Goal: Feedback & Contribution: Leave review/rating

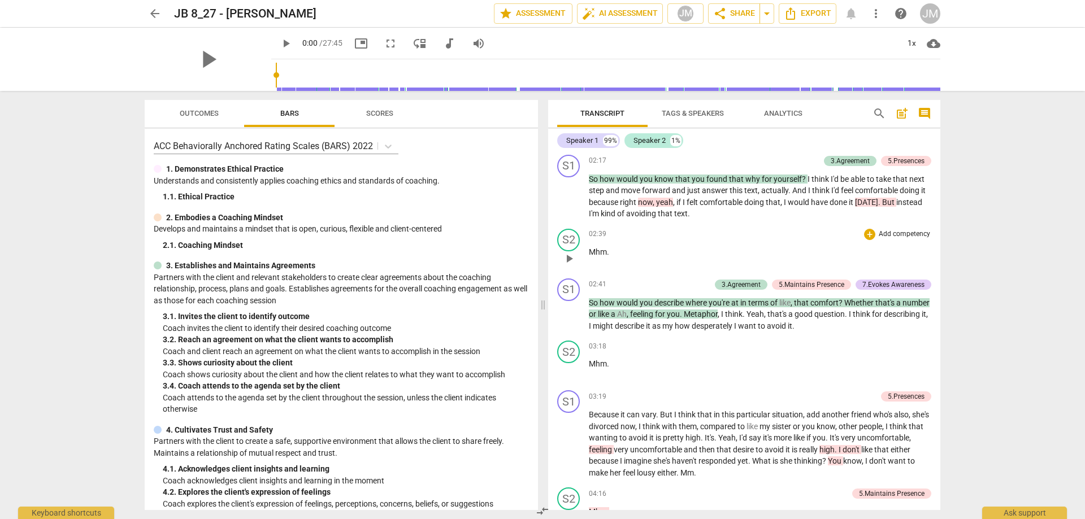
scroll to position [565, 0]
click at [567, 309] on span "play_arrow" at bounding box center [569, 316] width 14 height 14
click at [613, 285] on div "02:41 + Add competency 3.Agreement 5.Maintains Presence 7.Evokes Awareness keyb…" at bounding box center [760, 306] width 342 height 54
click at [610, 299] on span "how" at bounding box center [608, 303] width 17 height 9
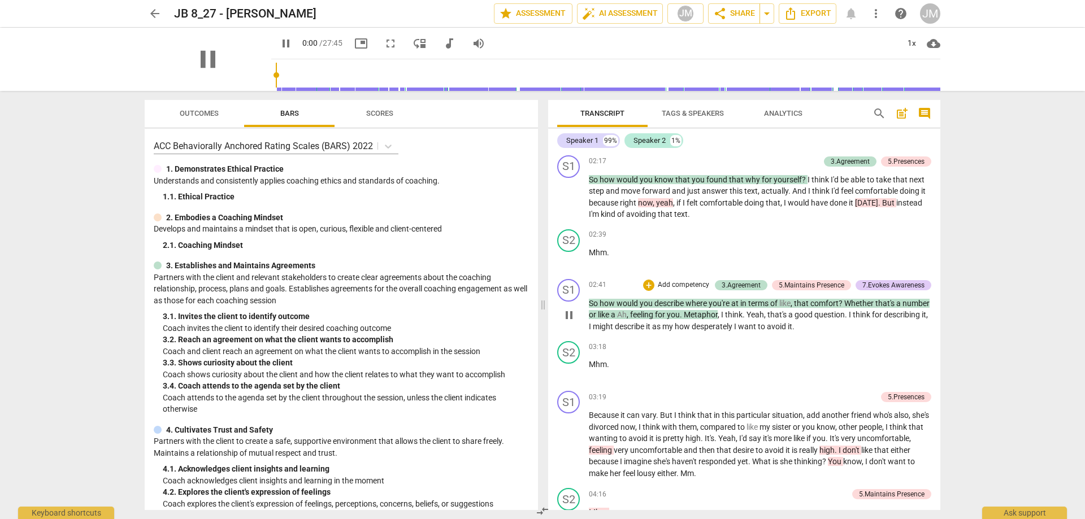
click at [733, 446] on span "desire" at bounding box center [744, 450] width 23 height 9
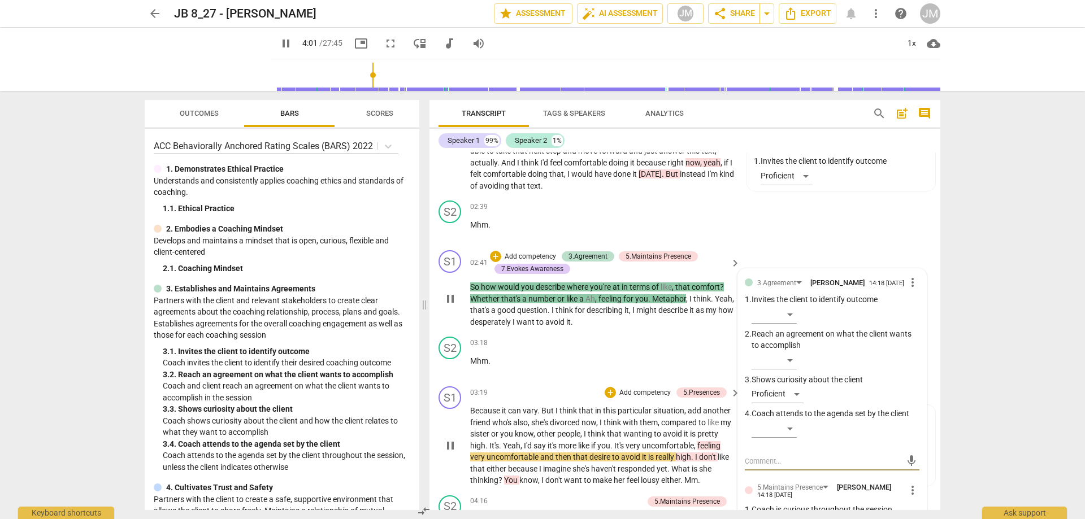
scroll to position [653, 0]
click at [476, 283] on span "So" at bounding box center [475, 287] width 11 height 9
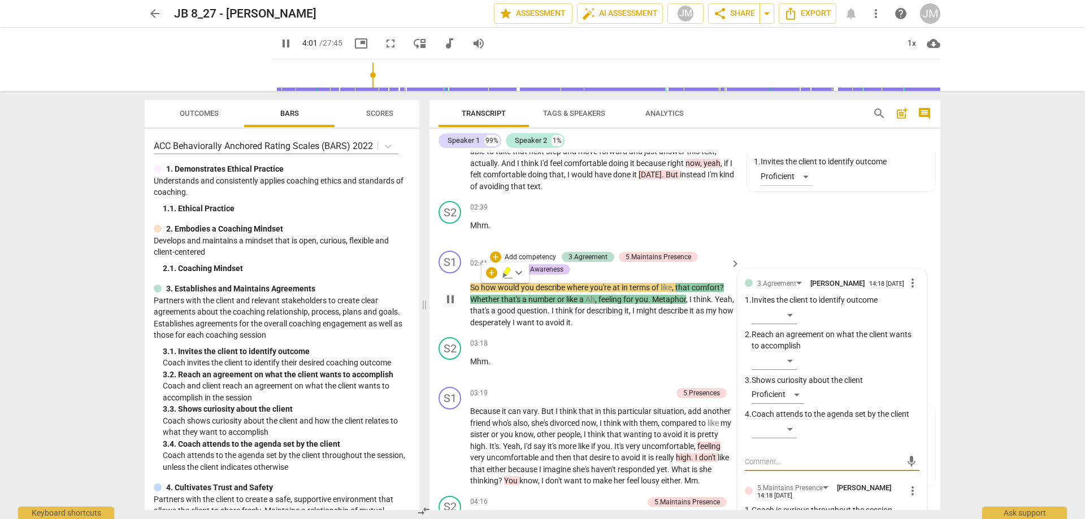
click at [447, 299] on span "pause" at bounding box center [451, 300] width 14 height 14
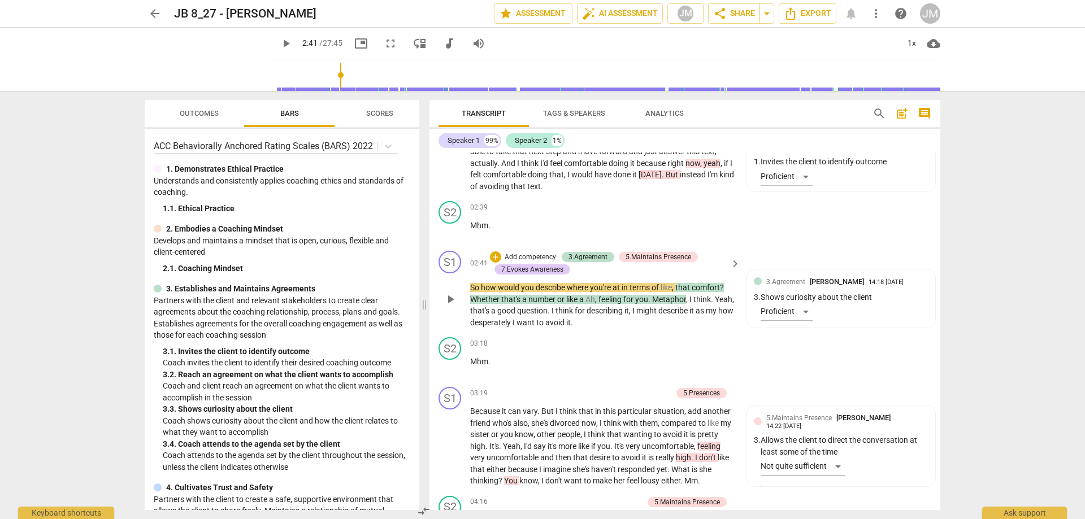
click at [447, 299] on span "play_arrow" at bounding box center [451, 300] width 14 height 14
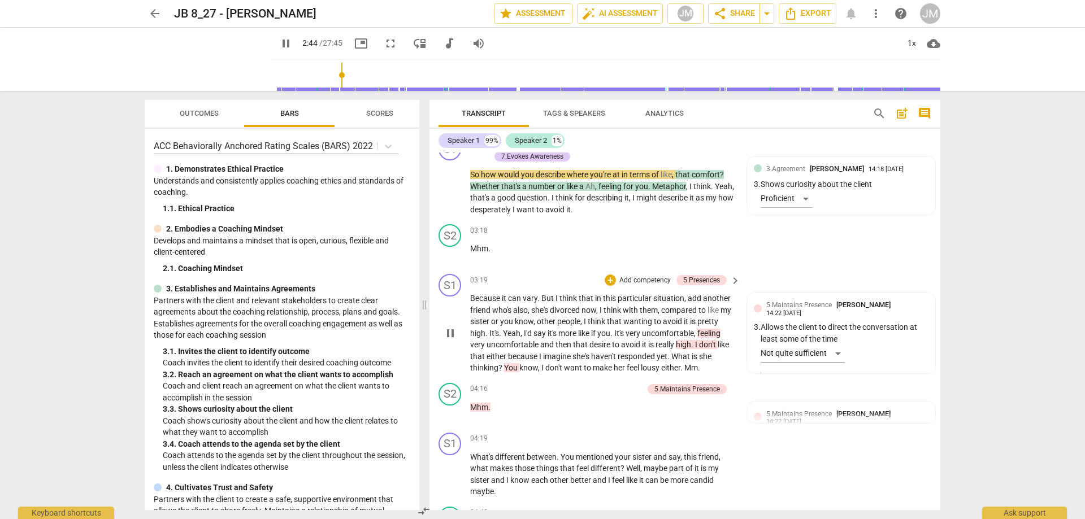
scroll to position [823, 0]
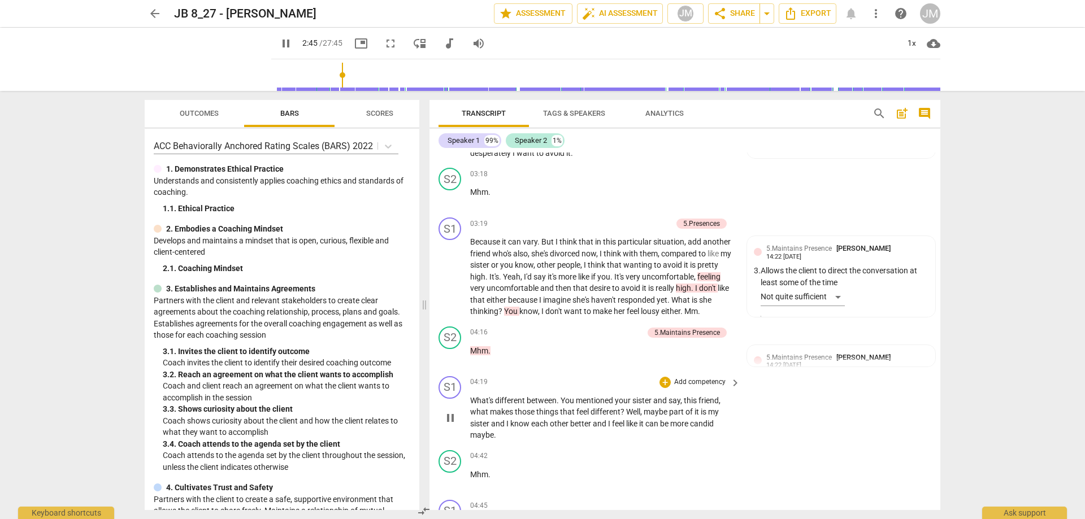
click at [478, 401] on span "What's" at bounding box center [482, 400] width 25 height 9
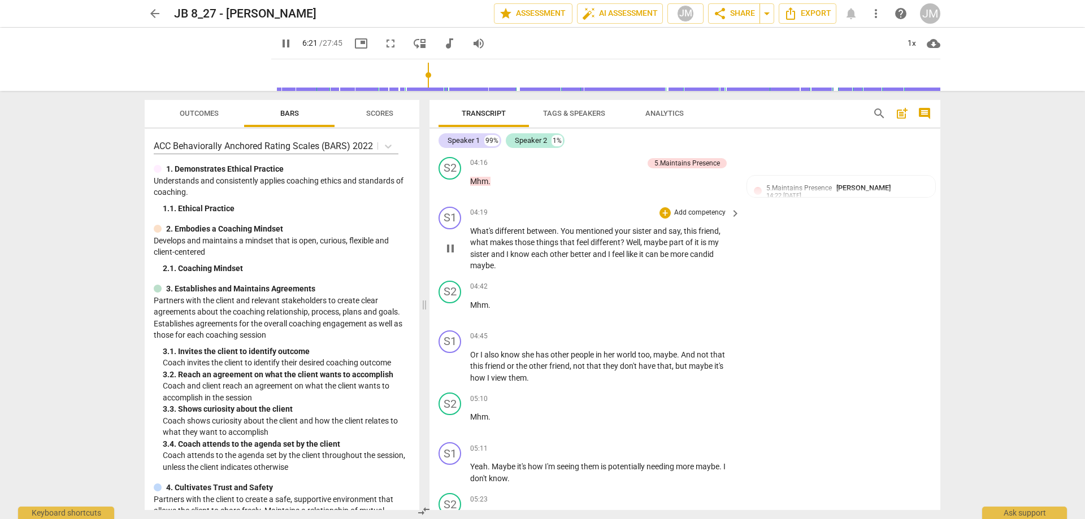
scroll to position [1352, 0]
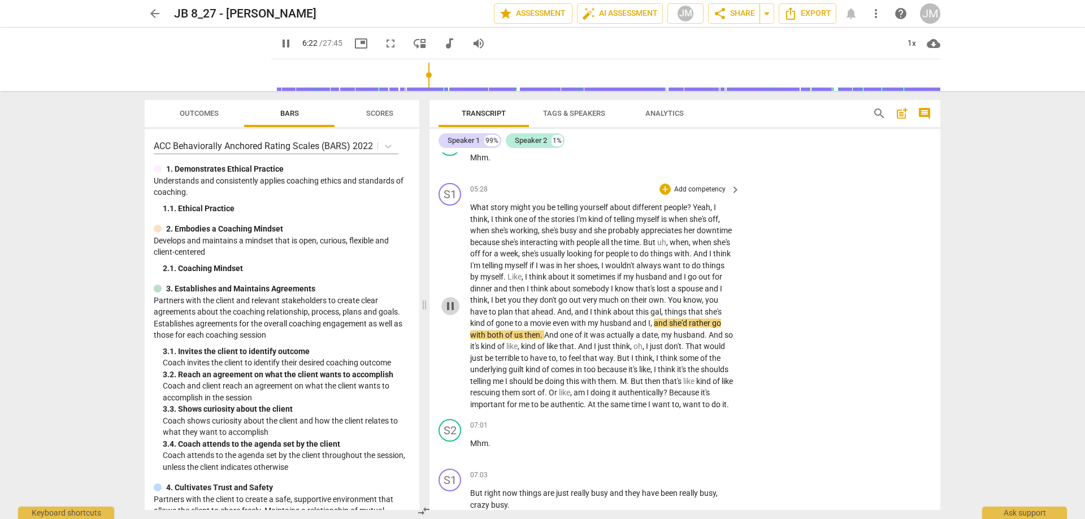
click at [450, 308] on span "pause" at bounding box center [451, 307] width 14 height 14
click at [279, 42] on span "play_arrow" at bounding box center [286, 44] width 14 height 14
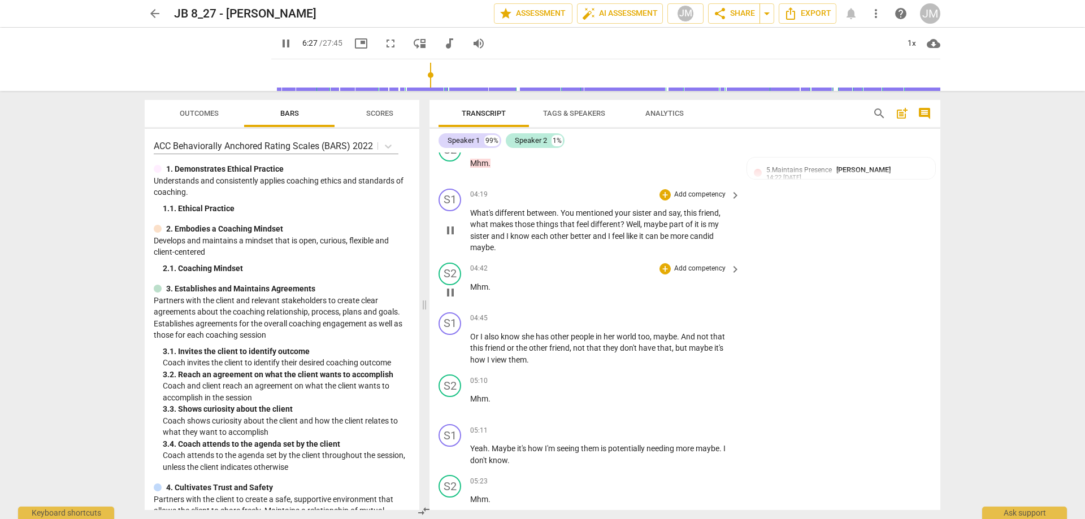
scroll to position [1013, 0]
click at [482, 211] on span "What's" at bounding box center [482, 210] width 25 height 9
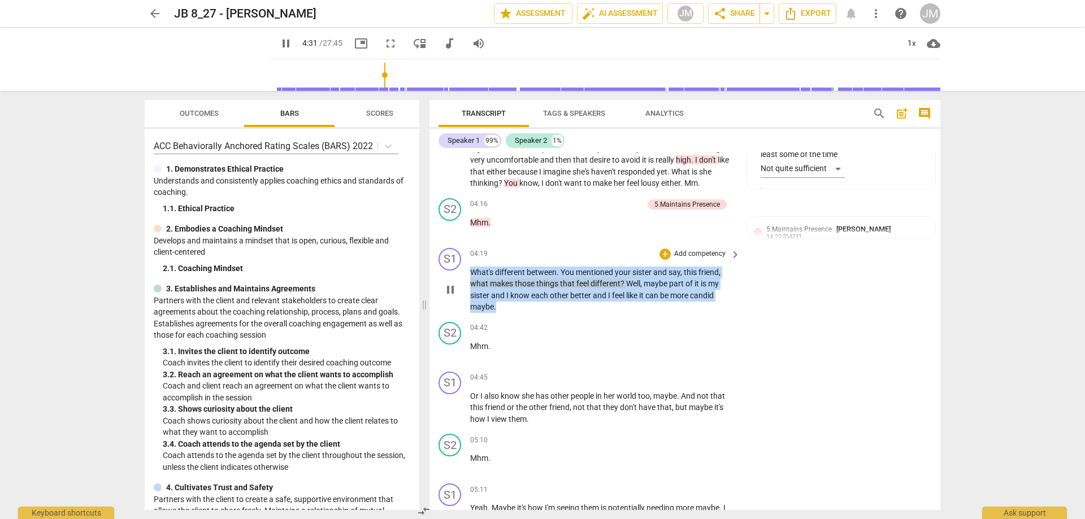
scroll to position [957, 0]
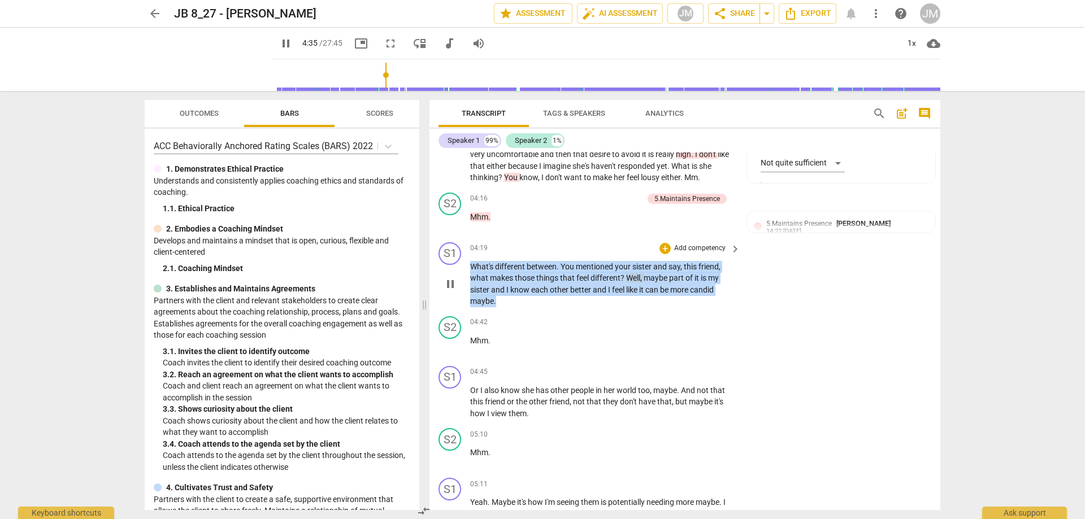
click at [622, 281] on span "?" at bounding box center [624, 278] width 6 height 9
drag, startPoint x: 625, startPoint y: 278, endPoint x: 468, endPoint y: 268, distance: 156.9
click at [468, 268] on div "S1 play_arrow pause 04:19 + Add competency keyboard_arrow_right What's differen…" at bounding box center [685, 275] width 511 height 74
click at [510, 269] on span "different" at bounding box center [511, 266] width 32 height 9
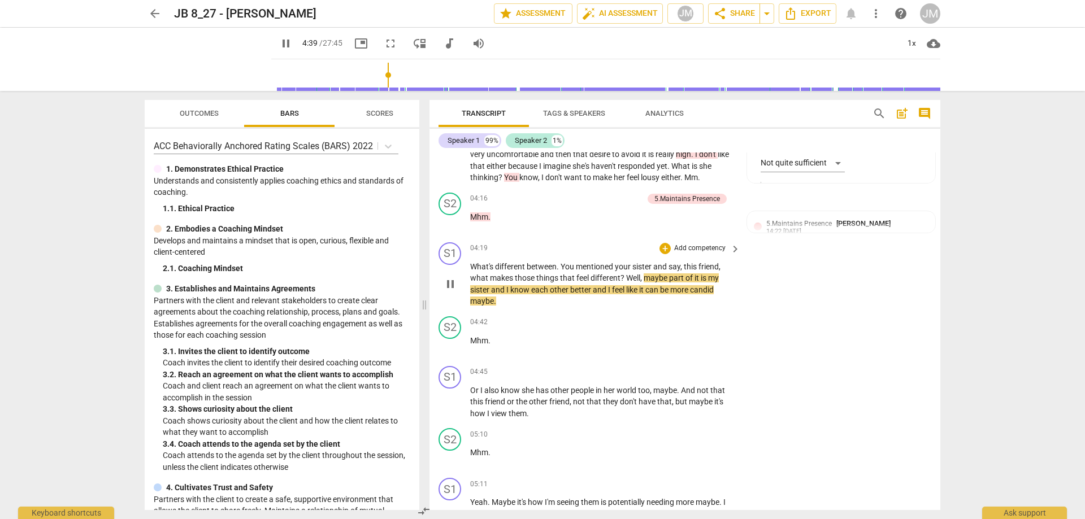
drag, startPoint x: 469, startPoint y: 264, endPoint x: 610, endPoint y: 278, distance: 141.9
click at [610, 278] on div "S1 play_arrow pause 04:19 + Add competency keyboard_arrow_right What's differen…" at bounding box center [685, 275] width 511 height 74
drag, startPoint x: 626, startPoint y: 279, endPoint x: 467, endPoint y: 269, distance: 158.5
click at [467, 269] on div "S1 play_arrow pause 04:19 + Add competency keyboard_arrow_right What's differen…" at bounding box center [685, 275] width 511 height 74
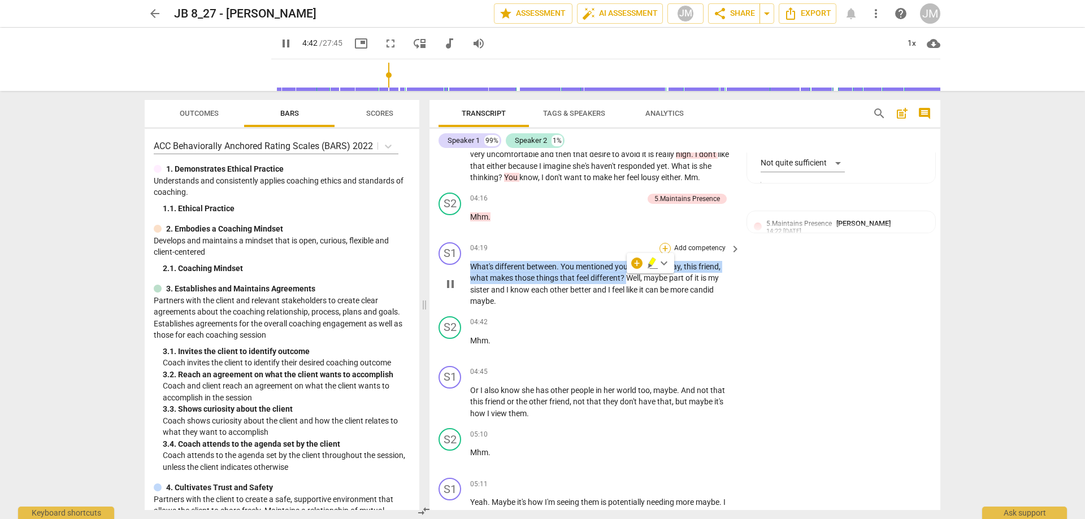
click at [668, 245] on div "+" at bounding box center [665, 248] width 11 height 11
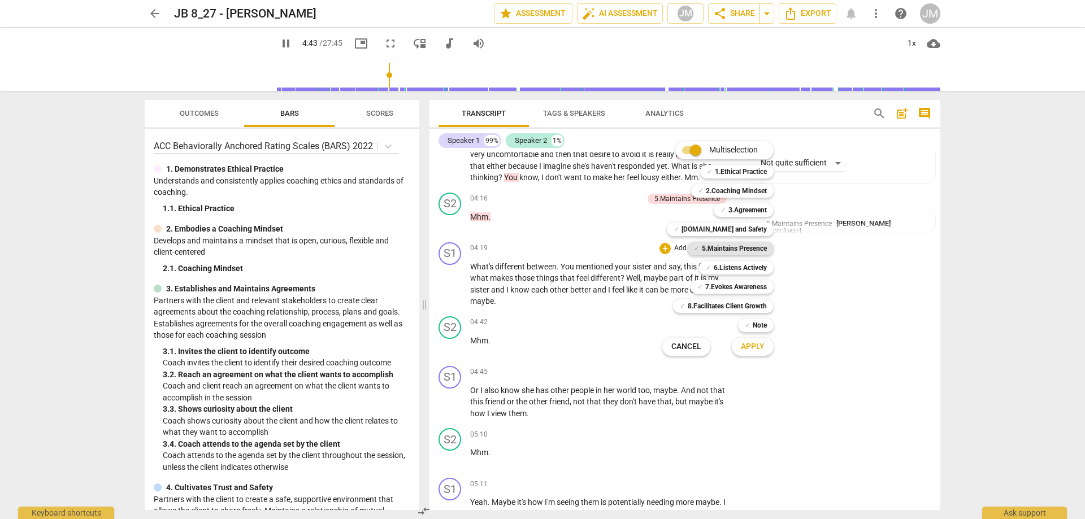
click at [747, 250] on b "5.Maintains Presence" at bounding box center [734, 249] width 65 height 14
click at [753, 289] on b "7.Evokes Awareness" at bounding box center [736, 287] width 62 height 14
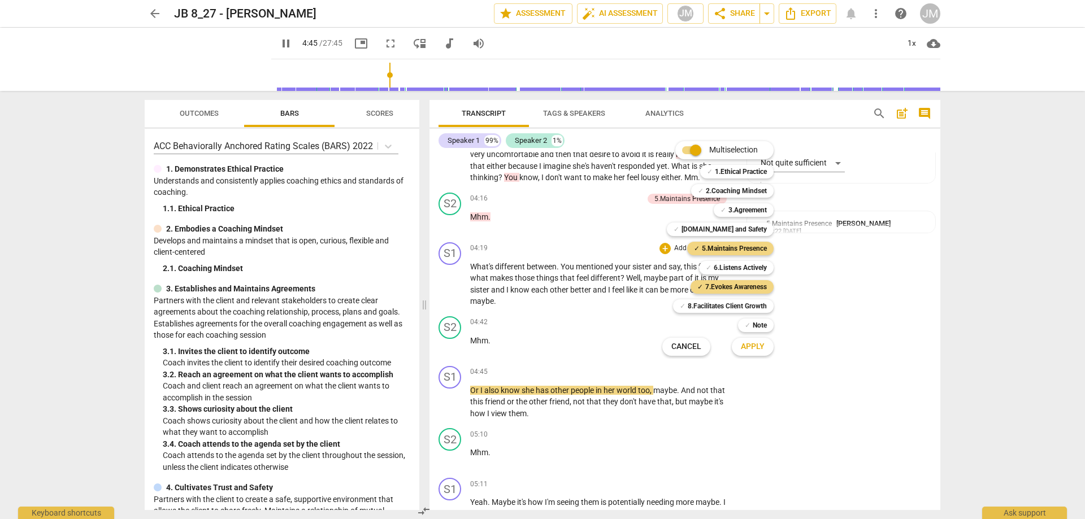
click at [761, 352] on span "Apply" at bounding box center [753, 346] width 24 height 11
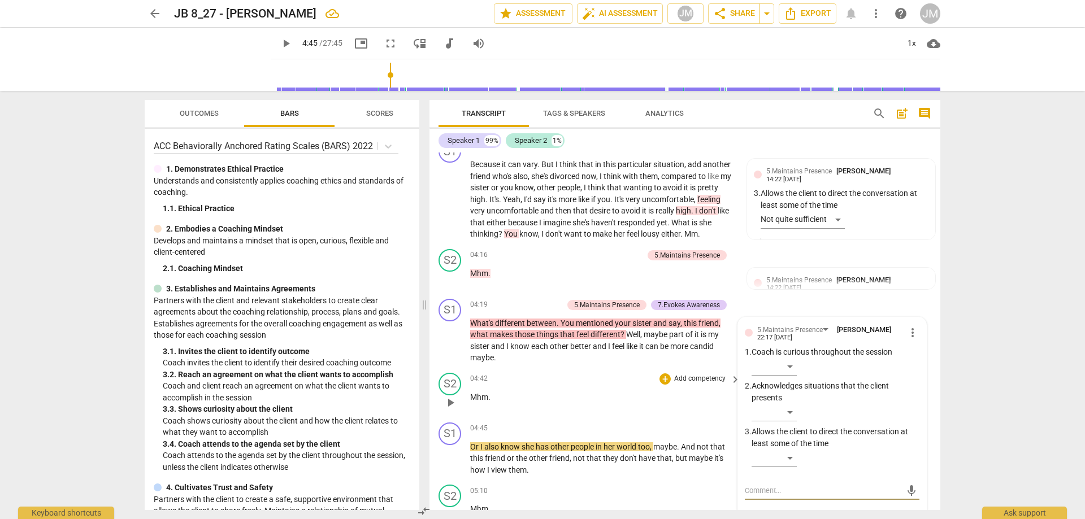
scroll to position [1070, 0]
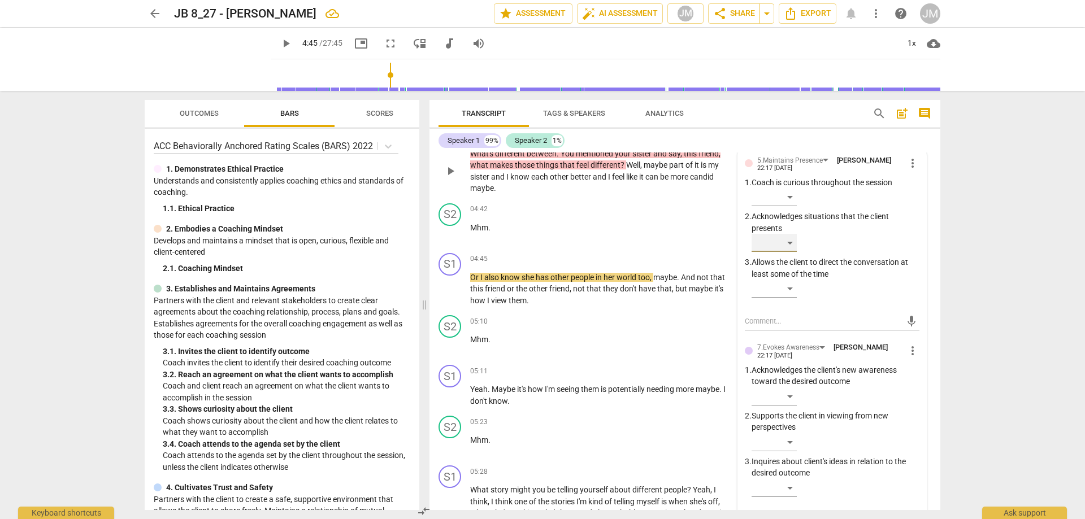
click at [795, 239] on div "​" at bounding box center [774, 243] width 45 height 18
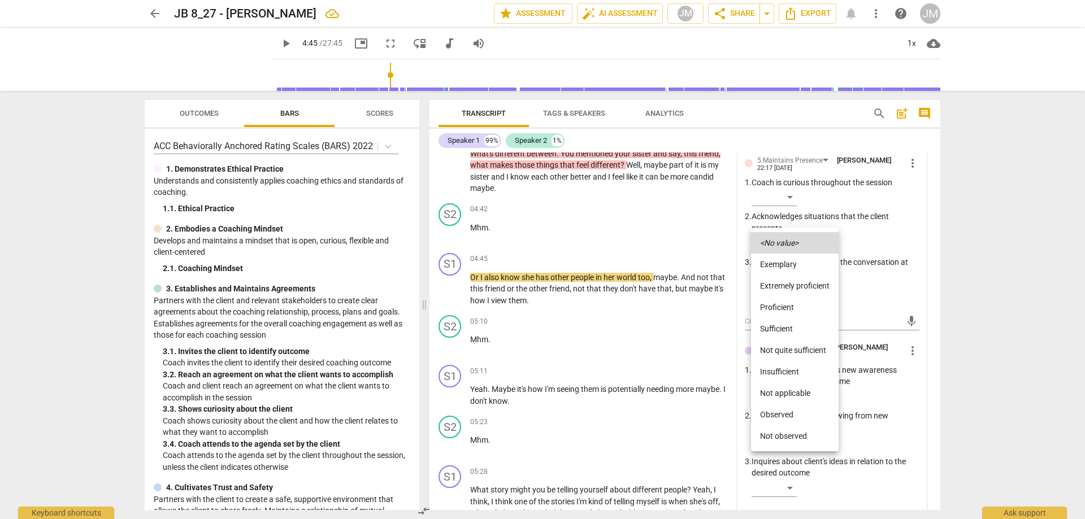
click at [791, 303] on li "Proficient" at bounding box center [795, 307] width 88 height 21
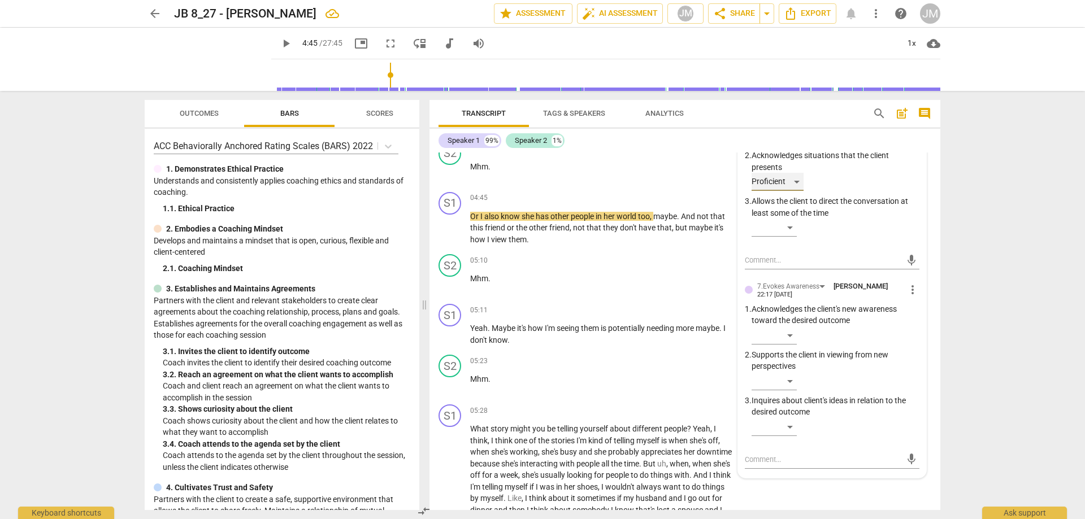
scroll to position [1239, 0]
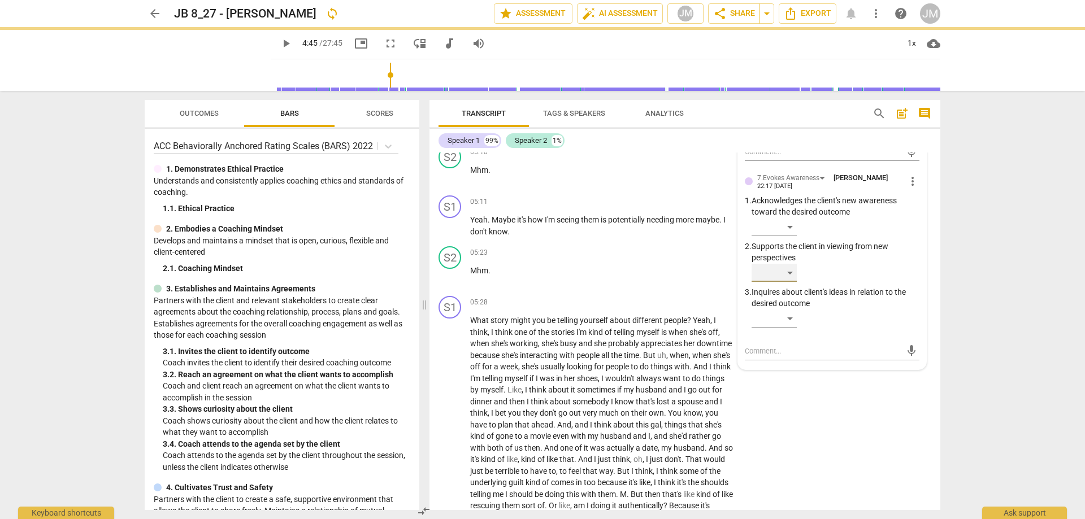
click at [795, 271] on div "​" at bounding box center [774, 273] width 45 height 18
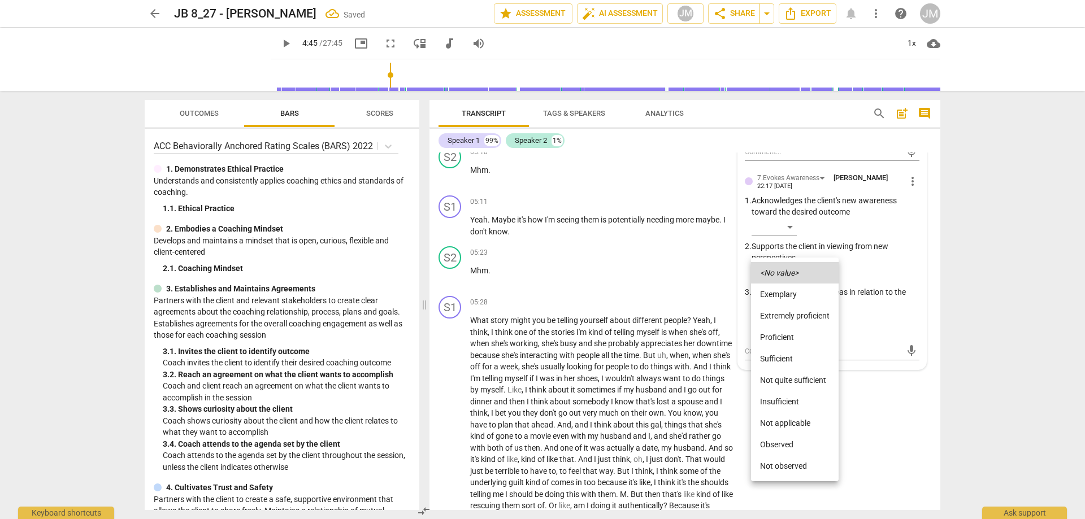
click at [799, 335] on li "Proficient" at bounding box center [795, 337] width 88 height 21
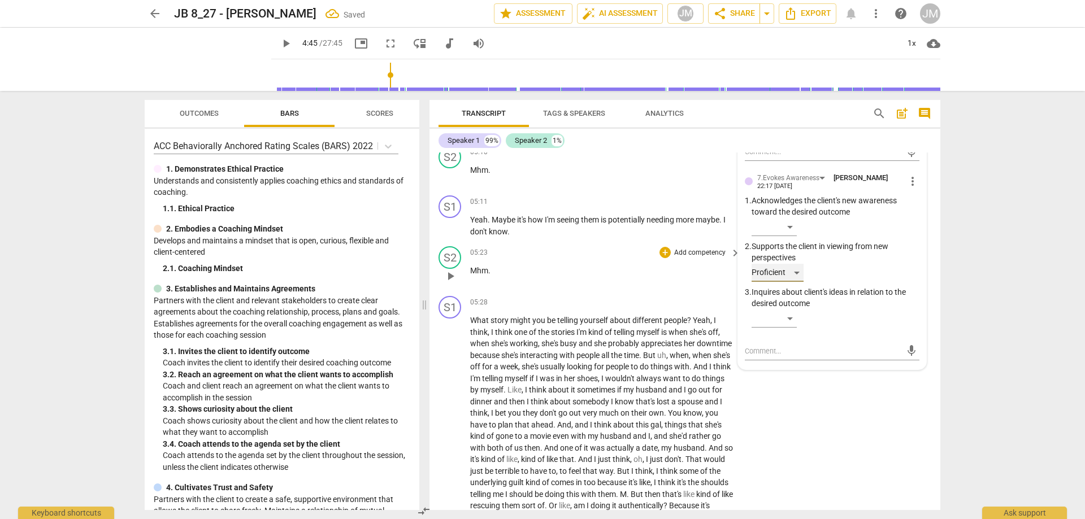
scroll to position [1070, 0]
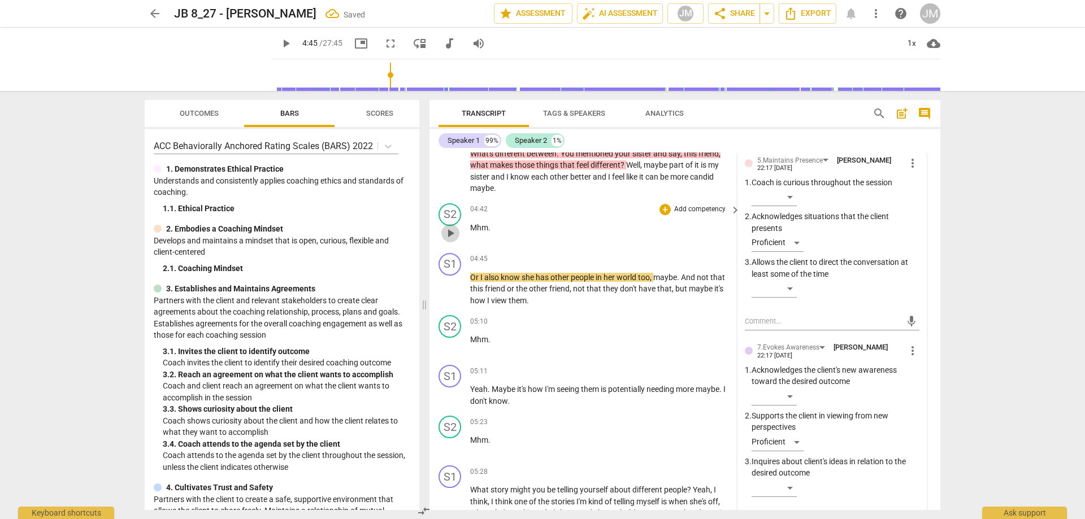
click at [456, 234] on span "play_arrow" at bounding box center [451, 234] width 14 height 14
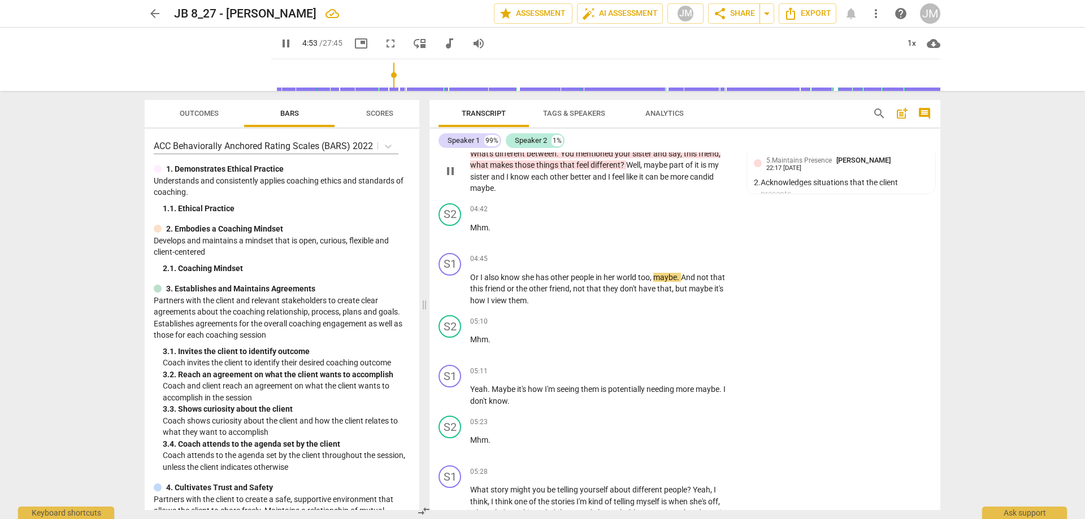
click at [638, 174] on span "like" at bounding box center [632, 176] width 13 height 9
drag, startPoint x: 497, startPoint y: 227, endPoint x: 466, endPoint y: 219, distance: 31.5
click at [471, 222] on p "Mhm ." at bounding box center [602, 228] width 265 height 12
click at [663, 210] on div "+" at bounding box center [665, 209] width 11 height 11
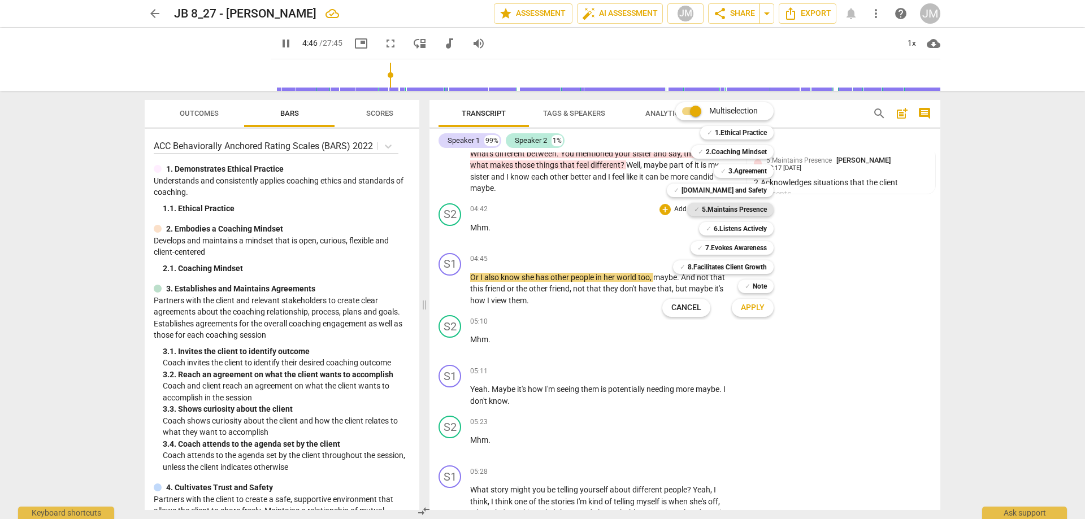
click at [740, 206] on b "5.Maintains Presence" at bounding box center [734, 210] width 65 height 14
click at [761, 309] on span "Apply" at bounding box center [753, 307] width 24 height 11
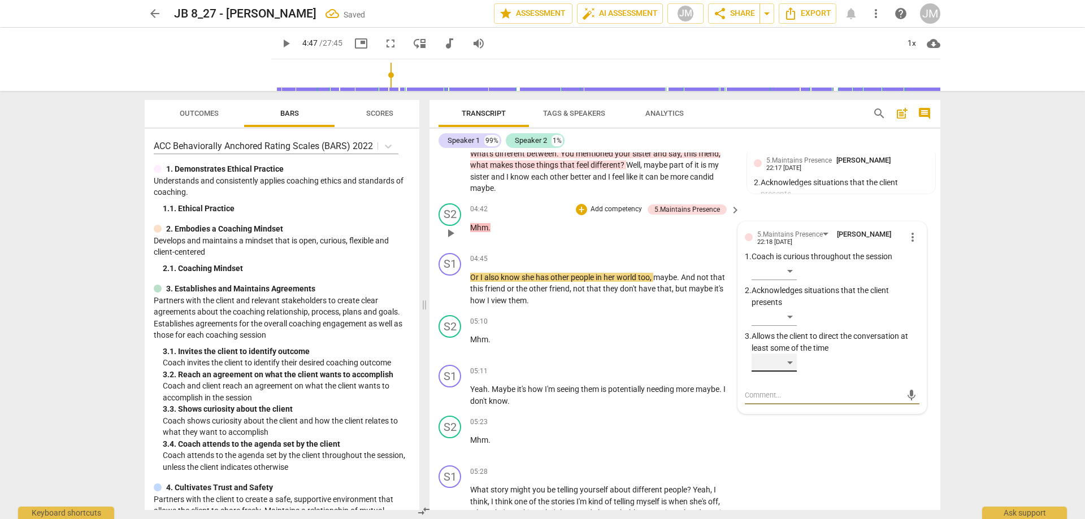
click at [788, 357] on div "​" at bounding box center [774, 363] width 45 height 18
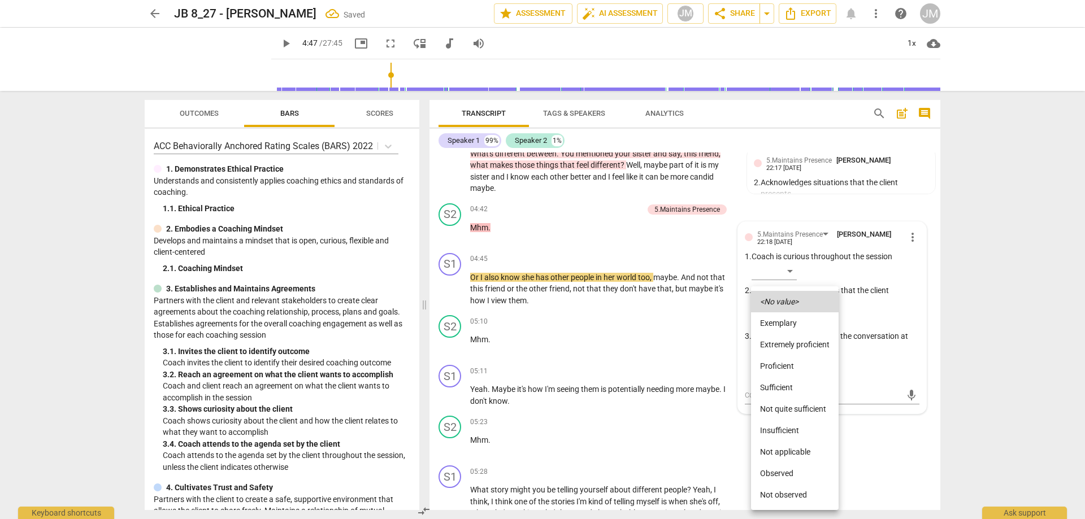
click at [806, 404] on li "Not quite sufficient" at bounding box center [795, 408] width 88 height 21
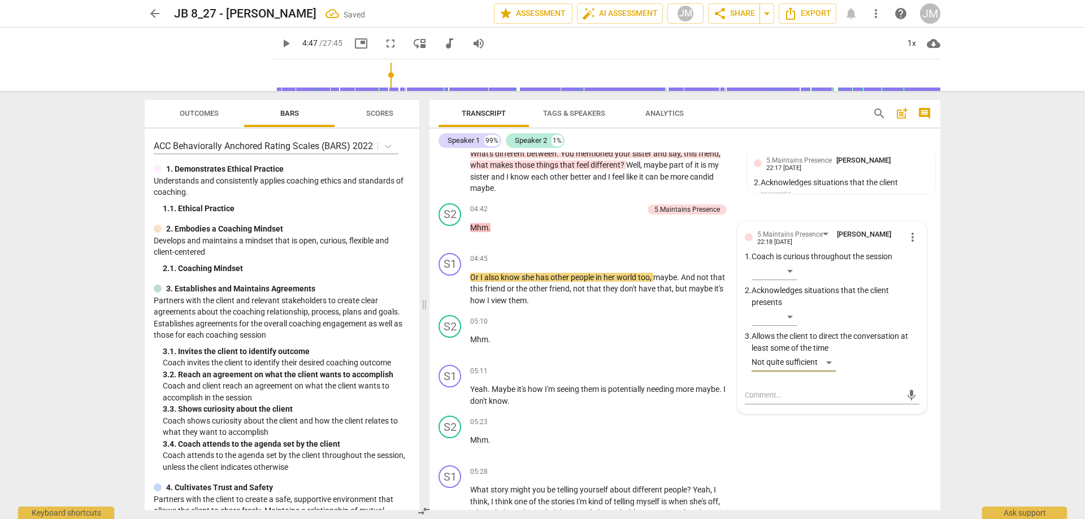
click at [881, 453] on div at bounding box center [542, 259] width 1085 height 519
click at [447, 292] on span "play_arrow" at bounding box center [451, 290] width 14 height 14
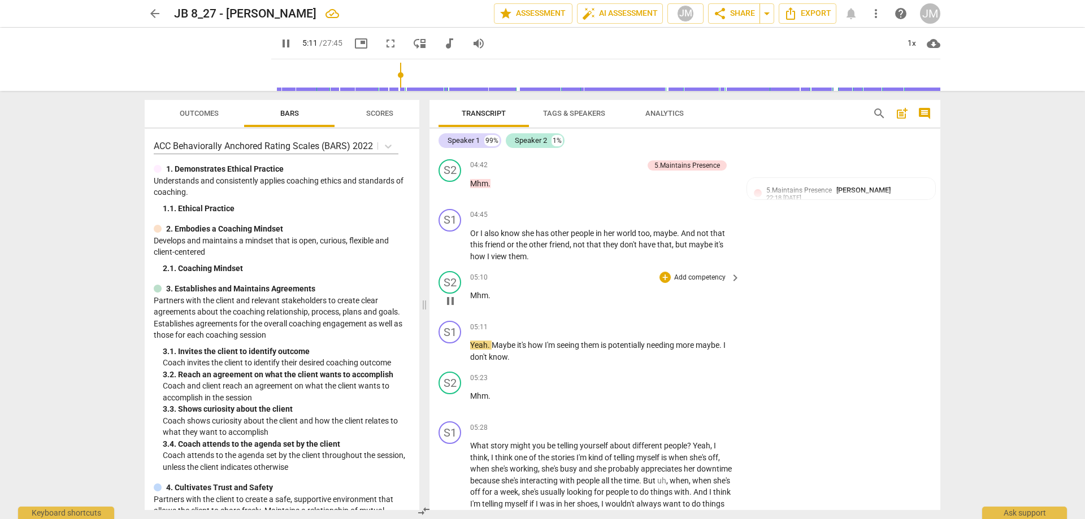
scroll to position [1183, 0]
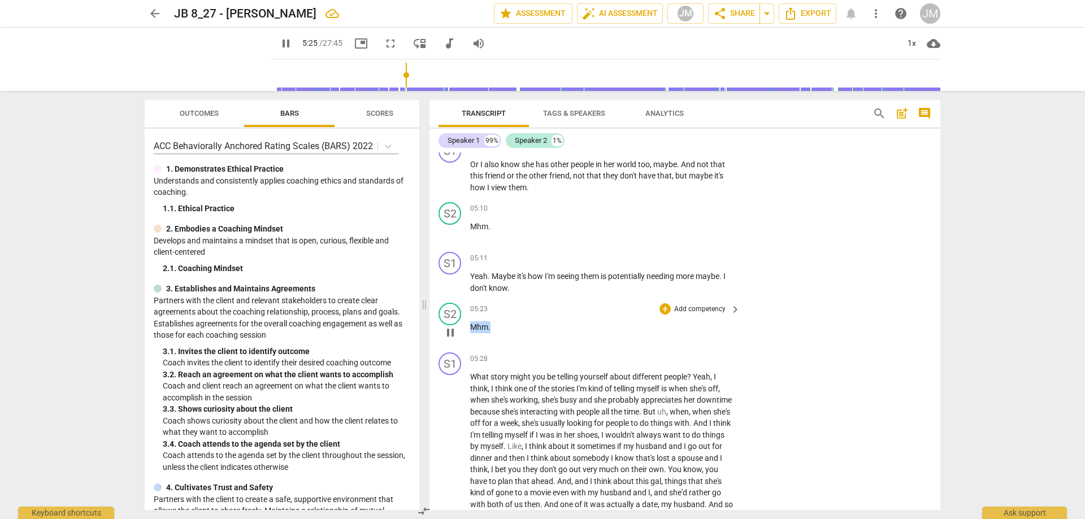
drag, startPoint x: 501, startPoint y: 326, endPoint x: 464, endPoint y: 326, distance: 36.7
click at [464, 326] on div "S2 play_arrow pause 05:23 + Add competency keyboard_arrow_right Mhm ." at bounding box center [685, 323] width 511 height 50
click at [660, 258] on div "+" at bounding box center [665, 258] width 11 height 11
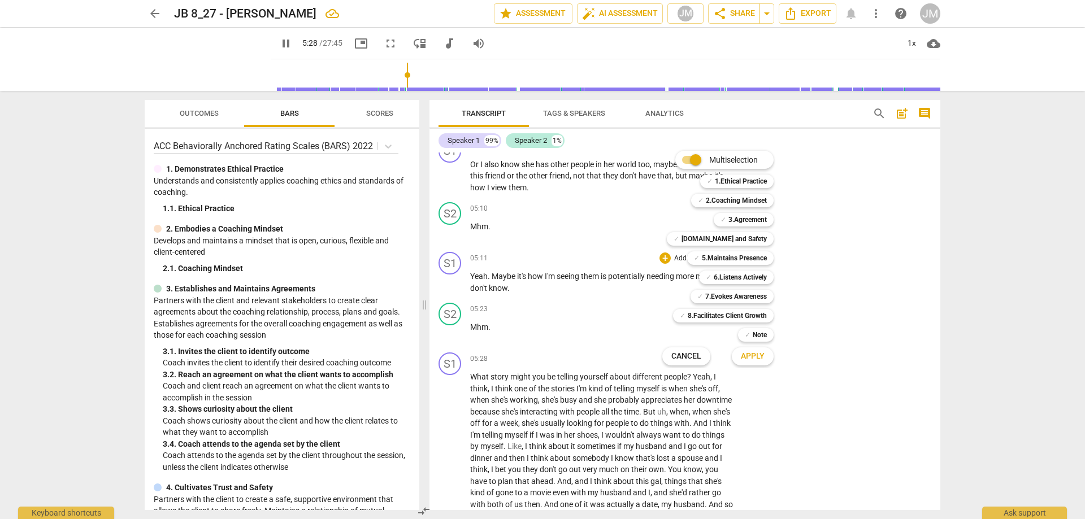
click at [732, 259] on b "5.Maintains Presence" at bounding box center [734, 259] width 65 height 14
click at [758, 357] on span "Apply" at bounding box center [753, 356] width 24 height 11
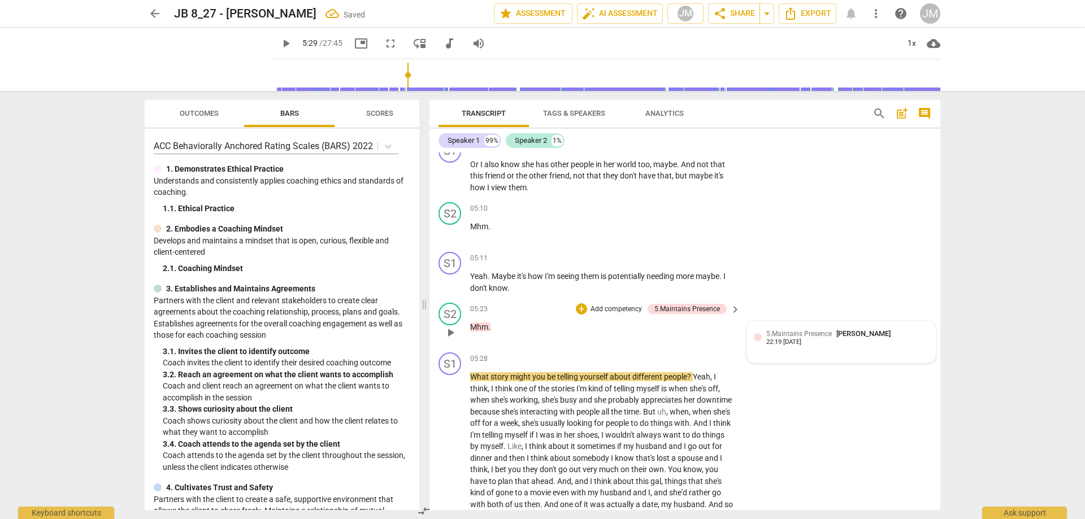
click at [826, 334] on span "5.Maintains Presence" at bounding box center [799, 334] width 66 height 8
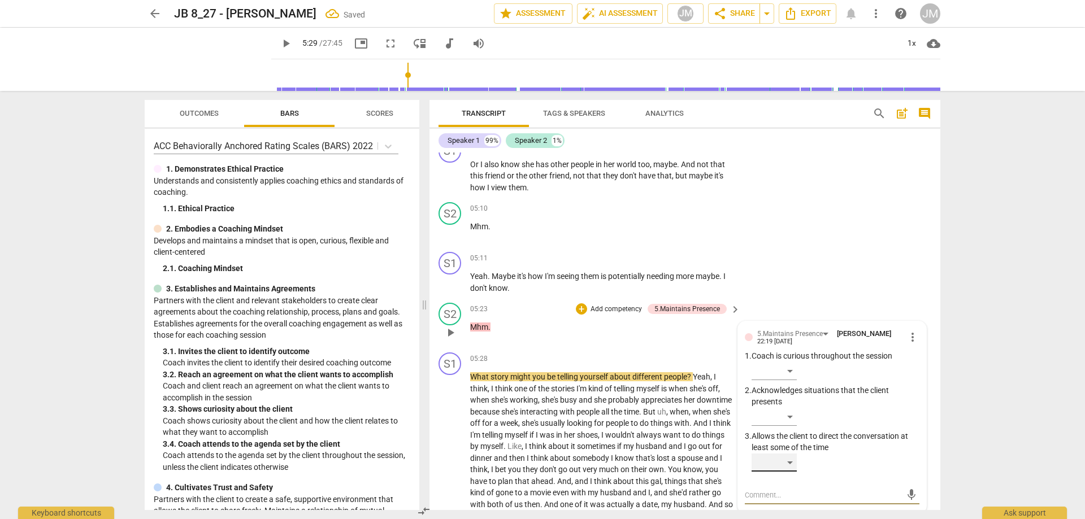
click at [781, 461] on div "​" at bounding box center [774, 463] width 45 height 18
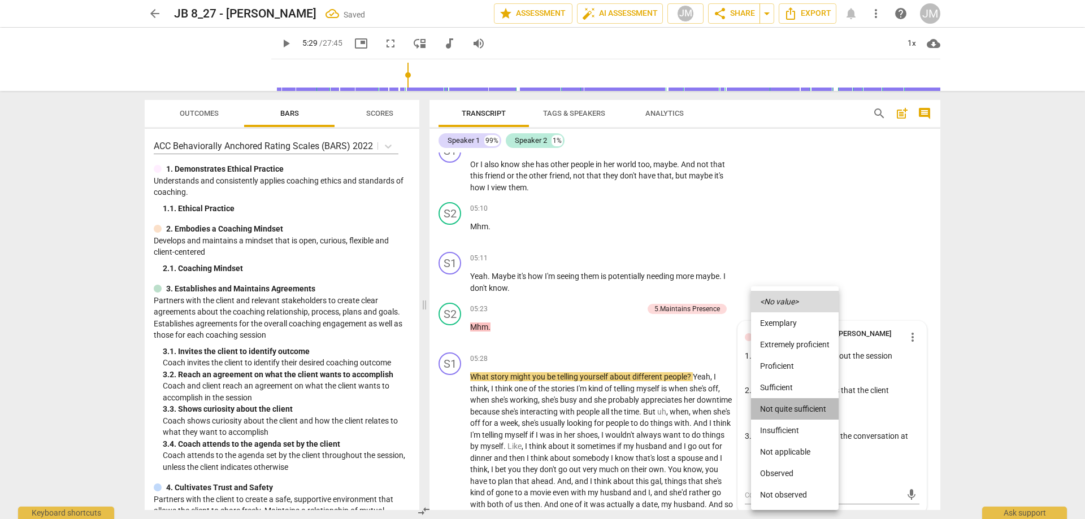
click at [796, 404] on li "Not quite sufficient" at bounding box center [795, 408] width 88 height 21
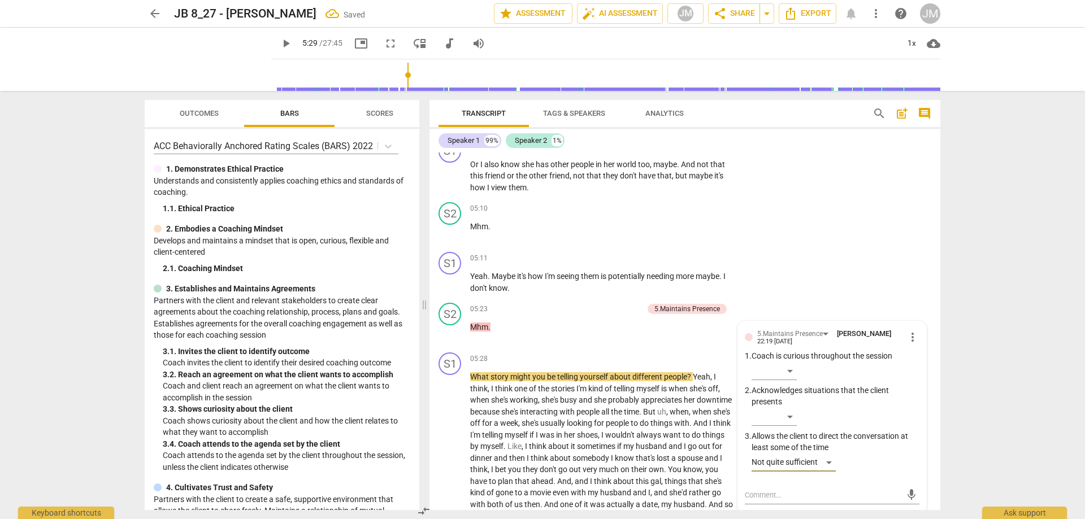
click at [483, 229] on span "Mhm" at bounding box center [479, 226] width 18 height 9
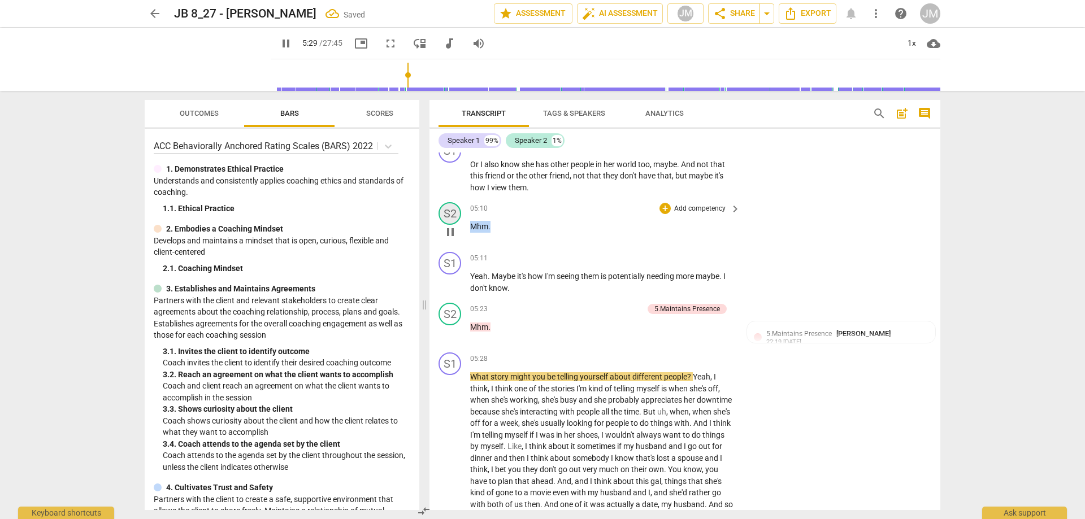
drag, startPoint x: 492, startPoint y: 223, endPoint x: 463, endPoint y: 220, distance: 28.9
click at [458, 221] on div "S2 play_arrow pause 05:10 + Add competency keyboard_arrow_right Mhm ." at bounding box center [685, 223] width 511 height 50
click at [664, 207] on div "+" at bounding box center [665, 208] width 11 height 11
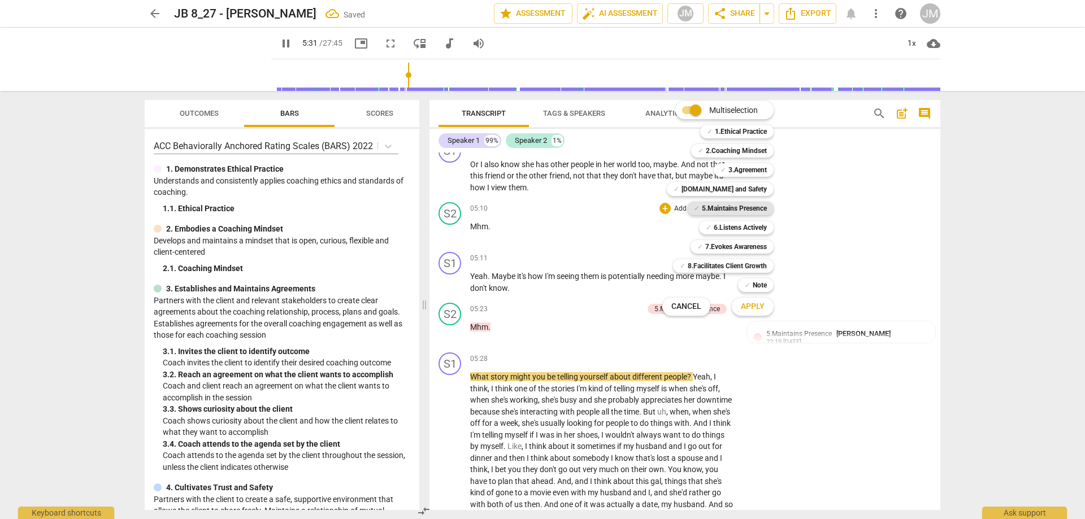
click at [739, 205] on b "5.Maintains Presence" at bounding box center [734, 209] width 65 height 14
click at [754, 307] on span "Apply" at bounding box center [753, 306] width 24 height 11
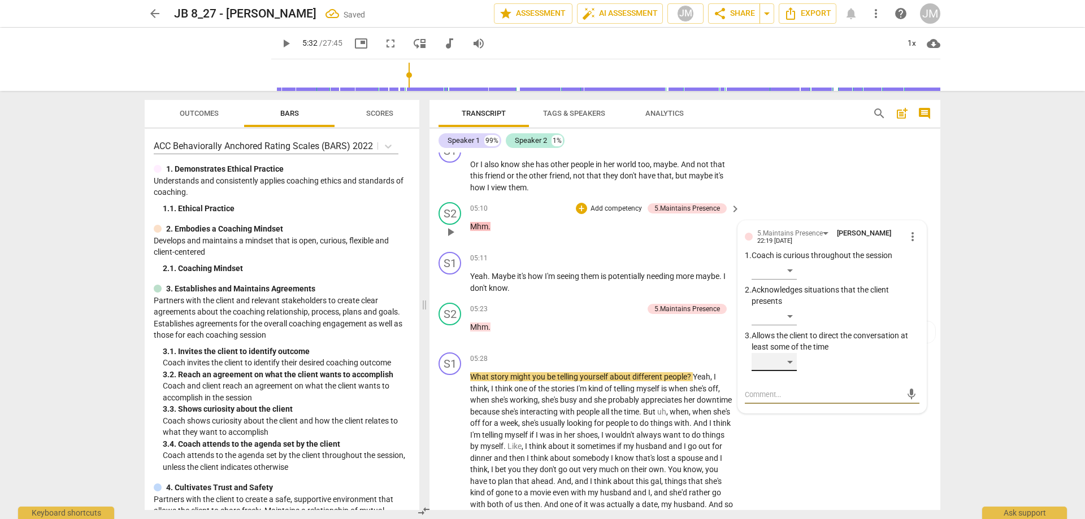
click at [792, 359] on div "​" at bounding box center [774, 362] width 45 height 18
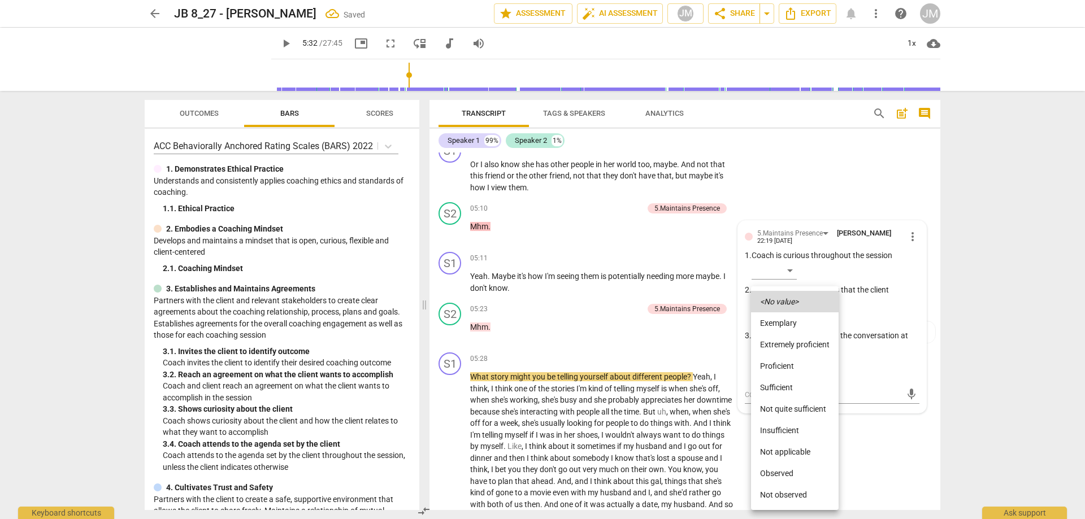
click at [795, 405] on li "Not quite sufficient" at bounding box center [795, 408] width 88 height 21
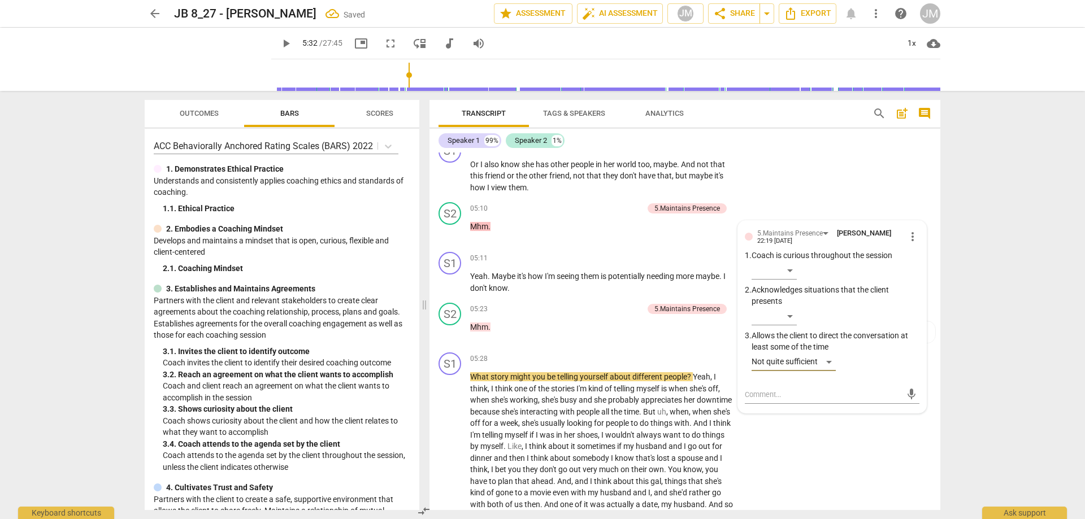
click at [843, 176] on div "S1 play_arrow pause 04:45 + Add competency keyboard_arrow_right Or I also know …" at bounding box center [685, 167] width 511 height 63
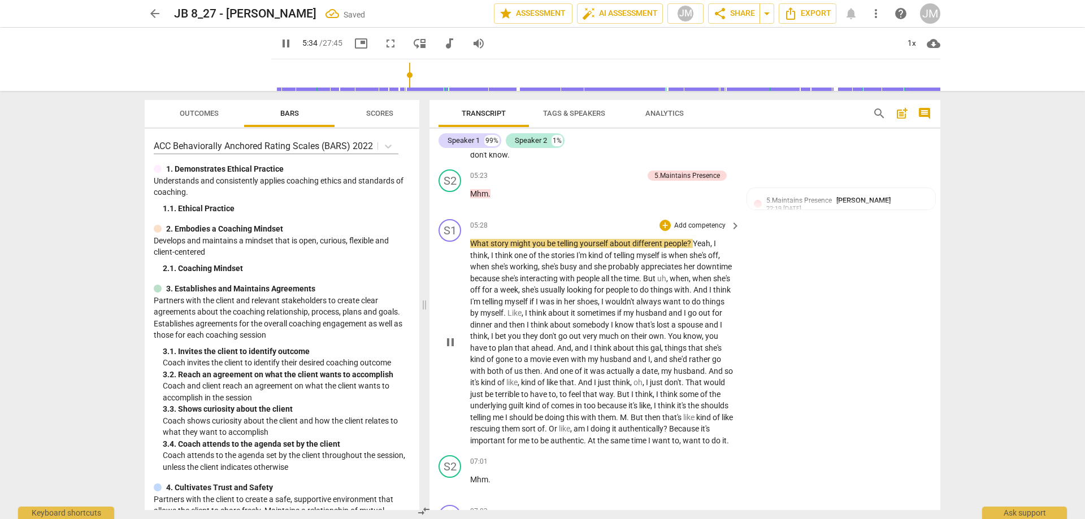
scroll to position [1296, 0]
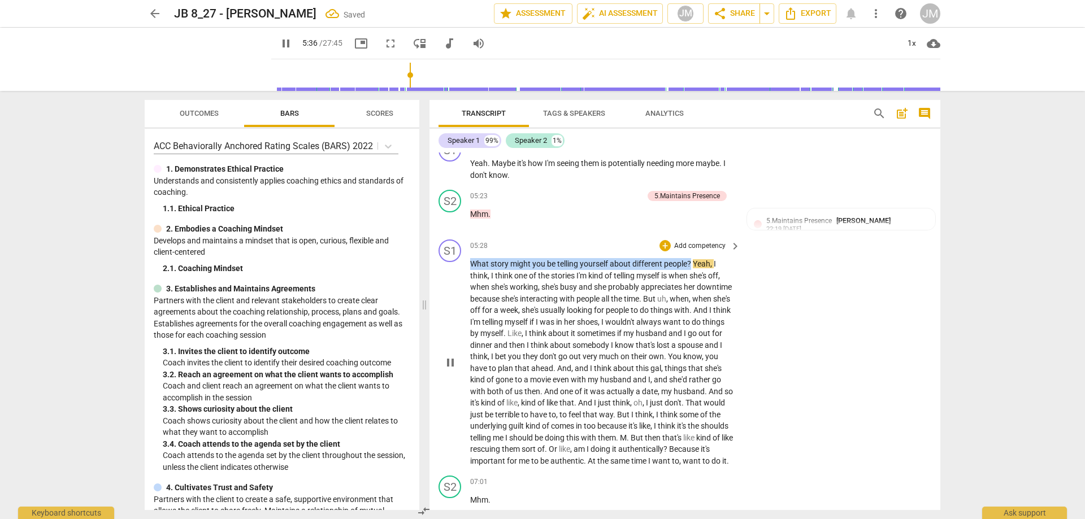
drag, startPoint x: 692, startPoint y: 261, endPoint x: 461, endPoint y: 262, distance: 231.2
click at [461, 262] on div "S1 play_arrow pause 05:28 + Add competency keyboard_arrow_right What story migh…" at bounding box center [685, 353] width 511 height 236
click at [664, 239] on div "S1 play_arrow pause 05:28 + Add competency keyboard_arrow_right What story migh…" at bounding box center [685, 353] width 511 height 236
click at [665, 246] on div "+" at bounding box center [665, 245] width 11 height 11
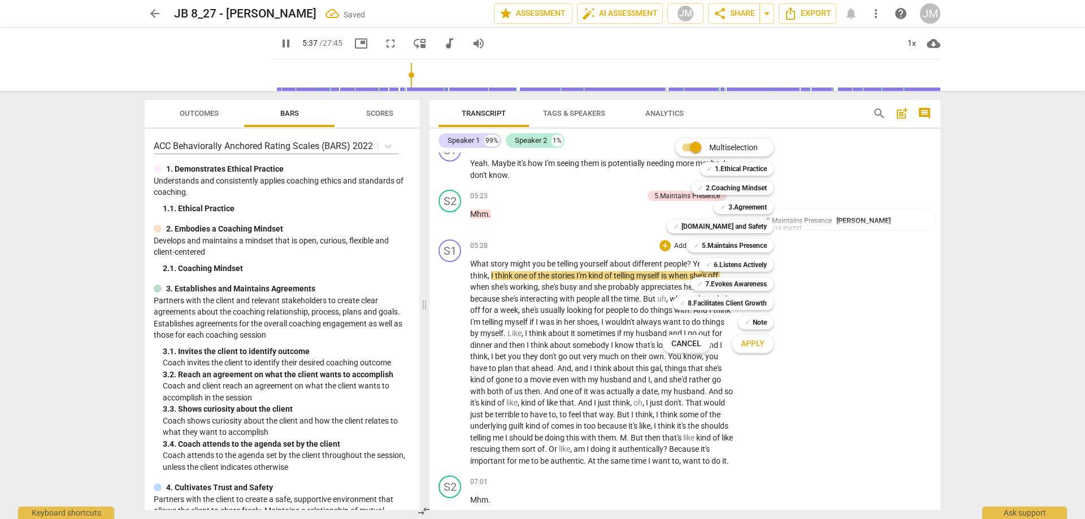
click at [613, 246] on div at bounding box center [542, 259] width 1085 height 519
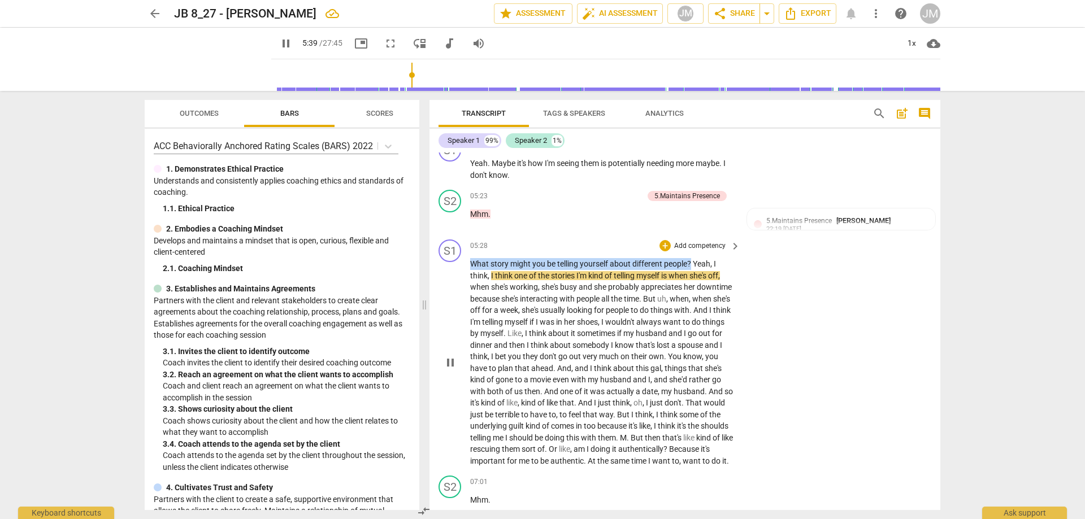
drag, startPoint x: 693, startPoint y: 265, endPoint x: 471, endPoint y: 262, distance: 222.1
click at [471, 262] on p "What story might you be telling yourself about different people ? Yeah , I thin…" at bounding box center [602, 362] width 265 height 209
click at [666, 239] on div "S1 play_arrow pause 05:28 + Add competency keyboard_arrow_right What story migh…" at bounding box center [685, 353] width 511 height 236
click at [686, 260] on span "people" at bounding box center [675, 263] width 23 height 9
drag, startPoint x: 692, startPoint y: 261, endPoint x: 472, endPoint y: 263, distance: 219.3
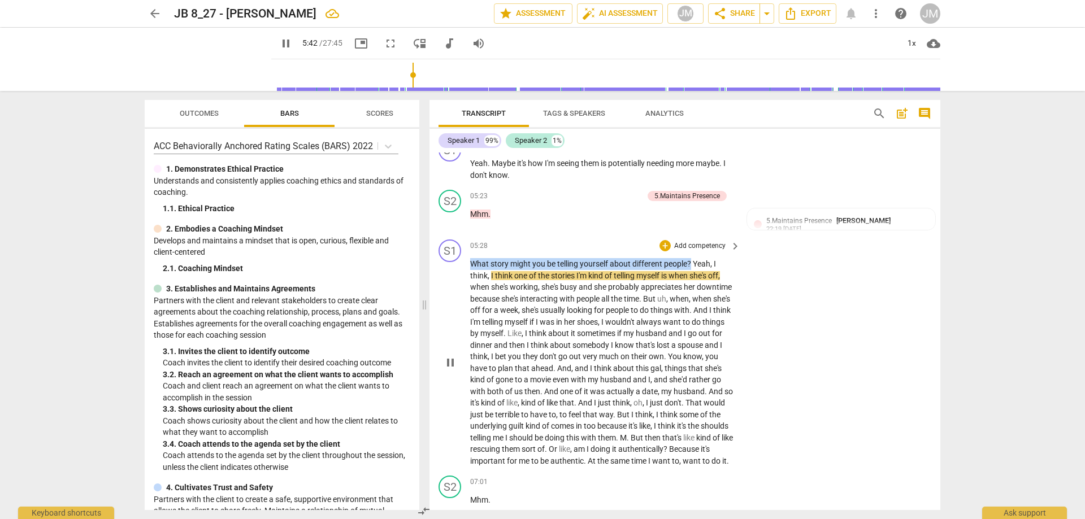
click at [472, 263] on p "What story might you be telling yourself about different people ? Yeah , I thin…" at bounding box center [602, 362] width 265 height 209
click at [664, 242] on div "+" at bounding box center [665, 245] width 11 height 11
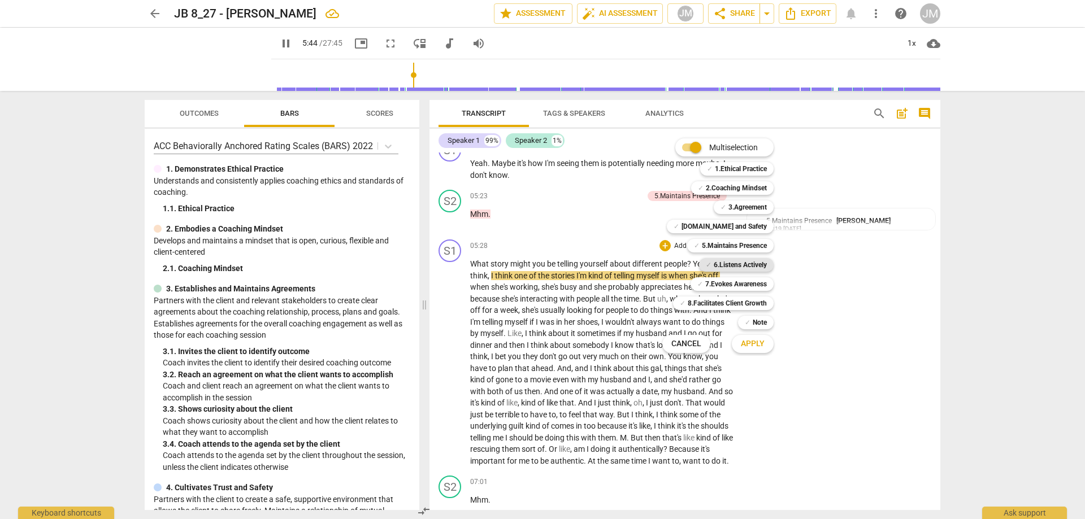
click at [735, 266] on b "6.Listens Actively" at bounding box center [740, 265] width 53 height 14
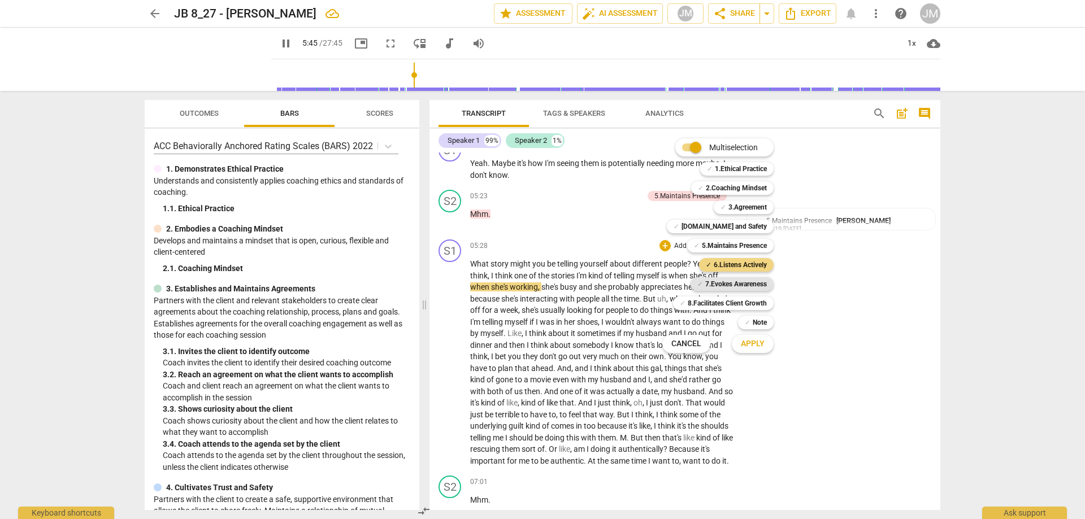
click at [735, 278] on b "7.Evokes Awareness" at bounding box center [736, 285] width 62 height 14
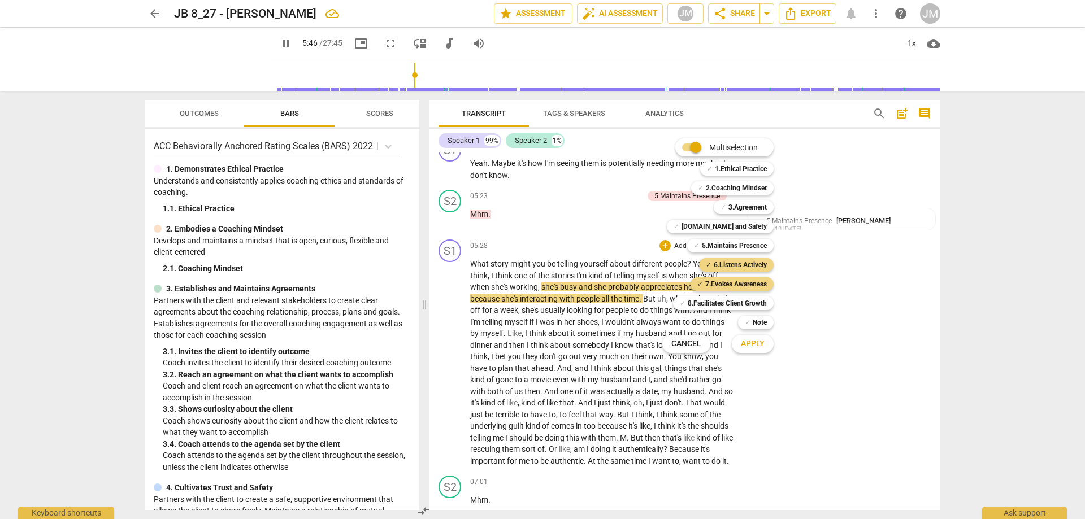
click at [752, 346] on span "Apply" at bounding box center [753, 344] width 24 height 11
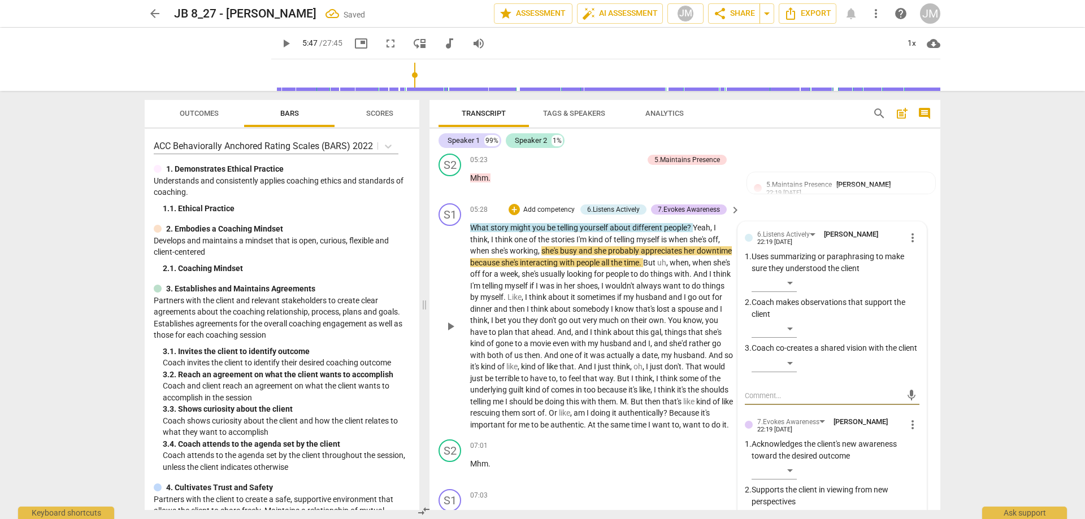
scroll to position [1409, 0]
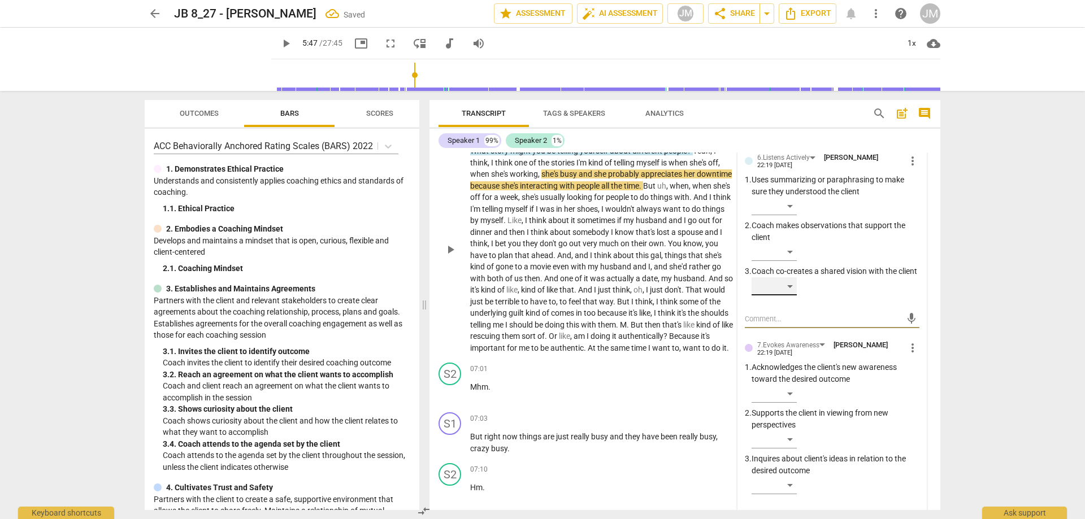
click at [787, 296] on div "​" at bounding box center [774, 287] width 45 height 18
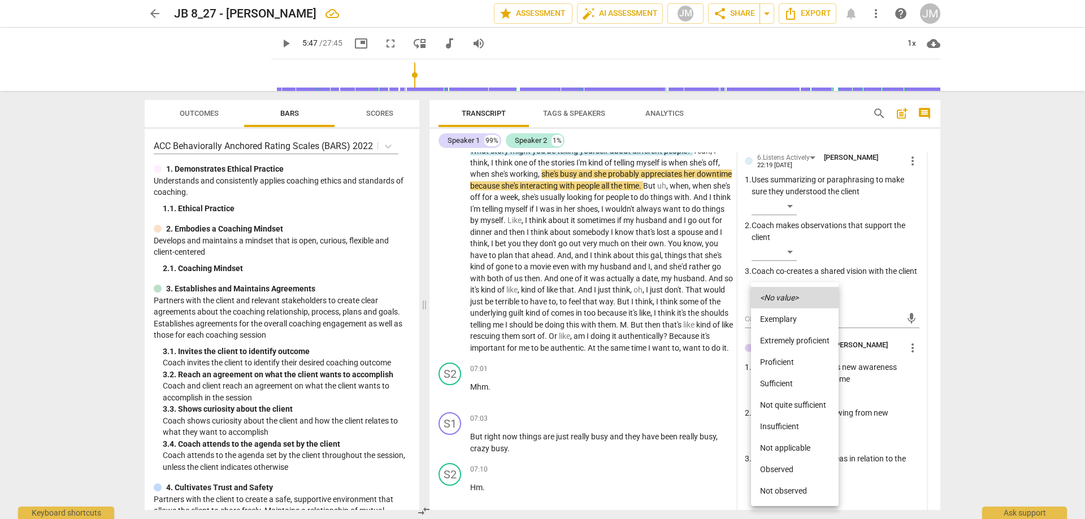
click at [790, 357] on li "Proficient" at bounding box center [795, 362] width 88 height 21
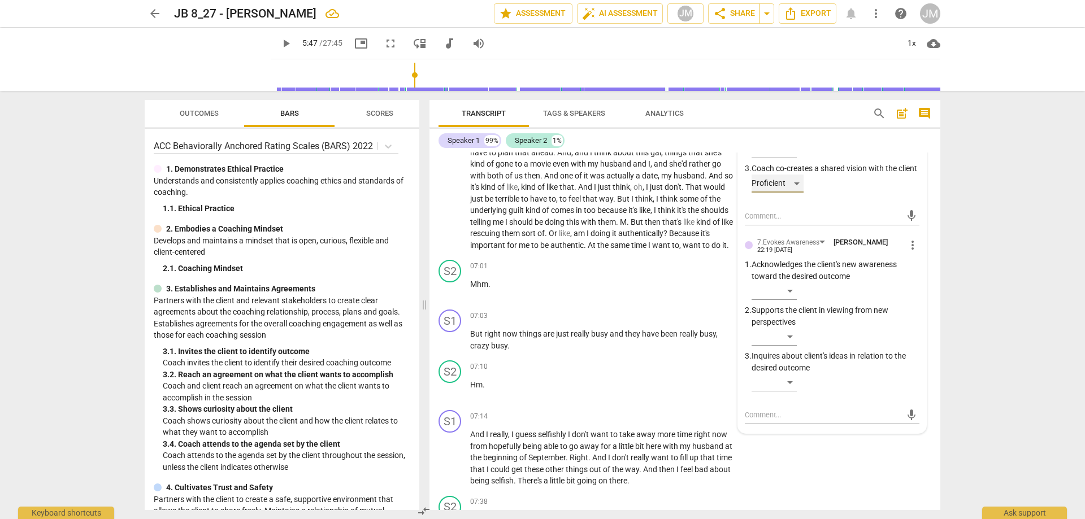
scroll to position [1522, 0]
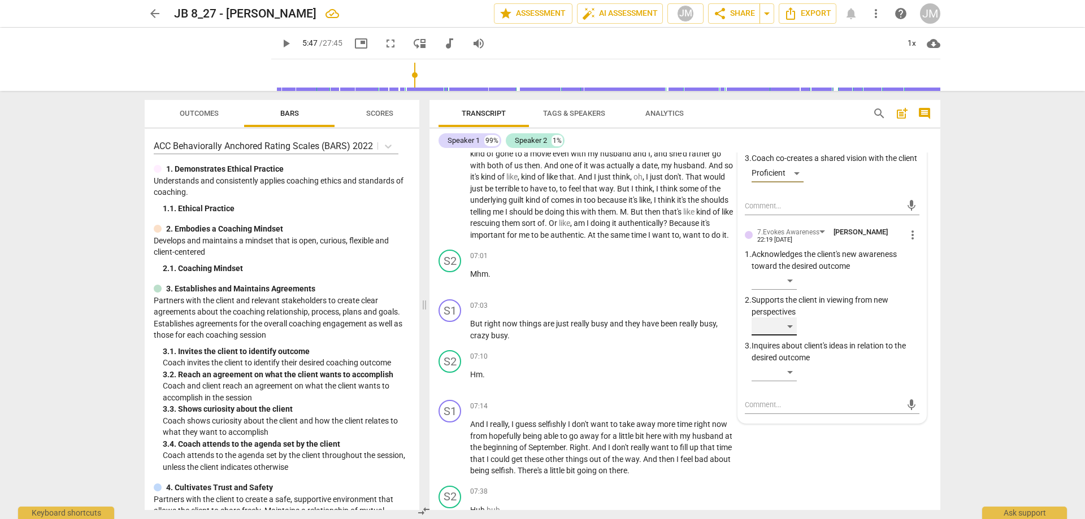
click at [789, 336] on div "​" at bounding box center [774, 327] width 45 height 18
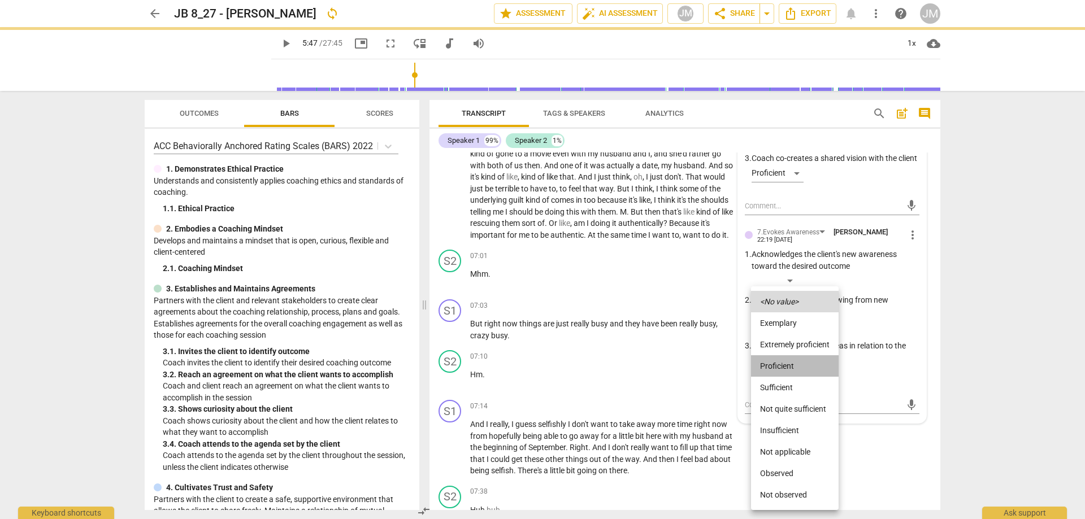
click at [805, 362] on li "Proficient" at bounding box center [795, 365] width 88 height 21
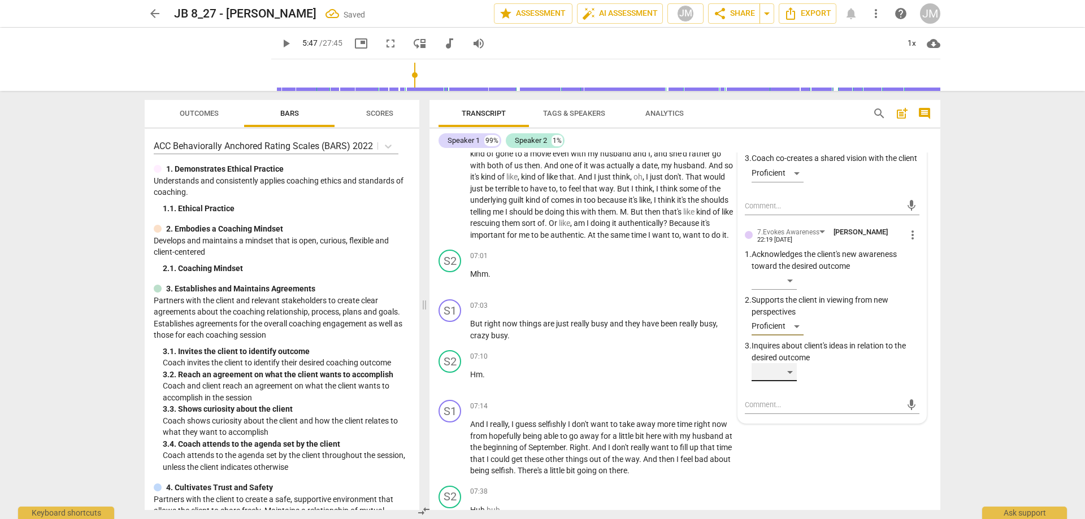
click at [792, 378] on div "​" at bounding box center [774, 372] width 45 height 18
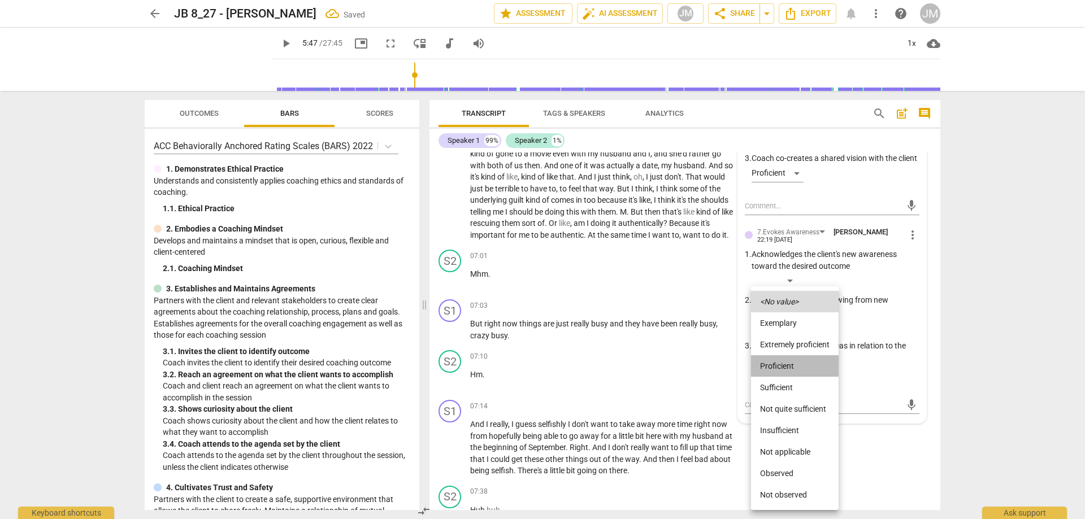
click at [799, 365] on li "Proficient" at bounding box center [795, 365] width 88 height 21
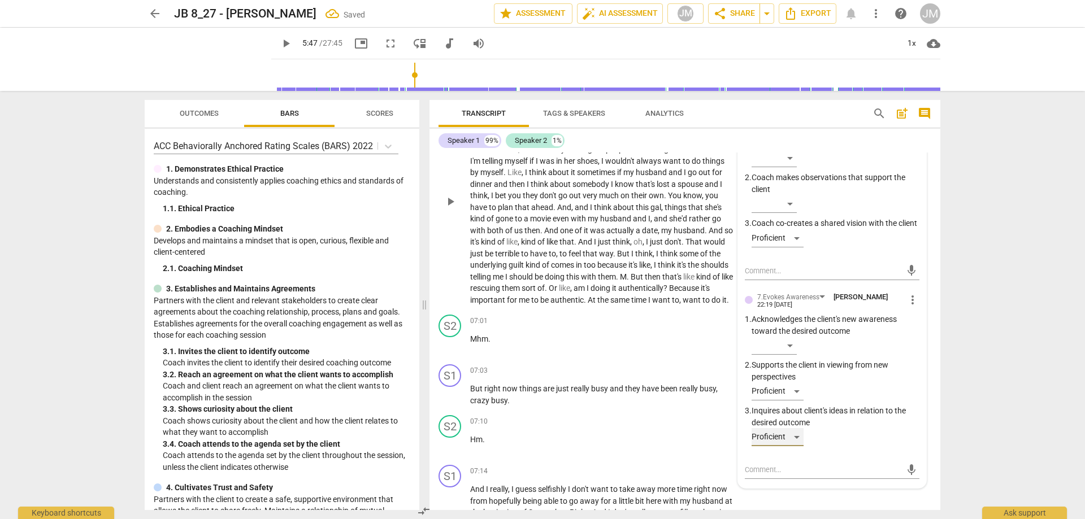
scroll to position [1352, 0]
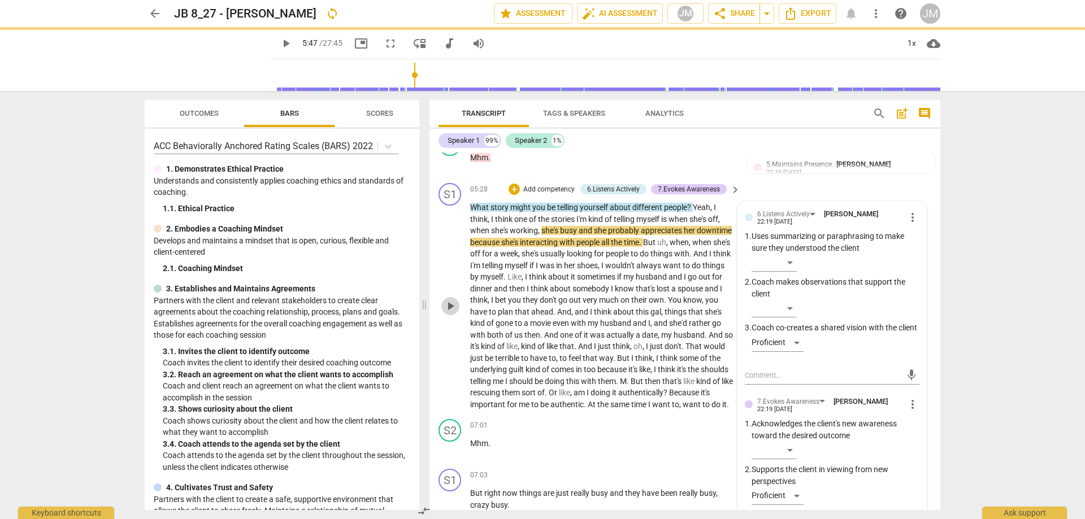
click at [454, 313] on span "play_arrow" at bounding box center [451, 307] width 14 height 14
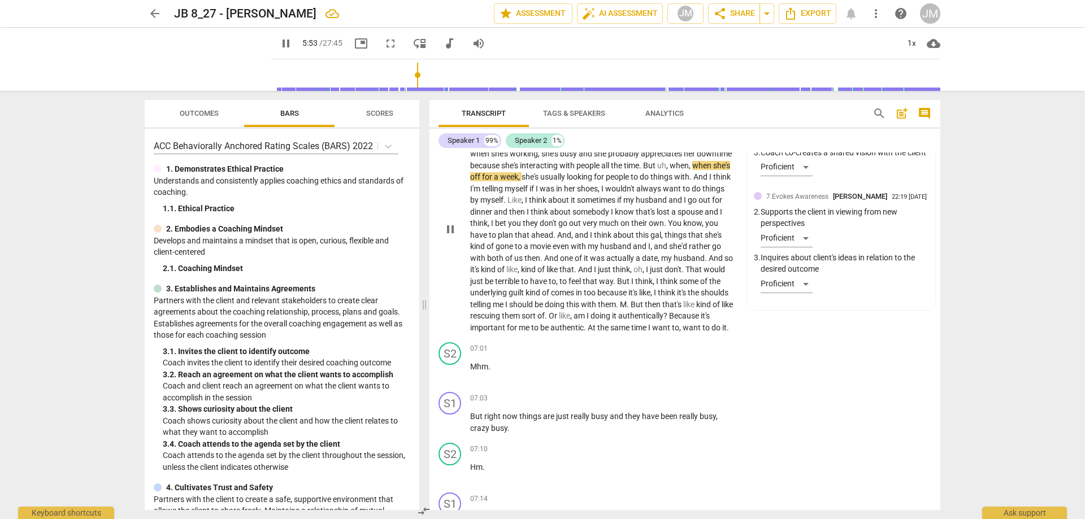
scroll to position [1409, 0]
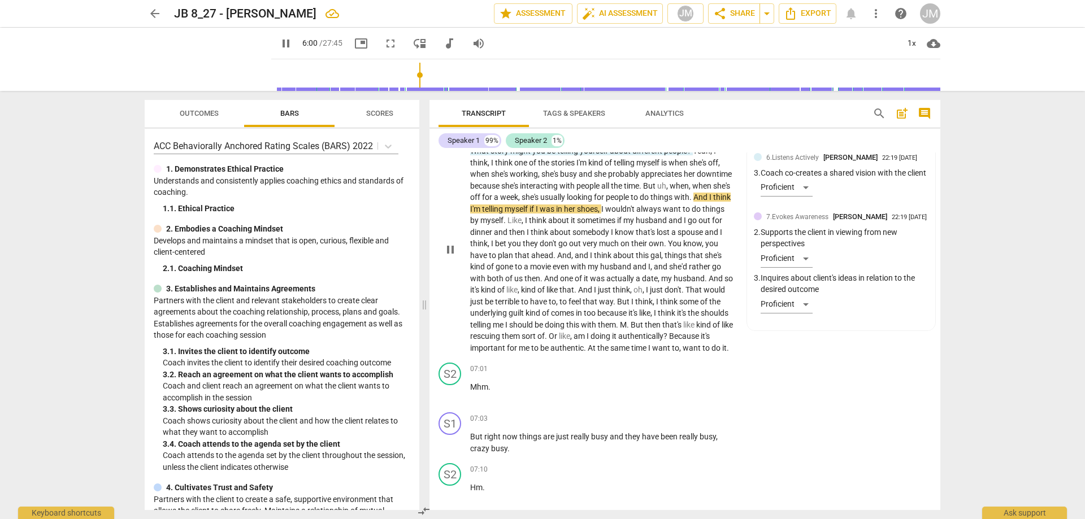
click at [451, 249] on span "pause" at bounding box center [451, 250] width 14 height 14
click at [458, 254] on span "play_arrow" at bounding box center [450, 250] width 18 height 14
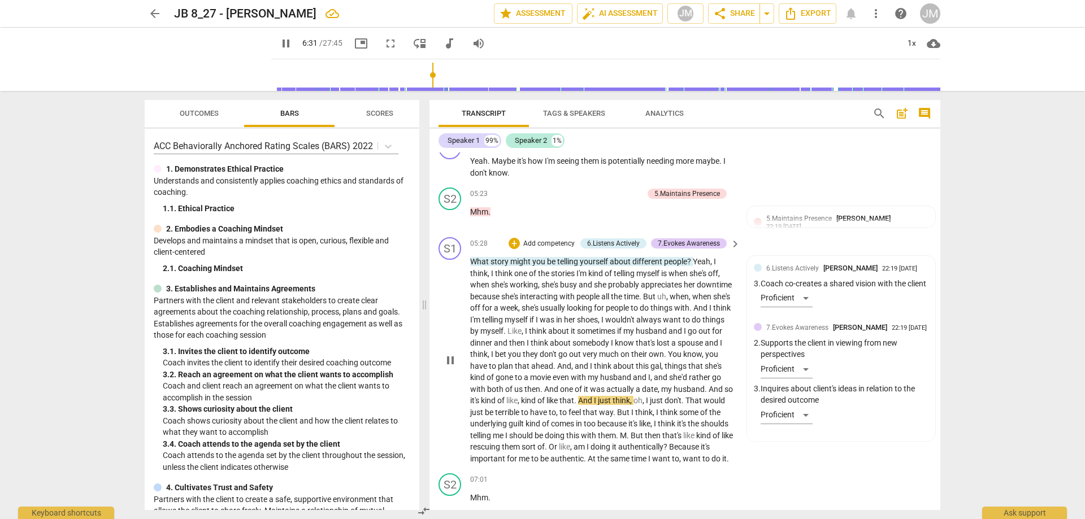
scroll to position [1296, 0]
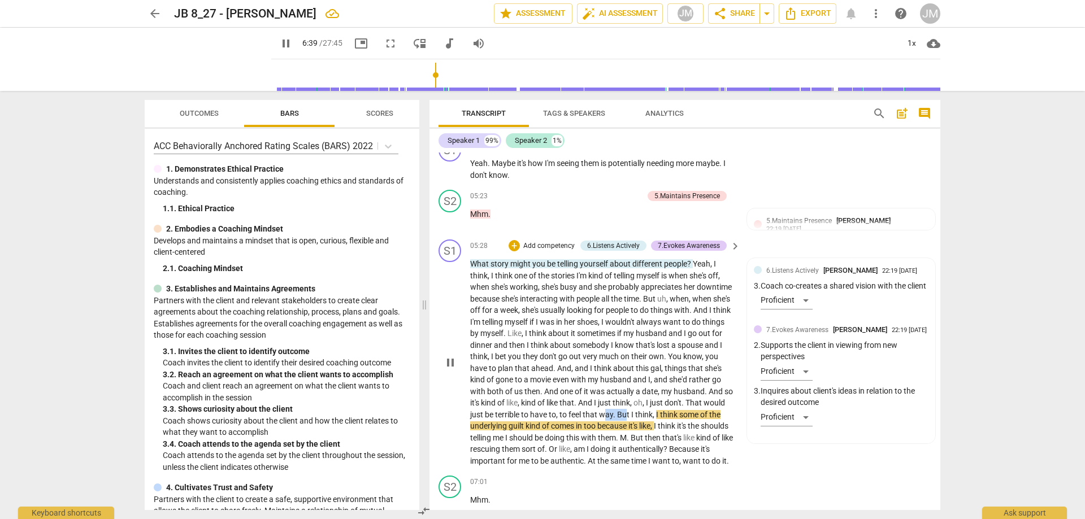
drag, startPoint x: 666, startPoint y: 410, endPoint x: 690, endPoint y: 412, distance: 24.4
click at [690, 412] on p "What story might you be telling yourself about different people ? Yeah , I thin…" at bounding box center [602, 362] width 265 height 209
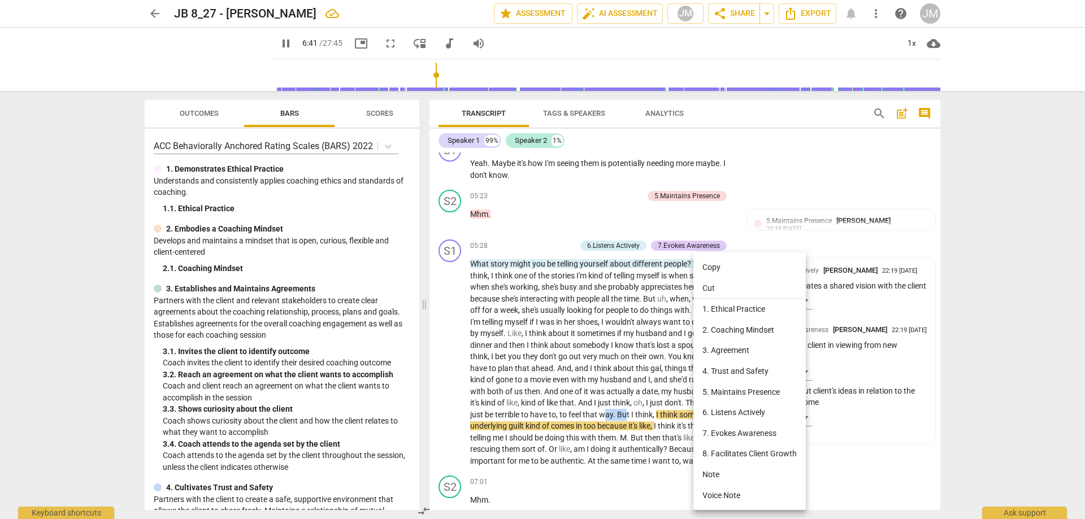
drag, startPoint x: 740, startPoint y: 389, endPoint x: 748, endPoint y: 385, distance: 8.1
click at [741, 389] on li "5. Maintains Presence" at bounding box center [749, 392] width 112 height 21
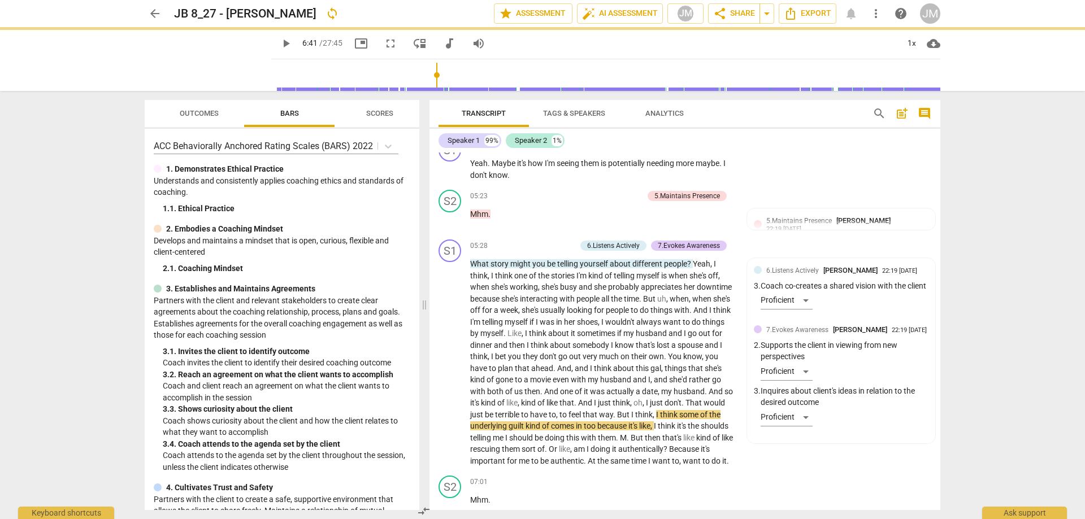
type input "402"
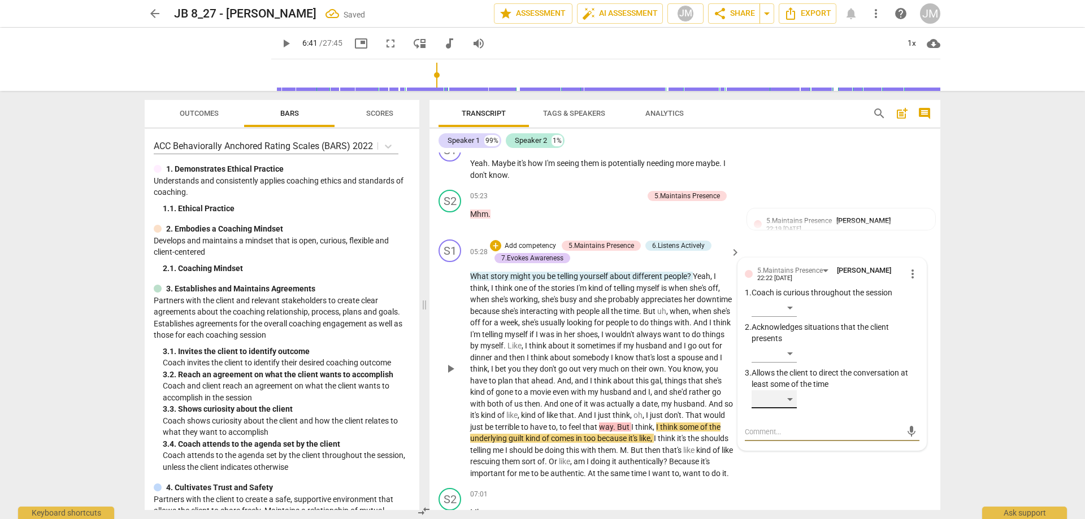
click at [784, 398] on div "​" at bounding box center [774, 400] width 45 height 18
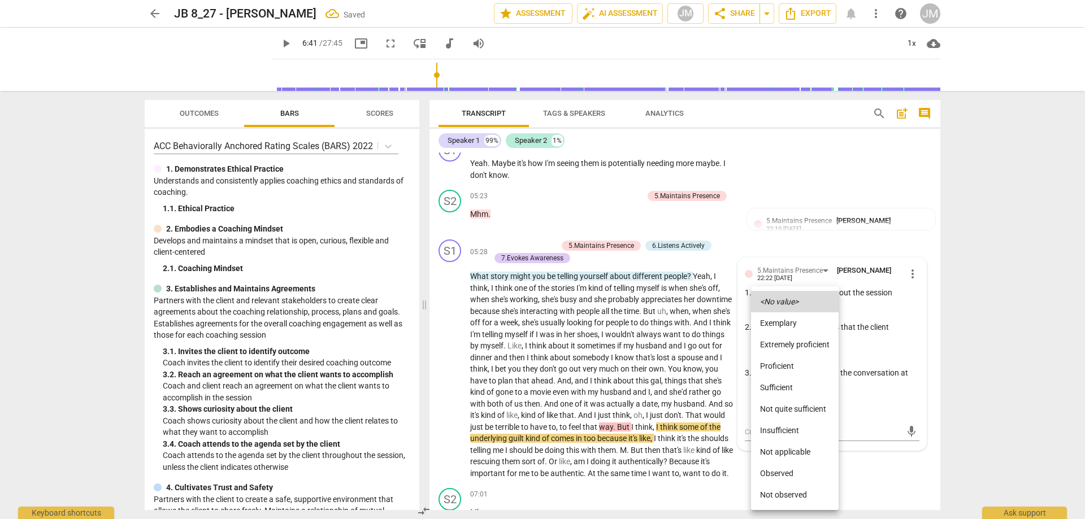
click at [788, 411] on li "Not quite sufficient" at bounding box center [795, 408] width 88 height 21
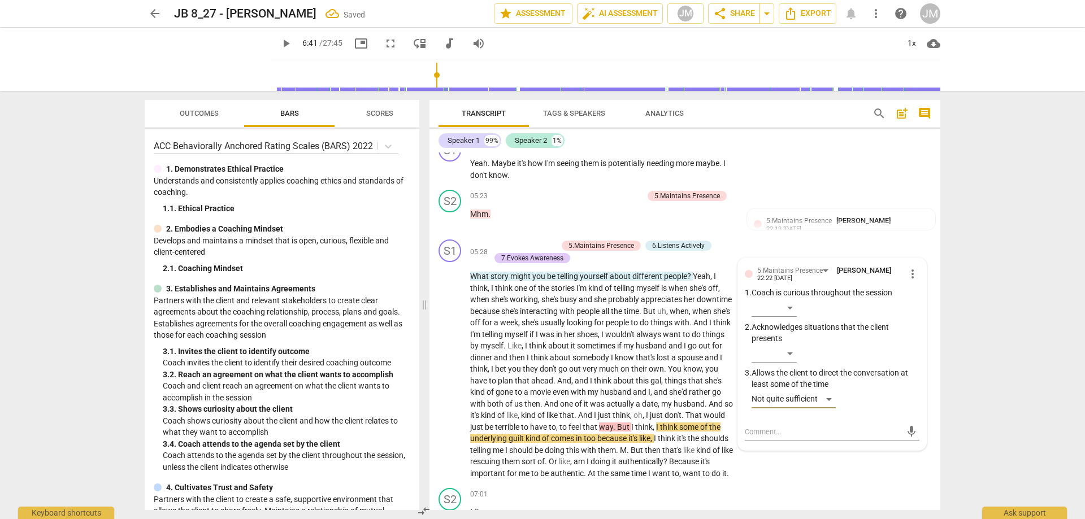
click at [793, 431] on textarea at bounding box center [823, 432] width 157 height 11
type textarea "m"
type textarea "mh"
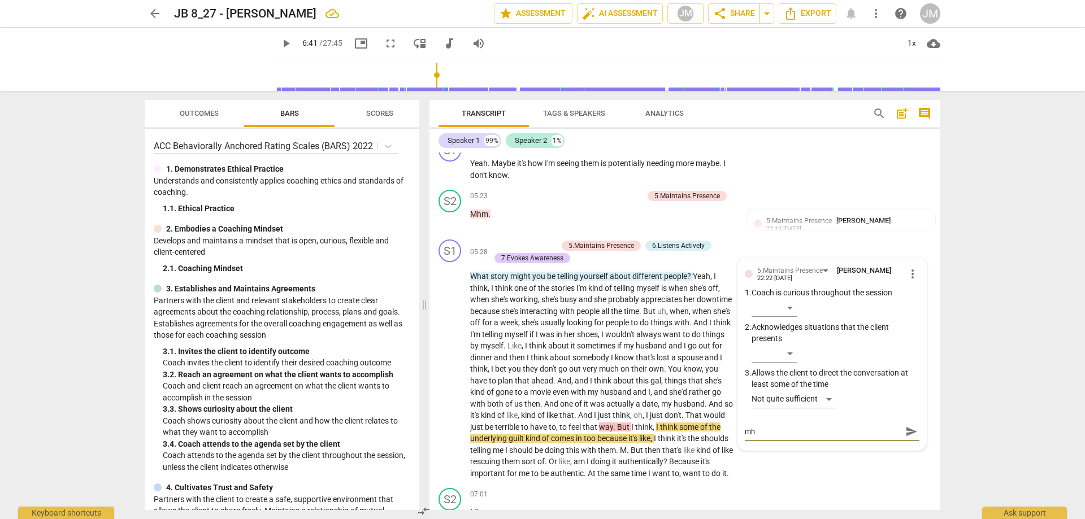
type textarea "mhm"
click at [907, 431] on span "send" at bounding box center [911, 432] width 12 height 12
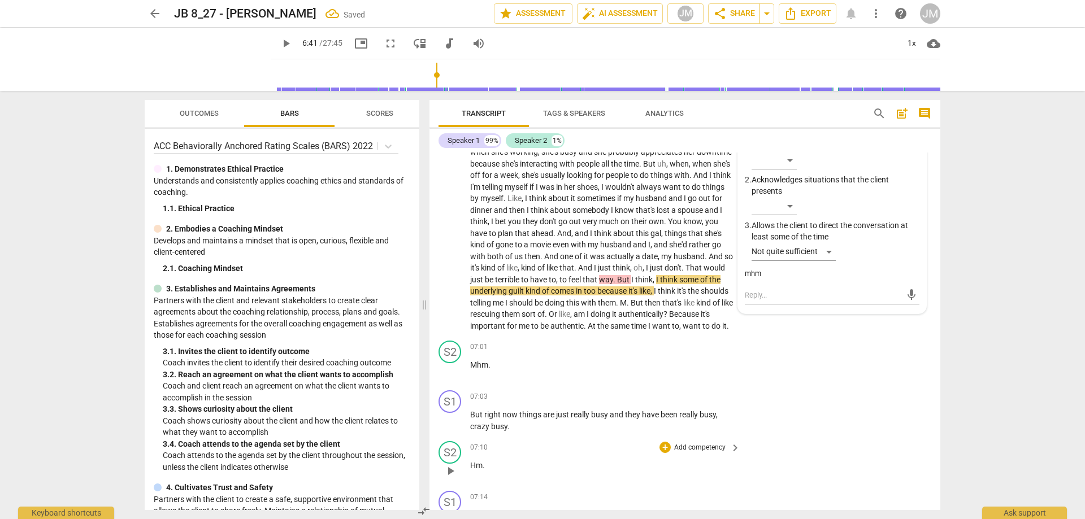
scroll to position [1466, 0]
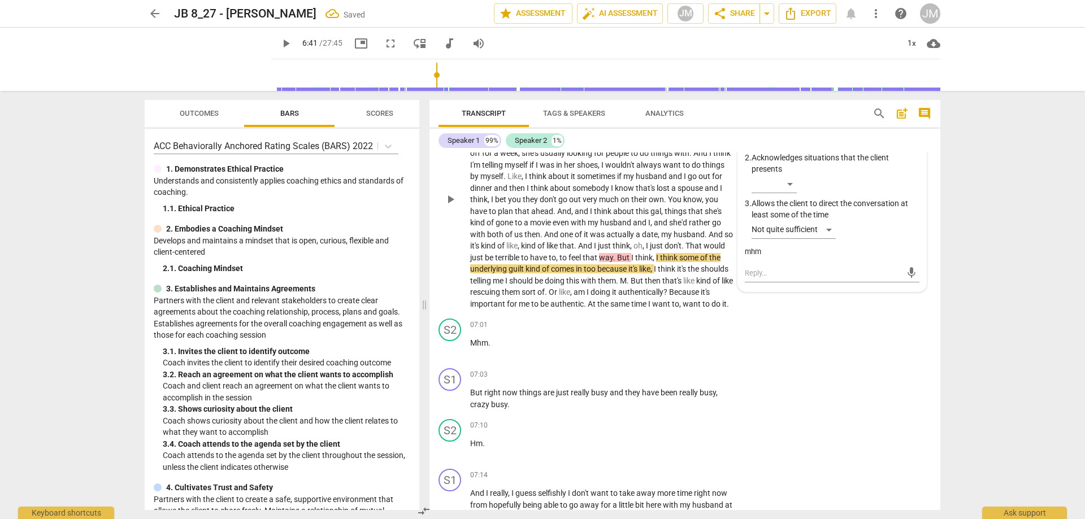
click at [446, 206] on span "play_arrow" at bounding box center [451, 200] width 14 height 14
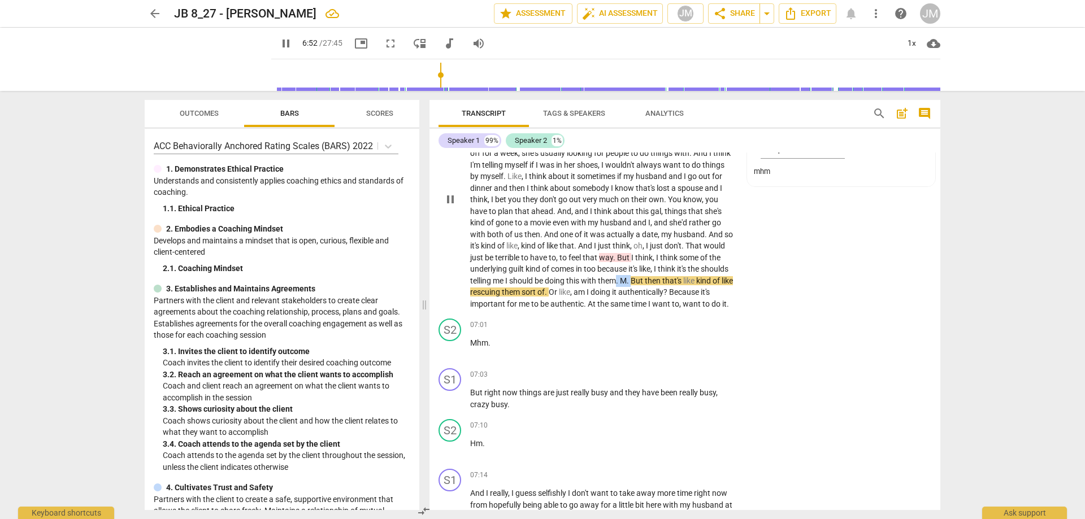
drag, startPoint x: 690, startPoint y: 281, endPoint x: 708, endPoint y: 280, distance: 18.1
click at [708, 280] on p "What story might you be telling yourself about different people ? Yeah , I thin…" at bounding box center [602, 205] width 265 height 209
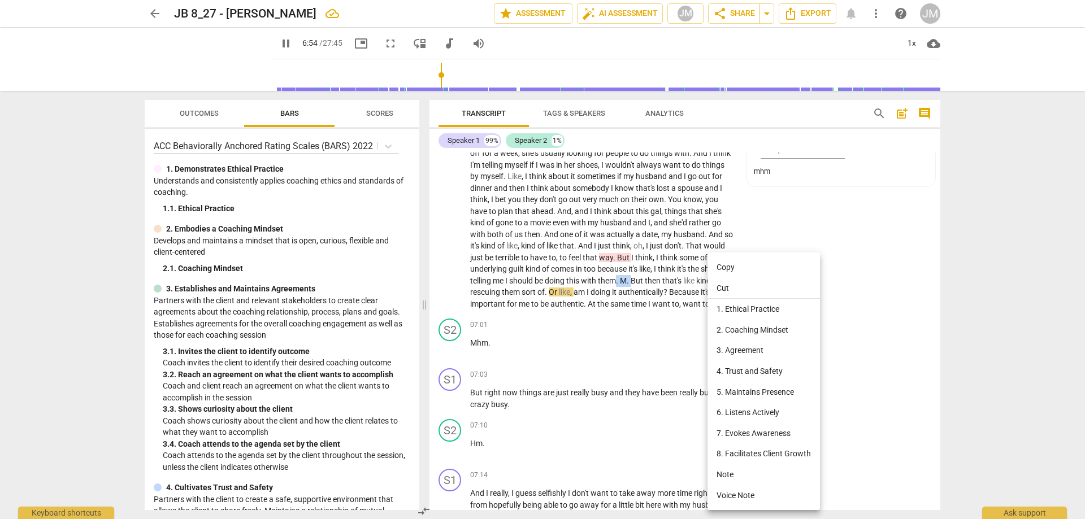
click at [753, 394] on li "5. Maintains Presence" at bounding box center [764, 392] width 112 height 21
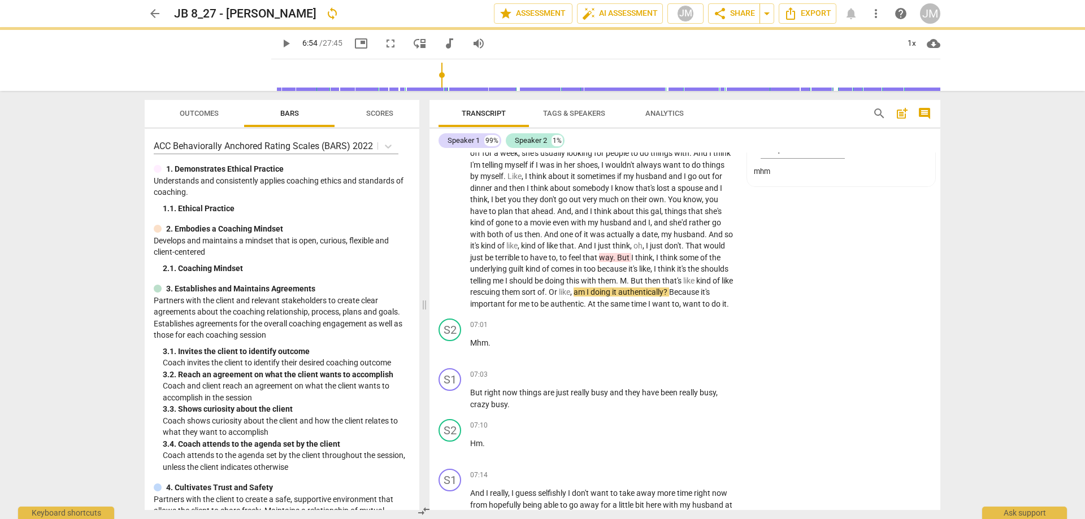
type input "415"
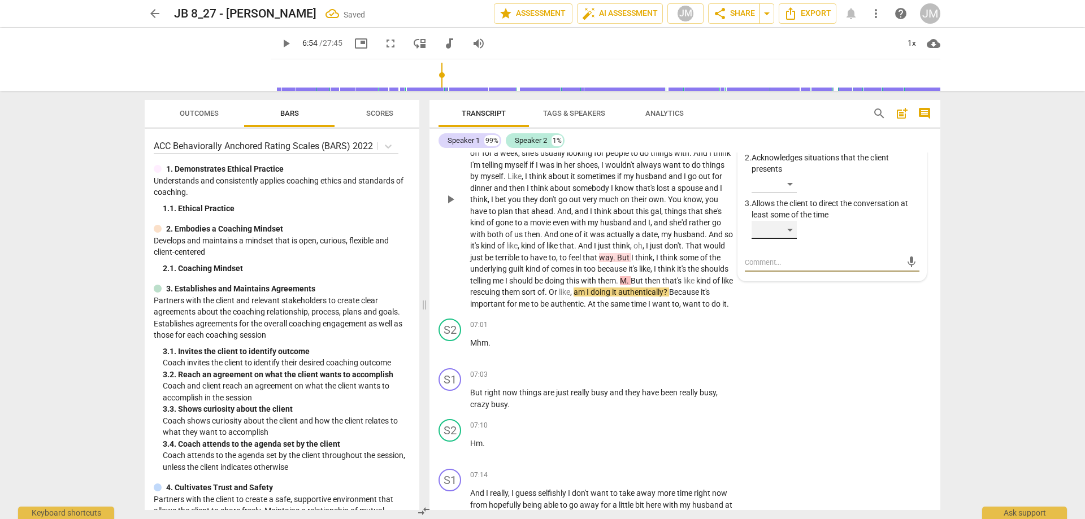
click at [783, 226] on div "​" at bounding box center [774, 230] width 45 height 18
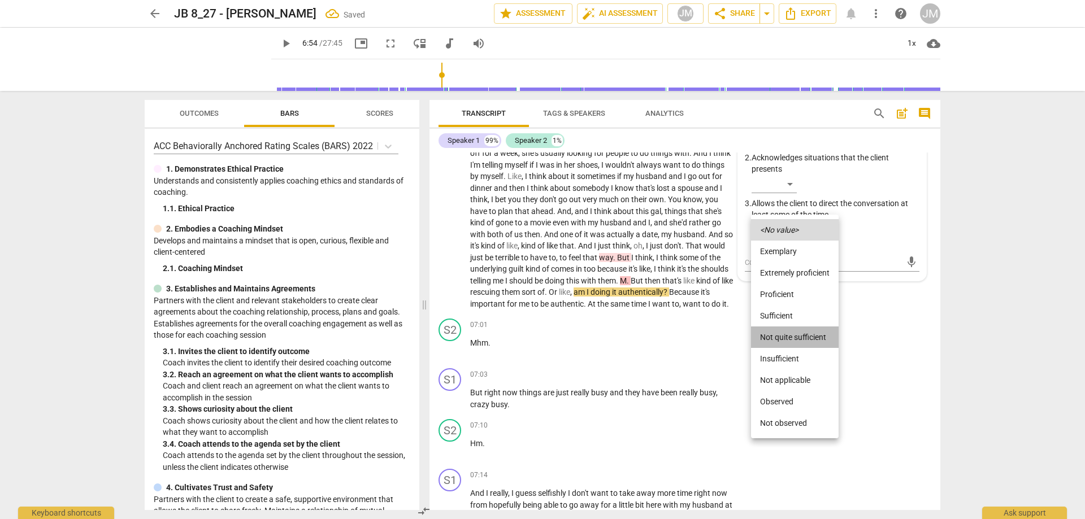
click at [794, 339] on li "Not quite sufficient" at bounding box center [795, 337] width 88 height 21
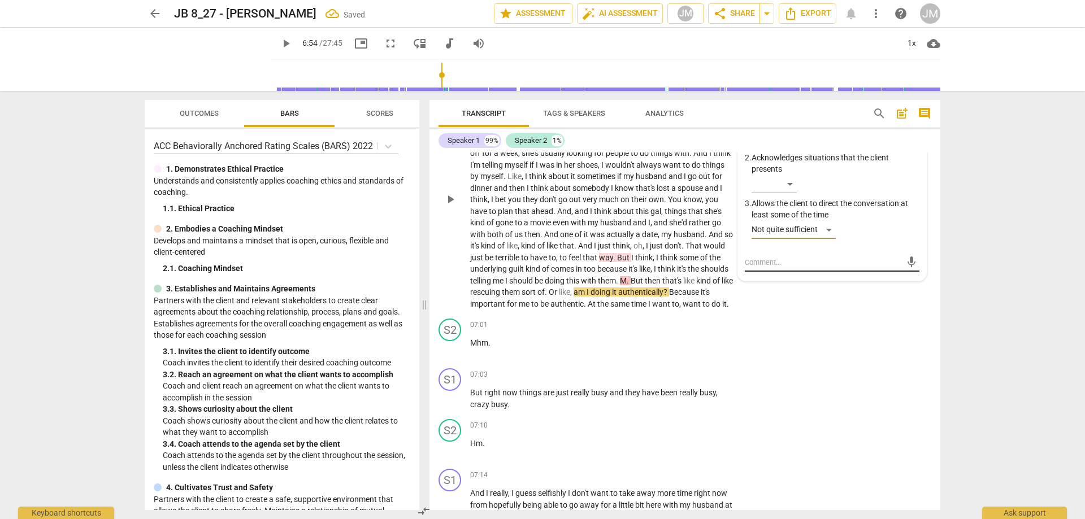
click at [765, 261] on textarea at bounding box center [823, 262] width 157 height 11
type textarea "m"
type textarea "mh"
type textarea "mhm"
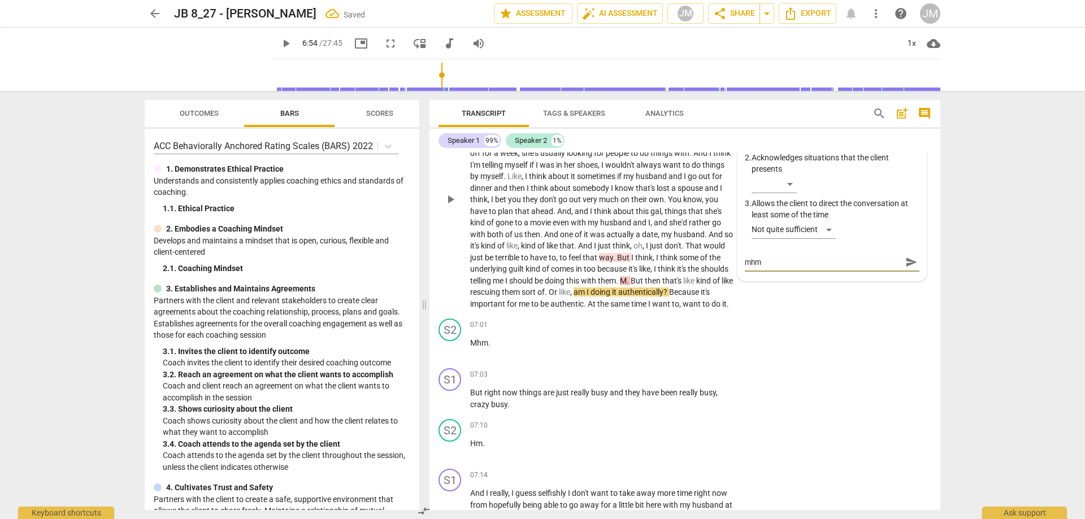
type textarea "mhmm"
click at [905, 267] on span "send" at bounding box center [911, 262] width 12 height 12
click at [804, 350] on div "S2 play_arrow pause 07:01 + Add competency keyboard_arrow_right Mhm ." at bounding box center [685, 339] width 511 height 50
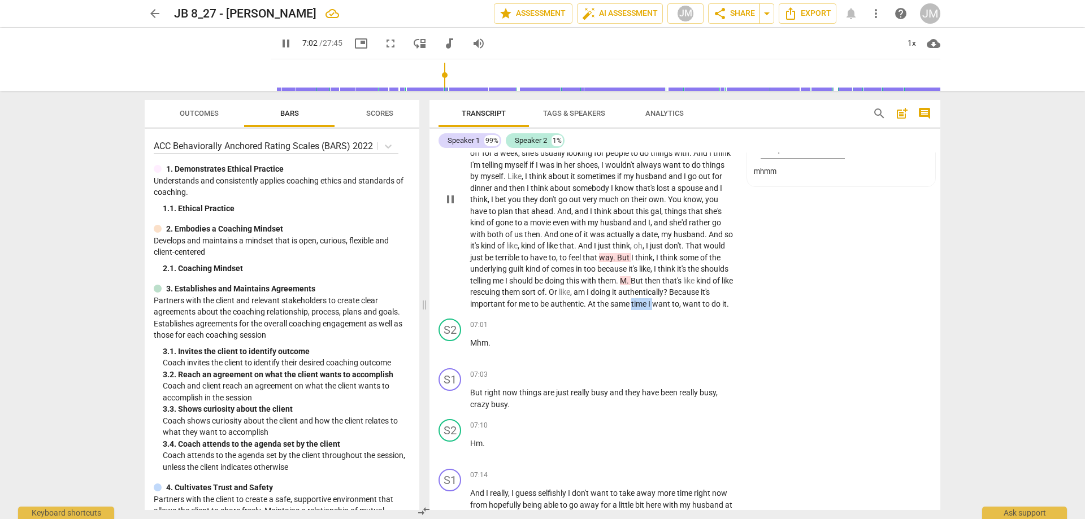
drag, startPoint x: 471, startPoint y: 314, endPoint x: 492, endPoint y: 316, distance: 20.5
click at [492, 310] on p "What story might you be telling yourself about different people ? Yeah , I thin…" at bounding box center [602, 205] width 265 height 209
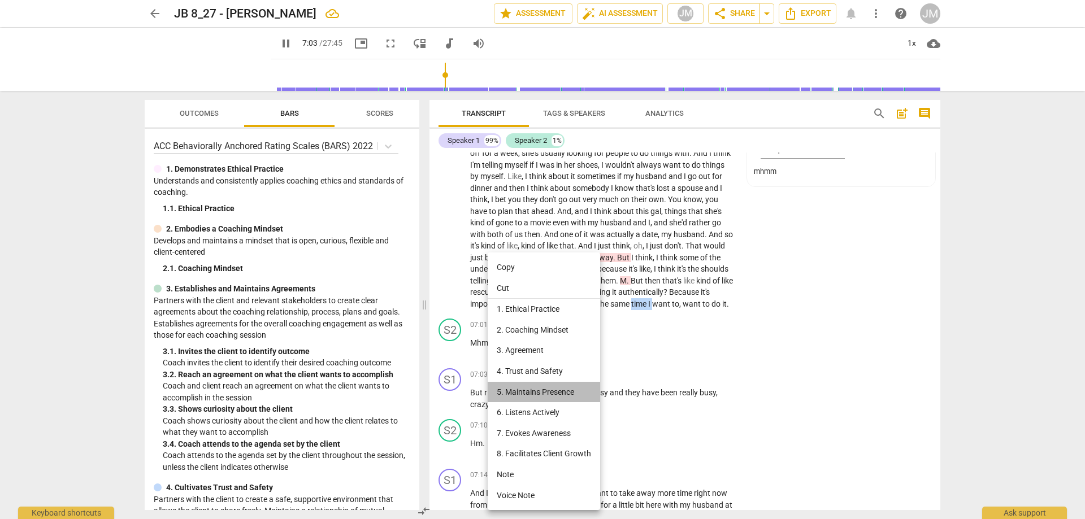
click at [522, 385] on li "5. Maintains Presence" at bounding box center [544, 392] width 112 height 21
type input "424"
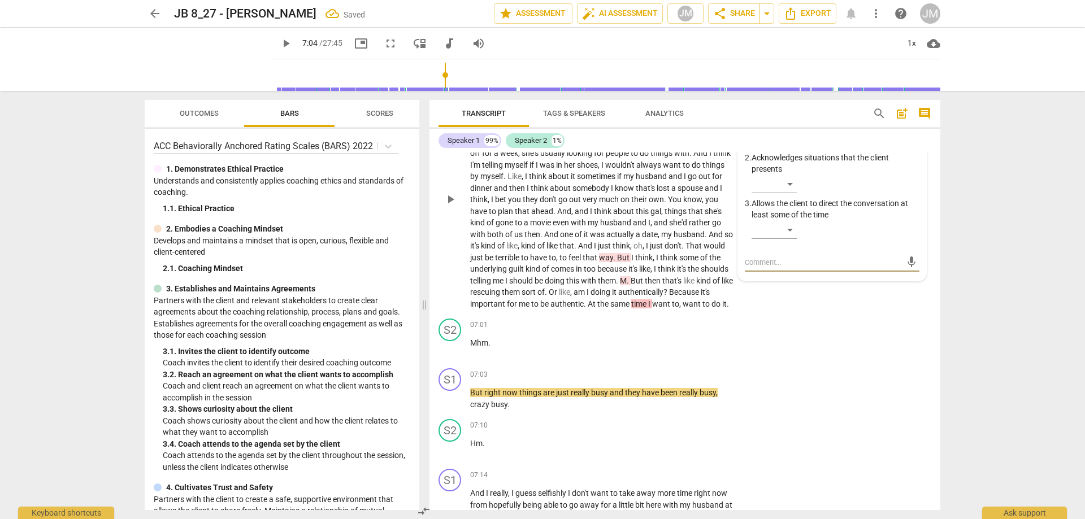
click at [784, 258] on textarea at bounding box center [823, 262] width 157 height 11
type textarea "m"
type textarea "mm"
type textarea "mmm"
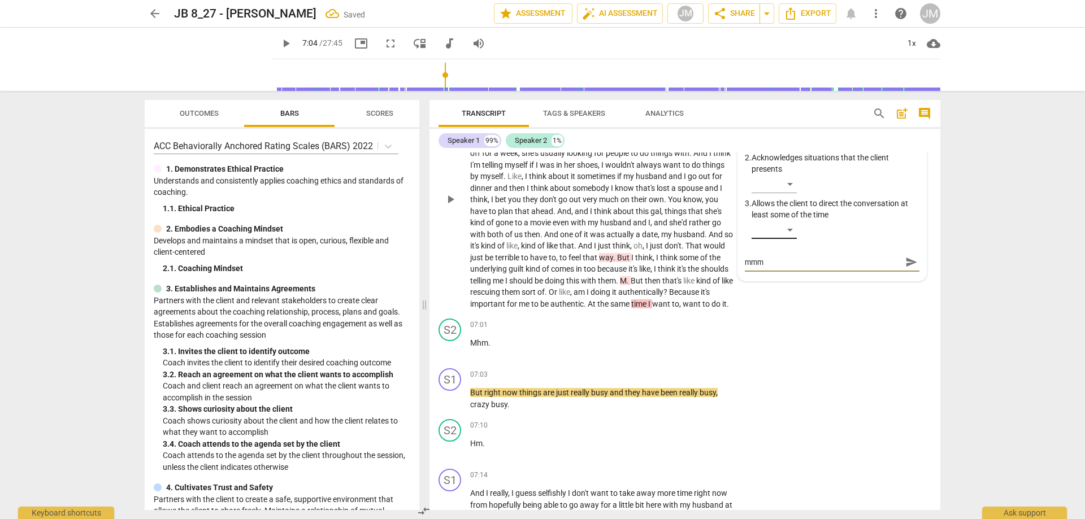
type textarea "mmm"
click at [779, 235] on div "​" at bounding box center [774, 230] width 45 height 18
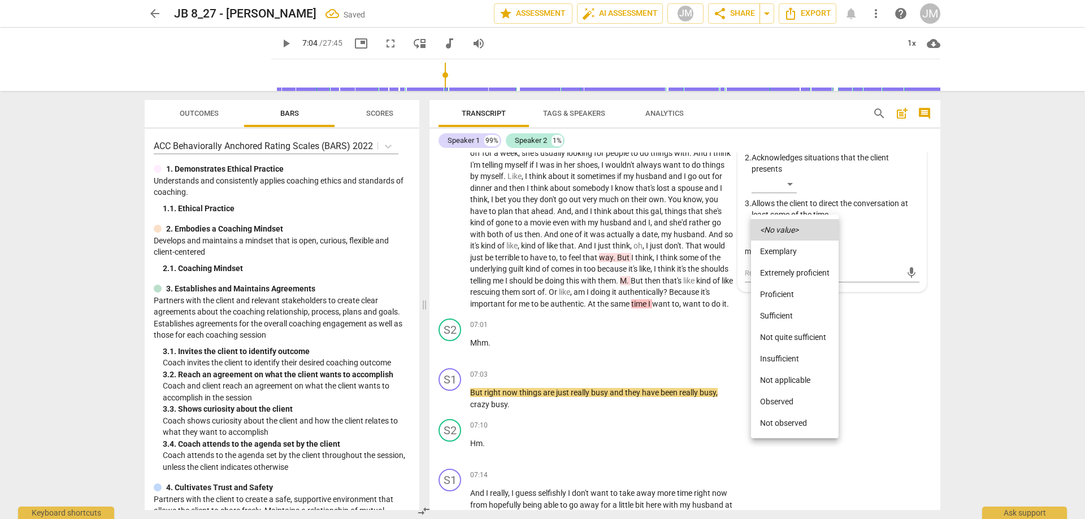
click at [801, 335] on li "Not quite sufficient" at bounding box center [795, 337] width 88 height 21
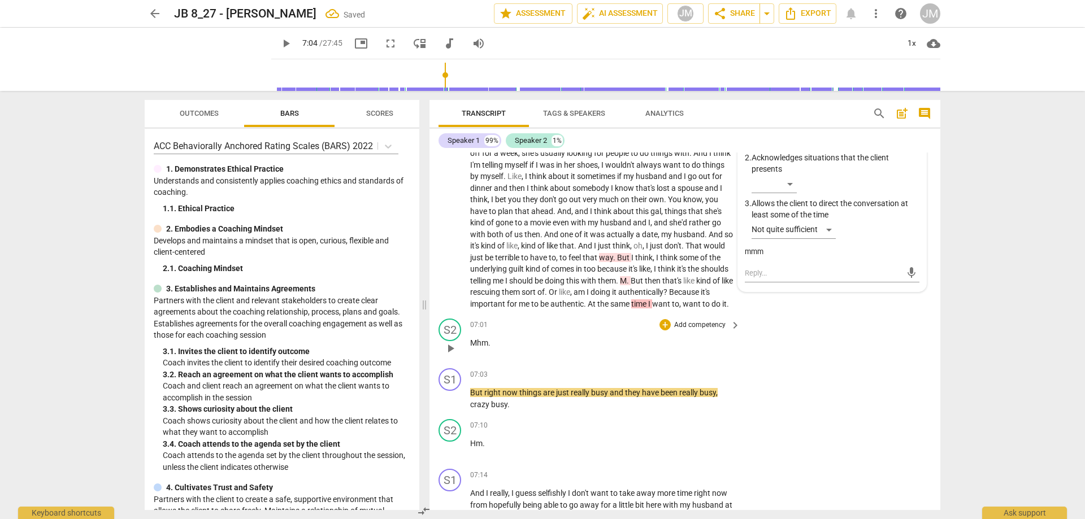
click at [640, 349] on p "Mhm ." at bounding box center [602, 343] width 265 height 12
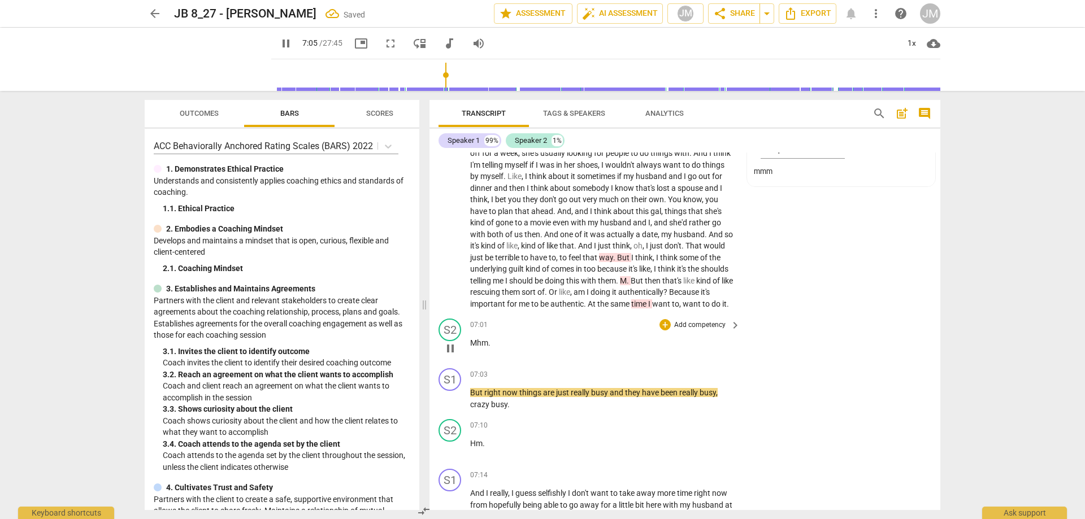
click at [500, 349] on p "Mhm ." at bounding box center [602, 343] width 265 height 12
click at [660, 331] on div "+" at bounding box center [665, 324] width 11 height 11
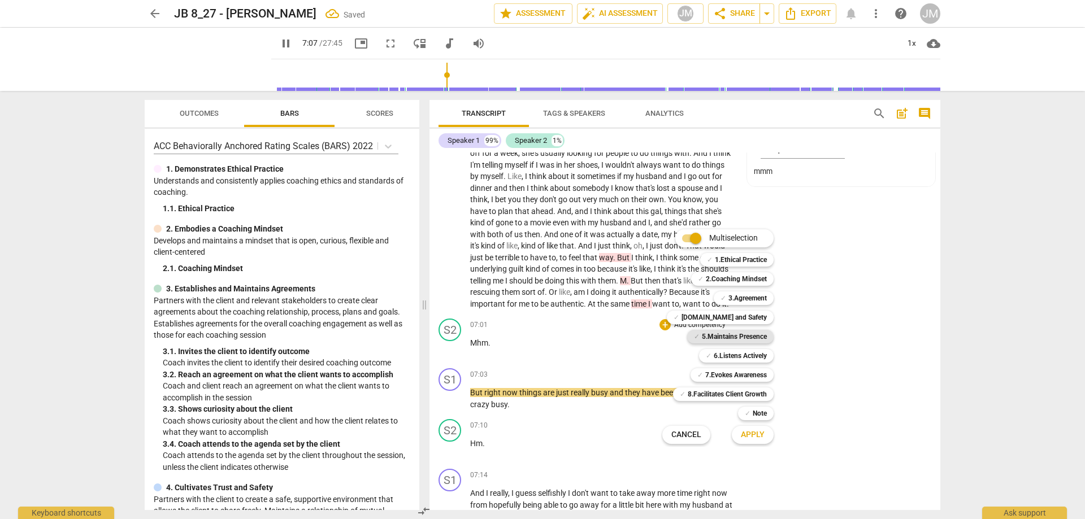
click at [723, 334] on b "5.Maintains Presence" at bounding box center [734, 337] width 65 height 14
click at [756, 443] on button "Apply" at bounding box center [753, 435] width 42 height 20
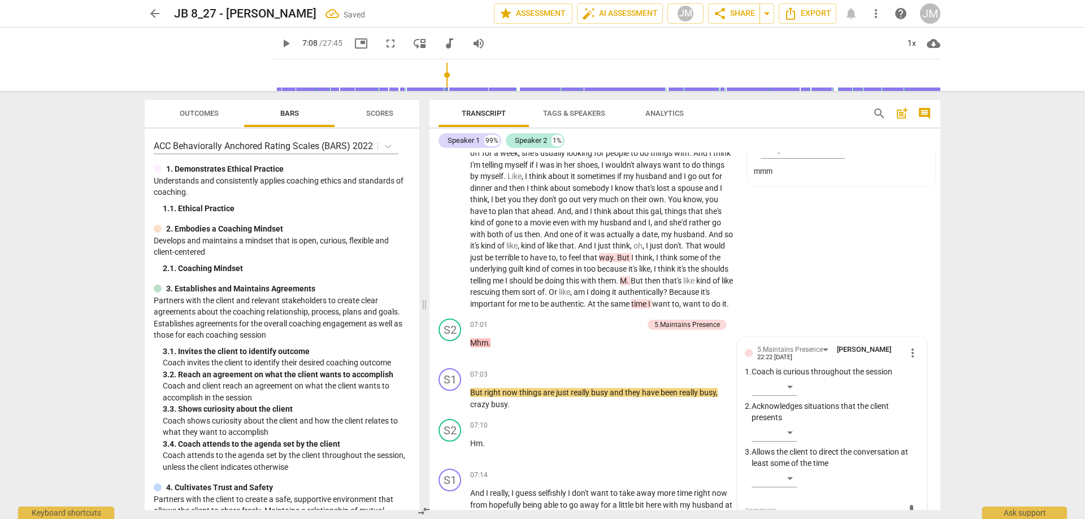
scroll to position [1657, 0]
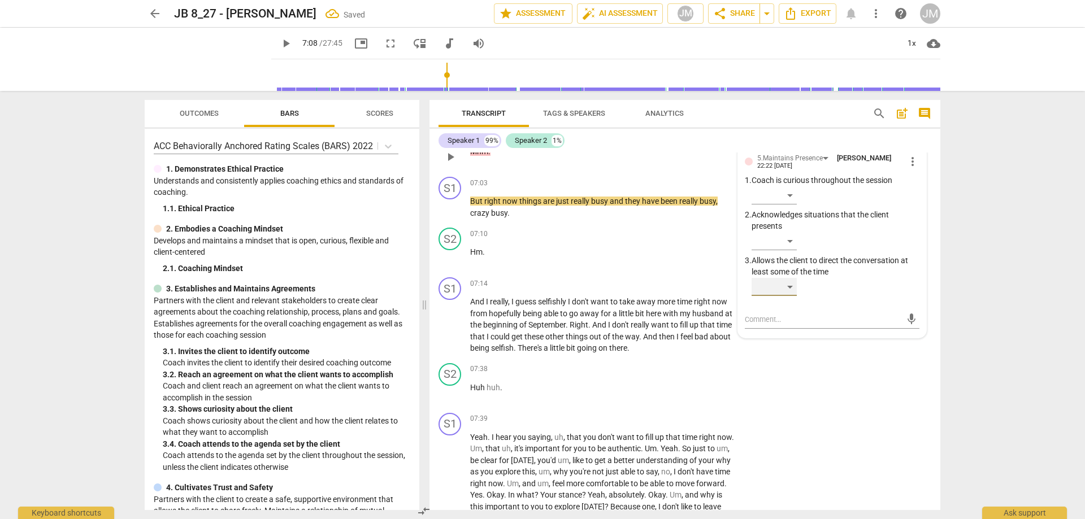
click at [790, 296] on div "​" at bounding box center [774, 287] width 45 height 18
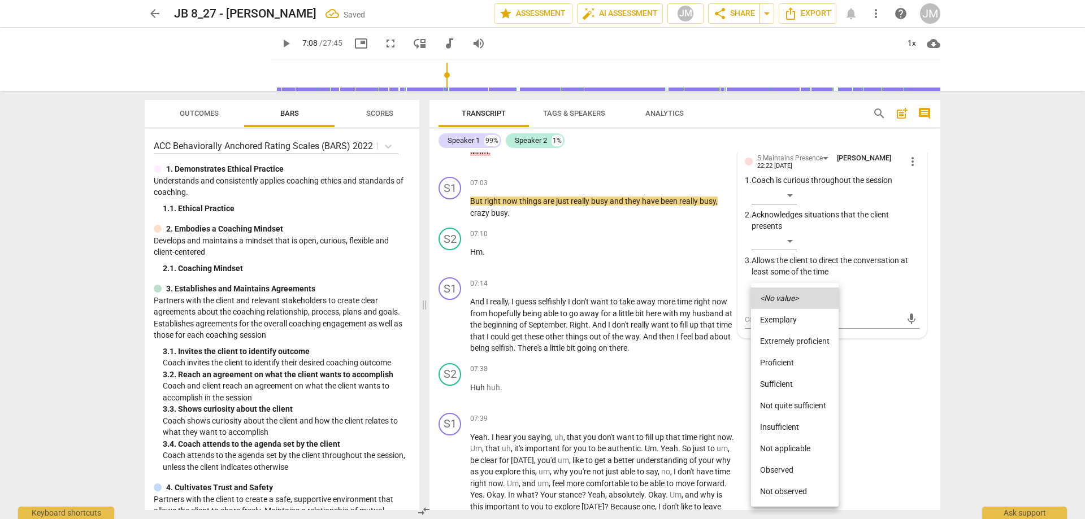
click at [788, 397] on li "Not quite sufficient" at bounding box center [795, 405] width 88 height 21
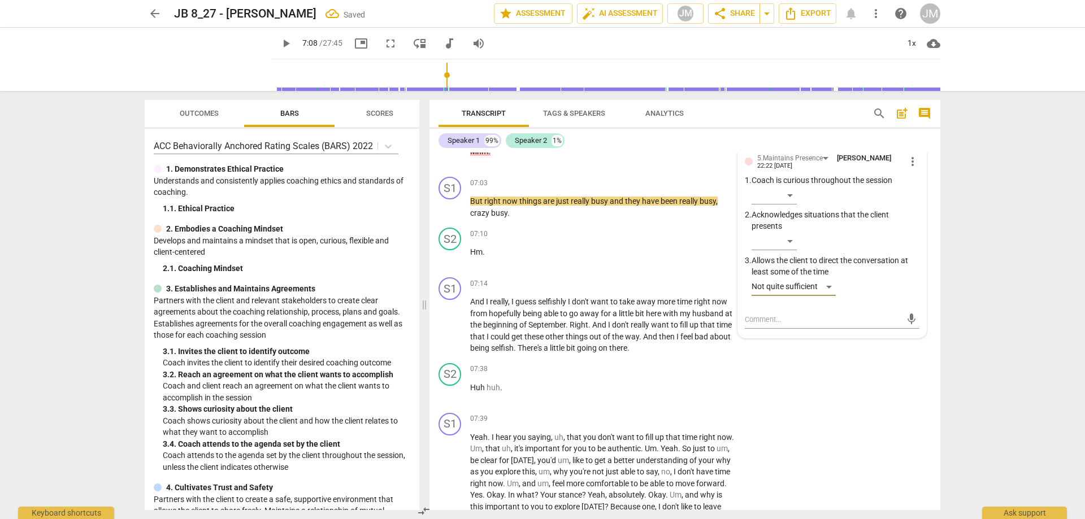
click at [864, 415] on div at bounding box center [542, 259] width 1085 height 519
click at [841, 407] on div "S2 play_arrow pause 07:38 + Add competency keyboard_arrow_right Huh huh ." at bounding box center [685, 384] width 511 height 50
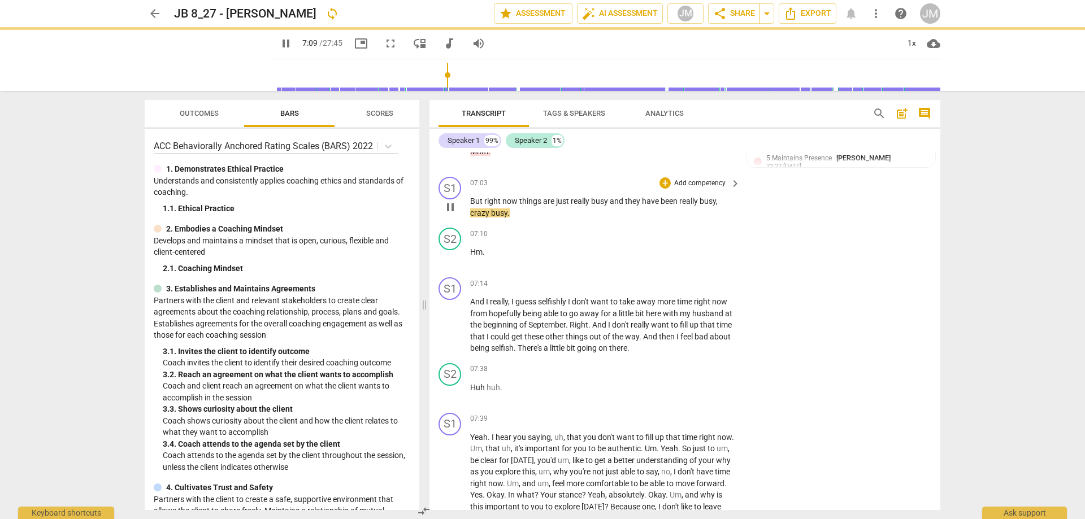
click at [452, 214] on span "pause" at bounding box center [451, 208] width 14 height 14
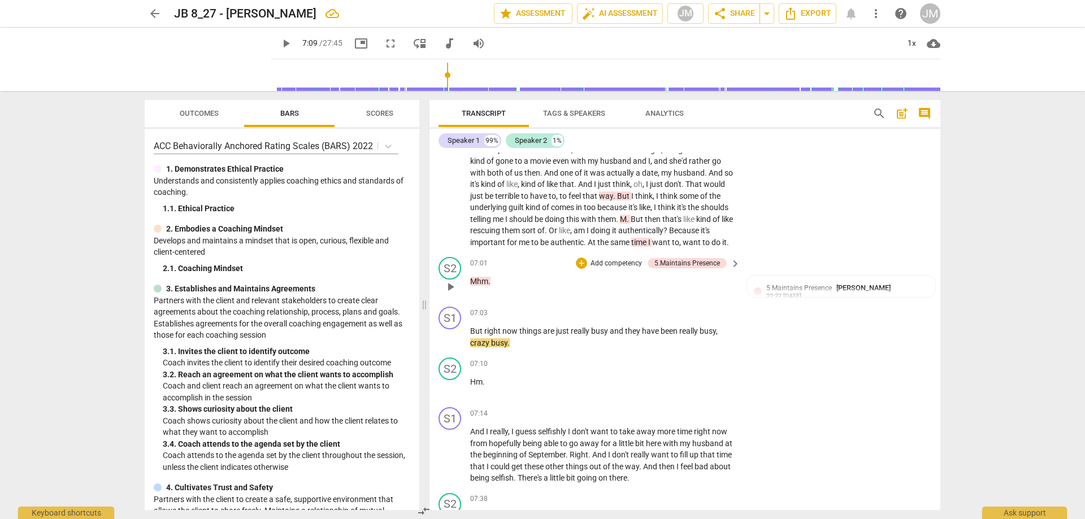
scroll to position [1526, 0]
click at [448, 295] on span "play_arrow" at bounding box center [451, 288] width 14 height 14
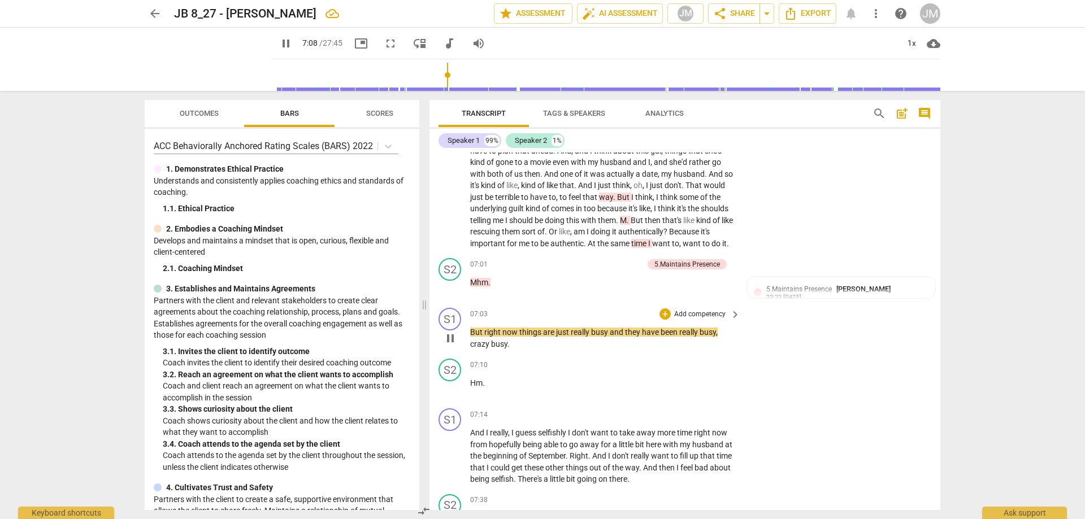
scroll to position [1639, 0]
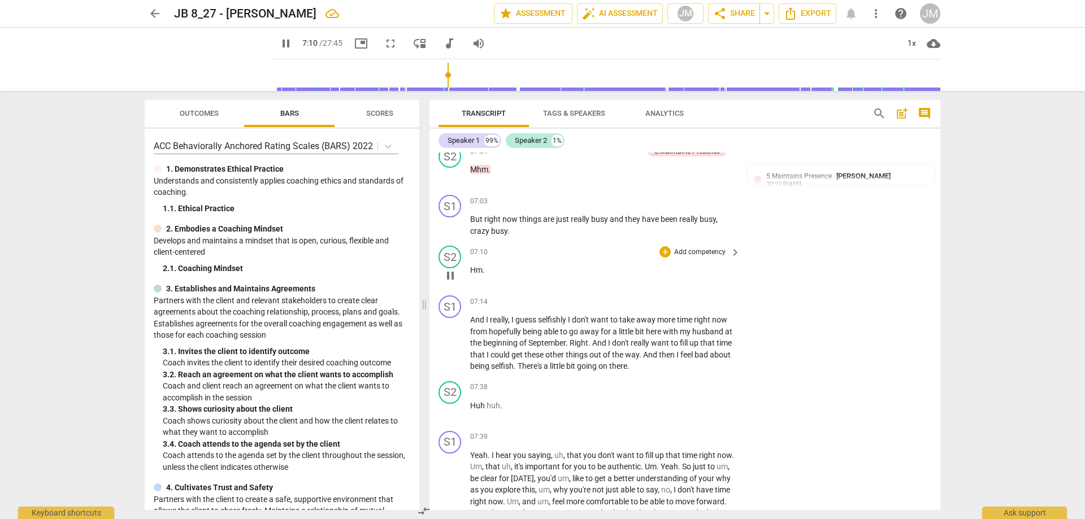
click at [496, 276] on p "Hm ." at bounding box center [602, 271] width 265 height 12
drag, startPoint x: 490, startPoint y: 285, endPoint x: 458, endPoint y: 283, distance: 31.7
click at [448, 283] on div "S2 play_arrow pause 07:10 + Add competency keyboard_arrow_right Hm ." at bounding box center [685, 266] width 511 height 50
click at [664, 258] on div "+" at bounding box center [665, 251] width 11 height 11
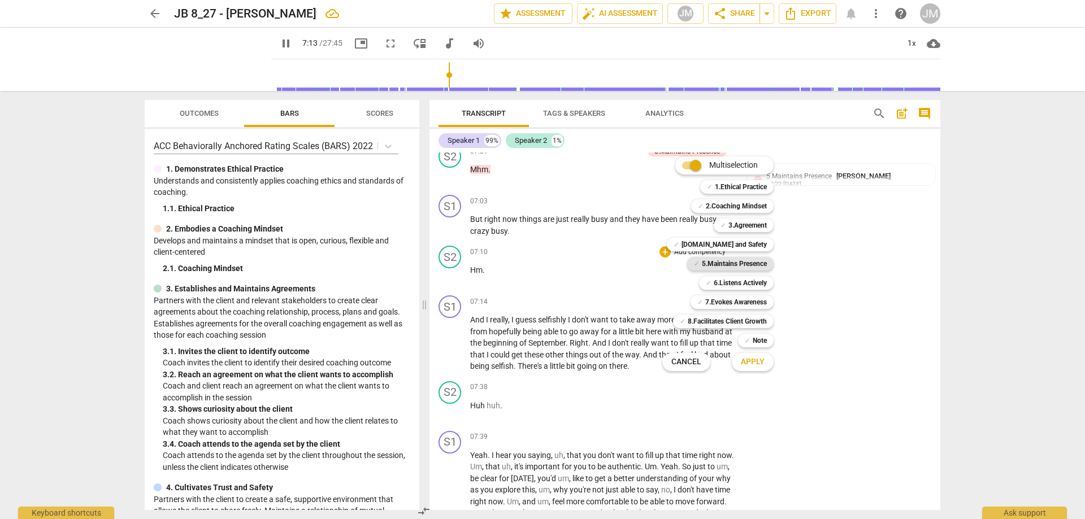
click at [751, 261] on b "5.Maintains Presence" at bounding box center [734, 264] width 65 height 14
click at [761, 364] on span "Apply" at bounding box center [753, 362] width 24 height 11
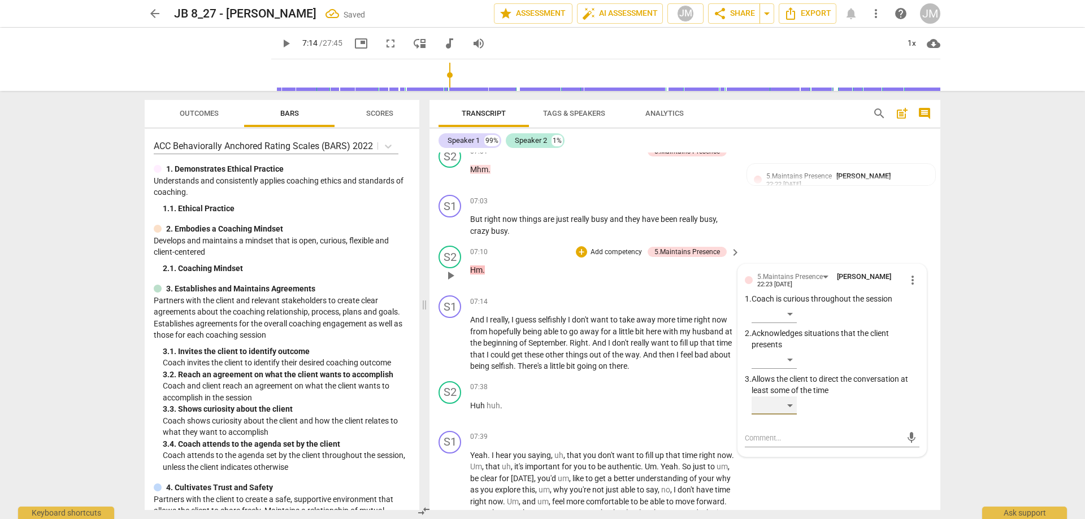
click at [790, 415] on div "​" at bounding box center [774, 406] width 45 height 18
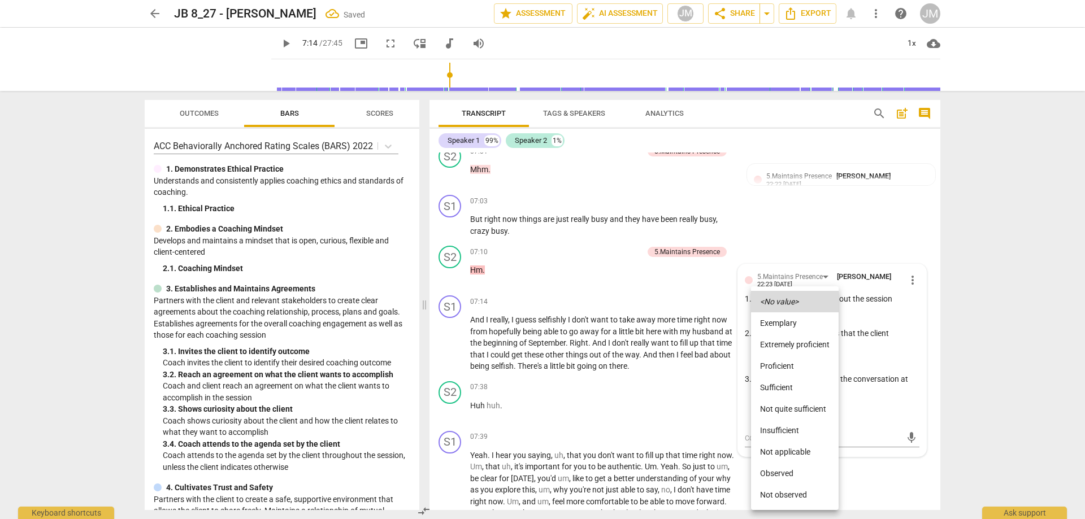
click at [796, 410] on li "Not quite sufficient" at bounding box center [795, 408] width 88 height 21
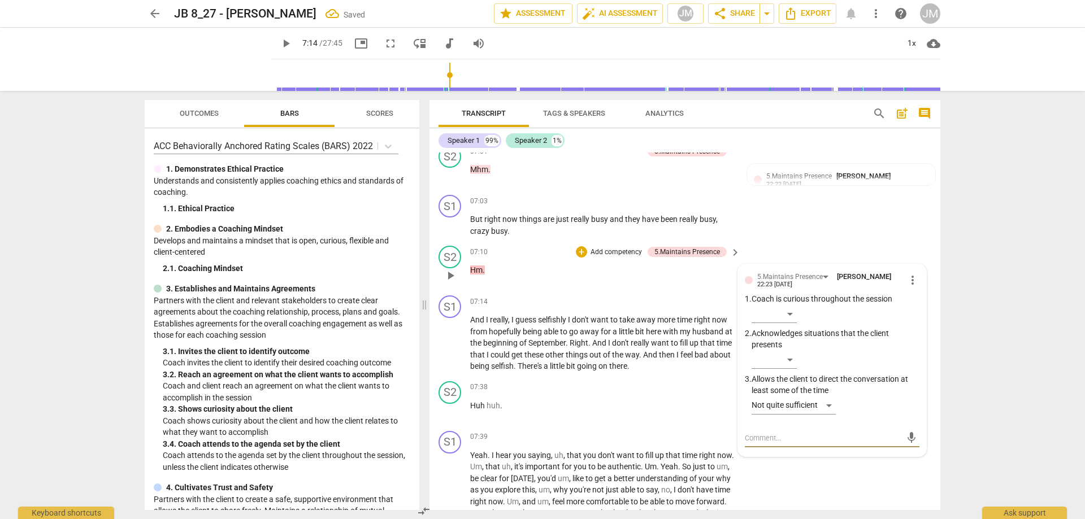
click at [800, 444] on textarea at bounding box center [823, 438] width 157 height 11
click at [883, 239] on div "S1 play_arrow pause 07:03 + Add competency keyboard_arrow_right But right now t…" at bounding box center [685, 215] width 511 height 51
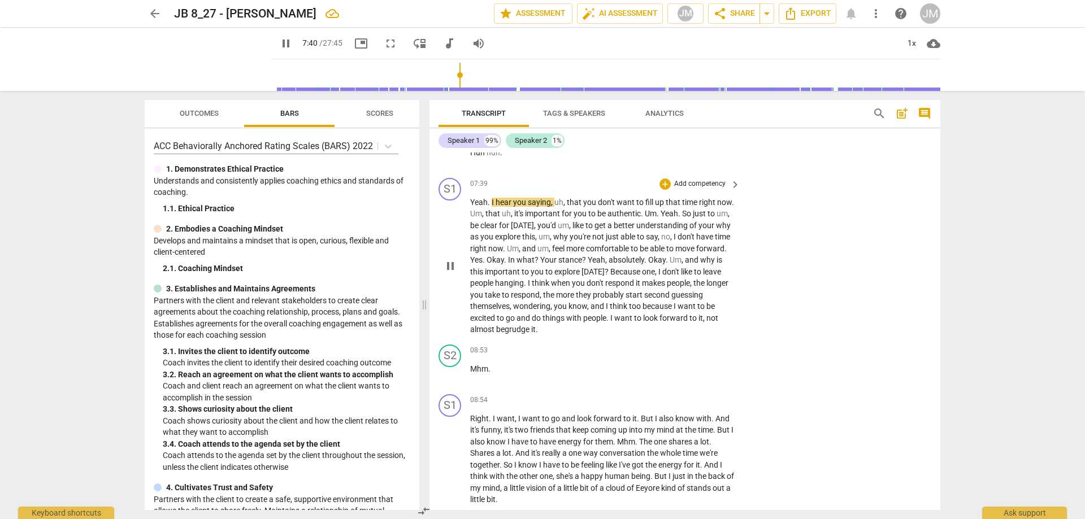
scroll to position [1865, 0]
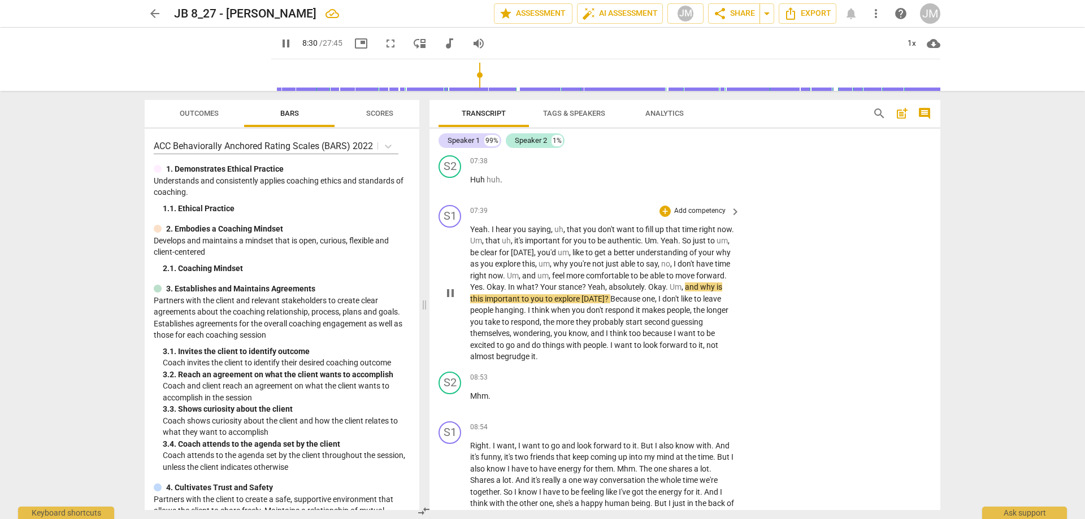
click at [504, 234] on span "hear" at bounding box center [505, 229] width 18 height 9
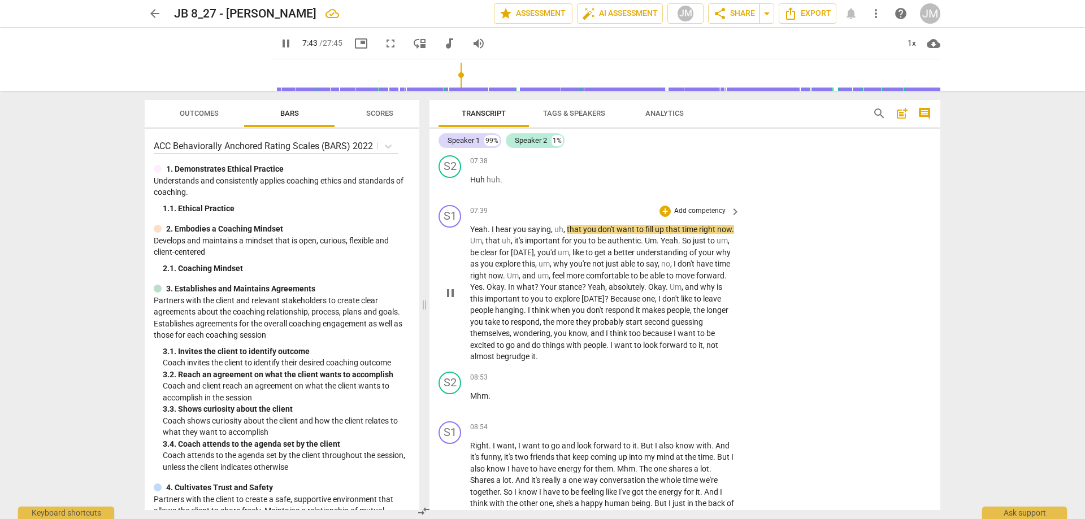
drag, startPoint x: 462, startPoint y: 240, endPoint x: 507, endPoint y: 258, distance: 48.7
click at [507, 258] on div "S1 play_arrow pause 07:39 + Add competency keyboard_arrow_right Yeah . I hear y…" at bounding box center [685, 284] width 511 height 167
click at [476, 234] on span "Yeah" at bounding box center [479, 229] width 18 height 9
drag, startPoint x: 467, startPoint y: 239, endPoint x: 519, endPoint y: 292, distance: 74.3
click at [519, 292] on div "S1 play_arrow pause 07:39 + Add competency keyboard_arrow_right Yeah . I hear y…" at bounding box center [685, 284] width 511 height 167
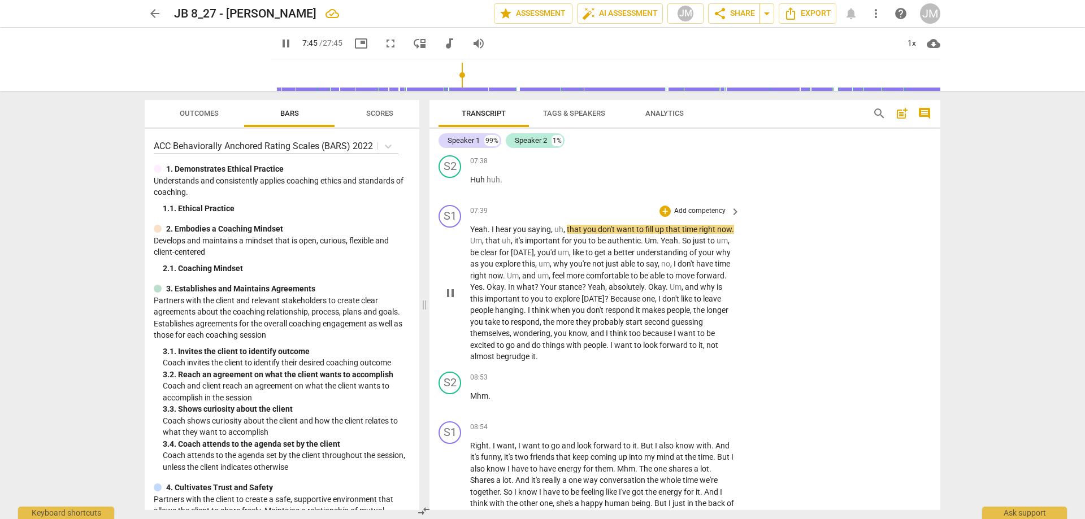
click at [725, 280] on span "." at bounding box center [726, 275] width 2 height 9
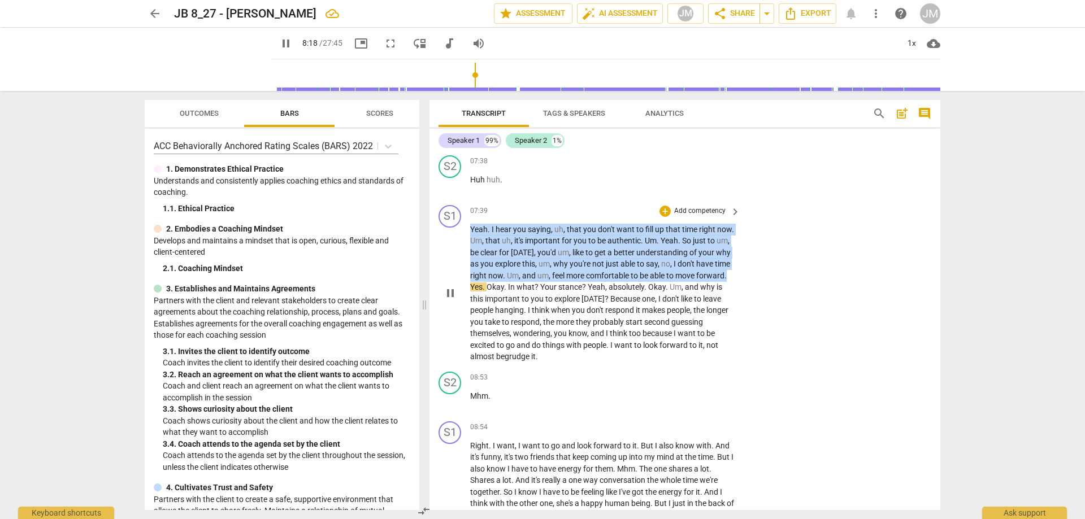
drag, startPoint x: 522, startPoint y: 300, endPoint x: 470, endPoint y: 242, distance: 77.7
click at [470, 242] on p "Yeah . I hear you saying , uh , that you don't want to fill up that time right …" at bounding box center [602, 293] width 265 height 139
click at [665, 217] on div "+" at bounding box center [665, 211] width 11 height 11
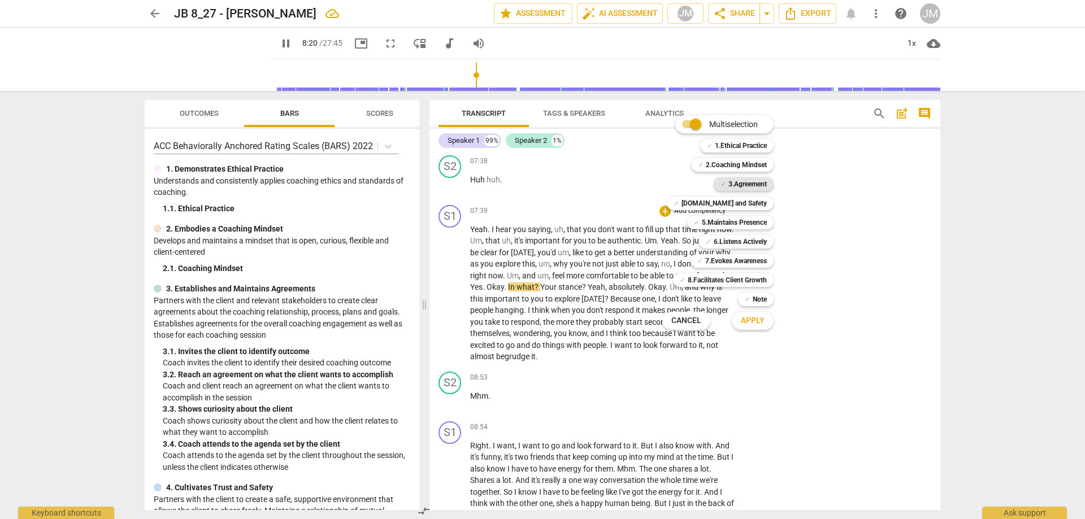
click at [739, 182] on b "3.Agreement" at bounding box center [748, 184] width 38 height 14
click at [748, 221] on b "5.Maintains Presence" at bounding box center [734, 223] width 65 height 14
click at [745, 201] on b "[DOMAIN_NAME] and Safety" at bounding box center [724, 204] width 85 height 14
click at [749, 241] on b "6.Listens Actively" at bounding box center [740, 242] width 53 height 14
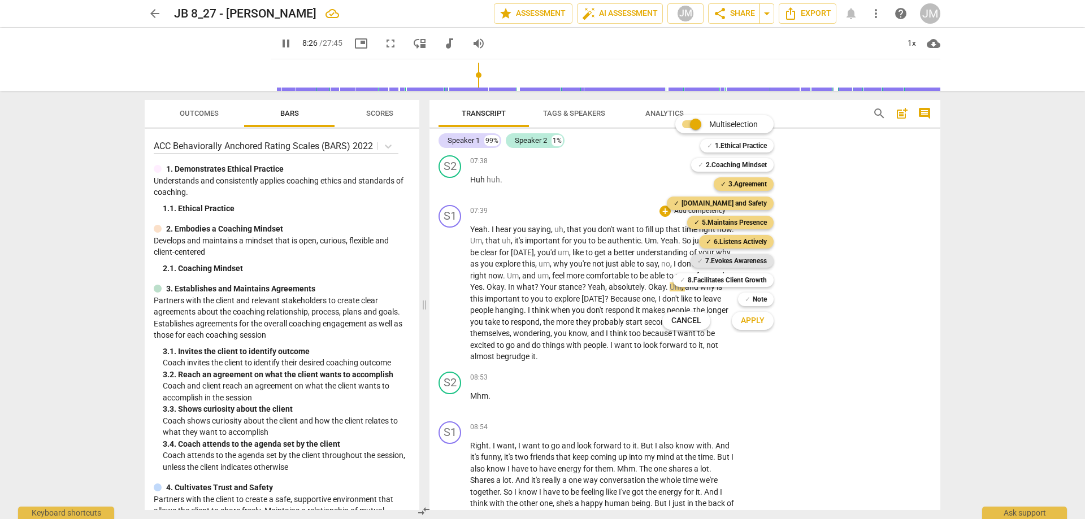
click at [748, 263] on b "7.Evokes Awareness" at bounding box center [736, 261] width 62 height 14
click at [750, 333] on div at bounding box center [542, 259] width 1085 height 519
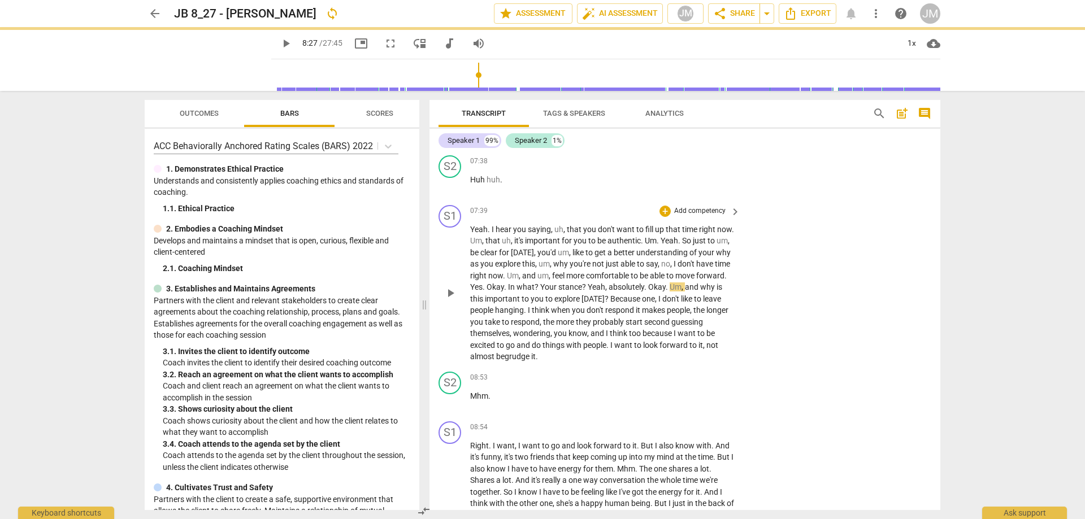
click at [751, 323] on div at bounding box center [542, 259] width 1085 height 519
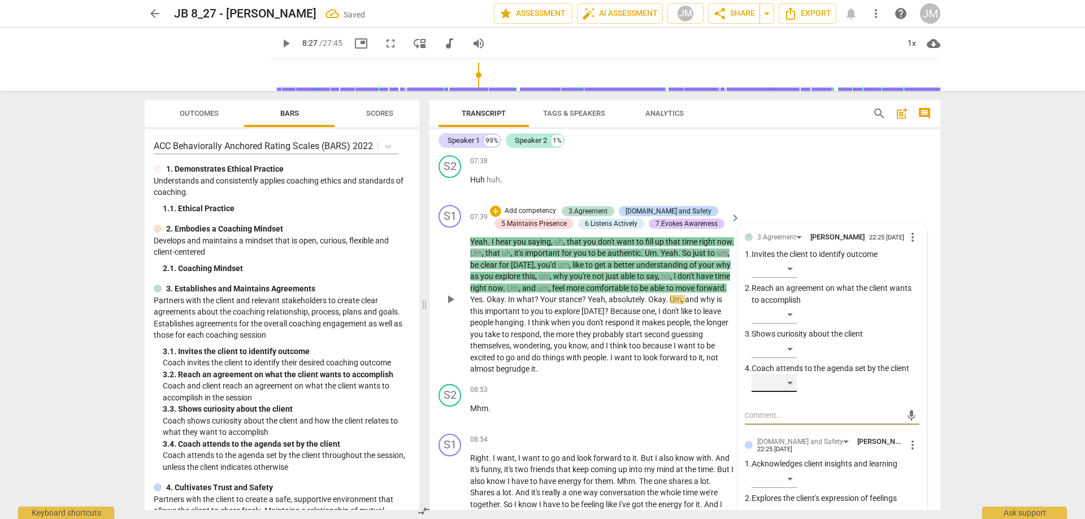
click at [783, 392] on div "​" at bounding box center [774, 383] width 45 height 18
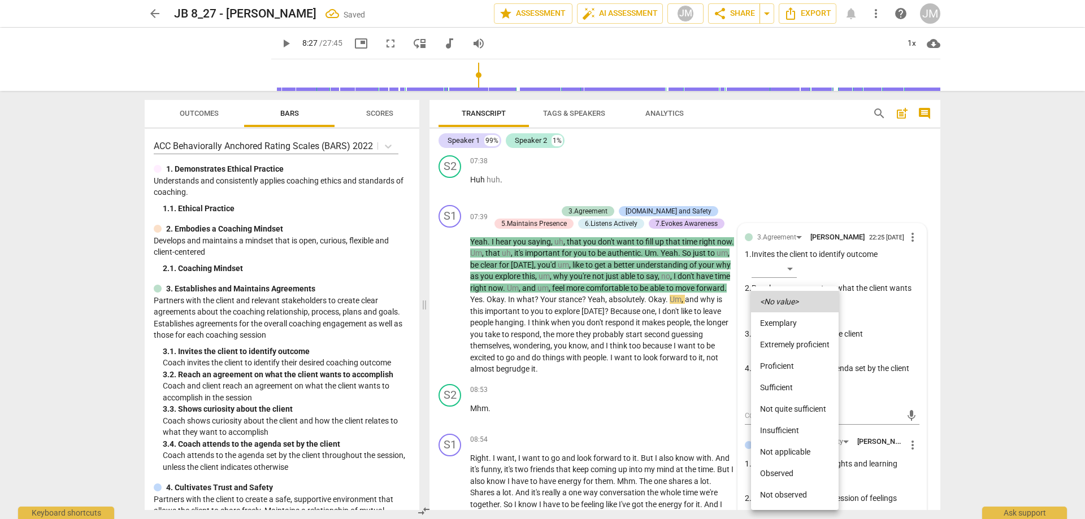
click at [791, 363] on li "Proficient" at bounding box center [795, 365] width 88 height 21
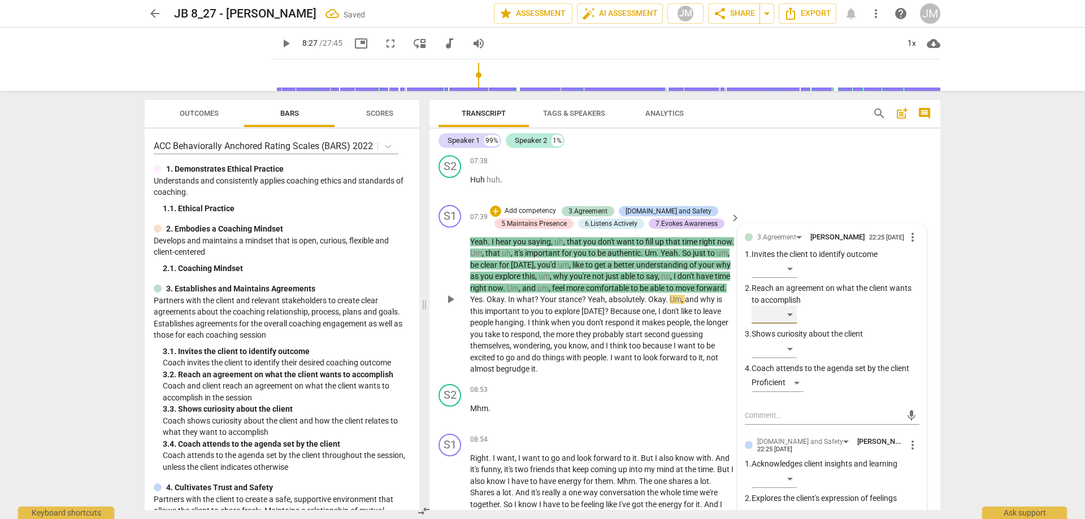
click at [792, 322] on div "​" at bounding box center [774, 315] width 45 height 18
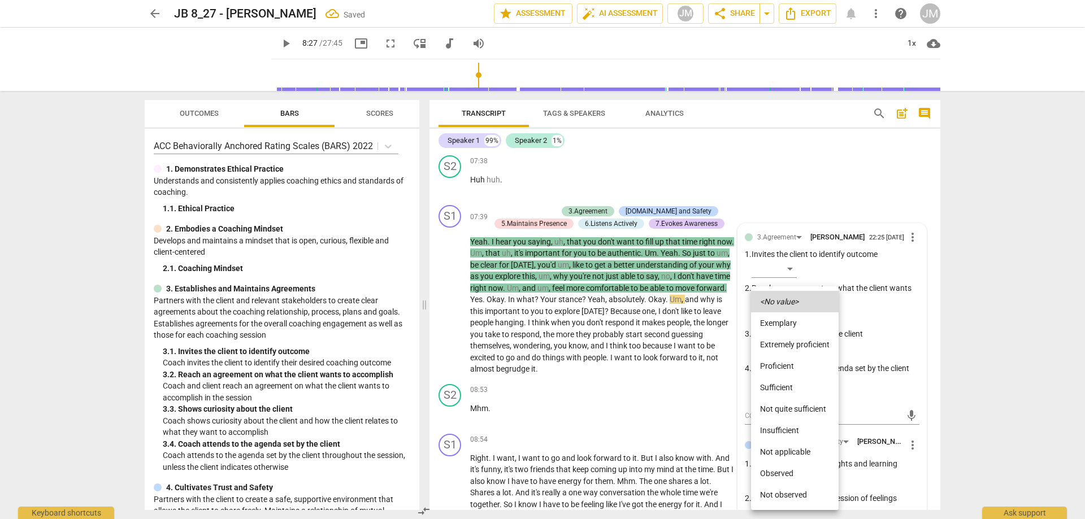
click at [790, 363] on li "Proficient" at bounding box center [795, 365] width 88 height 21
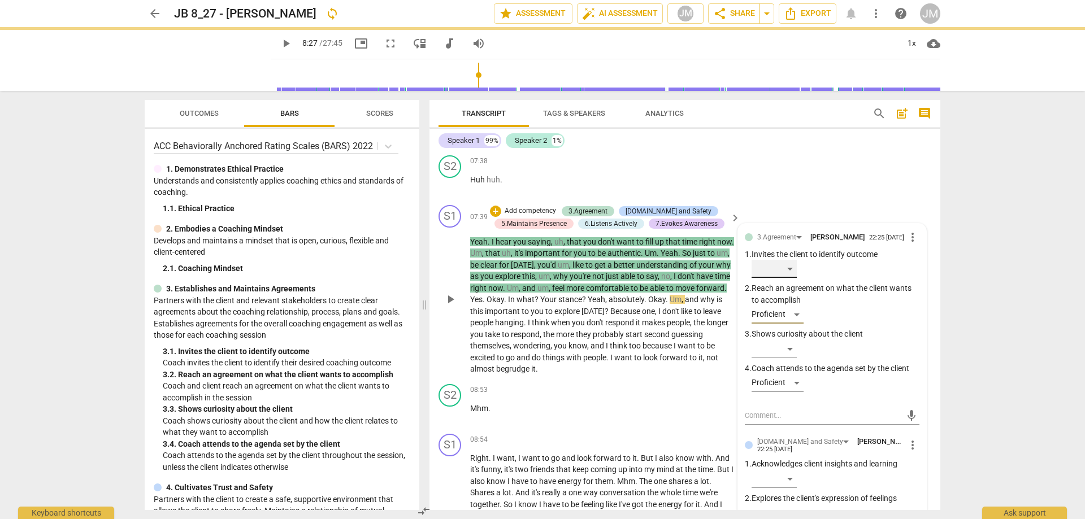
click at [788, 278] on div "​" at bounding box center [774, 269] width 45 height 18
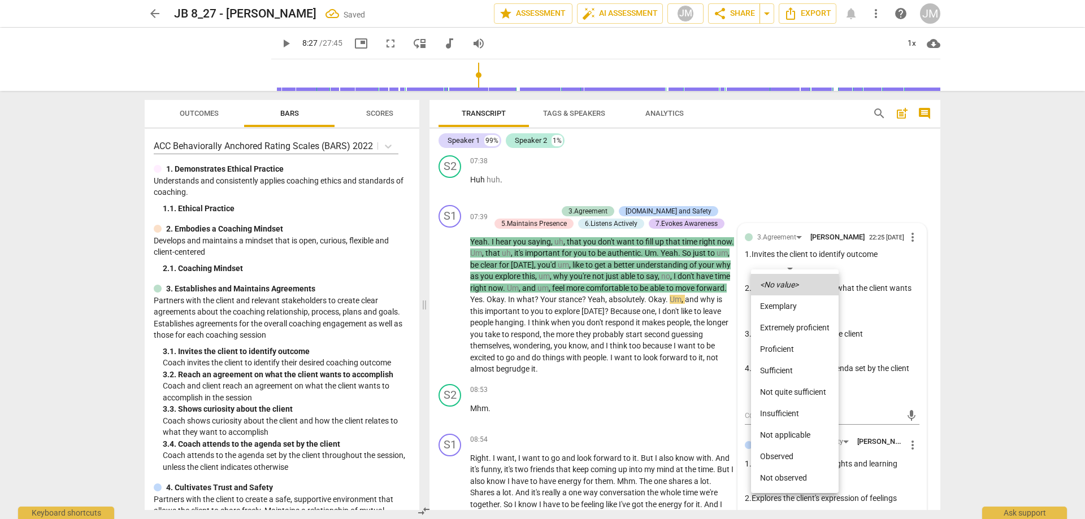
click at [788, 340] on li "Proficient" at bounding box center [795, 349] width 88 height 21
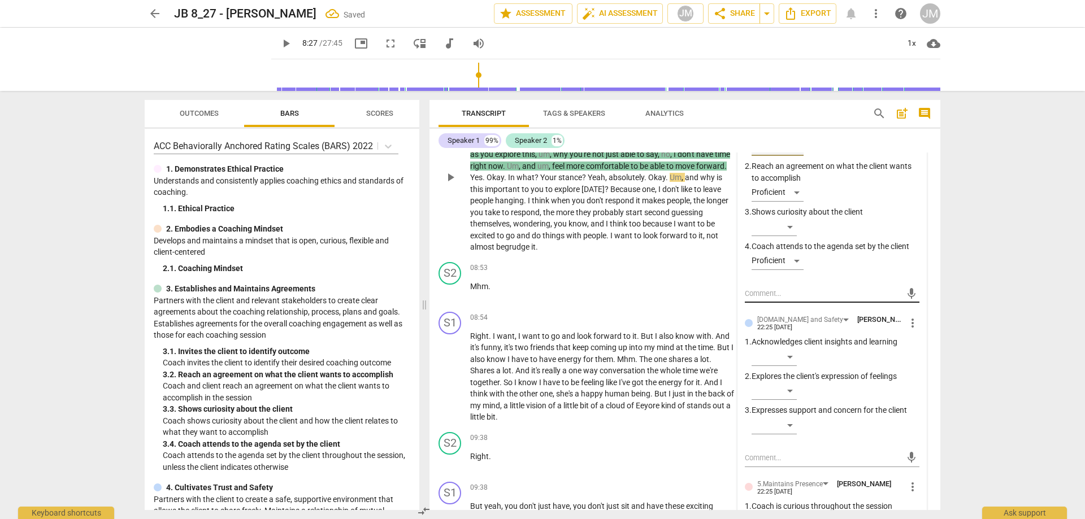
scroll to position [2035, 0]
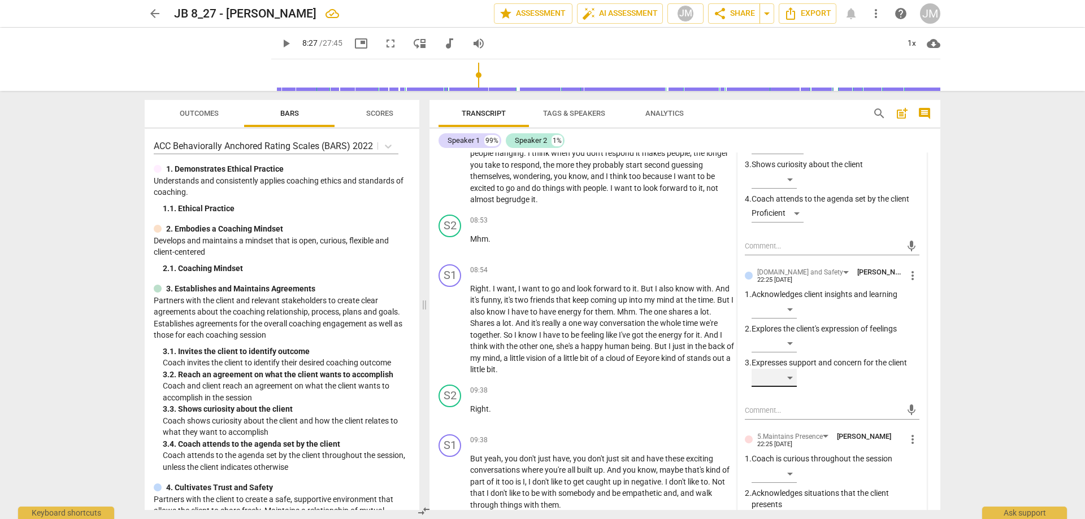
click at [794, 387] on div "​" at bounding box center [774, 378] width 45 height 18
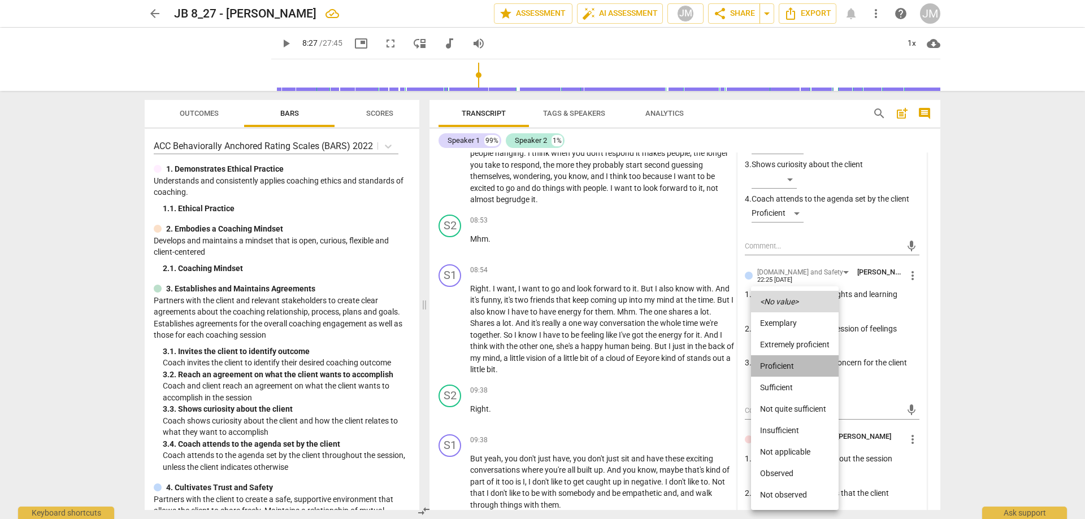
click at [790, 367] on li "Proficient" at bounding box center [795, 365] width 88 height 21
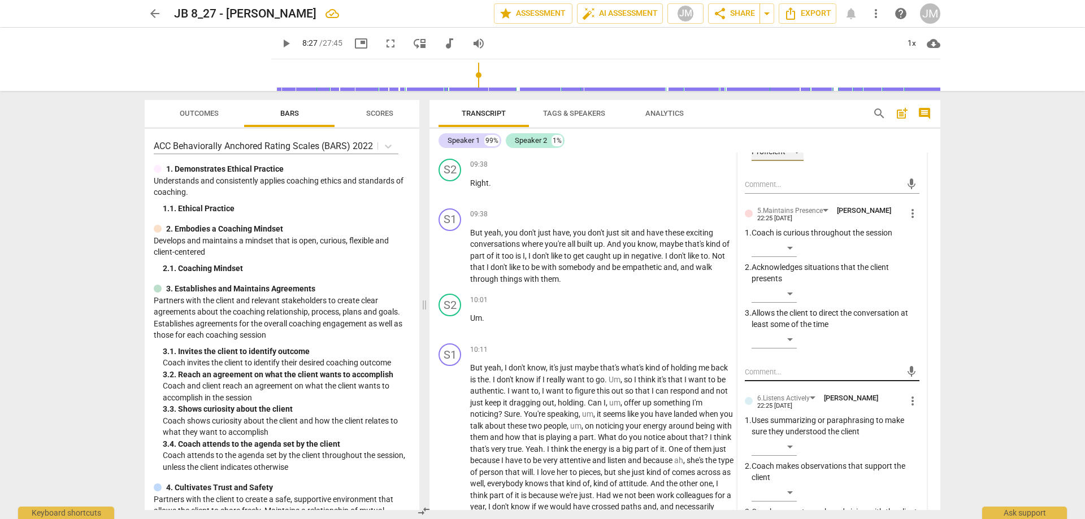
scroll to position [2148, 0]
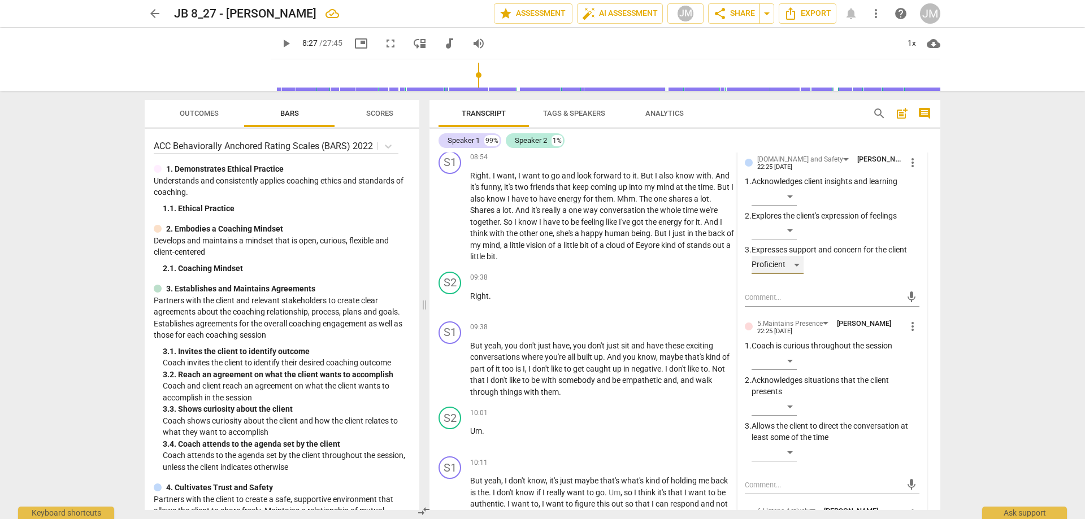
click at [795, 274] on div "Proficient" at bounding box center [778, 265] width 52 height 18
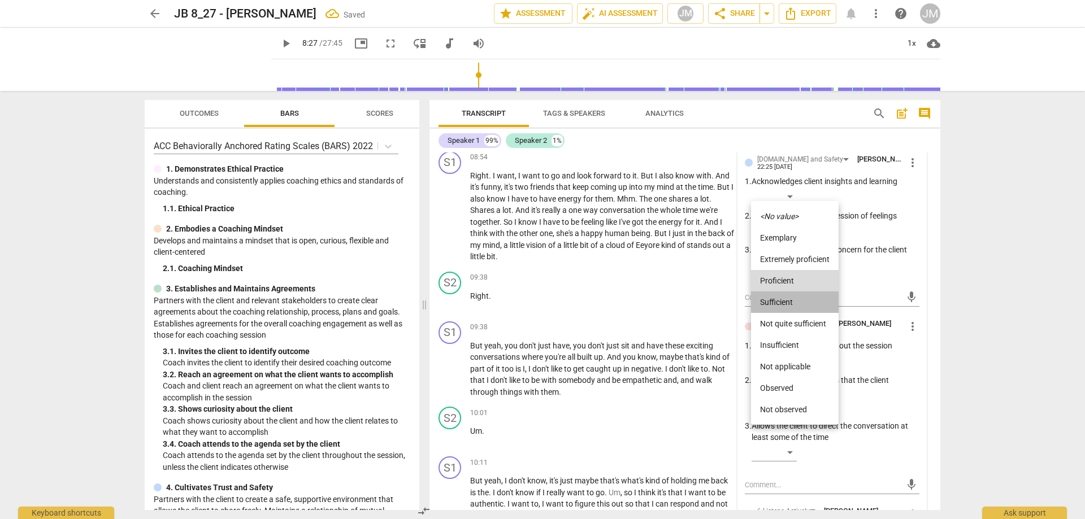
click at [790, 300] on li "Sufficient" at bounding box center [795, 302] width 88 height 21
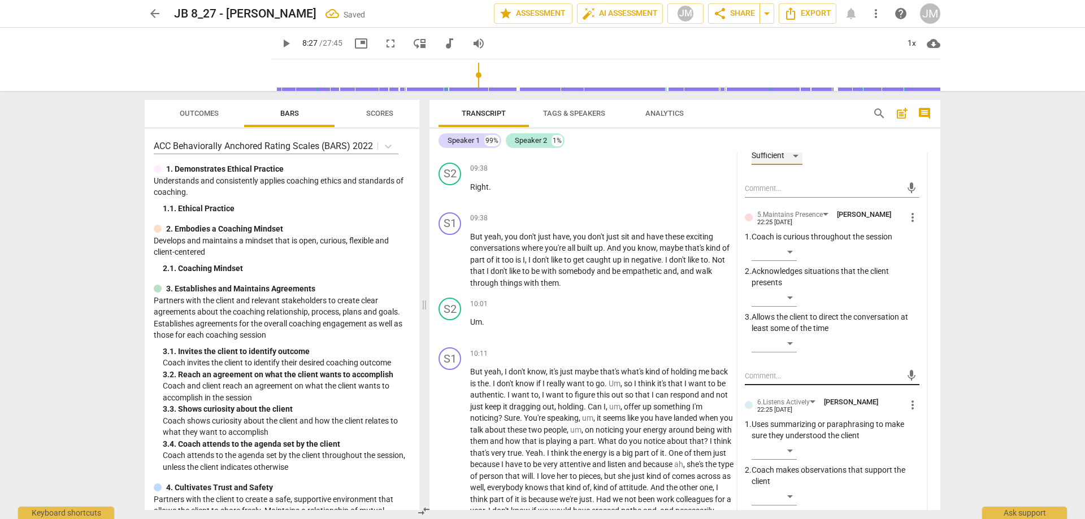
scroll to position [2317, 0]
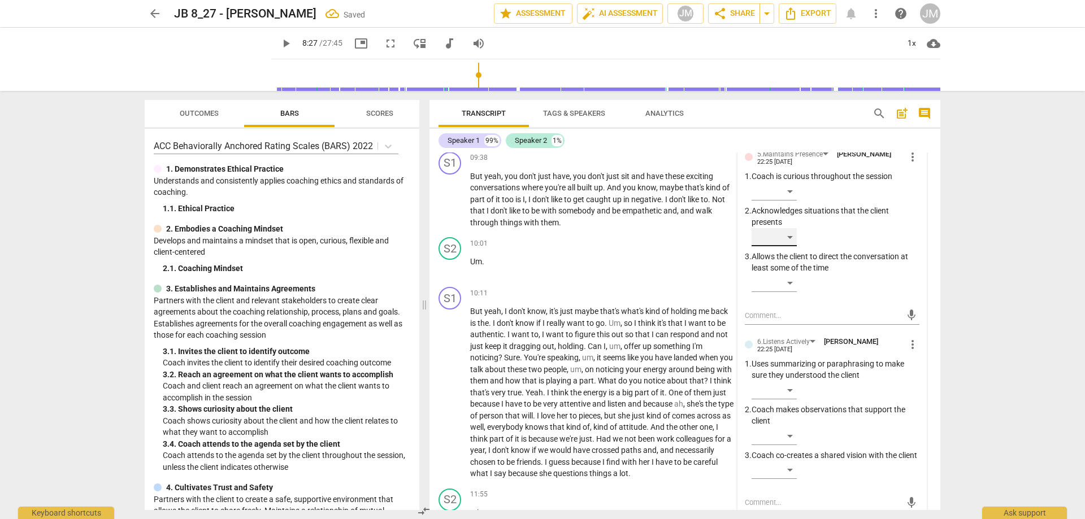
click at [790, 246] on div "​" at bounding box center [774, 237] width 45 height 18
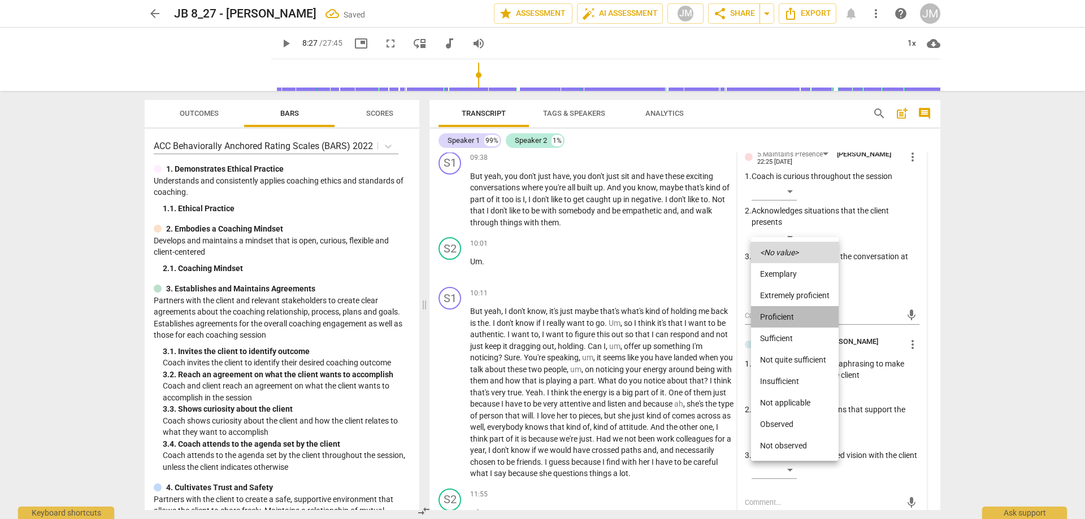
click at [781, 318] on li "Proficient" at bounding box center [795, 316] width 88 height 21
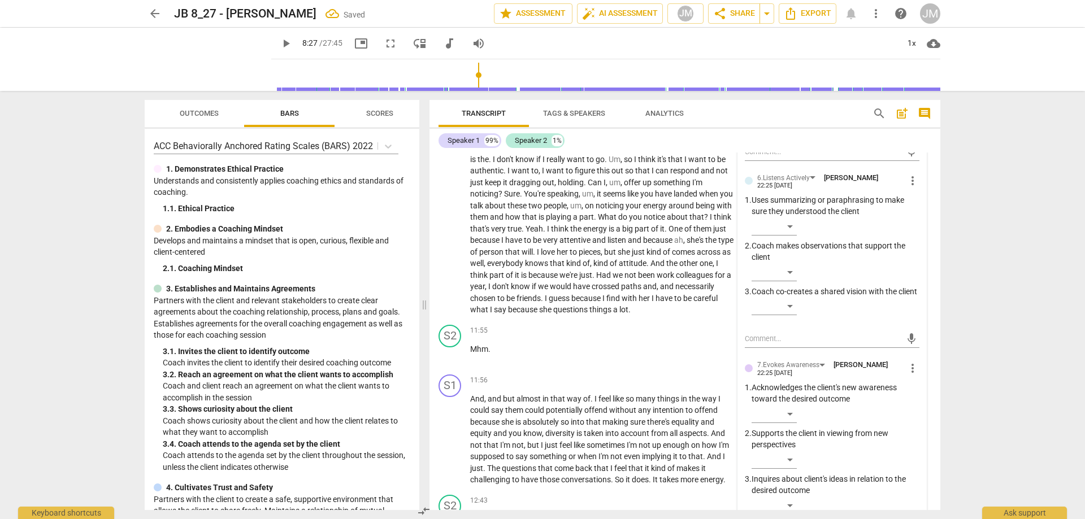
scroll to position [2487, 0]
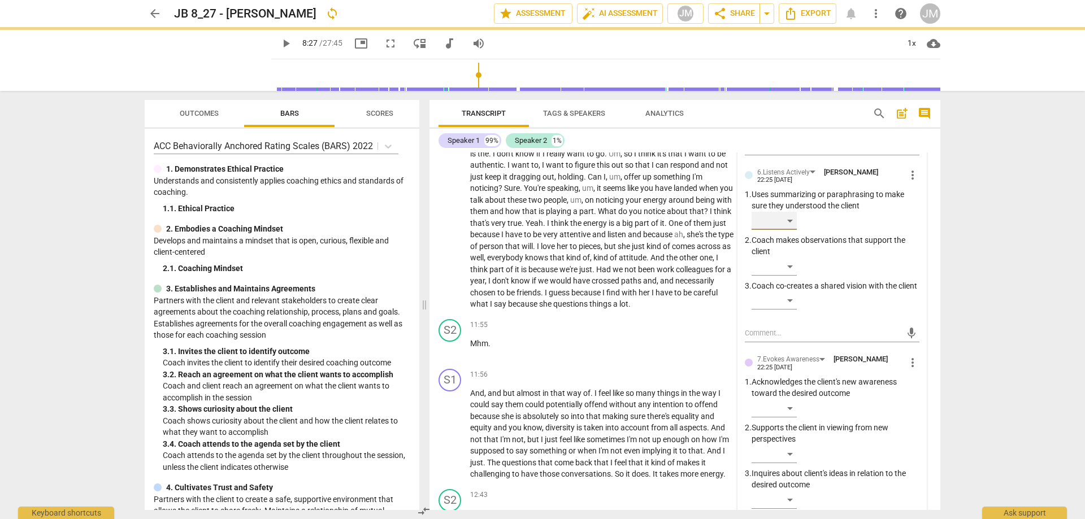
click at [788, 230] on div "​" at bounding box center [774, 221] width 45 height 18
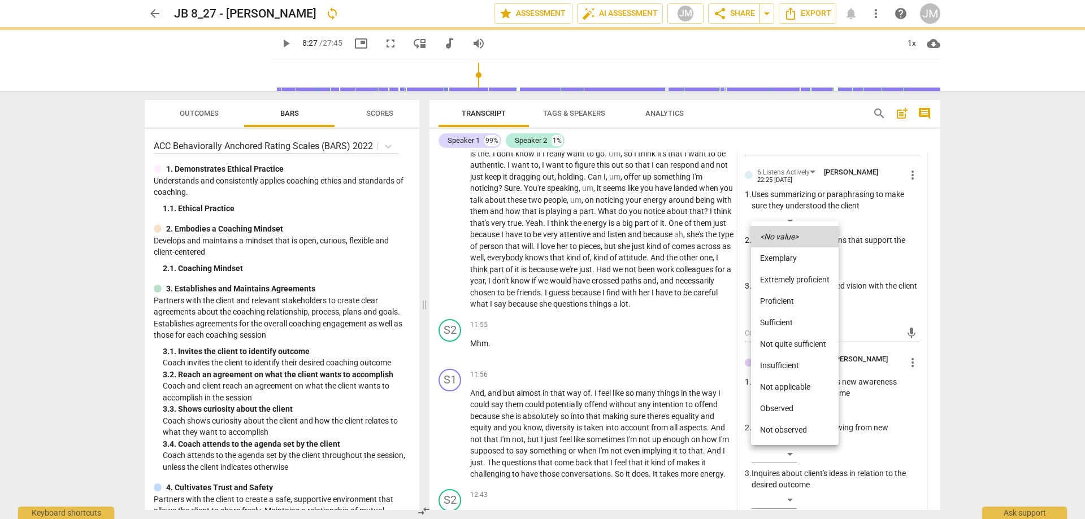
click at [785, 301] on li "Proficient" at bounding box center [795, 301] width 88 height 21
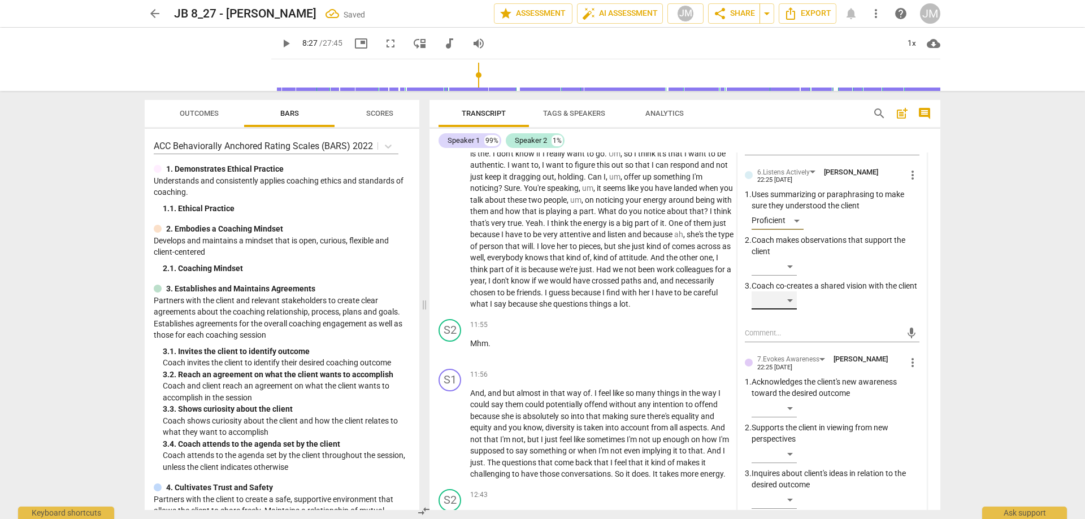
click at [783, 310] on div "​" at bounding box center [774, 301] width 45 height 18
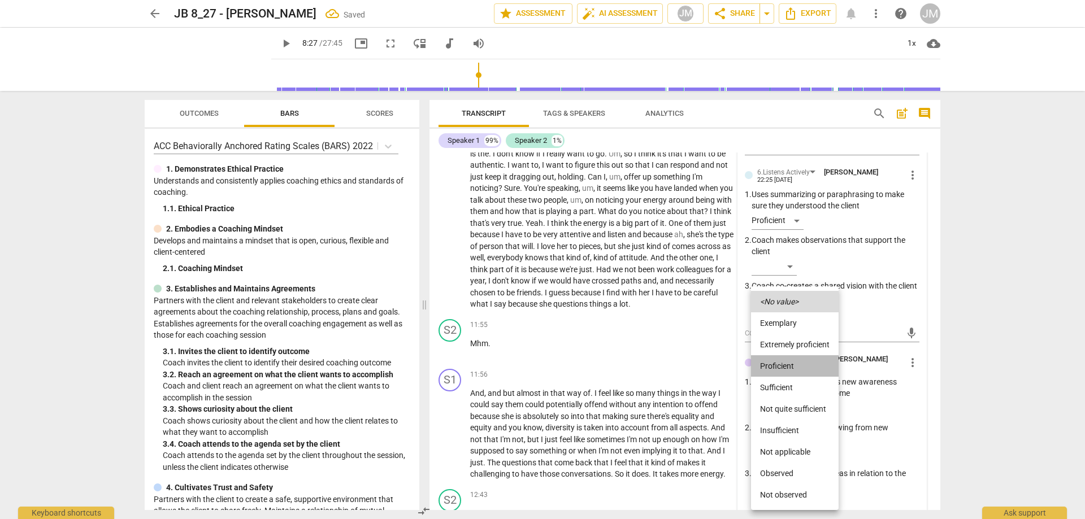
click at [784, 361] on li "Proficient" at bounding box center [795, 365] width 88 height 21
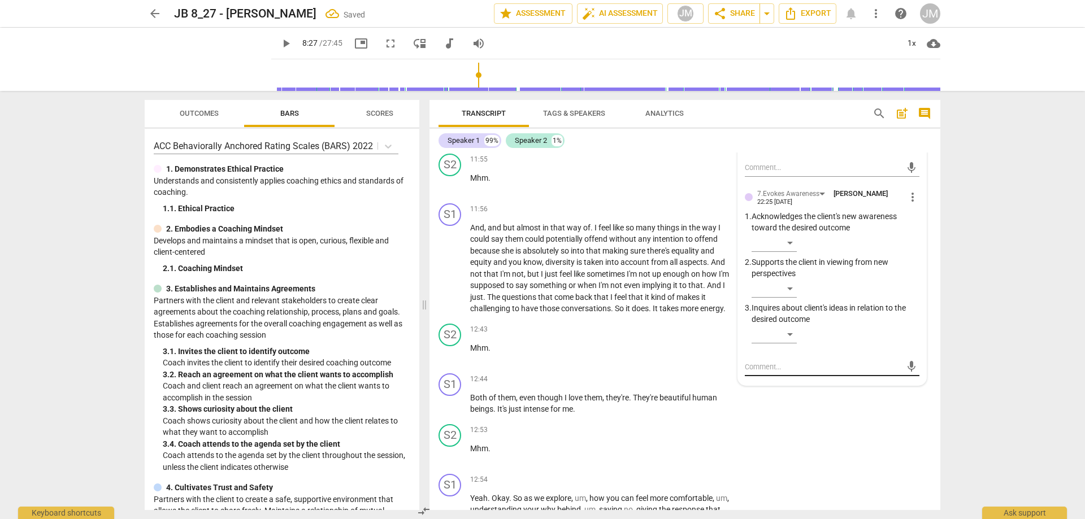
scroll to position [2656, 0]
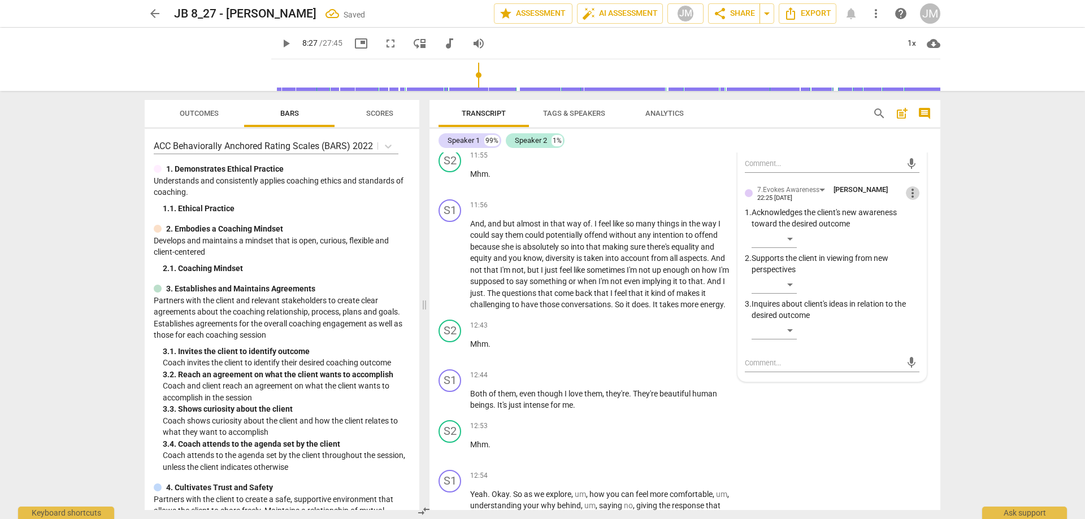
click at [906, 200] on span "more_vert" at bounding box center [913, 194] width 14 height 14
click at [915, 245] on li "Delete" at bounding box center [921, 241] width 39 height 21
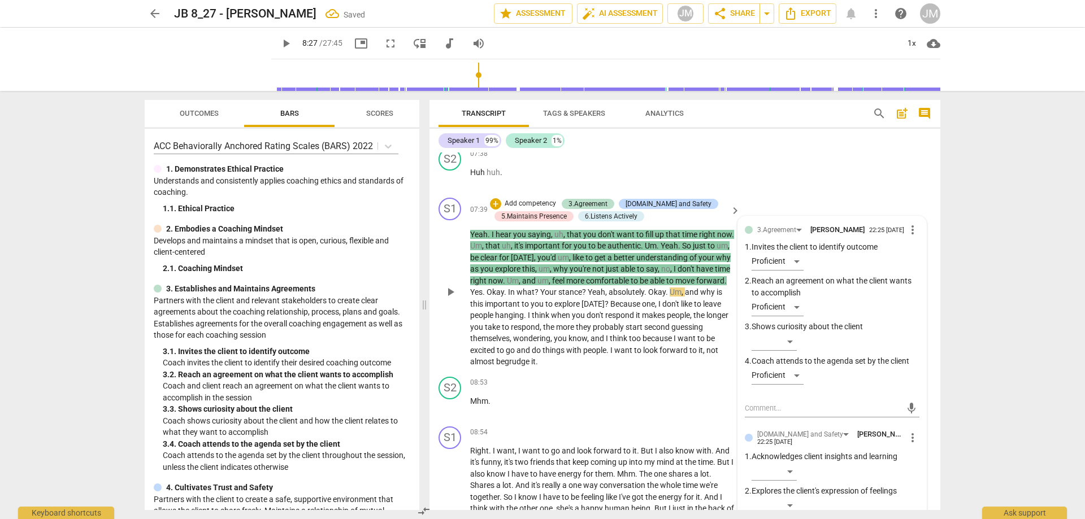
scroll to position [1865, 0]
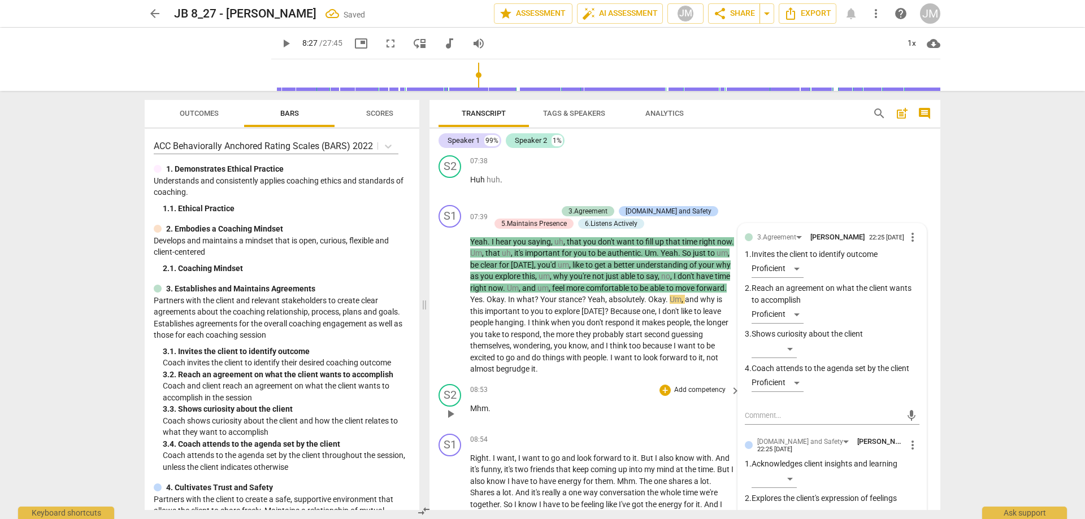
click at [638, 397] on div "08:53 + Add competency keyboard_arrow_right" at bounding box center [605, 390] width 271 height 12
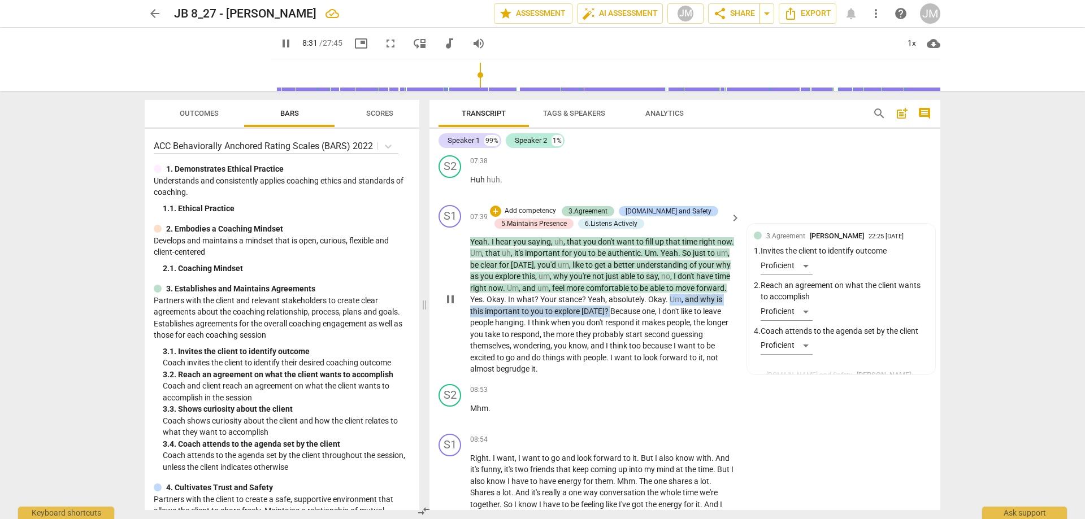
drag, startPoint x: 471, startPoint y: 322, endPoint x: 661, endPoint y: 326, distance: 190.5
click at [661, 326] on p "Yeah . I hear you saying , uh , that you don't want to fill up that time right …" at bounding box center [602, 305] width 265 height 139
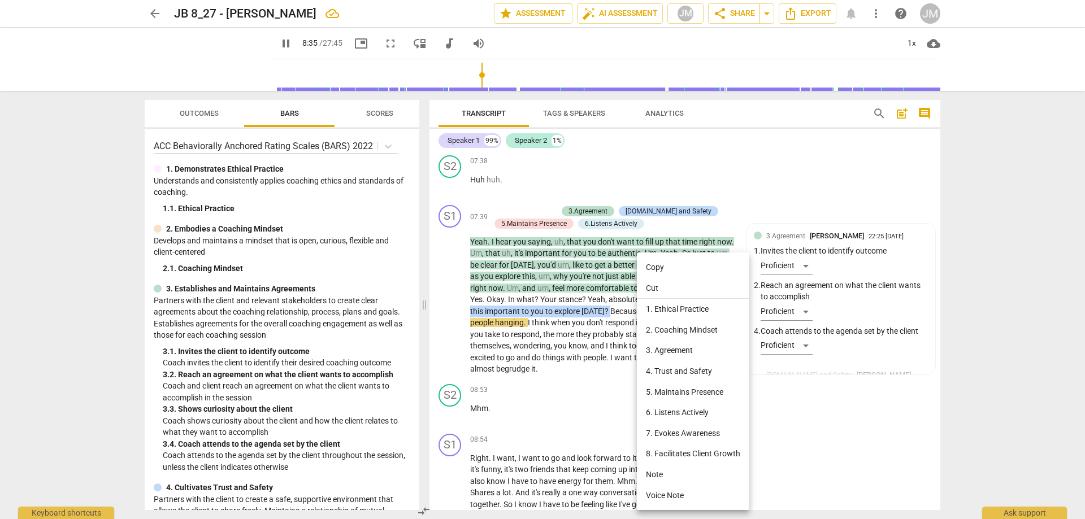
drag, startPoint x: 656, startPoint y: 349, endPoint x: 703, endPoint y: 362, distance: 48.5
click at [656, 350] on li "3. Agreement" at bounding box center [693, 350] width 112 height 21
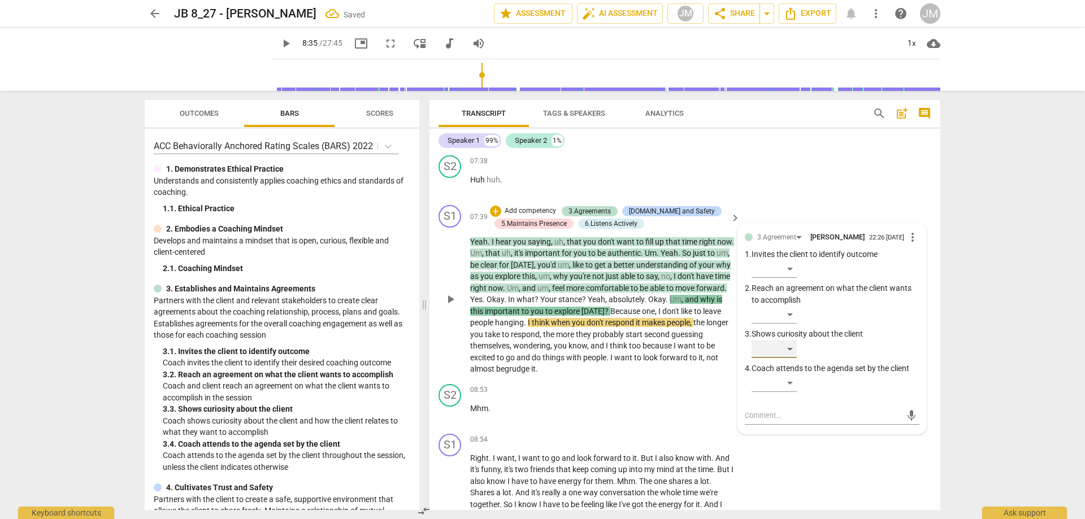
click at [786, 358] on div "​" at bounding box center [774, 349] width 45 height 18
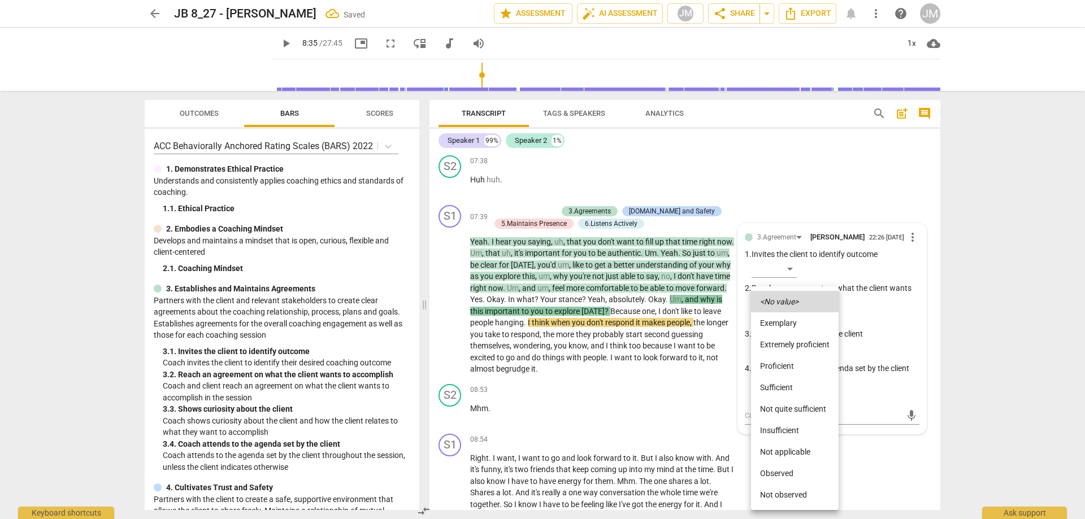
click at [784, 364] on li "Proficient" at bounding box center [795, 365] width 88 height 21
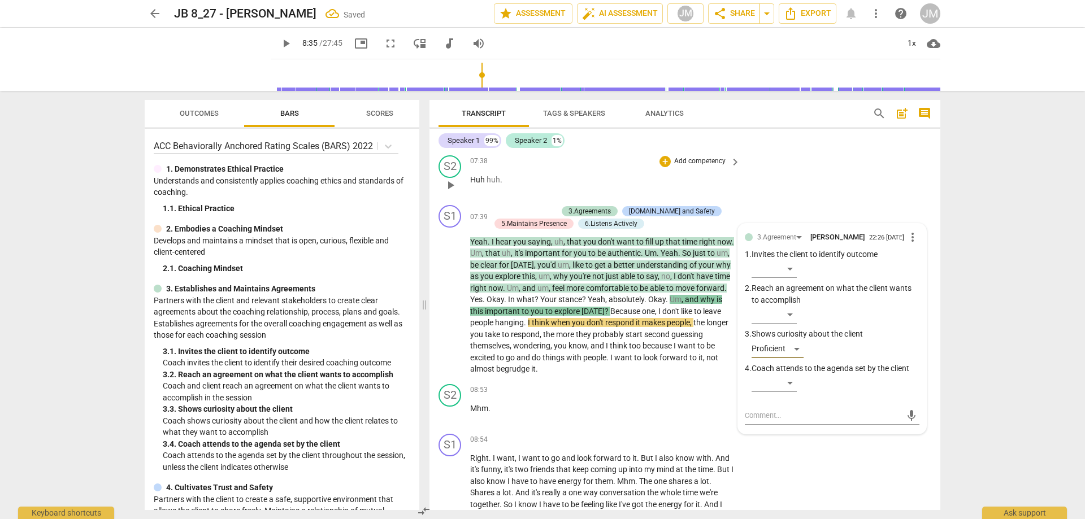
click at [766, 177] on div "S2 play_arrow pause 07:38 + Add competency keyboard_arrow_right Huh huh ." at bounding box center [685, 176] width 511 height 50
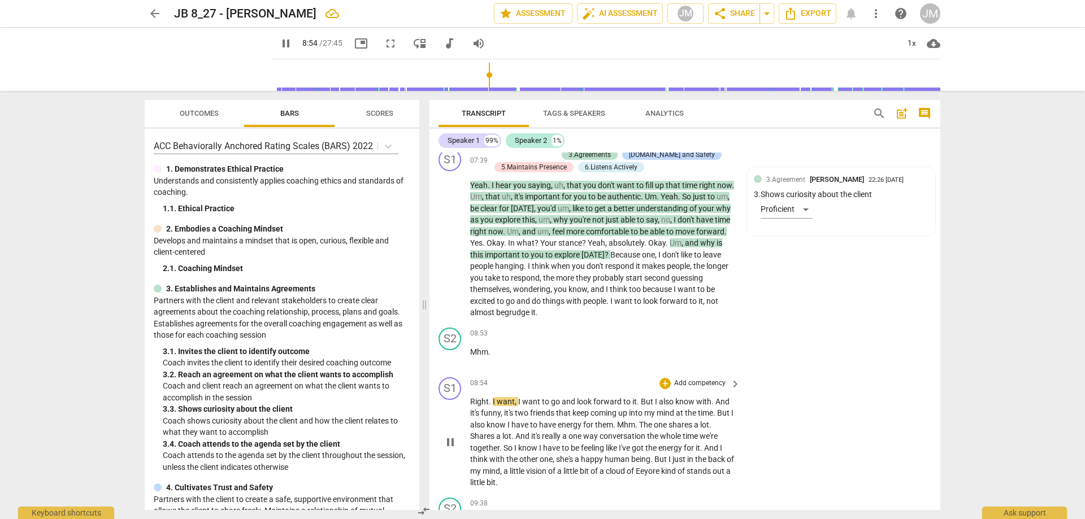
scroll to position [2091, 0]
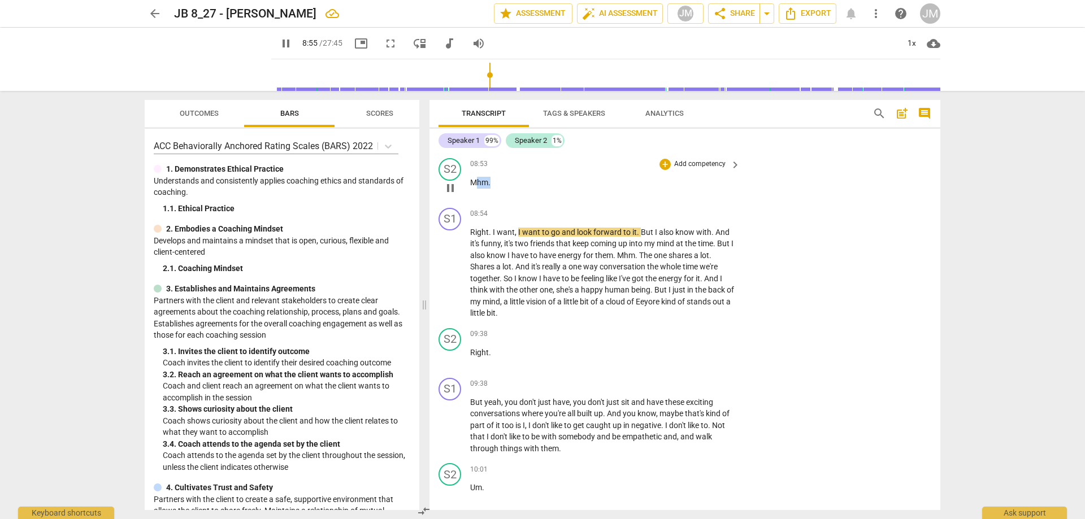
drag, startPoint x: 505, startPoint y: 193, endPoint x: 434, endPoint y: 191, distance: 70.7
click at [450, 192] on div "S2 play_arrow pause 08:53 + Add competency keyboard_arrow_right Mhm ." at bounding box center [685, 179] width 511 height 50
click at [664, 170] on div "+" at bounding box center [665, 164] width 11 height 11
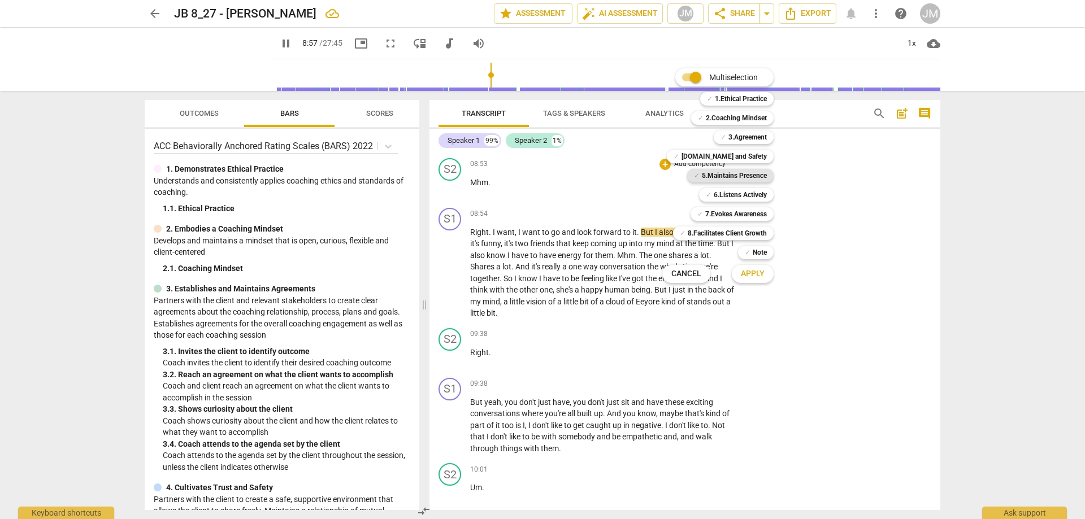
click at [742, 171] on b "5.Maintains Presence" at bounding box center [734, 176] width 65 height 14
click at [756, 279] on span "Apply" at bounding box center [753, 273] width 24 height 11
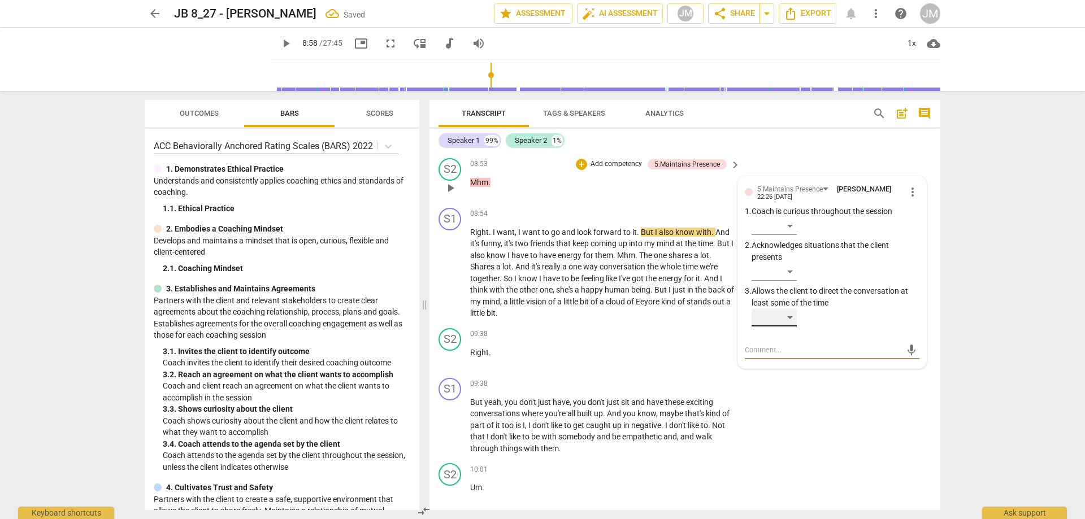
click at [792, 323] on div "​" at bounding box center [774, 318] width 45 height 18
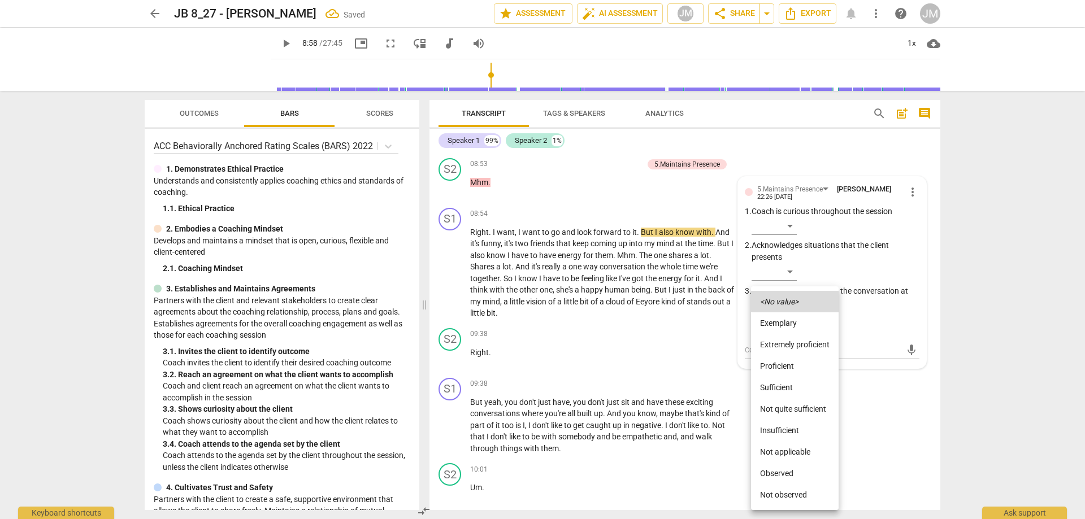
click at [802, 402] on li "Not quite sufficient" at bounding box center [795, 408] width 88 height 21
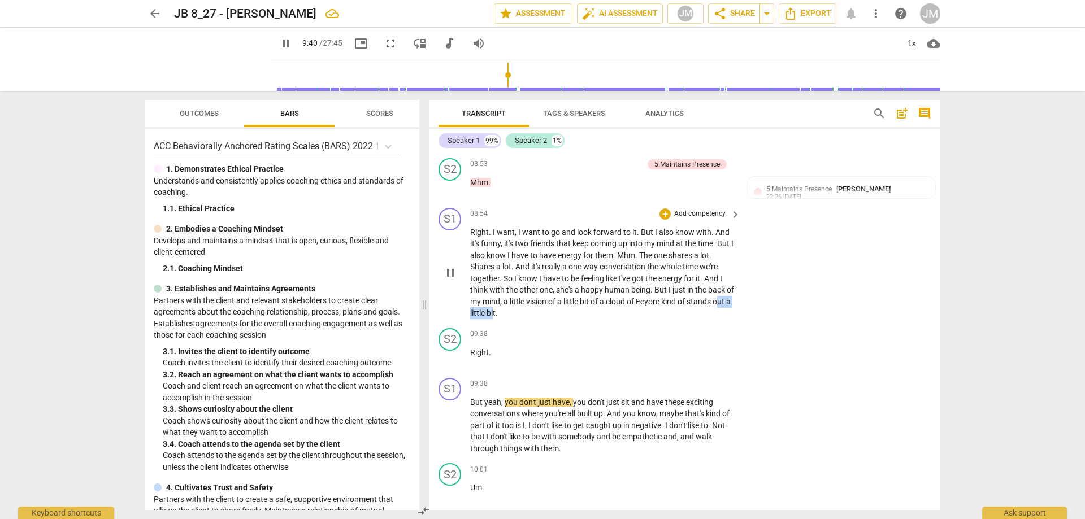
drag, startPoint x: 476, startPoint y: 321, endPoint x: 513, endPoint y: 326, distance: 37.6
click at [513, 319] on p "Right . I want , I want to go and look forward to it . But I also know with . A…" at bounding box center [602, 273] width 265 height 93
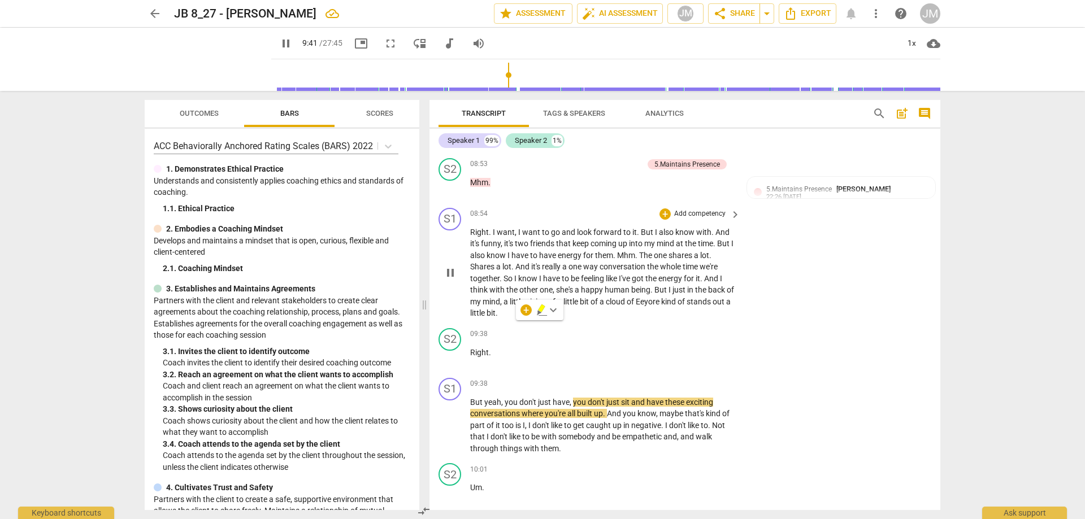
click at [684, 294] on span "just" at bounding box center [680, 289] width 15 height 9
drag, startPoint x: 677, startPoint y: 314, endPoint x: 692, endPoint y: 325, distance: 18.7
click at [692, 319] on p "Right . I want , I want to go and look forward to it . But I also know with . A…" at bounding box center [602, 273] width 265 height 93
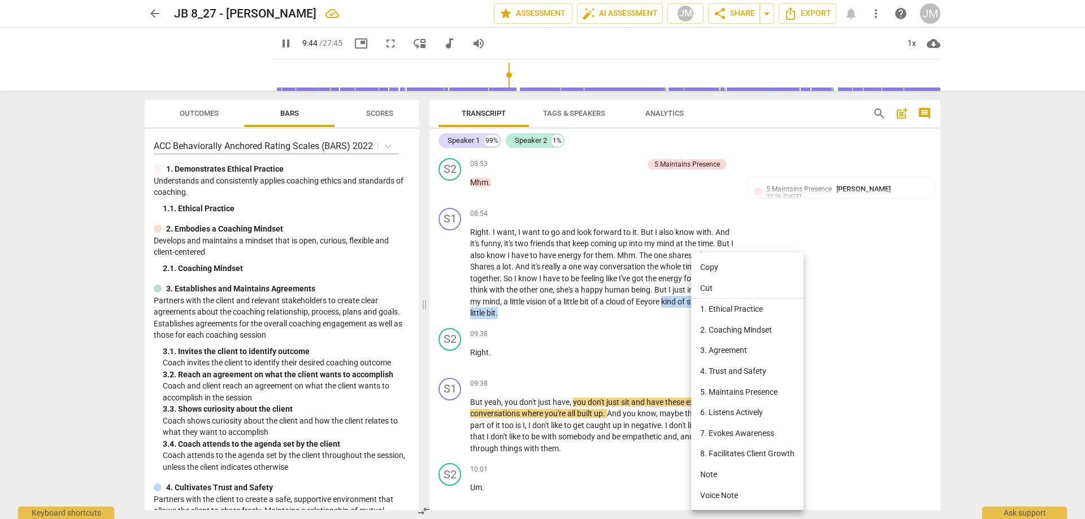
click at [736, 392] on li "5. Maintains Presence" at bounding box center [747, 392] width 112 height 21
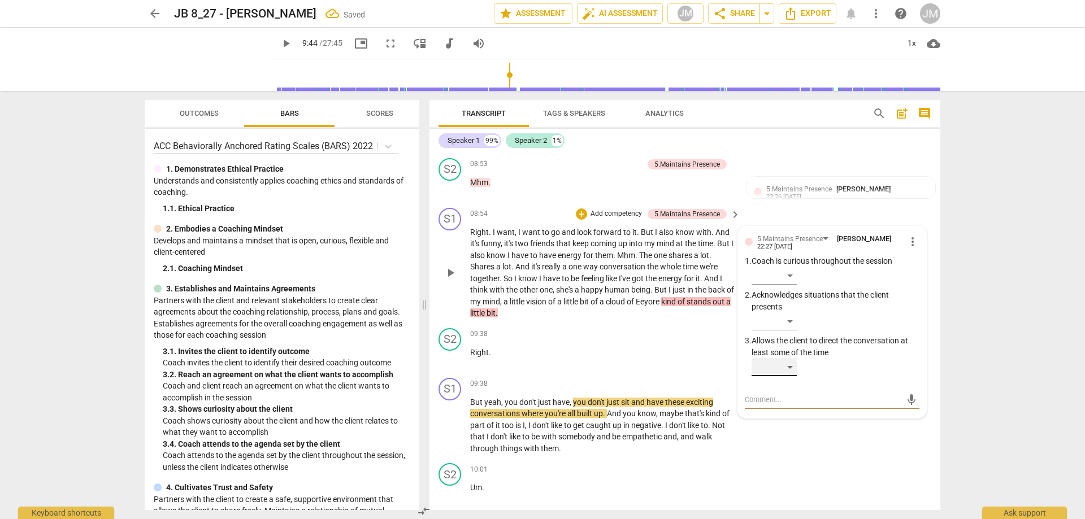
click at [788, 376] on div "​" at bounding box center [774, 367] width 45 height 18
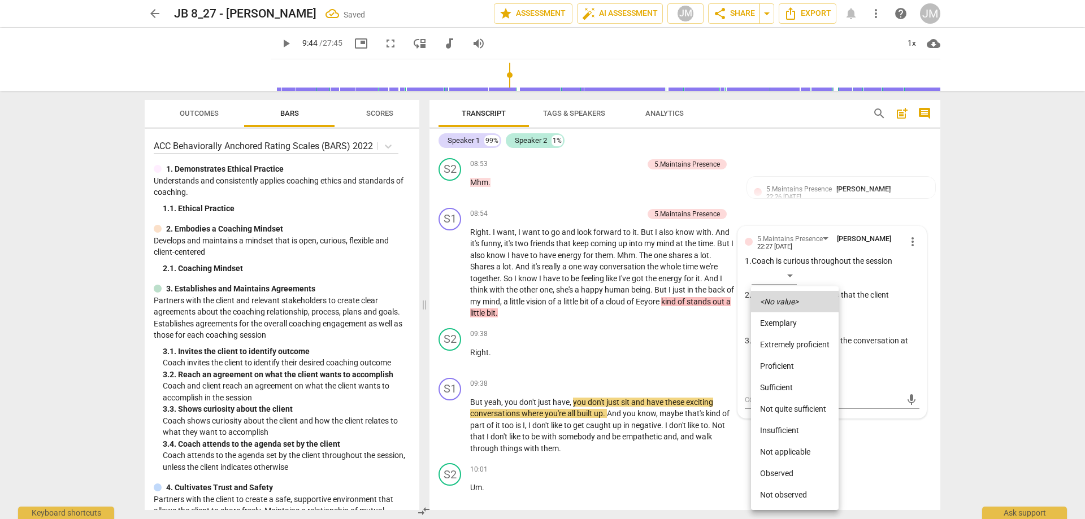
click at [797, 409] on li "Not quite sufficient" at bounding box center [795, 408] width 88 height 21
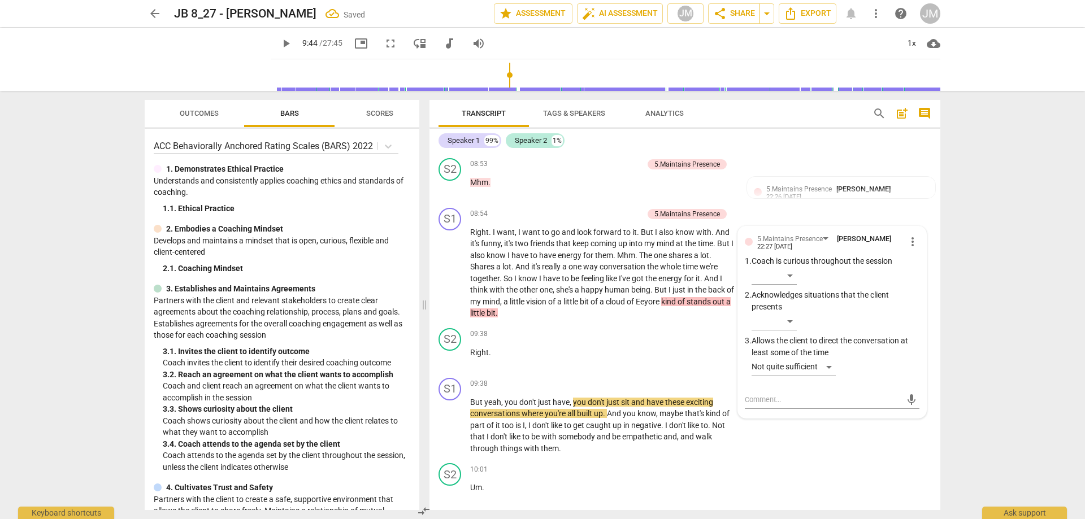
click at [862, 459] on div "S1 play_arrow pause 09:38 + Add competency keyboard_arrow_right But yeah , you …" at bounding box center [685, 417] width 511 height 86
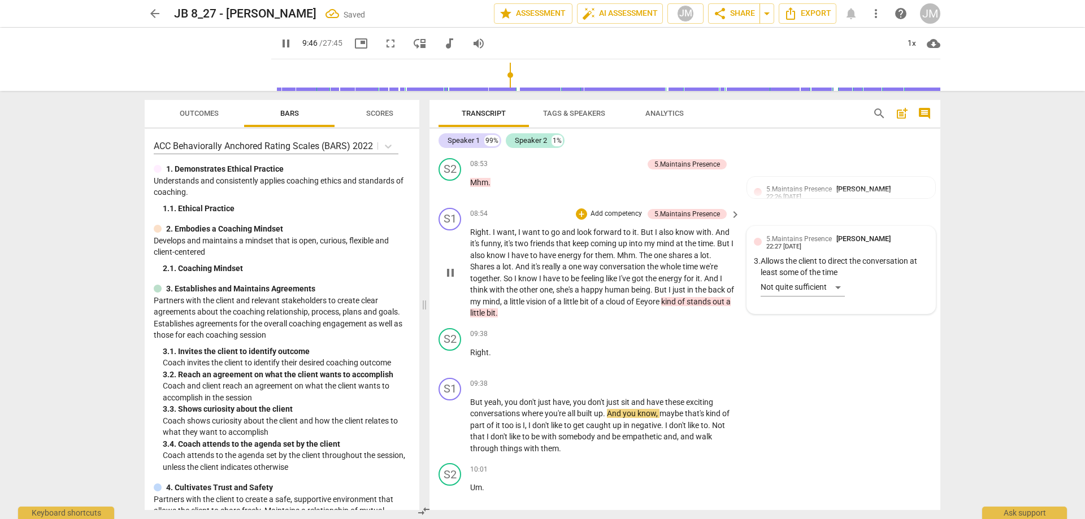
click at [830, 296] on div "5.Maintains Presence [PERSON_NAME] 22:27 [DATE] 3. Allows the client to direct …" at bounding box center [841, 269] width 175 height 73
type input "587"
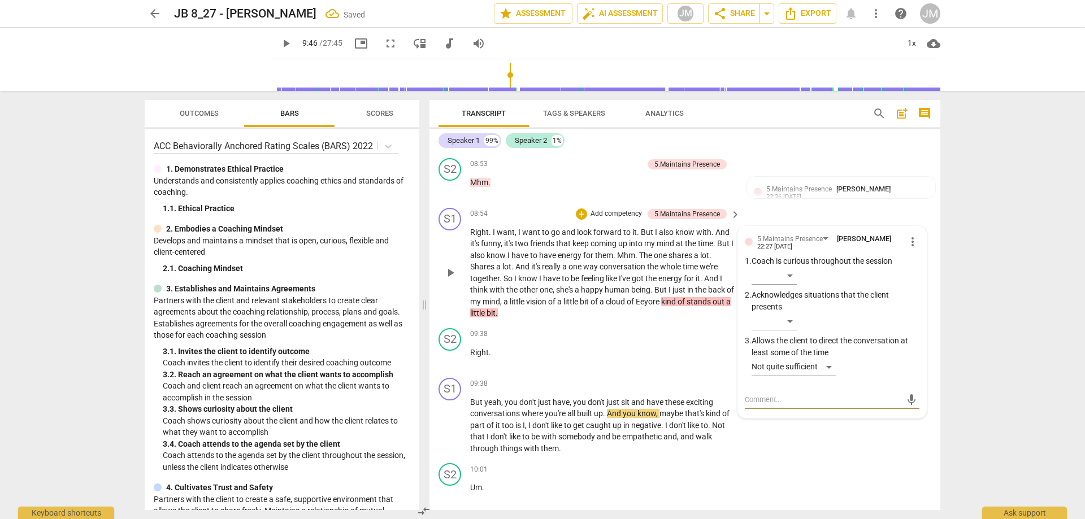
type textarea "m"
type textarea "mm"
click at [905, 406] on span "send" at bounding box center [911, 400] width 12 height 12
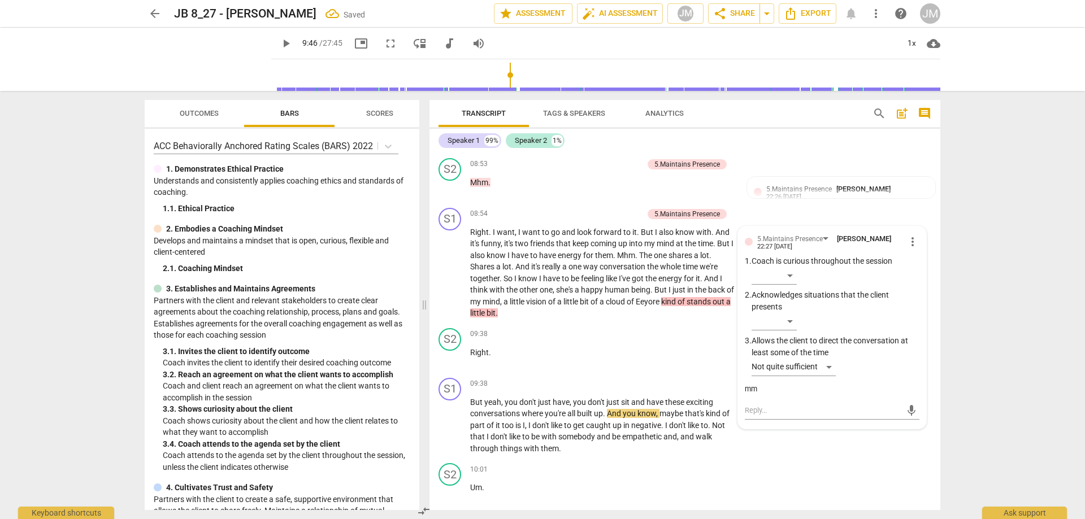
scroll to position [2204, 0]
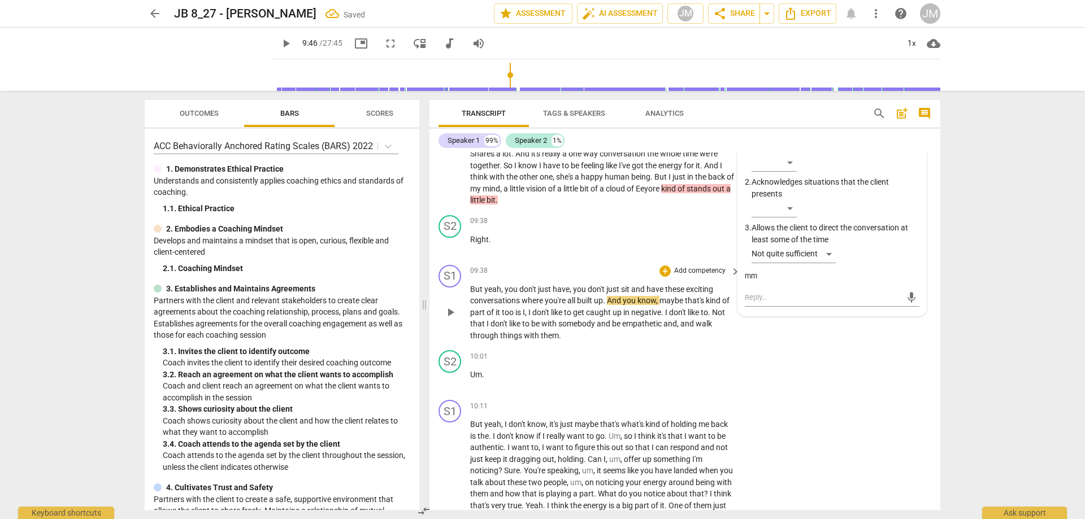
click at [454, 319] on span "play_arrow" at bounding box center [451, 313] width 14 height 14
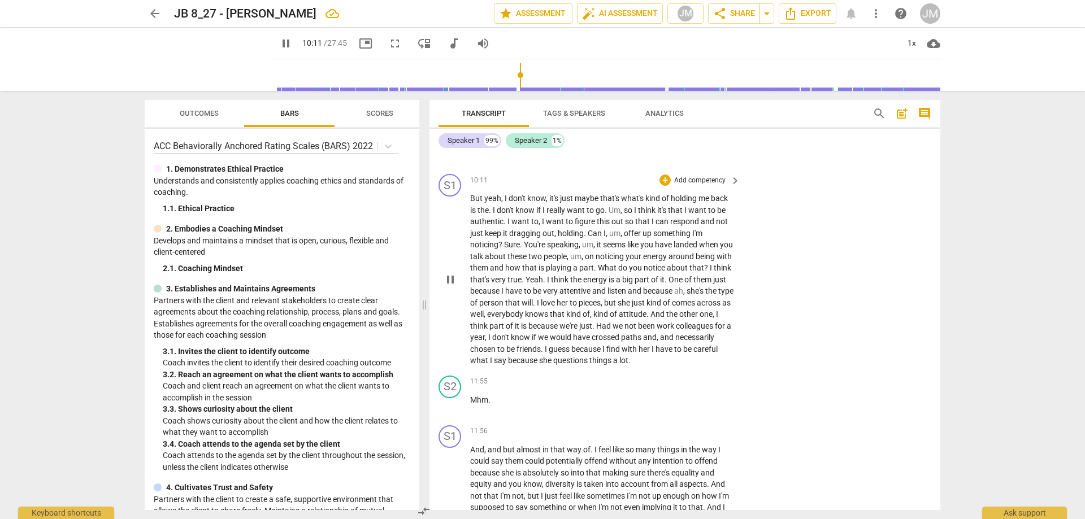
scroll to position [2317, 0]
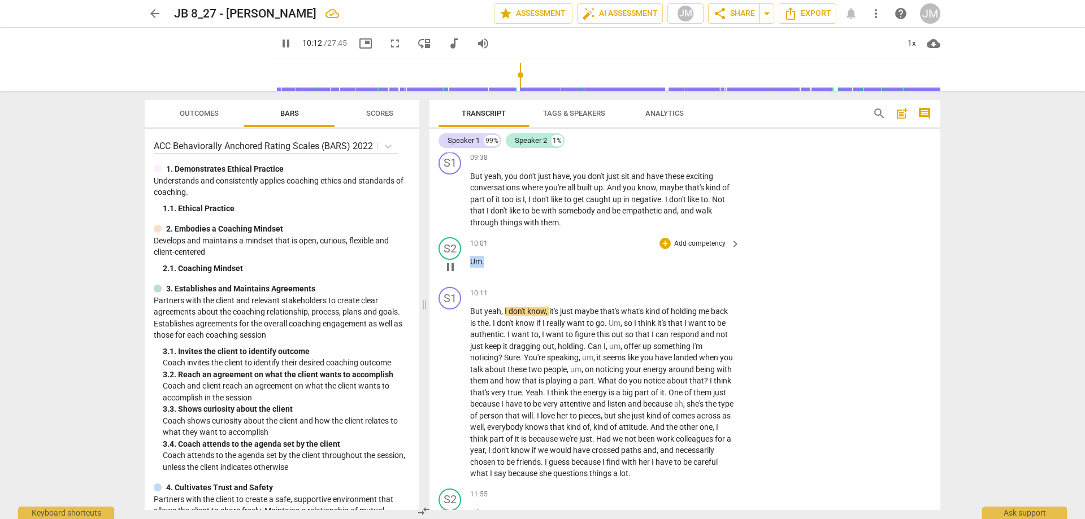
drag, startPoint x: 497, startPoint y: 272, endPoint x: 450, endPoint y: 274, distance: 47.5
click at [451, 273] on div "S2 play_arrow pause 10:01 + Add competency keyboard_arrow_right Um ." at bounding box center [685, 258] width 511 height 50
click at [576, 250] on div "10:01 + Add competency keyboard_arrow_right" at bounding box center [605, 243] width 271 height 12
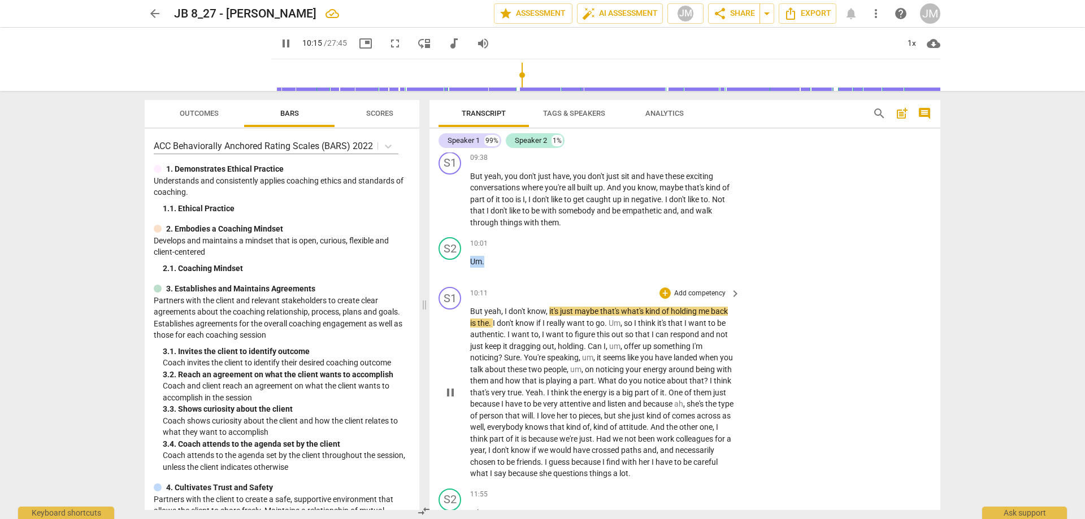
click at [478, 316] on span "But" at bounding box center [477, 311] width 14 height 9
drag, startPoint x: 467, startPoint y: 322, endPoint x: 545, endPoint y: 323, distance: 78.0
click at [545, 323] on div "S1 play_arrow pause 10:11 + Add competency keyboard_arrow_right But yeah , I do…" at bounding box center [685, 384] width 511 height 202
drag, startPoint x: 548, startPoint y: 323, endPoint x: 456, endPoint y: 321, distance: 92.1
click at [456, 321] on div "S1 play_arrow pause 10:11 + Add competency keyboard_arrow_right But yeah , I do…" at bounding box center [685, 384] width 511 height 202
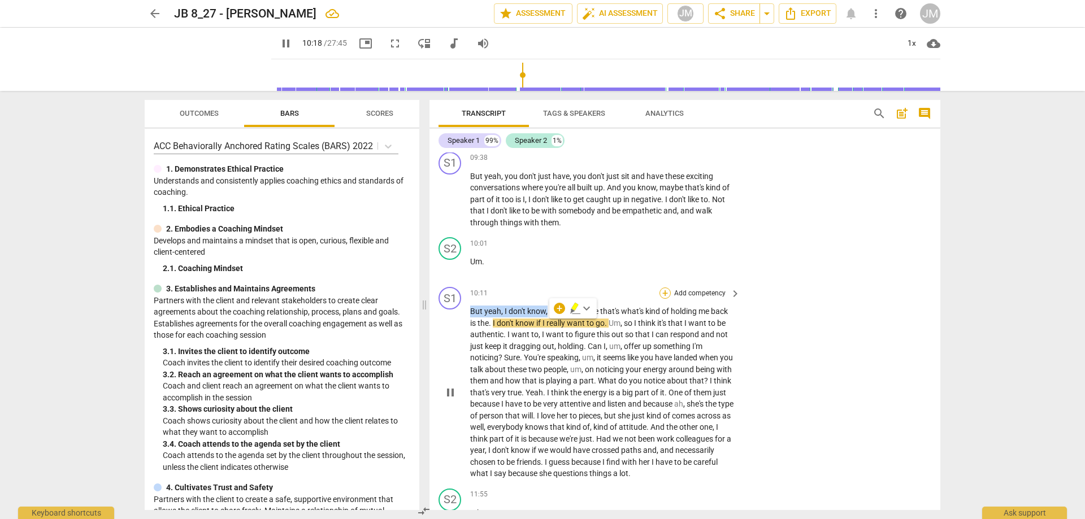
click at [662, 299] on div "+" at bounding box center [665, 293] width 11 height 11
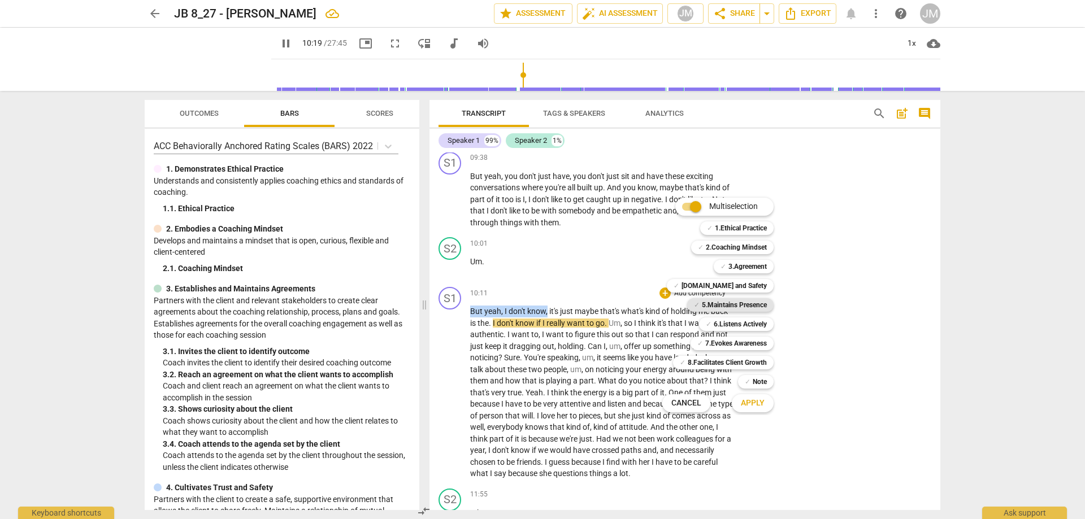
click at [729, 304] on b "5.Maintains Presence" at bounding box center [734, 305] width 65 height 14
click at [754, 409] on button "Apply" at bounding box center [753, 403] width 42 height 20
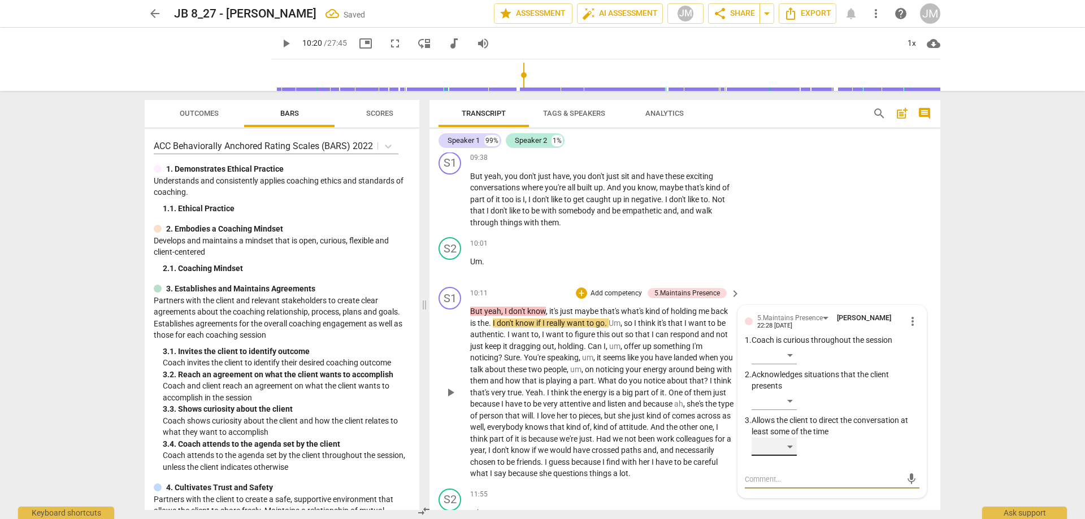
click at [788, 456] on div "​" at bounding box center [774, 447] width 45 height 18
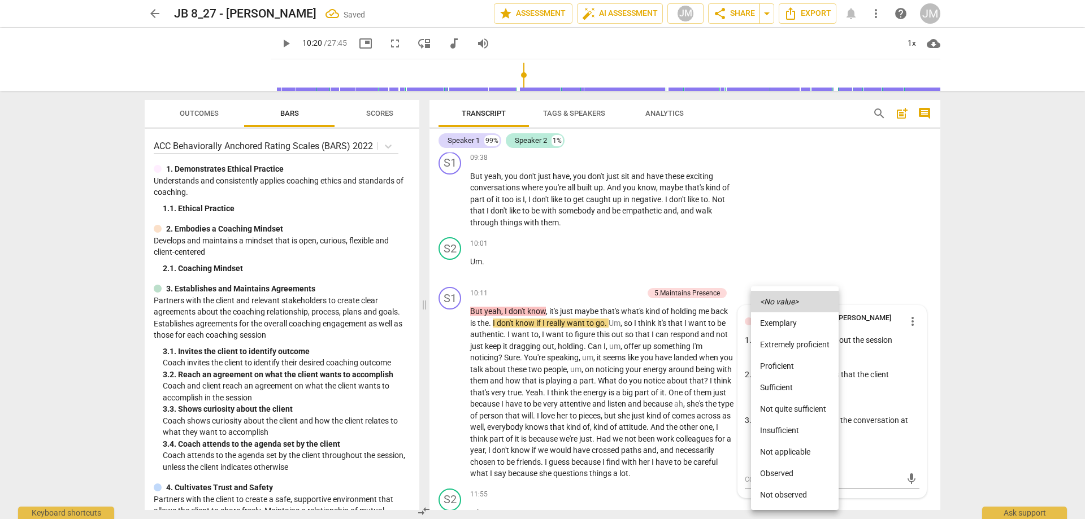
click at [790, 366] on li "Proficient" at bounding box center [795, 365] width 88 height 21
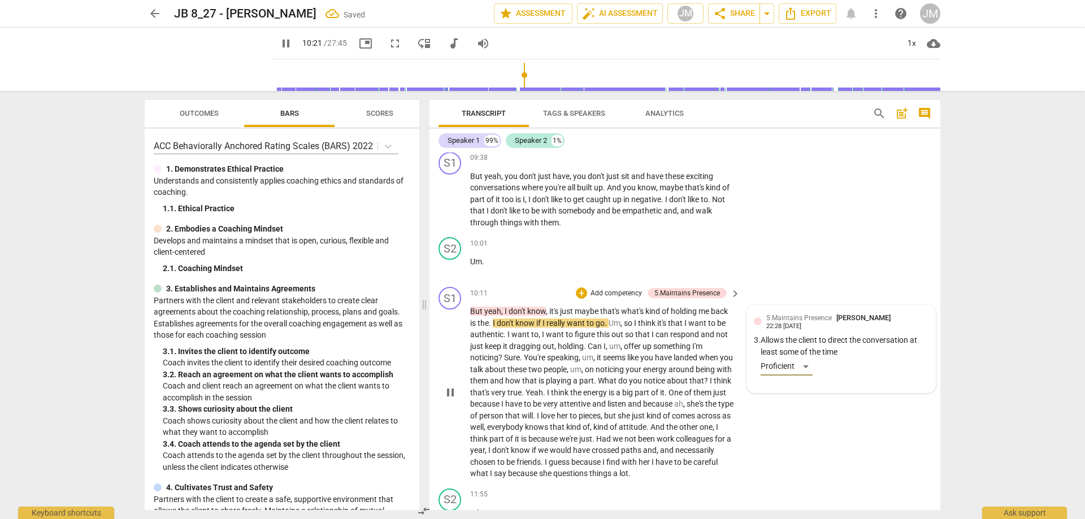
click at [821, 386] on div "5.Maintains Presence [PERSON_NAME] 22:28 [DATE] 3. Allows the client to direct …" at bounding box center [841, 349] width 175 height 73
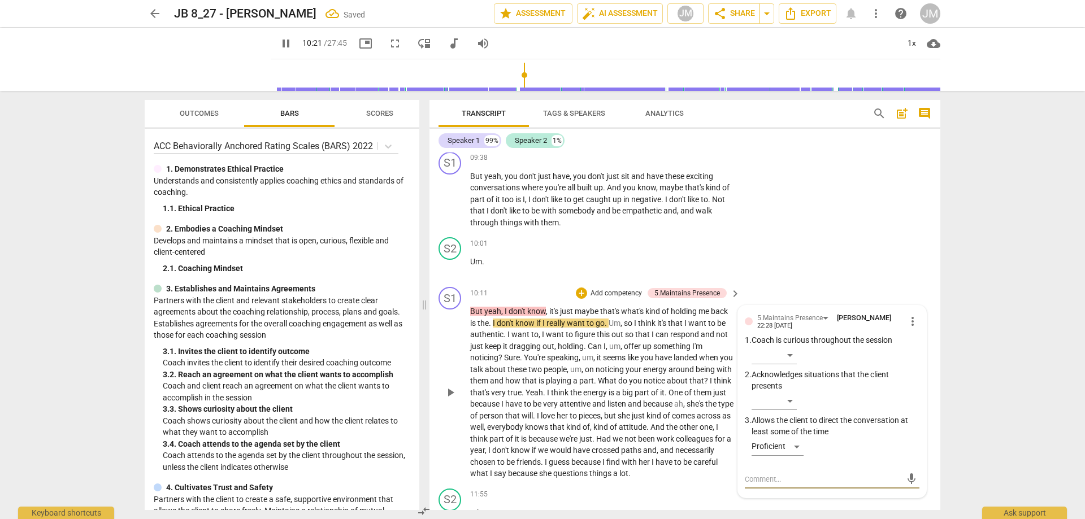
type input "622"
click at [801, 485] on div "mic" at bounding box center [832, 480] width 175 height 18
click at [797, 485] on textarea at bounding box center [823, 479] width 157 height 11
type textarea "t"
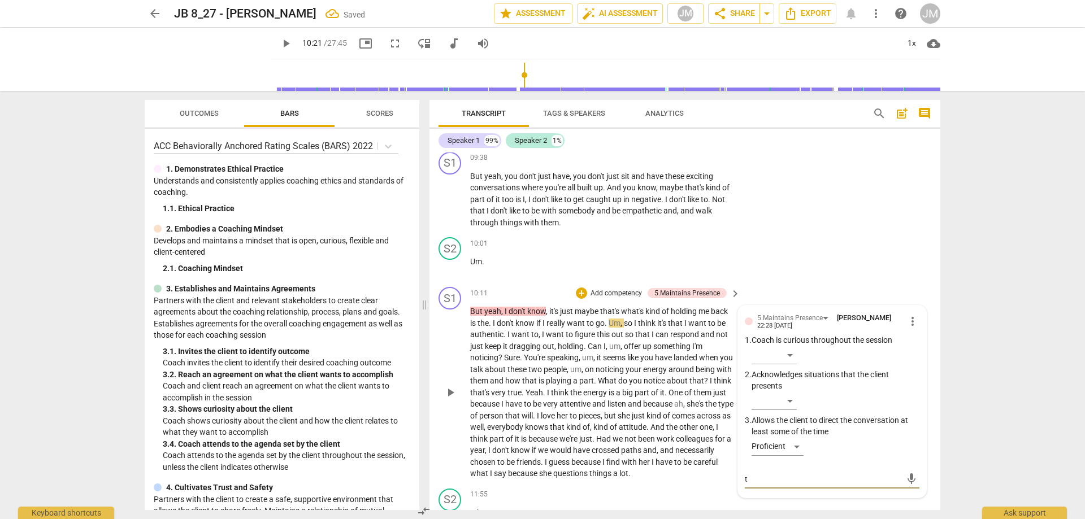
type textarea "th"
type textarea "thi"
type textarea "this"
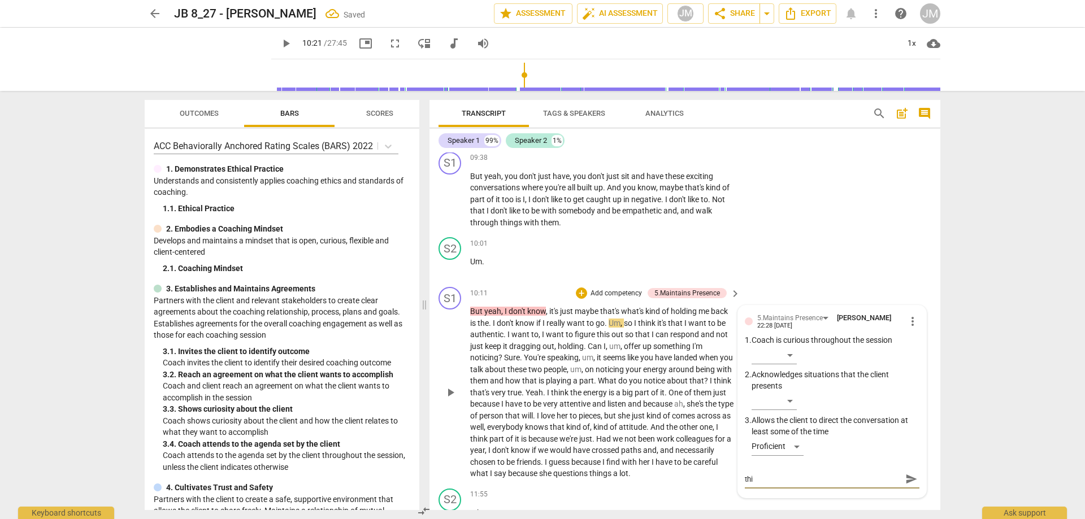
type textarea "this"
type textarea "this i"
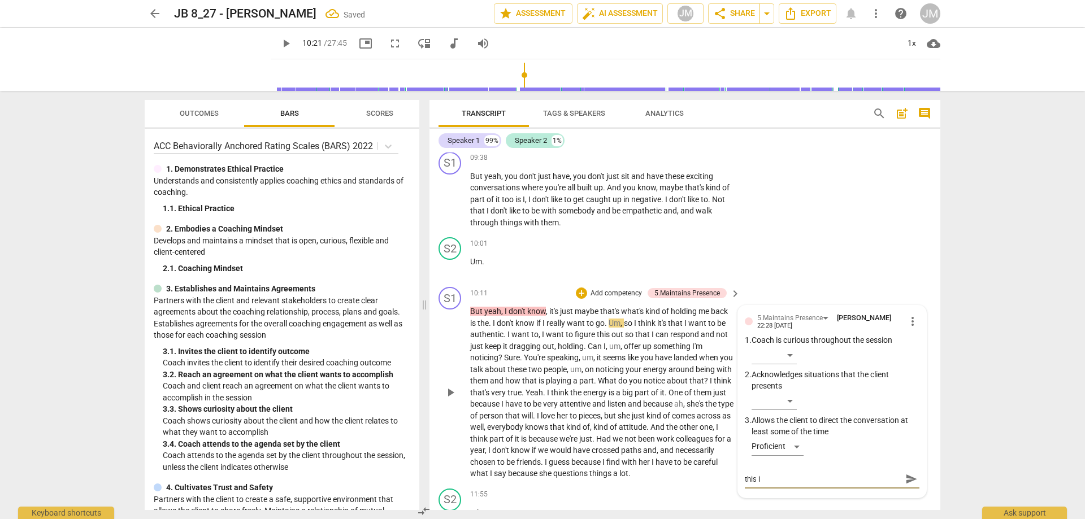
type textarea "this is"
type textarea "this is a"
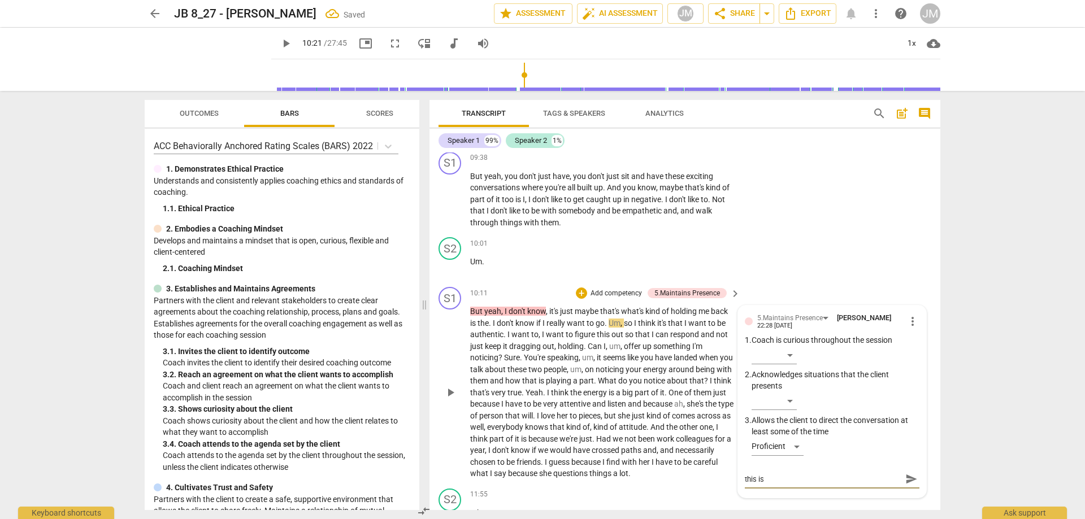
type textarea "this is a"
type textarea "this is a g"
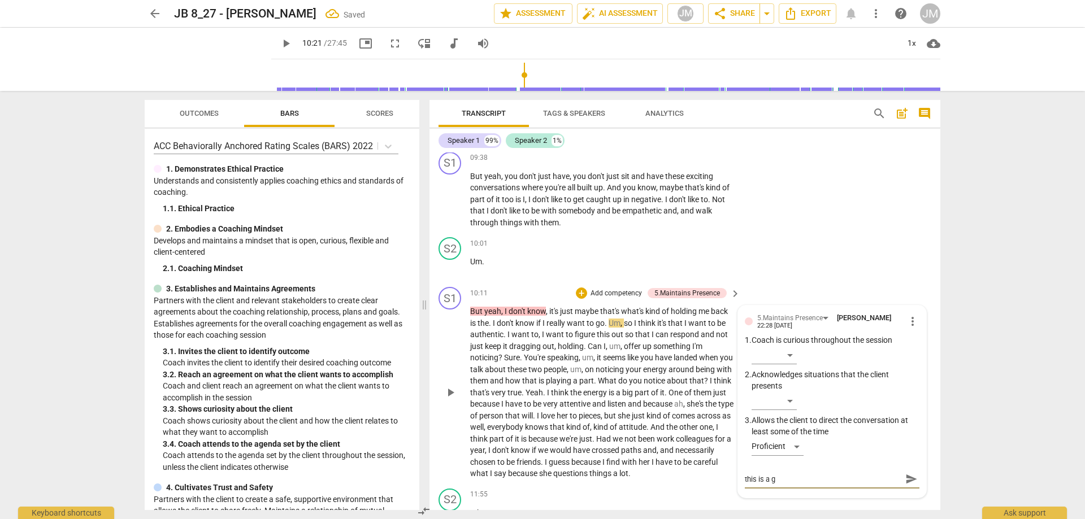
type textarea "this is a go"
type textarea "this is a goo"
type textarea "this is a good"
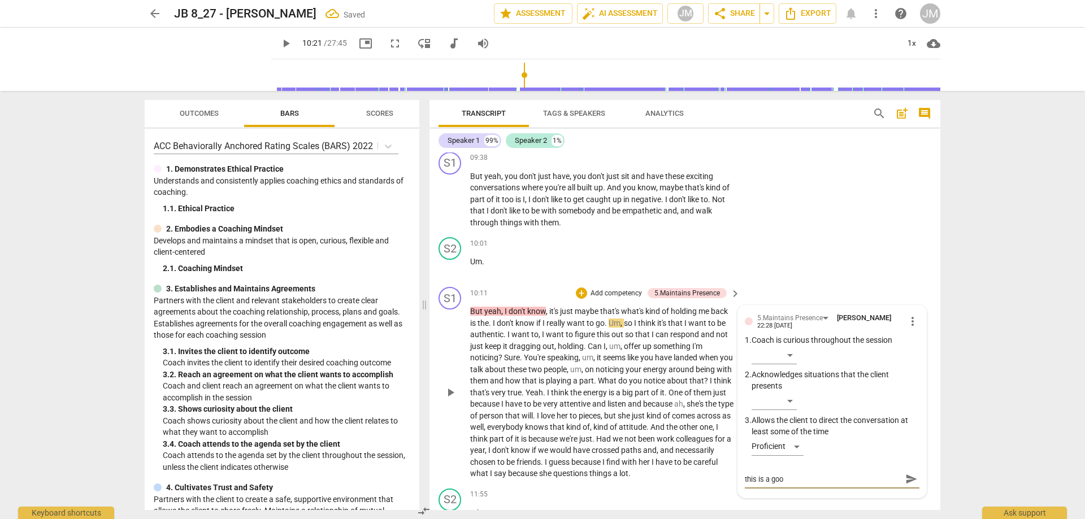
type textarea "this is a good"
type textarea "this is a good p"
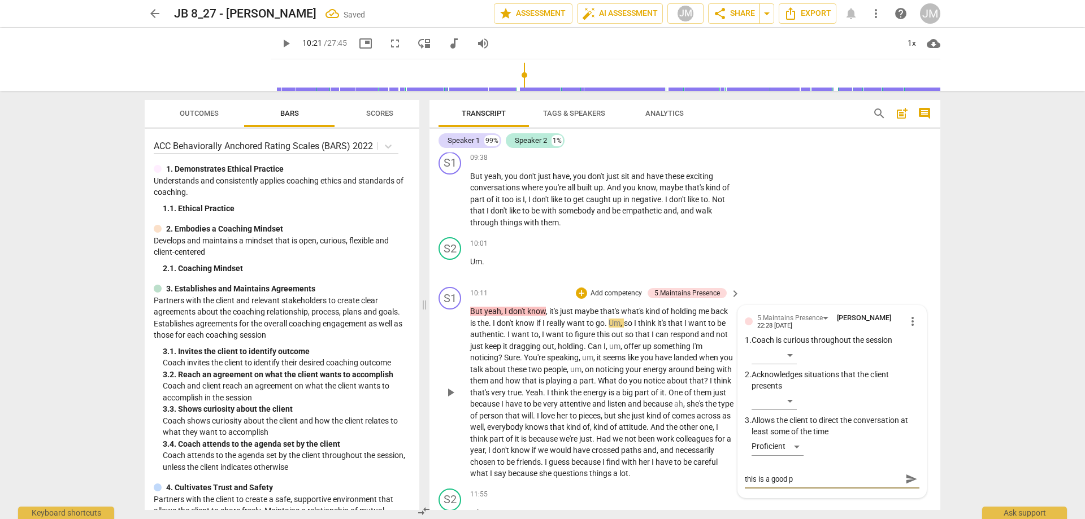
type textarea "this is a good pa"
type textarea "this is a good pau"
type textarea "this is a good paus"
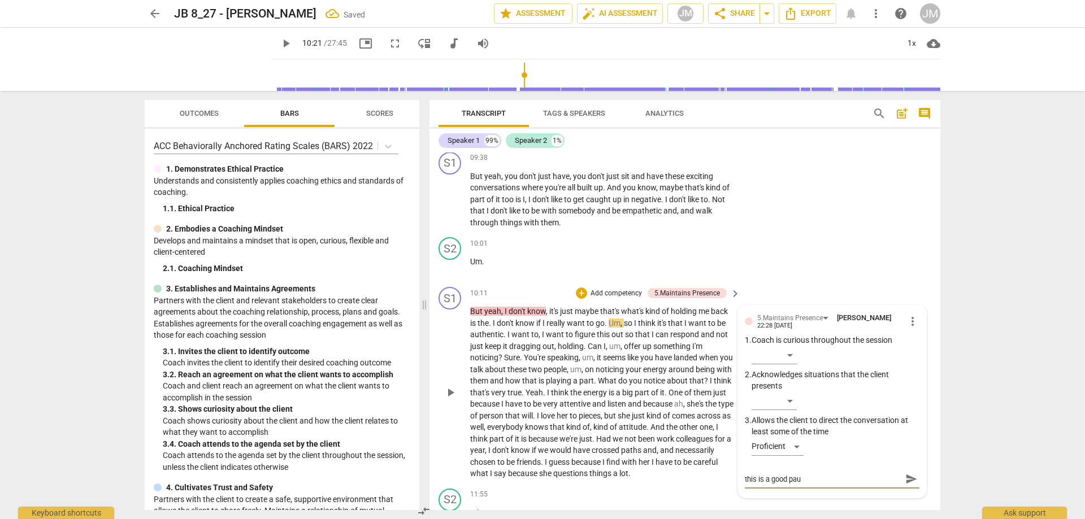
type textarea "this is a good paus"
type textarea "this is a good pause"
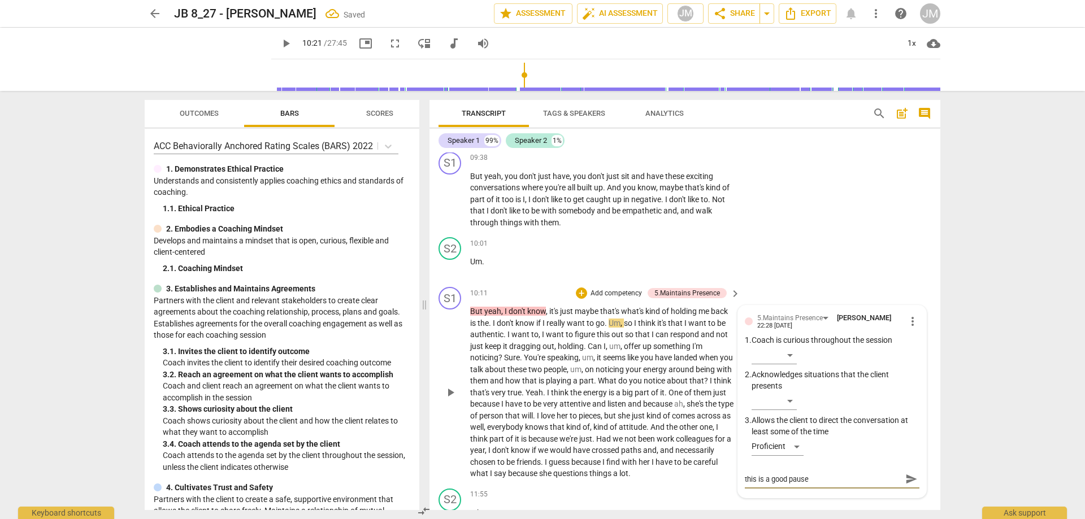
type textarea "this is a good pause -"
type textarea "this is a good pause - p"
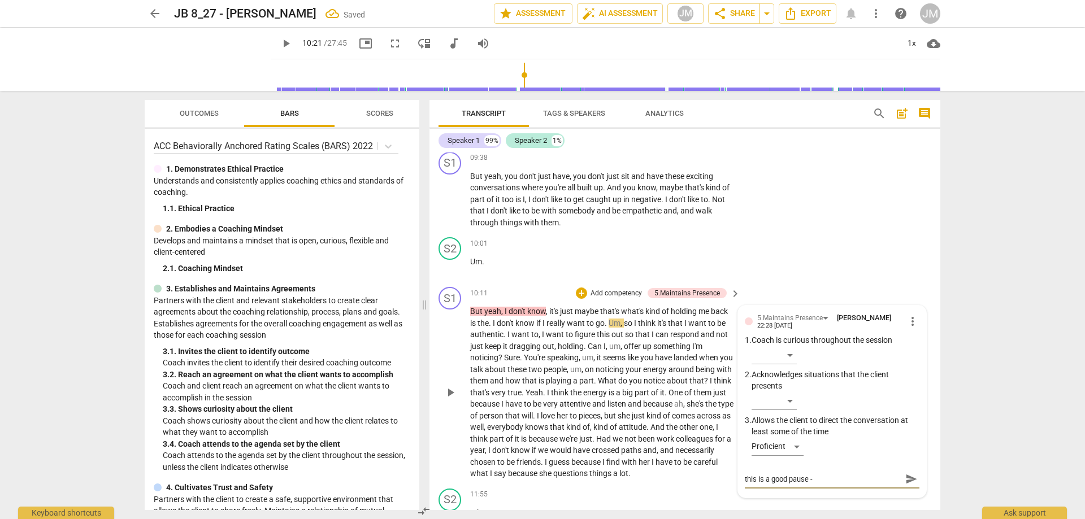
type textarea "this is a good pause - p"
type textarea "this is a good pause - pi"
type textarea "this is a good pause - p"
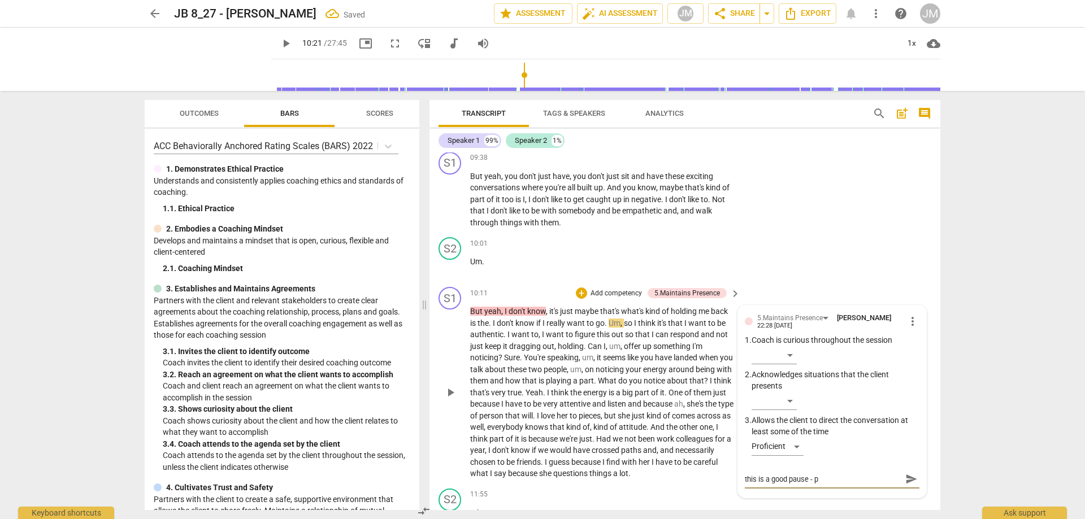
type textarea "this is a good pause - po"
type textarea "this is a good pause - poi"
type textarea "this is a good pause - poin"
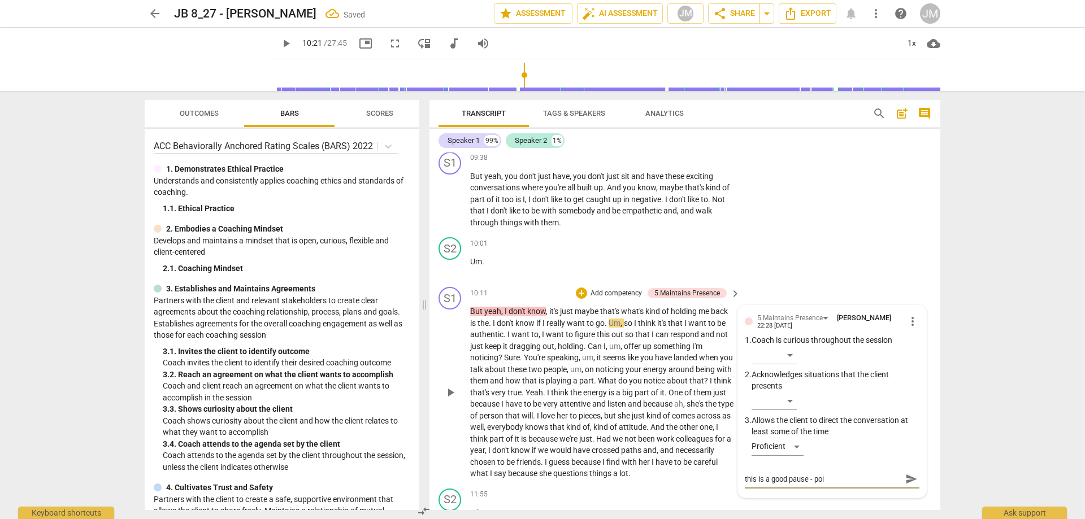
type textarea "this is a good pause - poin"
type textarea "this is a good pause - point"
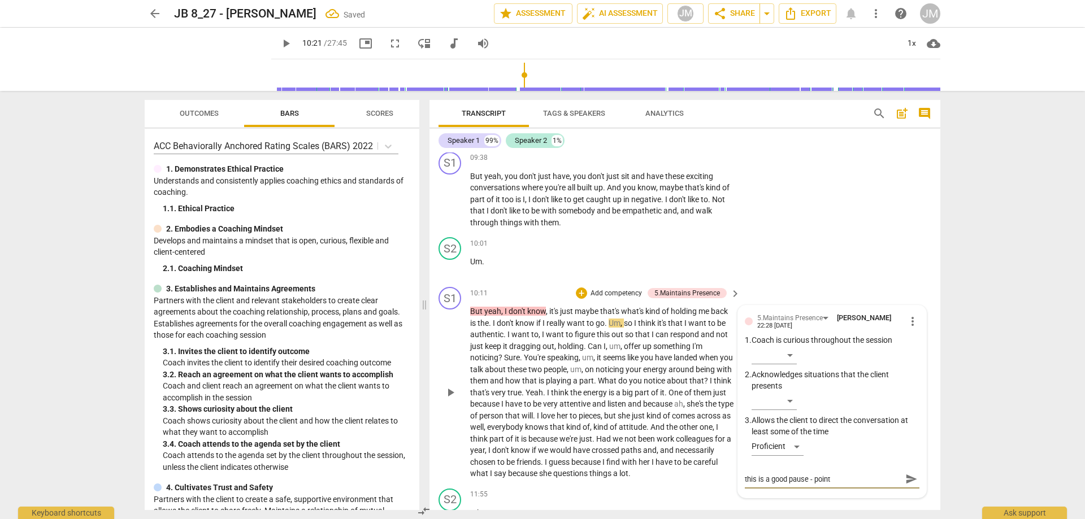
type textarea "this is a good pause - point t"
type textarea "this is a good pause - point th"
type textarea "this is a good pause - point thi"
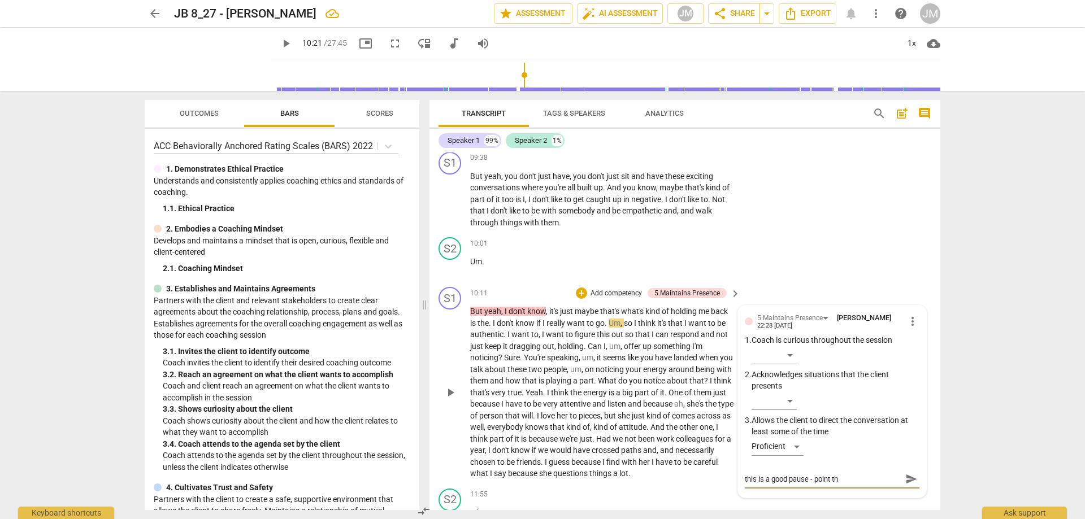
type textarea "this is a good pause - point thi"
type textarea "this is a good pause - point this"
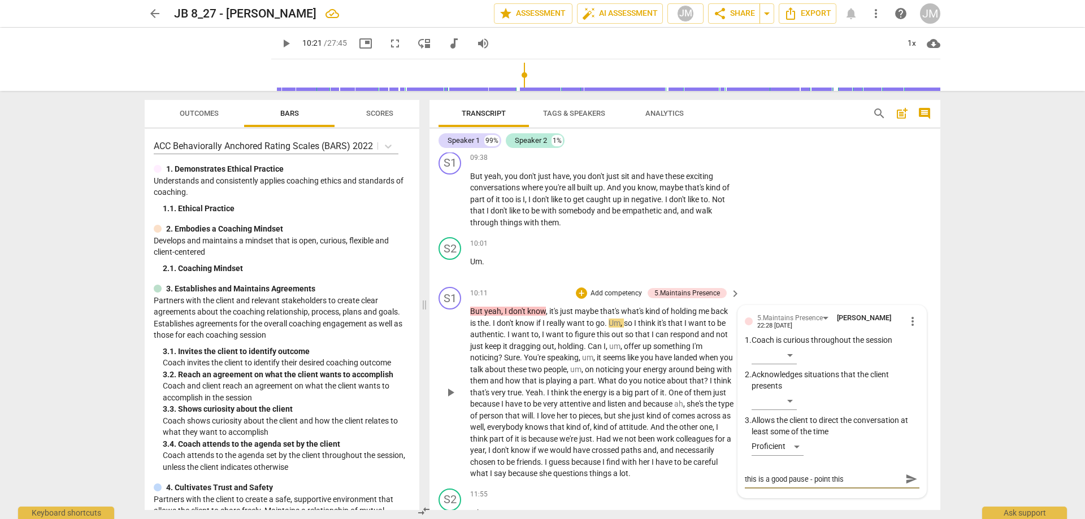
type textarea "this is a good pause - point this o"
type textarea "this is a good pause - point this ou"
type textarea "this is a good pause - point this out"
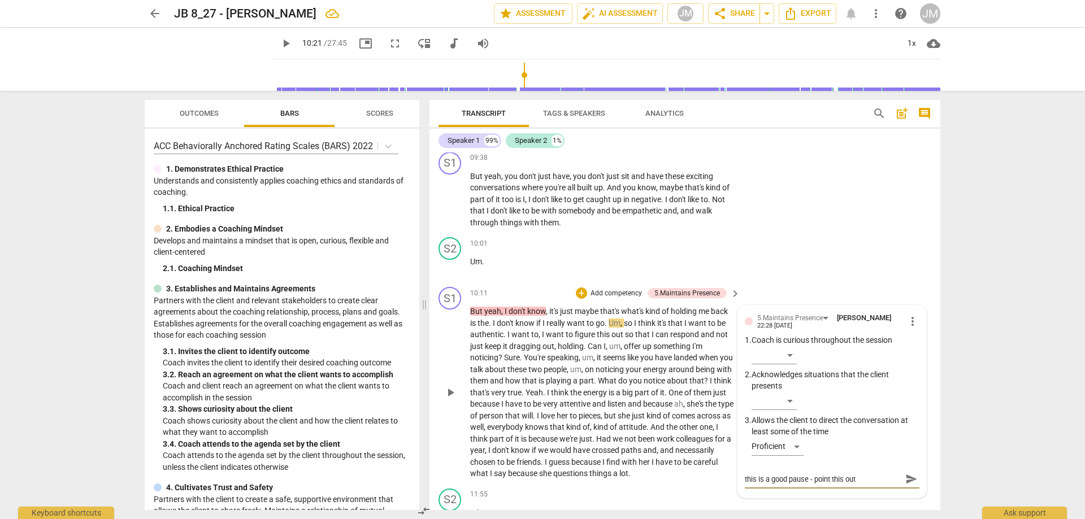
type textarea "this is a good pause - point this out"
click at [903, 486] on span "send" at bounding box center [911, 479] width 16 height 14
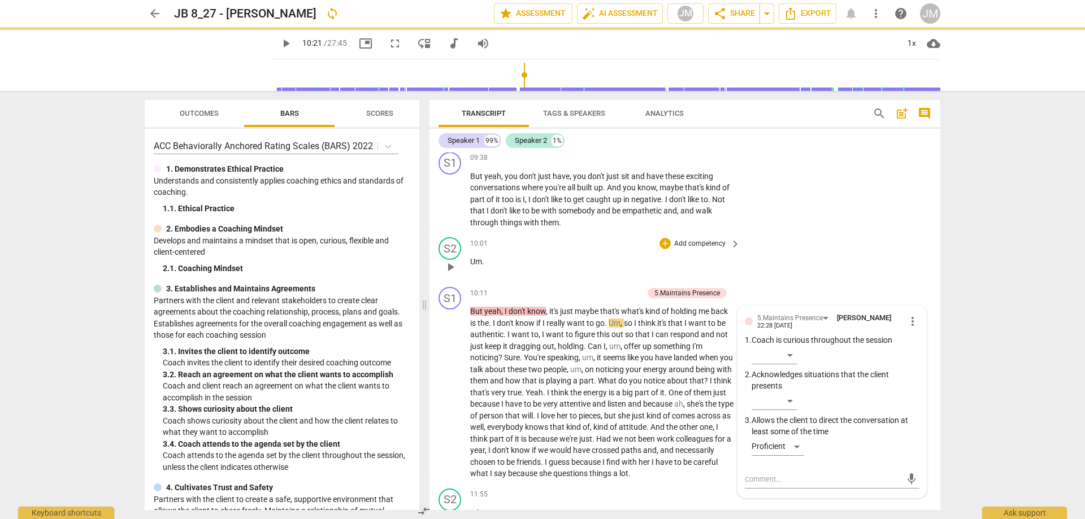
click at [864, 250] on div "S2 play_arrow pause 10:01 + Add competency keyboard_arrow_right Um ." at bounding box center [685, 258] width 511 height 50
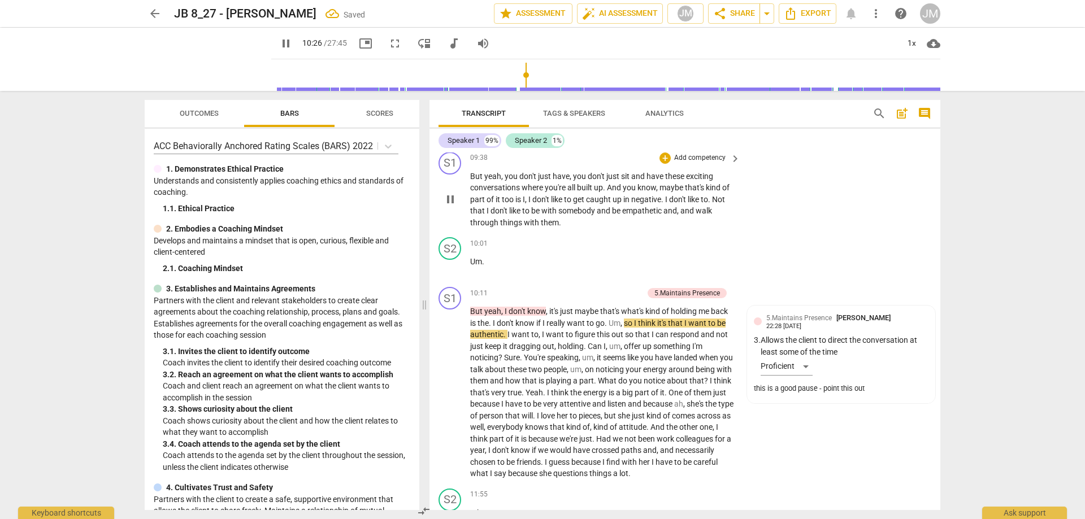
click at [524, 227] on span "with" at bounding box center [532, 222] width 17 height 9
click at [940, 316] on div "Transcript Tags & Speakers Analytics search post_add comment Speaker 1 99% Spea…" at bounding box center [687, 305] width 524 height 428
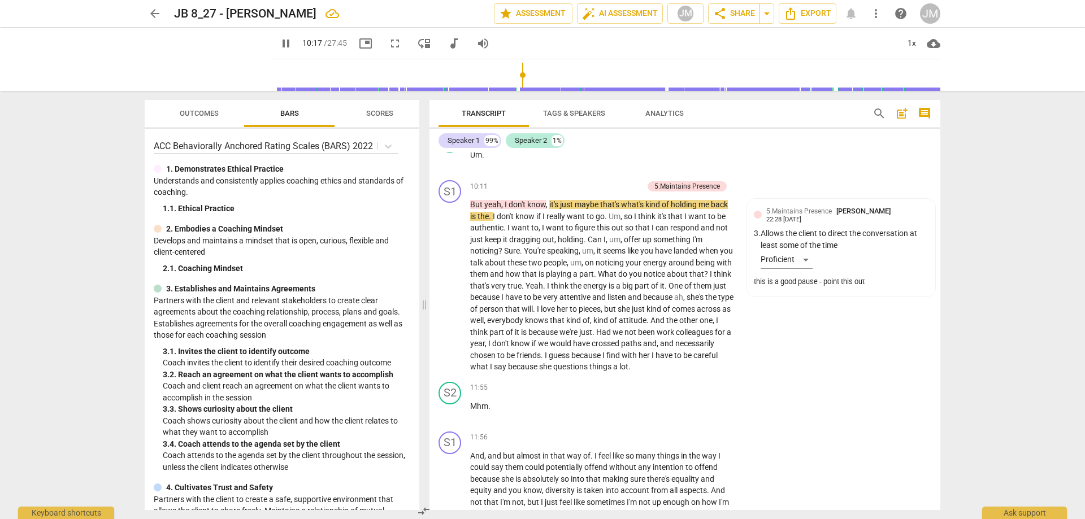
scroll to position [2442, 0]
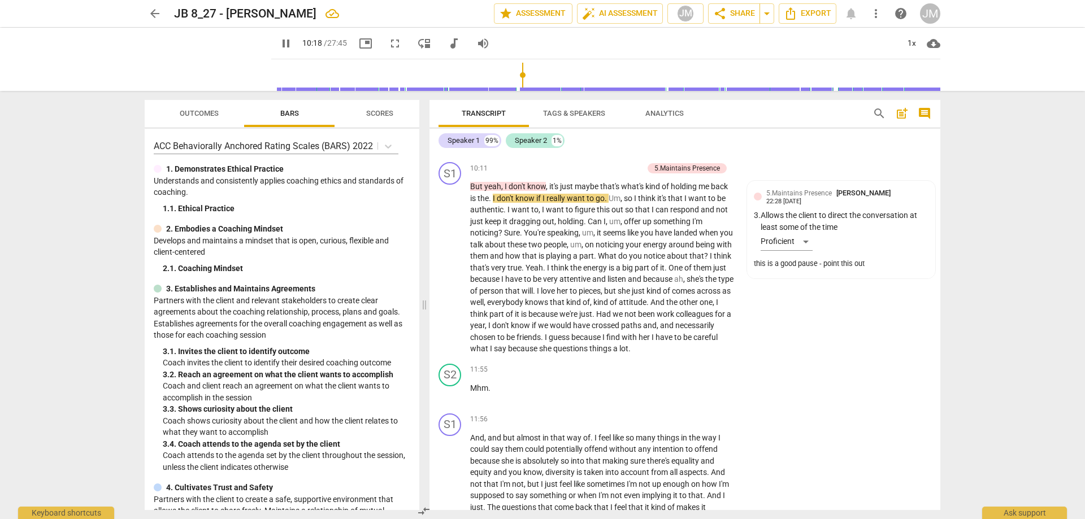
click at [279, 40] on span "pause" at bounding box center [286, 44] width 14 height 14
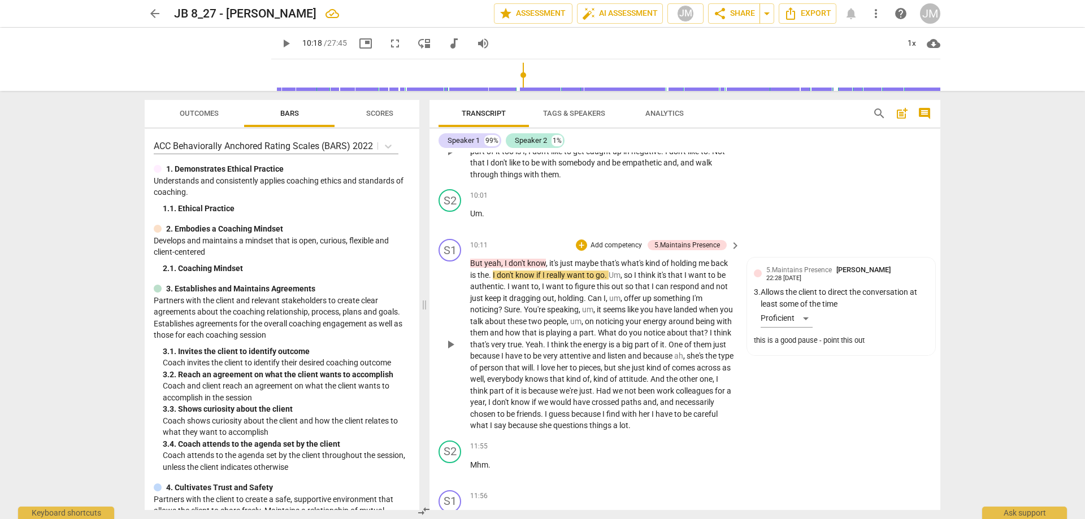
scroll to position [2386, 0]
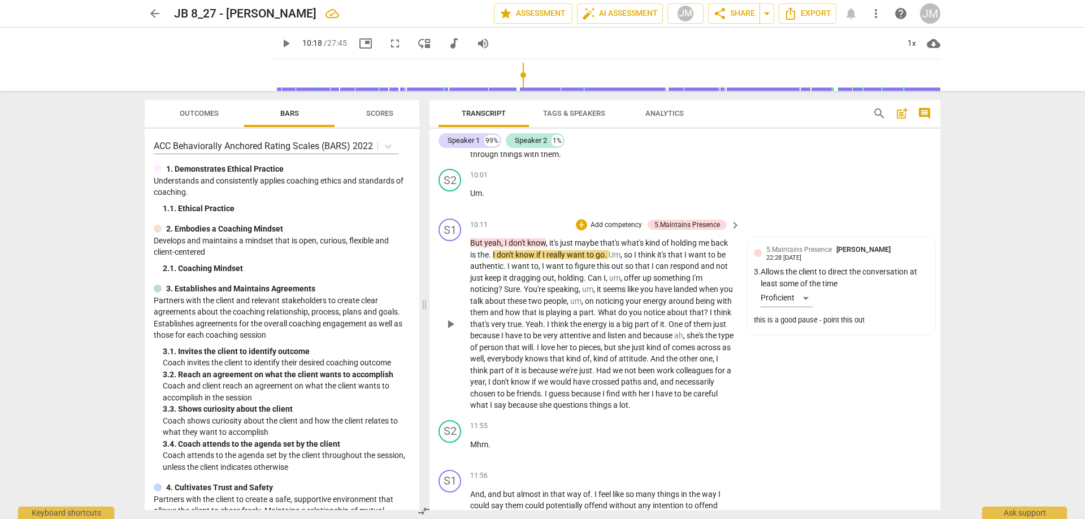
click at [452, 331] on span "play_arrow" at bounding box center [451, 325] width 14 height 14
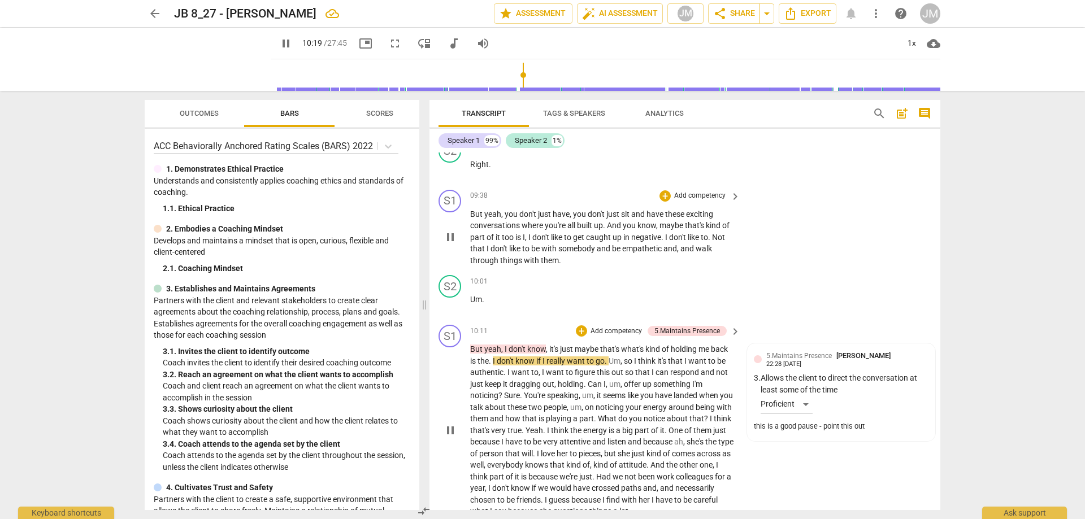
scroll to position [2273, 0]
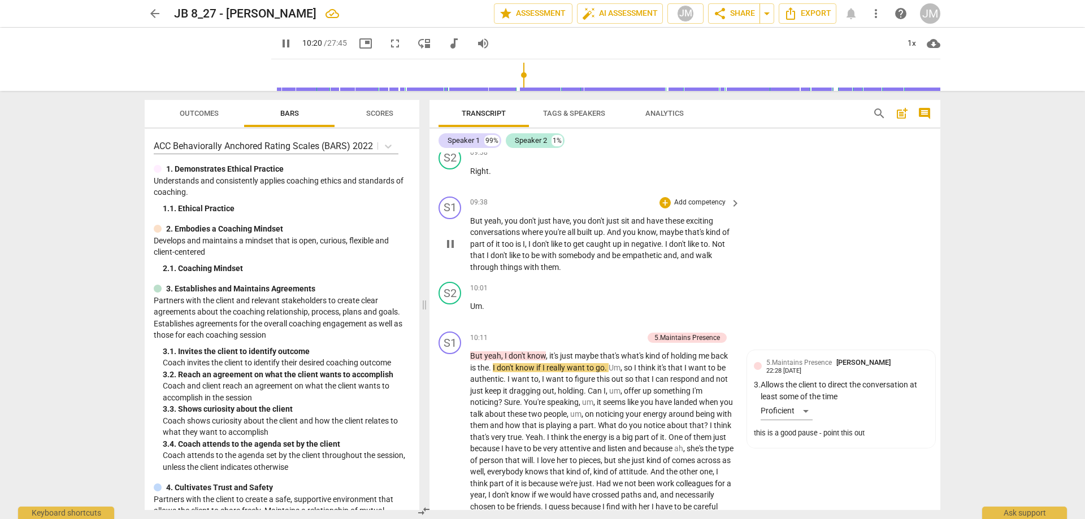
click at [488, 226] on span "yeah" at bounding box center [492, 220] width 17 height 9
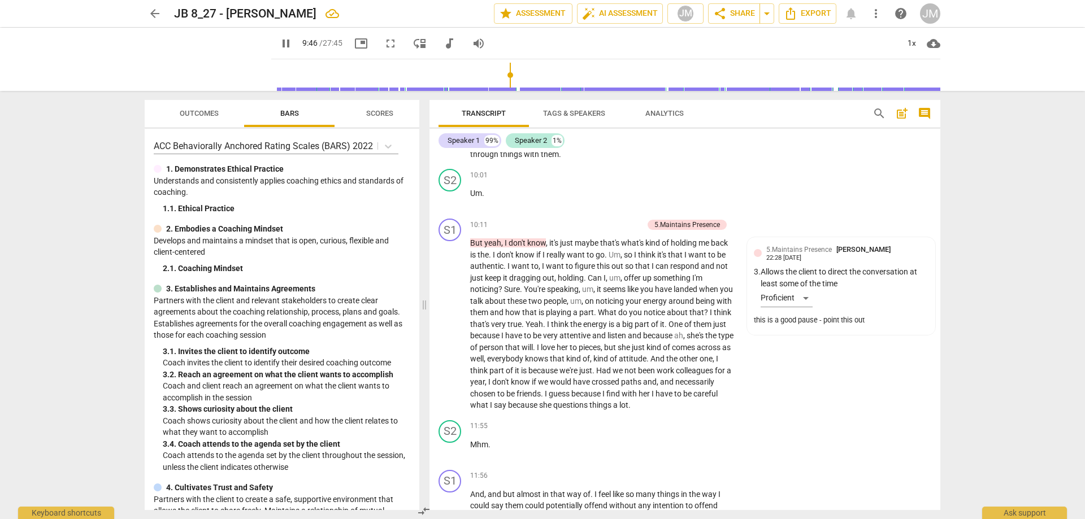
scroll to position [2329, 0]
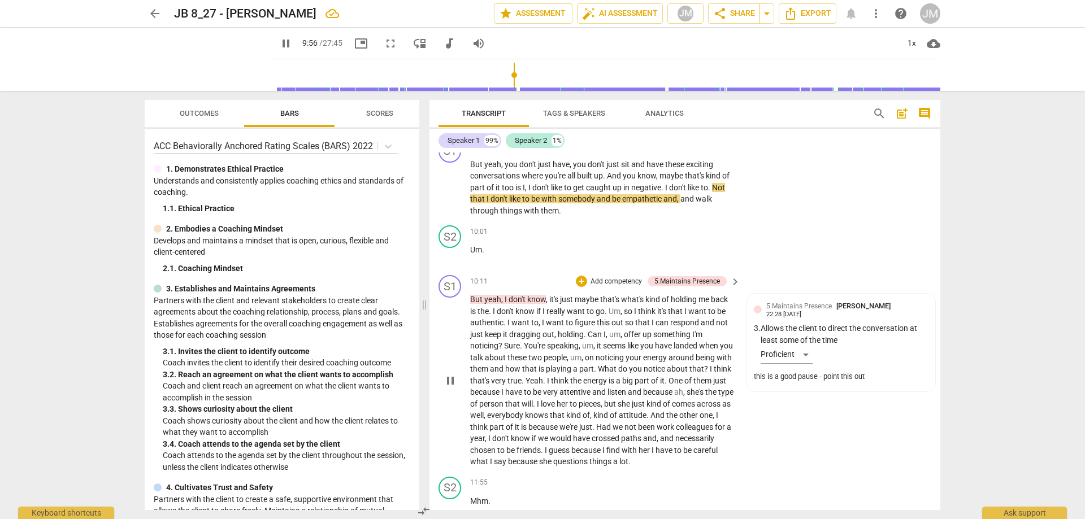
click at [484, 304] on span "yeah" at bounding box center [492, 299] width 17 height 9
click at [484, 304] on span "But" at bounding box center [477, 299] width 14 height 9
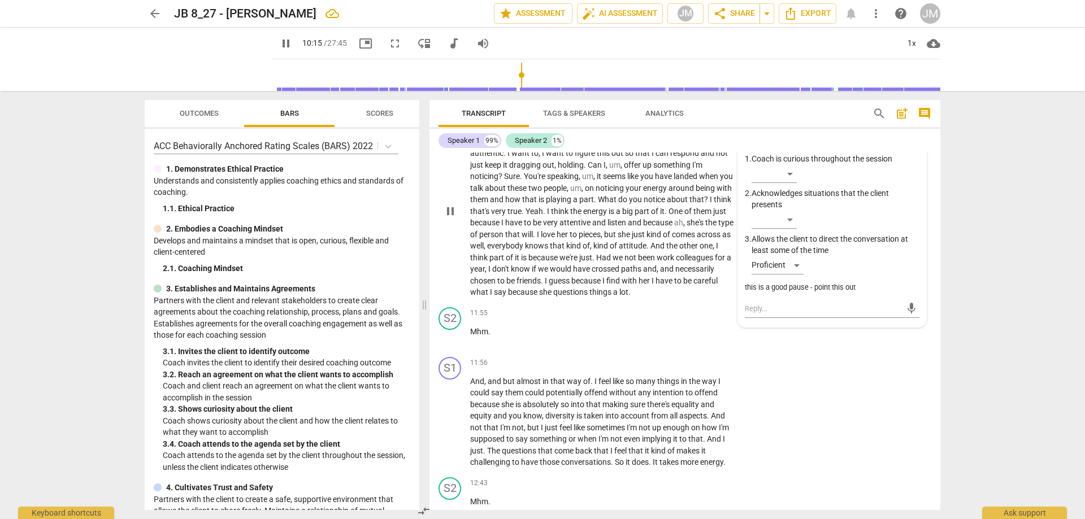
scroll to position [2442, 0]
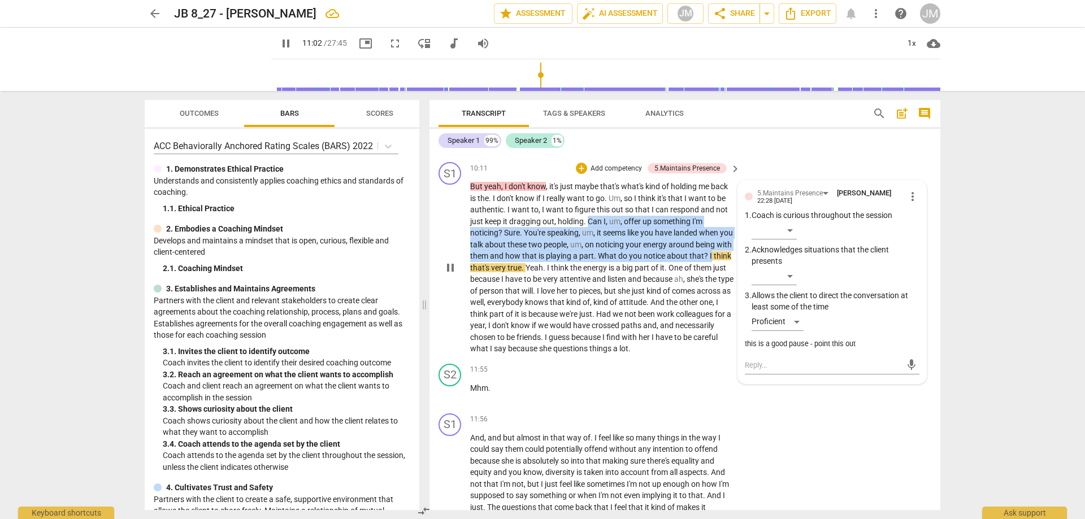
drag, startPoint x: 588, startPoint y: 233, endPoint x: 728, endPoint y: 265, distance: 143.6
click at [728, 265] on p "But yeah , I don't know , it's just maybe that's what's kind of holding me back…" at bounding box center [602, 268] width 265 height 174
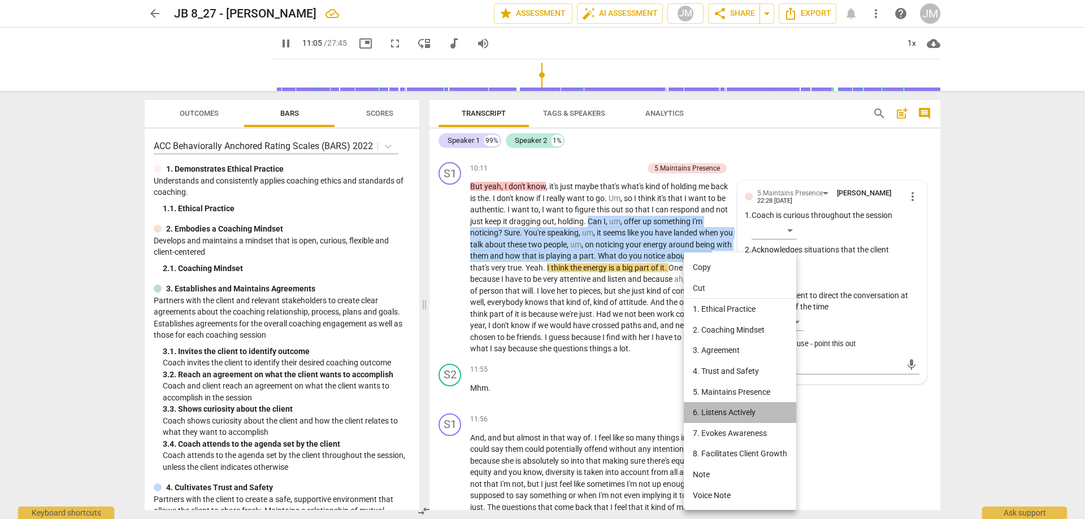
click at [740, 407] on li "6. Listens Actively" at bounding box center [740, 412] width 112 height 21
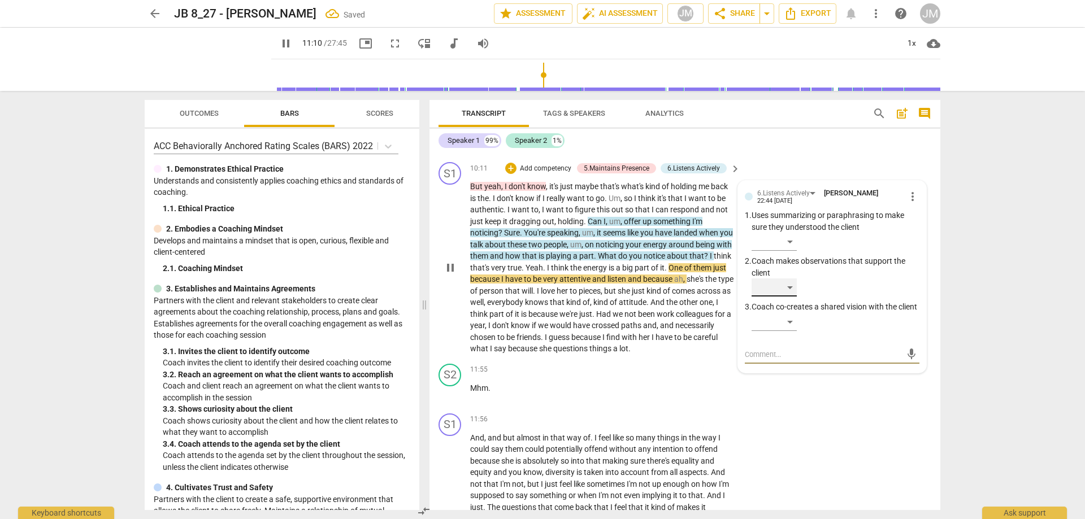
click at [792, 297] on div "​" at bounding box center [774, 288] width 45 height 18
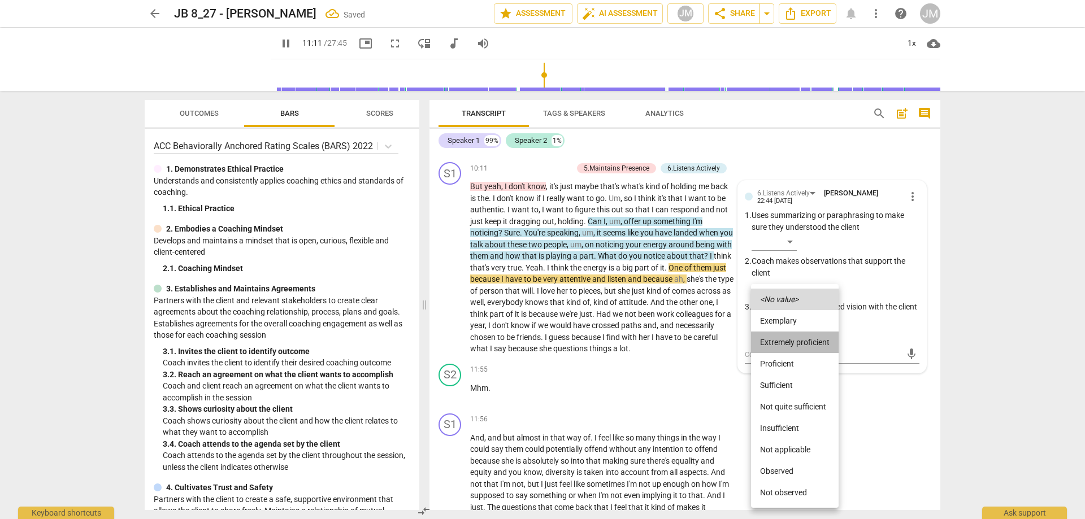
click at [802, 339] on li "Extremely proficient" at bounding box center [795, 342] width 88 height 21
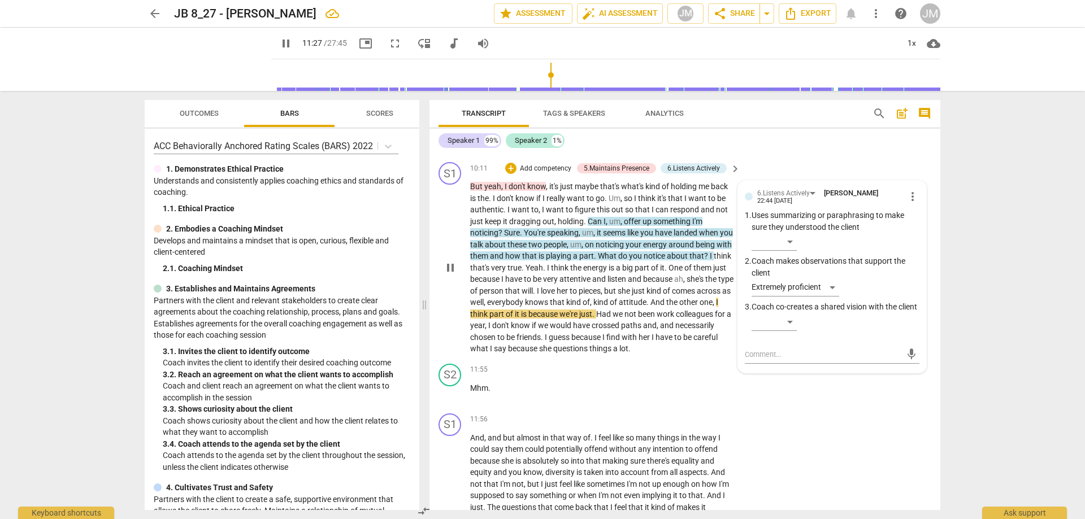
click at [449, 275] on span "pause" at bounding box center [451, 268] width 14 height 14
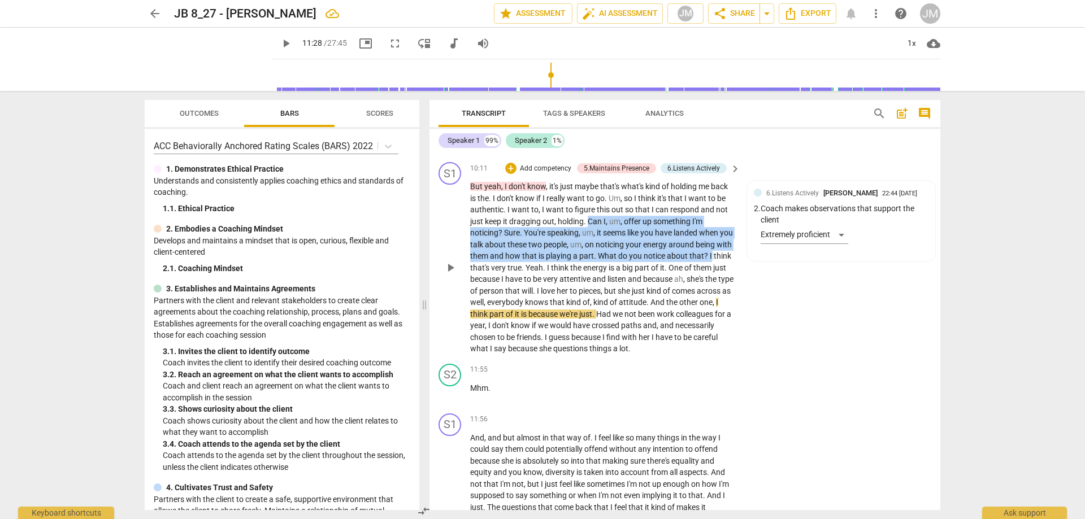
drag, startPoint x: 588, startPoint y: 231, endPoint x: 729, endPoint y: 266, distance: 144.9
click at [729, 266] on p "But yeah , I don't know , it's just maybe that's what's kind of holding me back…" at bounding box center [602, 268] width 265 height 174
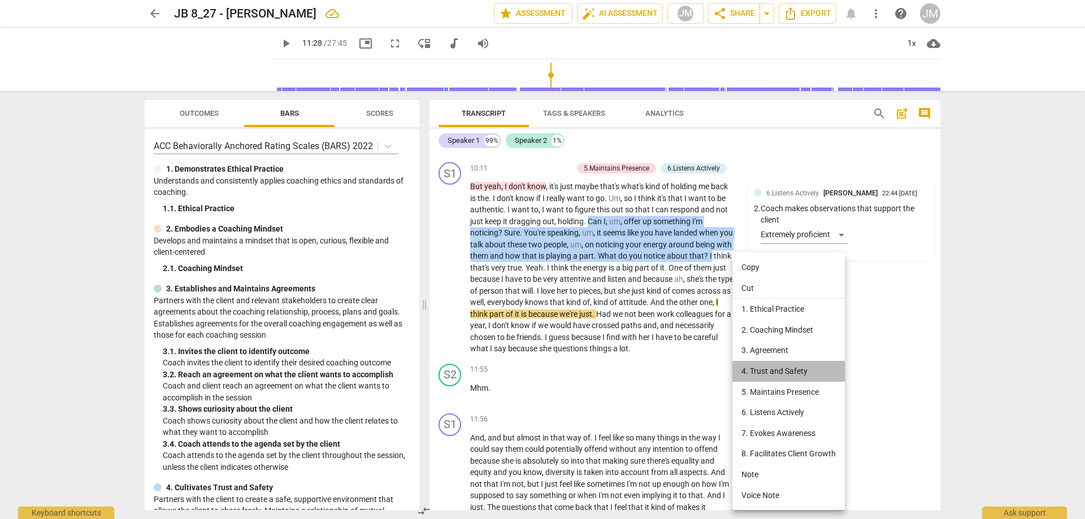
click at [796, 367] on li "4. Trust and Safety" at bounding box center [788, 371] width 112 height 21
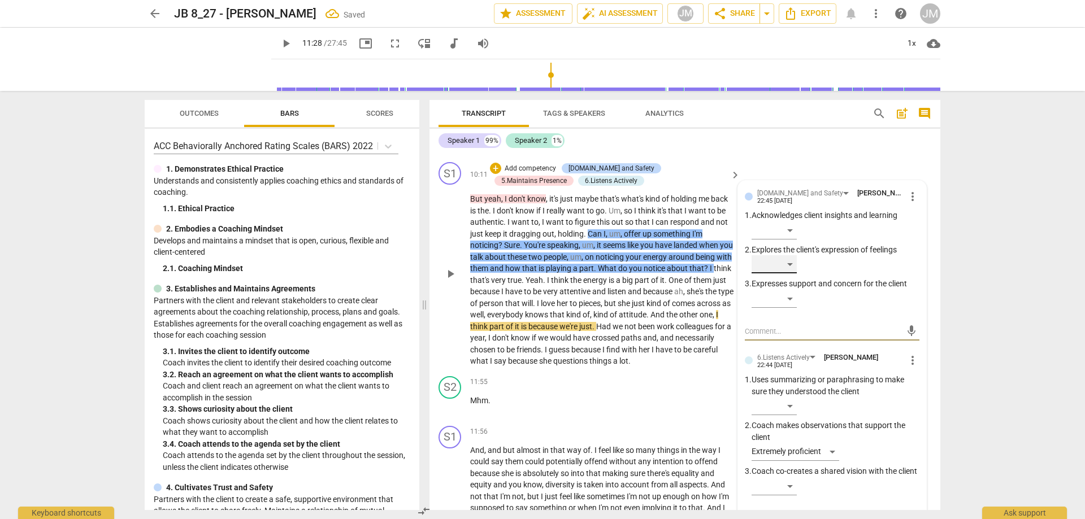
click at [791, 274] on div "​" at bounding box center [774, 264] width 45 height 18
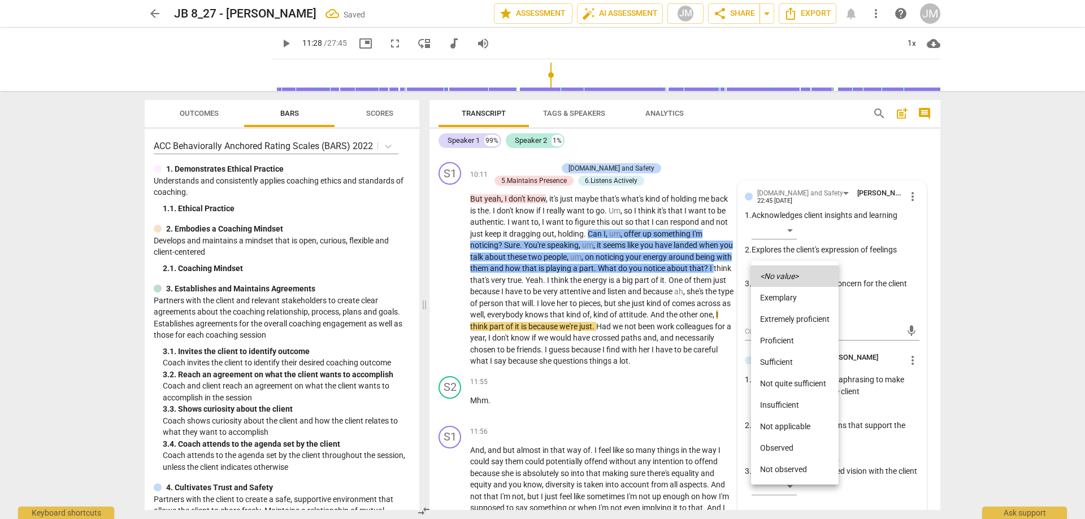
click at [792, 335] on li "Proficient" at bounding box center [795, 340] width 88 height 21
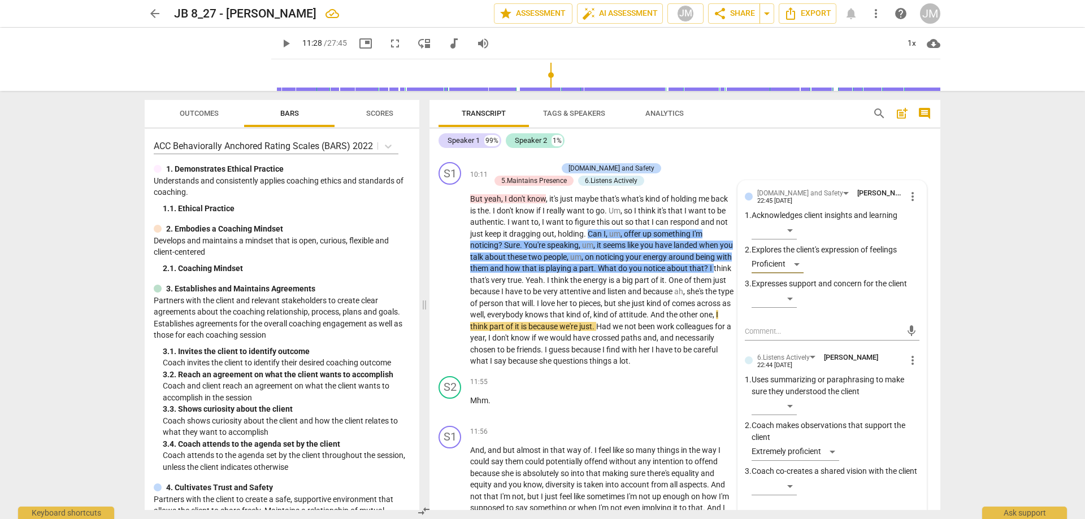
click at [818, 149] on div "Speaker 1 99% Speaker 2 1%" at bounding box center [685, 140] width 493 height 19
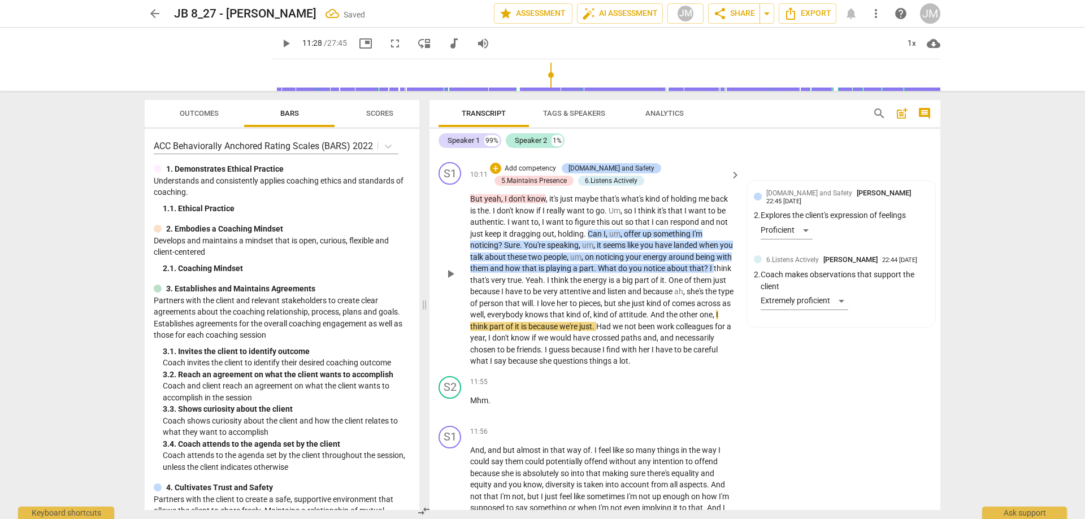
click at [543, 285] on span "Yeah" at bounding box center [535, 280] width 18 height 9
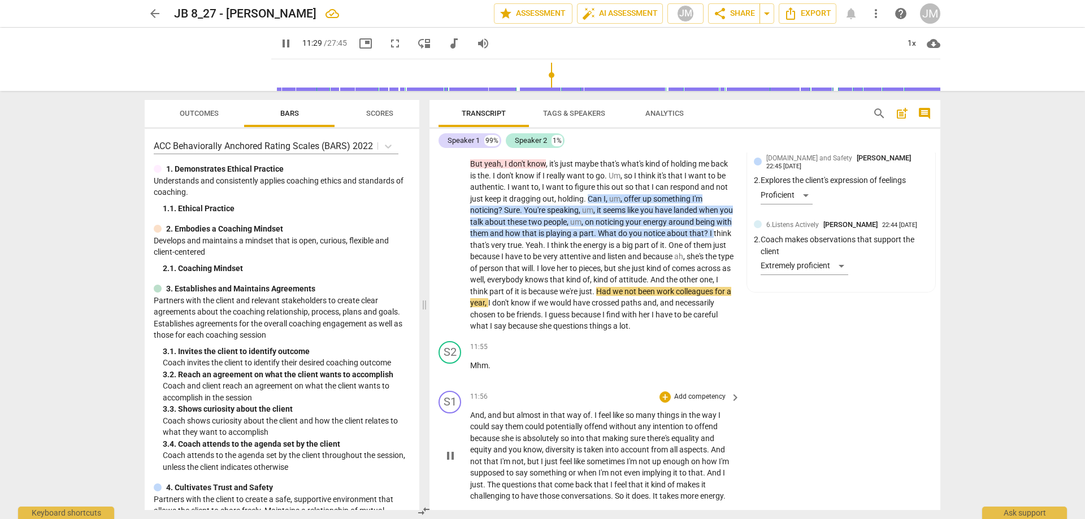
scroll to position [2555, 0]
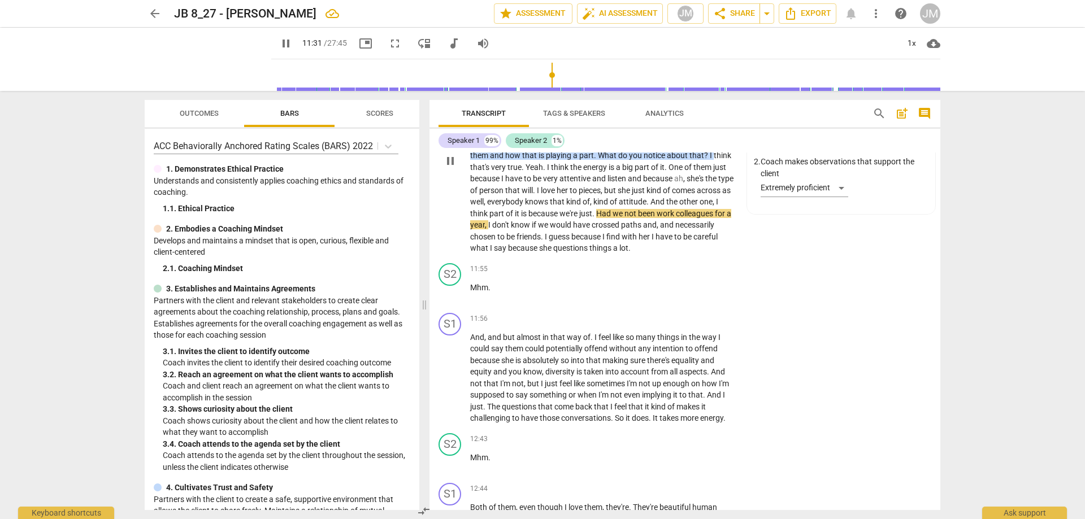
click at [579, 218] on span "we're" at bounding box center [570, 213] width 20 height 9
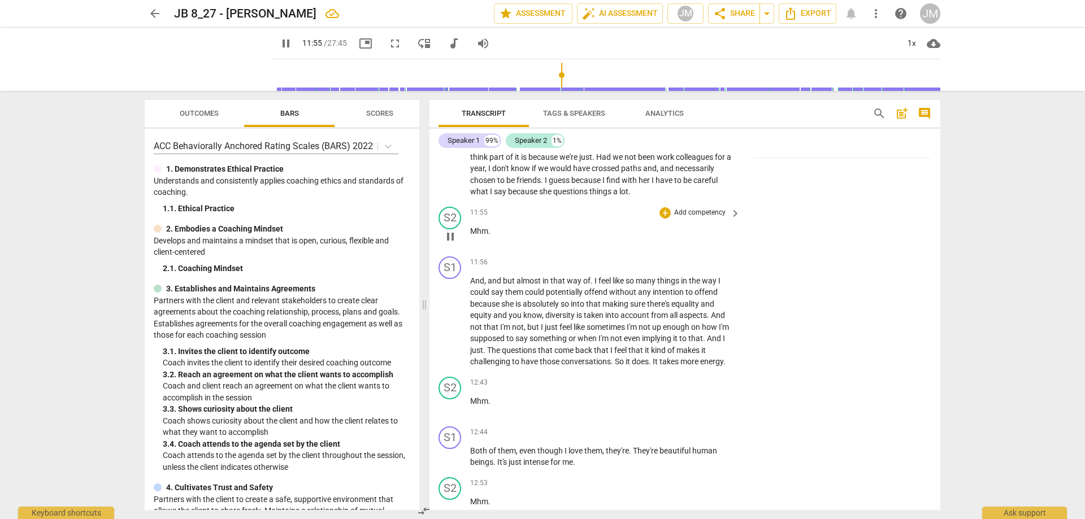
click at [489, 236] on span "." at bounding box center [489, 231] width 2 height 9
drag, startPoint x: 496, startPoint y: 244, endPoint x: 460, endPoint y: 244, distance: 35.6
click at [460, 244] on div "S2 play_arrow pause 11:55 + Add competency keyboard_arrow_right Mhm ." at bounding box center [685, 227] width 511 height 50
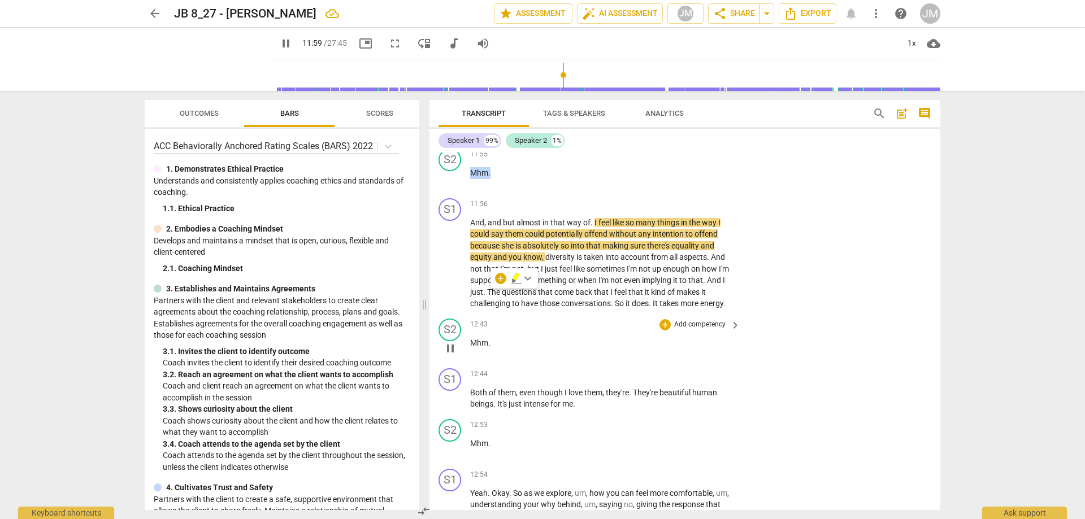
scroll to position [2555, 0]
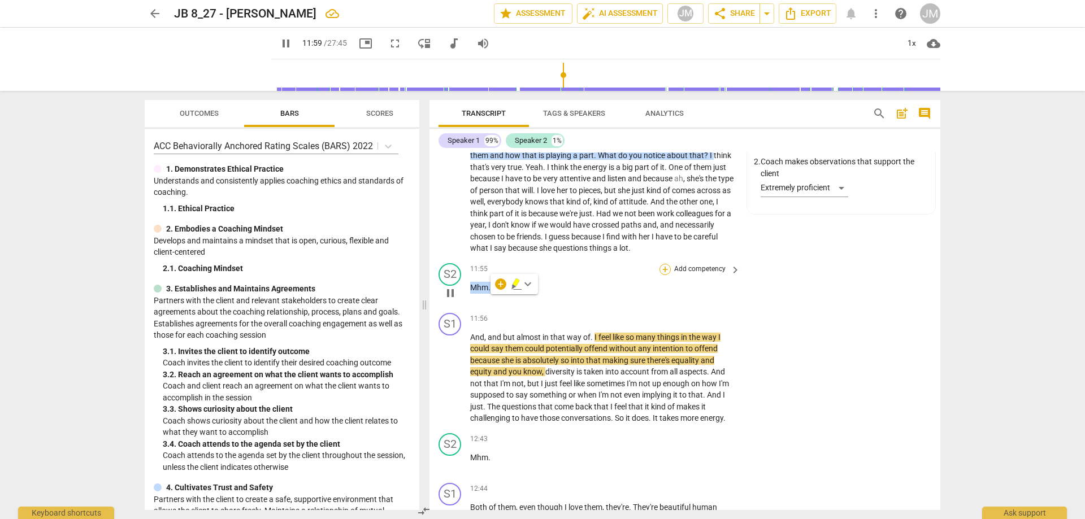
click at [666, 275] on div "+" at bounding box center [665, 269] width 11 height 11
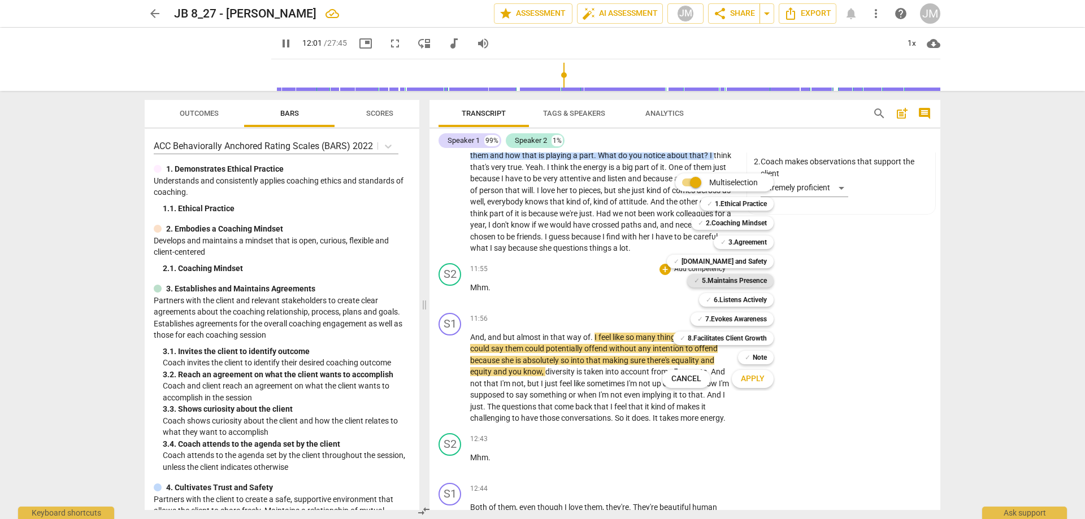
click at [751, 276] on b "5.Maintains Presence" at bounding box center [734, 281] width 65 height 14
click at [759, 381] on span "Apply" at bounding box center [753, 379] width 24 height 11
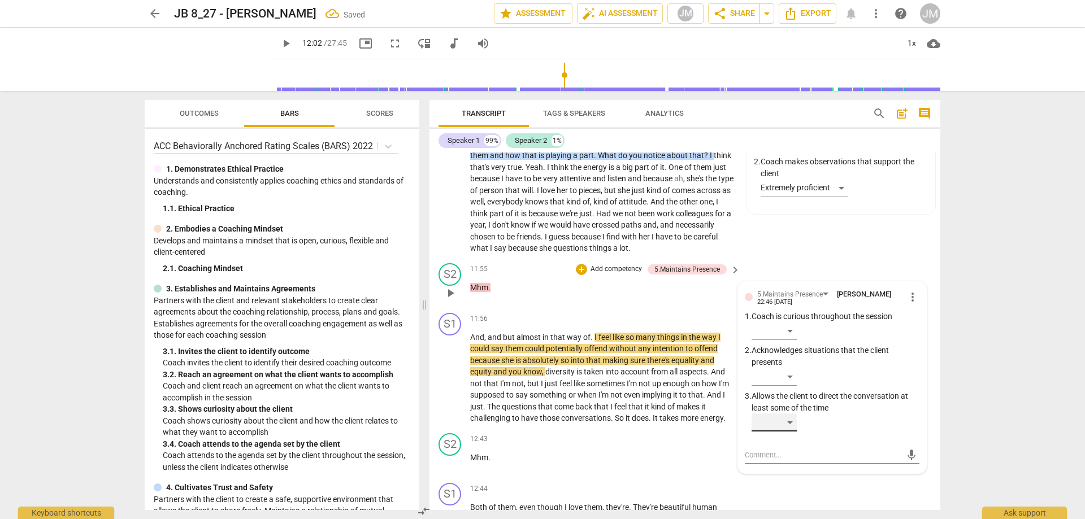
click at [793, 431] on div "​" at bounding box center [774, 423] width 45 height 18
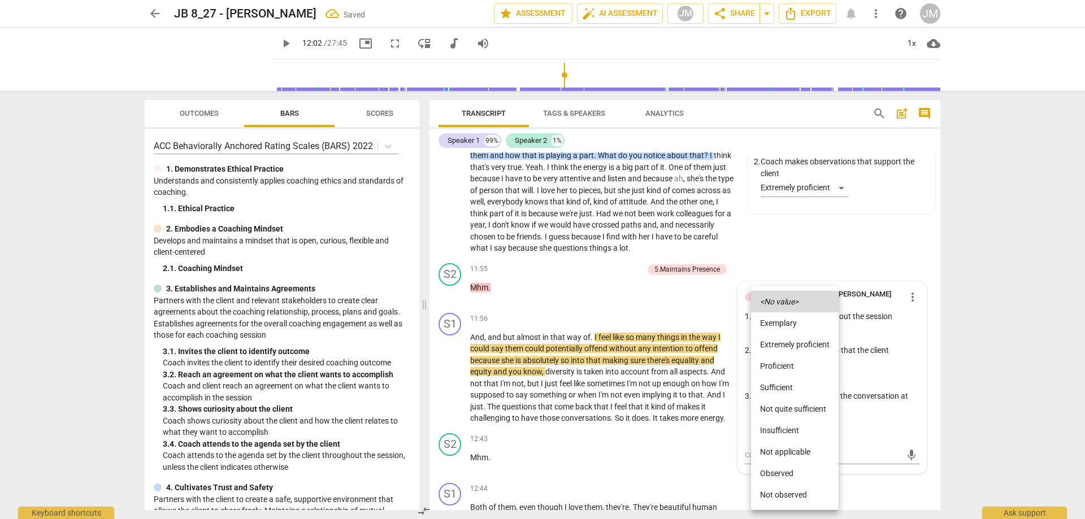
click at [799, 413] on li "Not quite sufficient" at bounding box center [795, 408] width 88 height 21
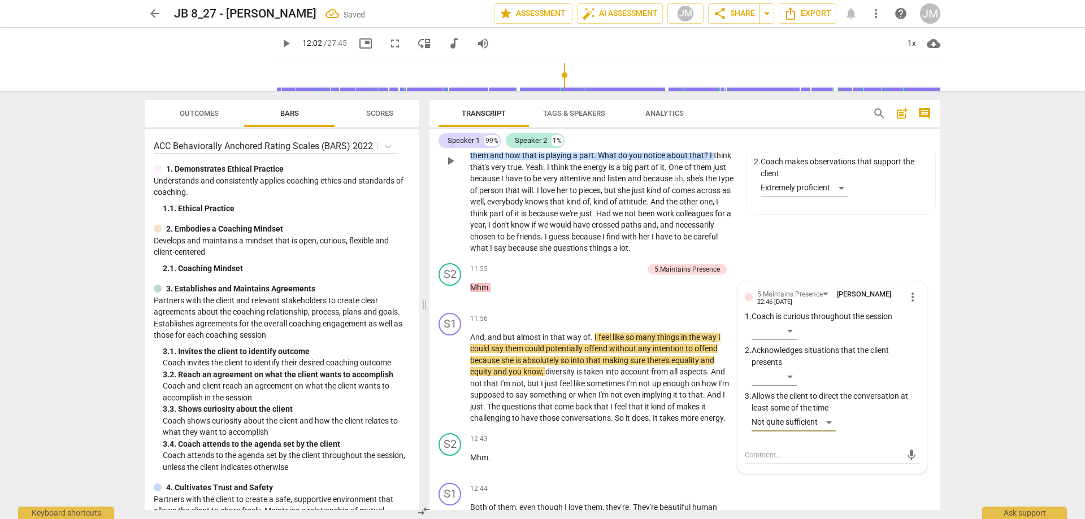
click at [835, 244] on div "S1 play_arrow pause 10:11 + Add competency [DOMAIN_NAME] and Safety 5.Maintains…" at bounding box center [685, 152] width 511 height 214
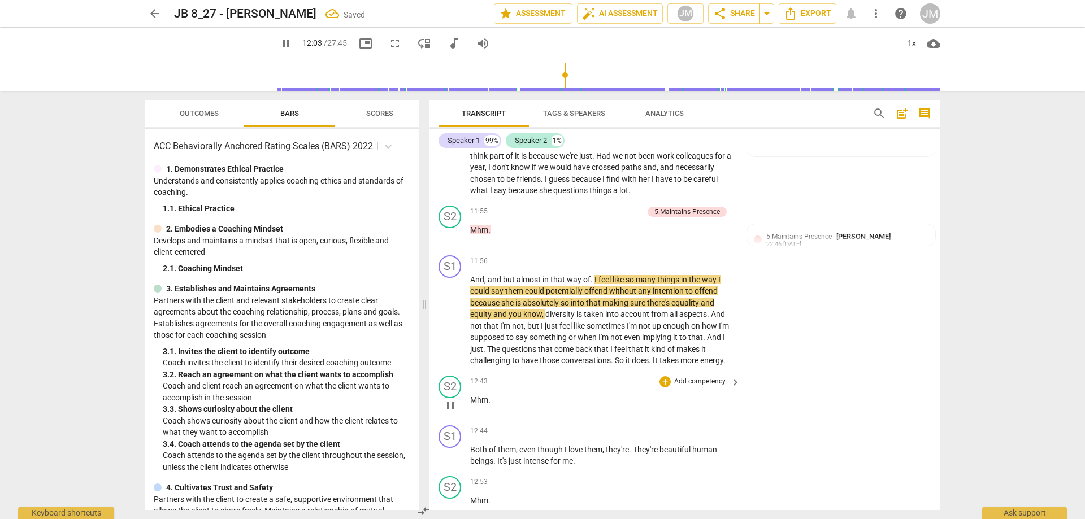
scroll to position [2668, 0]
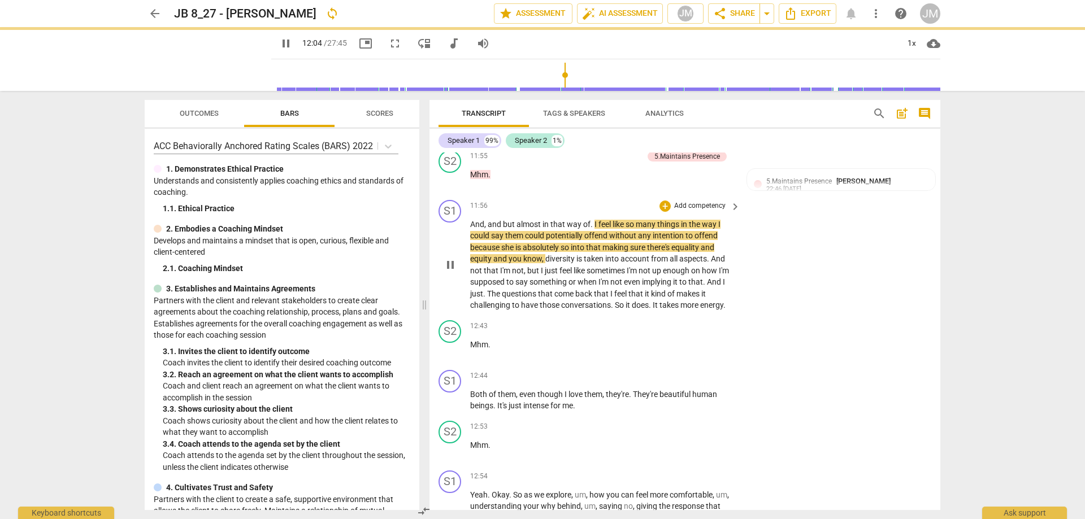
click at [447, 272] on span "pause" at bounding box center [451, 265] width 14 height 14
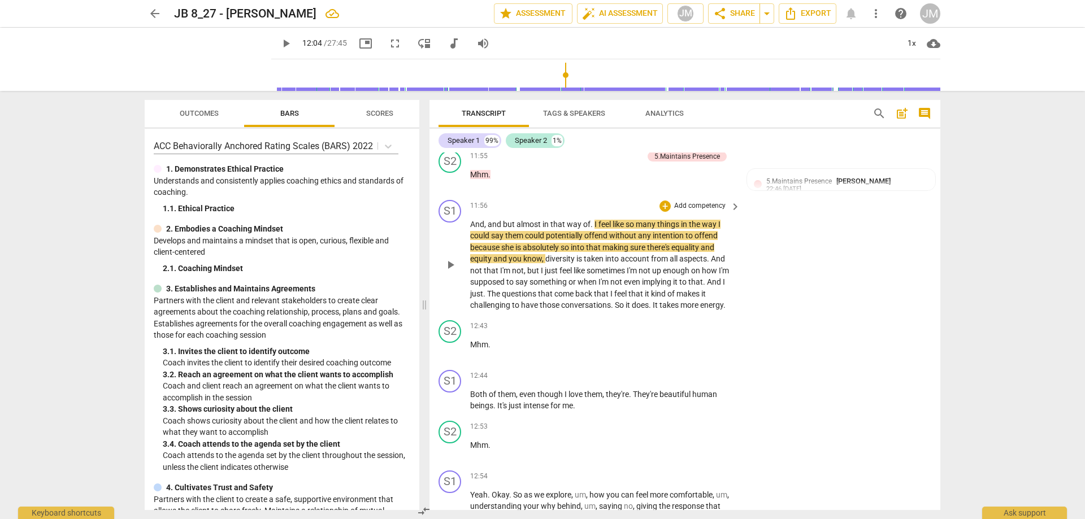
click at [445, 272] on span "play_arrow" at bounding box center [451, 265] width 14 height 14
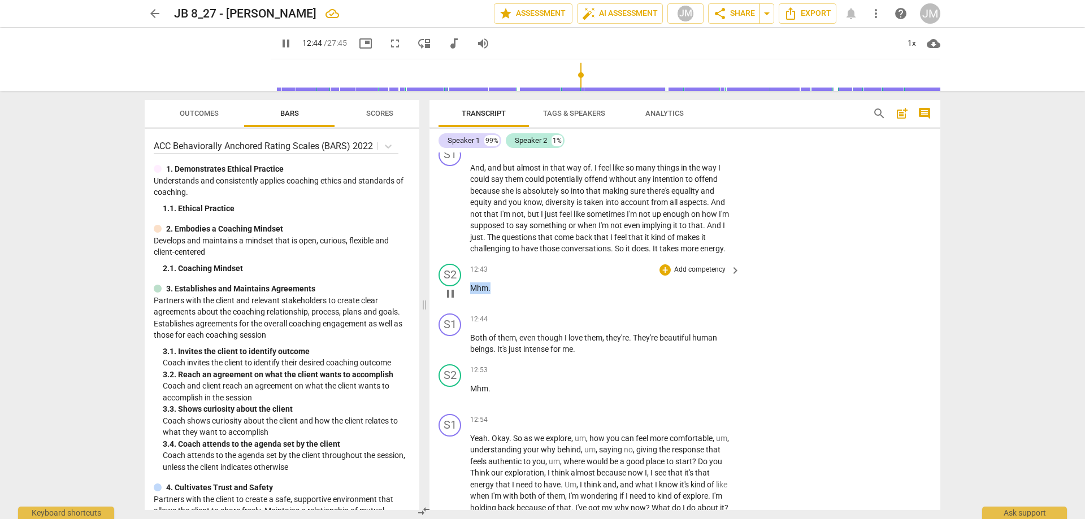
drag, startPoint x: 491, startPoint y: 299, endPoint x: 471, endPoint y: 299, distance: 20.3
click at [467, 299] on div "S2 play_arrow pause 12:43 + Add competency keyboard_arrow_right Mhm ." at bounding box center [685, 284] width 511 height 50
click at [664, 276] on div "+" at bounding box center [665, 270] width 11 height 11
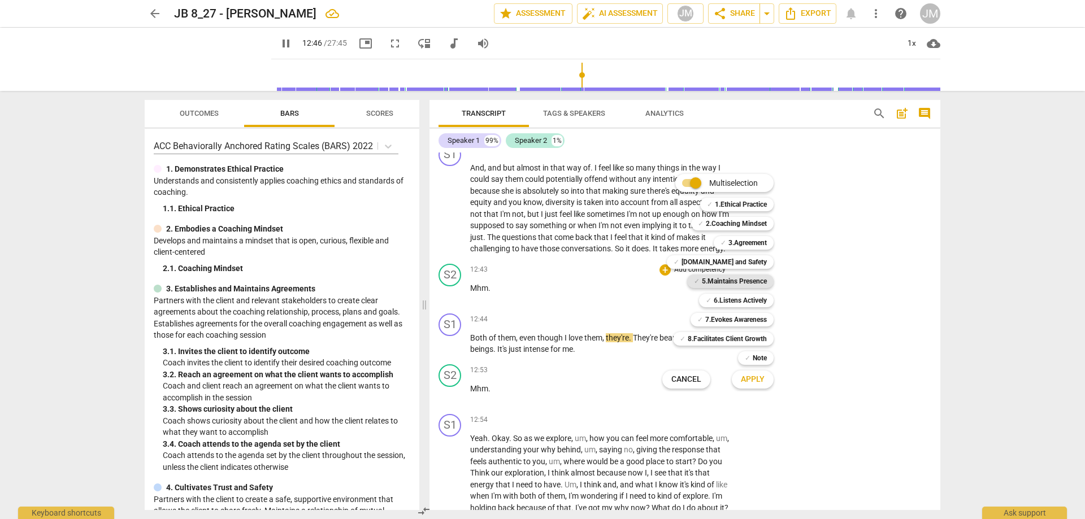
click at [707, 283] on b "5.Maintains Presence" at bounding box center [734, 282] width 65 height 14
click at [747, 391] on div "Apply x" at bounding box center [758, 380] width 63 height 24
click at [749, 384] on span "Apply" at bounding box center [753, 379] width 24 height 11
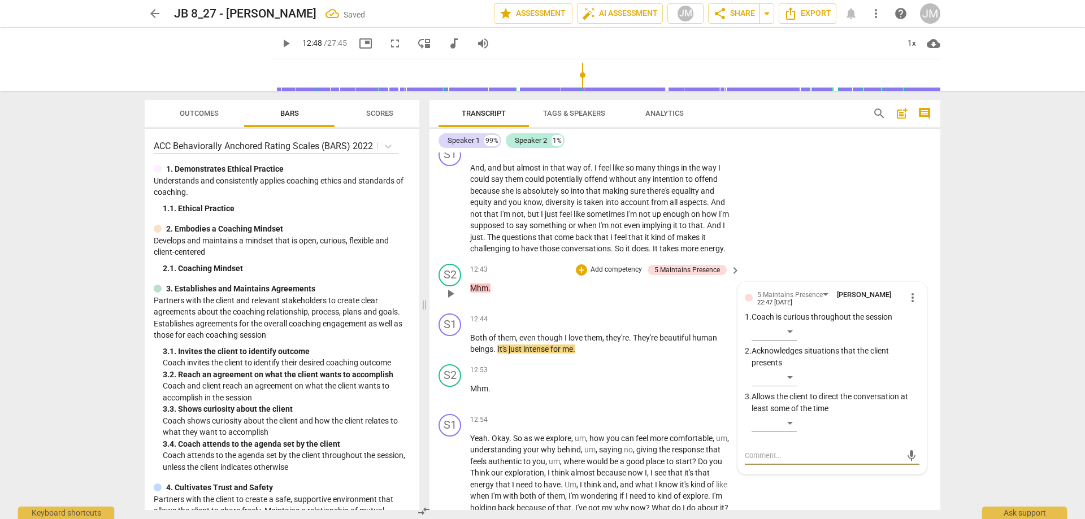
click at [800, 432] on div "​" at bounding box center [836, 425] width 168 height 23
click at [792, 432] on div "​" at bounding box center [774, 423] width 45 height 18
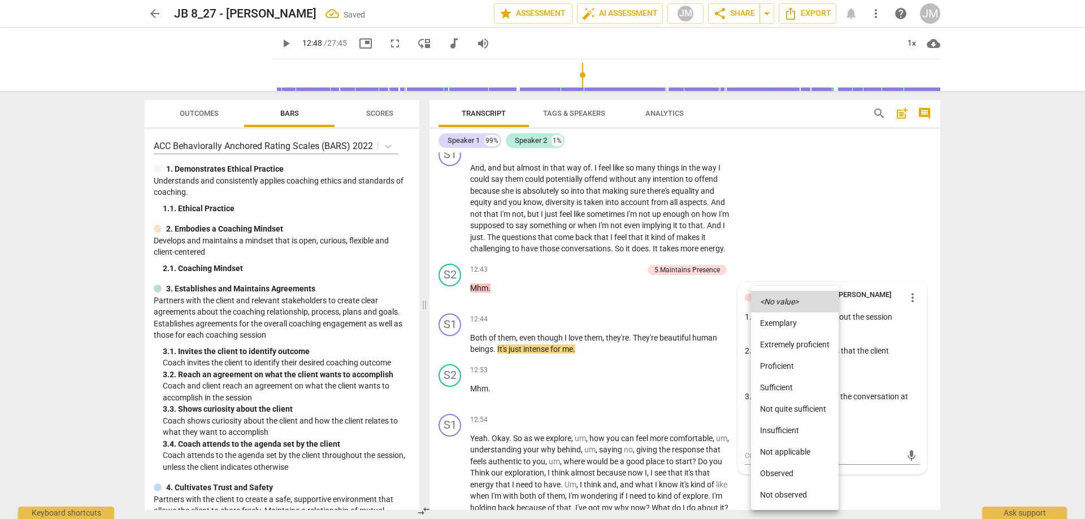
click at [804, 401] on li "Not quite sufficient" at bounding box center [795, 408] width 88 height 21
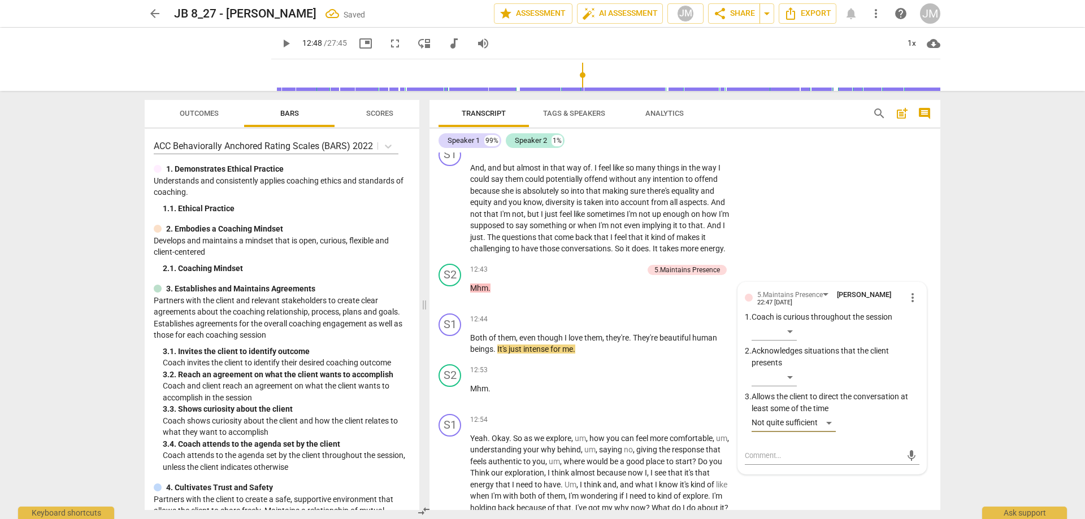
click at [835, 214] on div "S1 play_arrow pause 11:56 + Add competency keyboard_arrow_right And , and but a…" at bounding box center [685, 199] width 511 height 120
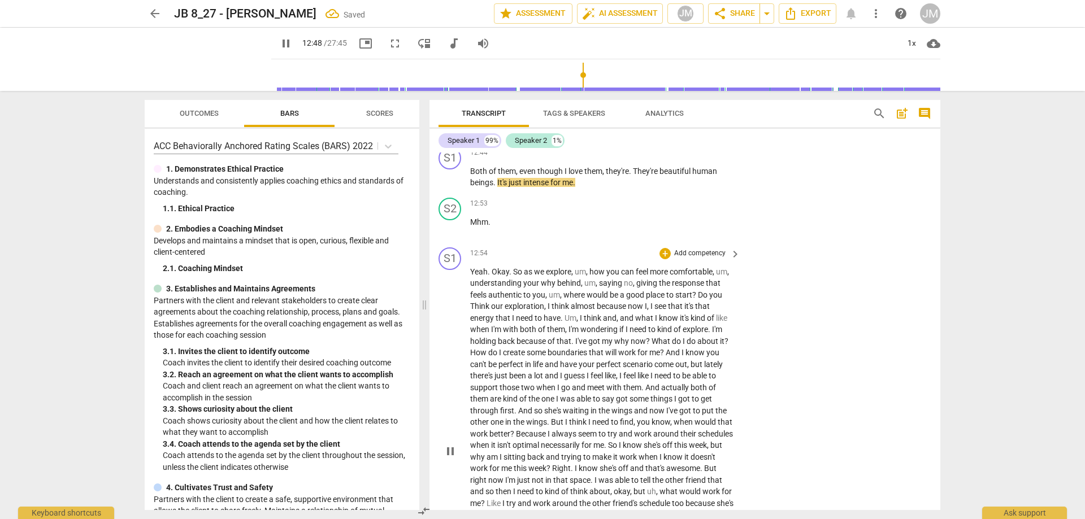
scroll to position [2894, 0]
drag, startPoint x: 497, startPoint y: 228, endPoint x: 457, endPoint y: 229, distance: 40.1
click at [456, 229] on div "S2 play_arrow pause 12:53 + Add competency keyboard_arrow_right Mhm ." at bounding box center [685, 215] width 511 height 50
click at [661, 207] on div "+" at bounding box center [665, 201] width 11 height 11
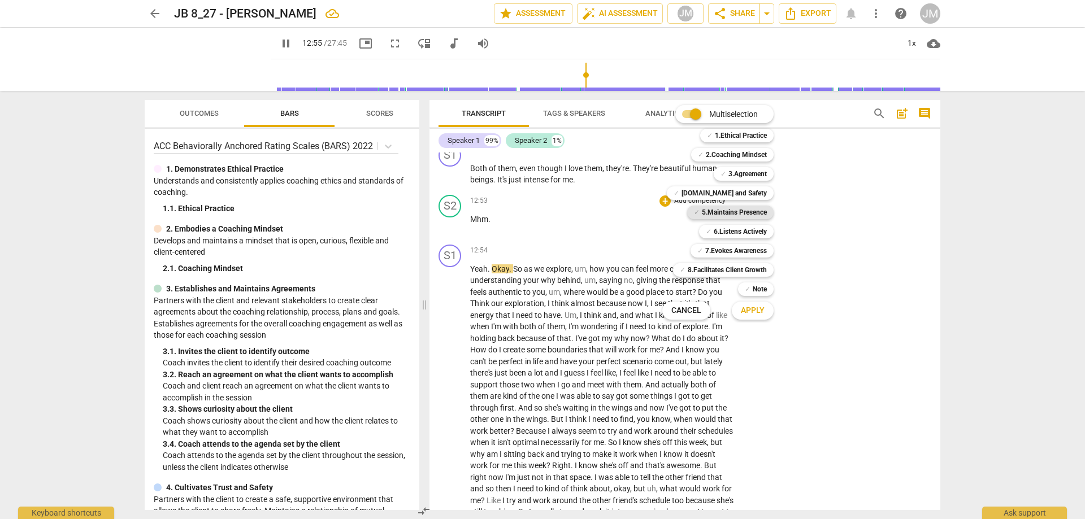
click at [738, 212] on b "5.Maintains Presence" at bounding box center [734, 213] width 65 height 14
click at [760, 310] on span "Apply" at bounding box center [753, 310] width 24 height 11
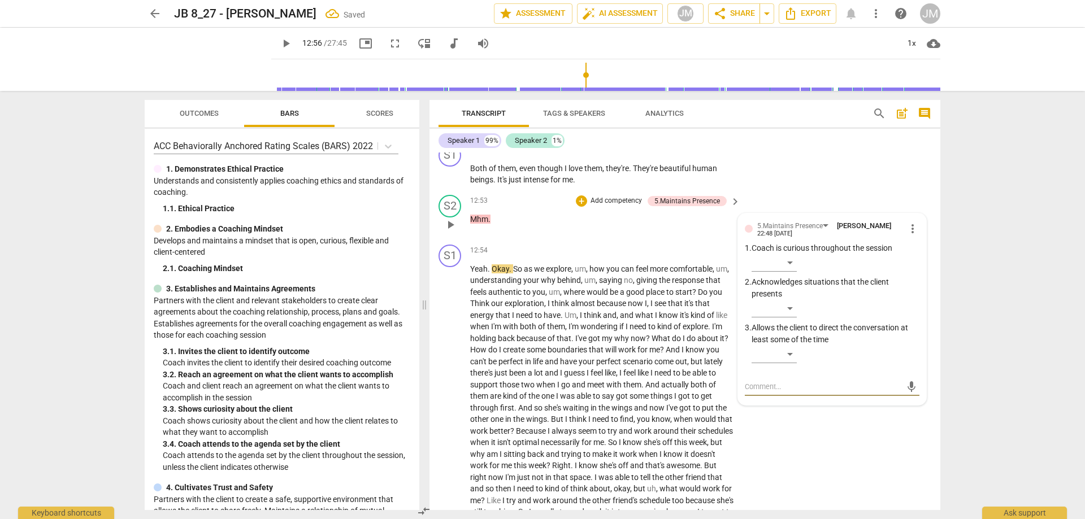
click at [797, 360] on div "​" at bounding box center [836, 356] width 168 height 23
click at [787, 363] on div "​" at bounding box center [774, 354] width 45 height 18
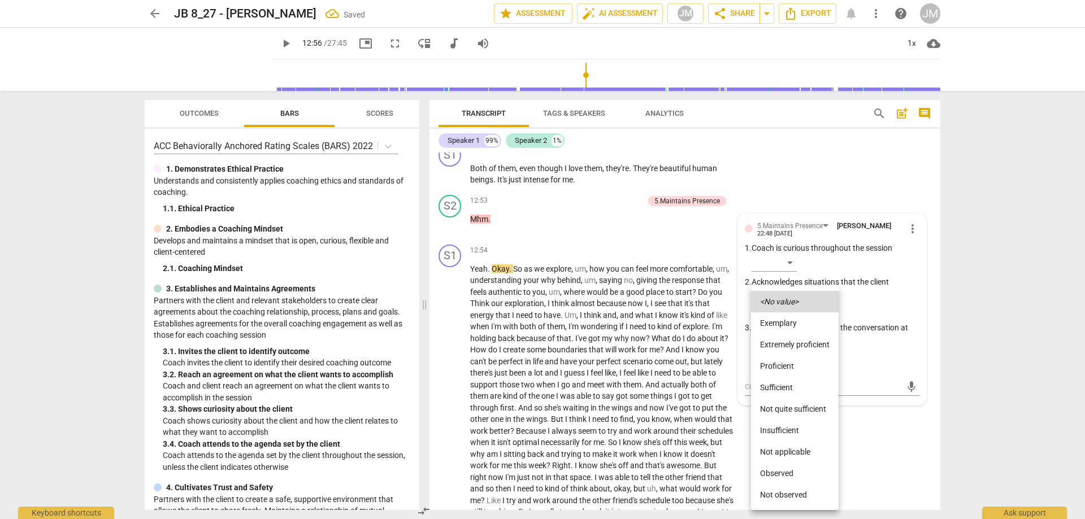
click at [800, 410] on li "Not quite sufficient" at bounding box center [795, 408] width 88 height 21
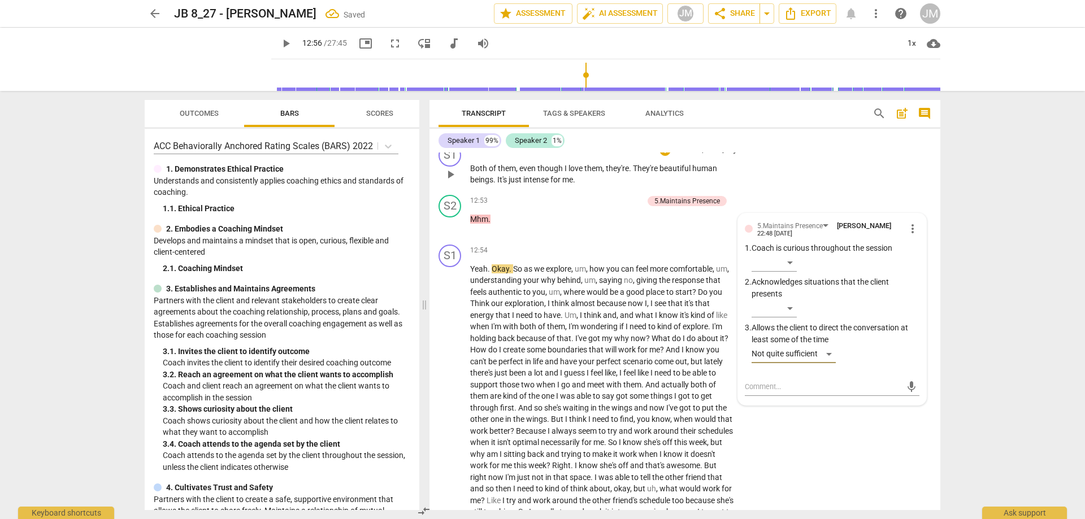
click at [824, 176] on div "S1 play_arrow pause 12:44 + Add competency keyboard_arrow_right Both of them , …" at bounding box center [685, 165] width 511 height 51
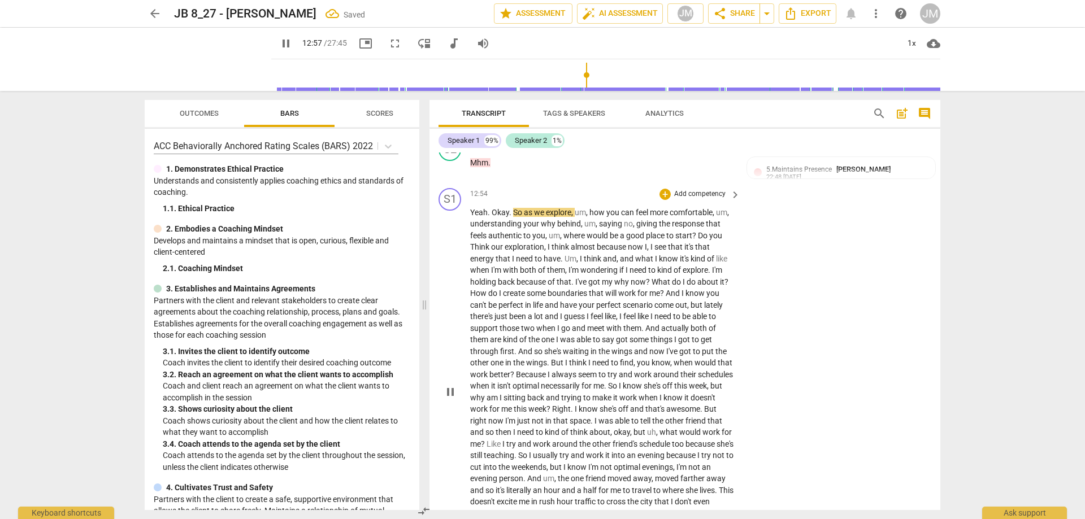
scroll to position [3007, 0]
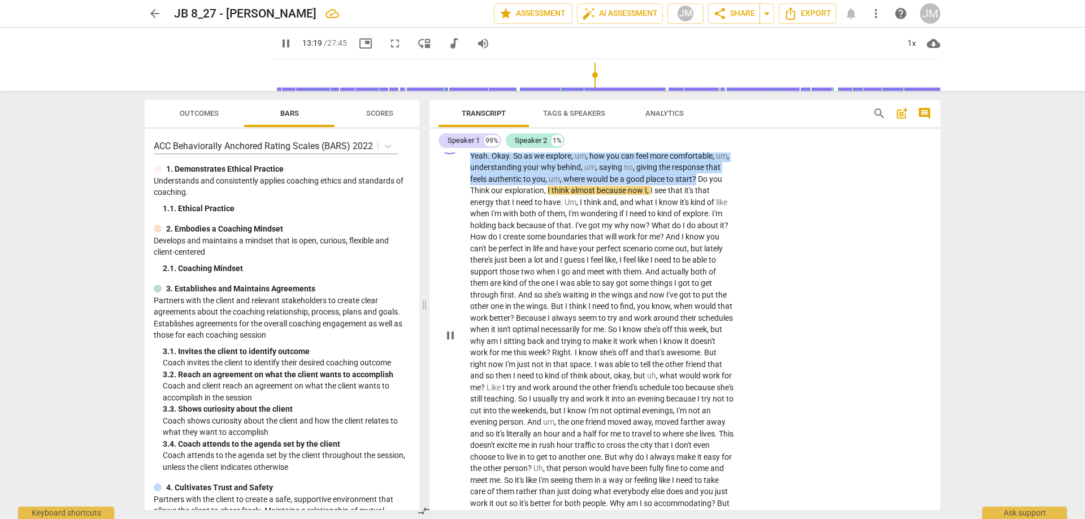
drag, startPoint x: 472, startPoint y: 164, endPoint x: 697, endPoint y: 187, distance: 226.1
click at [697, 187] on p "Yeah . Okay . So as we explore , um , how you can feel more comfortable , um , …" at bounding box center [602, 335] width 265 height 371
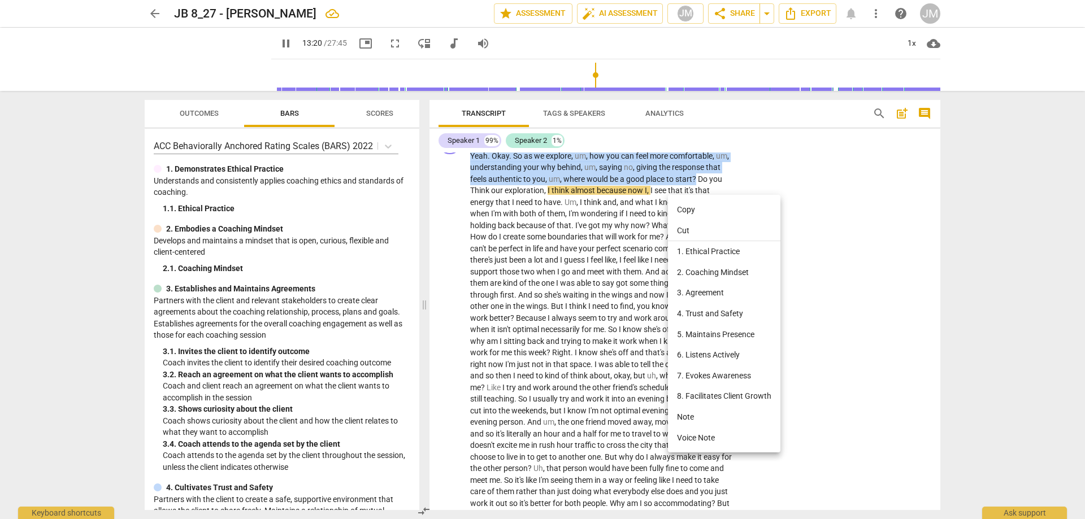
click at [717, 291] on li "3. Agreement" at bounding box center [724, 293] width 112 height 21
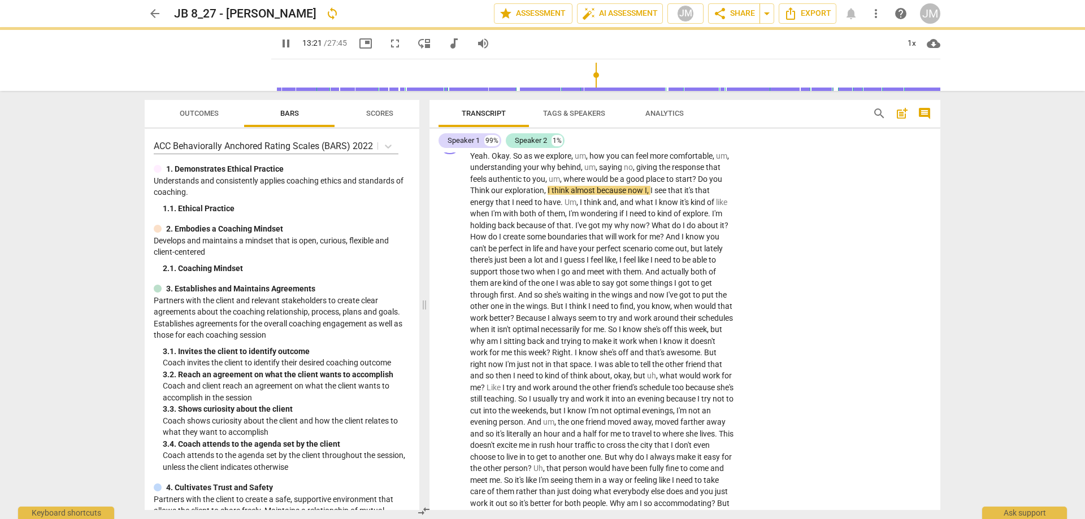
type input "802"
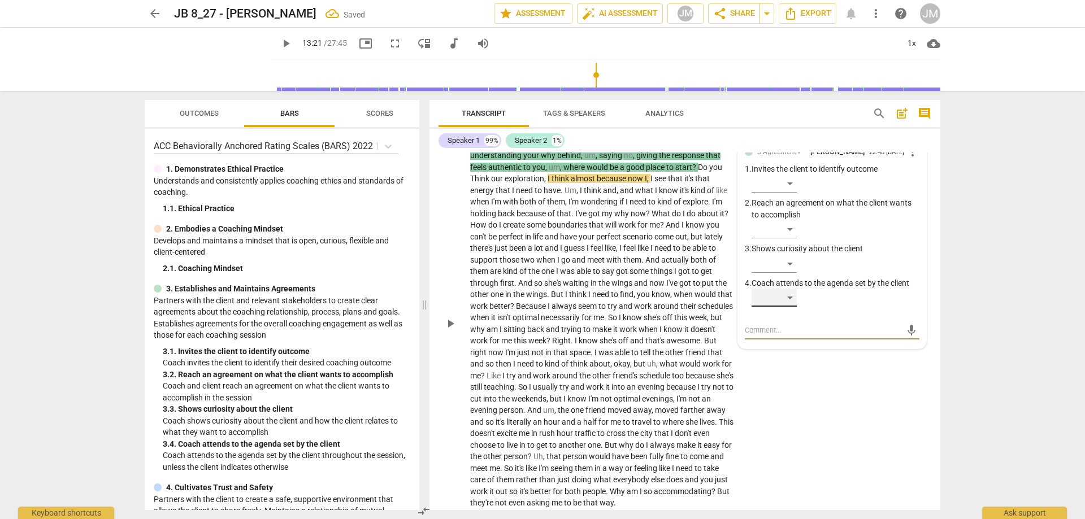
click at [787, 307] on div "​" at bounding box center [774, 298] width 45 height 18
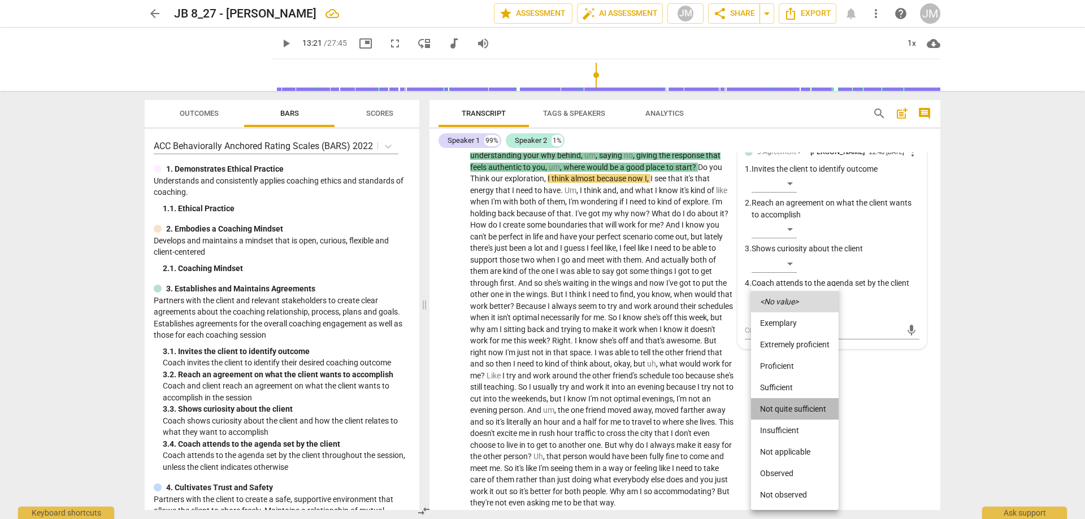
click at [802, 406] on li "Not quite sufficient" at bounding box center [795, 408] width 88 height 21
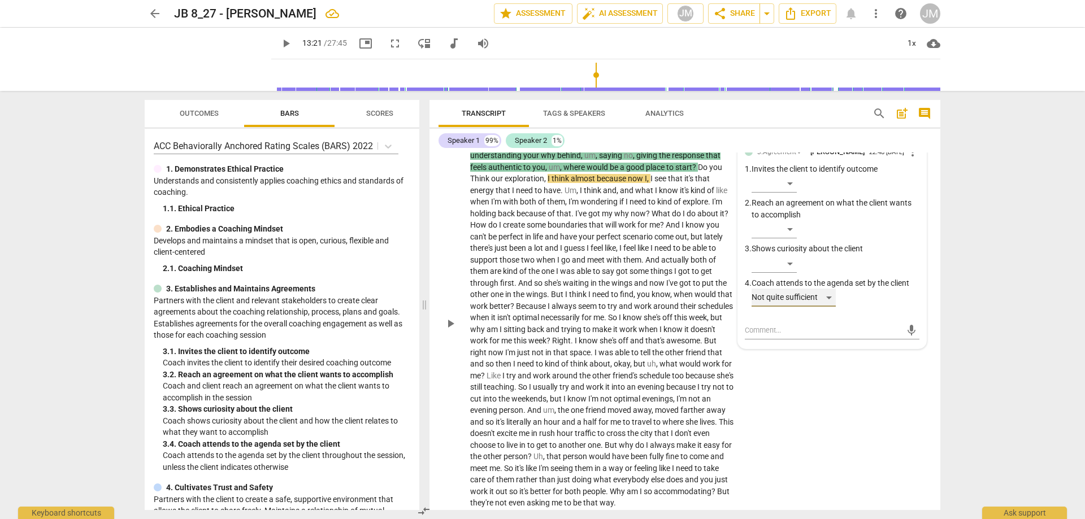
scroll to position [2906, 0]
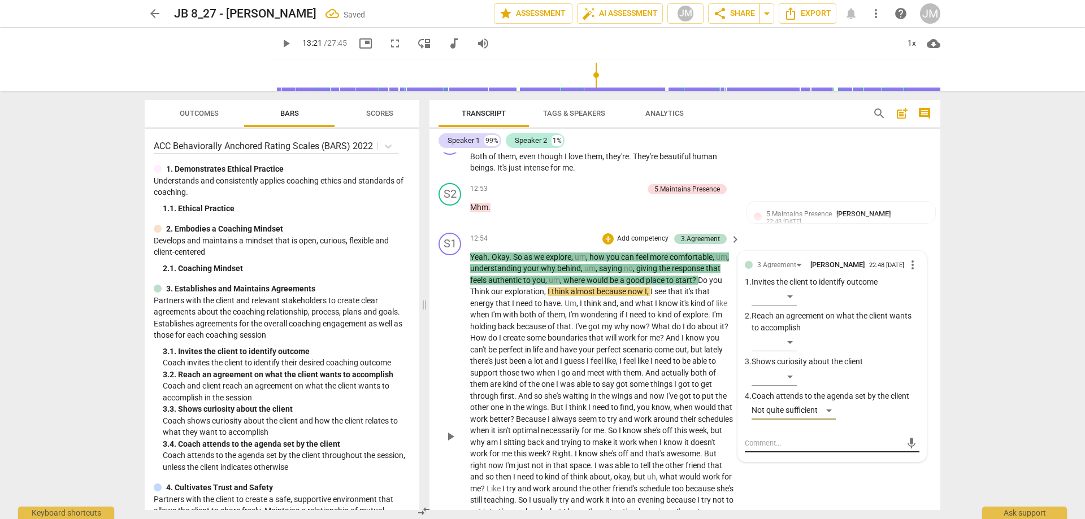
drag, startPoint x: 786, startPoint y: 459, endPoint x: 793, endPoint y: 458, distance: 7.4
click at [790, 449] on textarea at bounding box center [823, 443] width 157 height 11
type textarea "q"
type textarea "qu"
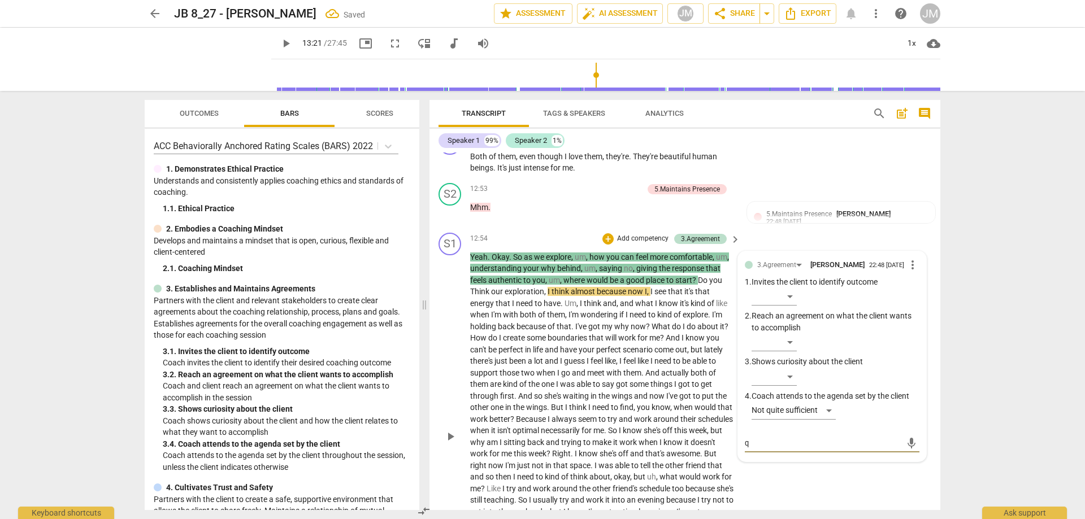
type textarea "qu"
type textarea "que"
type textarea "ques"
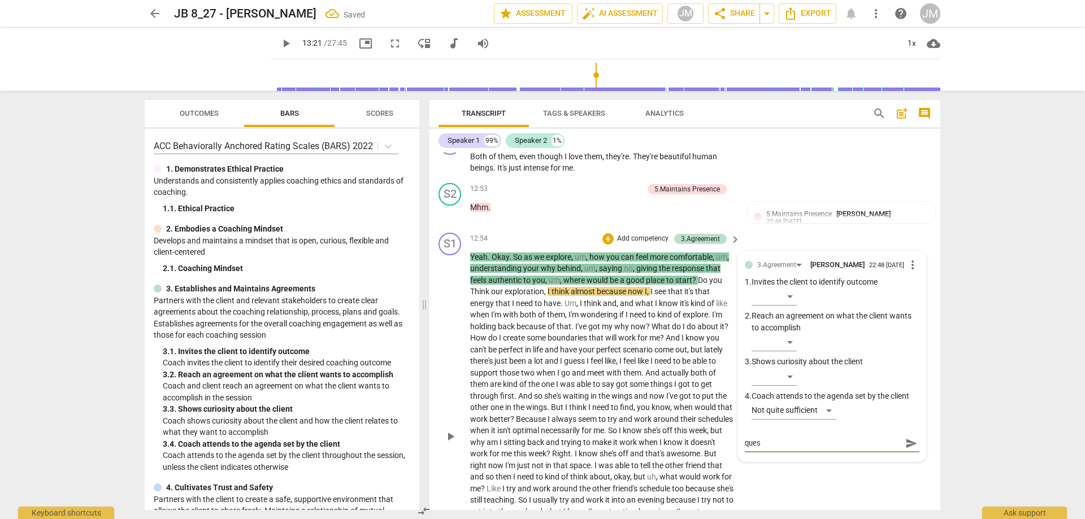
type textarea "quest"
type textarea "questi"
type textarea "questio"
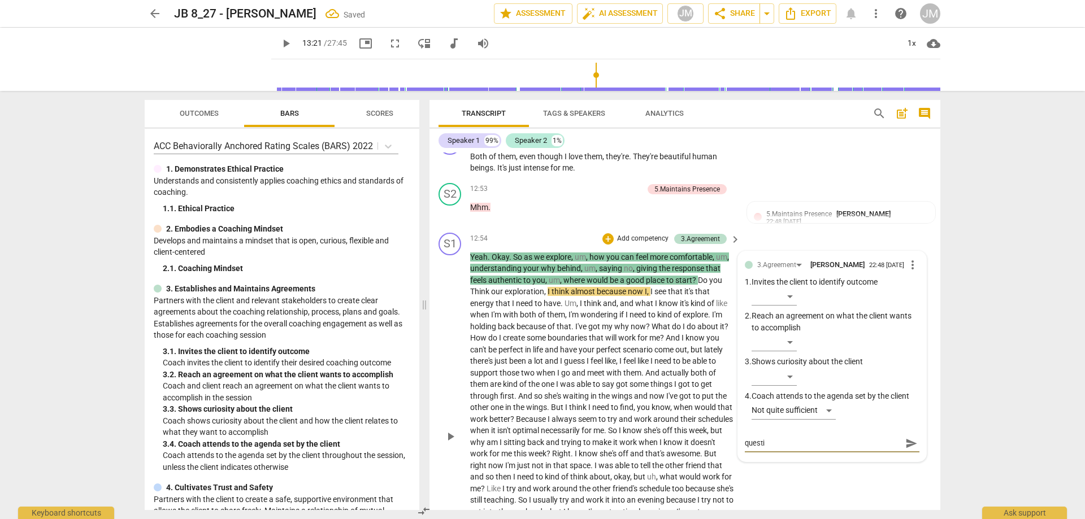
type textarea "questio"
type textarea "question"
type textarea "questions"
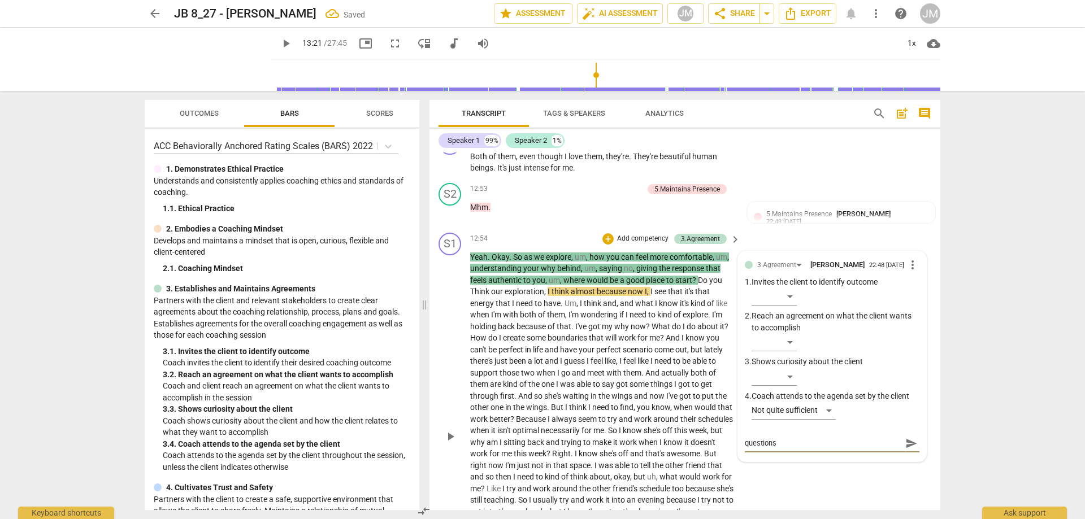
type textarea "questions"
type textarea "questions d"
type textarea "questions do"
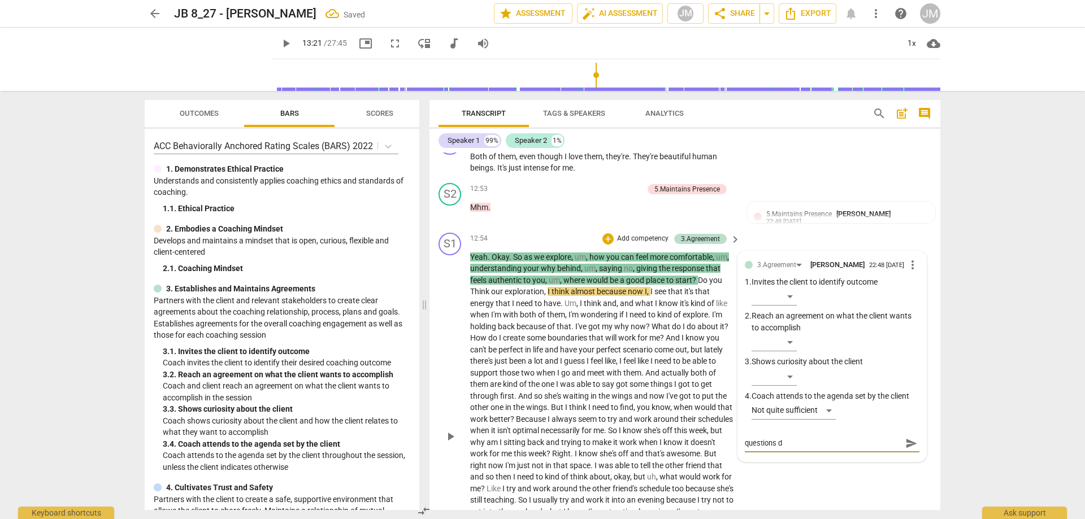
type textarea "questions do"
type textarea "questions d"
type textarea "questions"
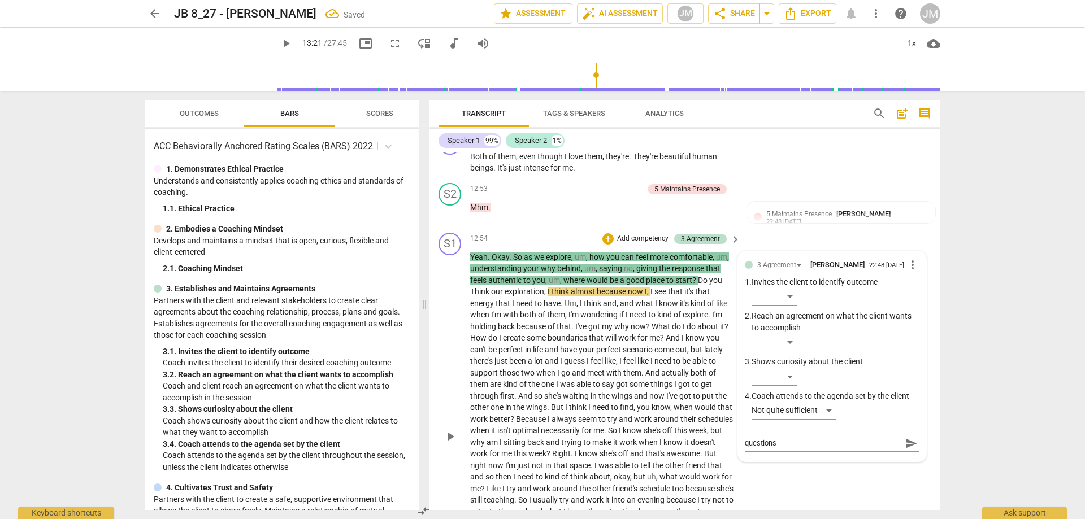
type textarea "questions"
type textarea "question"
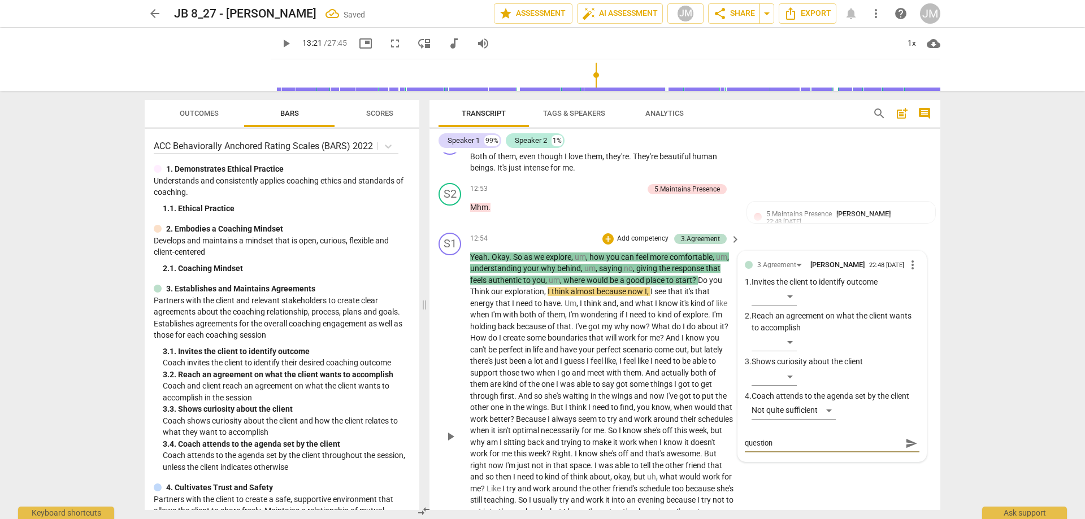
type textarea "question"
type textarea "question d"
type textarea "question do"
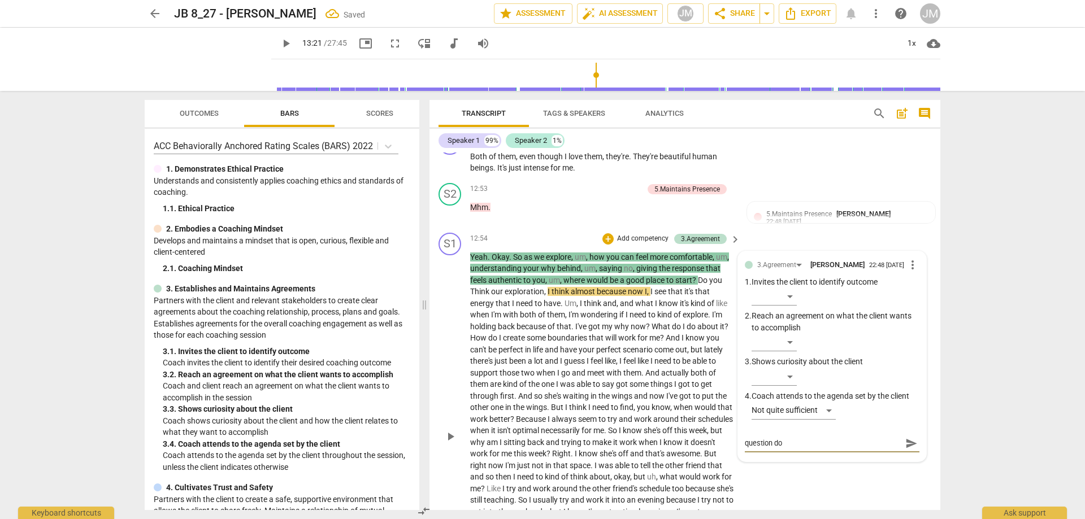
type textarea "question doe"
type textarea "question does"
type textarea "question doesn"
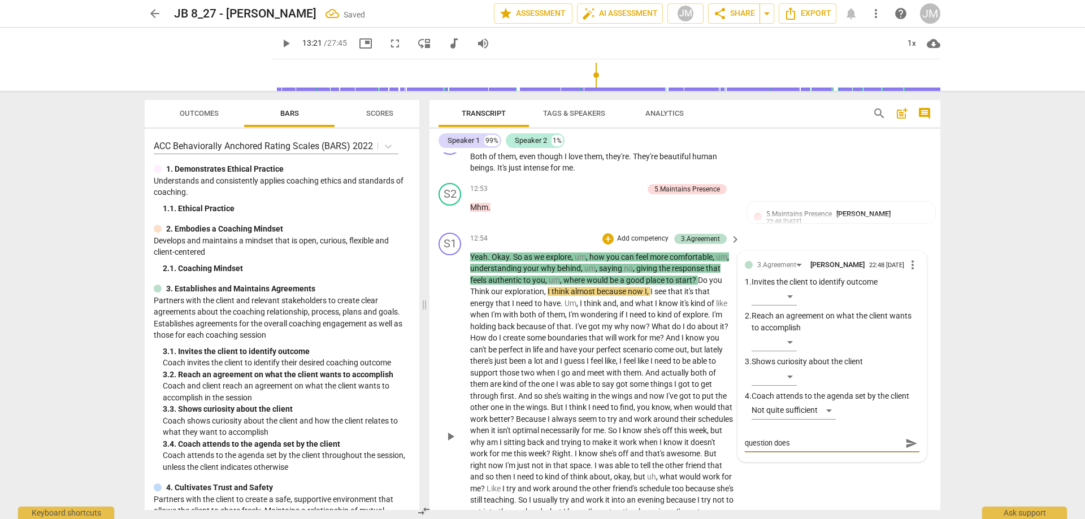
type textarea "question doesn"
type textarea "question doesnt"
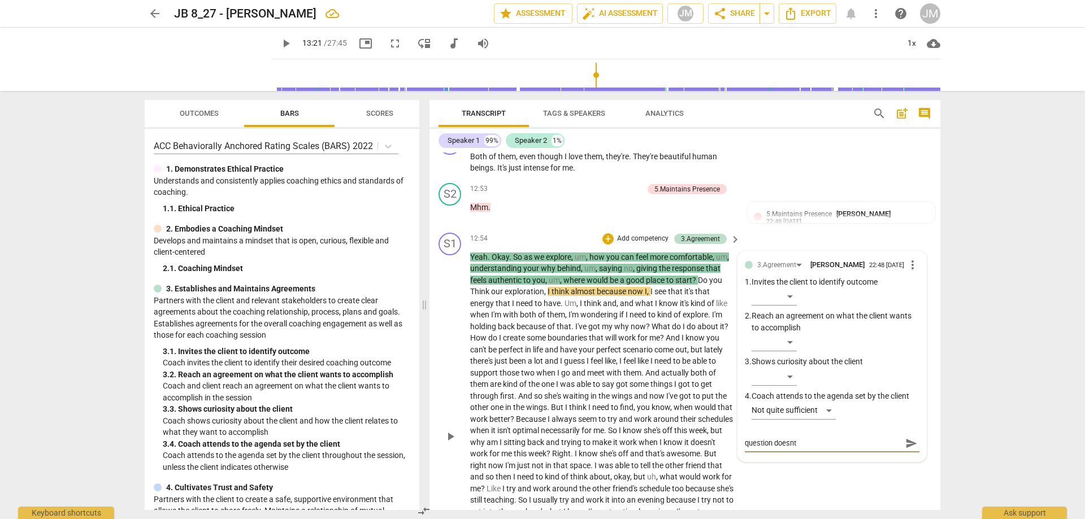
type textarea "question doesnt s"
type textarea "question doesnt se"
type textarea "question doesnt see"
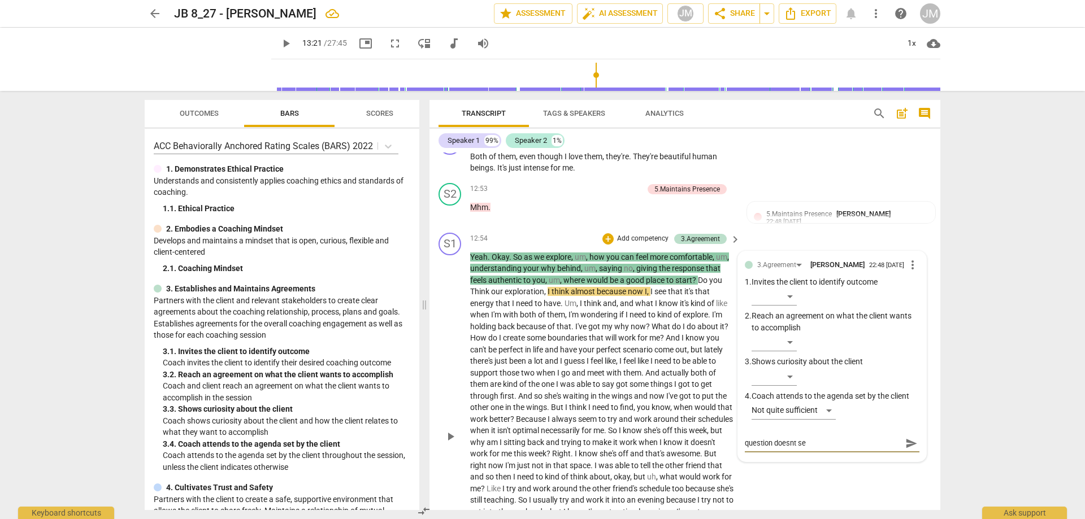
type textarea "question doesnt see"
type textarea "question doesnt seem"
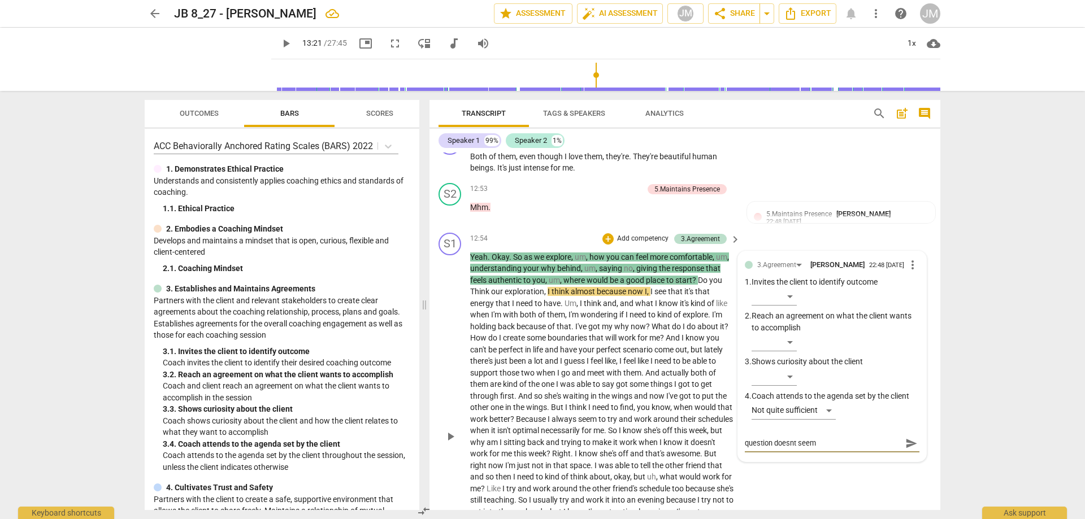
type textarea "question doesnt seem t"
type textarea "question doesnt seem to"
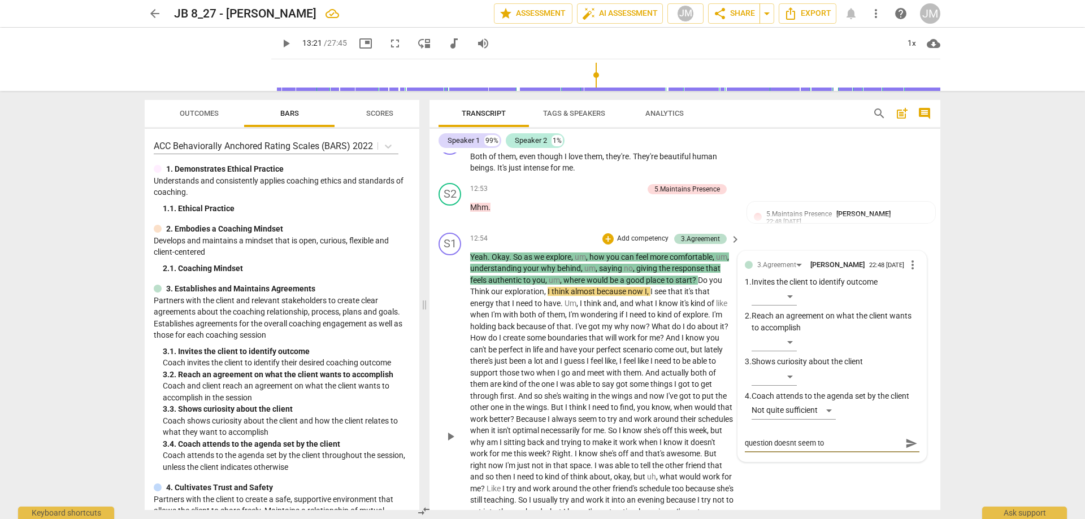
type textarea "question doesnt seem to"
type textarea "question doesnt seem to m"
type textarea "question doesnt seem to ma"
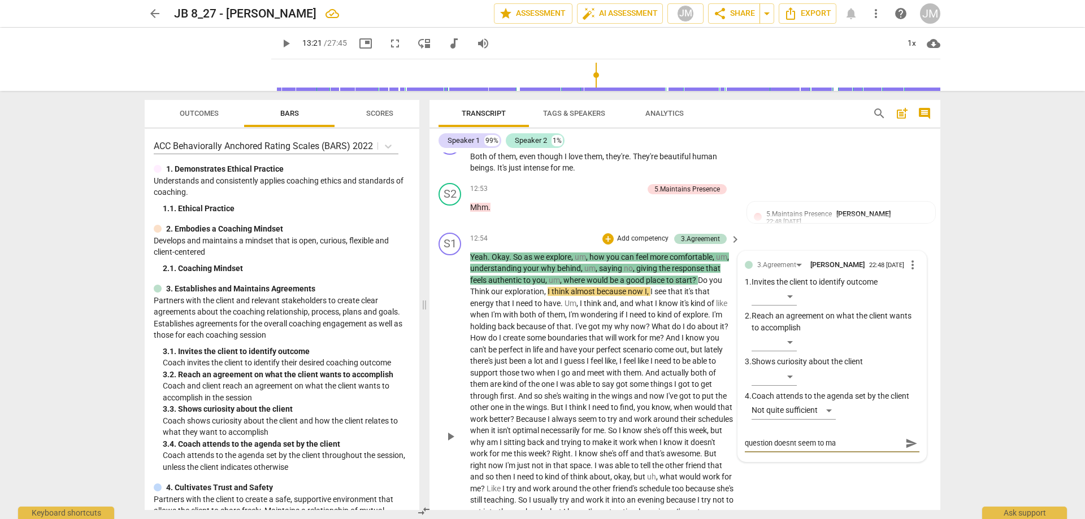
type textarea "question doesnt seem to mak"
type textarea "question doesnt seem to make"
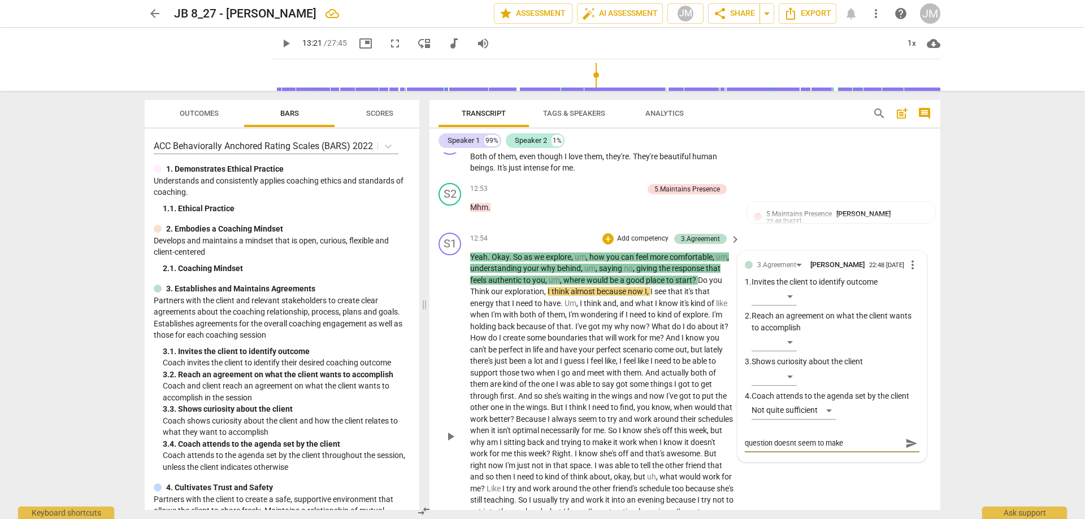
type textarea "question doesnt seem to make"
type textarea "question doesnt seem to make s"
type textarea "question doesnt seem to make se"
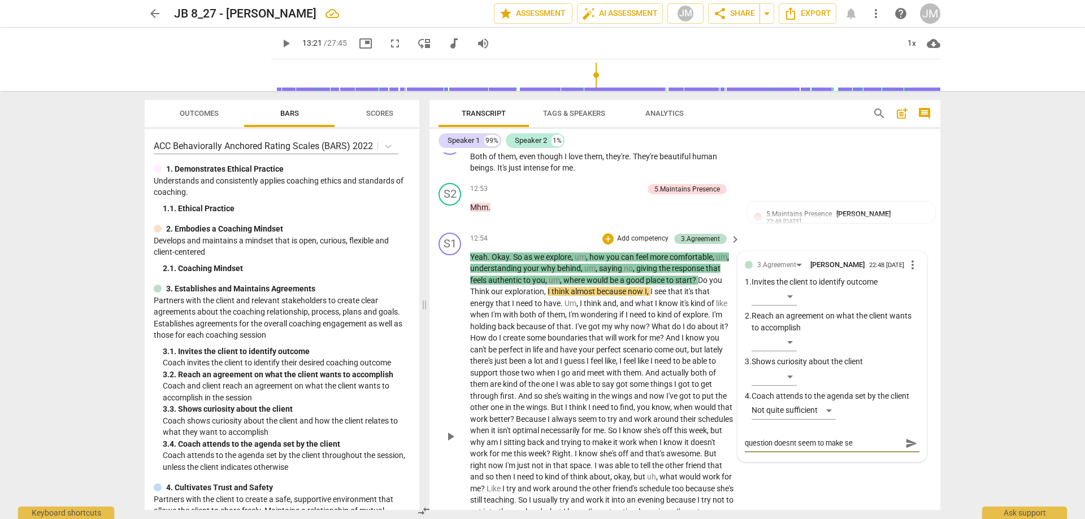
type textarea "question doesnt seem to make sen"
type textarea "question doesnt seem to make sens"
type textarea "question doesnt seem to make sense"
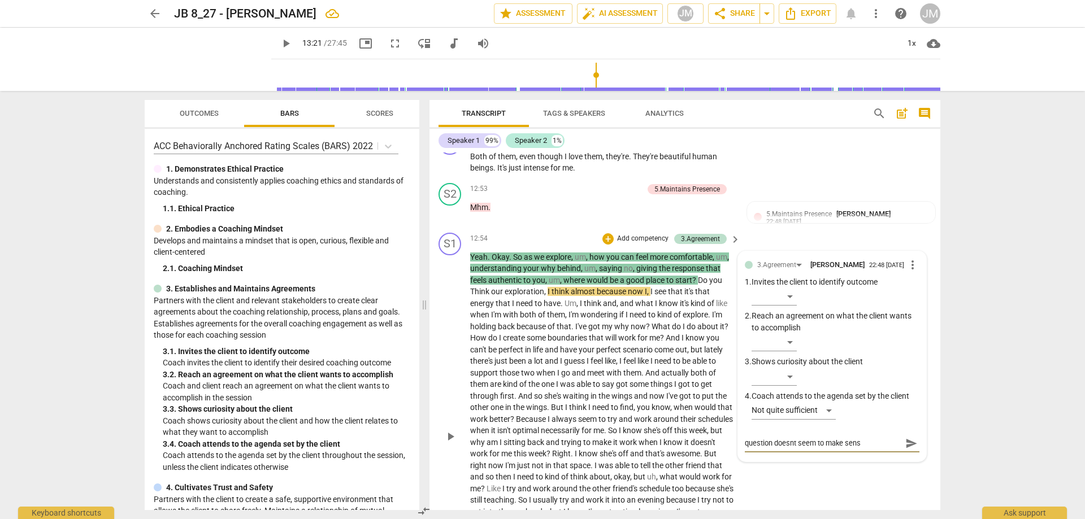
type textarea "question doesnt seem to make sense"
click at [908, 456] on span "send" at bounding box center [911, 449] width 16 height 14
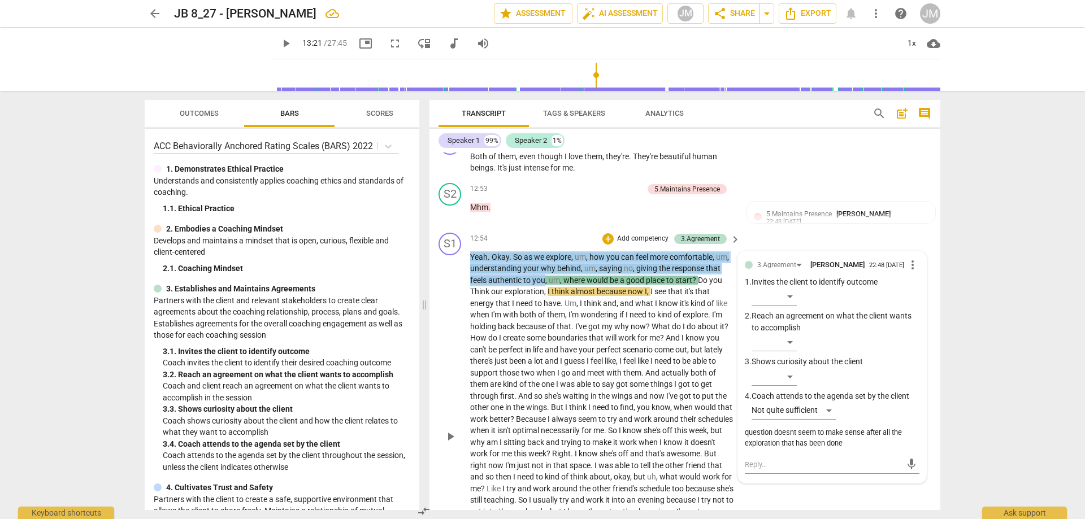
drag, startPoint x: 471, startPoint y: 267, endPoint x: 546, endPoint y: 290, distance: 78.7
click at [546, 290] on p "Yeah . Okay . So as we explore , um , how you can feel more comfortable , um , …" at bounding box center [602, 437] width 265 height 371
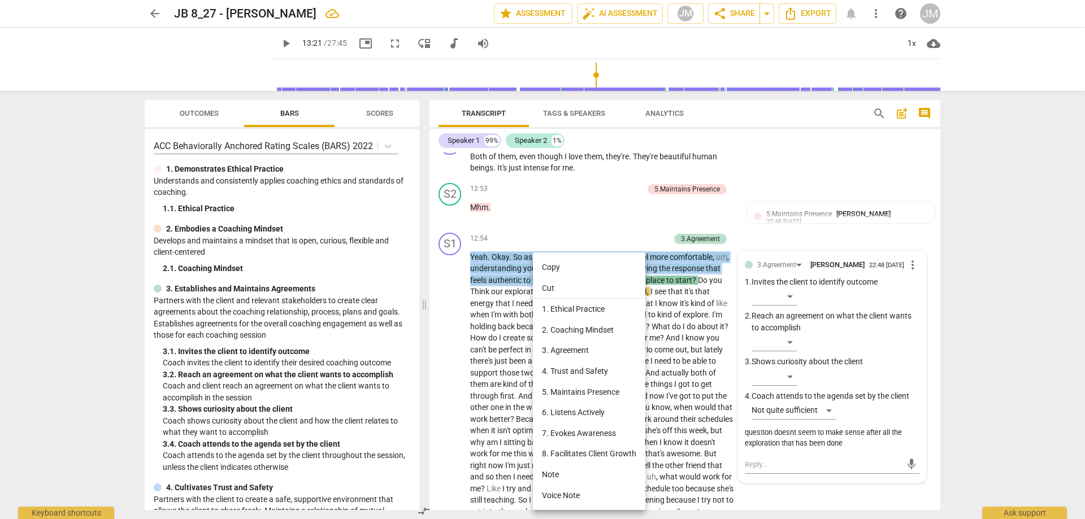
click at [592, 391] on li "5. Maintains Presence" at bounding box center [589, 392] width 112 height 21
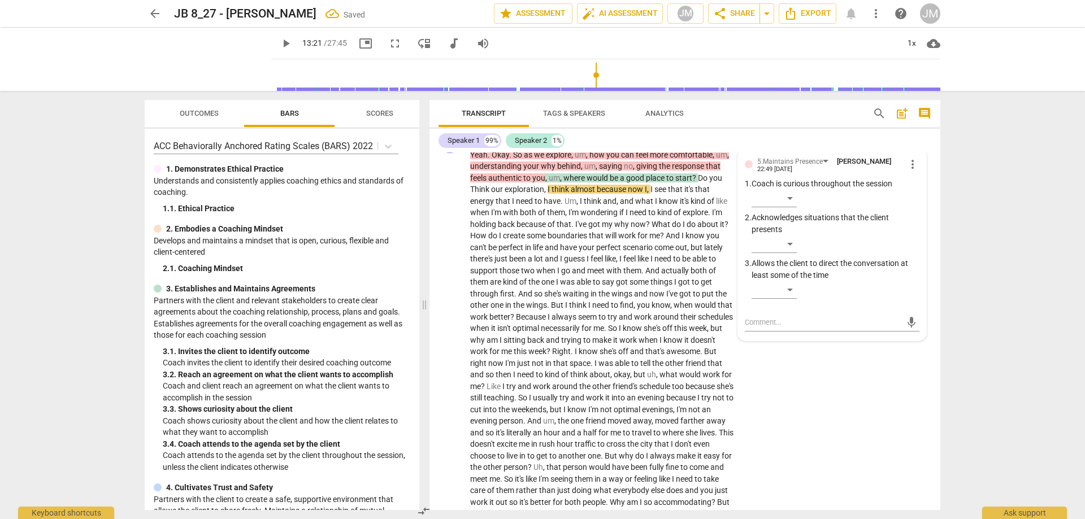
scroll to position [3019, 0]
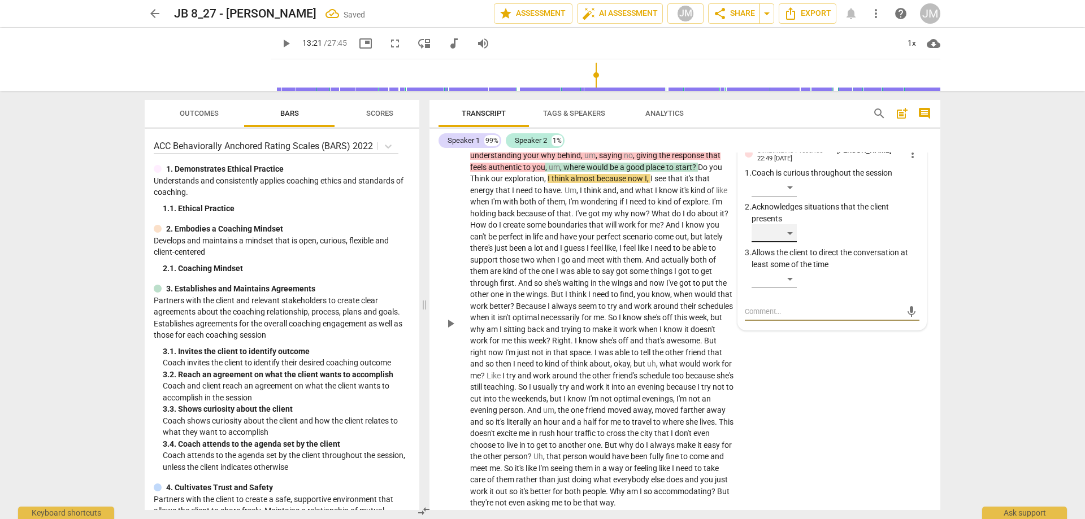
click at [791, 240] on div "​" at bounding box center [774, 233] width 45 height 18
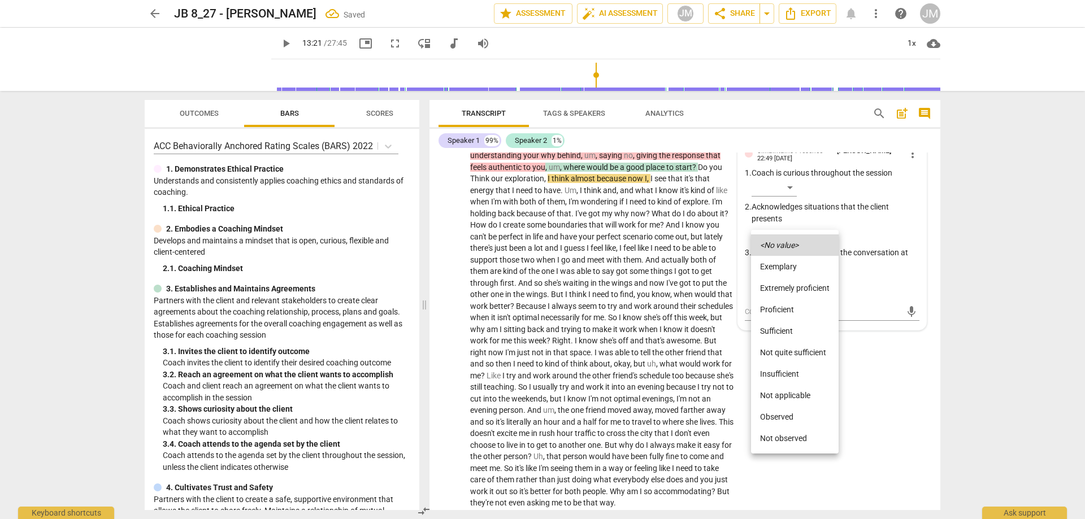
click at [794, 304] on li "Proficient" at bounding box center [795, 309] width 88 height 21
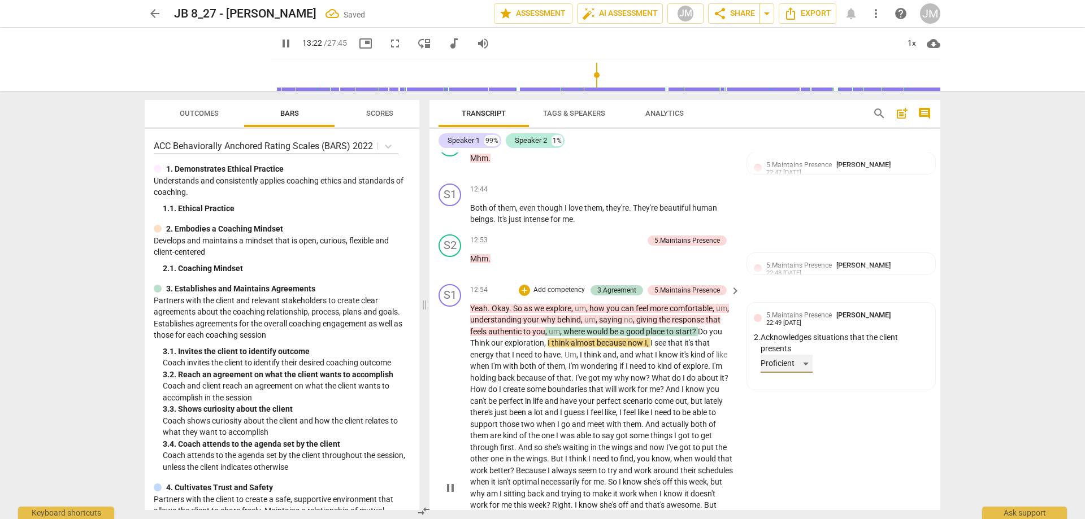
scroll to position [2906, 0]
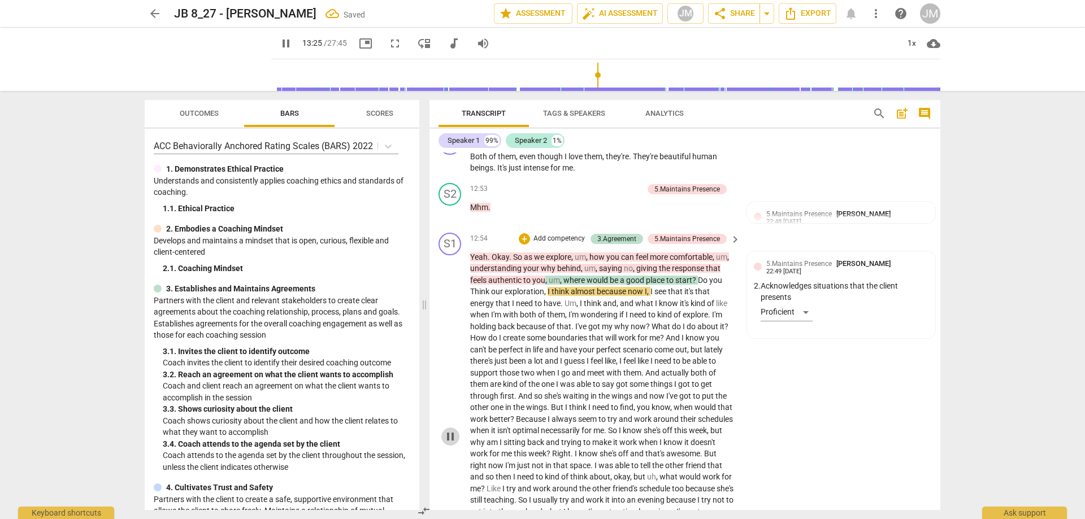
click at [450, 444] on span "pause" at bounding box center [451, 437] width 14 height 14
click at [450, 444] on span "play_arrow" at bounding box center [451, 437] width 14 height 14
click at [450, 444] on span "pause" at bounding box center [451, 437] width 14 height 14
click at [450, 444] on span "play_arrow" at bounding box center [451, 437] width 14 height 14
click at [695, 285] on span "?" at bounding box center [695, 280] width 6 height 9
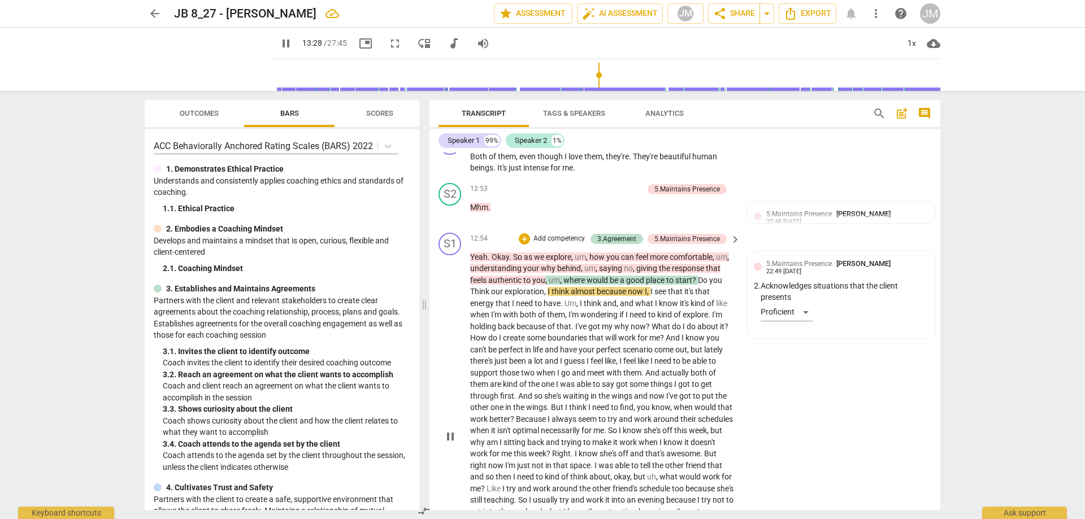
click at [695, 285] on span "?" at bounding box center [695, 280] width 6 height 9
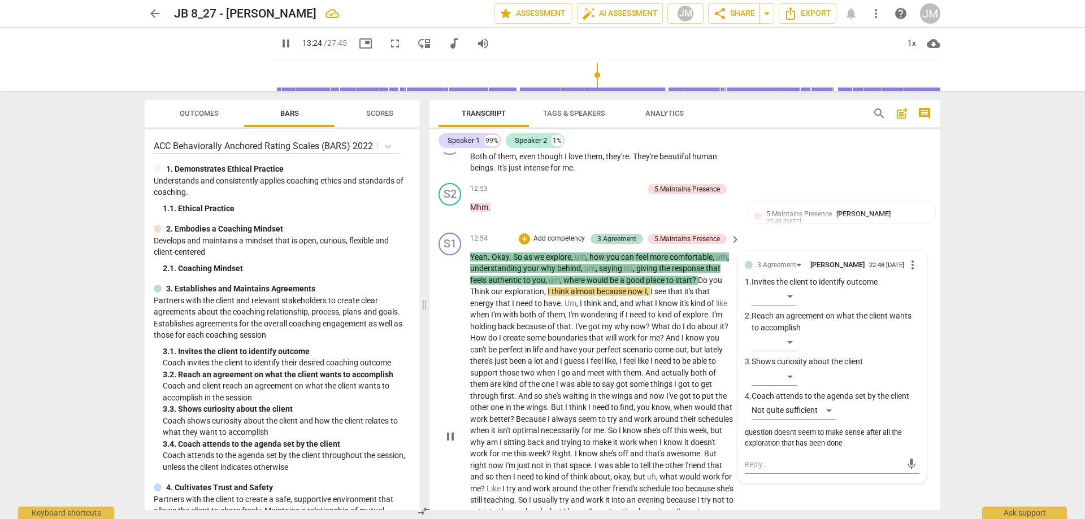
click at [852, 449] on div "question doesnt seem to make sense after all the exploration that has been done" at bounding box center [832, 438] width 175 height 21
click at [846, 449] on div "question doesnt seem to make sense after all the exploration that has been done" at bounding box center [832, 438] width 175 height 21
click at [831, 449] on div "question doesnt seem to make sense after all the exploration that has been done" at bounding box center [832, 438] width 175 height 21
click at [845, 449] on div "question doesnt seem to make sense after all the exploration that has been done" at bounding box center [832, 438] width 175 height 21
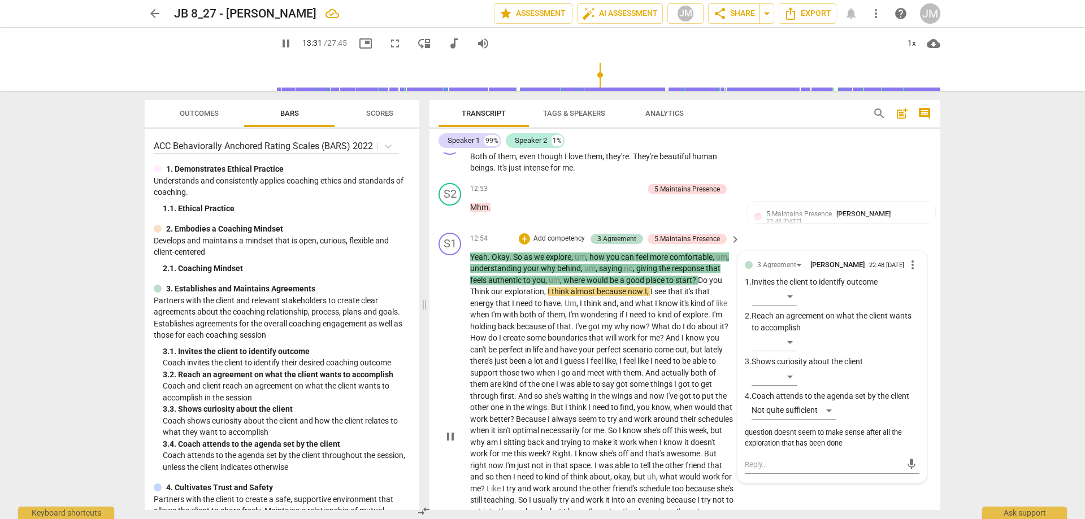
click at [521, 296] on span "exploration" at bounding box center [525, 291] width 40 height 9
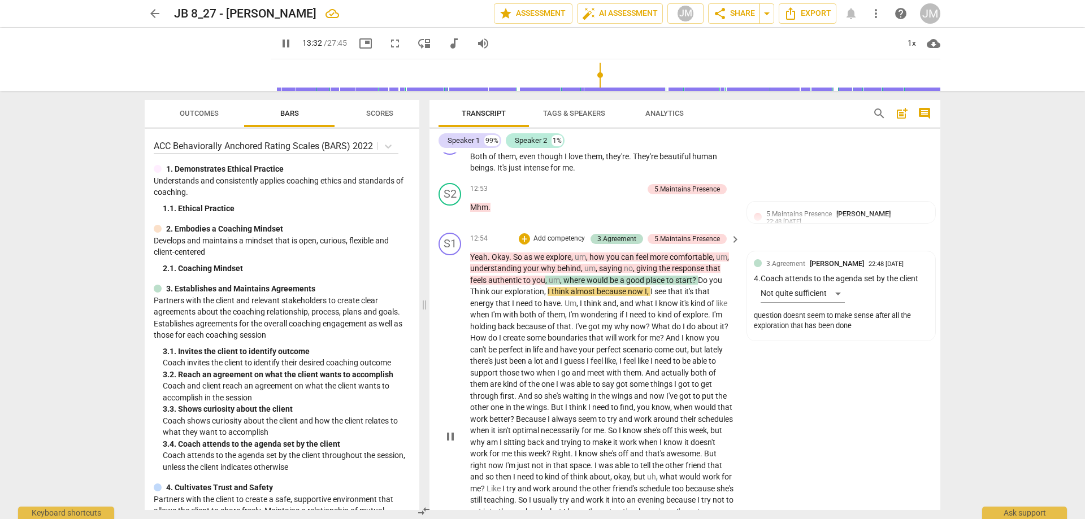
click at [521, 296] on span "exploration" at bounding box center [525, 291] width 40 height 9
click at [842, 444] on div "S1 play_arrow pause 12:54 + Add competency 3.Agreement 5.Maintains Presence key…" at bounding box center [685, 427] width 511 height 398
drag, startPoint x: 503, startPoint y: 301, endPoint x: 548, endPoint y: 306, distance: 45.4
click at [548, 306] on p "Yeah . Okay . So as we explore , um , how you can feel more comfortable , um , …" at bounding box center [602, 437] width 265 height 371
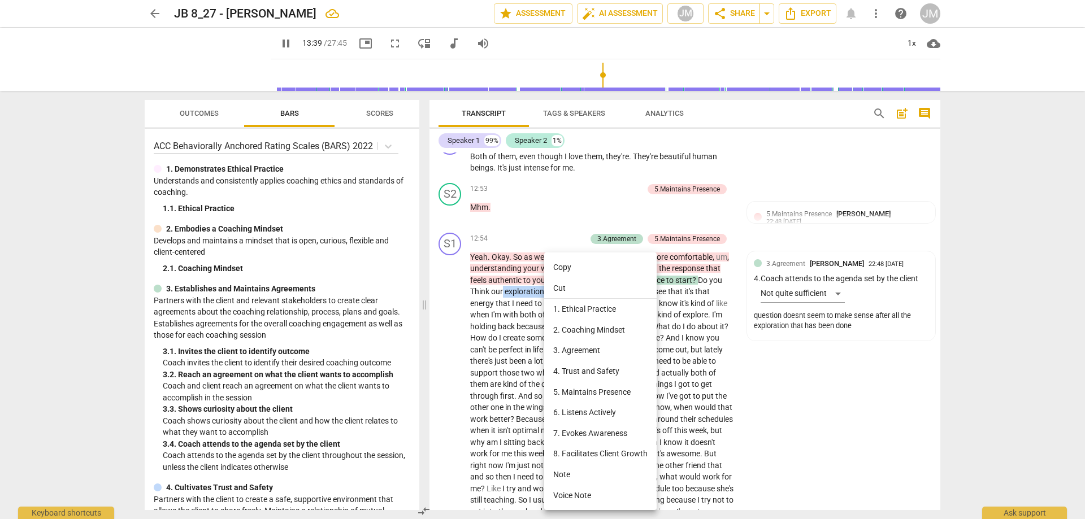
click at [601, 388] on li "5. Maintains Presence" at bounding box center [600, 392] width 112 height 21
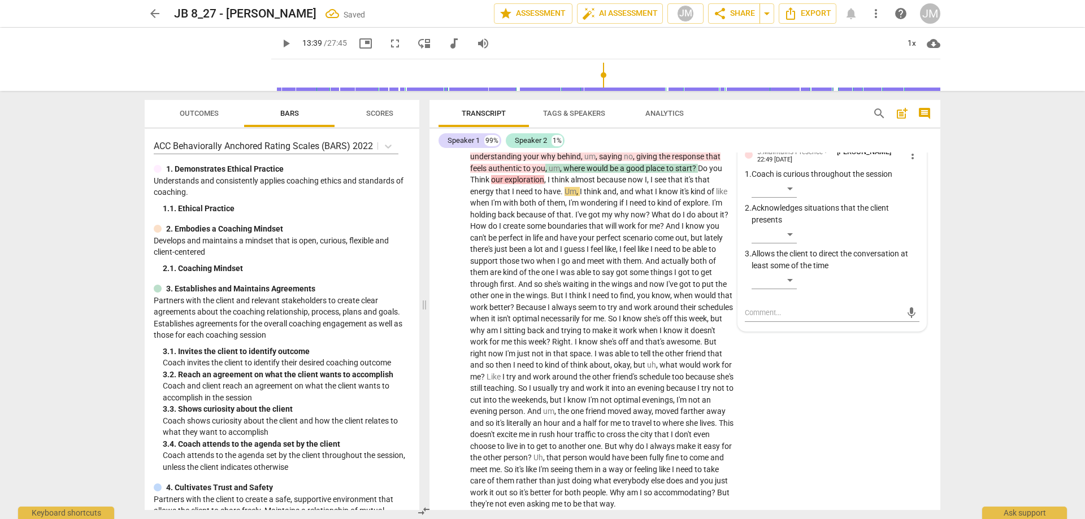
scroll to position [3019, 0]
click at [784, 270] on p "Allows the client to direct the conversation at least some of the time" at bounding box center [836, 258] width 168 height 23
click at [792, 288] on div "​" at bounding box center [774, 279] width 45 height 18
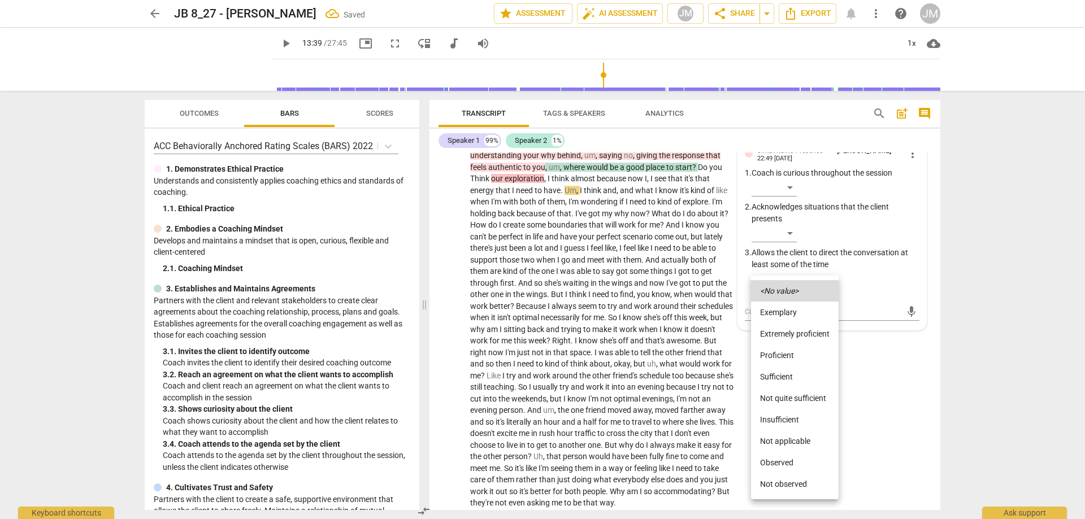
click at [776, 357] on li "Proficient" at bounding box center [795, 355] width 88 height 21
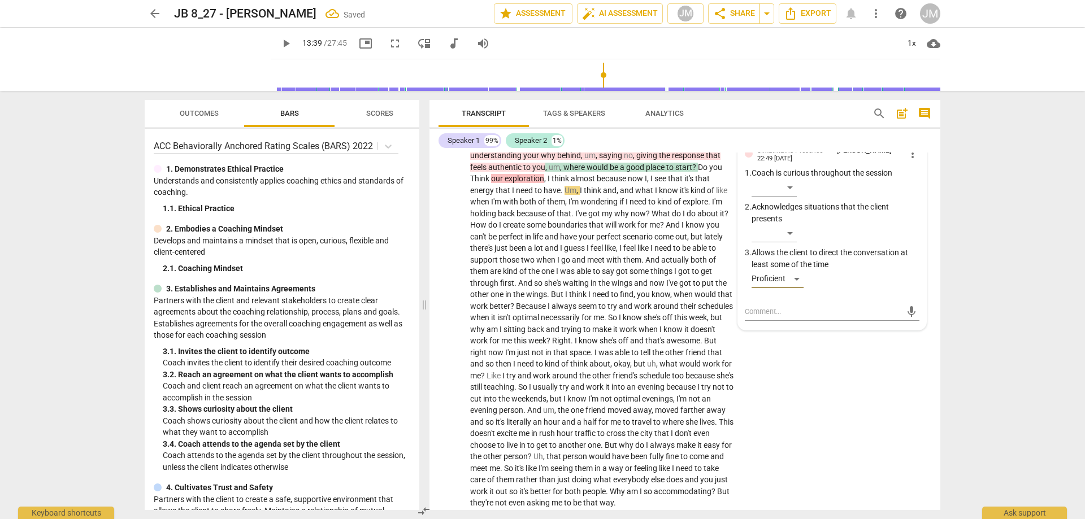
click at [760, 321] on div "mic" at bounding box center [832, 312] width 175 height 18
click at [758, 317] on textarea at bounding box center [823, 311] width 157 height 11
click at [905, 318] on span "send" at bounding box center [911, 312] width 12 height 12
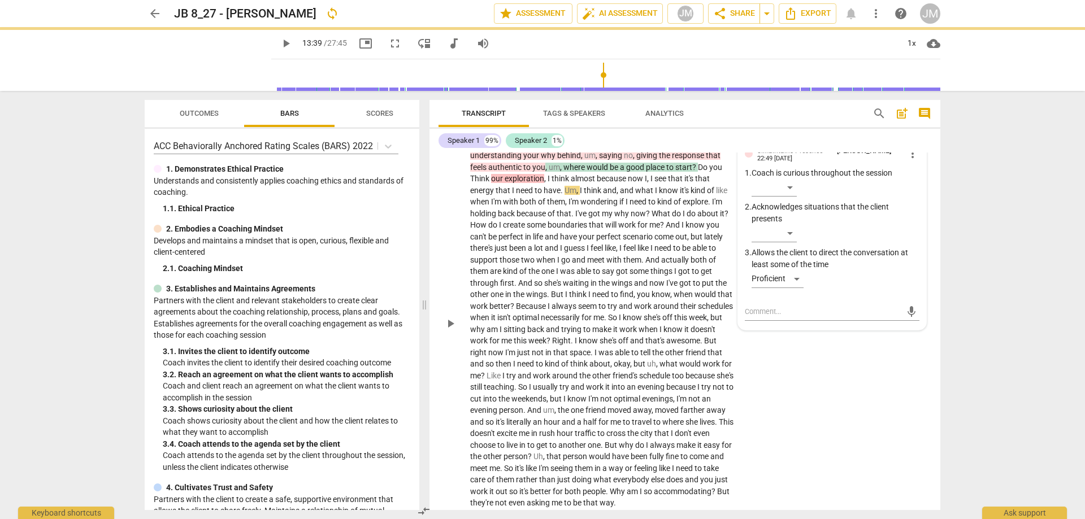
click at [888, 447] on div "S1 play_arrow pause 12:54 + Add competency 3.Agreement 5.Presences keyboard_arr…" at bounding box center [685, 314] width 511 height 398
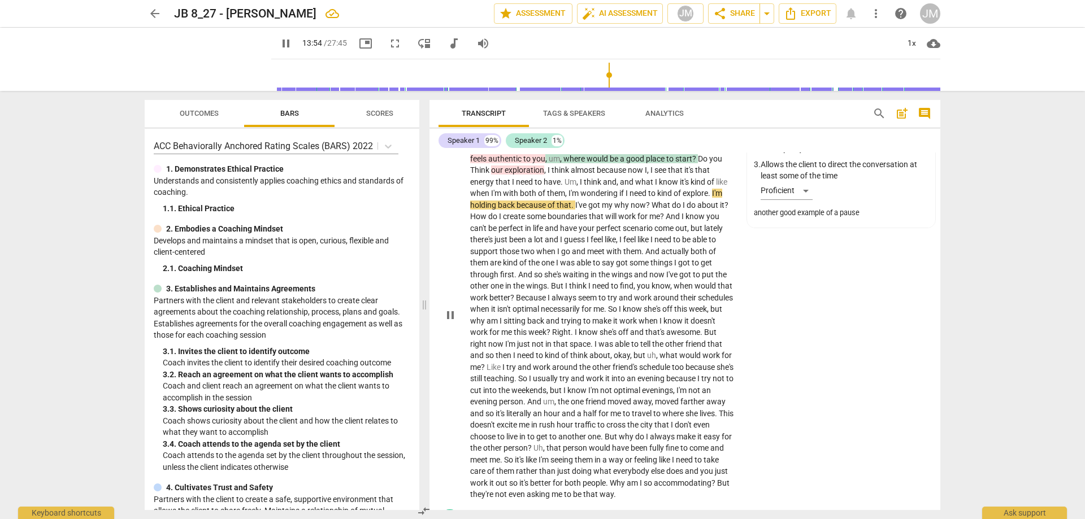
scroll to position [2963, 0]
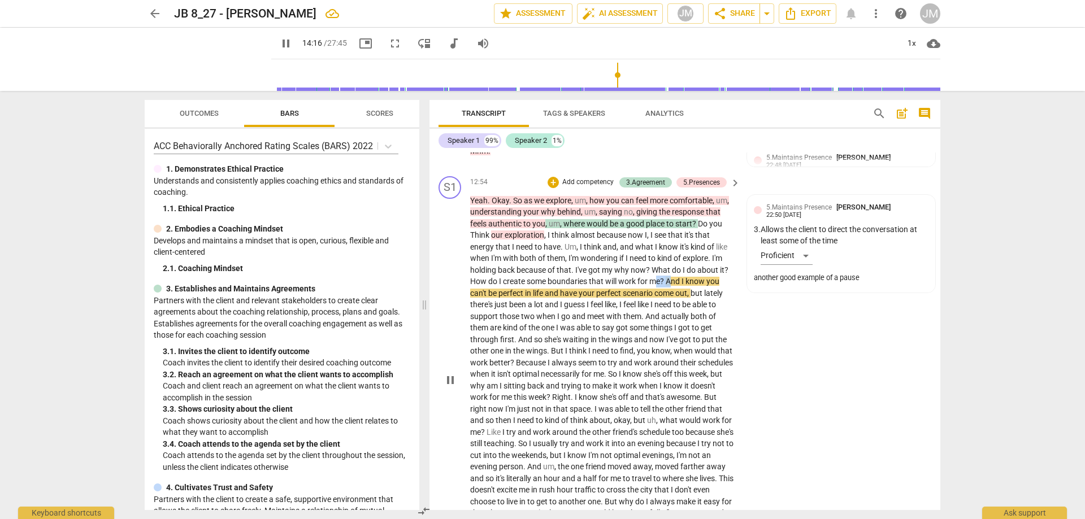
drag, startPoint x: 656, startPoint y: 290, endPoint x: 673, endPoint y: 292, distance: 17.0
click at [673, 292] on p "Yeah . Okay . So as we explore , um , how you can feel more comfortable , um , …" at bounding box center [602, 380] width 265 height 371
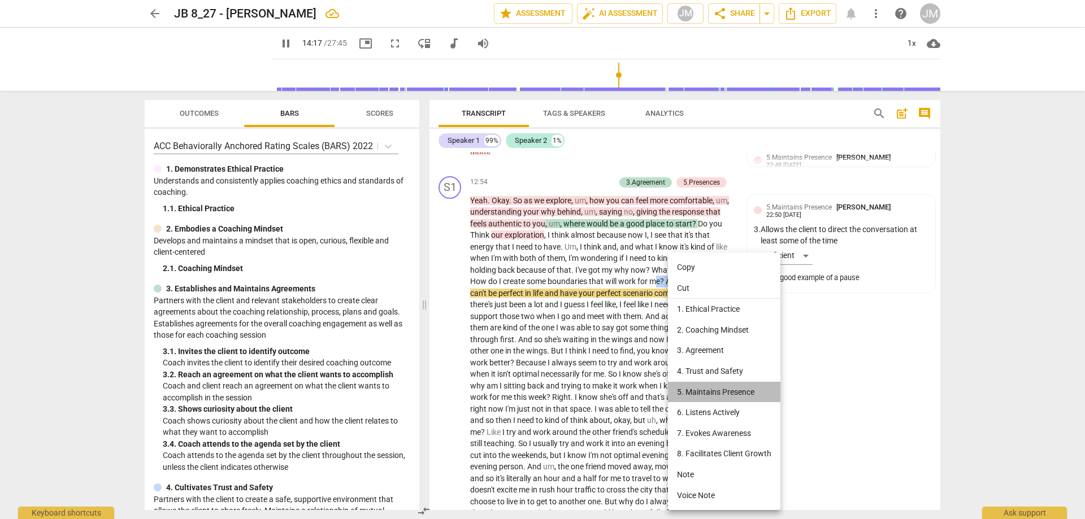
click at [718, 388] on li "5. Maintains Presence" at bounding box center [724, 392] width 112 height 21
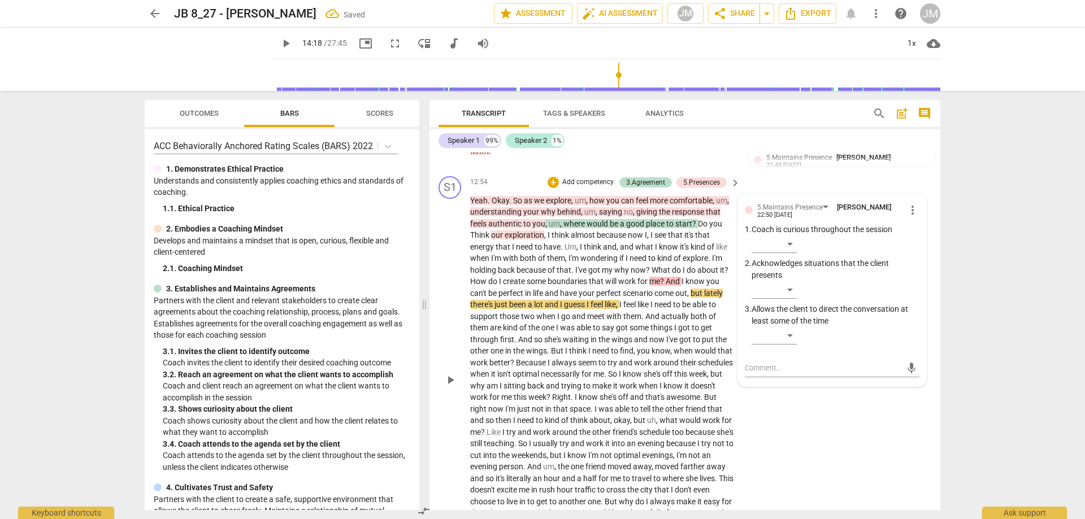
scroll to position [3019, 0]
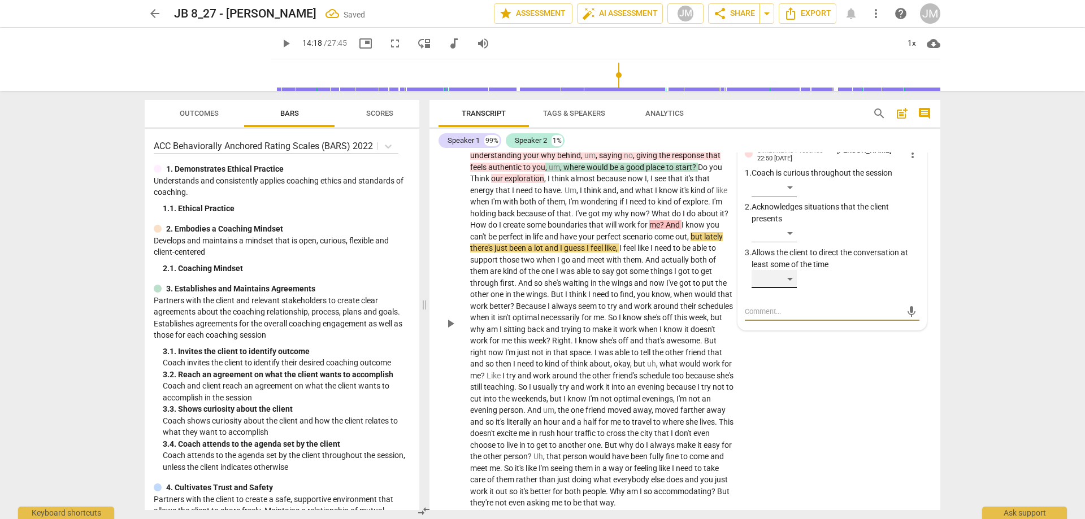
click at [787, 288] on div "​" at bounding box center [774, 279] width 45 height 18
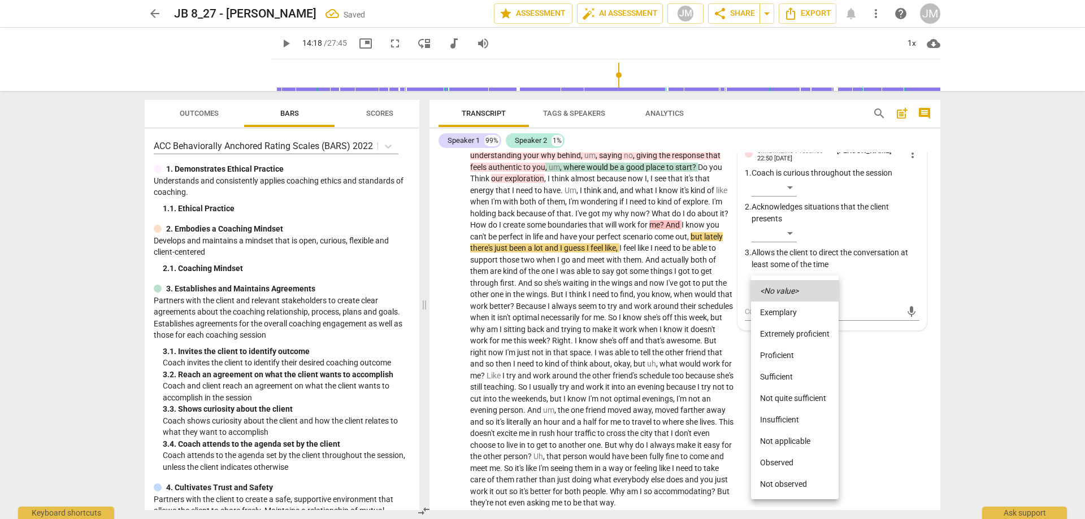
click at [787, 353] on li "Proficient" at bounding box center [795, 355] width 88 height 21
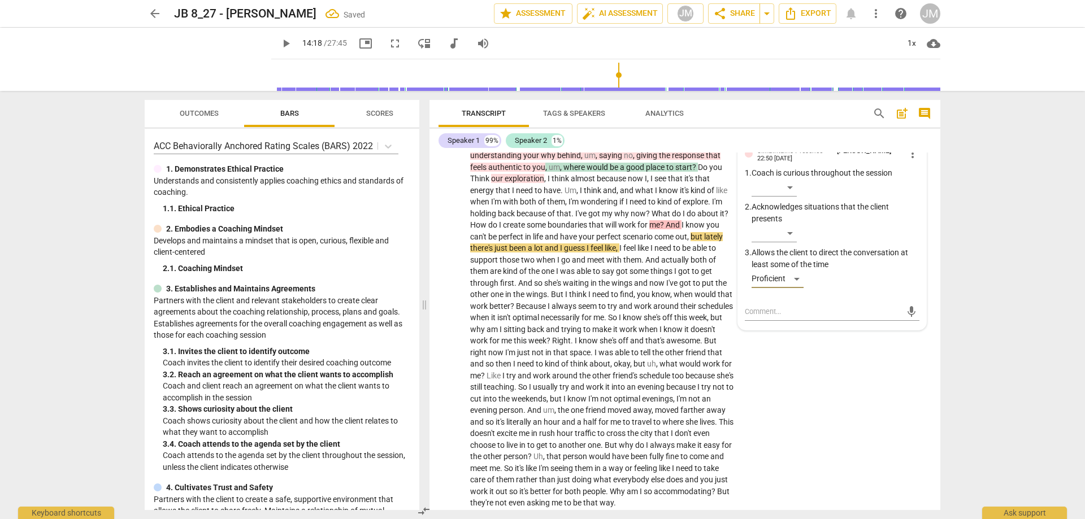
click at [775, 314] on div "mic" at bounding box center [832, 312] width 175 height 18
click at [776, 317] on textarea at bounding box center [823, 311] width 157 height 11
click at [911, 318] on span "send" at bounding box center [911, 312] width 12 height 12
drag, startPoint x: 895, startPoint y: 392, endPoint x: 900, endPoint y: 400, distance: 8.6
click at [896, 394] on div "S1 play_arrow pause 12:54 + Add competency 3.Agreement 5.Presences keyboard_arr…" at bounding box center [685, 314] width 511 height 398
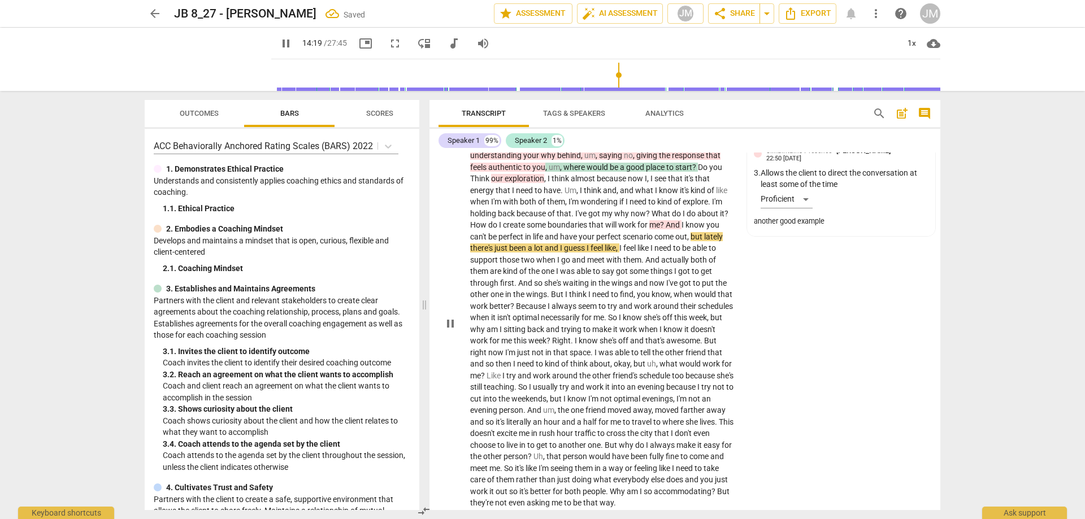
click at [862, 372] on div "S1 play_arrow pause 12:54 + Add competency 3.Agreement 5.Presences keyboard_arr…" at bounding box center [685, 314] width 511 height 398
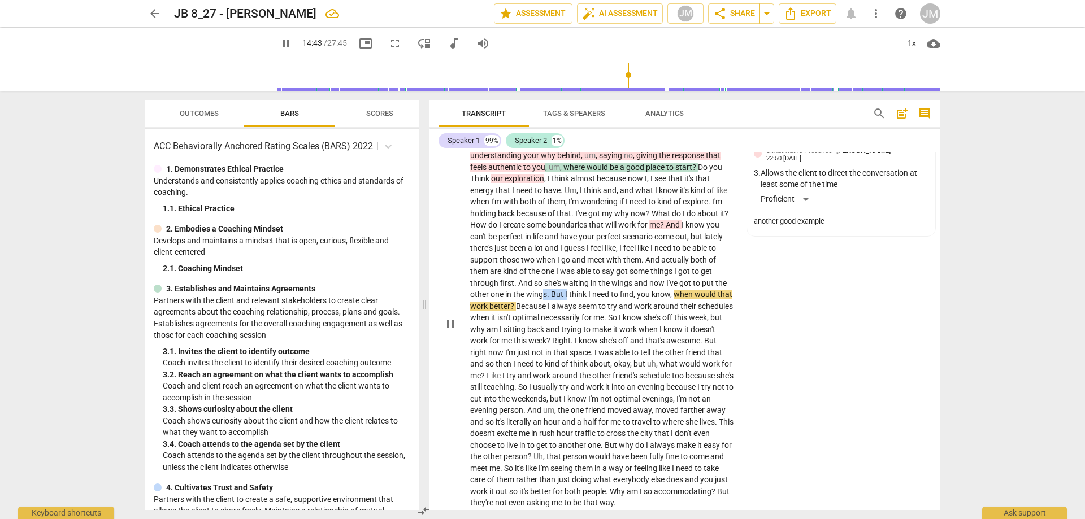
drag, startPoint x: 544, startPoint y: 302, endPoint x: 567, endPoint y: 305, distance: 23.3
click at [567, 305] on p "Yeah . Okay . So as we explore , um , how you can feel more comfortable , um , …" at bounding box center [602, 323] width 265 height 371
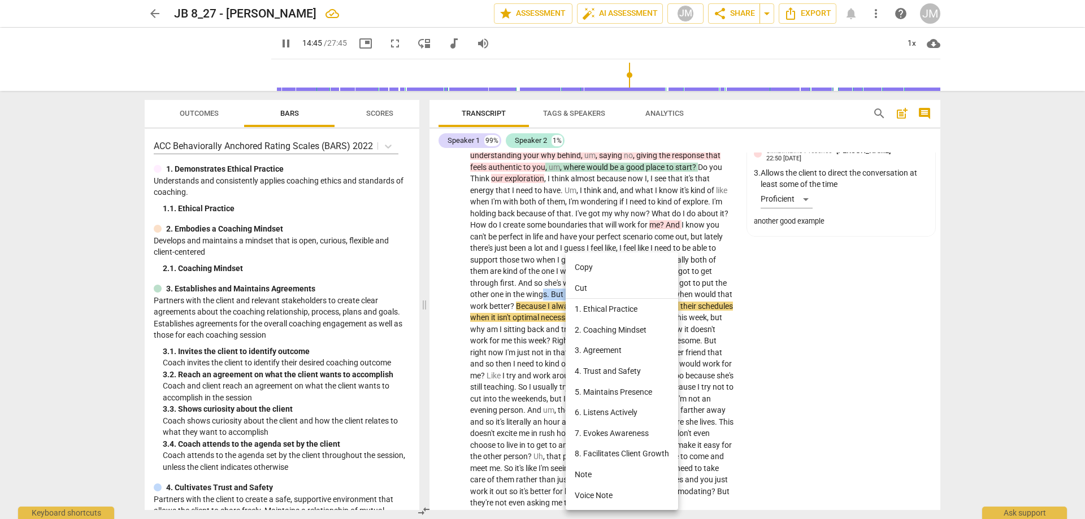
click at [626, 386] on li "5. Maintains Presence" at bounding box center [622, 392] width 112 height 21
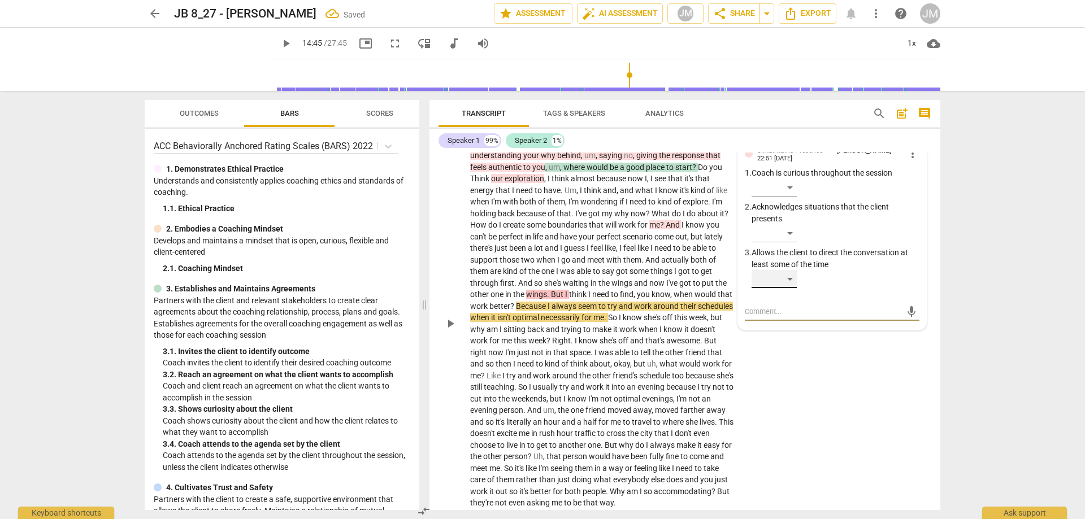
click at [788, 288] on div "​" at bounding box center [774, 279] width 45 height 18
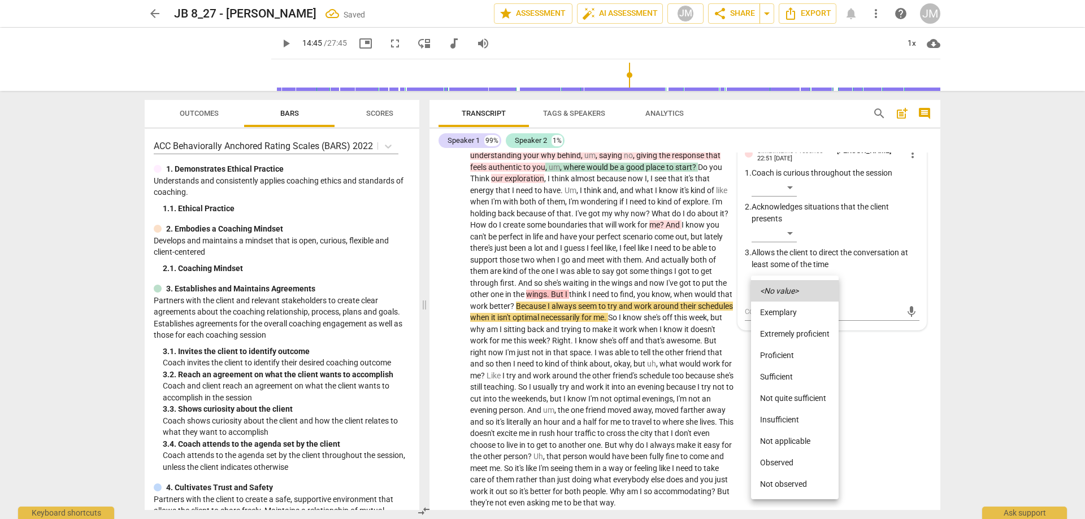
click at [800, 396] on li "Not quite sufficient" at bounding box center [795, 398] width 88 height 21
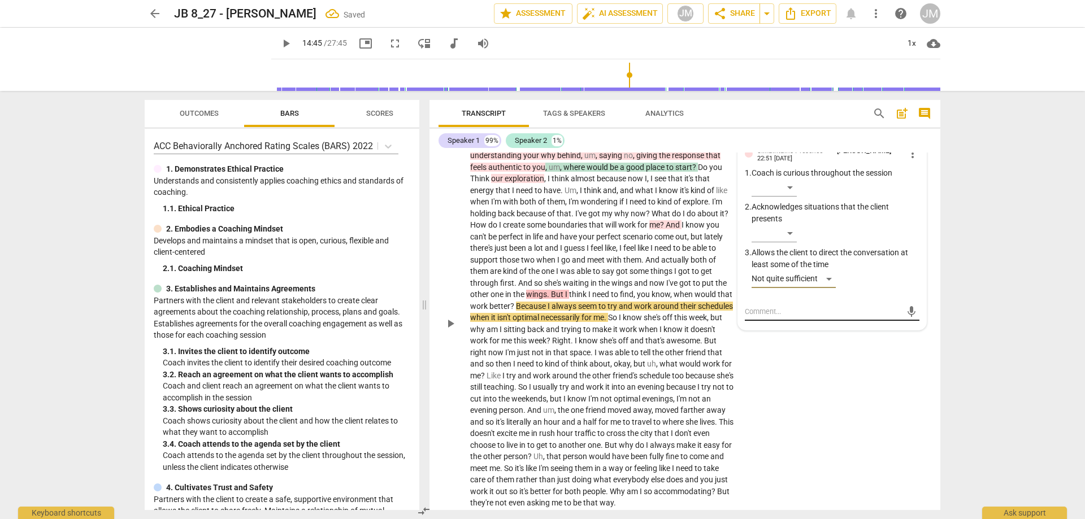
click at [782, 317] on textarea at bounding box center [823, 311] width 157 height 11
click at [905, 318] on span "send" at bounding box center [911, 312] width 12 height 12
click at [897, 417] on div "S1 play_arrow pause 12:54 + Add competency 3.Agreement 5.Presences keyboard_arr…" at bounding box center [685, 314] width 511 height 398
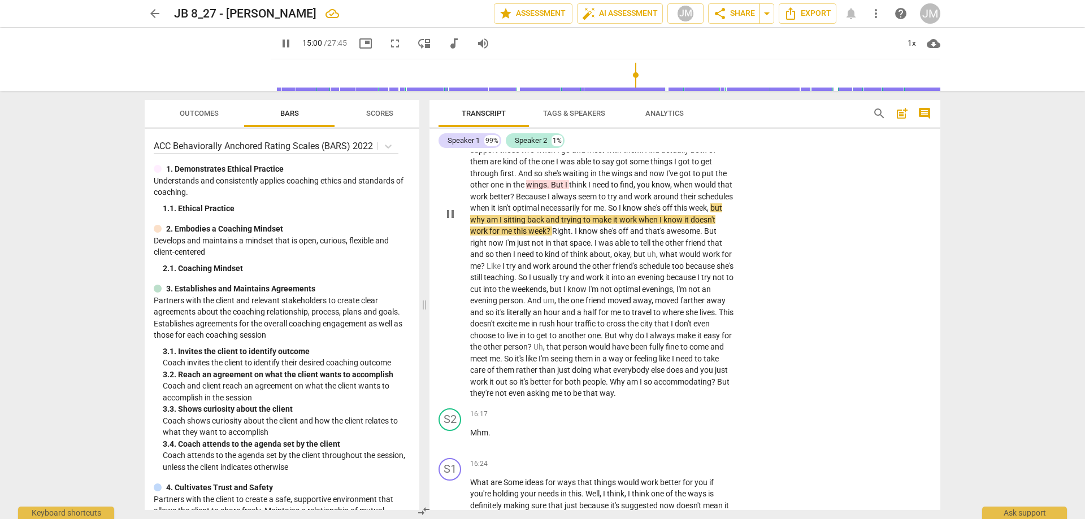
scroll to position [3132, 0]
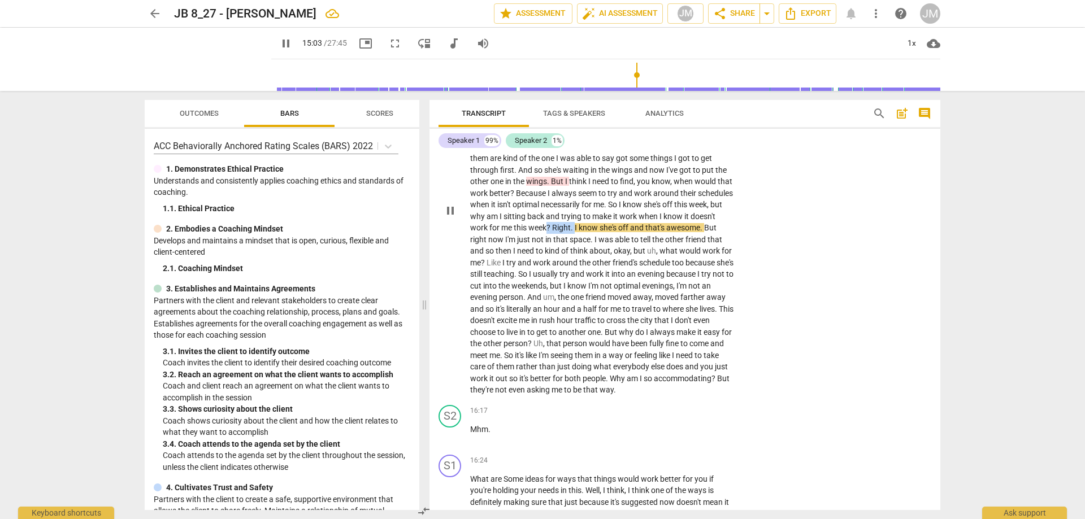
drag, startPoint x: 578, startPoint y: 236, endPoint x: 602, endPoint y: 241, distance: 24.8
click at [602, 241] on p "Yeah . Okay . So as we explore , um , how you can feel more comfortable , um , …" at bounding box center [602, 210] width 265 height 371
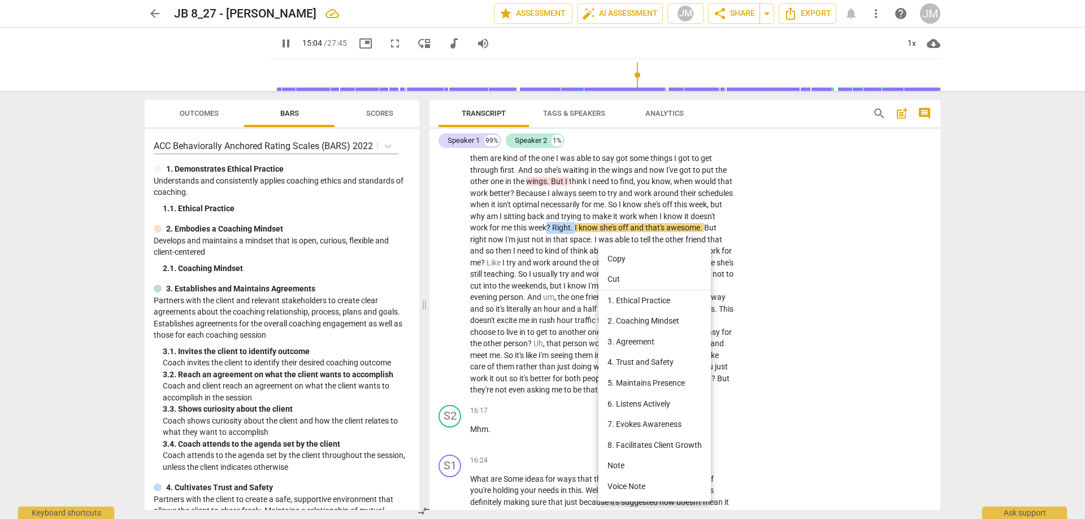
click at [658, 381] on li "5. Maintains Presence" at bounding box center [655, 383] width 112 height 21
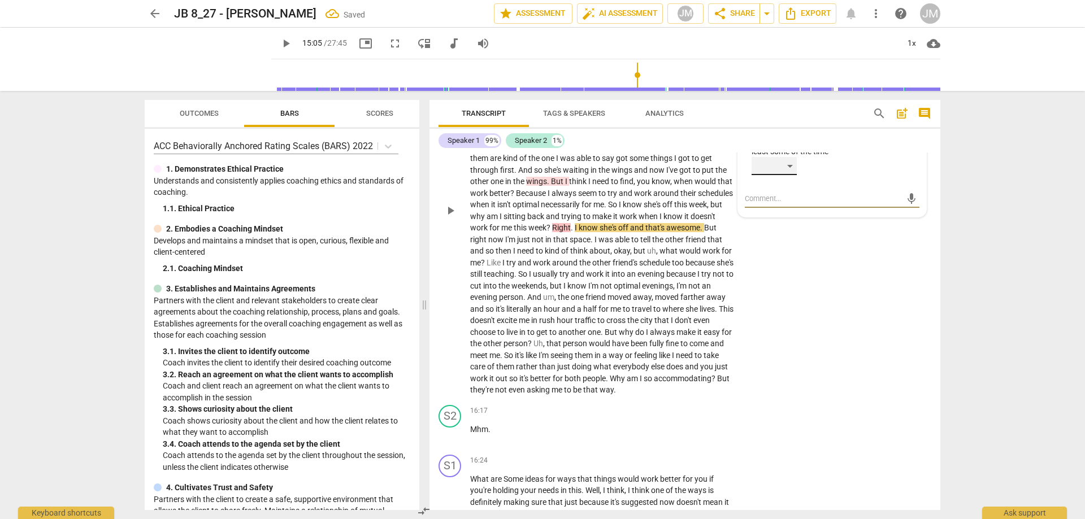
click at [792, 175] on div "​" at bounding box center [774, 166] width 45 height 18
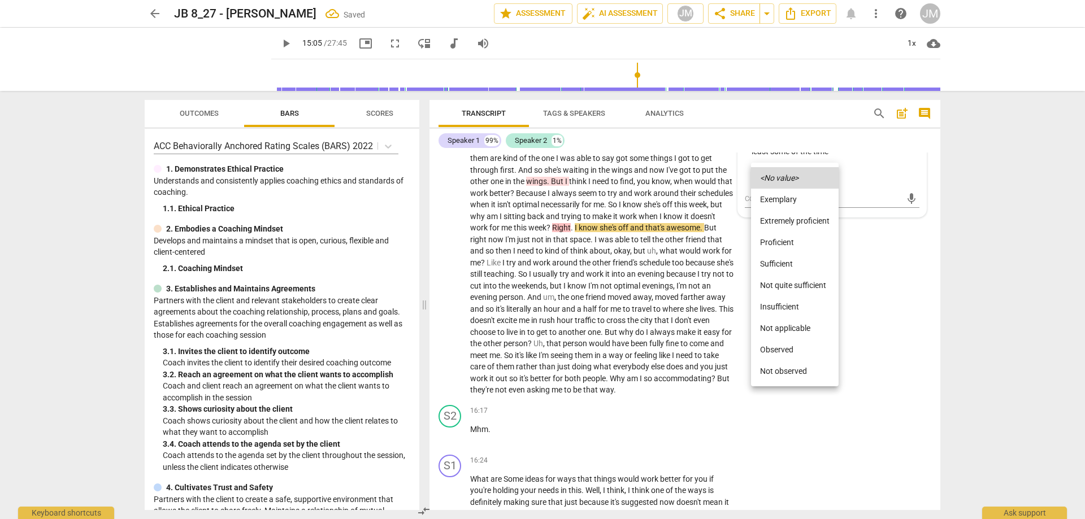
click at [798, 285] on li "Not quite sufficient" at bounding box center [795, 285] width 88 height 21
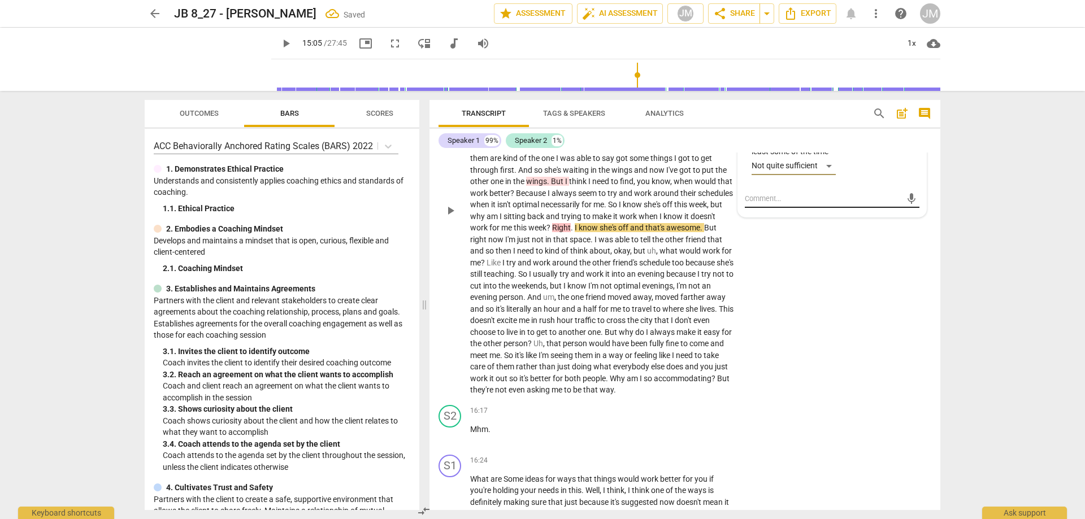
click at [766, 204] on textarea at bounding box center [823, 198] width 157 height 11
click at [910, 203] on span "send" at bounding box center [911, 199] width 16 height 14
click at [876, 340] on div "S1 play_arrow pause 12:54 + Add competency 3.Agreement 5.Presences keyboard_arr…" at bounding box center [685, 201] width 511 height 398
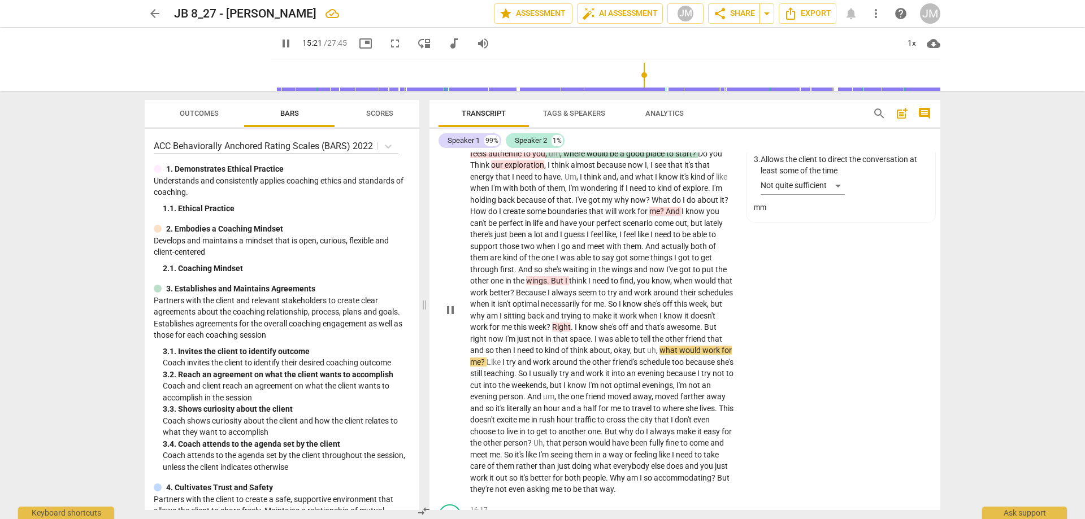
scroll to position [3189, 0]
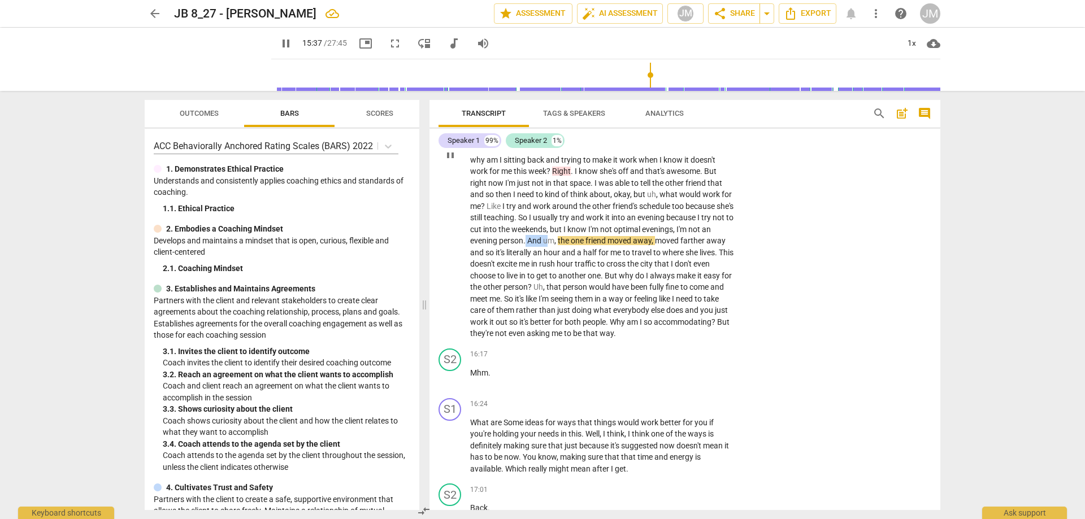
drag, startPoint x: 610, startPoint y: 255, endPoint x: 616, endPoint y: 255, distance: 5.7
click at [619, 256] on p "Yeah . Okay . So as we explore , um , how you can feel more comfortable , um , …" at bounding box center [602, 154] width 265 height 371
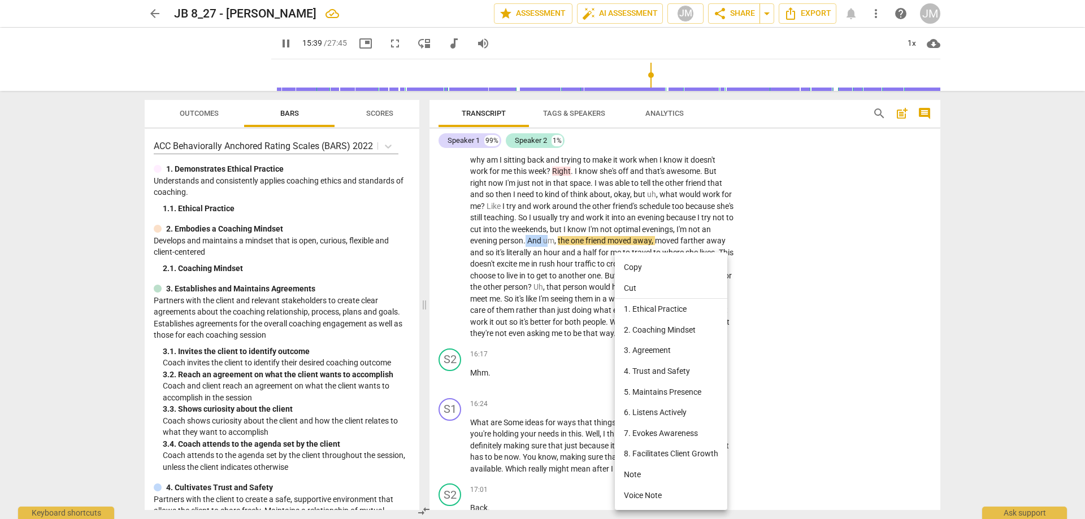
click at [675, 393] on li "5. Maintains Presence" at bounding box center [671, 392] width 112 height 21
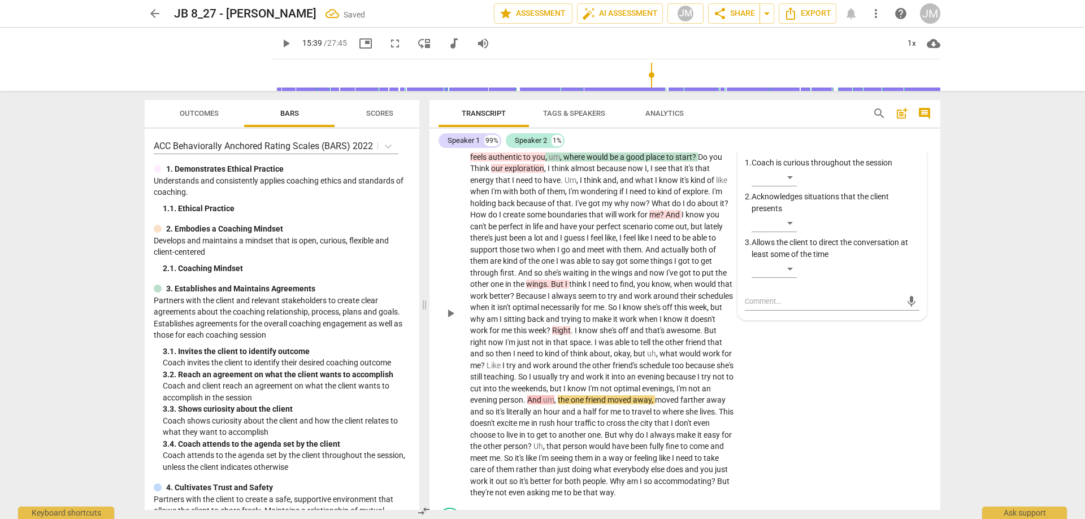
scroll to position [3019, 0]
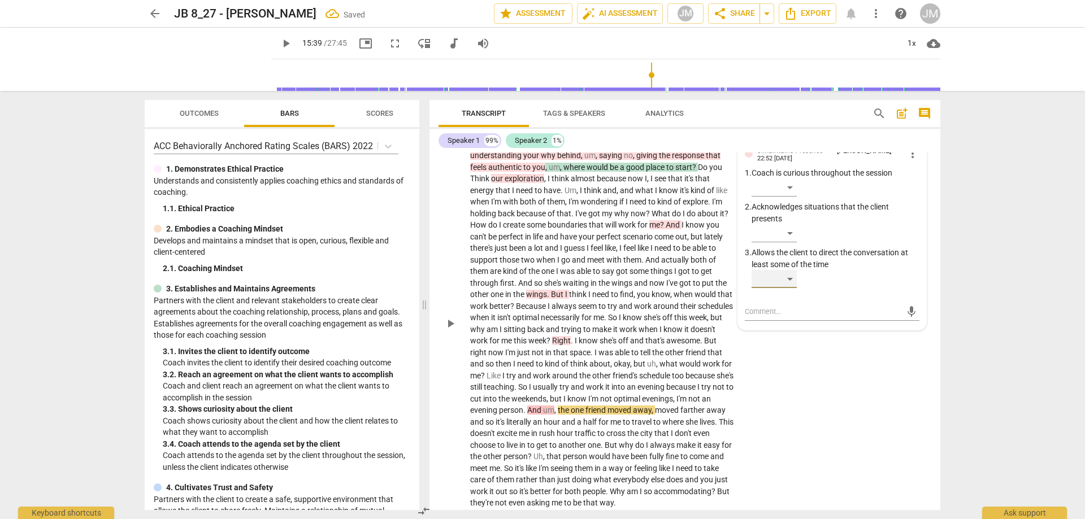
click at [784, 288] on div "​" at bounding box center [774, 279] width 45 height 18
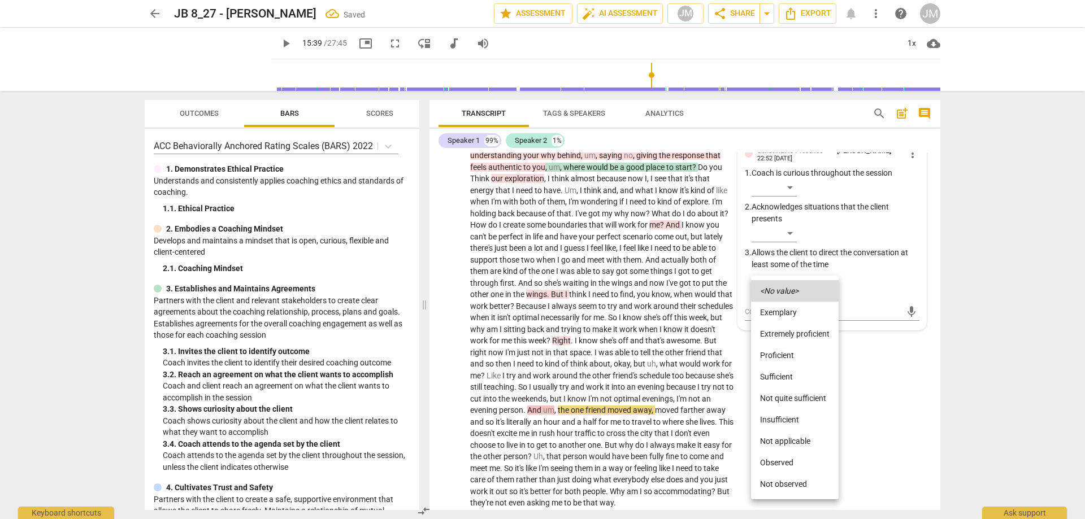
drag, startPoint x: 1004, startPoint y: 329, endPoint x: 895, endPoint y: 319, distance: 110.1
click at [1004, 329] on div at bounding box center [542, 259] width 1085 height 519
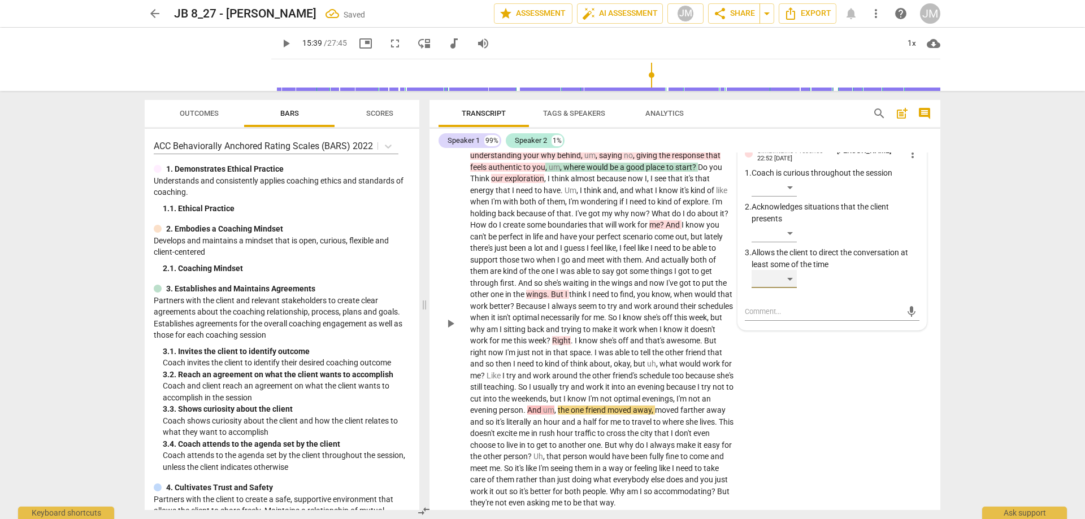
click at [794, 288] on div "​" at bounding box center [774, 279] width 45 height 18
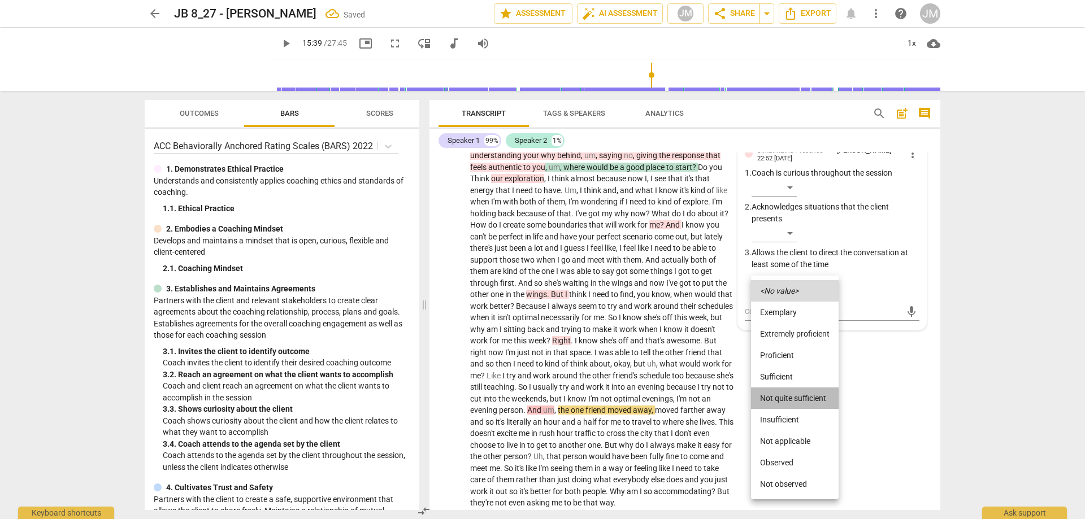
click at [784, 401] on li "Not quite sufficient" at bounding box center [795, 398] width 88 height 21
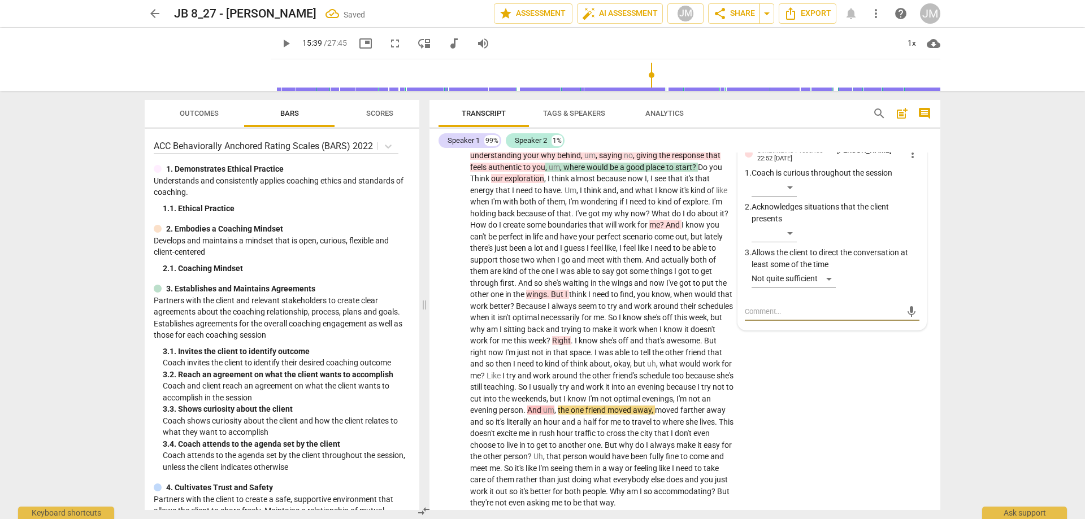
click at [772, 317] on textarea at bounding box center [823, 311] width 157 height 11
click at [910, 318] on span "send" at bounding box center [911, 312] width 12 height 12
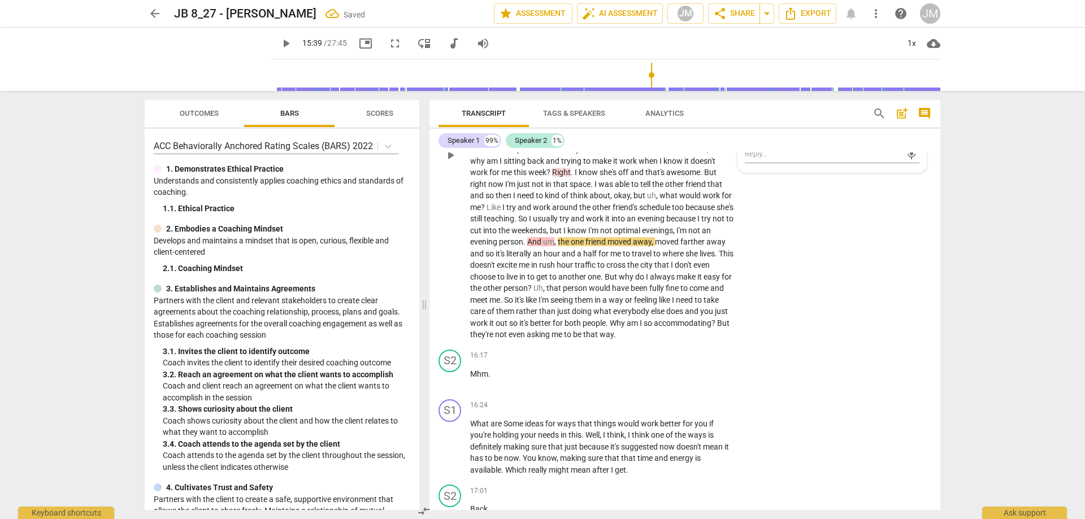
scroll to position [3132, 0]
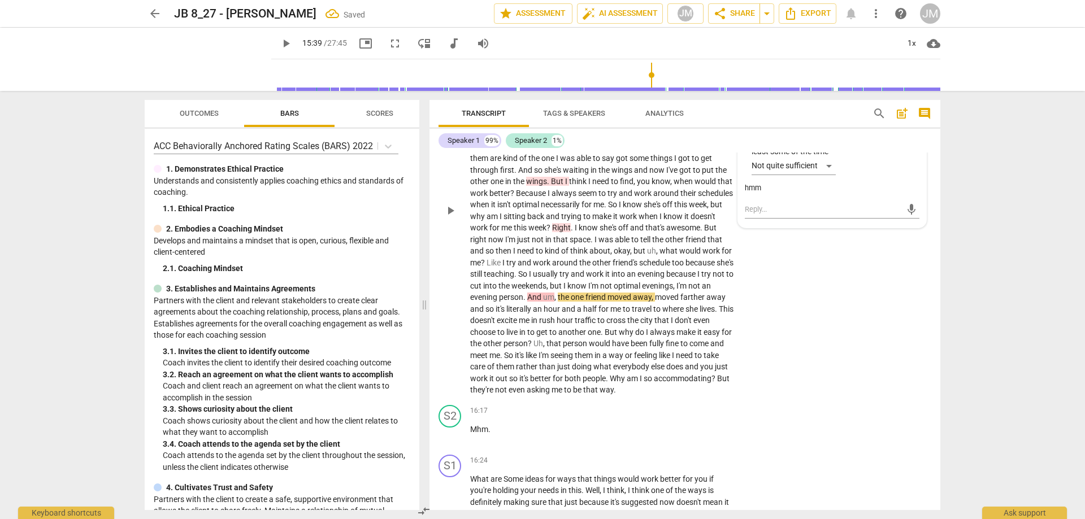
click at [443, 218] on span "play_arrow" at bounding box center [450, 211] width 18 height 14
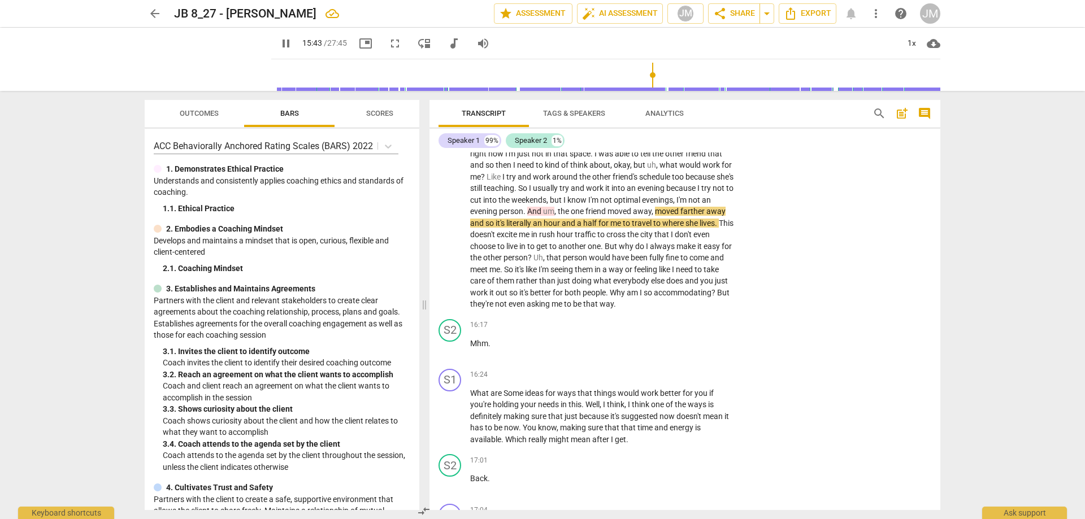
scroll to position [3245, 0]
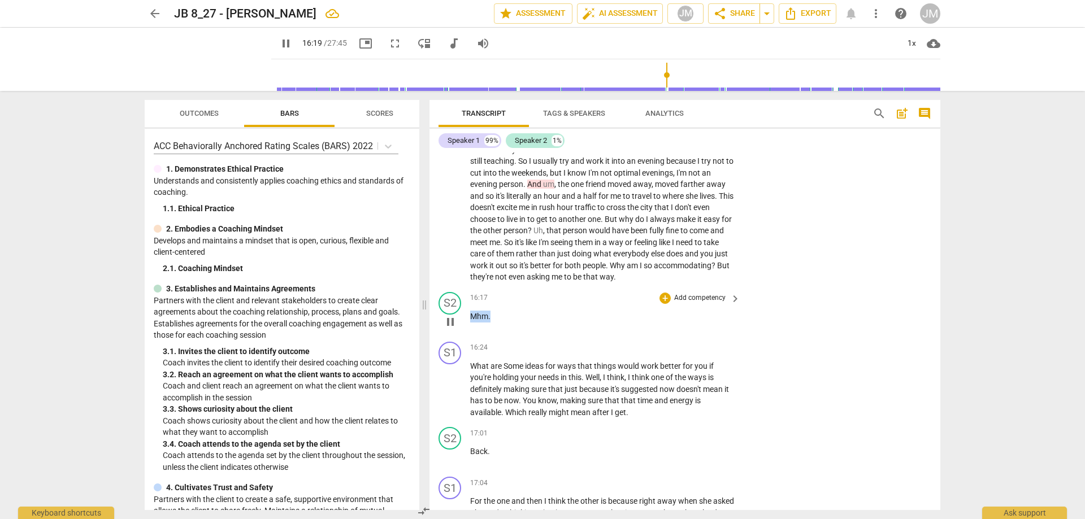
drag, startPoint x: 507, startPoint y: 341, endPoint x: 444, endPoint y: 339, distance: 63.3
click at [444, 337] on div "S2 play_arrow pause 16:17 + Add competency keyboard_arrow_right Mhm ." at bounding box center [685, 313] width 511 height 50
click at [663, 304] on div "+" at bounding box center [665, 298] width 11 height 11
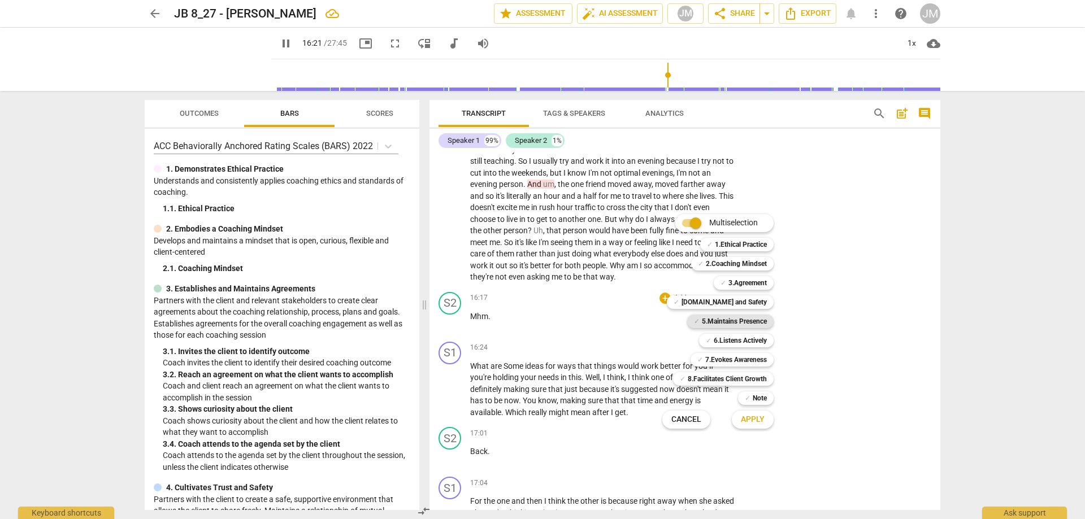
click at [749, 322] on b "5.Maintains Presence" at bounding box center [734, 322] width 65 height 14
click at [765, 423] on button "Apply" at bounding box center [753, 420] width 42 height 20
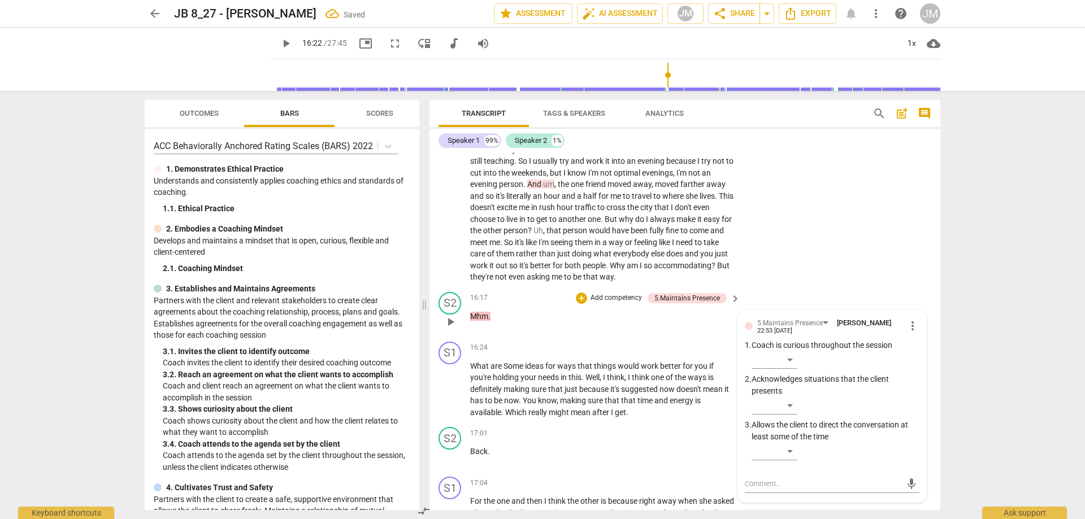
scroll to position [3247, 0]
click at [789, 459] on div "​" at bounding box center [774, 450] width 45 height 18
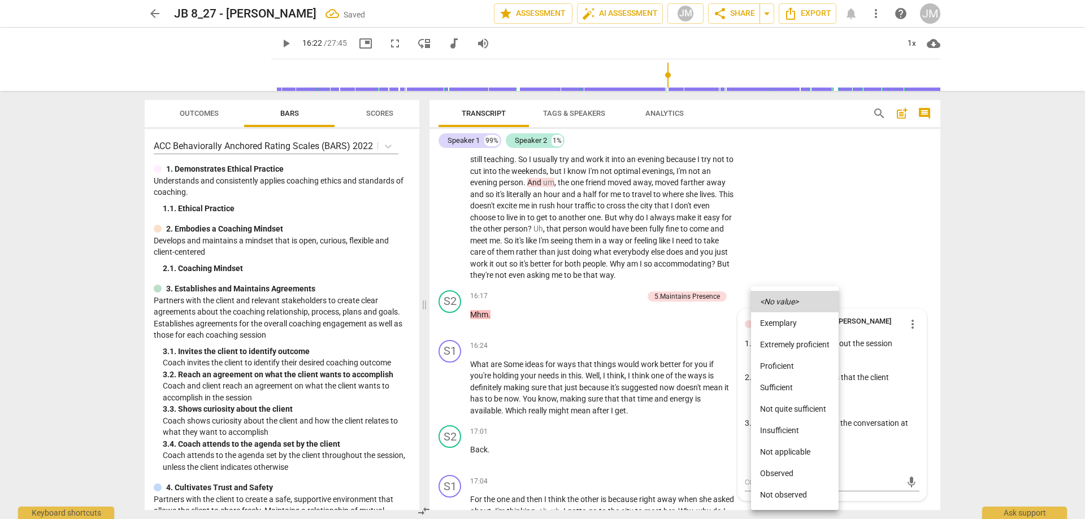
click at [893, 241] on div at bounding box center [542, 259] width 1085 height 519
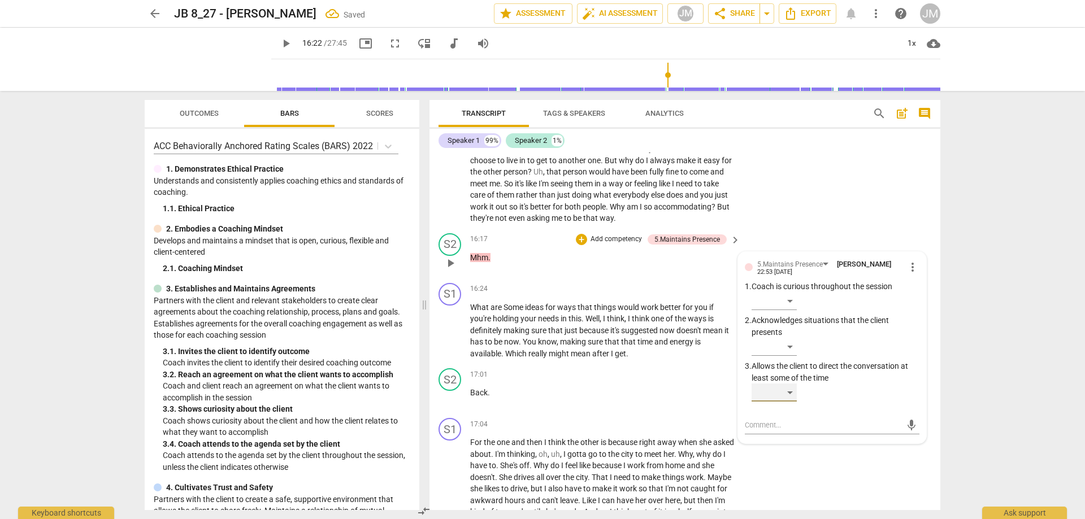
scroll to position [3303, 0]
click at [796, 402] on div "​" at bounding box center [774, 393] width 45 height 18
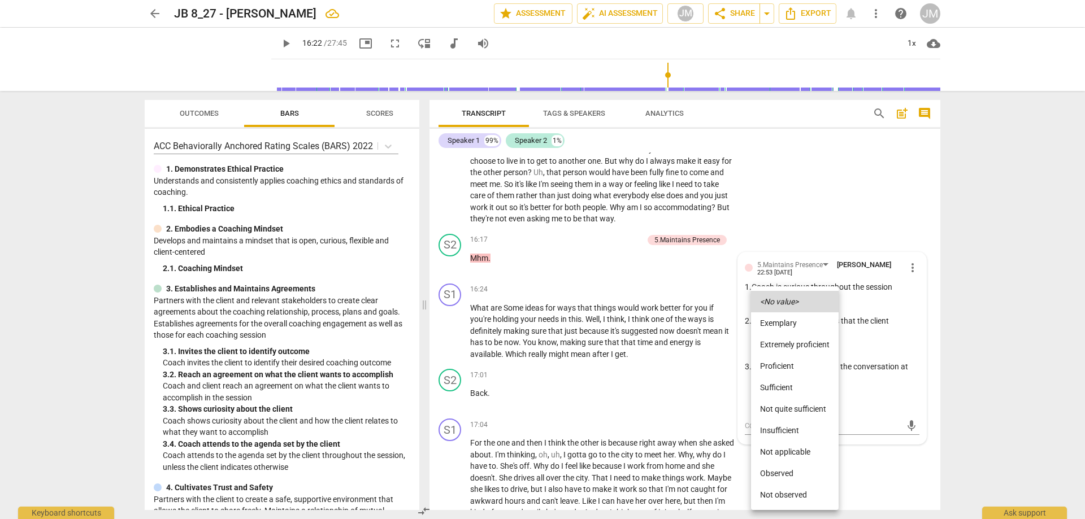
click at [799, 407] on li "Not quite sufficient" at bounding box center [795, 408] width 88 height 21
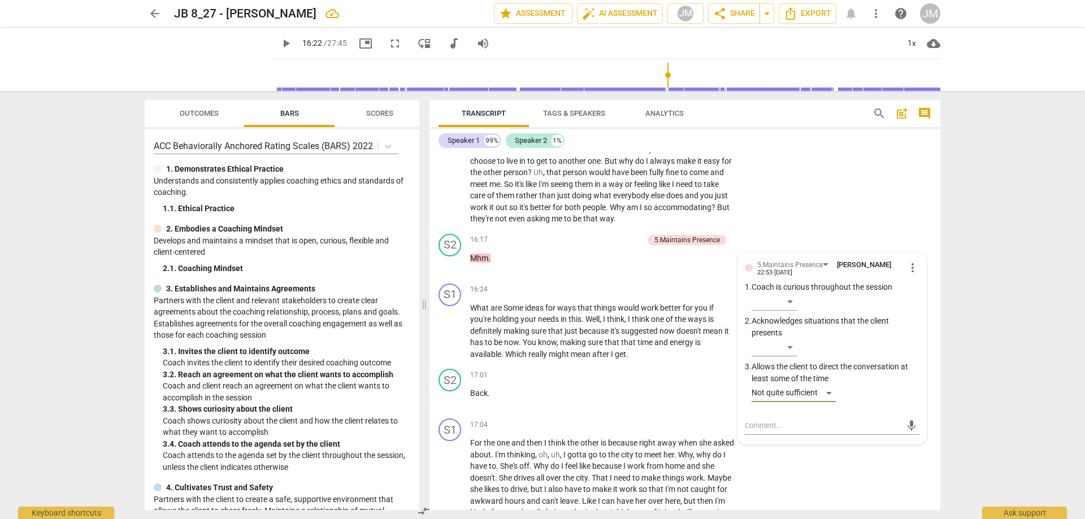
click at [825, 229] on div "S1 play_arrow pause 12:54 + Add competency 3.Agreement 5.Presences keyboard_arr…" at bounding box center [685, 30] width 511 height 398
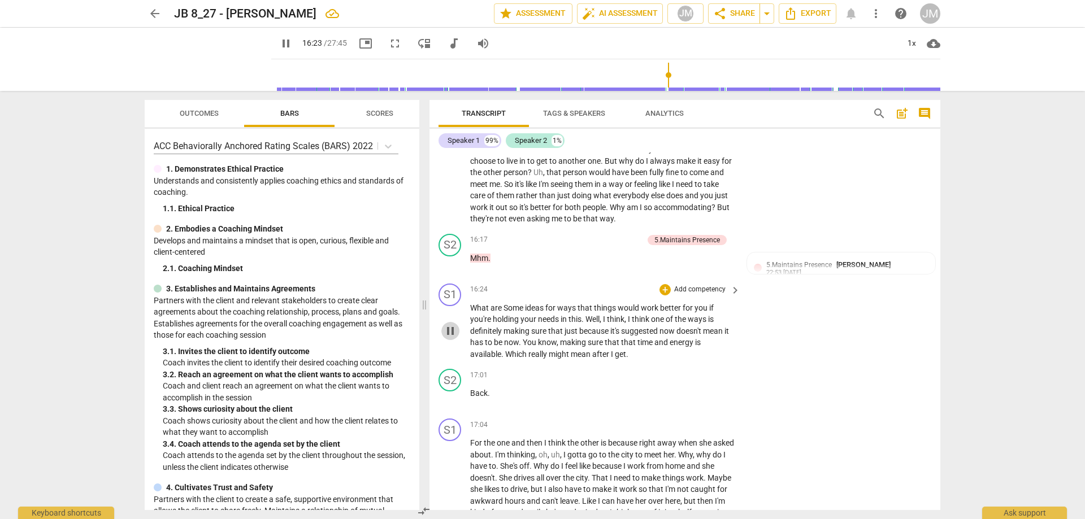
click at [453, 338] on span "pause" at bounding box center [451, 331] width 14 height 14
click at [453, 338] on span "play_arrow" at bounding box center [451, 331] width 14 height 14
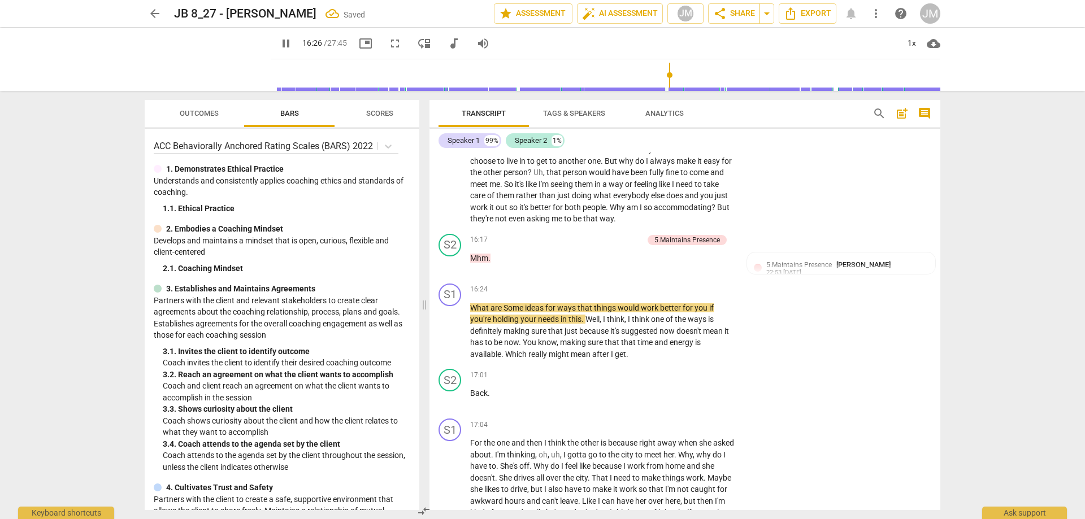
scroll to position [3190, 0]
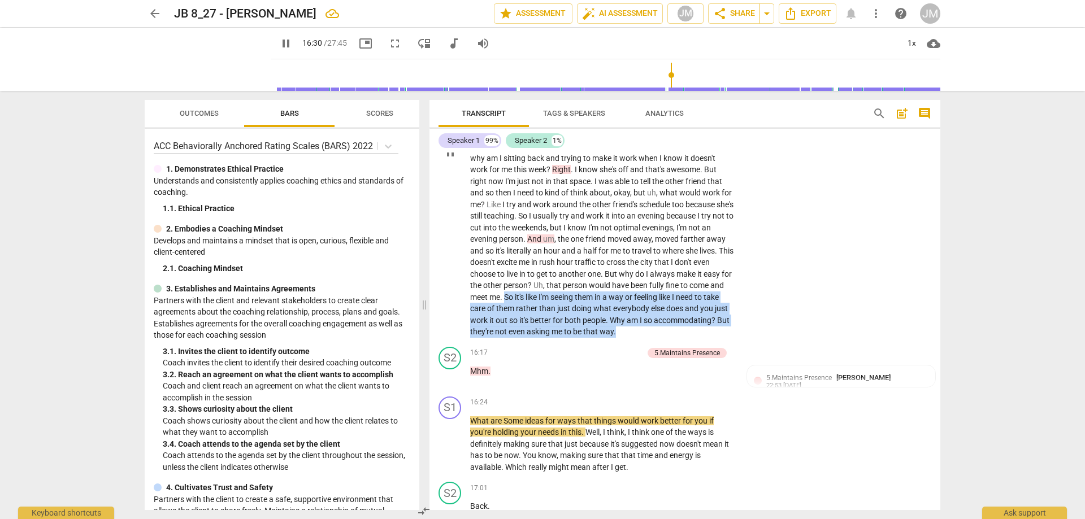
drag, startPoint x: 584, startPoint y: 309, endPoint x: 682, endPoint y: 349, distance: 105.5
click at [693, 338] on p "Yeah . Okay . So as we explore , um , how you can feel more comfortable , um , …" at bounding box center [602, 152] width 265 height 371
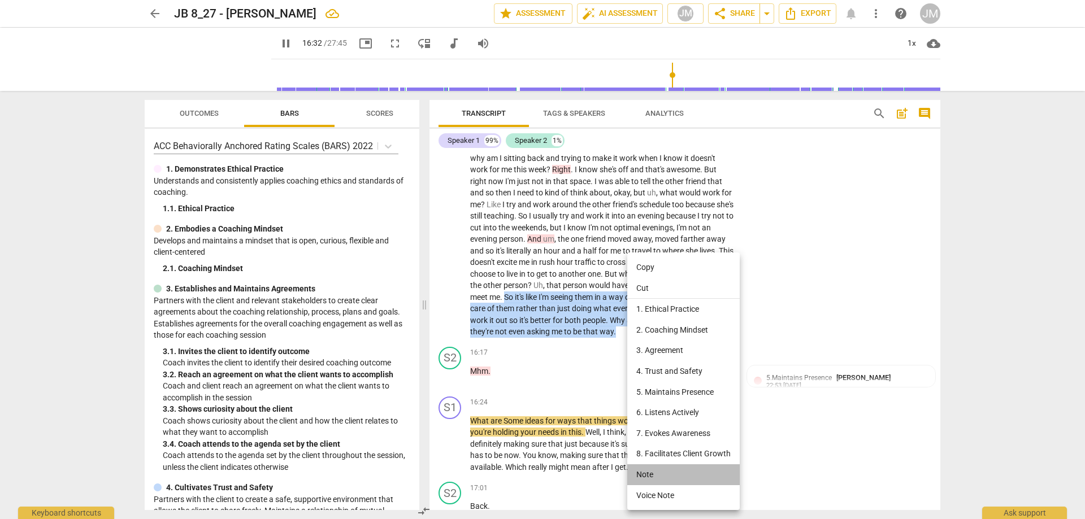
click at [670, 471] on li "Note" at bounding box center [683, 475] width 112 height 21
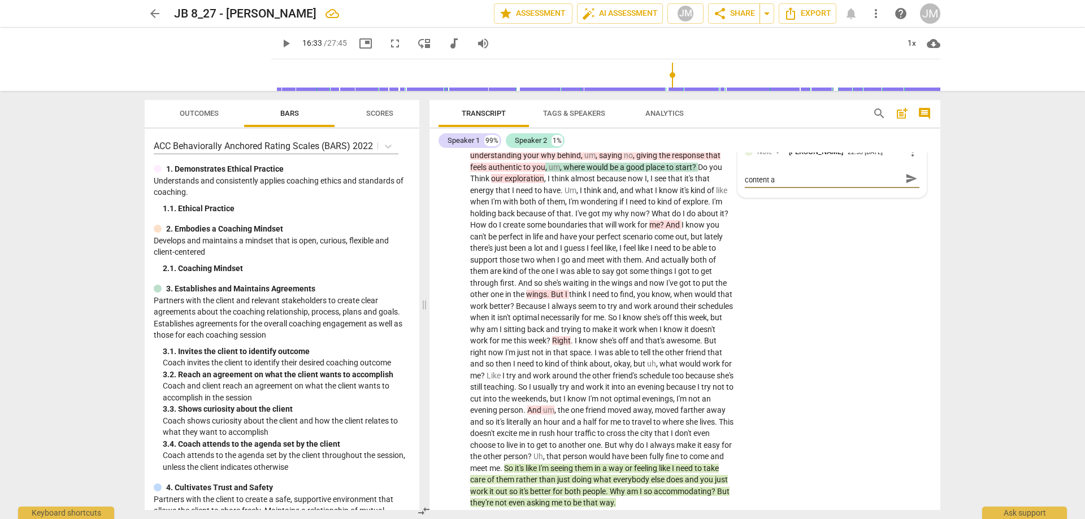
scroll to position [0, 0]
click at [905, 190] on span "send" at bounding box center [911, 184] width 12 height 12
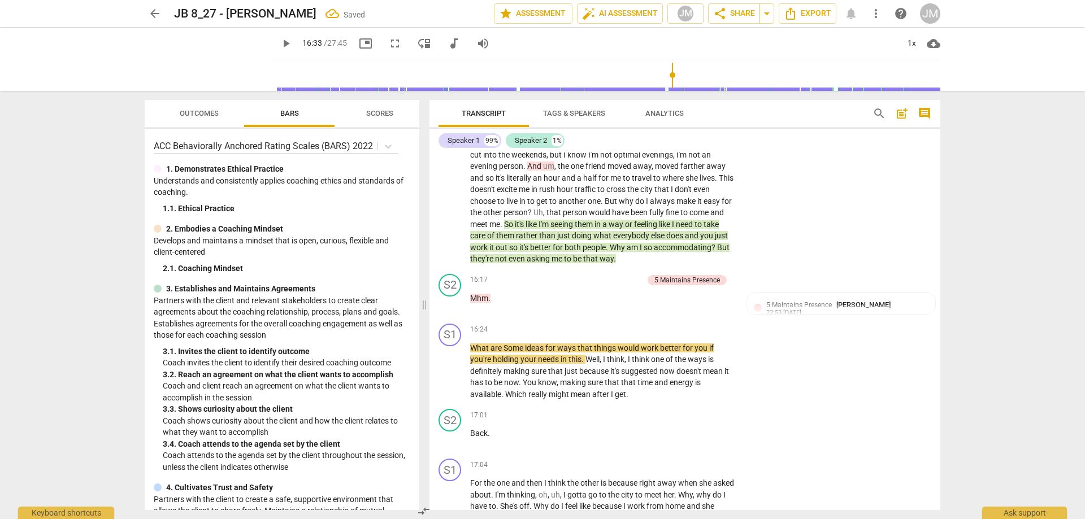
scroll to position [3358, 0]
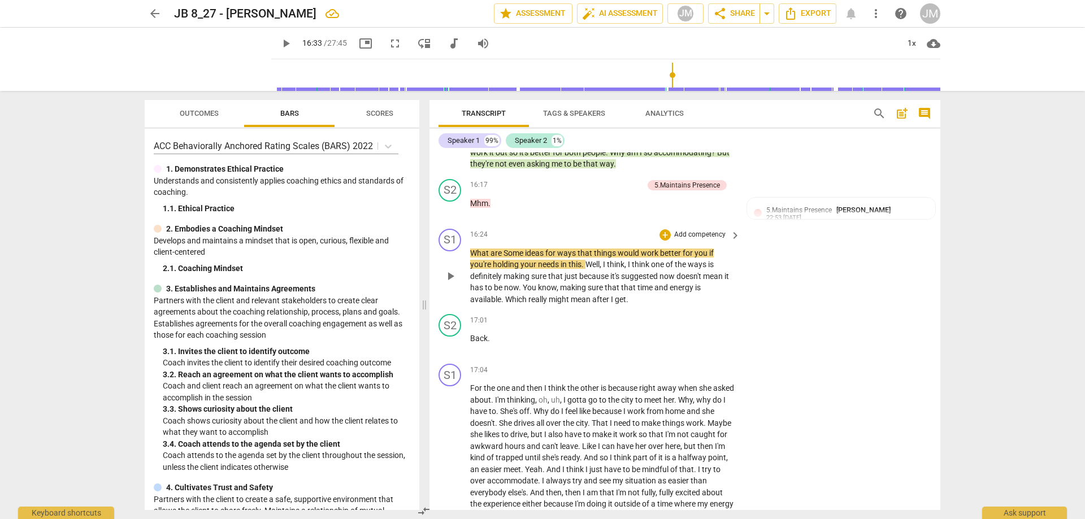
click at [452, 283] on span "play_arrow" at bounding box center [451, 277] width 14 height 14
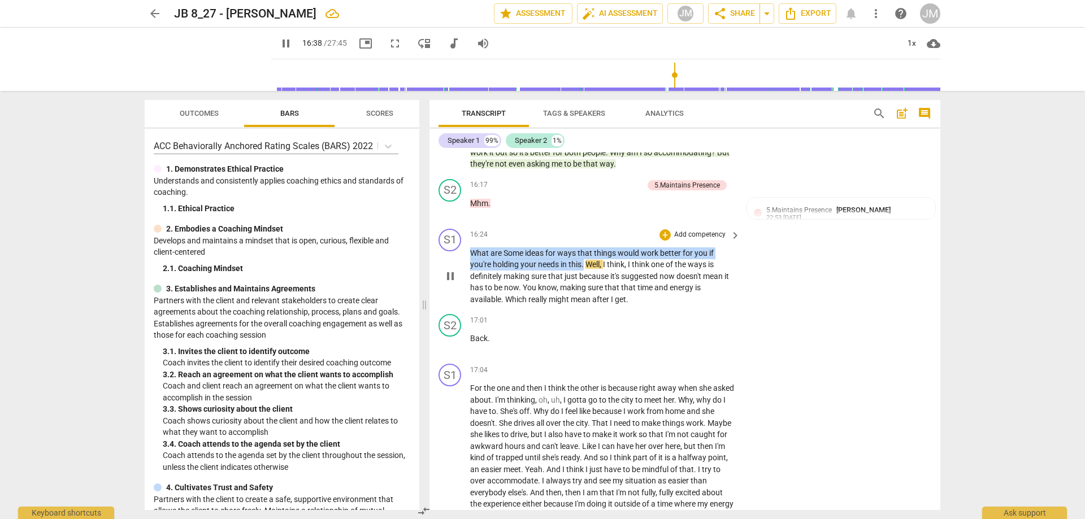
drag, startPoint x: 471, startPoint y: 275, endPoint x: 584, endPoint y: 284, distance: 113.4
click at [584, 284] on p "What are Some ideas for ways that things would work better for you if you're ho…" at bounding box center [602, 277] width 265 height 58
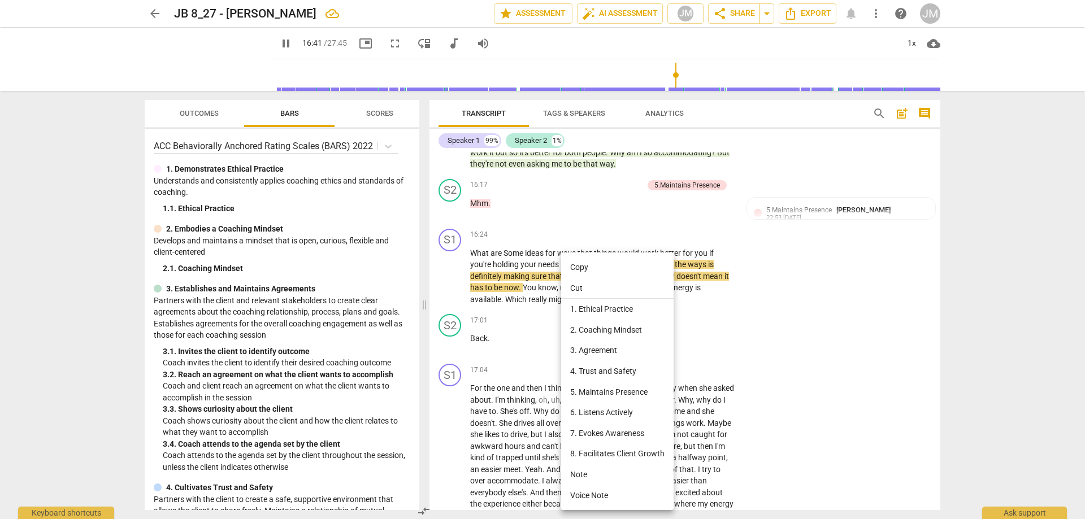
click at [865, 326] on div at bounding box center [542, 259] width 1085 height 519
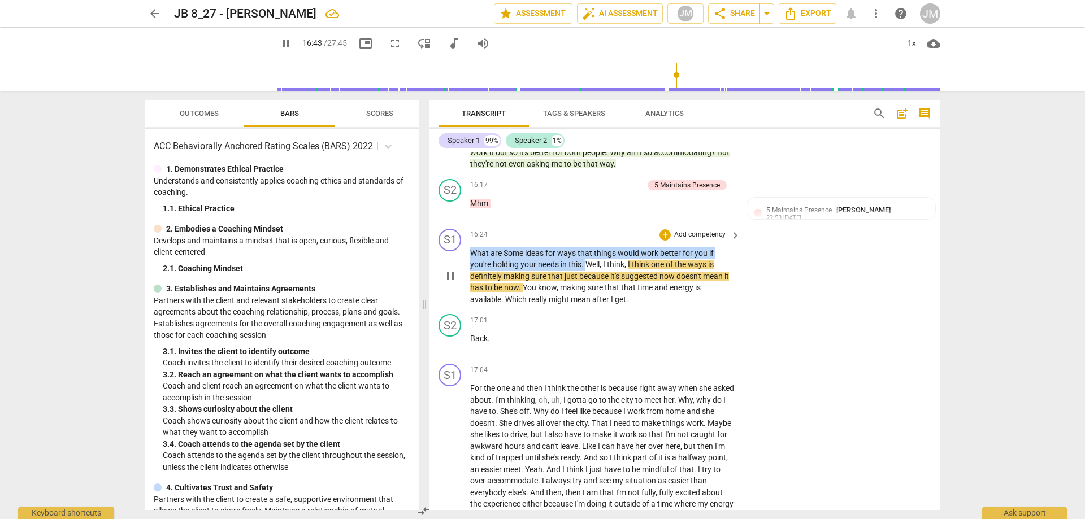
drag, startPoint x: 472, startPoint y: 276, endPoint x: 588, endPoint y: 284, distance: 116.7
click at [588, 284] on p "What are Some ideas for ways that things would work better for you if you're ho…" at bounding box center [602, 277] width 265 height 58
click at [667, 241] on div "+" at bounding box center [665, 234] width 11 height 11
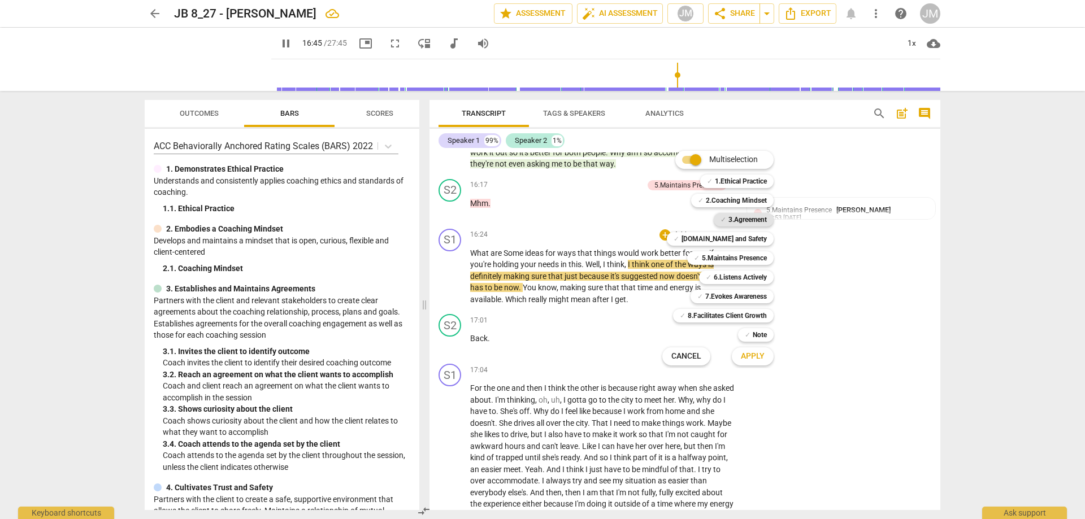
click at [752, 220] on b "3.Agreement" at bounding box center [748, 220] width 38 height 14
click at [745, 240] on b "[DOMAIN_NAME] and Safety" at bounding box center [724, 239] width 85 height 14
click at [740, 256] on b "5.Maintains Presence" at bounding box center [734, 259] width 65 height 14
click at [739, 278] on b "6.Listens Actively" at bounding box center [740, 278] width 53 height 14
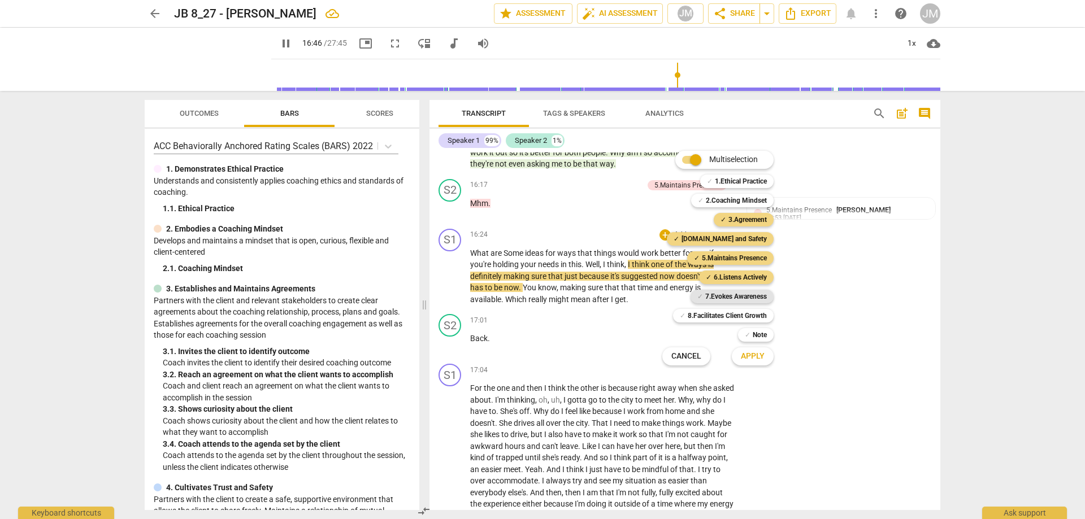
click at [736, 296] on b "7.Evokes Awareness" at bounding box center [736, 297] width 62 height 14
click at [752, 363] on button "Apply" at bounding box center [753, 356] width 42 height 20
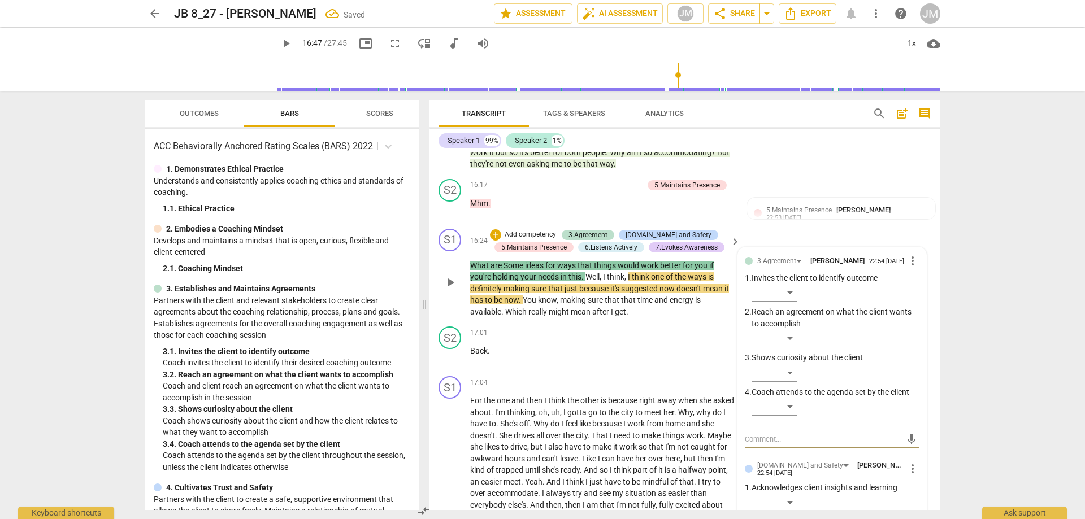
scroll to position [3415, 0]
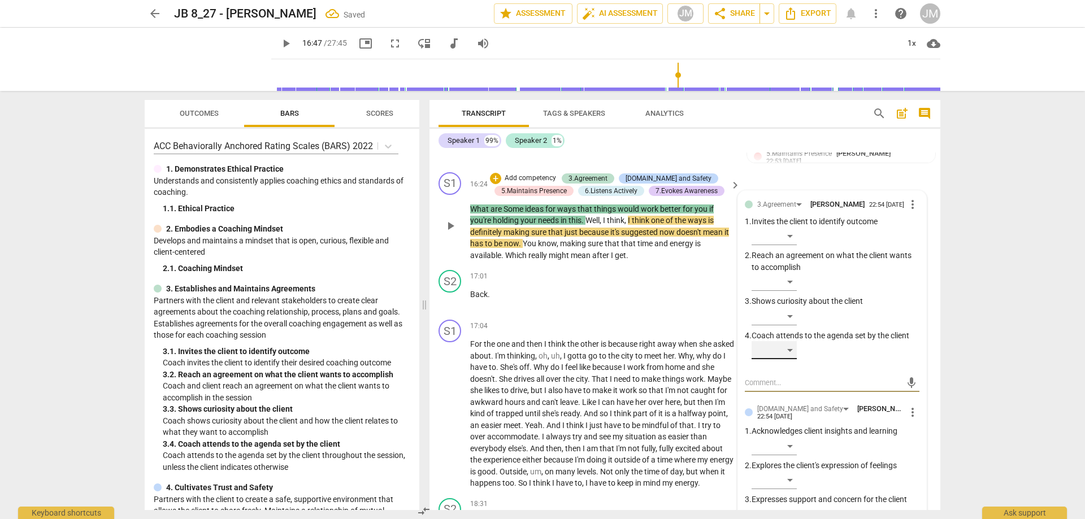
click at [792, 359] on div "​" at bounding box center [774, 350] width 45 height 18
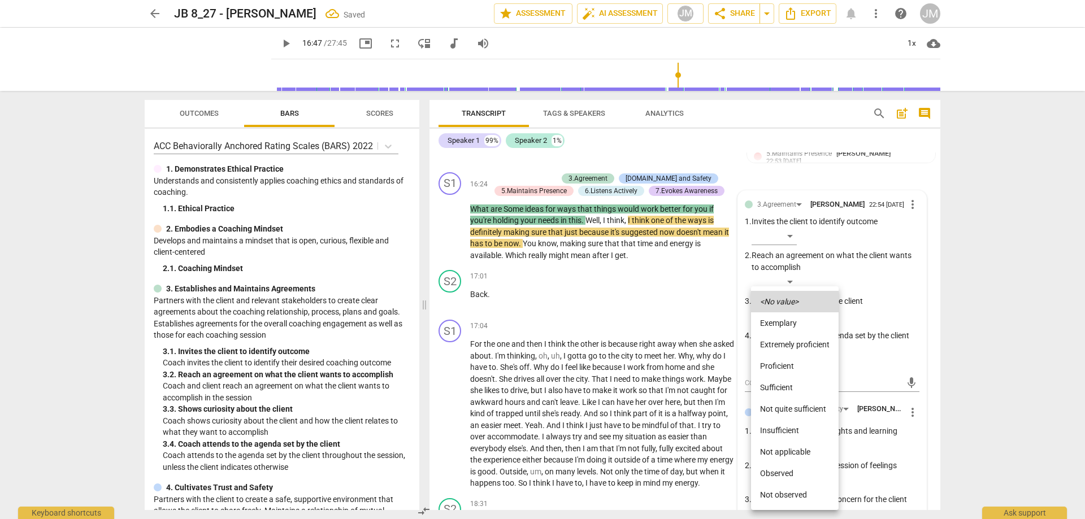
click at [811, 371] on li "Proficient" at bounding box center [795, 365] width 88 height 21
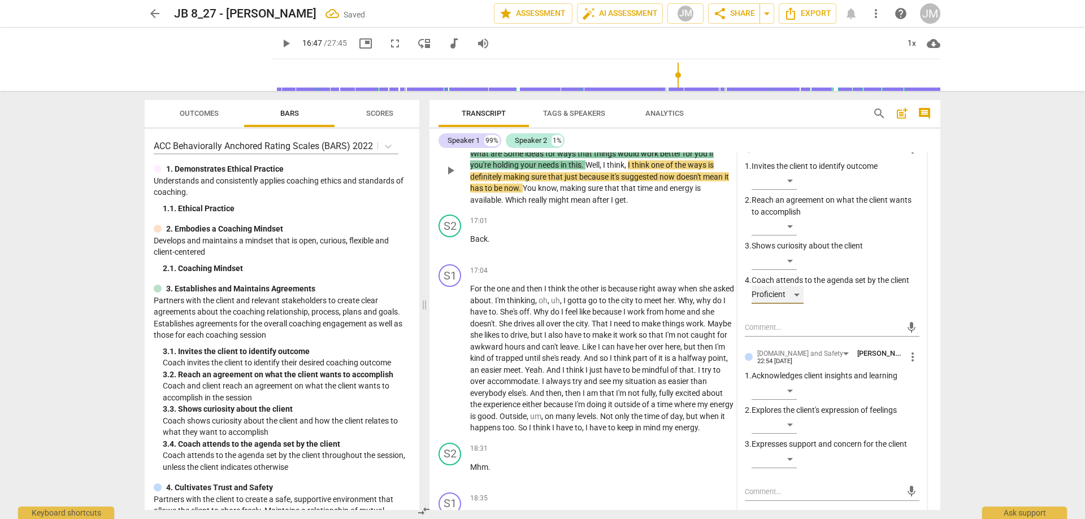
scroll to position [3584, 0]
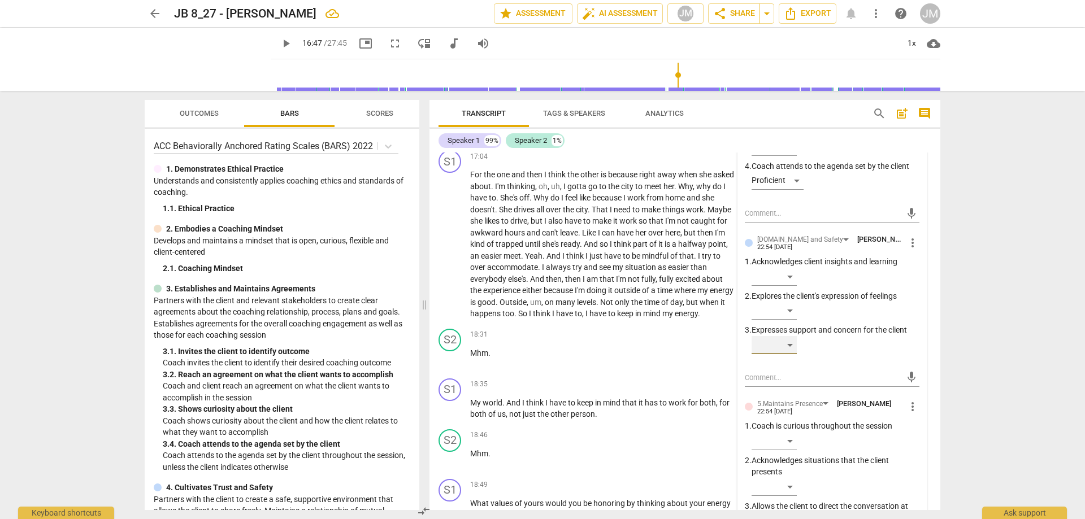
click at [778, 354] on div "​" at bounding box center [774, 345] width 45 height 18
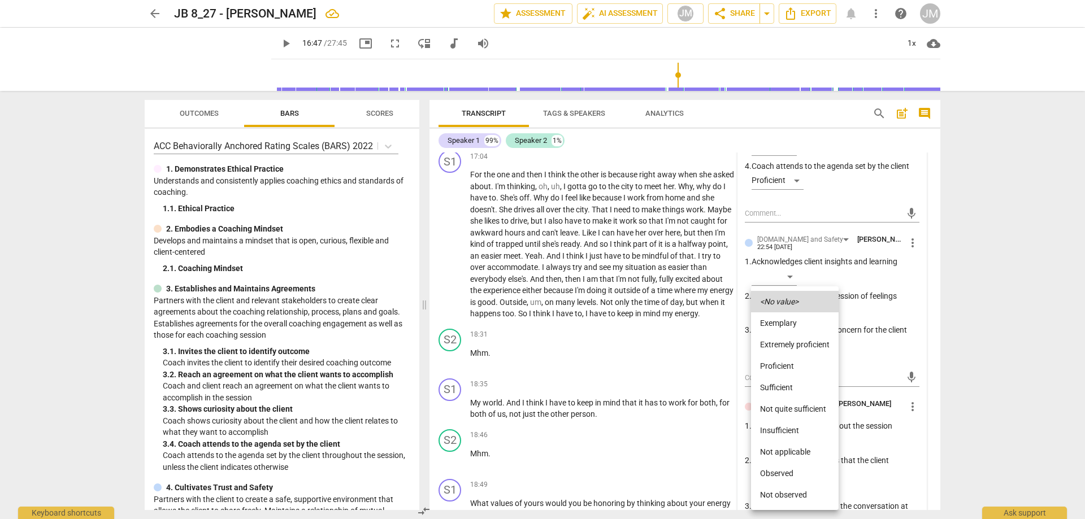
click at [788, 388] on li "Sufficient" at bounding box center [795, 387] width 88 height 21
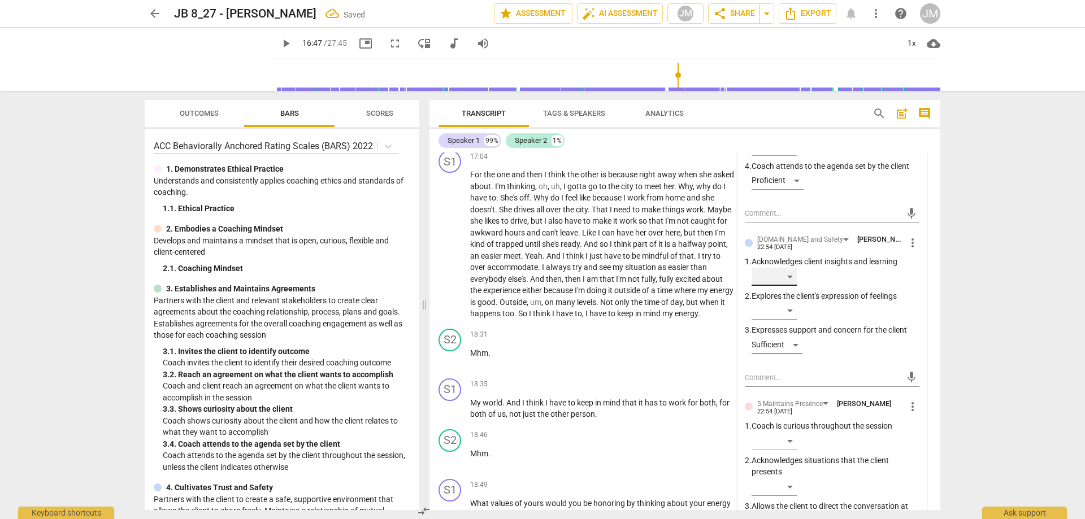
click at [795, 286] on div "​" at bounding box center [774, 277] width 45 height 18
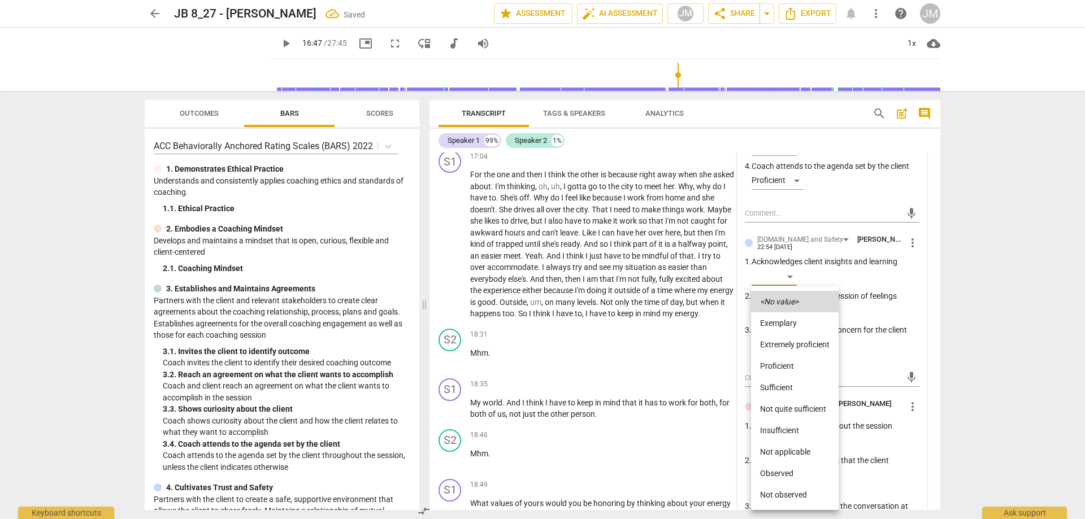
click at [795, 389] on li "Sufficient" at bounding box center [795, 387] width 88 height 21
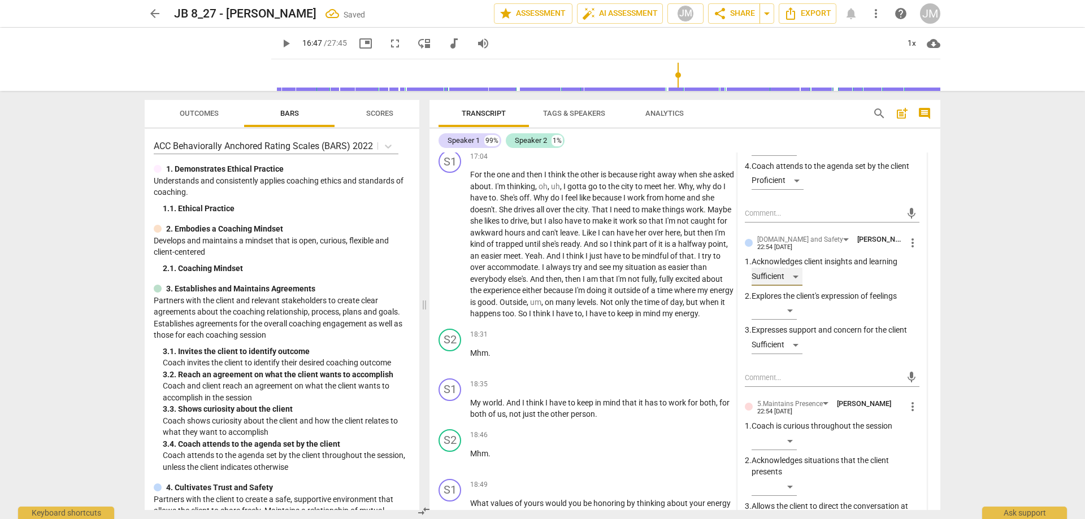
scroll to position [3754, 0]
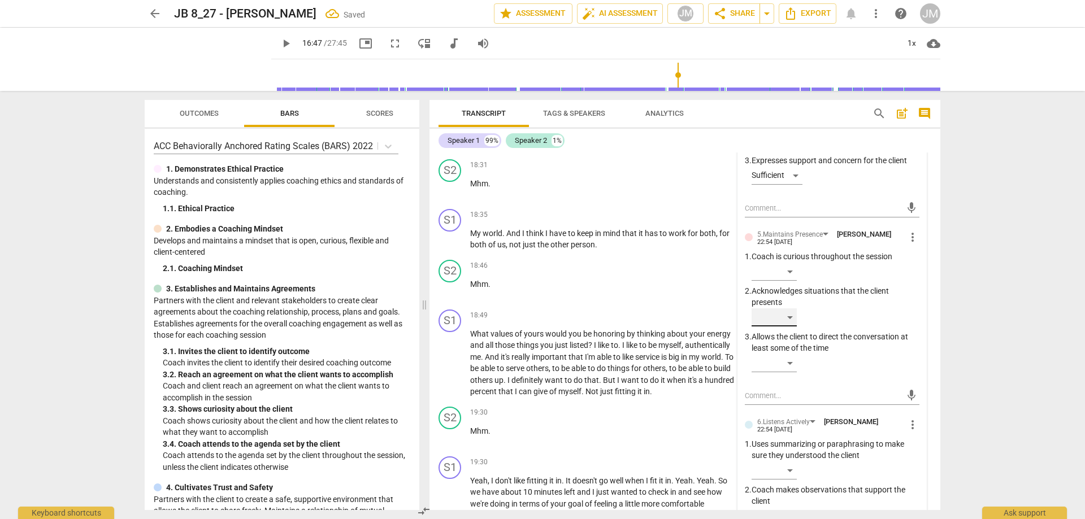
click at [792, 327] on div "​" at bounding box center [774, 318] width 45 height 18
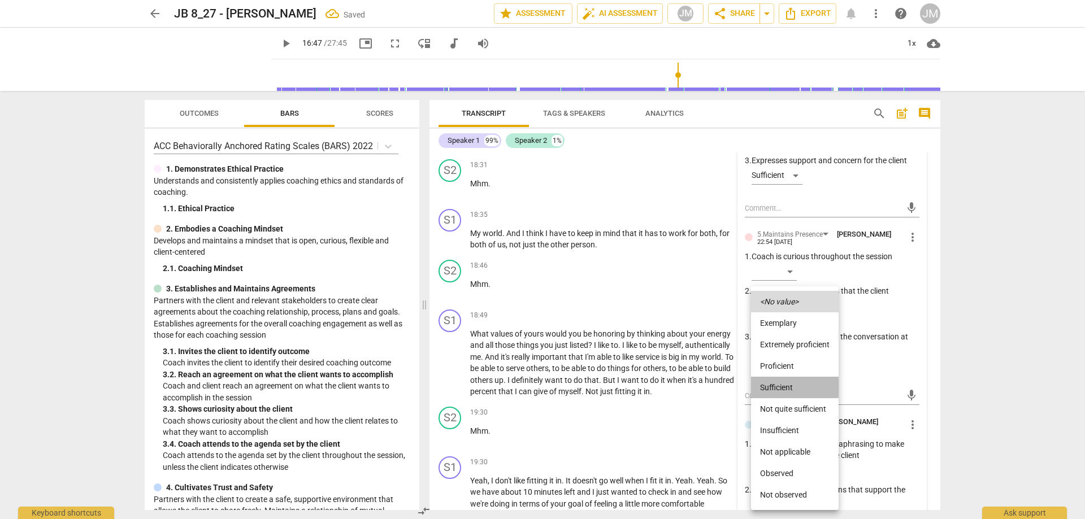
click at [796, 384] on li "Sufficient" at bounding box center [795, 387] width 88 height 21
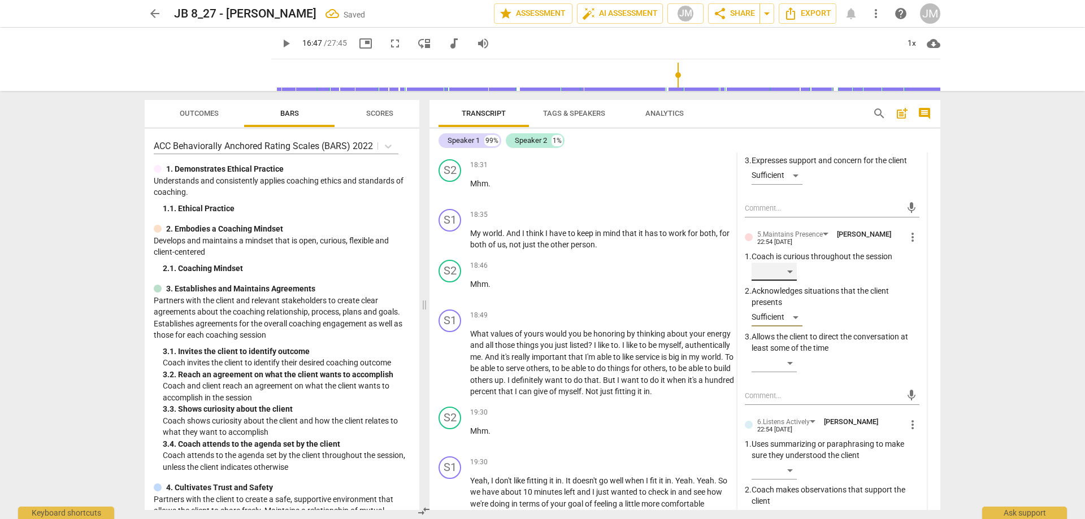
click at [794, 281] on div "​" at bounding box center [774, 272] width 45 height 18
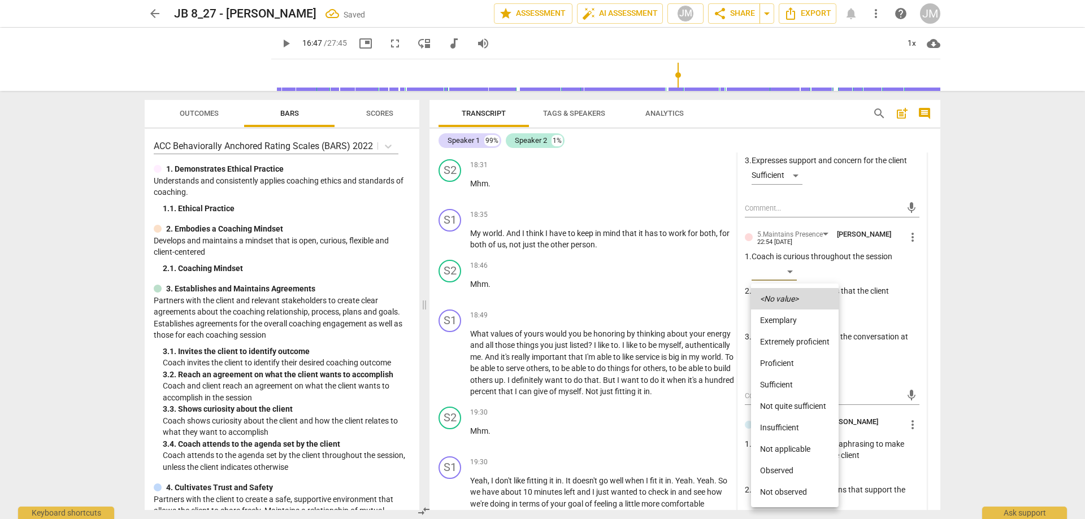
click at [788, 362] on li "Proficient" at bounding box center [795, 363] width 88 height 21
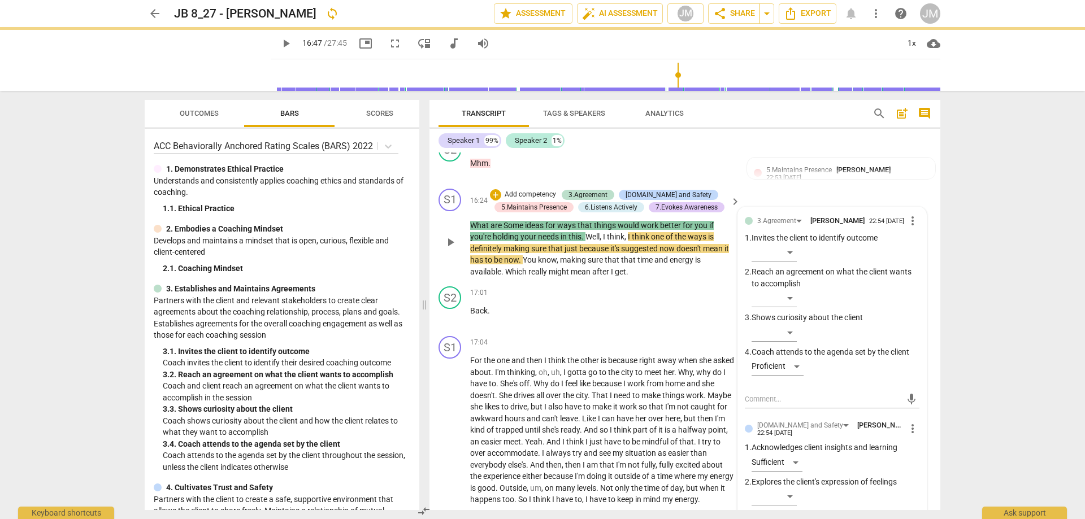
scroll to position [3528, 0]
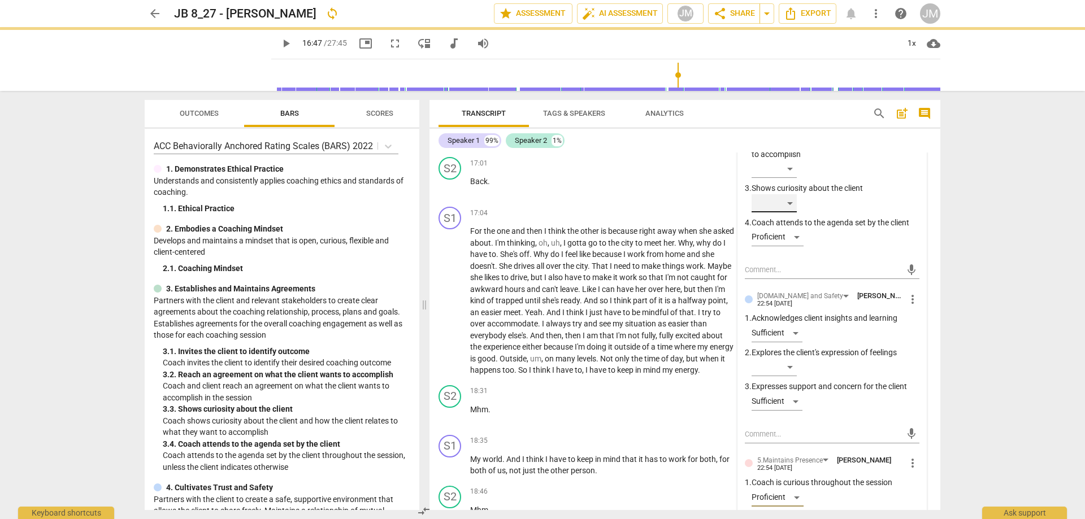
click at [793, 213] on div "​" at bounding box center [774, 203] width 45 height 18
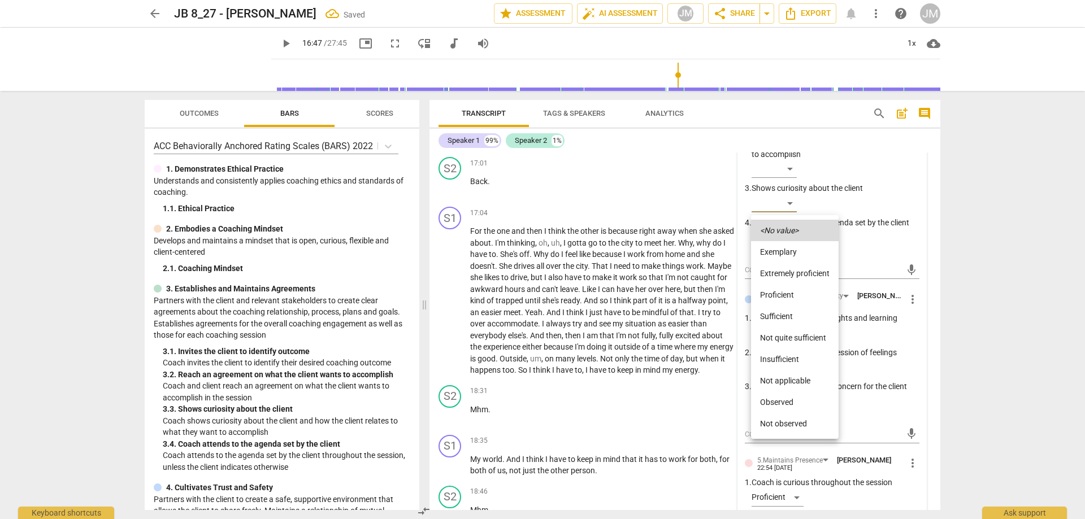
click at [791, 291] on li "Proficient" at bounding box center [795, 294] width 88 height 21
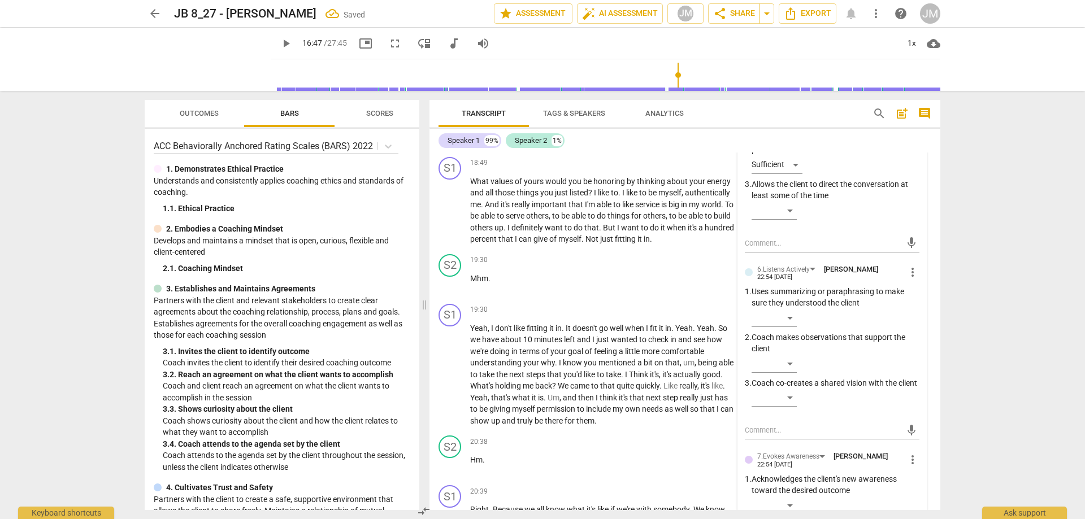
scroll to position [3923, 0]
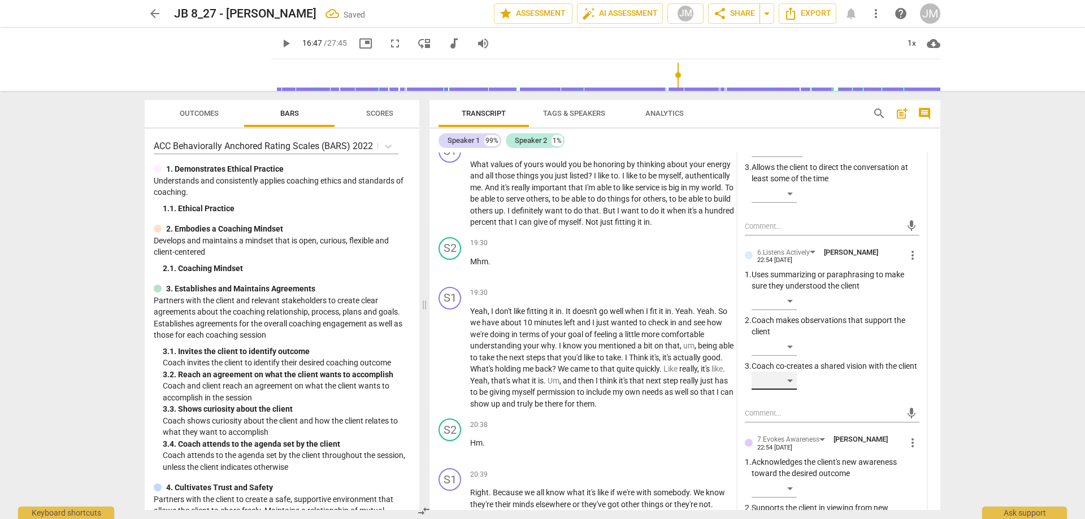
click at [790, 390] on div "​" at bounding box center [774, 381] width 45 height 18
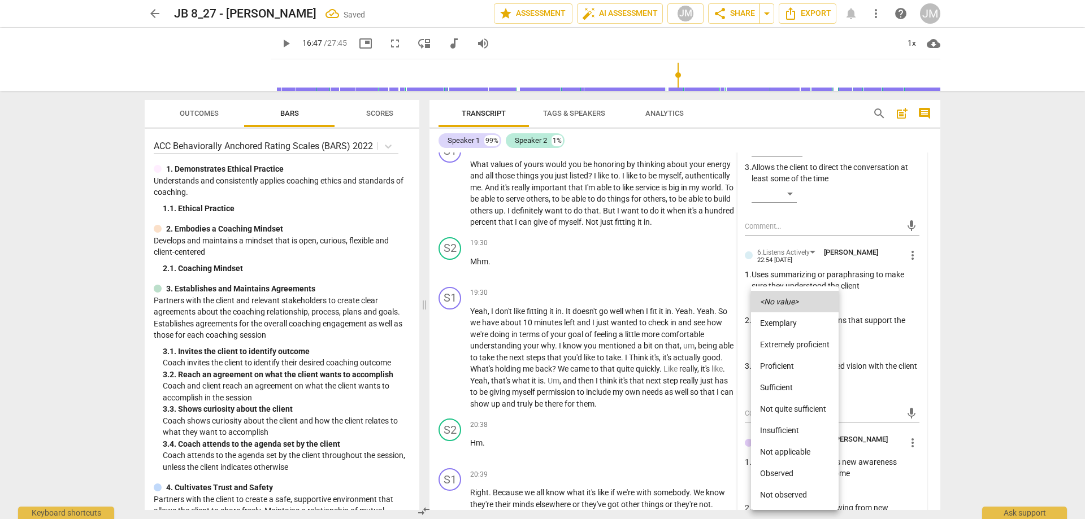
click at [797, 364] on li "Proficient" at bounding box center [795, 365] width 88 height 21
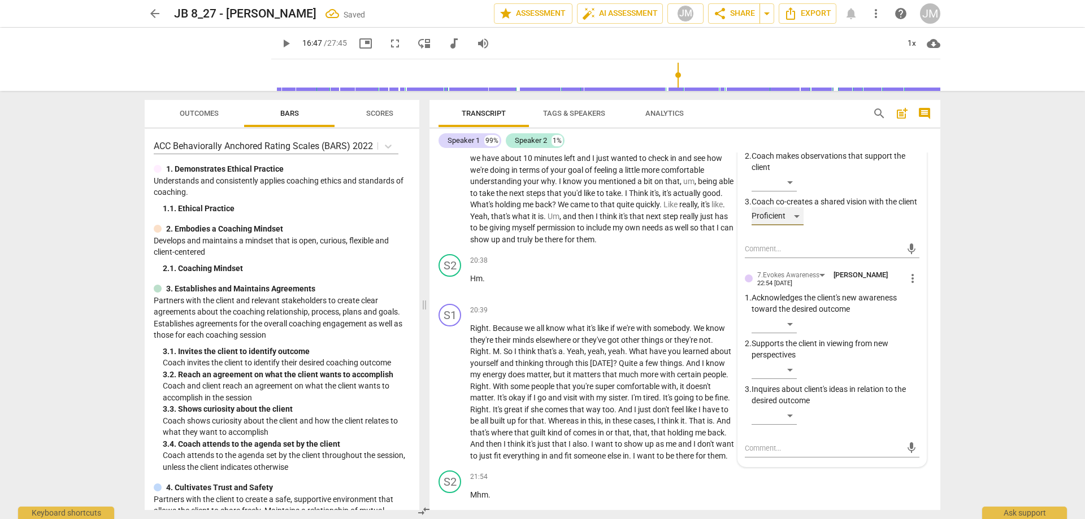
scroll to position [4093, 0]
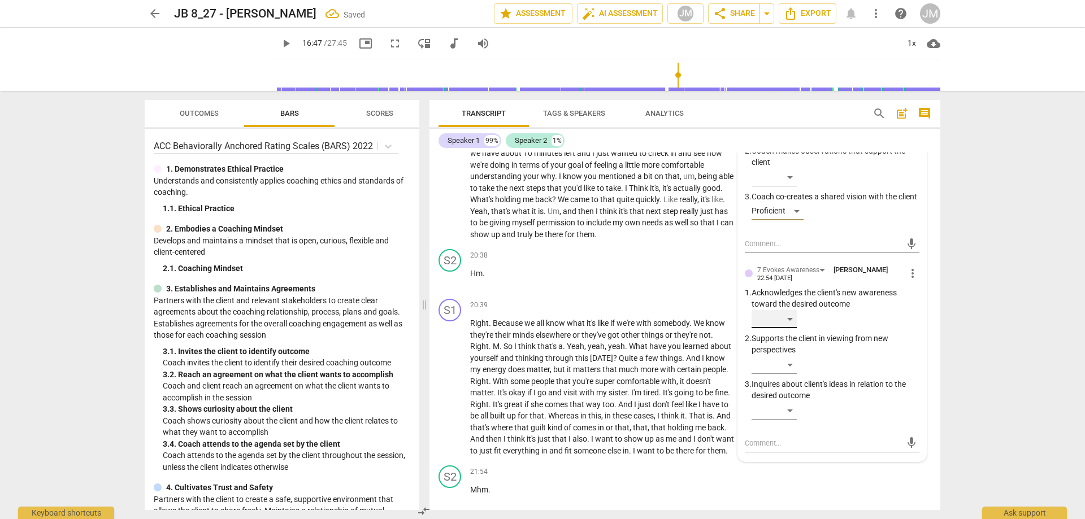
click at [790, 328] on div "​" at bounding box center [774, 319] width 45 height 18
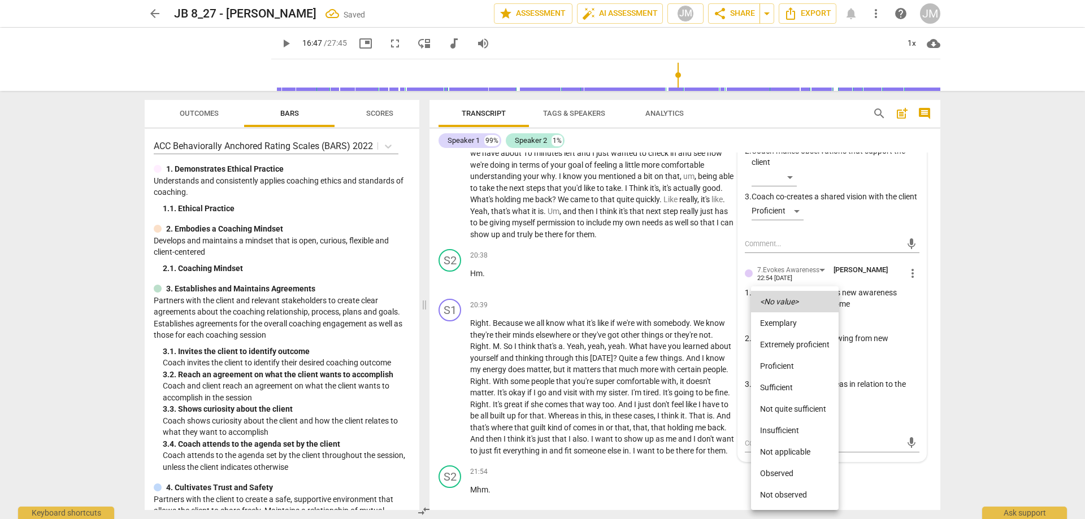
click at [791, 383] on li "Sufficient" at bounding box center [795, 387] width 88 height 21
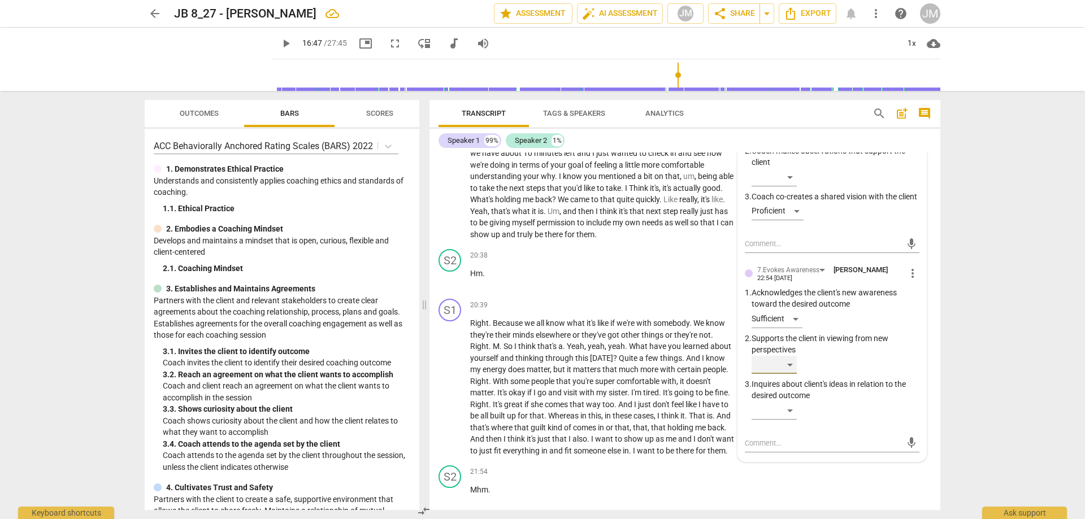
click at [792, 374] on div "​" at bounding box center [774, 365] width 45 height 18
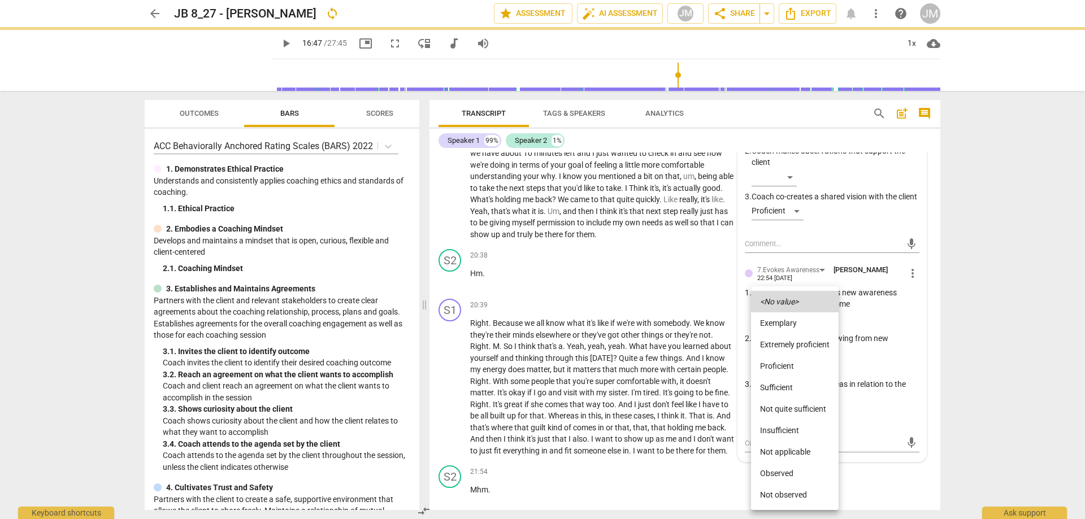
click at [801, 344] on li "Extremely proficient" at bounding box center [795, 344] width 88 height 21
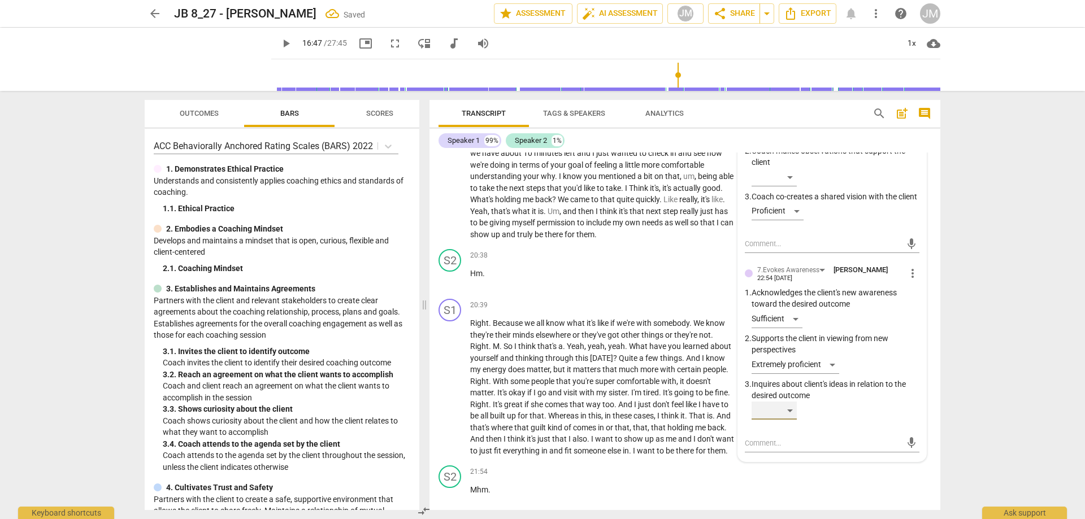
click at [788, 420] on div "​" at bounding box center [774, 411] width 45 height 18
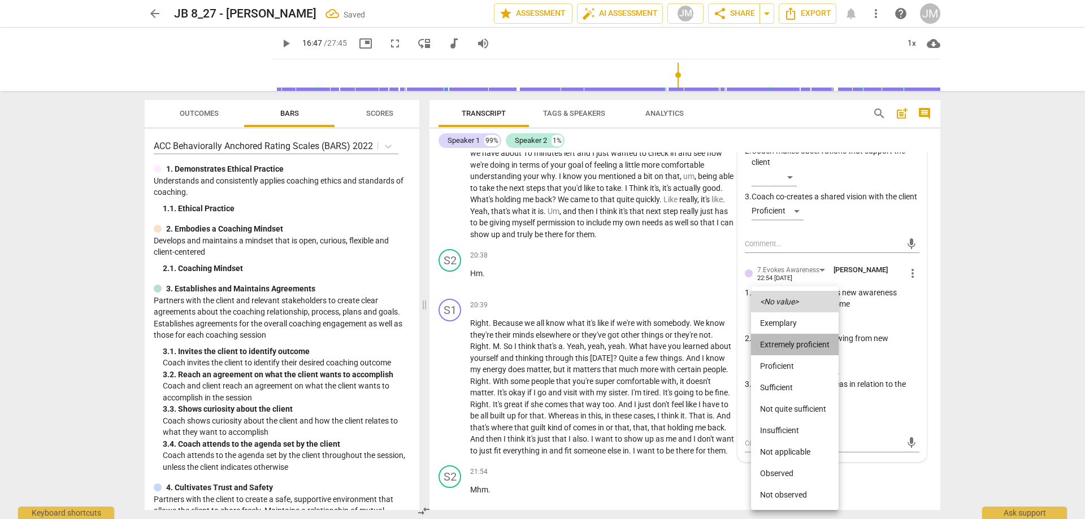
click at [795, 343] on li "Extremely proficient" at bounding box center [795, 344] width 88 height 21
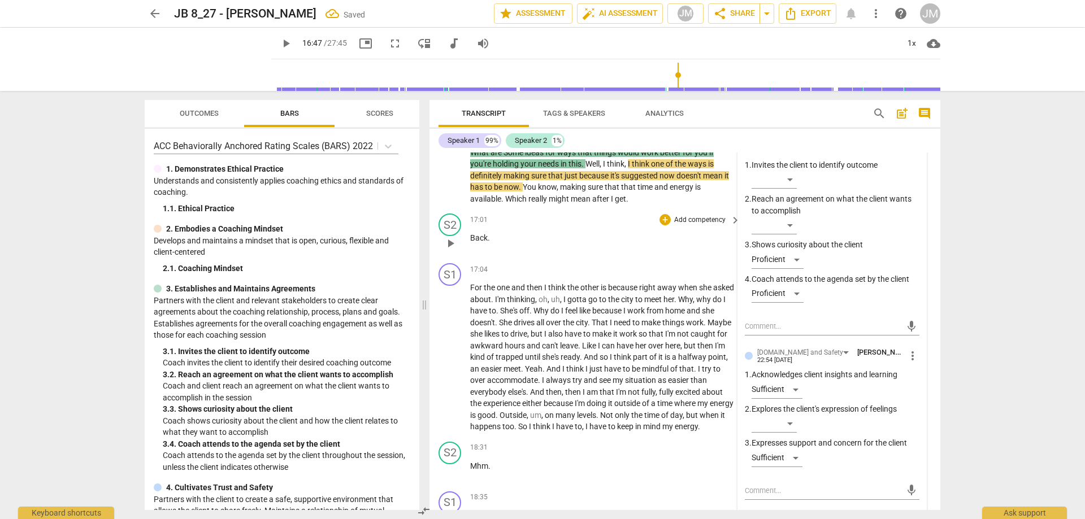
scroll to position [3358, 0]
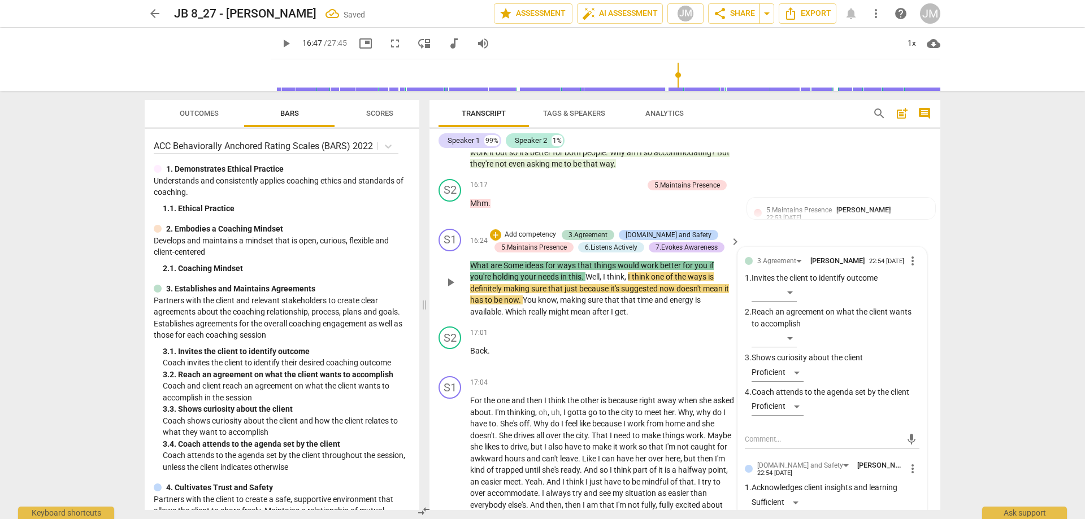
click at [453, 289] on span "play_arrow" at bounding box center [451, 283] width 14 height 14
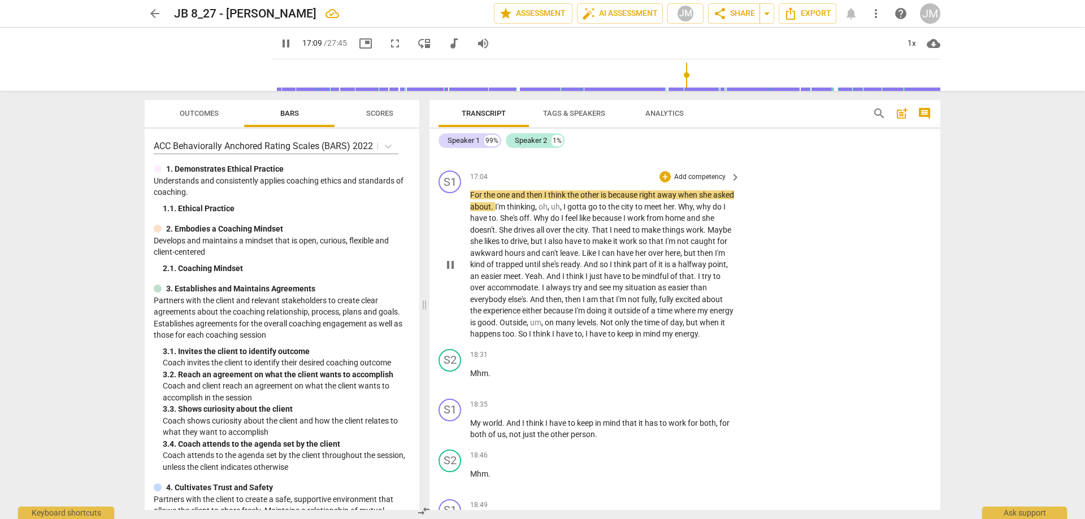
scroll to position [3584, 0]
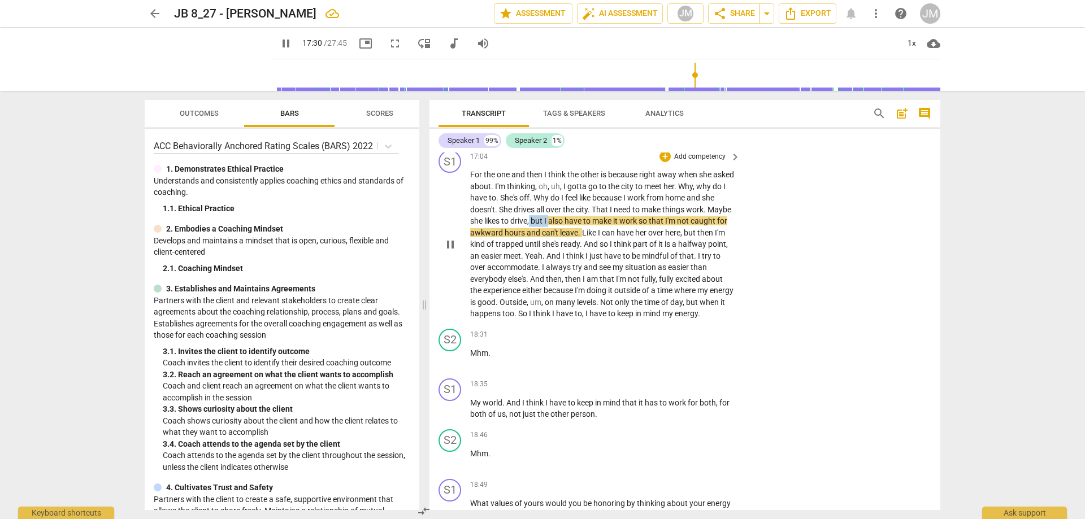
drag, startPoint x: 577, startPoint y: 239, endPoint x: 597, endPoint y: 244, distance: 20.8
click at [598, 244] on p "For the one and then I think the other is because right away when she asked abo…" at bounding box center [602, 244] width 265 height 151
click at [668, 162] on div "+" at bounding box center [665, 156] width 11 height 11
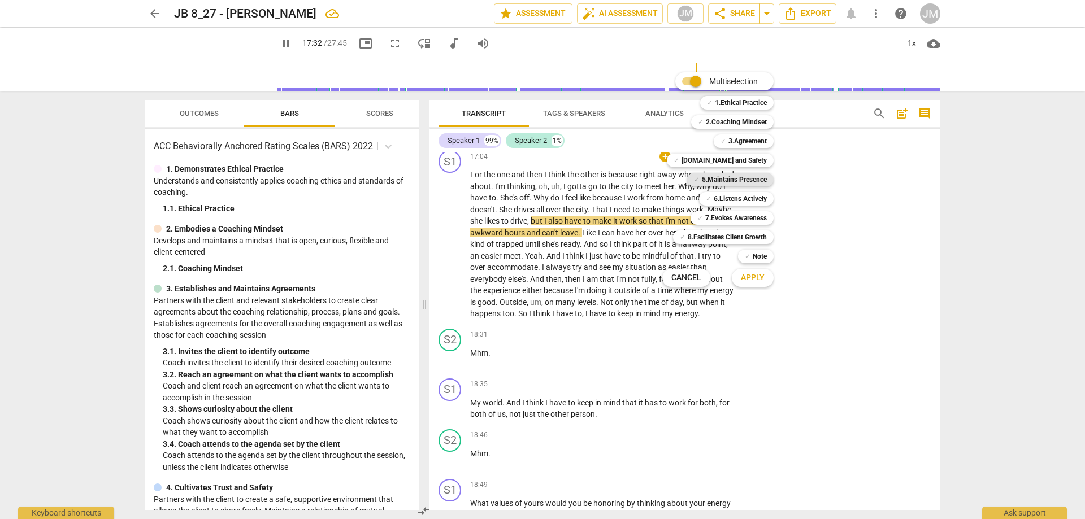
click at [758, 184] on b "5.Maintains Presence" at bounding box center [734, 180] width 65 height 14
click at [761, 285] on button "Apply" at bounding box center [753, 278] width 42 height 20
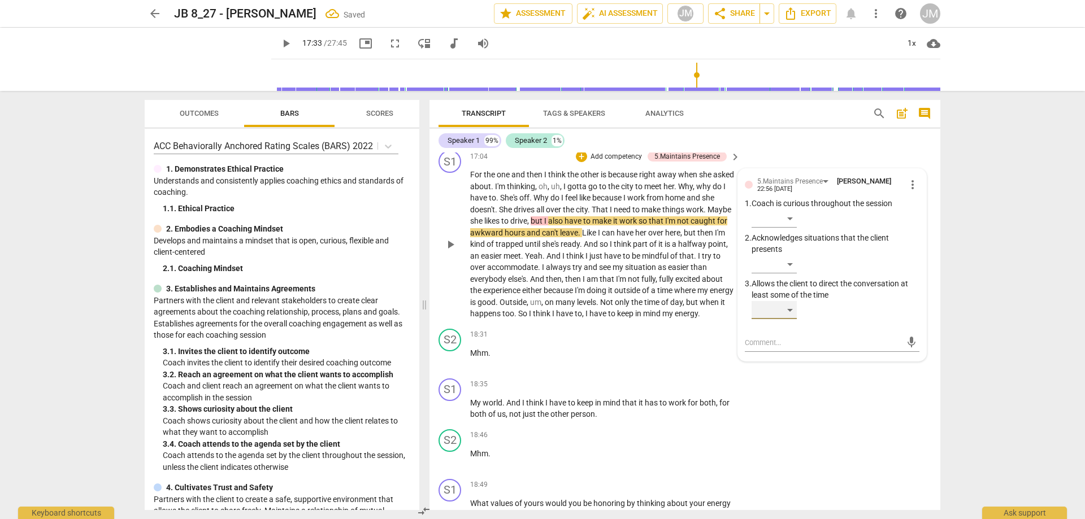
click at [782, 319] on div "​" at bounding box center [774, 310] width 45 height 18
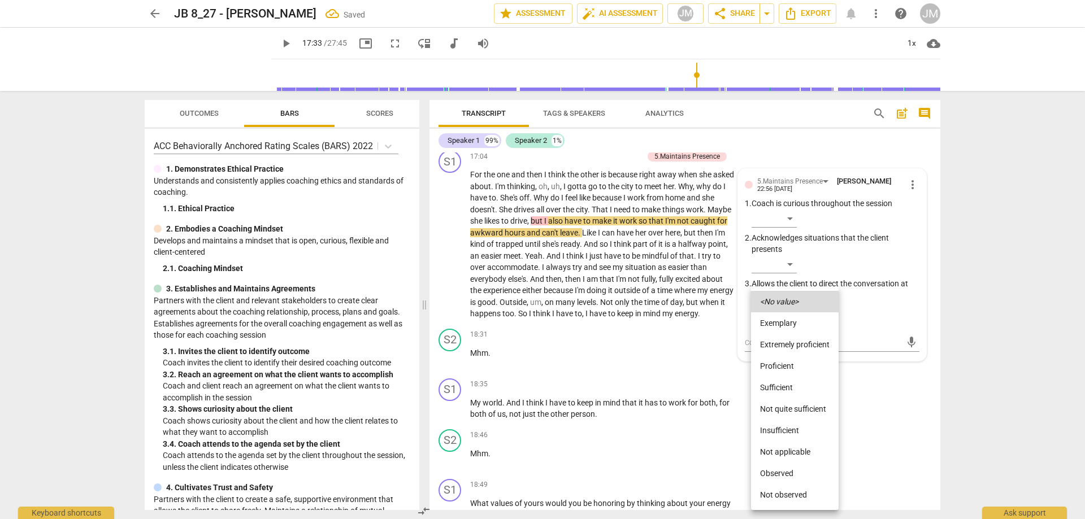
click at [796, 410] on li "Not quite sufficient" at bounding box center [795, 408] width 88 height 21
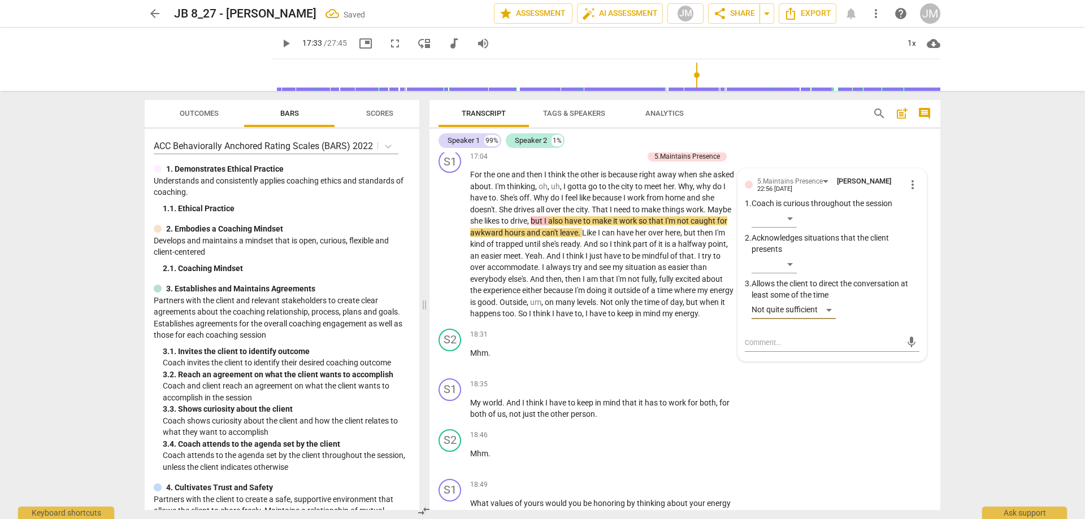
click at [776, 348] on textarea at bounding box center [823, 342] width 157 height 11
click at [906, 349] on span "send" at bounding box center [911, 342] width 12 height 12
click at [837, 359] on textarea at bounding box center [823, 353] width 157 height 11
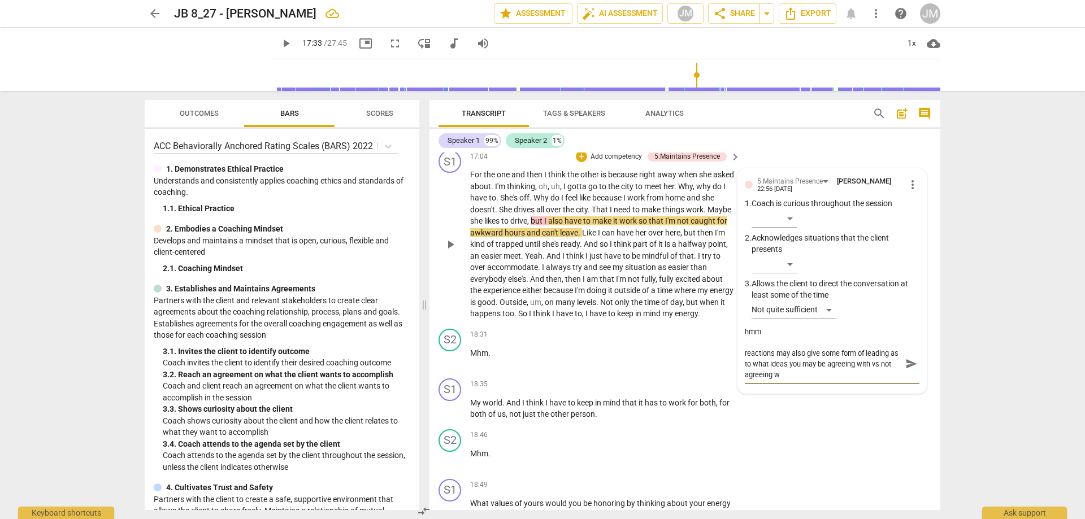
scroll to position [0, 0]
click at [913, 370] on span "send" at bounding box center [911, 364] width 12 height 12
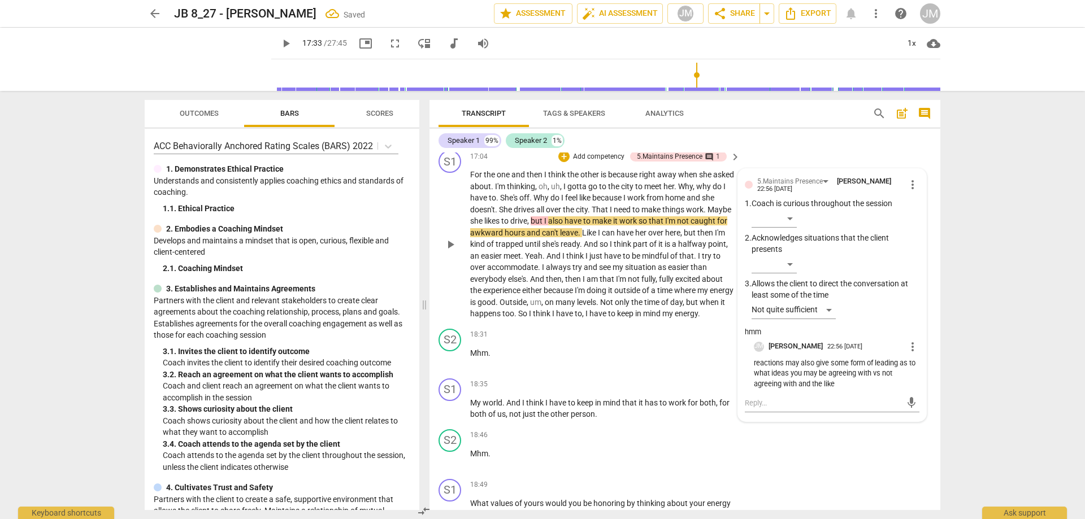
click at [441, 272] on div "S1 play_arrow pause" at bounding box center [455, 235] width 32 height 170
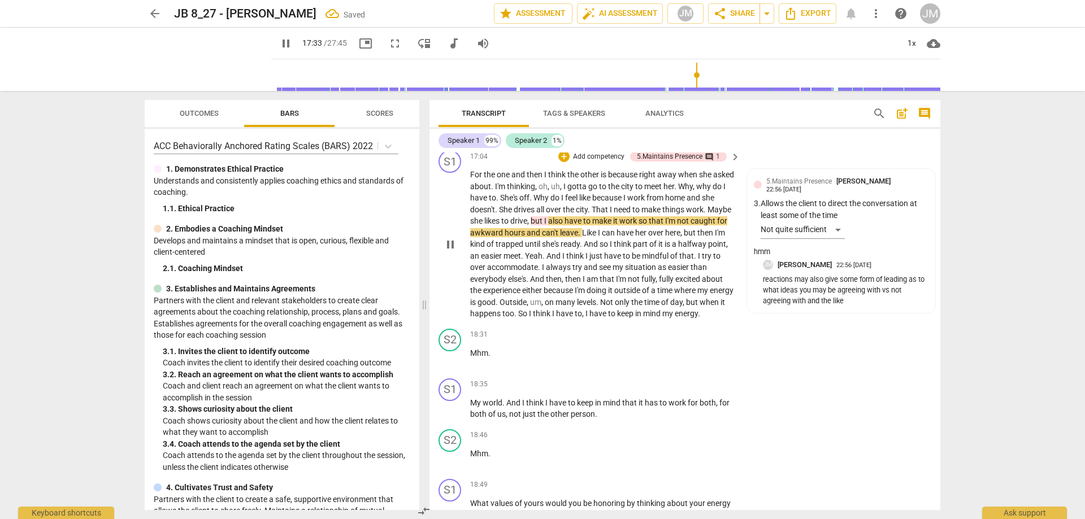
click at [449, 252] on span "pause" at bounding box center [451, 245] width 14 height 14
click at [453, 252] on span "play_arrow" at bounding box center [451, 245] width 14 height 14
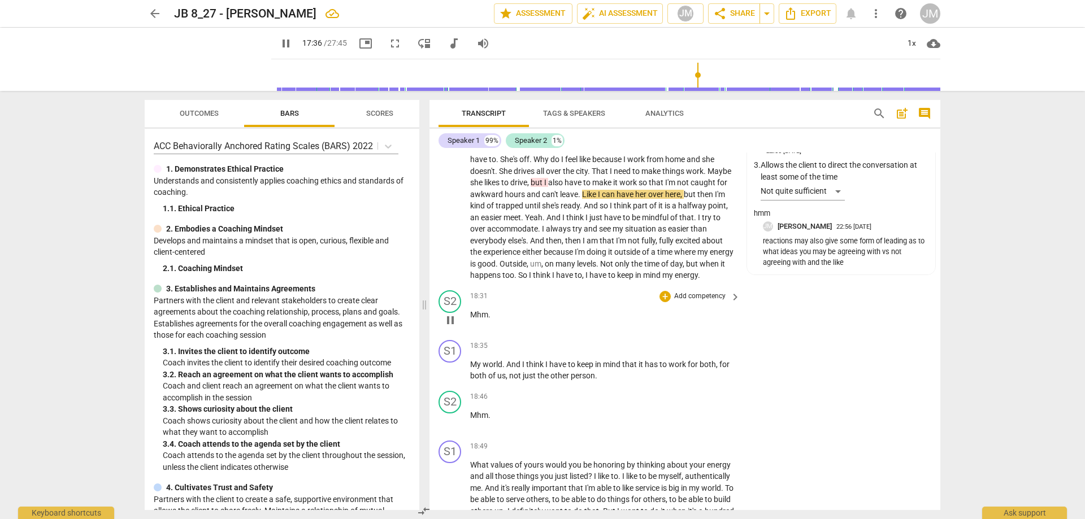
scroll to position [3641, 0]
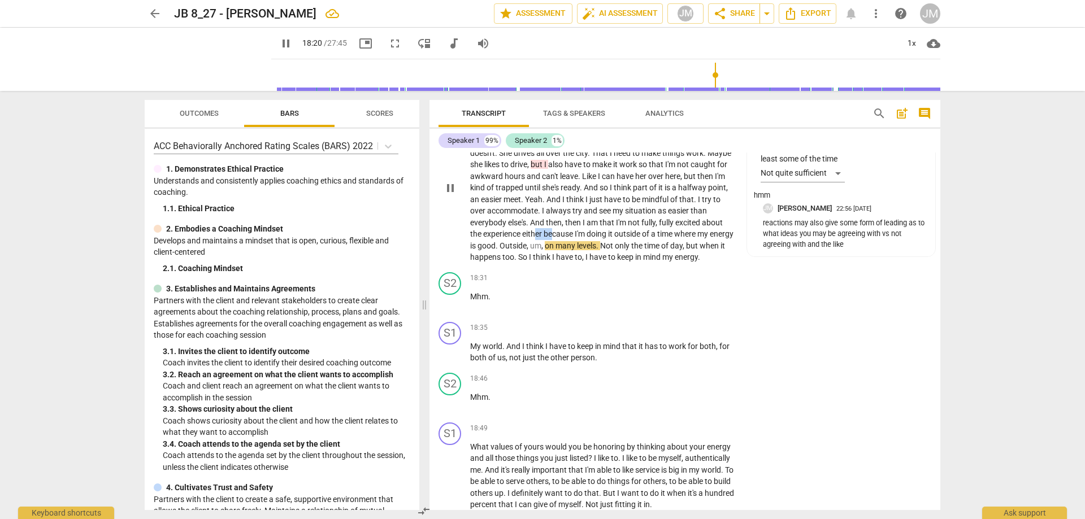
drag, startPoint x: 619, startPoint y: 255, endPoint x: 639, endPoint y: 258, distance: 19.4
click at [639, 258] on p "For the one and then I think the other is because right away when she asked abo…" at bounding box center [602, 187] width 265 height 151
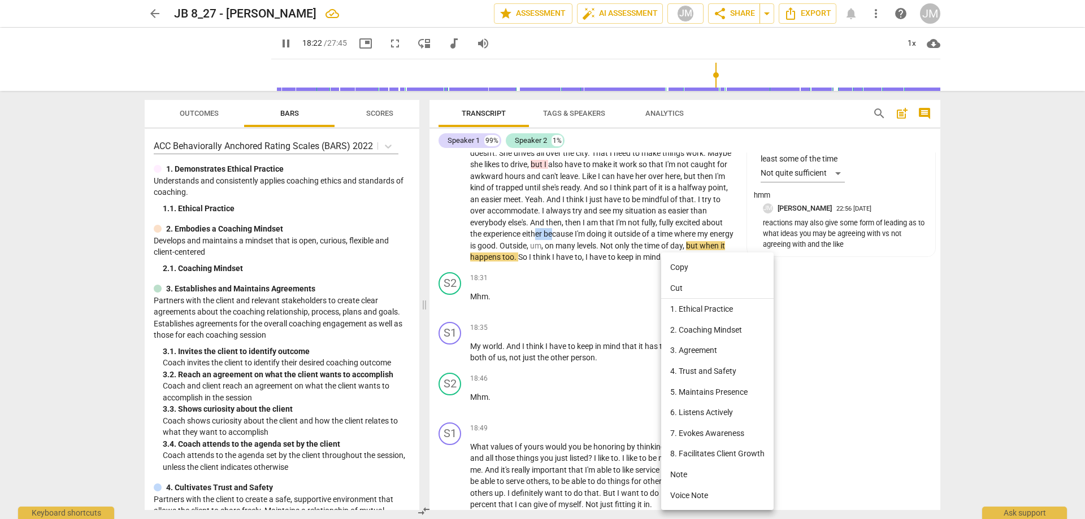
click at [705, 396] on li "5. Maintains Presence" at bounding box center [717, 392] width 112 height 21
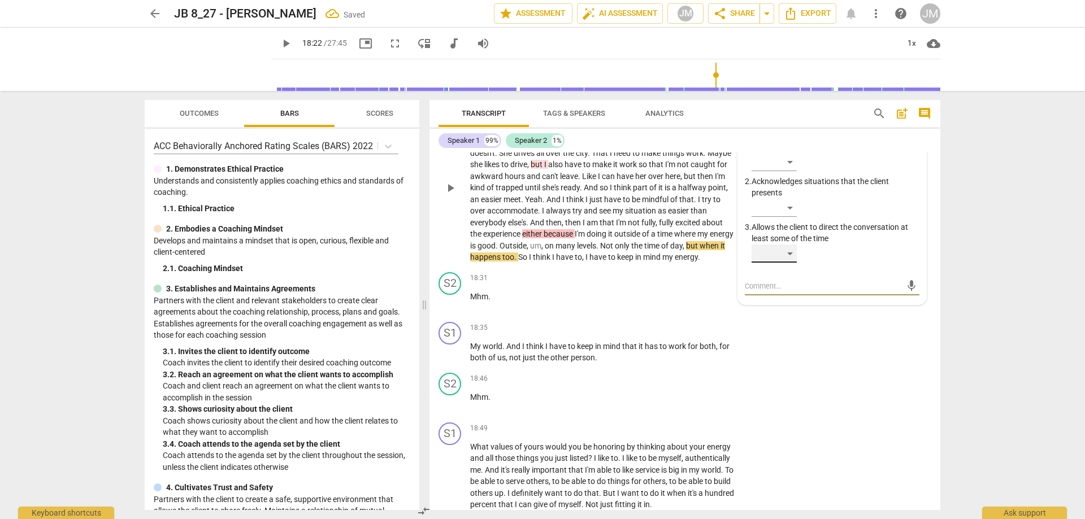
click at [786, 263] on div "​" at bounding box center [774, 254] width 45 height 18
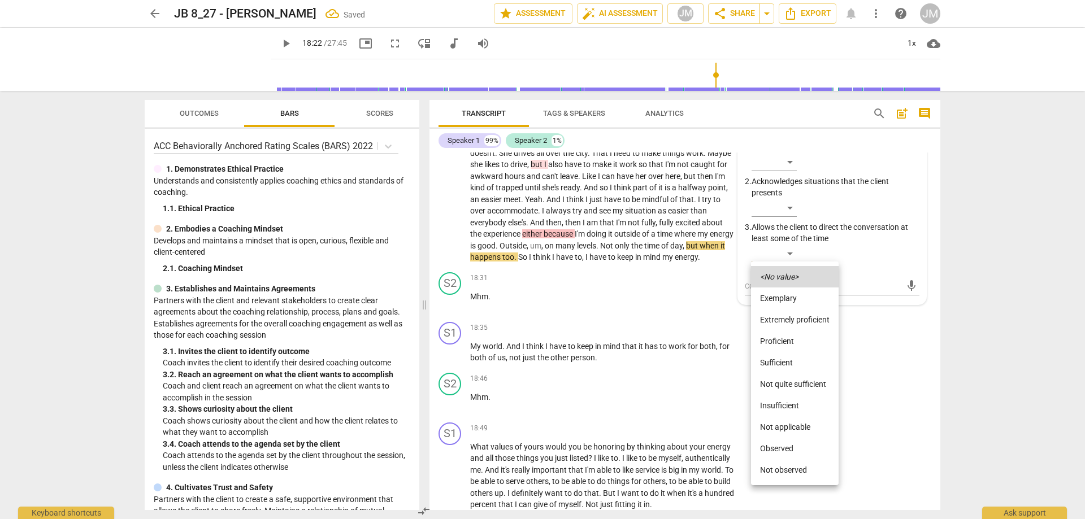
click at [809, 385] on li "Not quite sufficient" at bounding box center [795, 384] width 88 height 21
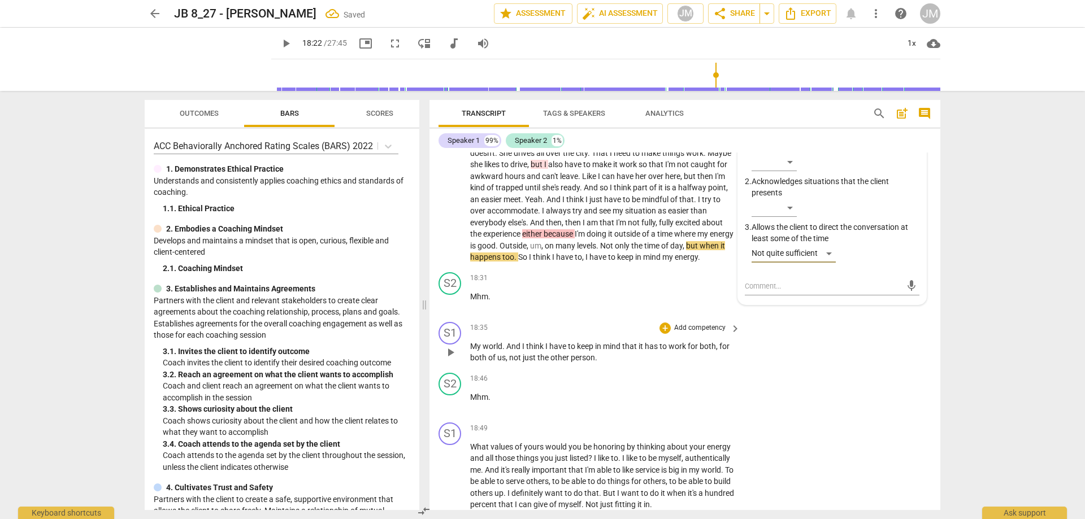
click at [879, 368] on div "S1 play_arrow pause 18:35 + Add competency keyboard_arrow_right My world . And …" at bounding box center [685, 343] width 511 height 51
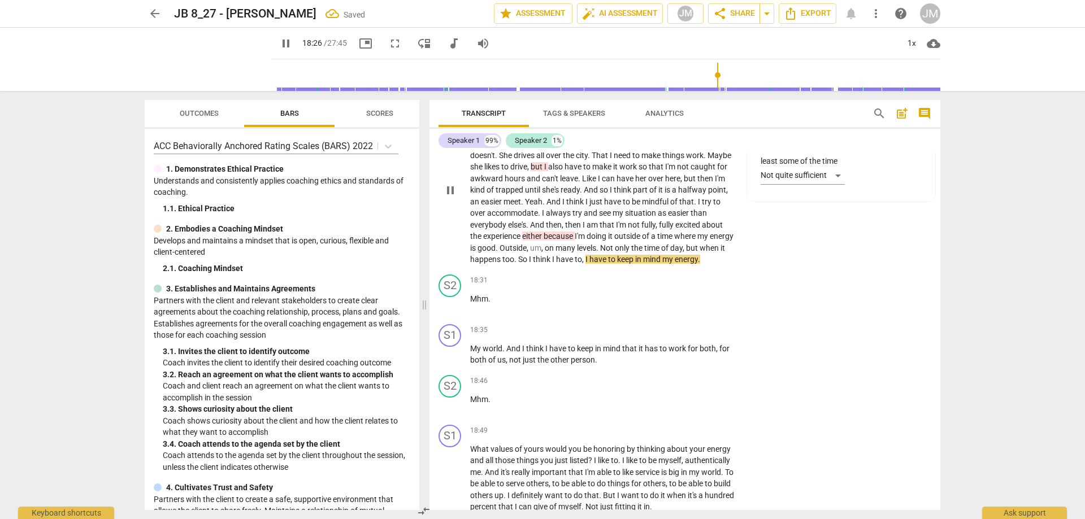
scroll to position [3754, 0]
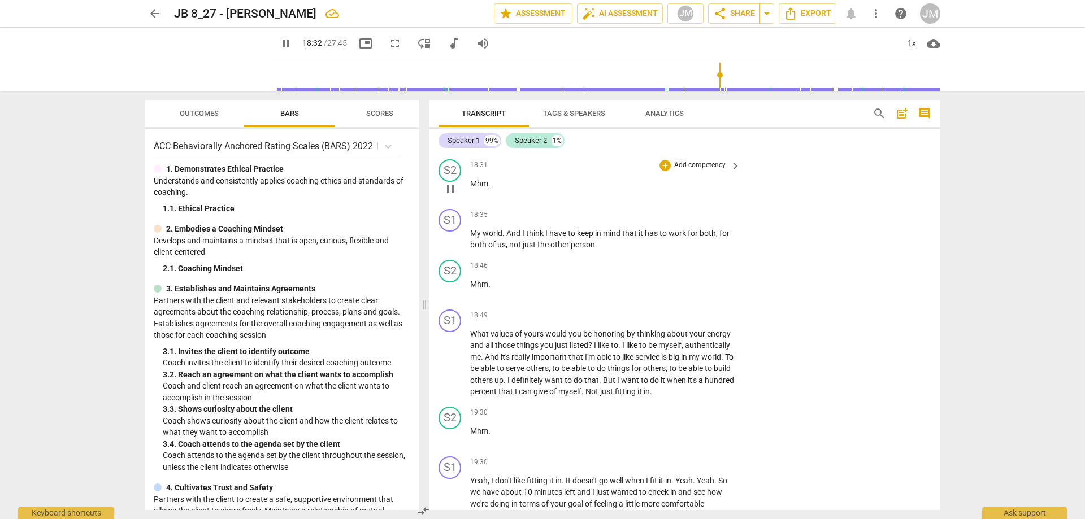
click at [495, 190] on p "Mhm ." at bounding box center [602, 184] width 265 height 12
drag, startPoint x: 490, startPoint y: 216, endPoint x: 449, endPoint y: 217, distance: 41.3
click at [453, 205] on div "S2 play_arrow pause 18:31 + Add competency keyboard_arrow_right Mhm ." at bounding box center [685, 180] width 511 height 50
click at [660, 171] on div "+" at bounding box center [665, 165] width 11 height 11
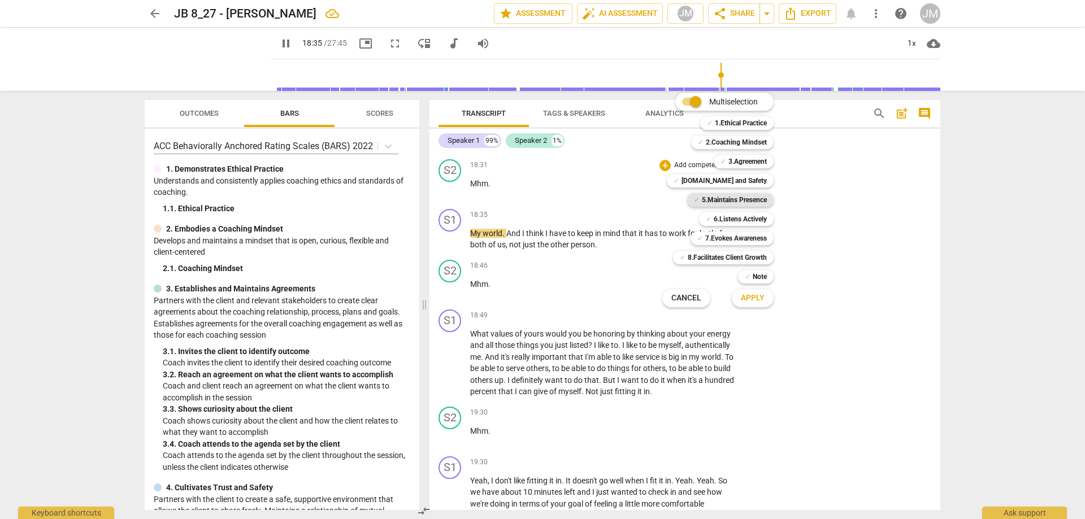
click at [739, 198] on b "5.Maintains Presence" at bounding box center [734, 200] width 65 height 14
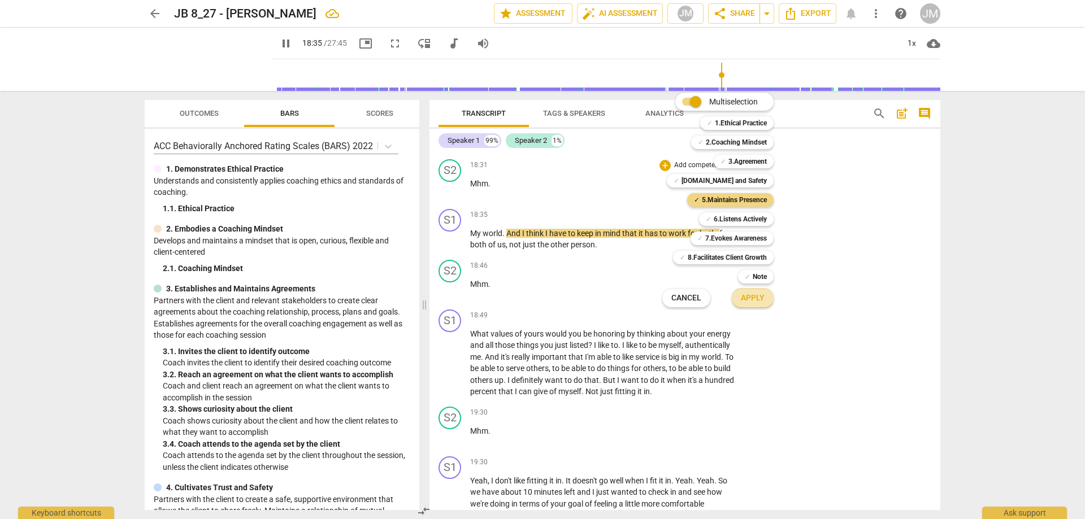
click at [752, 297] on span "Apply" at bounding box center [753, 298] width 24 height 11
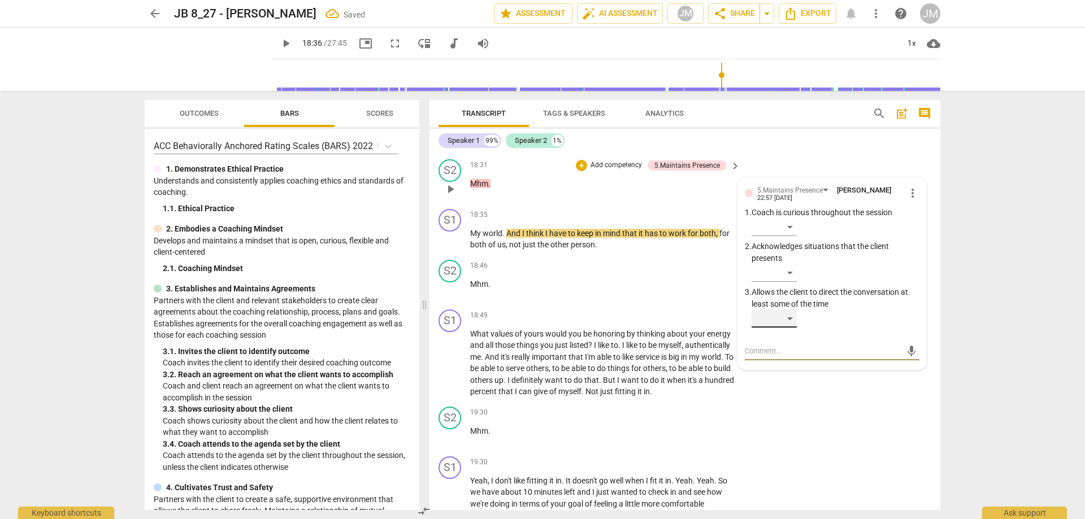
click at [771, 328] on div "​" at bounding box center [774, 319] width 45 height 18
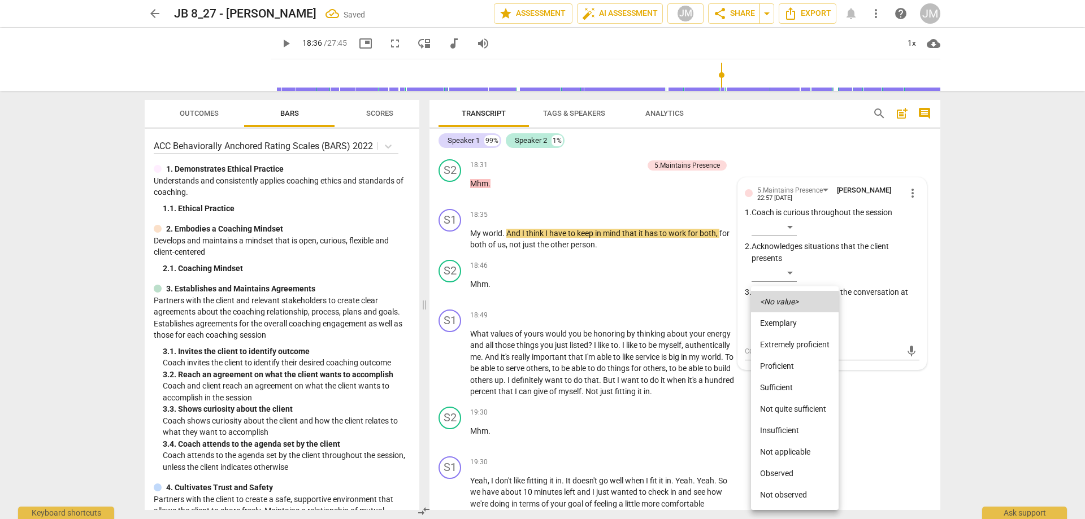
click at [795, 410] on li "Not quite sufficient" at bounding box center [795, 408] width 88 height 21
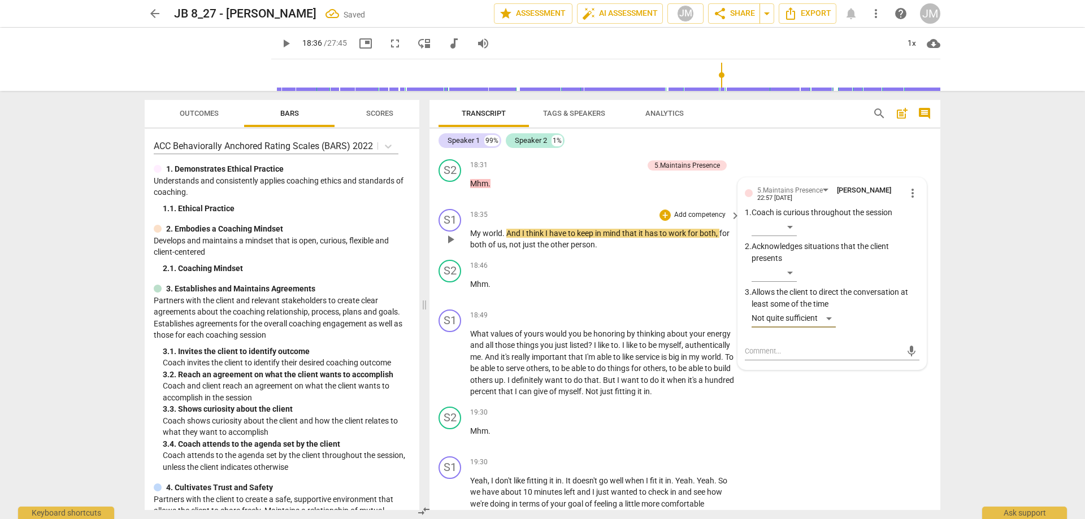
click at [453, 246] on span "play_arrow" at bounding box center [451, 240] width 14 height 14
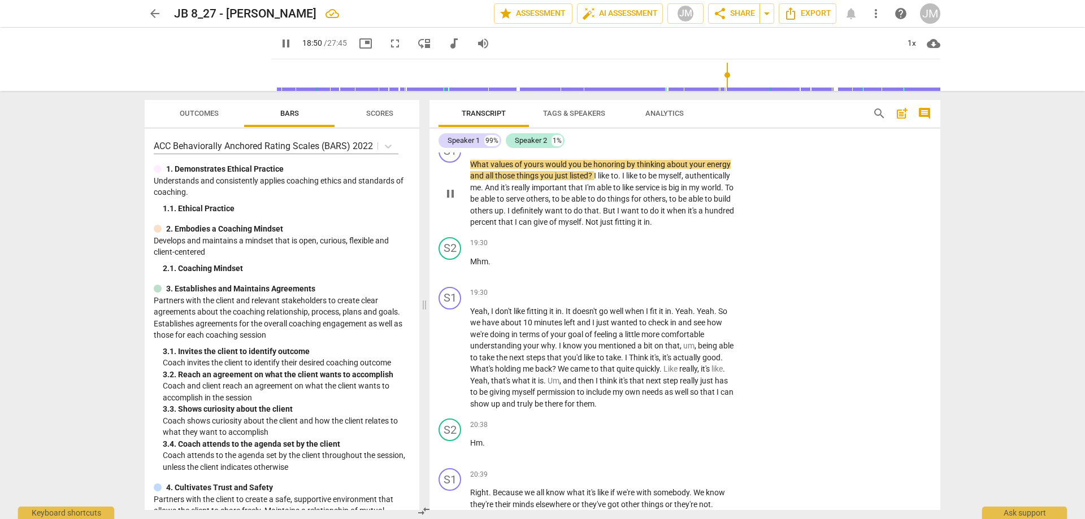
scroll to position [3810, 0]
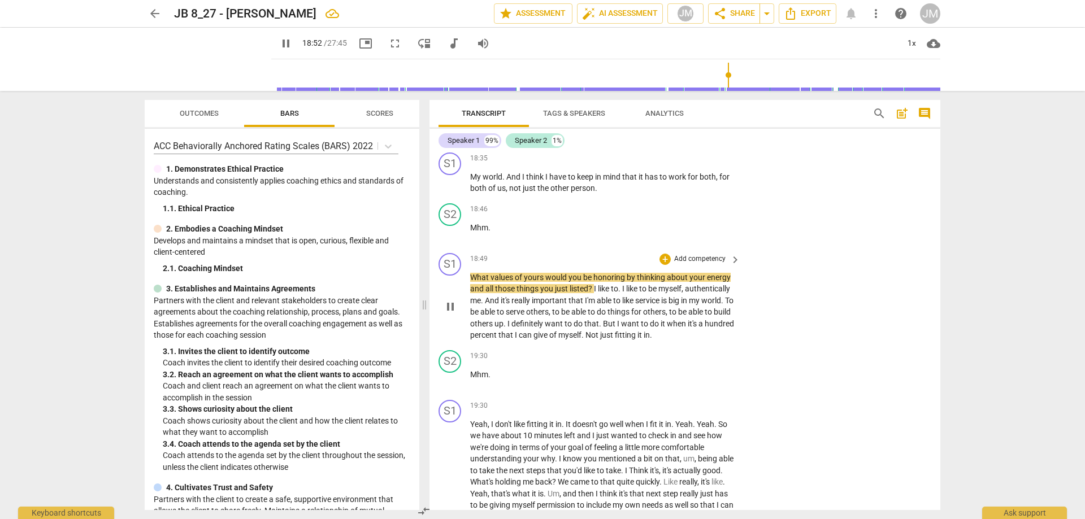
click at [879, 315] on div "S1 play_arrow pause 18:49 + Add competency keyboard_arrow_right What values of …" at bounding box center [685, 297] width 511 height 97
click at [591, 293] on span "?" at bounding box center [591, 288] width 6 height 9
click at [595, 293] on span "I" at bounding box center [596, 288] width 4 height 9
drag, startPoint x: 596, startPoint y: 326, endPoint x: 467, endPoint y: 313, distance: 129.0
click at [467, 313] on div "S1 play_arrow pause 18:49 + Add competency keyboard_arrow_right What values of …" at bounding box center [685, 297] width 511 height 97
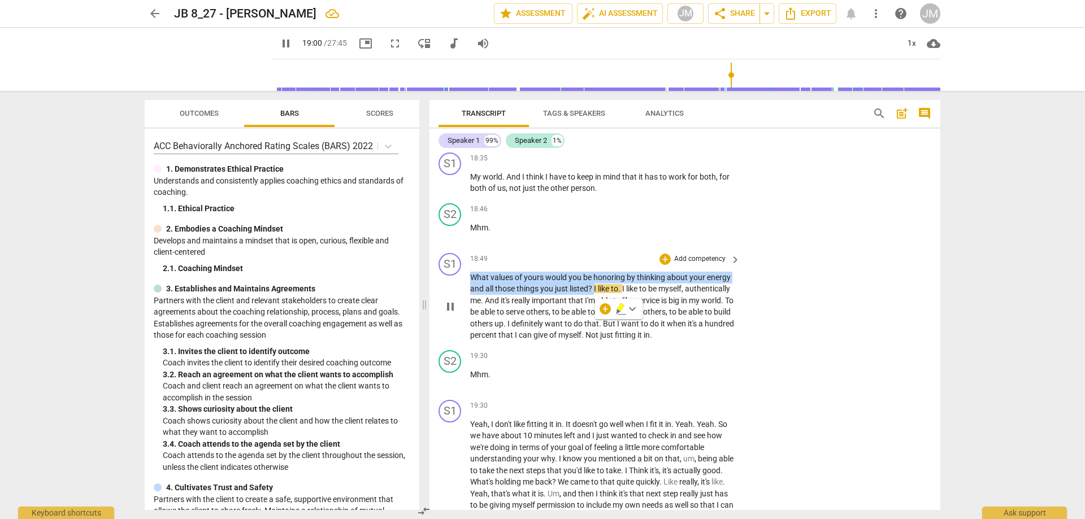
click at [493, 282] on span "values" at bounding box center [503, 277] width 24 height 9
drag, startPoint x: 471, startPoint y: 309, endPoint x: 592, endPoint y: 324, distance: 121.3
click at [592, 324] on p "What values of yours would you be honoring by thinking about your energy and al…" at bounding box center [602, 307] width 265 height 70
click at [666, 265] on div "+" at bounding box center [665, 259] width 11 height 11
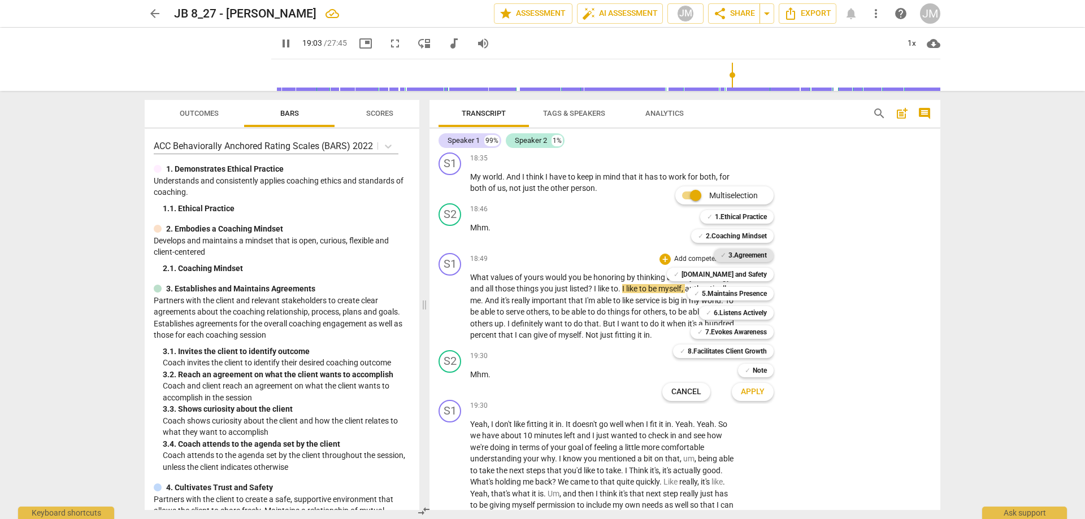
click at [729, 255] on b "3.Agreement" at bounding box center [748, 256] width 38 height 14
click at [730, 275] on b "[DOMAIN_NAME] and Safety" at bounding box center [724, 275] width 85 height 14
click at [730, 295] on b "5.Maintains Presence" at bounding box center [734, 294] width 65 height 14
click at [730, 312] on b "6.Listens Actively" at bounding box center [740, 313] width 53 height 14
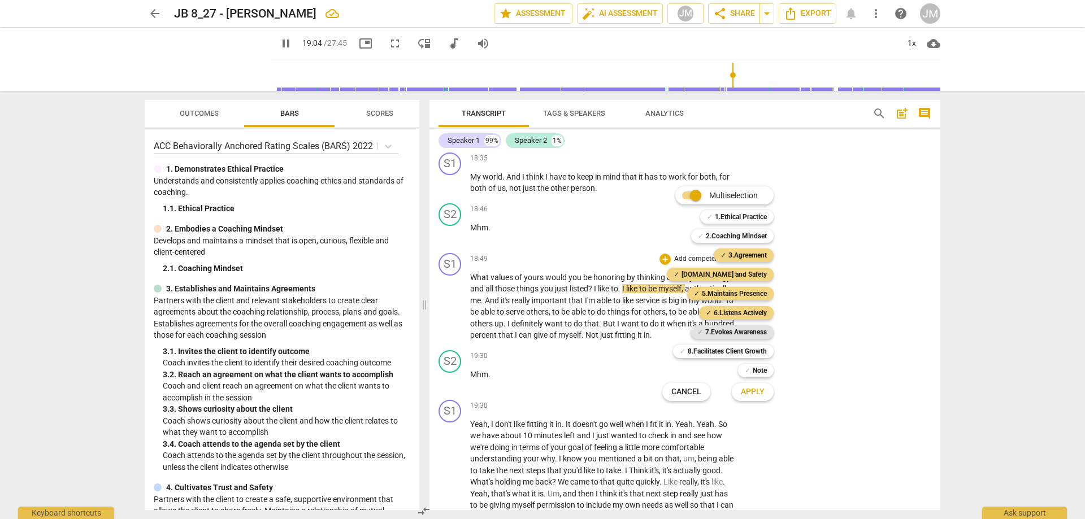
click at [729, 336] on b "7.Evokes Awareness" at bounding box center [736, 333] width 62 height 14
click at [748, 397] on span "Apply" at bounding box center [753, 392] width 24 height 11
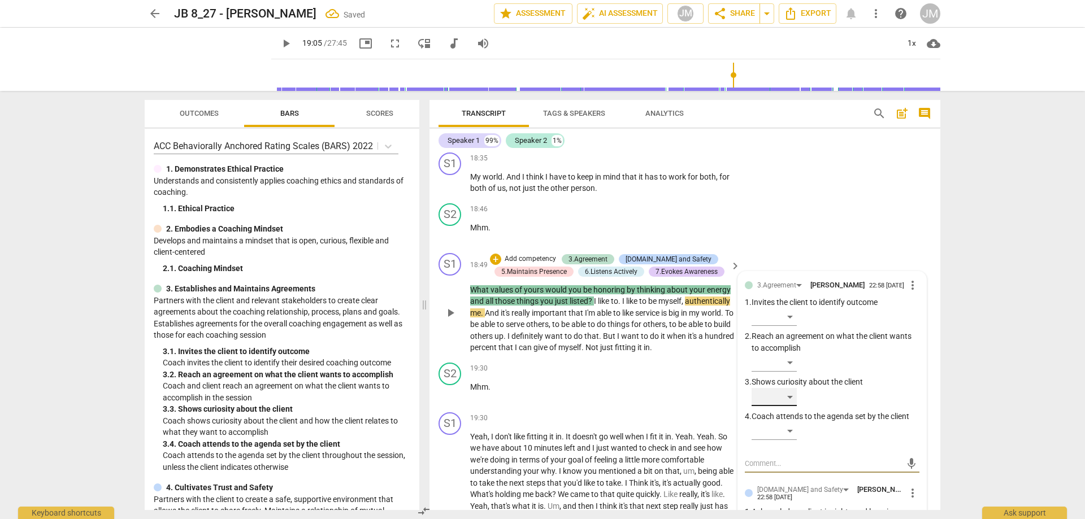
click at [791, 406] on div "​" at bounding box center [774, 397] width 45 height 18
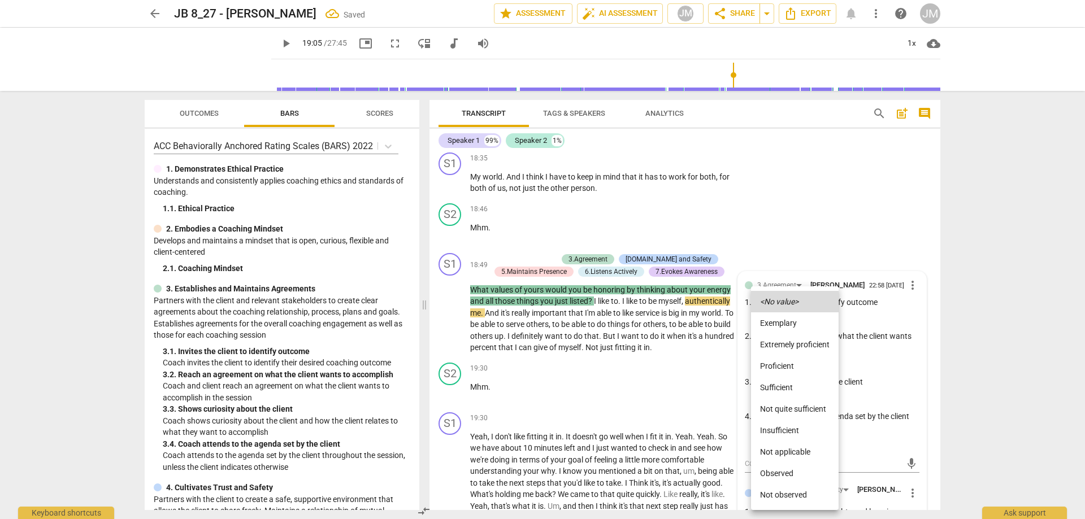
click at [795, 342] on li "Extremely proficient" at bounding box center [795, 344] width 88 height 21
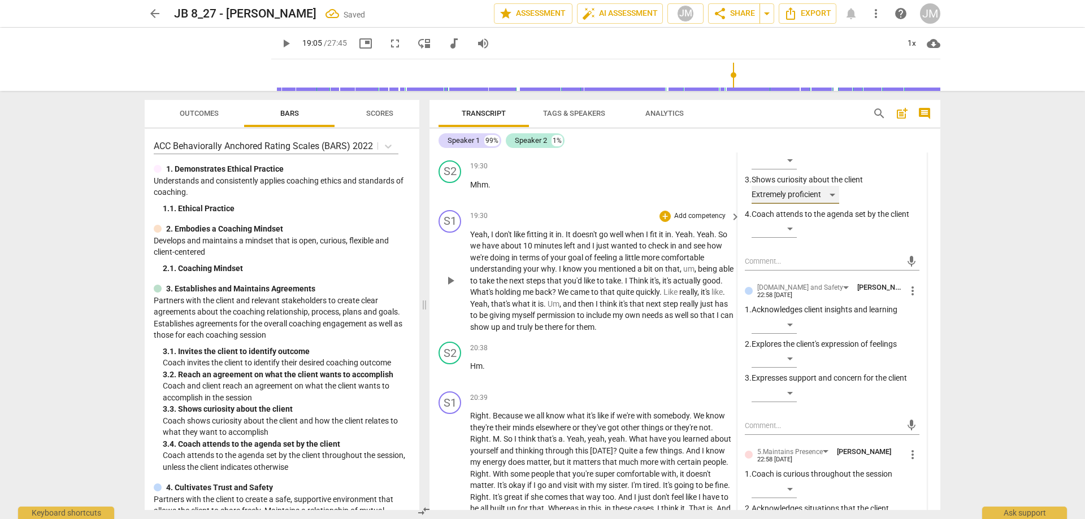
scroll to position [4093, 0]
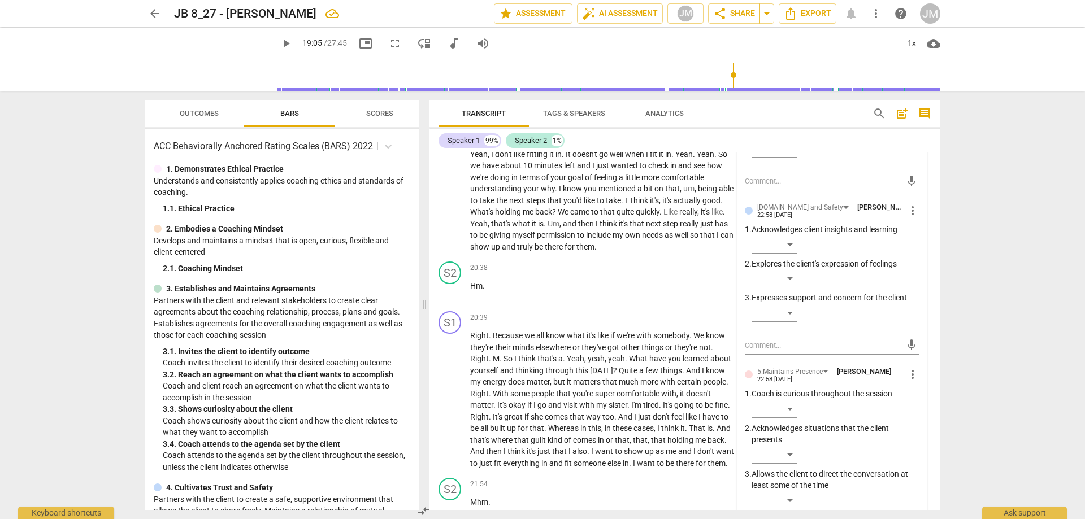
click at [797, 327] on div "​" at bounding box center [836, 315] width 168 height 23
click at [793, 322] on div "​" at bounding box center [774, 313] width 45 height 18
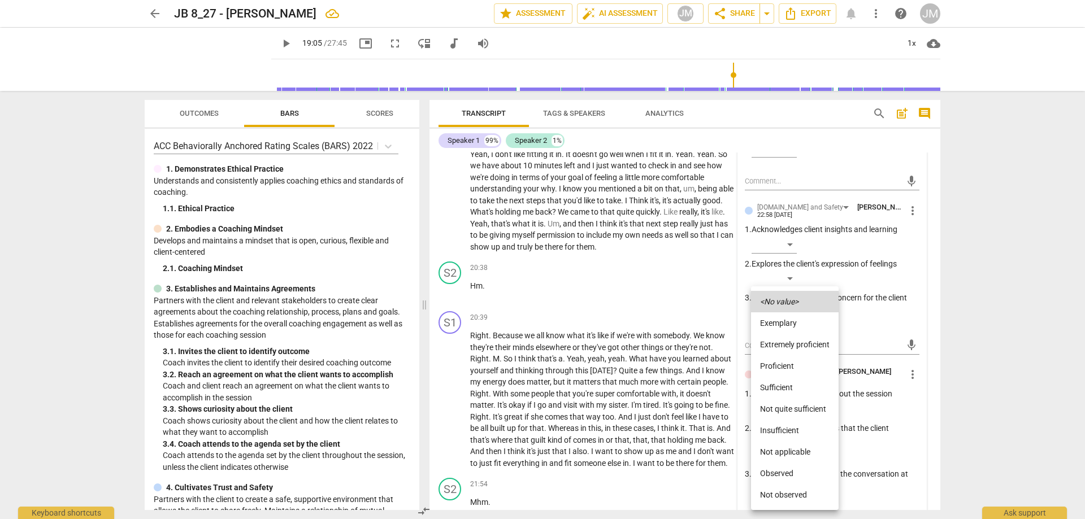
click at [783, 385] on li "Sufficient" at bounding box center [795, 387] width 88 height 21
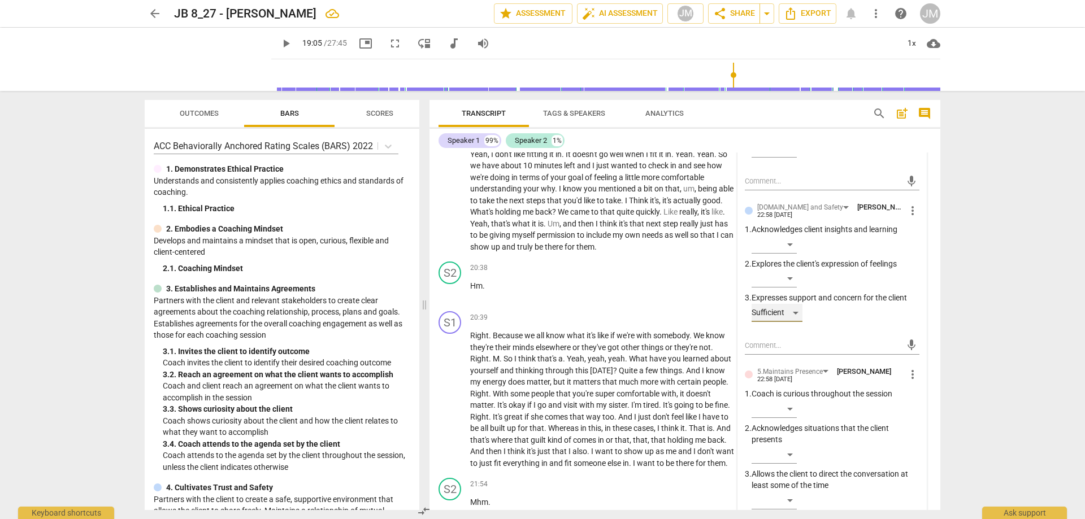
scroll to position [4263, 0]
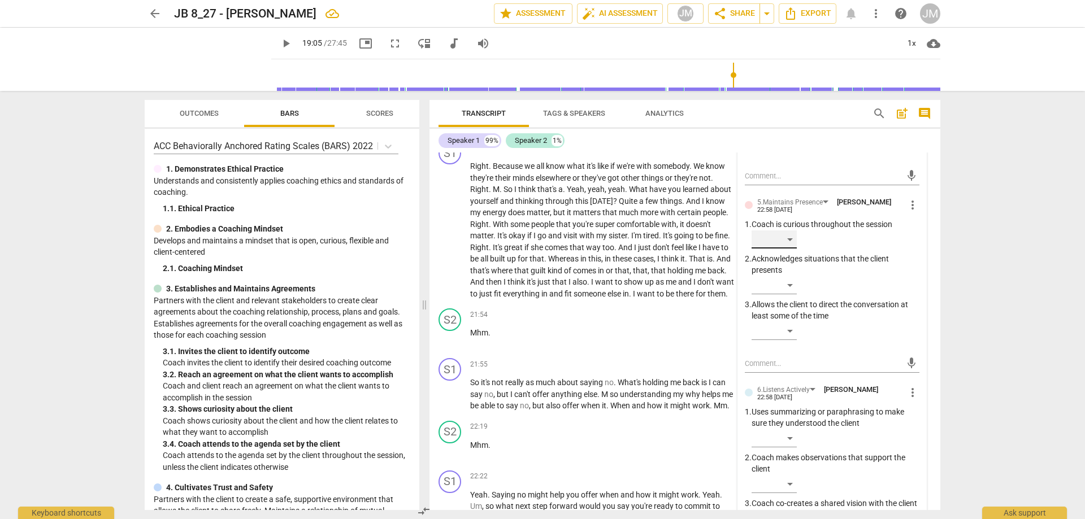
click at [786, 249] on div "​" at bounding box center [774, 240] width 45 height 18
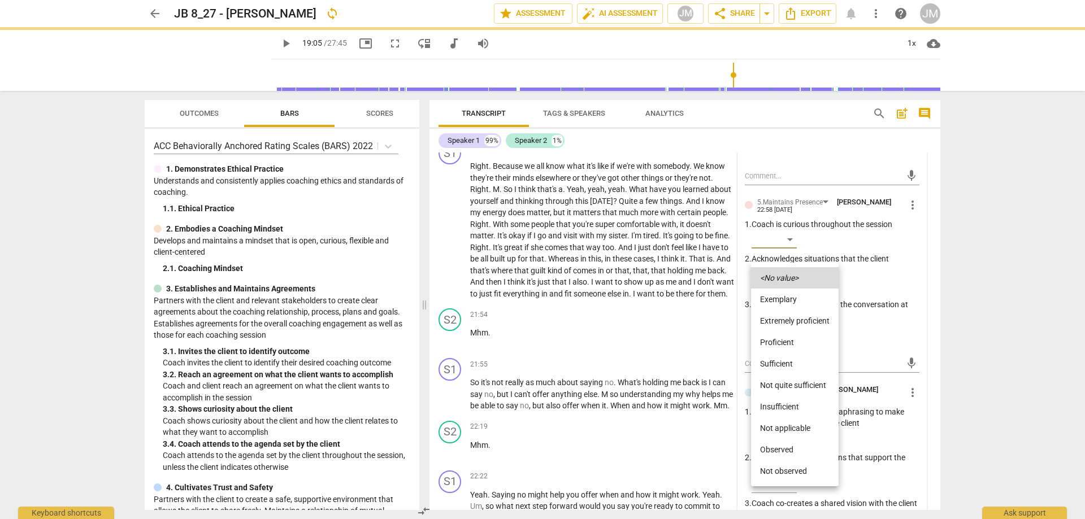
click at [791, 340] on li "Proficient" at bounding box center [795, 342] width 88 height 21
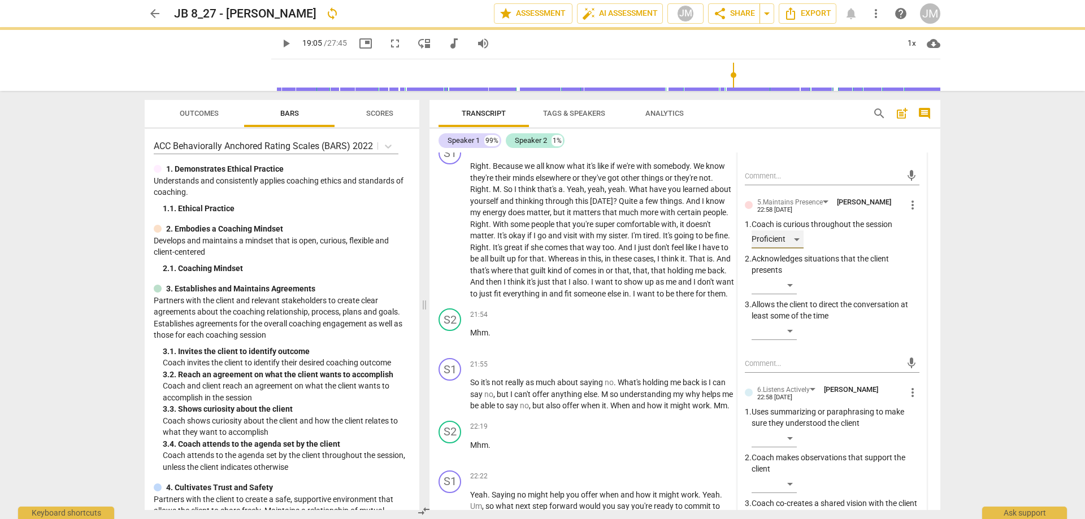
scroll to position [4432, 0]
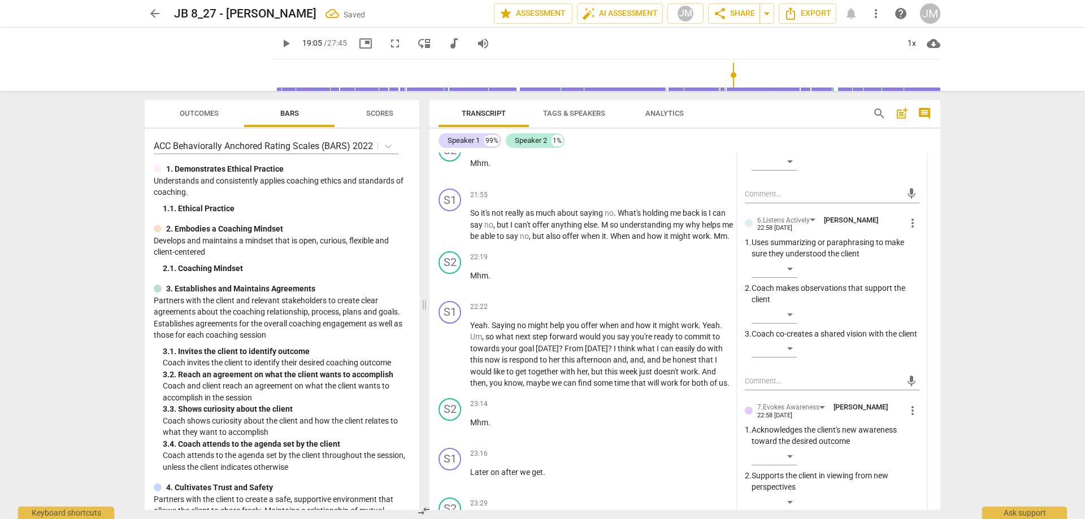
click at [911, 230] on span "more_vert" at bounding box center [913, 223] width 14 height 14
click at [691, 327] on div at bounding box center [542, 259] width 1085 height 519
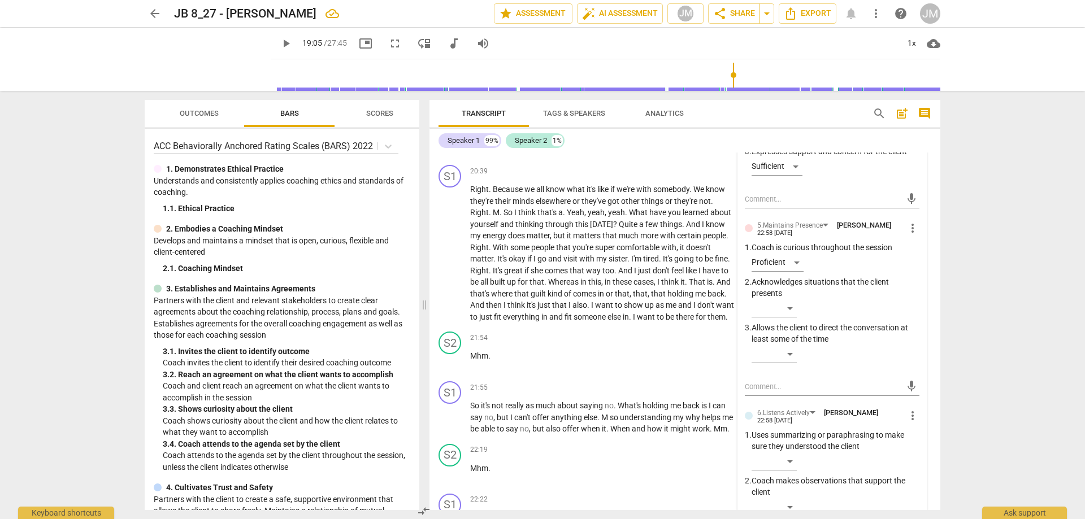
scroll to position [4319, 0]
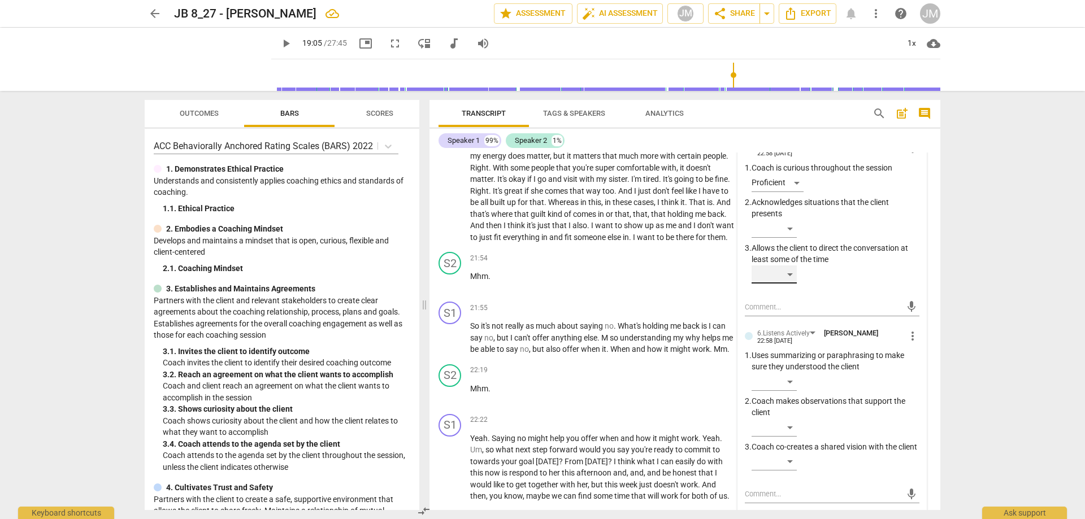
click at [794, 284] on div "​" at bounding box center [774, 275] width 45 height 18
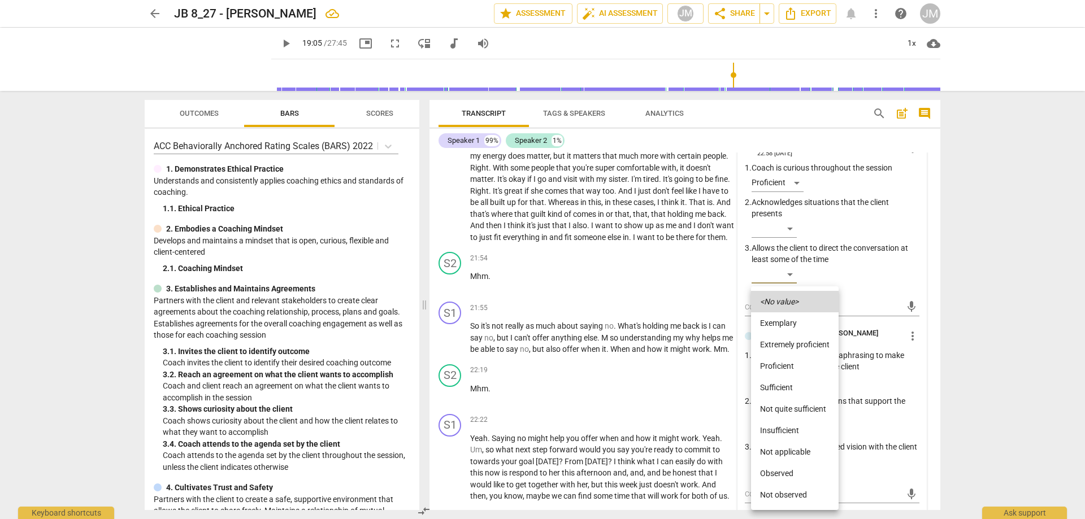
click at [885, 313] on div at bounding box center [542, 259] width 1085 height 519
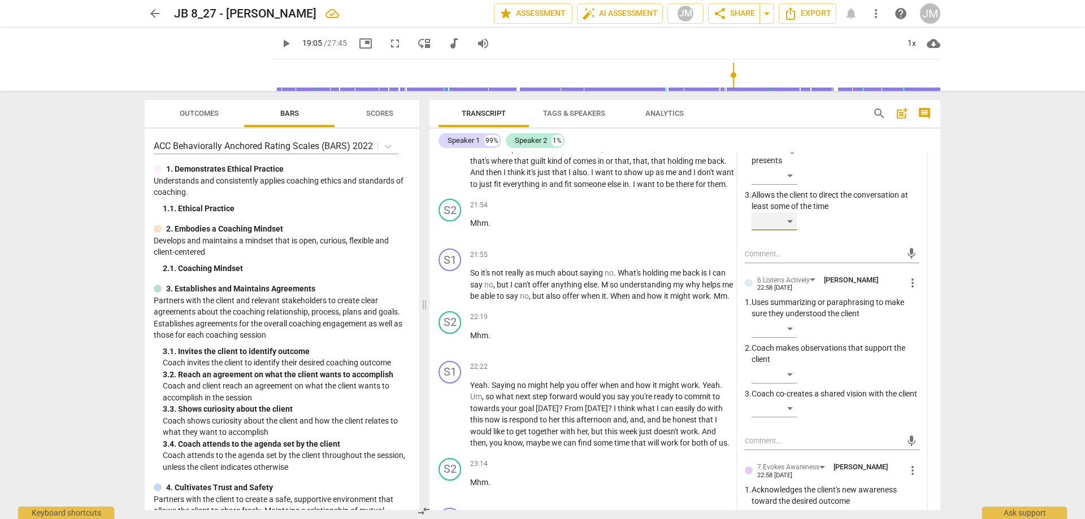
scroll to position [4432, 0]
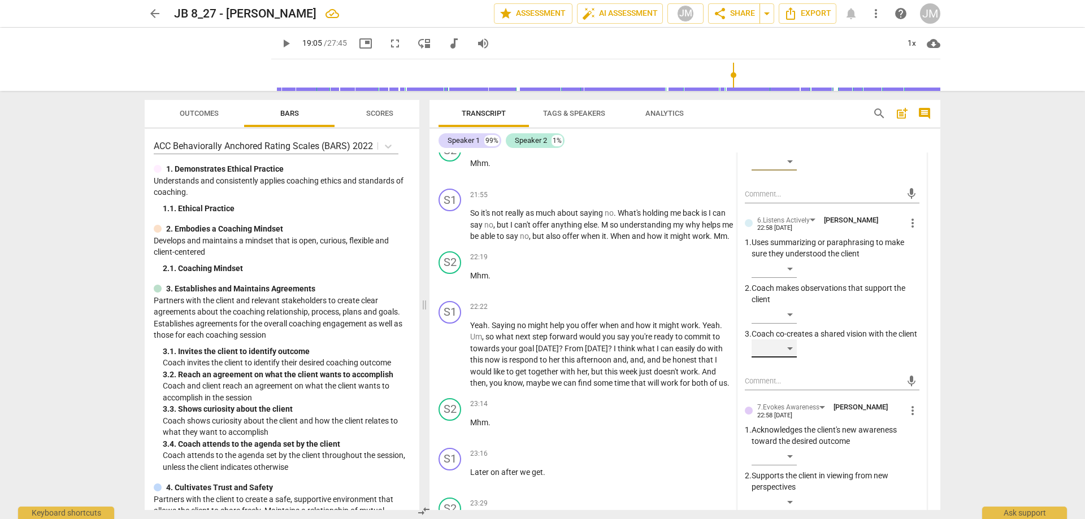
click at [790, 358] on div "​" at bounding box center [774, 349] width 45 height 18
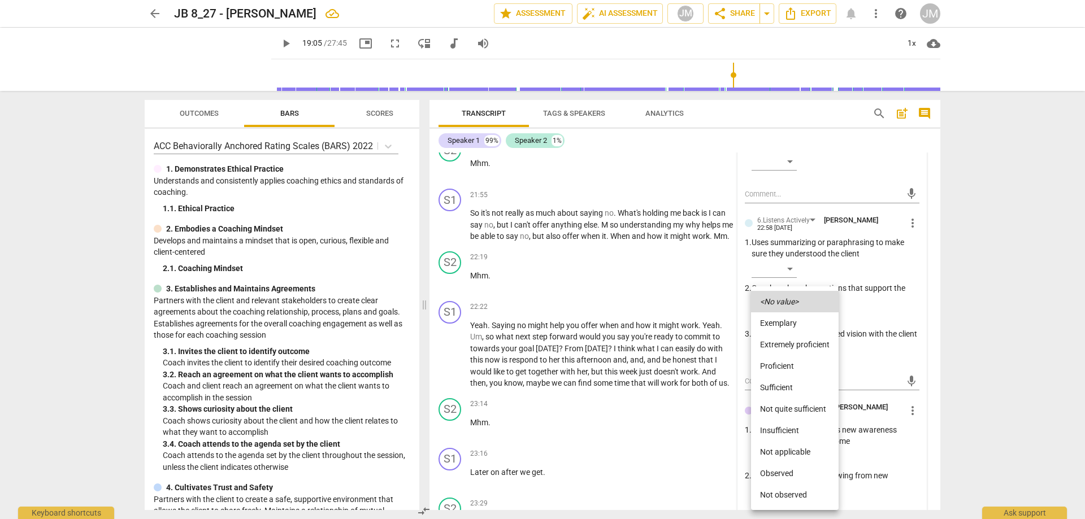
click at [799, 343] on li "Extremely proficient" at bounding box center [795, 344] width 88 height 21
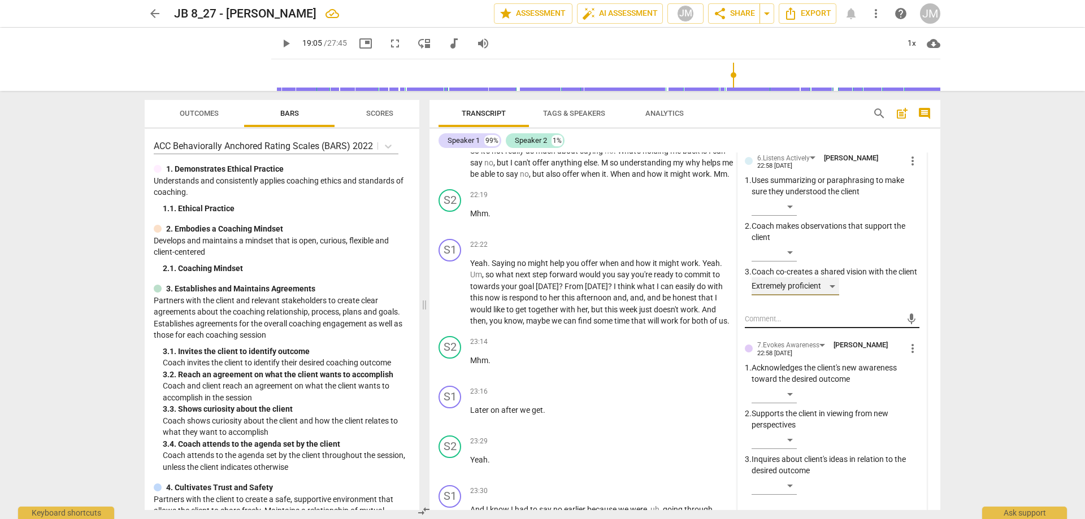
scroll to position [4658, 0]
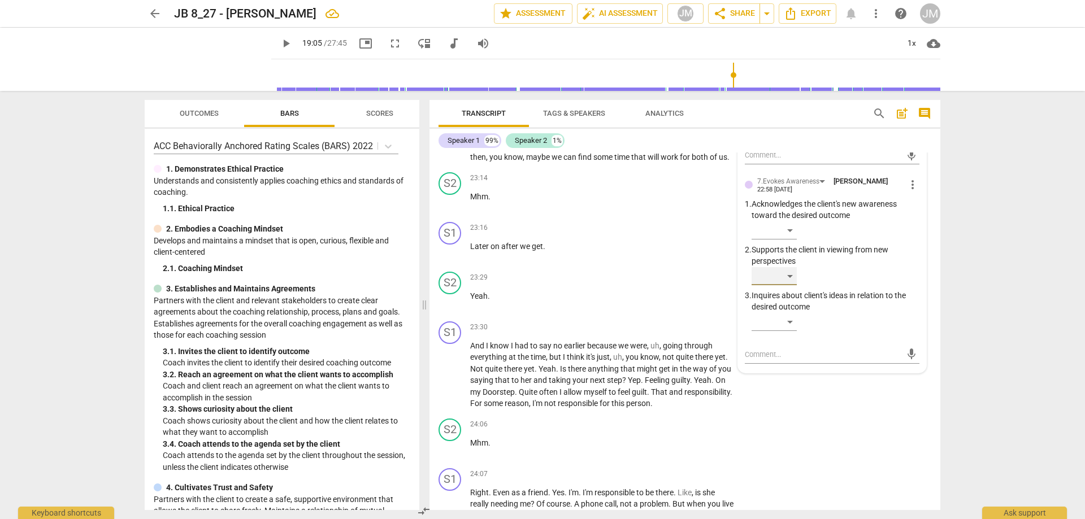
click at [795, 285] on div "​" at bounding box center [774, 276] width 45 height 18
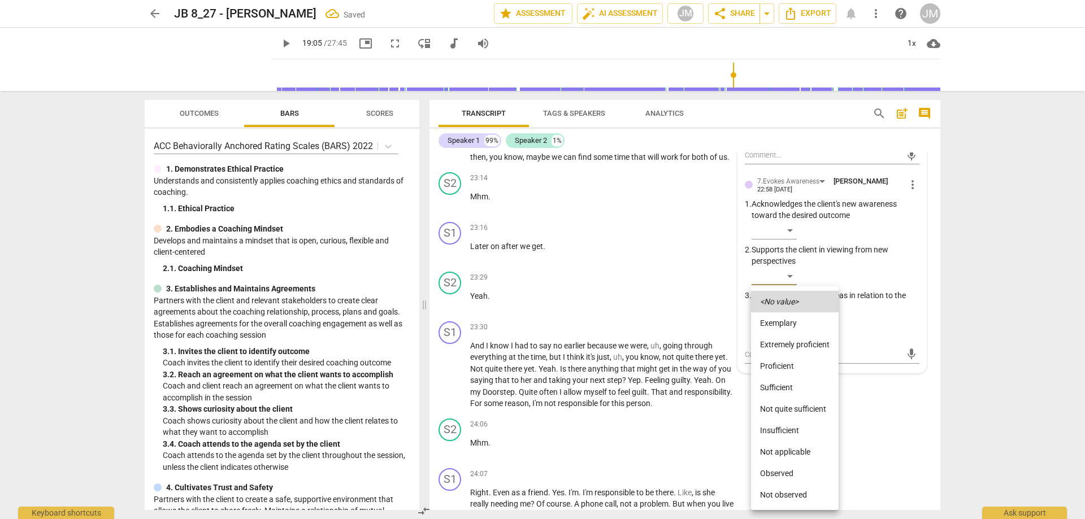
click at [795, 341] on li "Extremely proficient" at bounding box center [795, 344] width 88 height 21
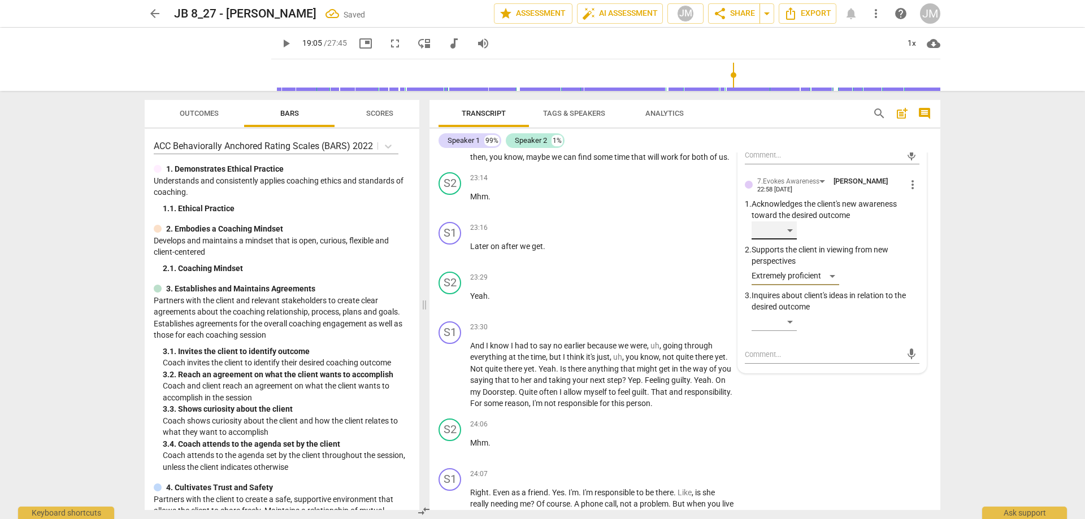
click at [787, 240] on div "​" at bounding box center [774, 231] width 45 height 18
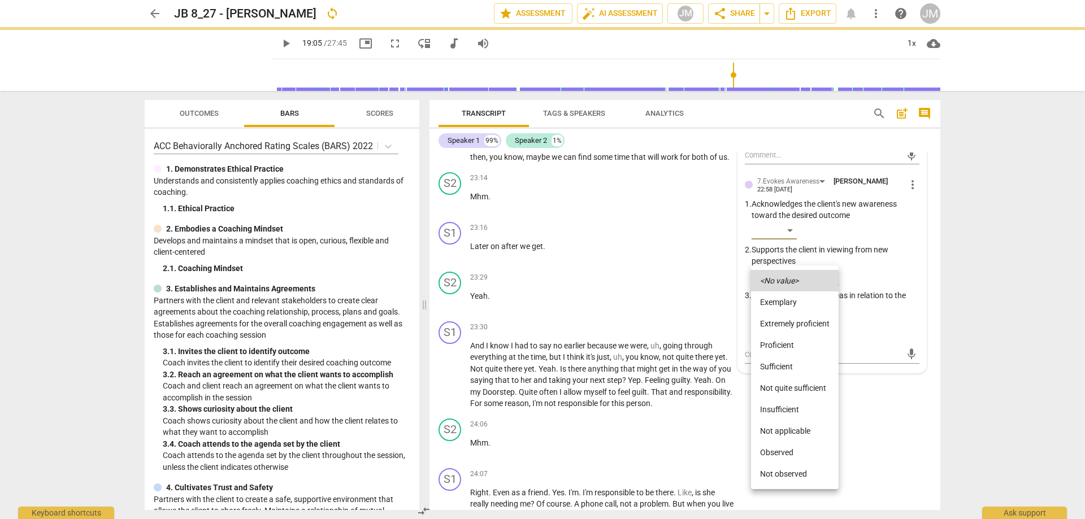
click at [792, 339] on li "Proficient" at bounding box center [795, 345] width 88 height 21
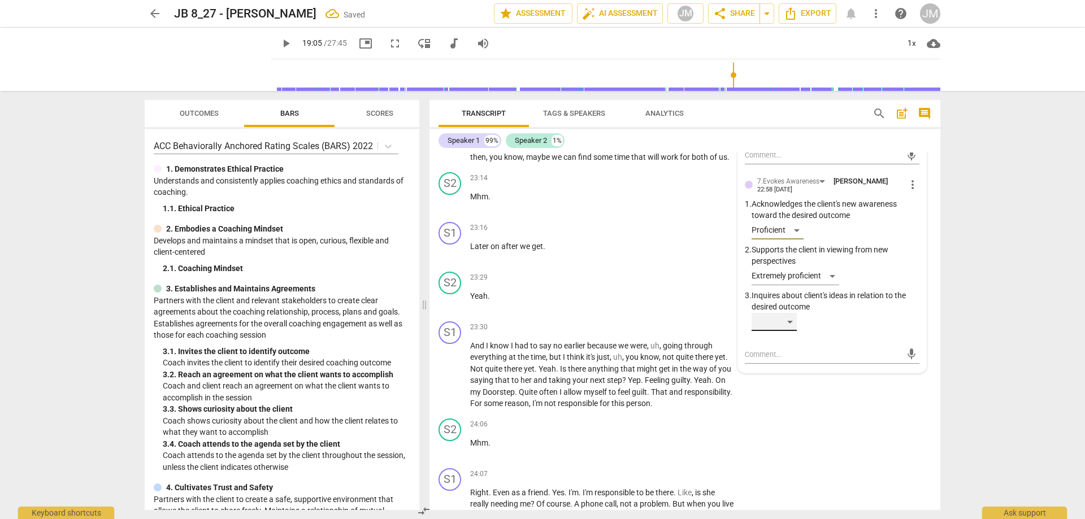
click at [791, 331] on div "​" at bounding box center [774, 322] width 45 height 18
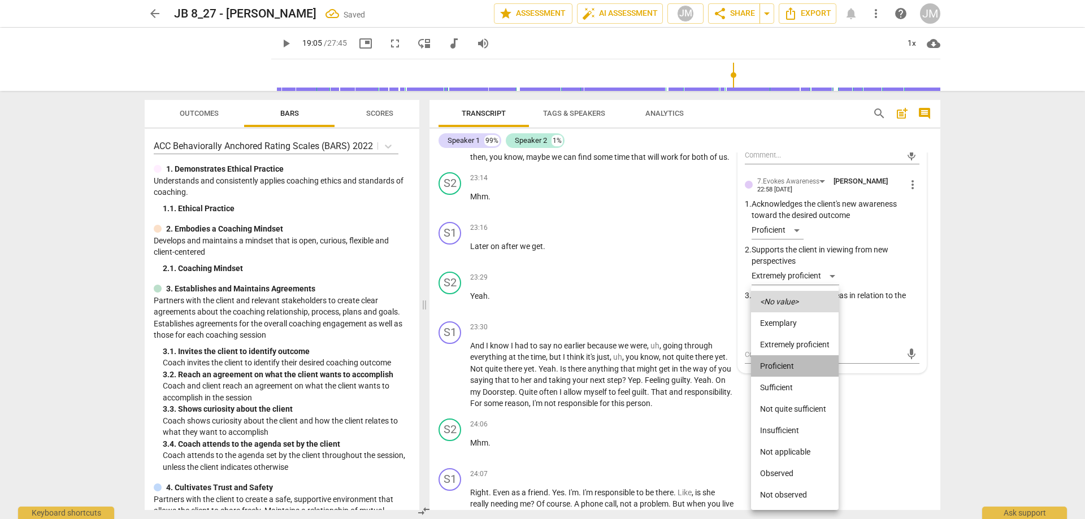
click at [791, 374] on li "Proficient" at bounding box center [795, 365] width 88 height 21
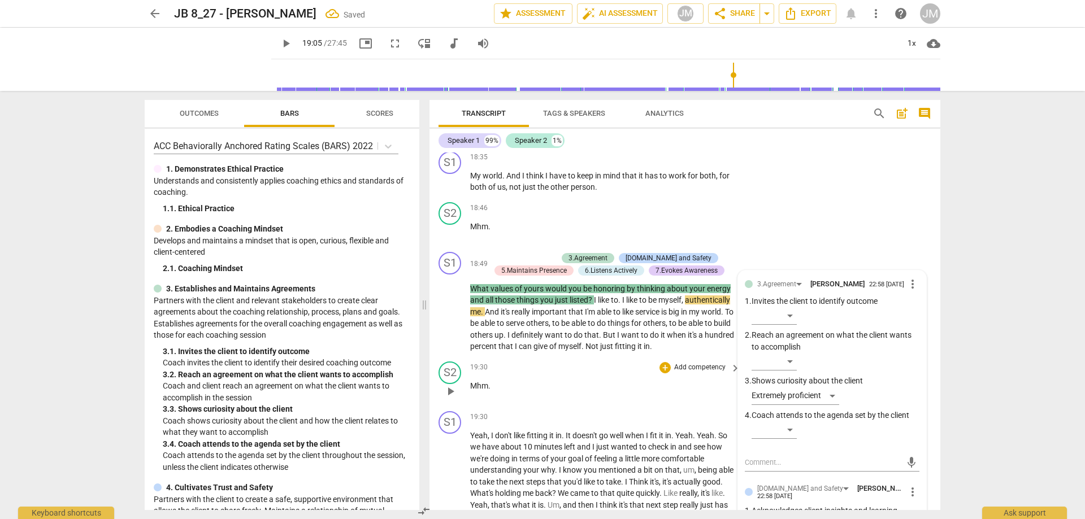
scroll to position [3810, 0]
click at [453, 320] on span "play_arrow" at bounding box center [451, 313] width 14 height 14
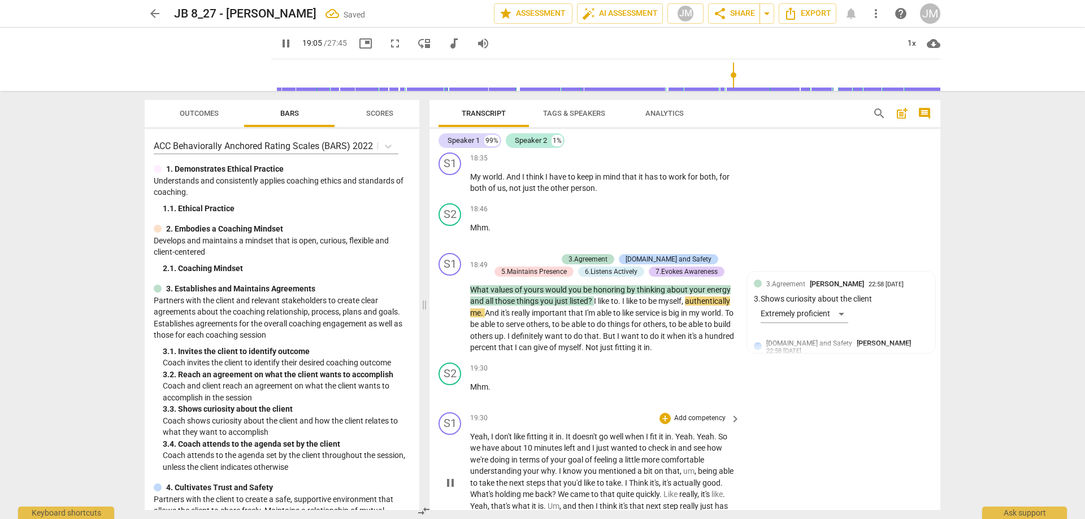
scroll to position [3980, 0]
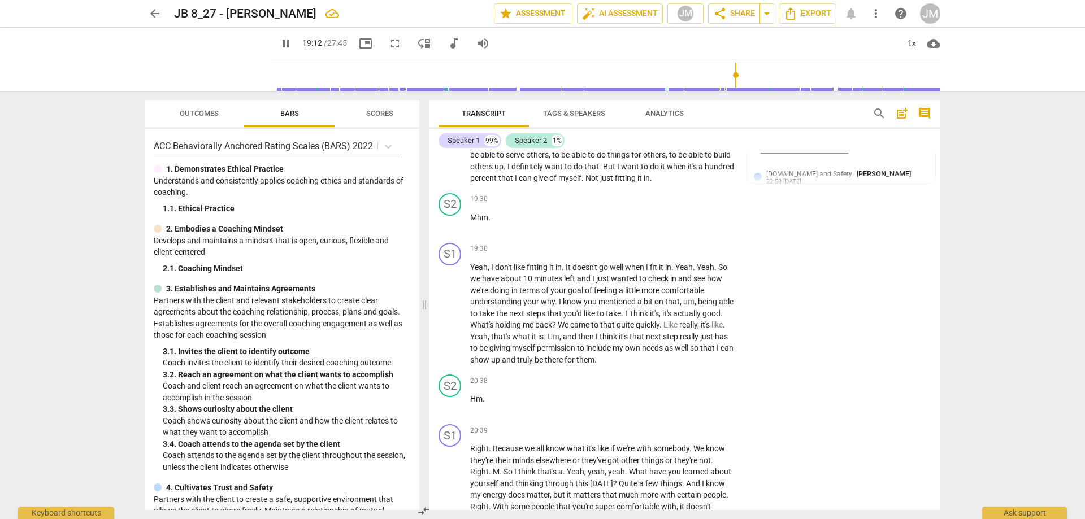
drag, startPoint x: 530, startPoint y: 177, endPoint x: 548, endPoint y: 180, distance: 18.9
click at [549, 180] on p "What values of yours would you be honoring by thinking about your energy and al…" at bounding box center [602, 150] width 265 height 70
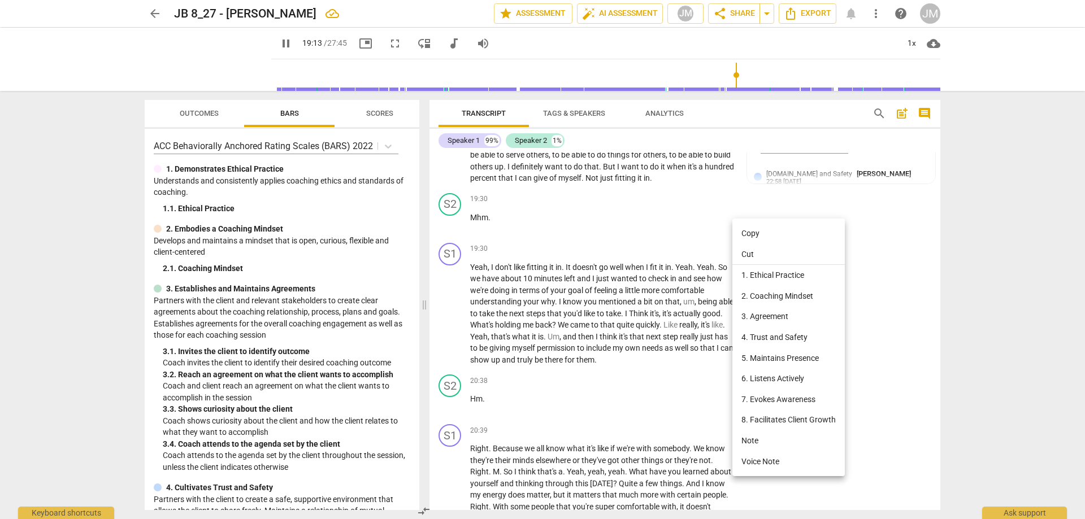
click at [778, 359] on li "5. Maintains Presence" at bounding box center [788, 358] width 112 height 21
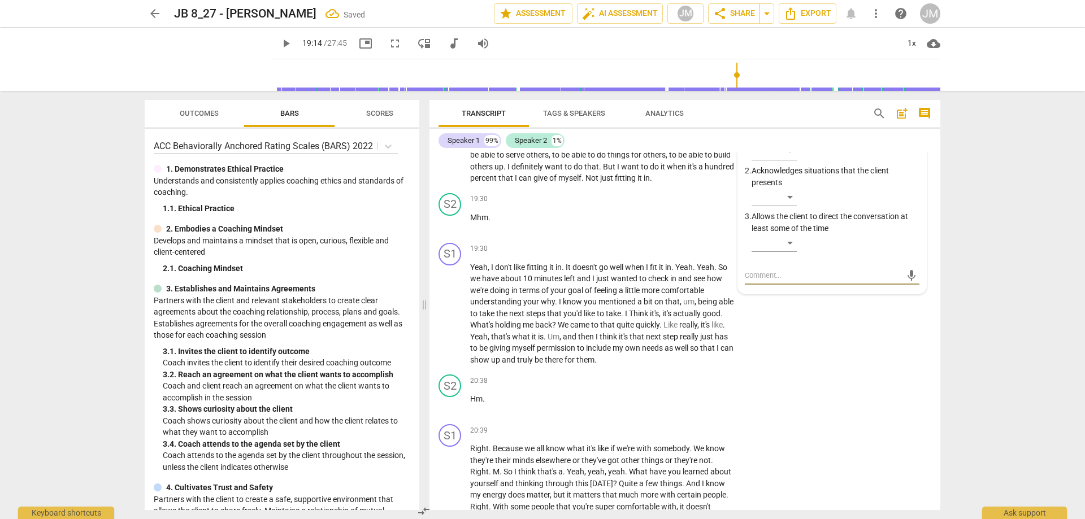
click at [773, 281] on textarea at bounding box center [823, 275] width 157 height 11
click at [796, 252] on div "​" at bounding box center [774, 243] width 45 height 18
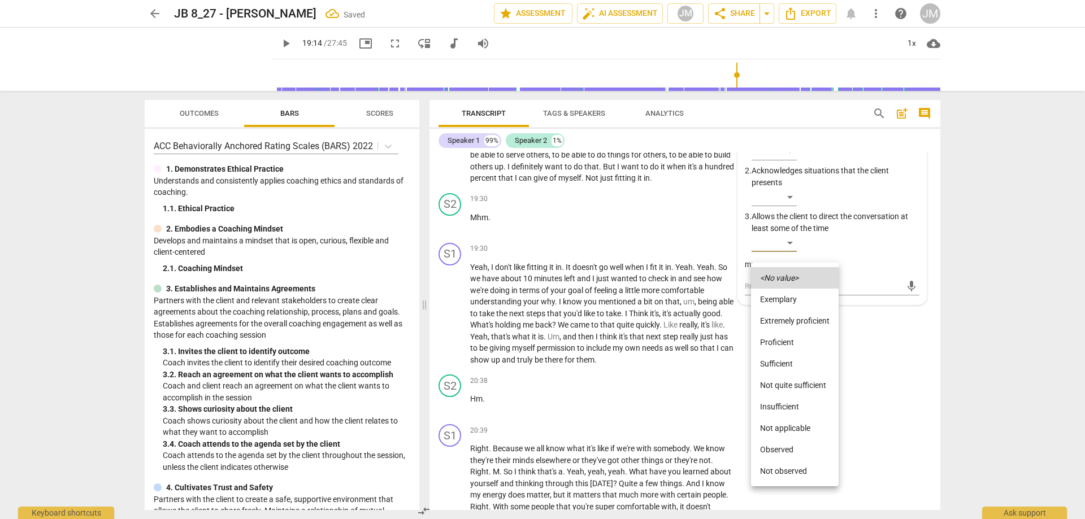
click at [812, 378] on li "Not quite sufficient" at bounding box center [795, 385] width 88 height 21
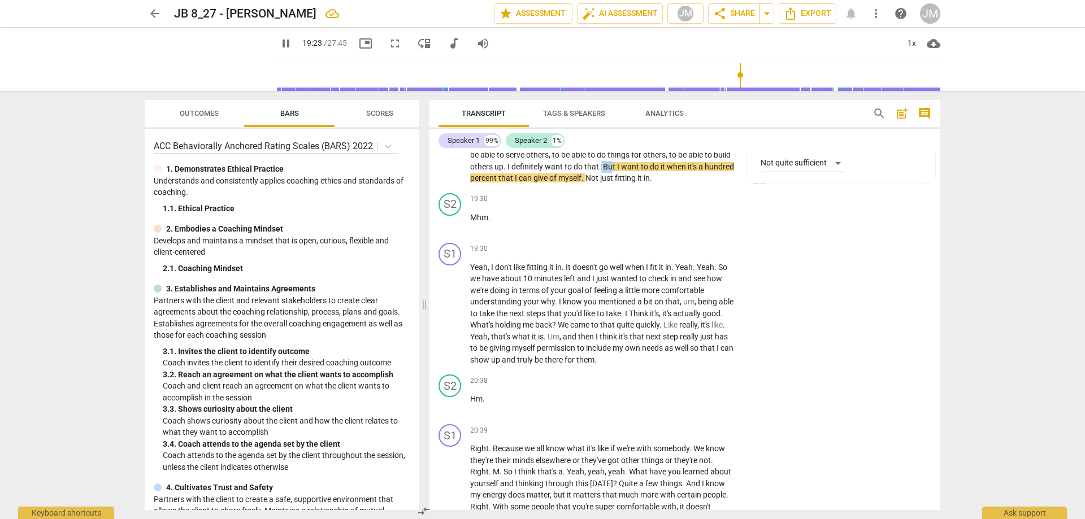
drag, startPoint x: 664, startPoint y: 198, endPoint x: 677, endPoint y: 202, distance: 13.4
click at [677, 184] on p "What values of yours would you be honoring by thinking about your energy and al…" at bounding box center [602, 150] width 265 height 70
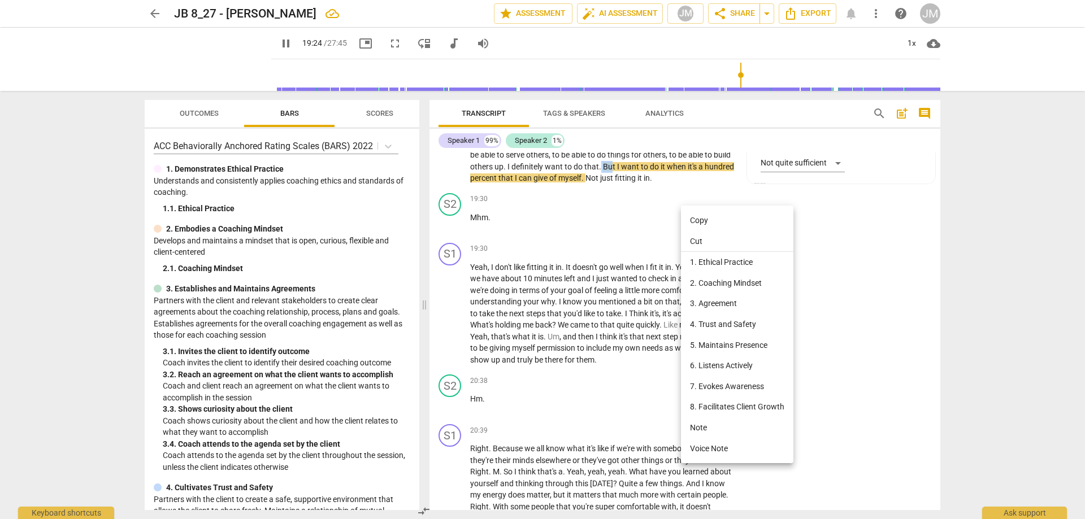
click at [736, 343] on li "5. Maintains Presence" at bounding box center [737, 345] width 112 height 21
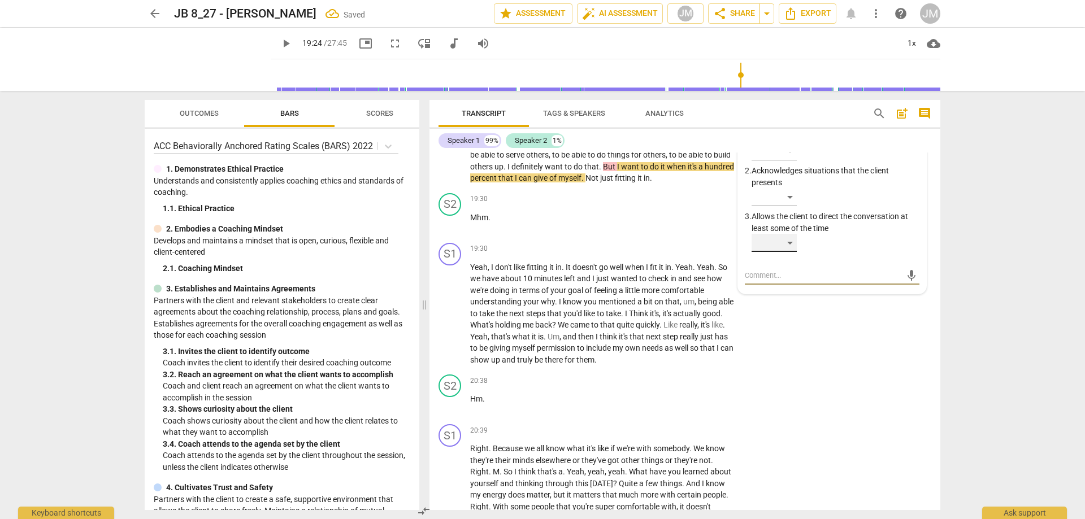
click at [788, 252] on div "​" at bounding box center [774, 243] width 45 height 18
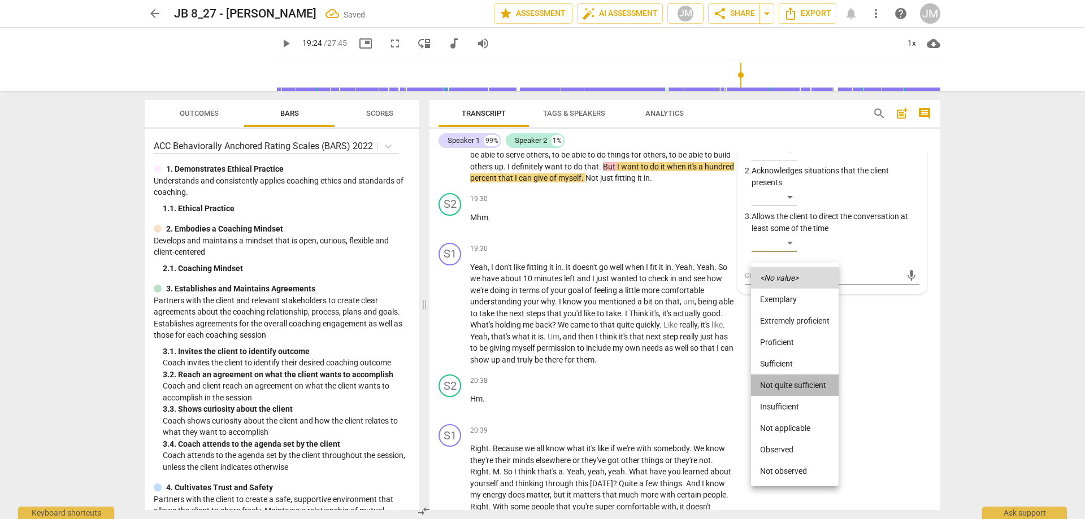
click at [794, 383] on li "Not quite sufficient" at bounding box center [795, 385] width 88 height 21
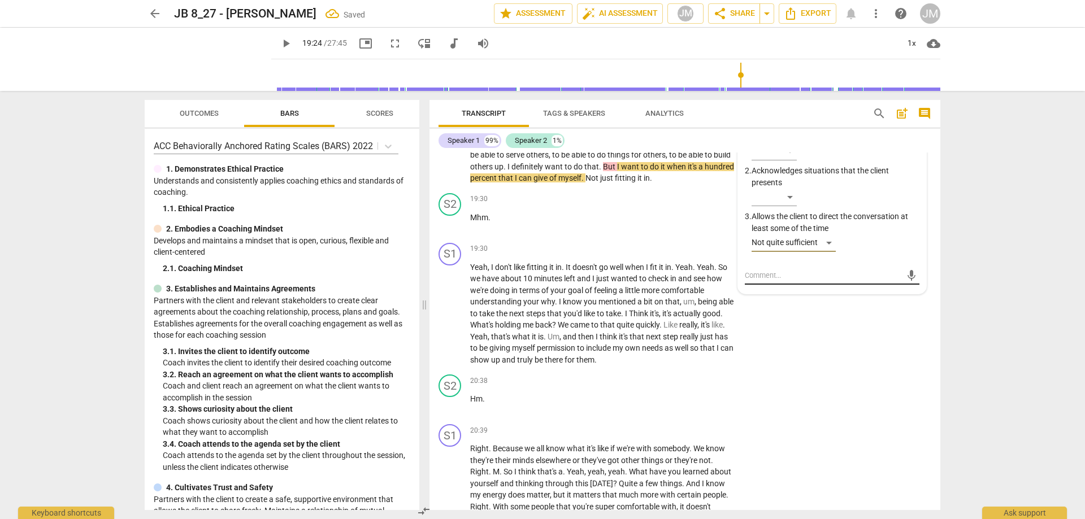
click at [766, 281] on textarea at bounding box center [823, 275] width 157 height 11
drag, startPoint x: 903, startPoint y: 309, endPoint x: 903, endPoint y: 314, distance: 5.7
click at [905, 282] on span "send" at bounding box center [911, 276] width 12 height 12
click at [621, 206] on div "19:30 + Add competency keyboard_arrow_right" at bounding box center [605, 199] width 271 height 12
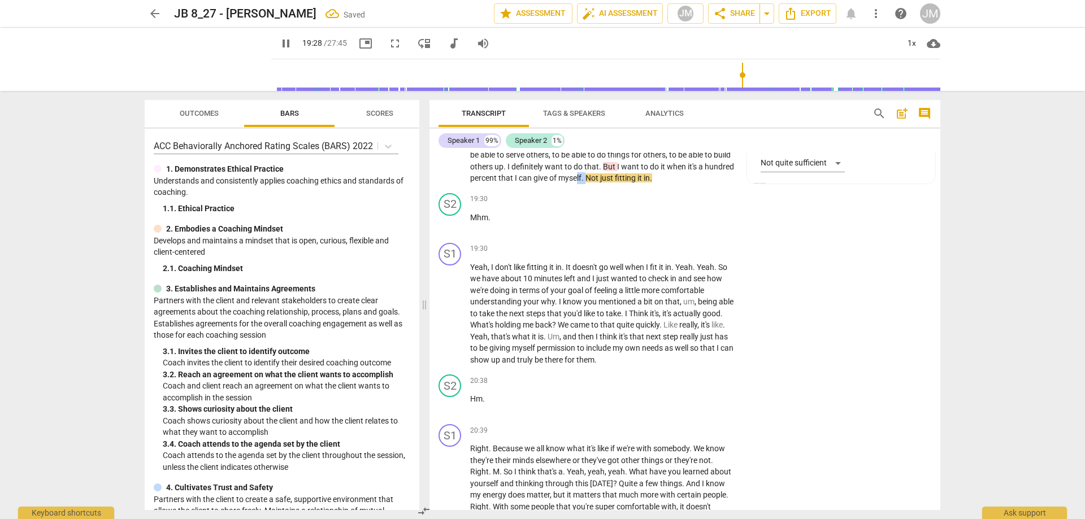
drag, startPoint x: 648, startPoint y: 210, endPoint x: 659, endPoint y: 212, distance: 10.9
click at [659, 184] on p "What values of yours would you be honoring by thinking about your energy and al…" at bounding box center [602, 150] width 265 height 70
click at [586, 183] on span "." at bounding box center [584, 178] width 4 height 9
drag, startPoint x: 651, startPoint y: 213, endPoint x: 662, endPoint y: 214, distance: 11.9
click at [664, 184] on p "What values of yours would you be honoring by thinking about your energy and al…" at bounding box center [602, 150] width 265 height 70
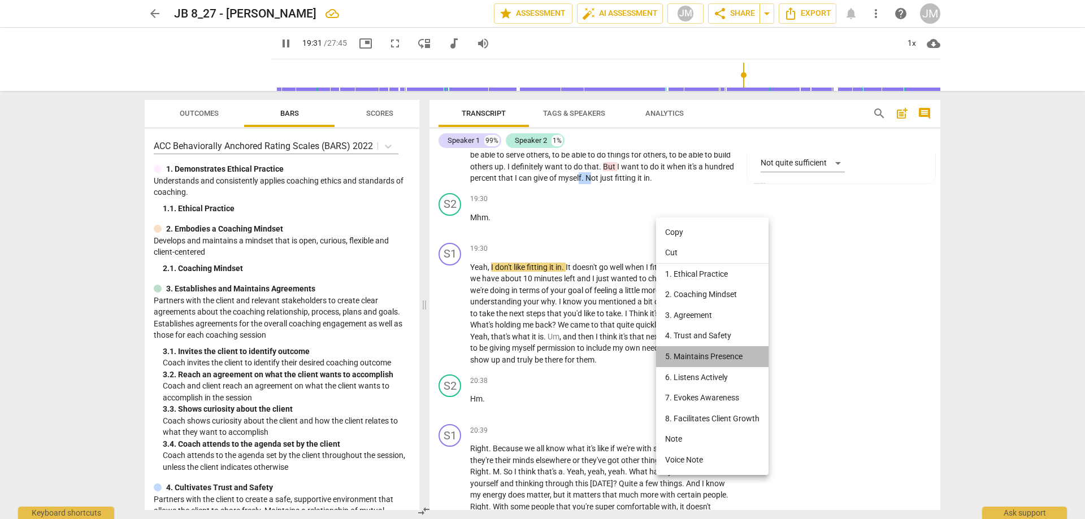
click at [715, 353] on li "5. Maintains Presence" at bounding box center [712, 356] width 112 height 21
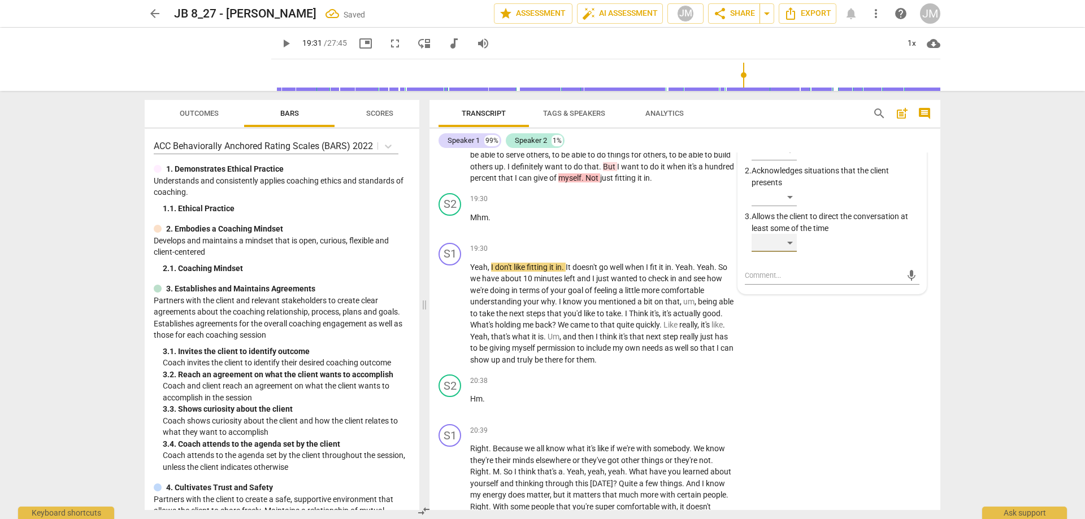
click at [792, 252] on div "​" at bounding box center [774, 243] width 45 height 18
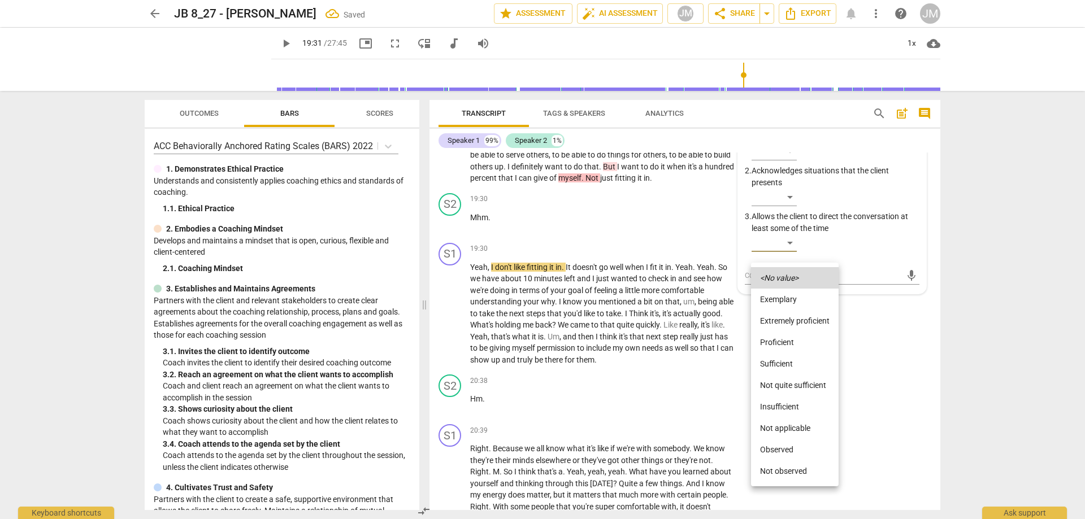
click at [807, 385] on li "Not quite sufficient" at bounding box center [795, 385] width 88 height 21
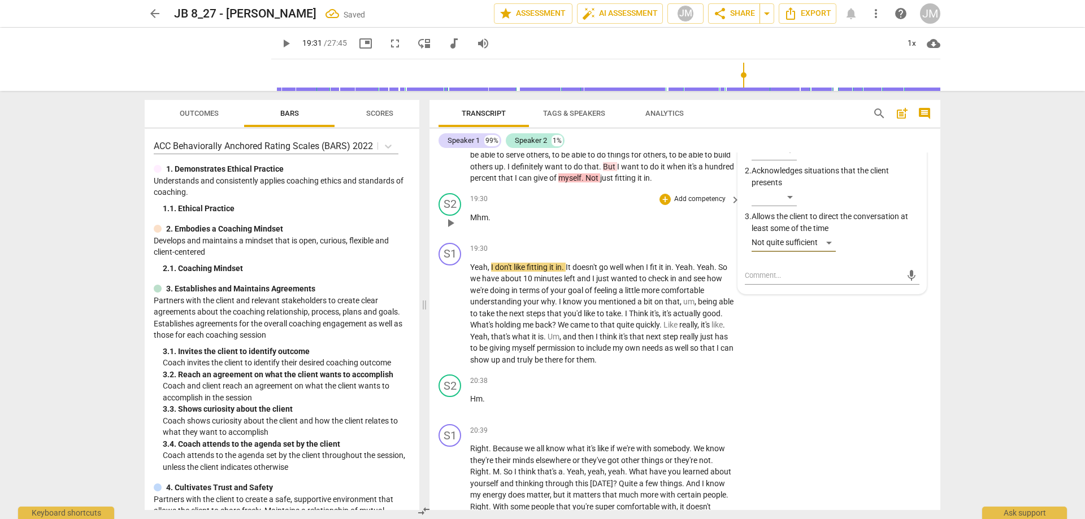
click at [496, 224] on p "Mhm ." at bounding box center [602, 218] width 265 height 12
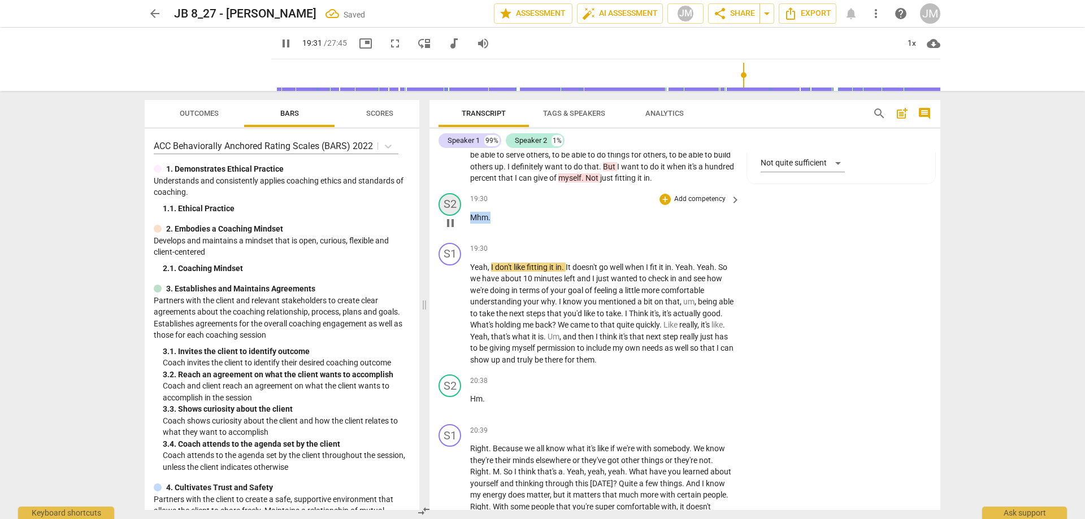
drag, startPoint x: 500, startPoint y: 248, endPoint x: 454, endPoint y: 248, distance: 45.2
click at [454, 239] on div "S2 play_arrow pause 19:30 + Add competency keyboard_arrow_right Mhm ." at bounding box center [685, 214] width 511 height 50
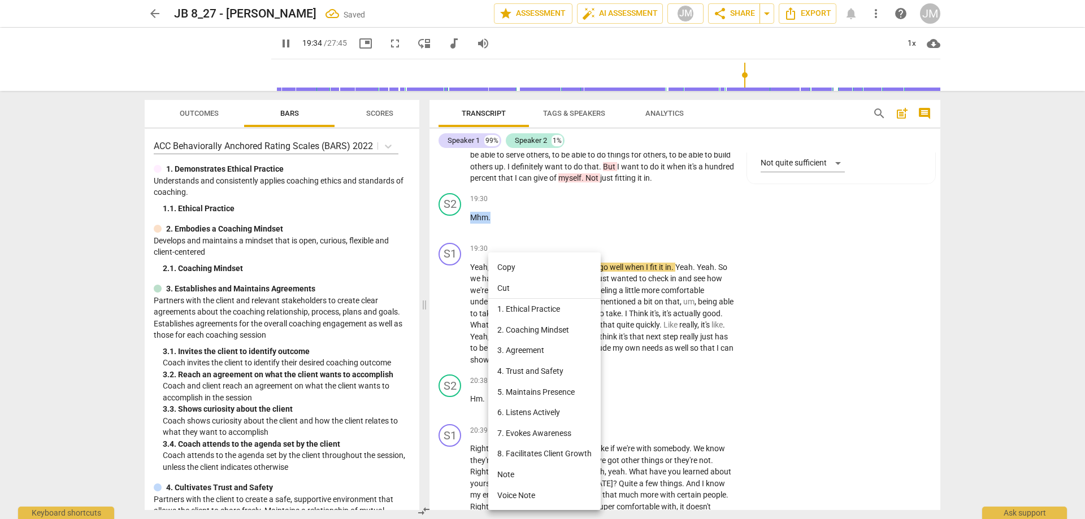
click at [547, 394] on li "5. Maintains Presence" at bounding box center [544, 392] width 112 height 21
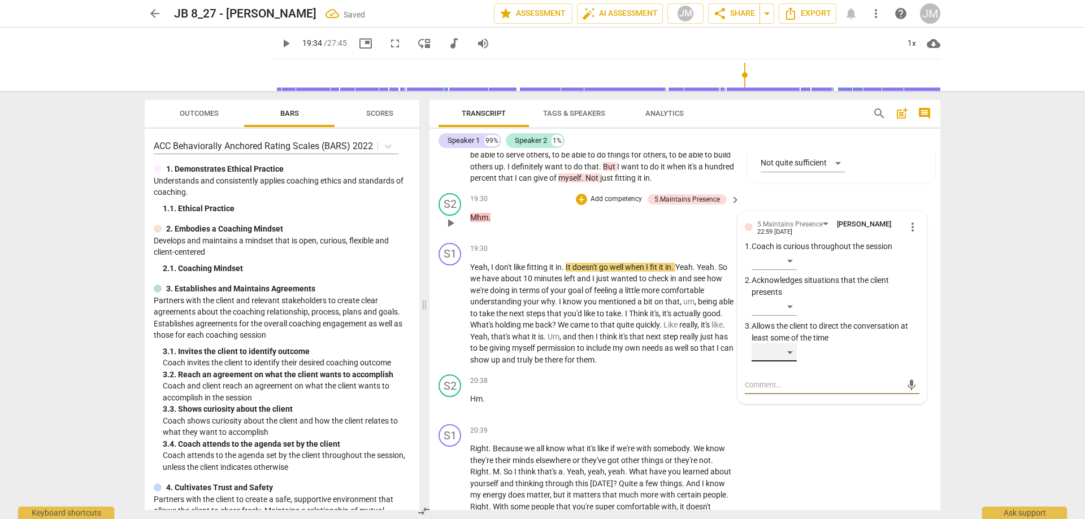
click at [790, 362] on div "​" at bounding box center [774, 353] width 45 height 18
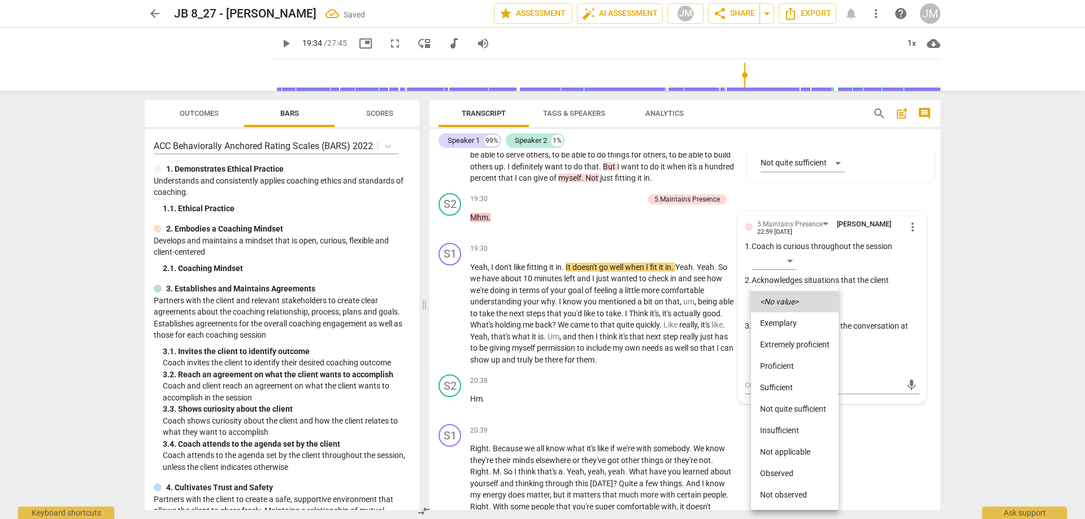
click at [793, 408] on li "Not quite sufficient" at bounding box center [795, 408] width 88 height 21
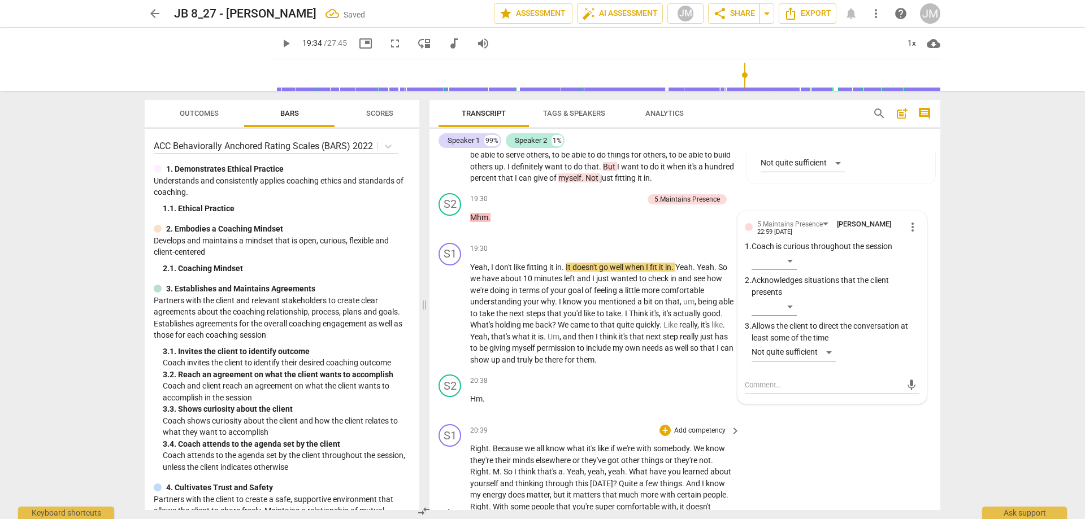
click at [886, 469] on div "S1 play_arrow pause 20:39 + Add competency keyboard_arrow_right Right . Because…" at bounding box center [685, 503] width 511 height 167
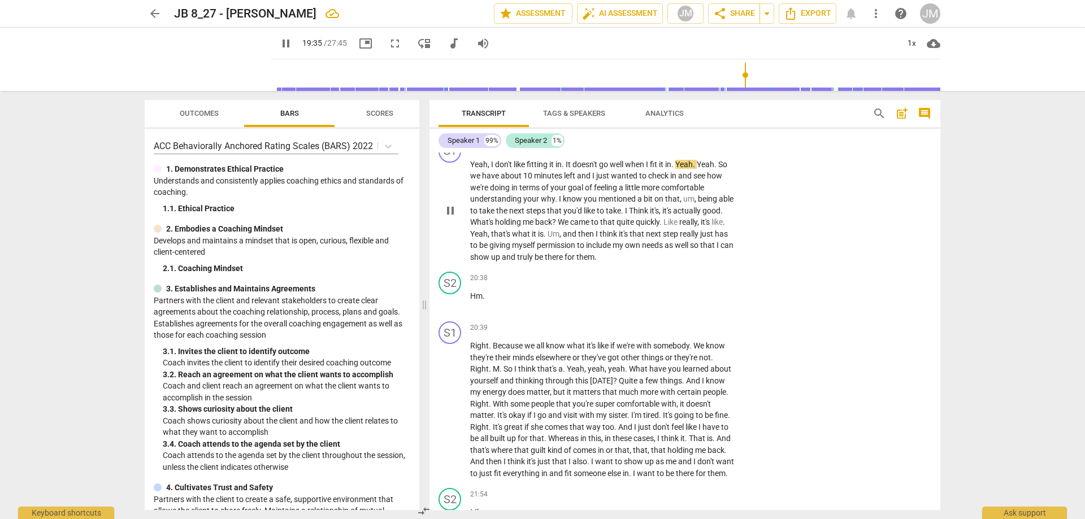
scroll to position [4093, 0]
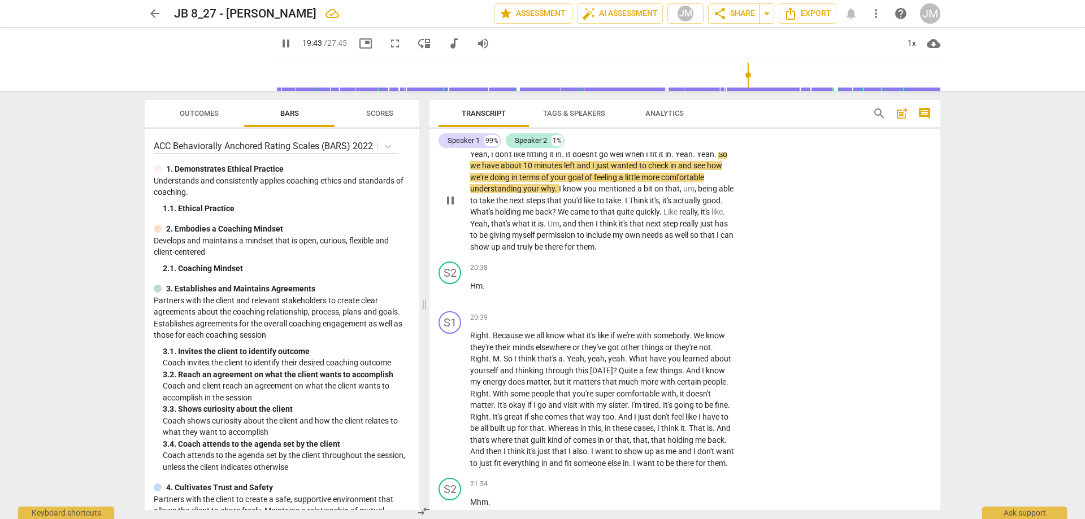
click at [771, 204] on div "S1 play_arrow pause 19:30 + Add competency keyboard_arrow_right Yeah , I don't …" at bounding box center [685, 191] width 511 height 132
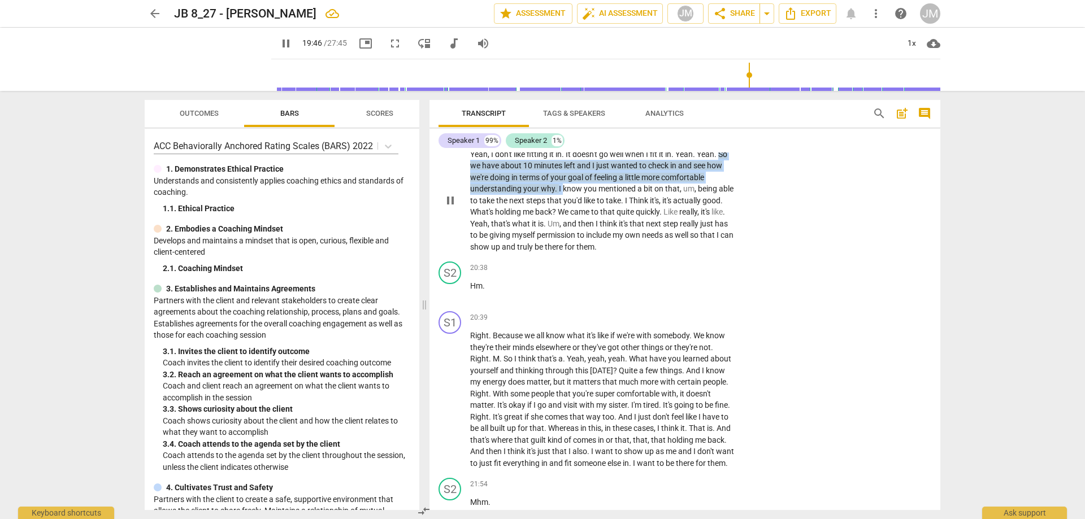
drag, startPoint x: 723, startPoint y: 187, endPoint x: 562, endPoint y: 222, distance: 164.3
click at [562, 222] on p "Yeah , I don't like fitting it in . It doesn't go well when I fit it in . Yeah …" at bounding box center [602, 201] width 265 height 105
click at [662, 142] on div "+" at bounding box center [665, 136] width 11 height 11
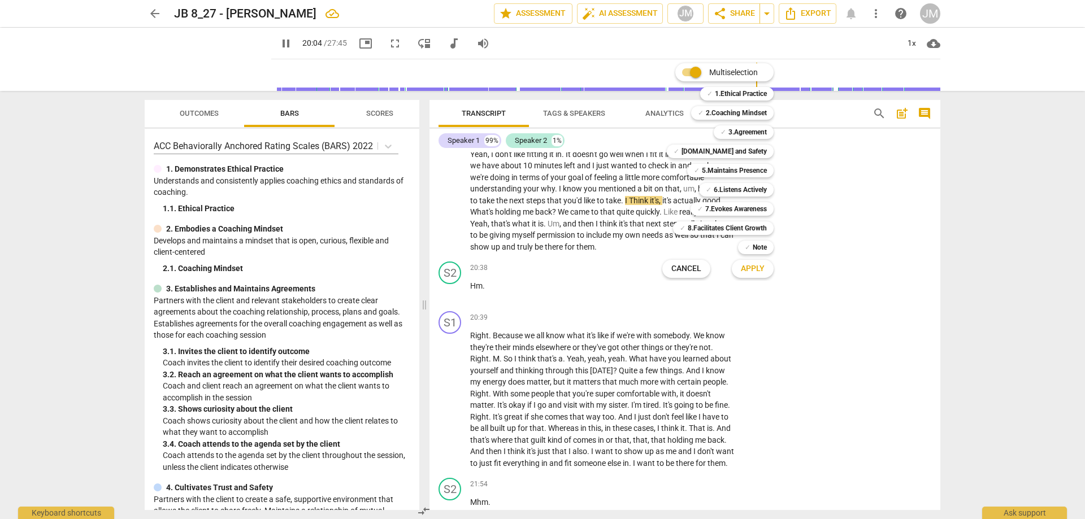
click at [866, 233] on div at bounding box center [542, 259] width 1085 height 519
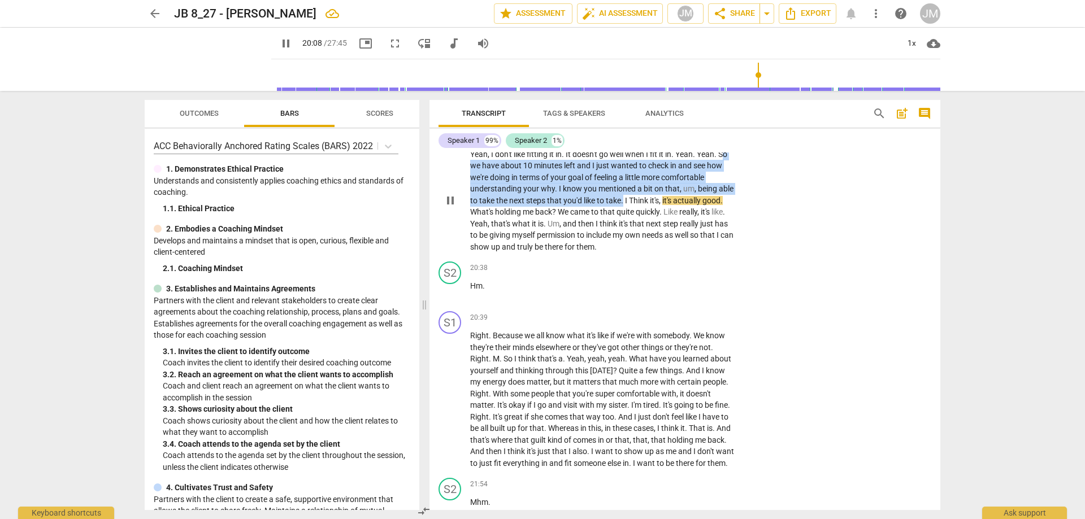
drag, startPoint x: 725, startPoint y: 190, endPoint x: 640, endPoint y: 235, distance: 96.1
click at [640, 235] on p "Yeah , I don't like fitting it in . It doesn't go well when I fit it in . Yeah …" at bounding box center [602, 201] width 265 height 105
click at [664, 142] on div "+" at bounding box center [665, 136] width 11 height 11
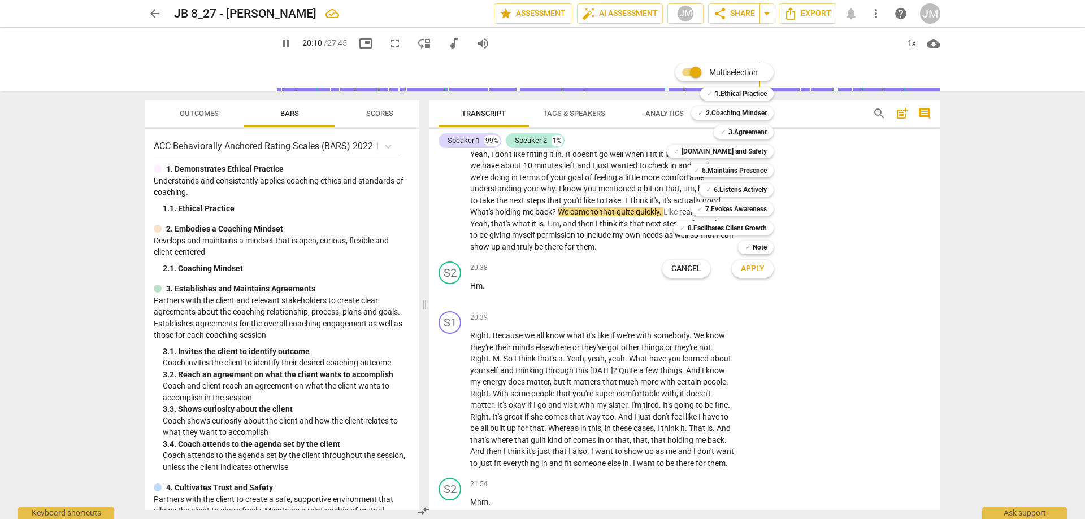
click at [756, 120] on div "✓ 2.Coaching Mindset 2" at bounding box center [739, 112] width 104 height 19
click at [607, 151] on div at bounding box center [542, 259] width 1085 height 519
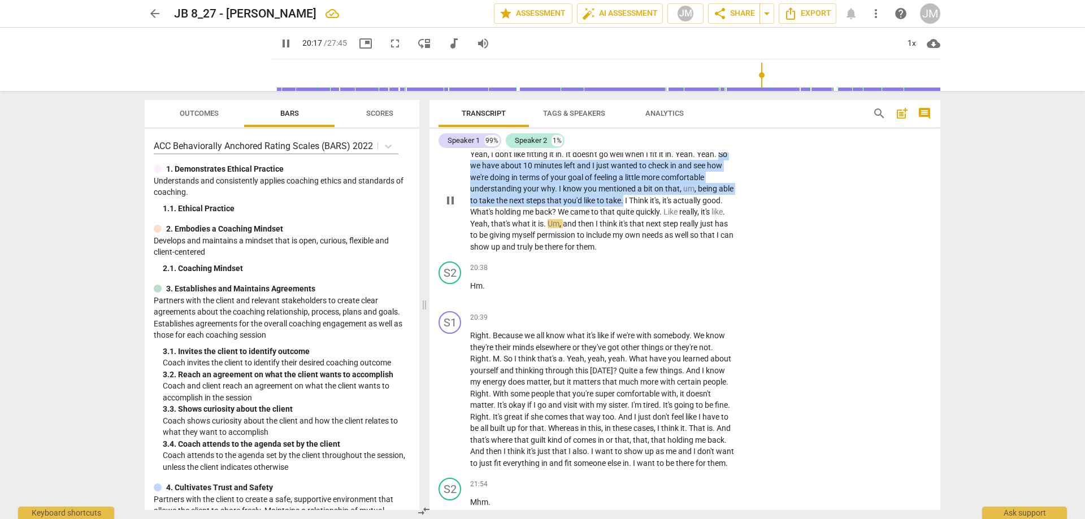
drag, startPoint x: 725, startPoint y: 194, endPoint x: 641, endPoint y: 236, distance: 94.0
click at [641, 236] on p "Yeah , I don't like fitting it in . It doesn't go well when I fit it in . Yeah …" at bounding box center [602, 201] width 265 height 105
click at [662, 142] on div "+" at bounding box center [665, 136] width 11 height 11
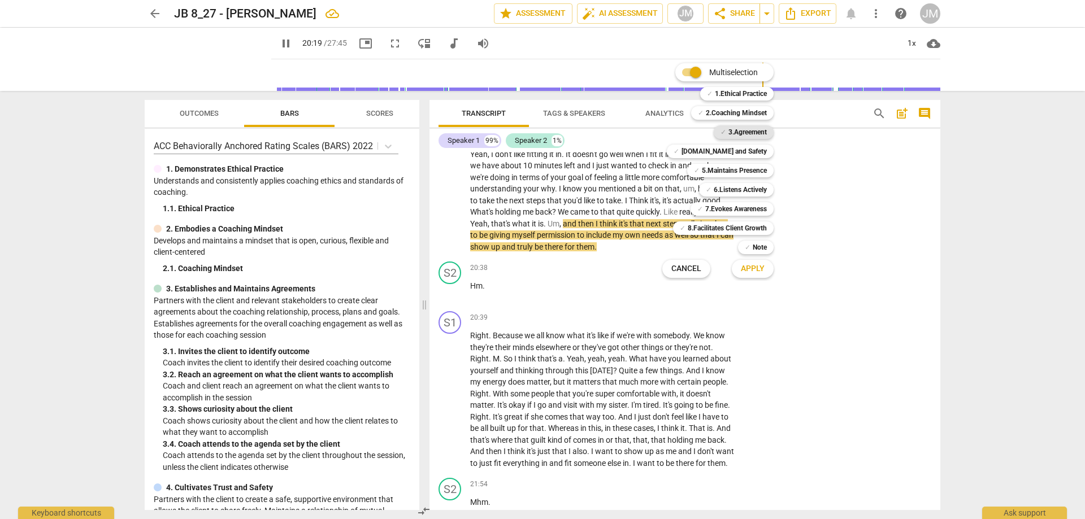
click at [741, 138] on b "3.Agreement" at bounding box center [748, 132] width 38 height 14
click at [734, 228] on b "8.Facilitates Client Growth" at bounding box center [727, 229] width 79 height 14
click at [745, 267] on span "Apply" at bounding box center [753, 268] width 24 height 11
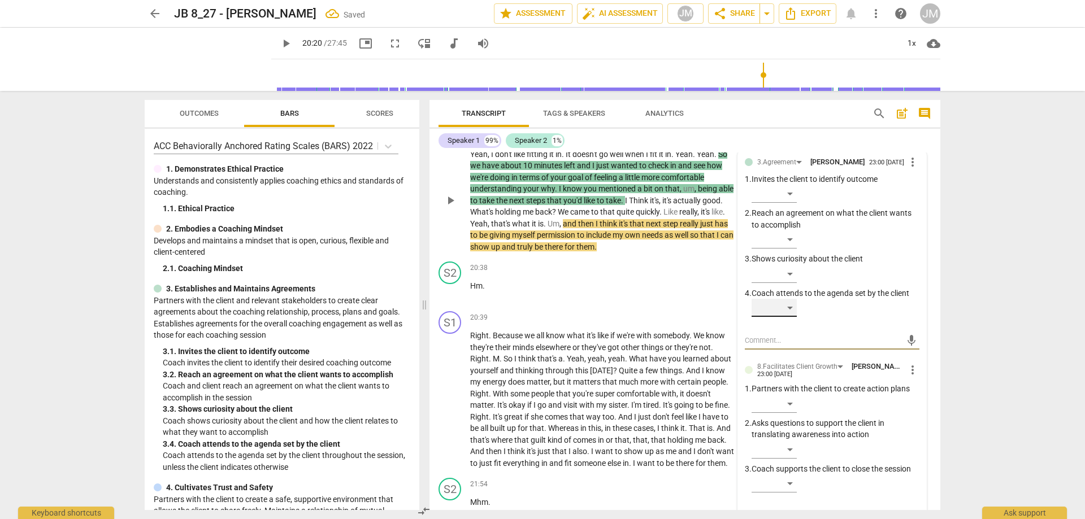
click at [787, 317] on div "​" at bounding box center [774, 308] width 45 height 18
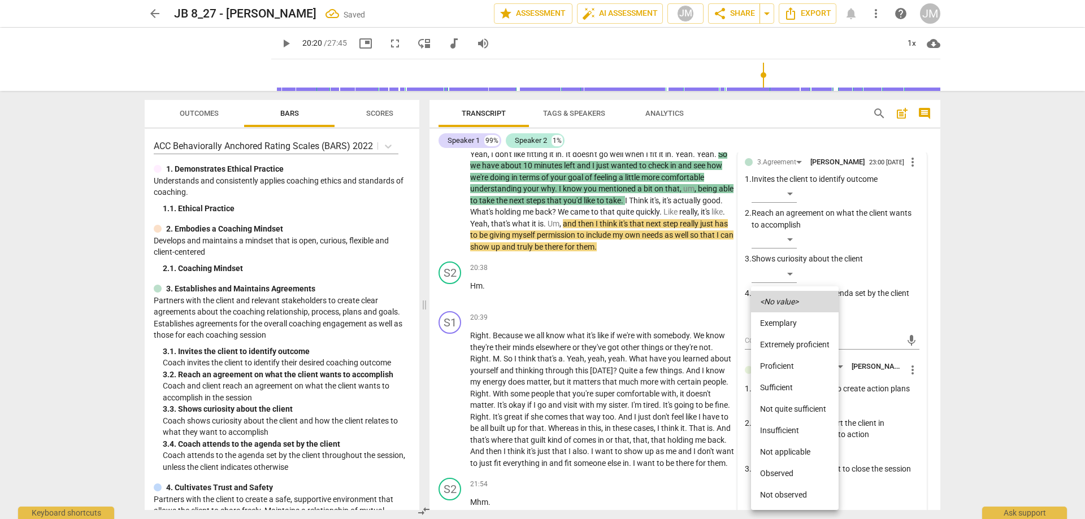
click at [794, 353] on li "Extremely proficient" at bounding box center [795, 344] width 88 height 21
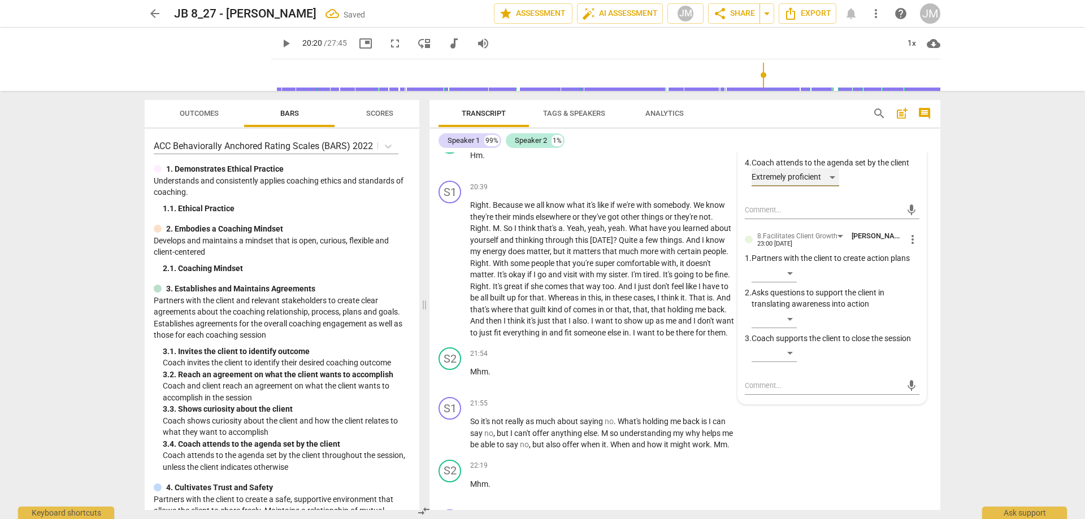
scroll to position [4263, 0]
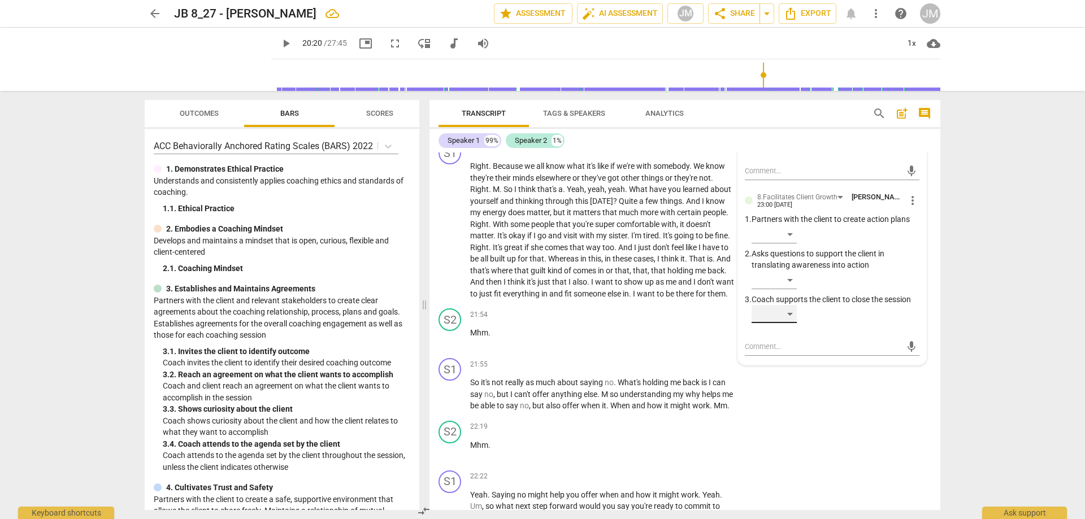
click at [791, 323] on div "​" at bounding box center [774, 314] width 45 height 18
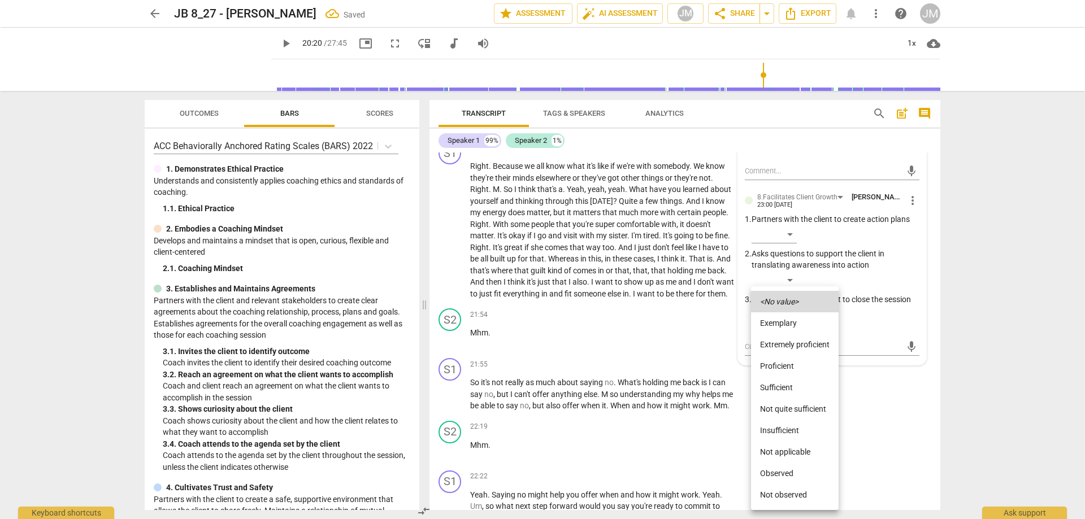
click at [794, 363] on li "Proficient" at bounding box center [795, 365] width 88 height 21
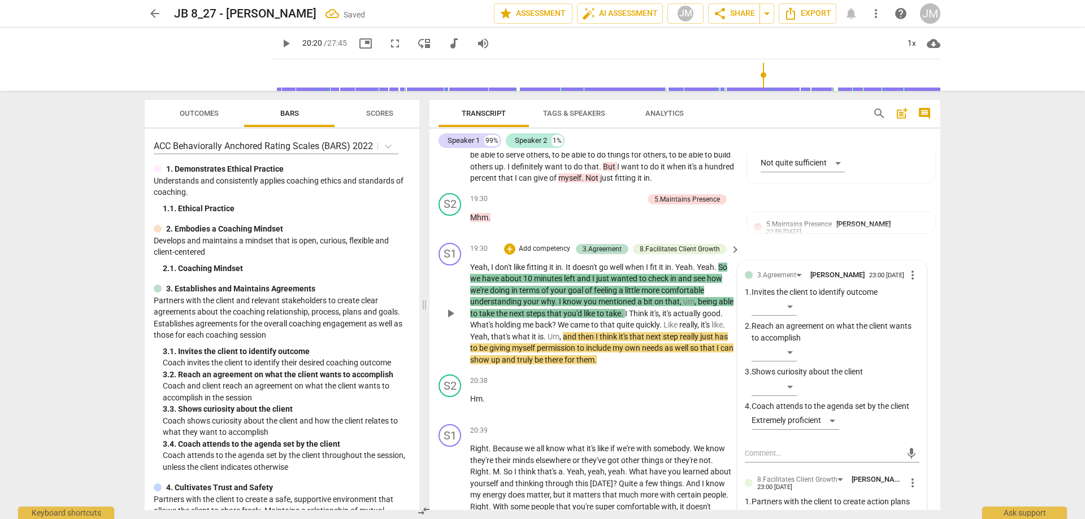
scroll to position [4093, 0]
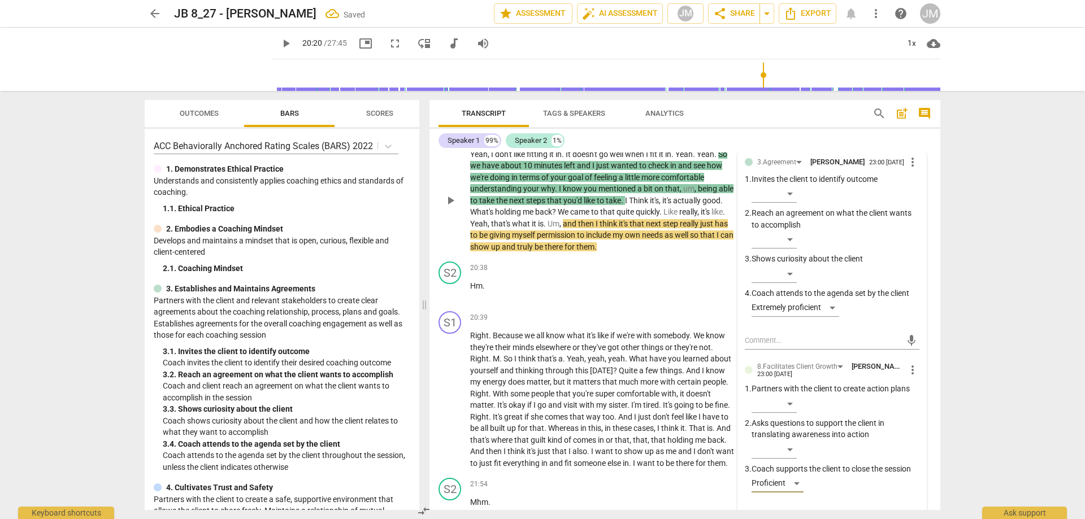
click at [452, 207] on span "play_arrow" at bounding box center [451, 201] width 14 height 14
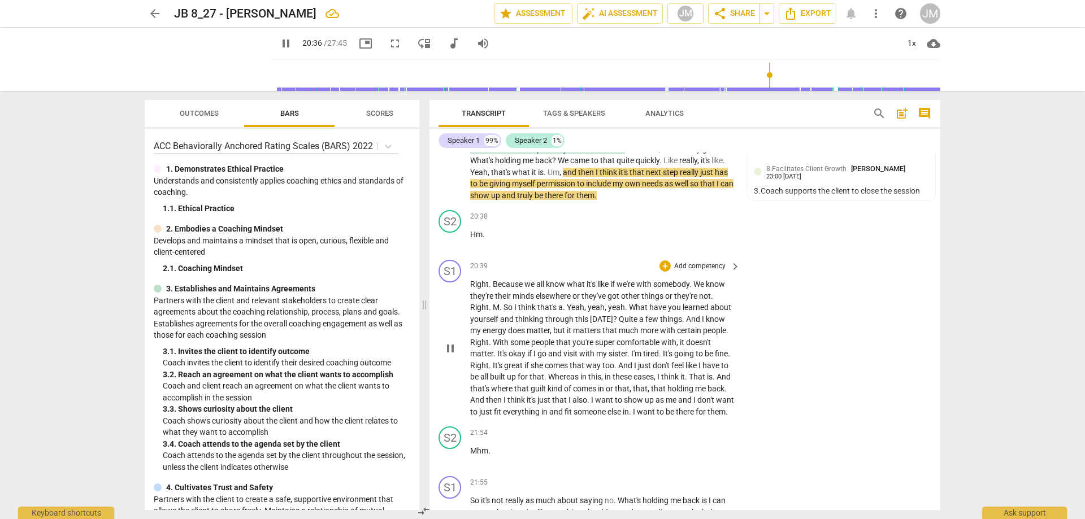
scroll to position [4206, 0]
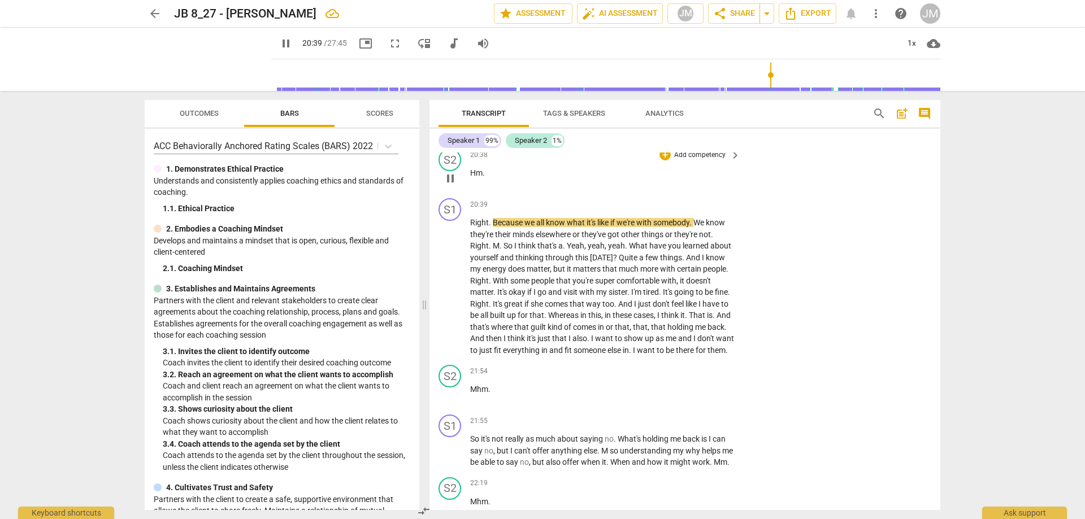
click at [498, 179] on p "Hm ." at bounding box center [602, 173] width 265 height 12
drag, startPoint x: 495, startPoint y: 210, endPoint x: 467, endPoint y: 203, distance: 28.0
click at [469, 194] on div "S2 play_arrow pause 20:38 + Add competency keyboard_arrow_right Hm ." at bounding box center [685, 169] width 511 height 50
click at [666, 161] on div "+" at bounding box center [665, 154] width 11 height 11
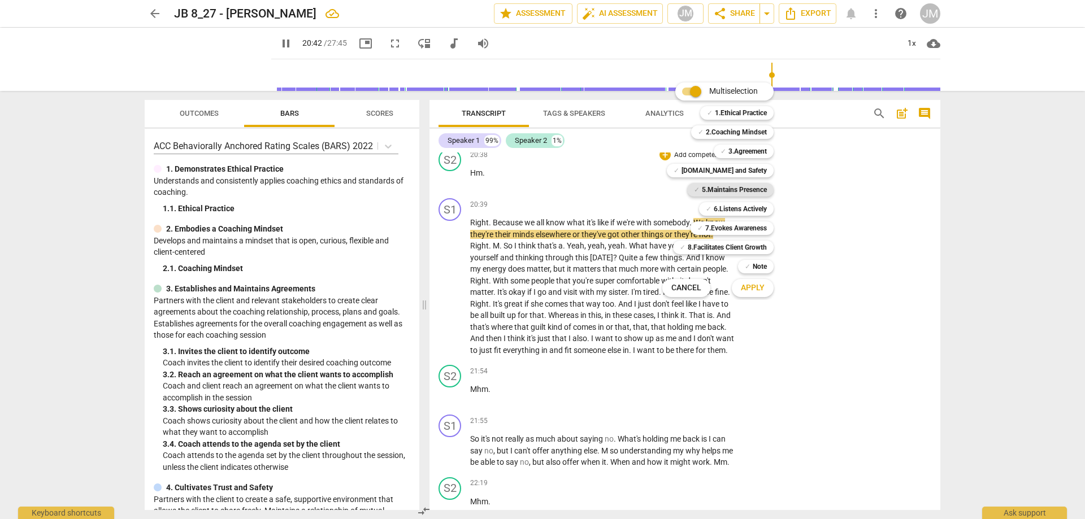
click at [747, 193] on b "5.Maintains Presence" at bounding box center [734, 190] width 65 height 14
click at [755, 291] on span "Apply" at bounding box center [753, 288] width 24 height 11
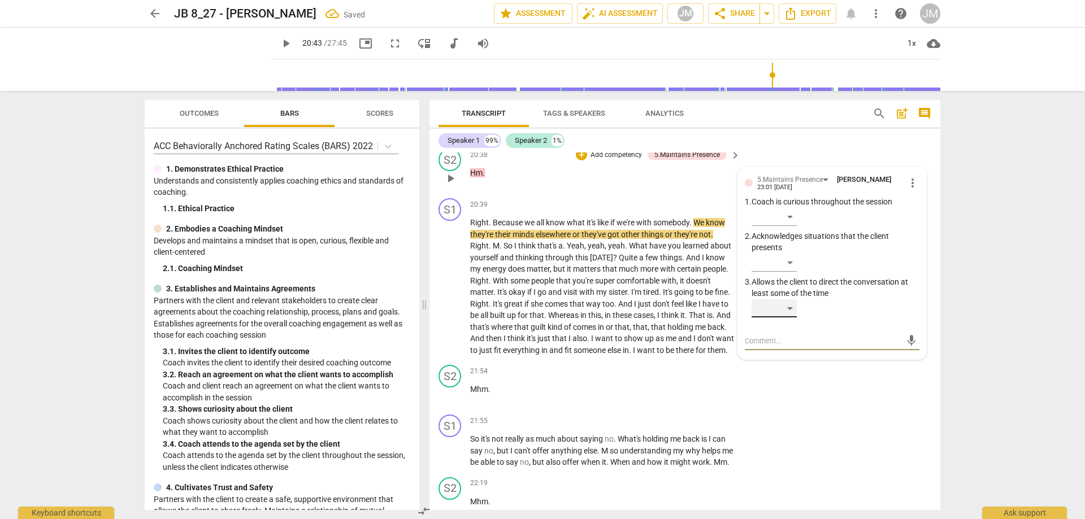
click at [789, 318] on div "​" at bounding box center [774, 309] width 45 height 18
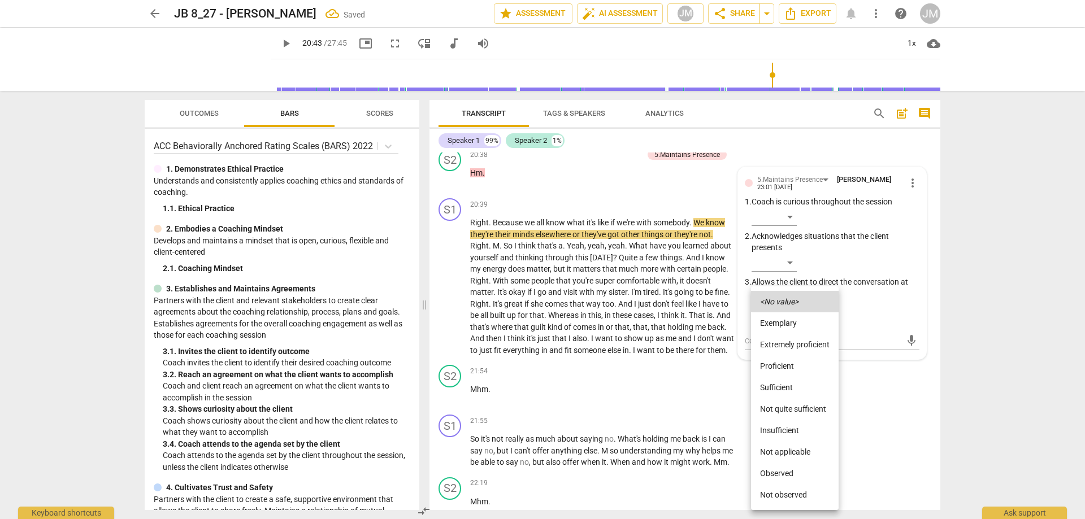
click at [799, 406] on li "Not quite sufficient" at bounding box center [795, 408] width 88 height 21
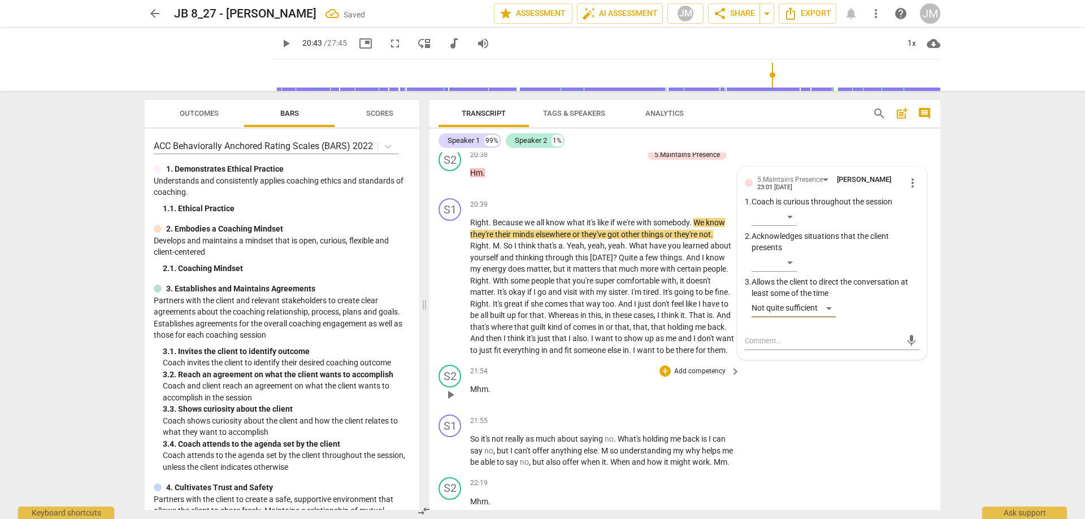
click at [819, 410] on div "S2 play_arrow pause 21:54 + Add competency keyboard_arrow_right Mhm ." at bounding box center [685, 386] width 511 height 50
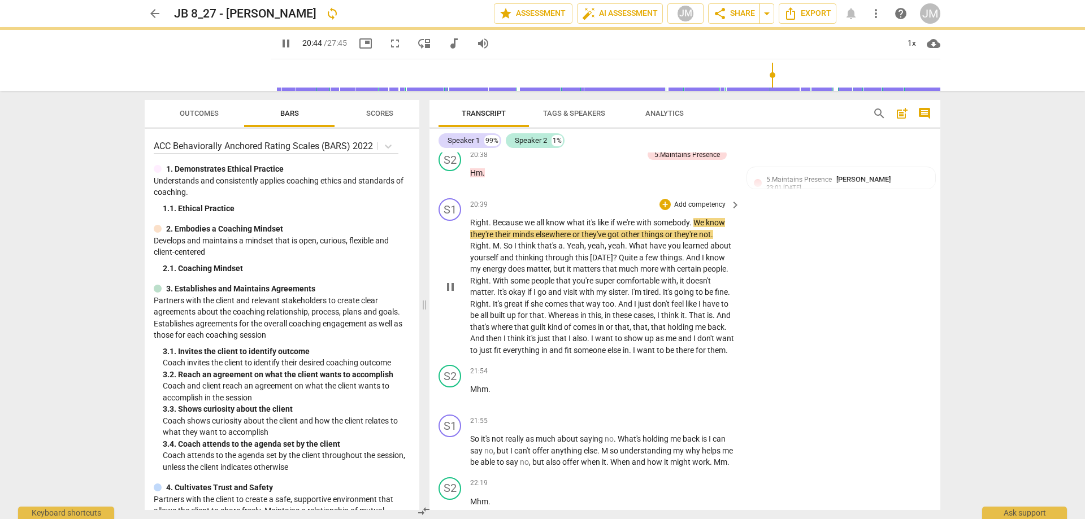
scroll to position [4263, 0]
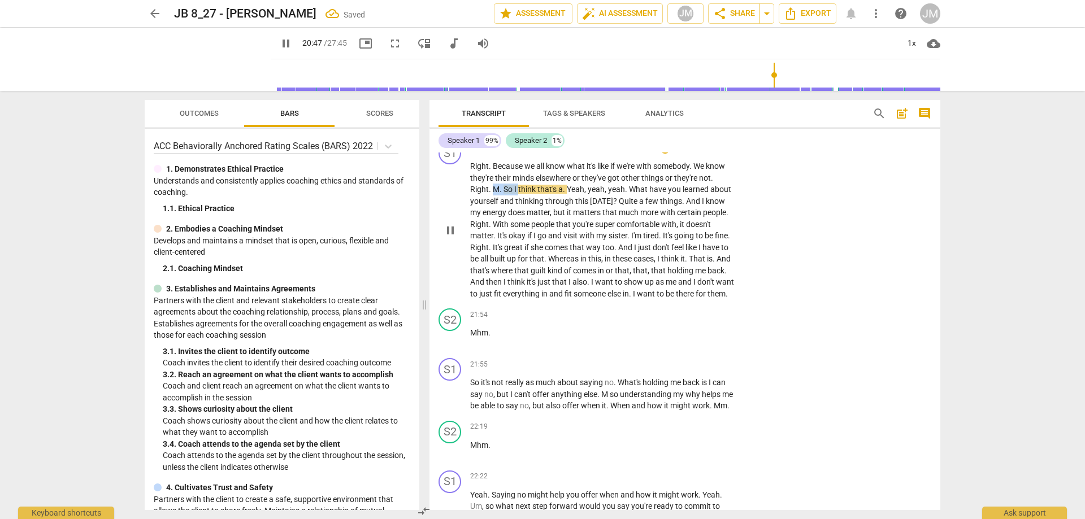
drag, startPoint x: 496, startPoint y: 226, endPoint x: 518, endPoint y: 227, distance: 22.7
click at [518, 227] on p "Right . Because we all know what it's like if we're with somebody . We know the…" at bounding box center [602, 230] width 265 height 139
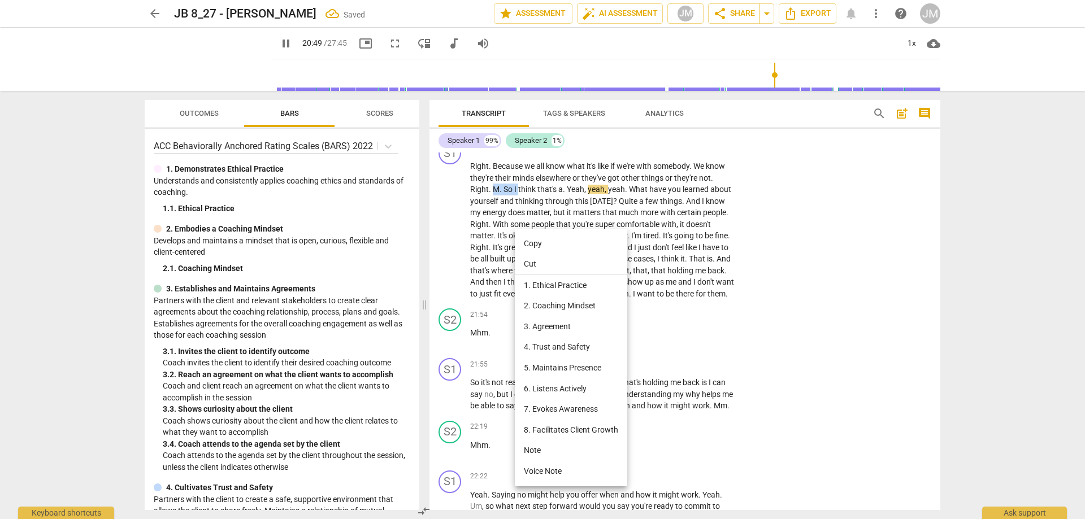
click at [571, 374] on li "5. Maintains Presence" at bounding box center [571, 368] width 112 height 21
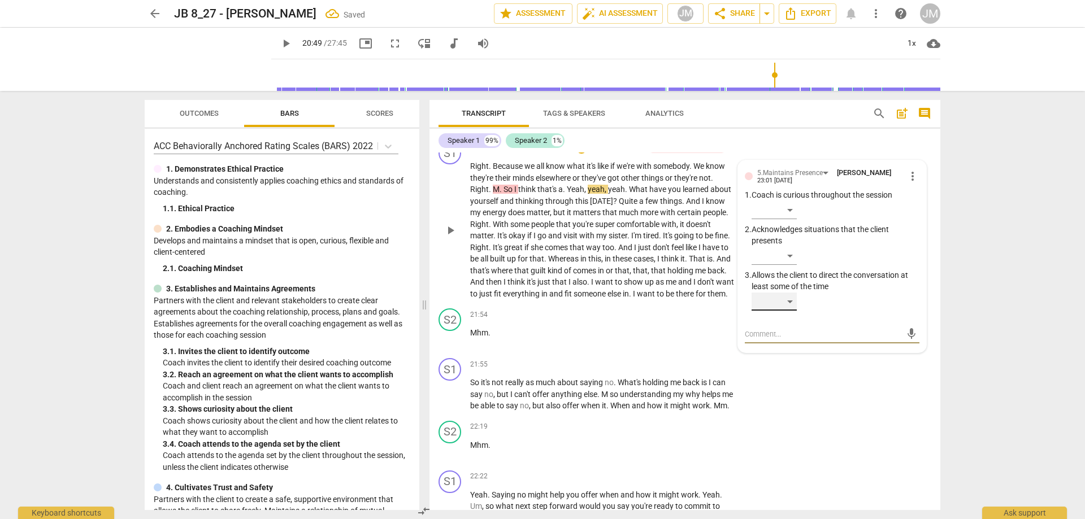
click at [784, 311] on div "​" at bounding box center [774, 302] width 45 height 18
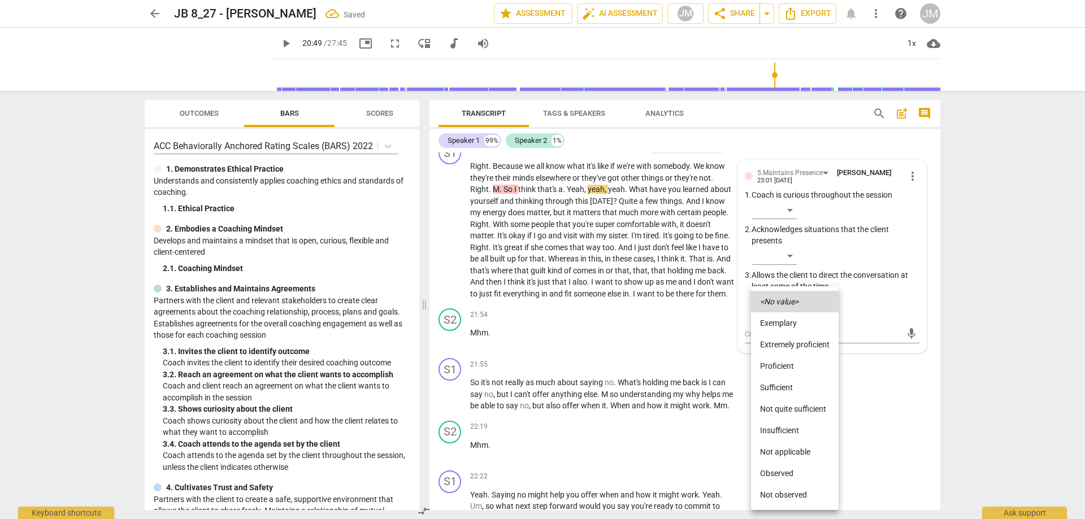
click at [793, 407] on li "Not quite sufficient" at bounding box center [795, 408] width 88 height 21
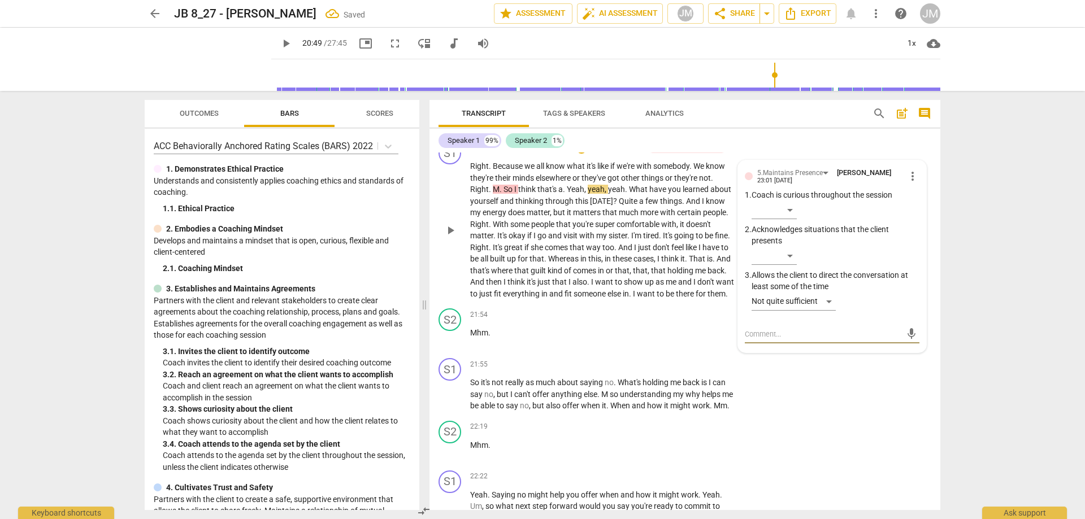
click at [769, 340] on textarea at bounding box center [823, 334] width 157 height 11
click at [800, 412] on div "S1 play_arrow pause 21:55 + Add competency keyboard_arrow_right So it's not rea…" at bounding box center [685, 385] width 511 height 63
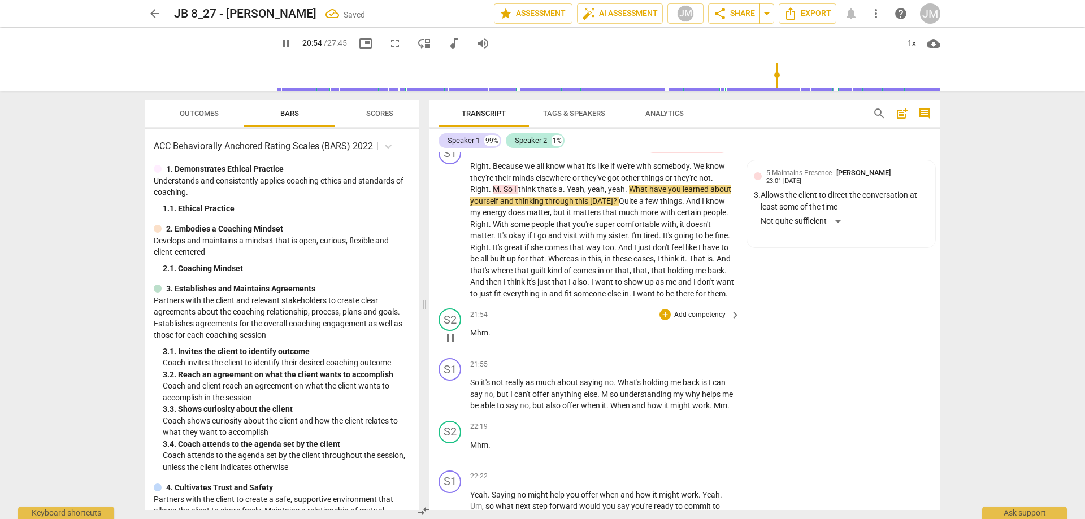
click at [894, 354] on div "S2 play_arrow pause 21:54 + Add competency keyboard_arrow_right Mhm ." at bounding box center [685, 329] width 511 height 50
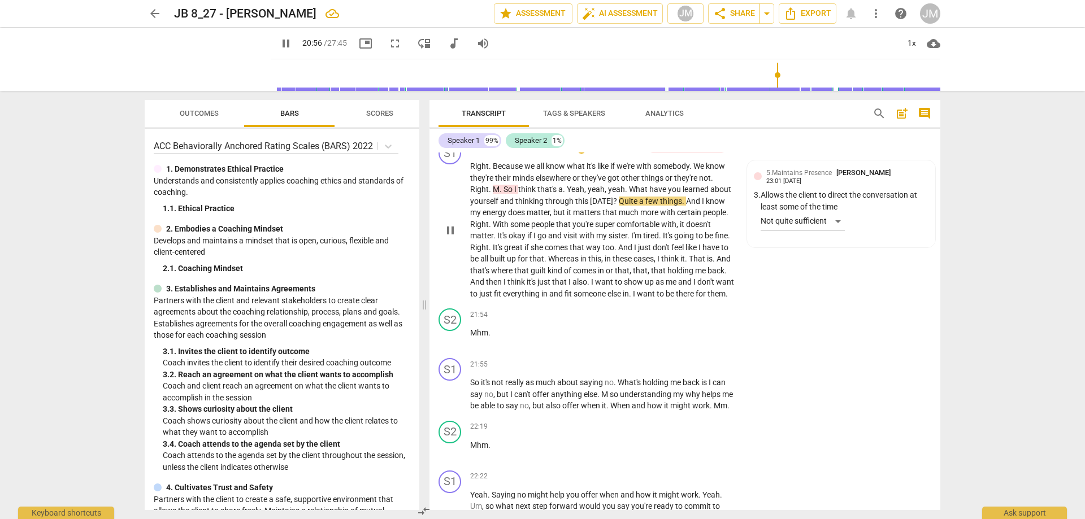
click at [633, 194] on span "What" at bounding box center [639, 189] width 20 height 9
drag, startPoint x: 630, startPoint y: 223, endPoint x: 611, endPoint y: 238, distance: 24.5
click at [611, 238] on p "Right . Because we all know what it's like if we're with somebody . We know the…" at bounding box center [602, 230] width 265 height 139
click at [578, 154] on div "+" at bounding box center [581, 147] width 11 height 11
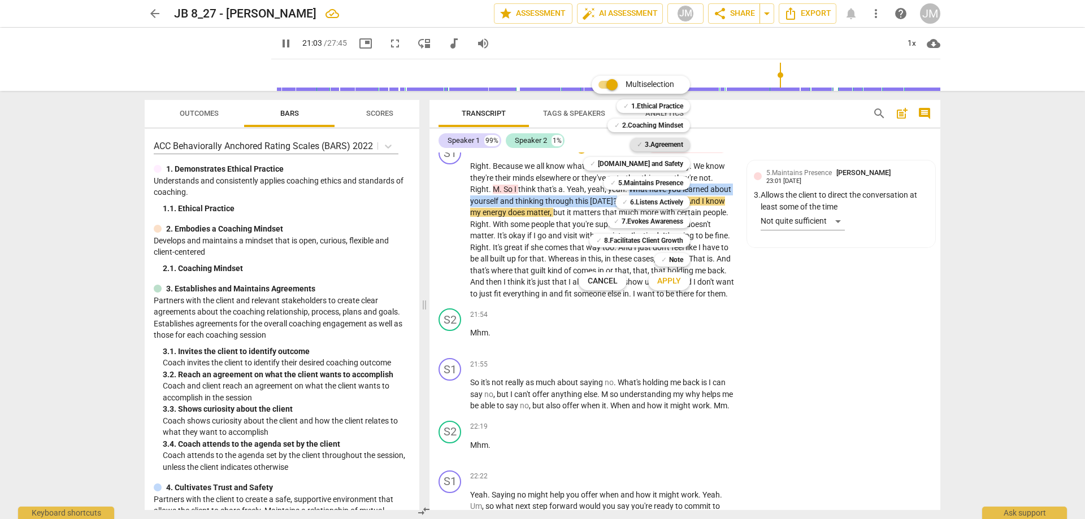
click at [677, 146] on b "3.Agreement" at bounding box center [664, 145] width 38 height 14
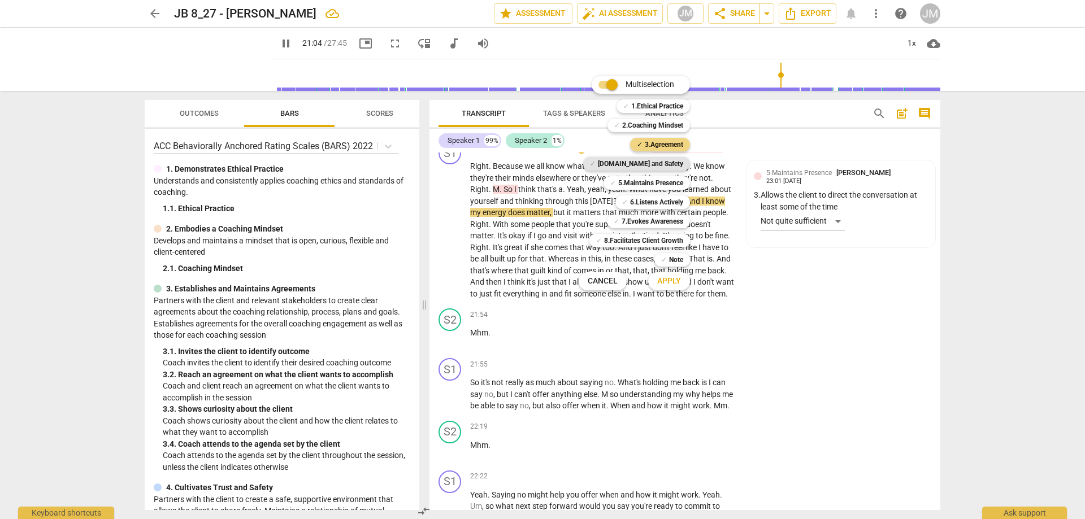
click at [671, 162] on b "[DOMAIN_NAME] and Safety" at bounding box center [640, 164] width 85 height 14
click at [671, 184] on b "5.Maintains Presence" at bounding box center [650, 183] width 65 height 14
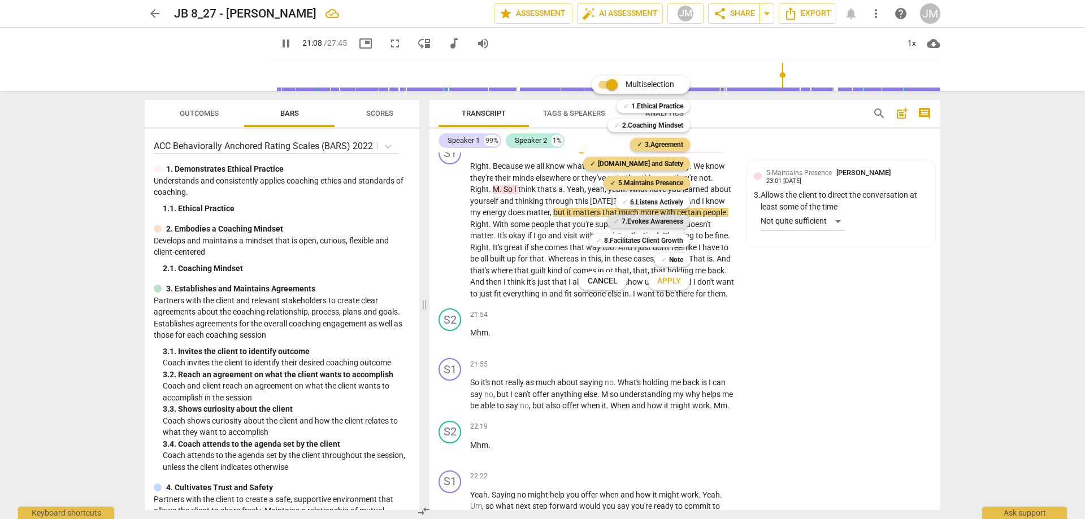
click at [666, 219] on b "7.Evokes Awareness" at bounding box center [653, 222] width 62 height 14
click at [666, 237] on b "8.Facilitates Client Growth" at bounding box center [643, 241] width 79 height 14
drag, startPoint x: 660, startPoint y: 286, endPoint x: 686, endPoint y: 284, distance: 25.5
click at [661, 285] on span "Apply" at bounding box center [669, 281] width 24 height 11
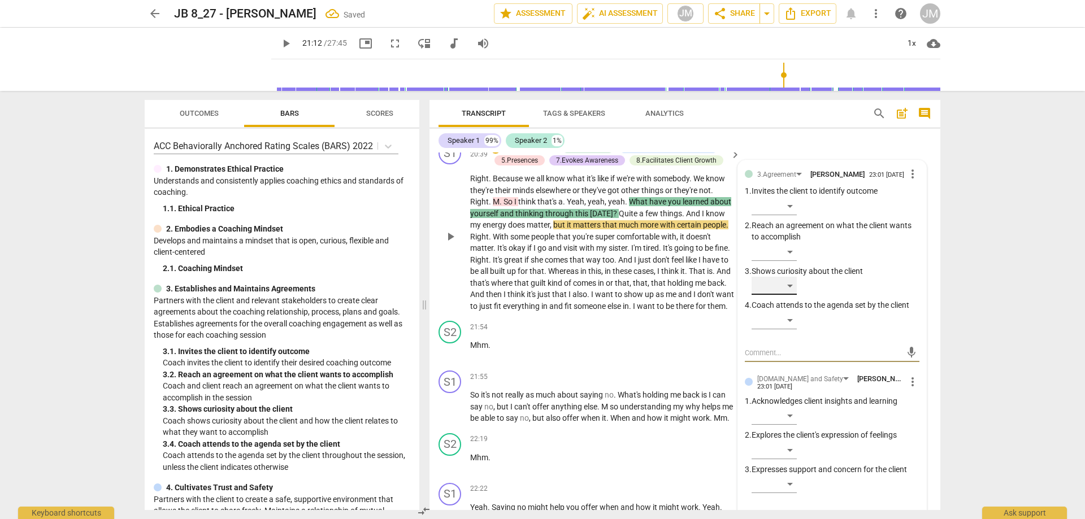
click at [796, 295] on div "​" at bounding box center [774, 286] width 45 height 18
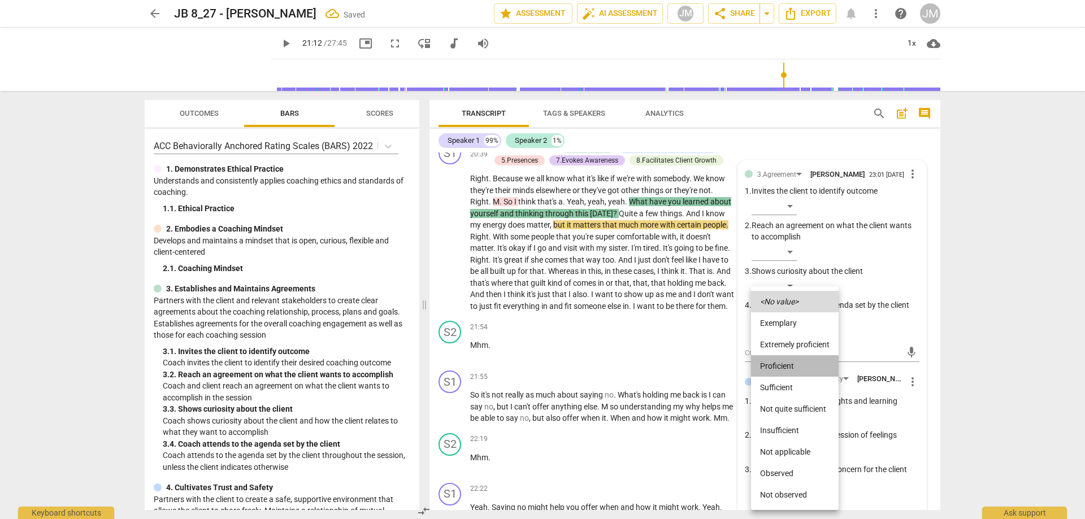
click at [794, 363] on li "Proficient" at bounding box center [795, 365] width 88 height 21
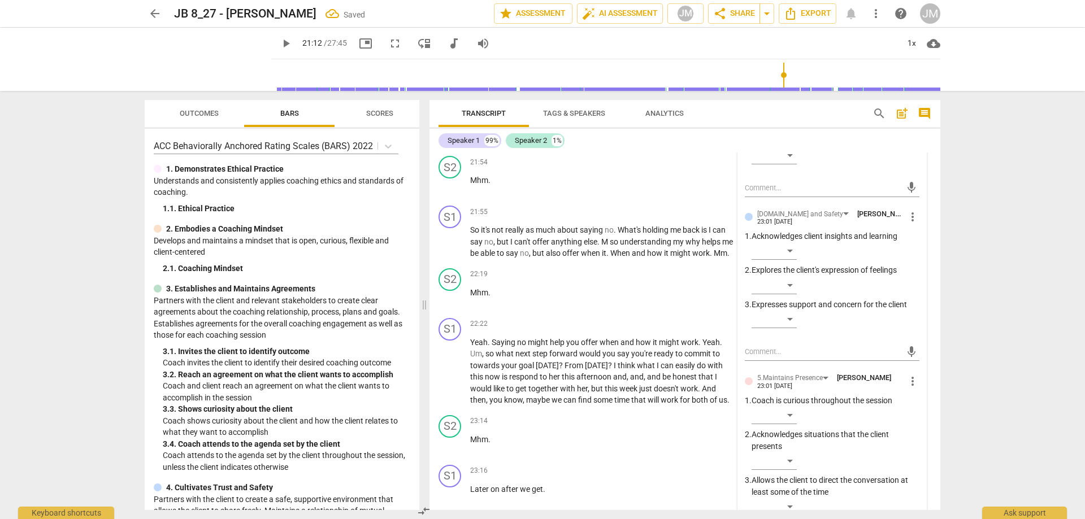
scroll to position [4432, 0]
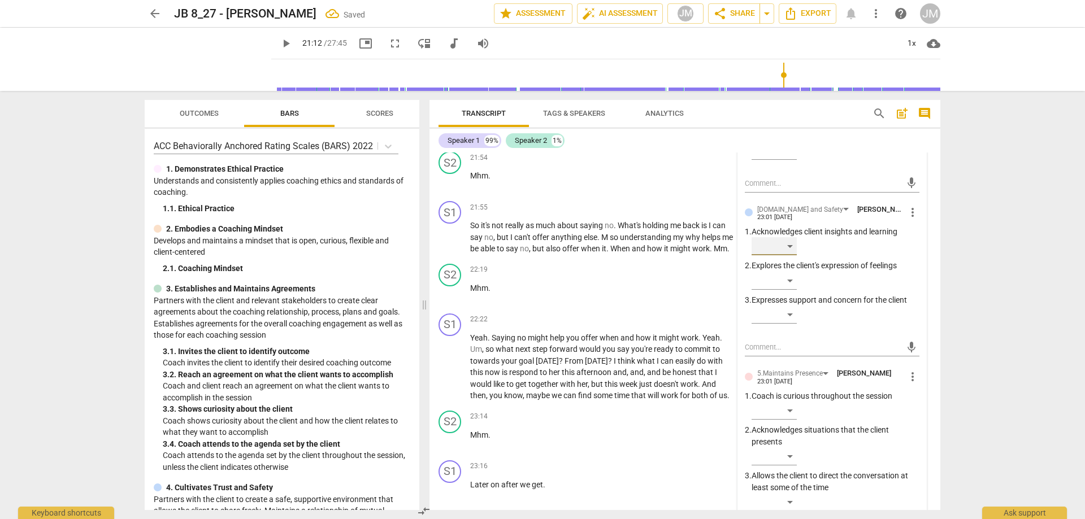
click at [788, 255] on div "​" at bounding box center [774, 246] width 45 height 18
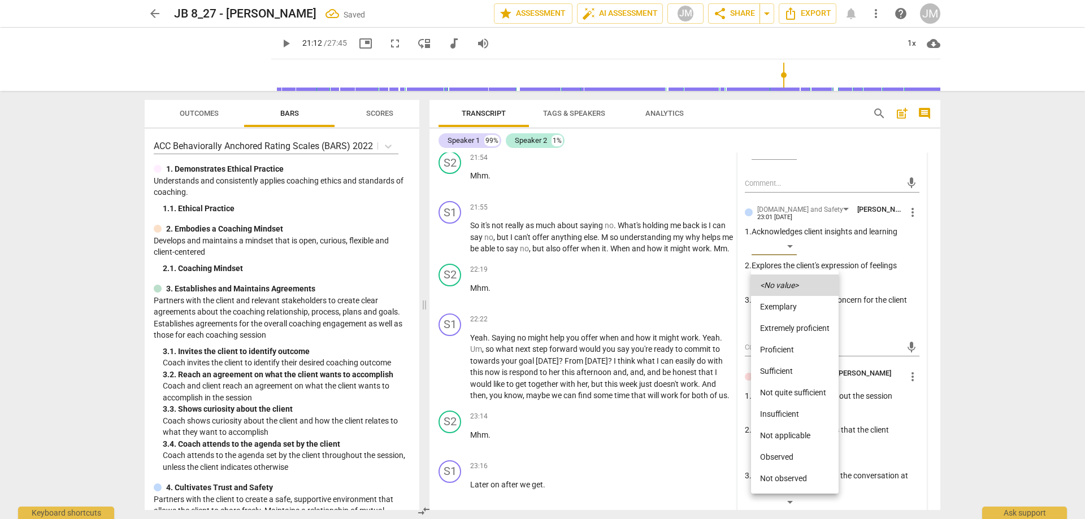
click at [968, 238] on div at bounding box center [542, 259] width 1085 height 519
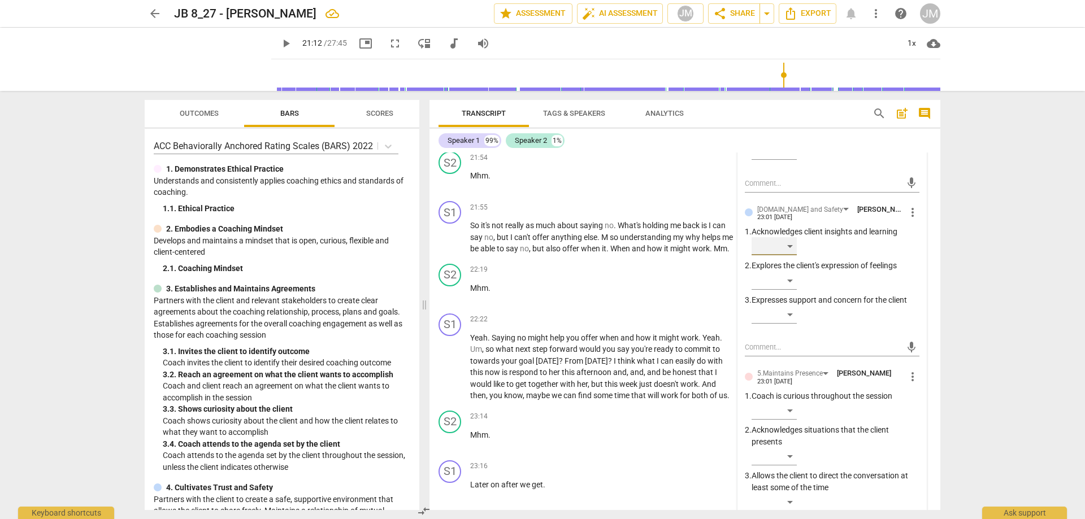
click at [780, 255] on div "​" at bounding box center [774, 246] width 45 height 18
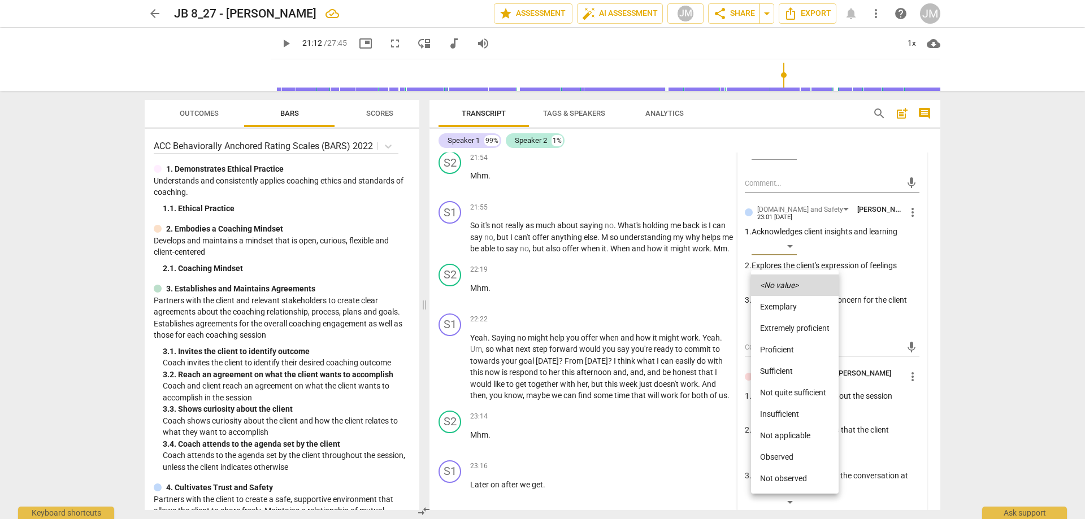
click at [1021, 295] on div at bounding box center [542, 259] width 1085 height 519
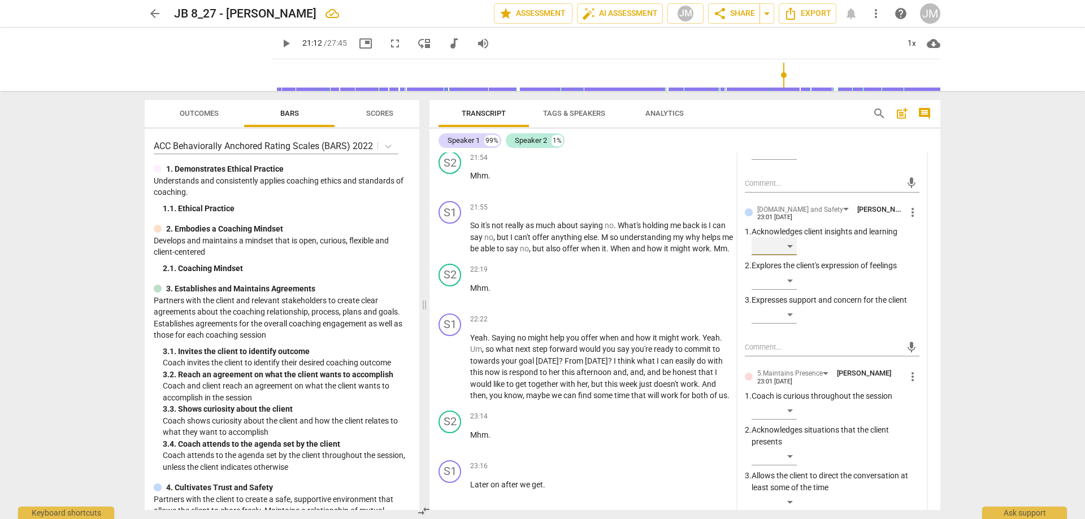
click at [780, 255] on div "​" at bounding box center [774, 246] width 45 height 18
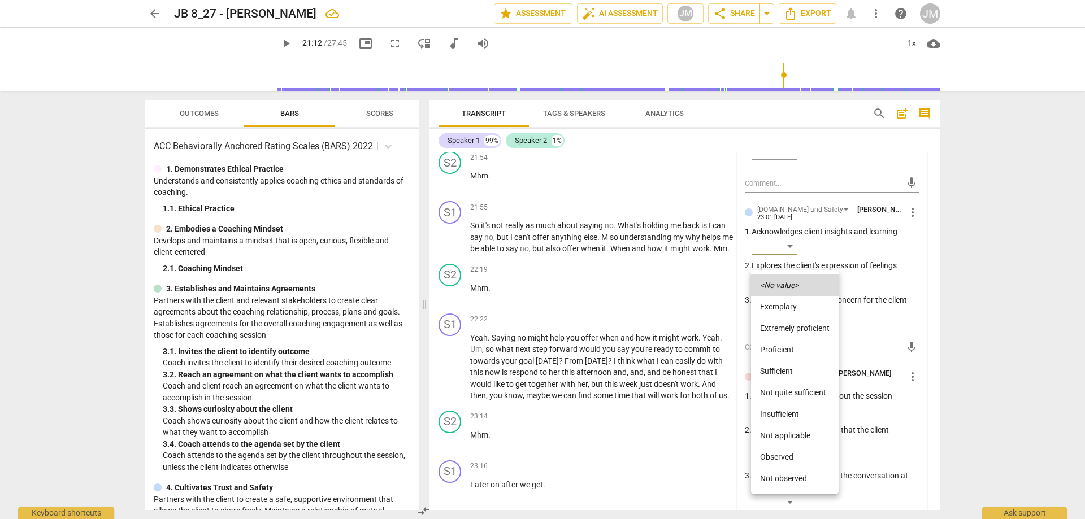
click at [782, 367] on li "Sufficient" at bounding box center [795, 371] width 88 height 21
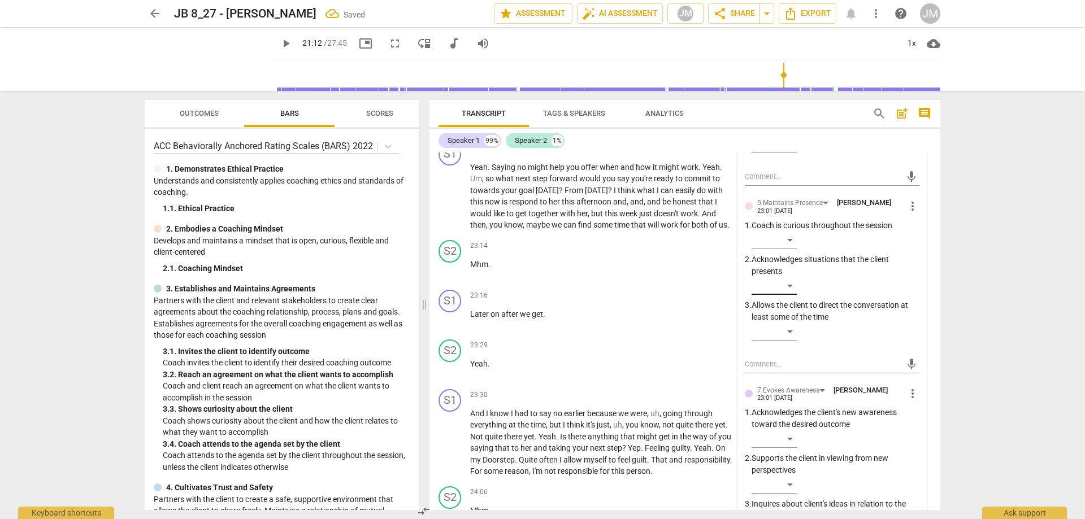
scroll to position [4602, 0]
click at [906, 214] on span "more_vert" at bounding box center [913, 208] width 14 height 14
click at [807, 281] on div at bounding box center [542, 259] width 1085 height 519
click at [787, 250] on div "​" at bounding box center [774, 241] width 45 height 18
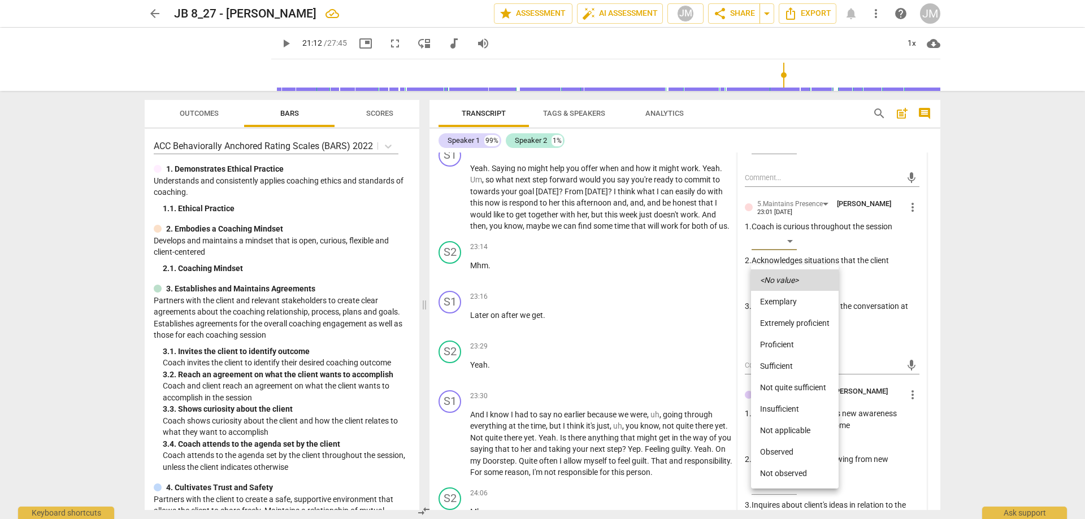
click at [779, 342] on li "Proficient" at bounding box center [795, 344] width 88 height 21
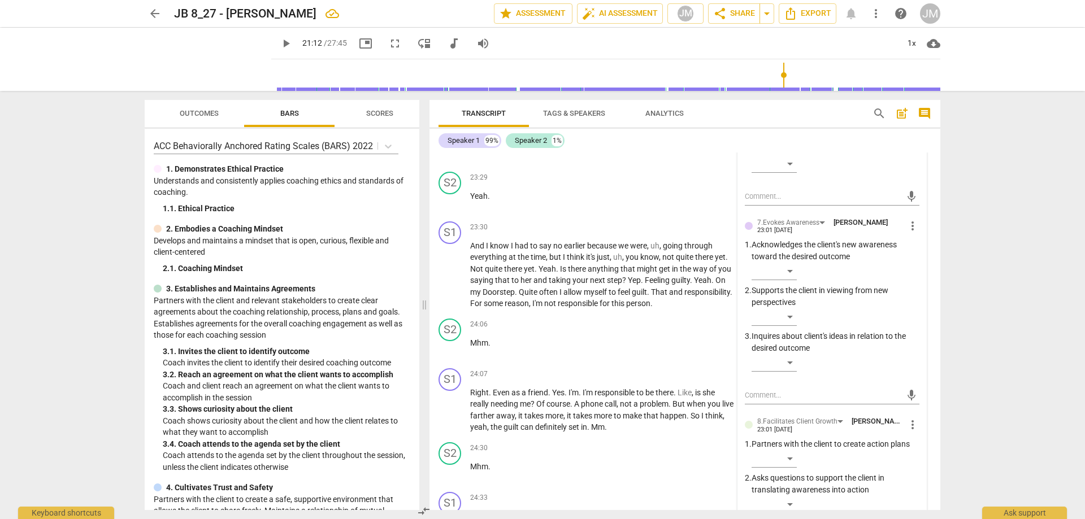
scroll to position [4771, 0]
click at [794, 326] on div "​" at bounding box center [774, 316] width 45 height 18
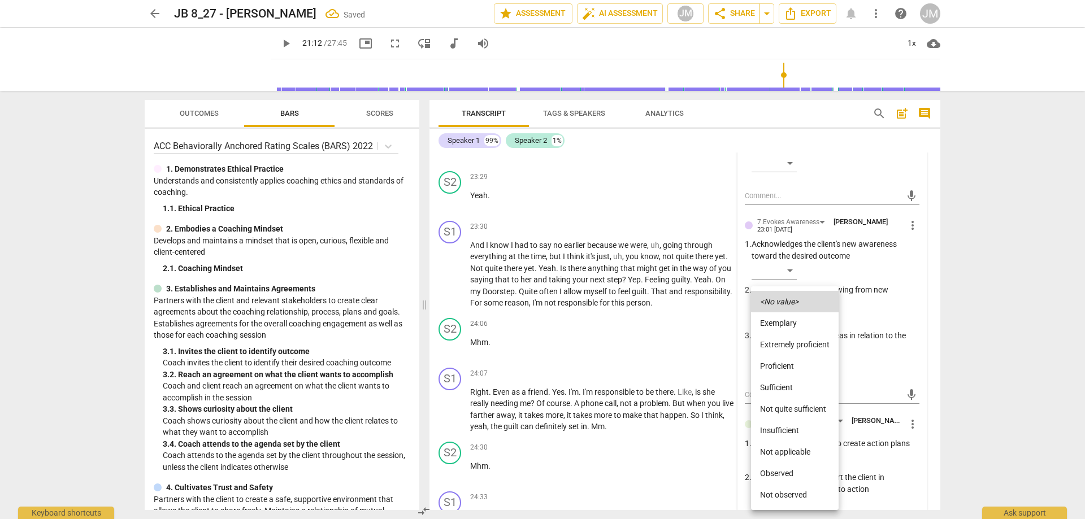
click at [794, 363] on li "Proficient" at bounding box center [795, 365] width 88 height 21
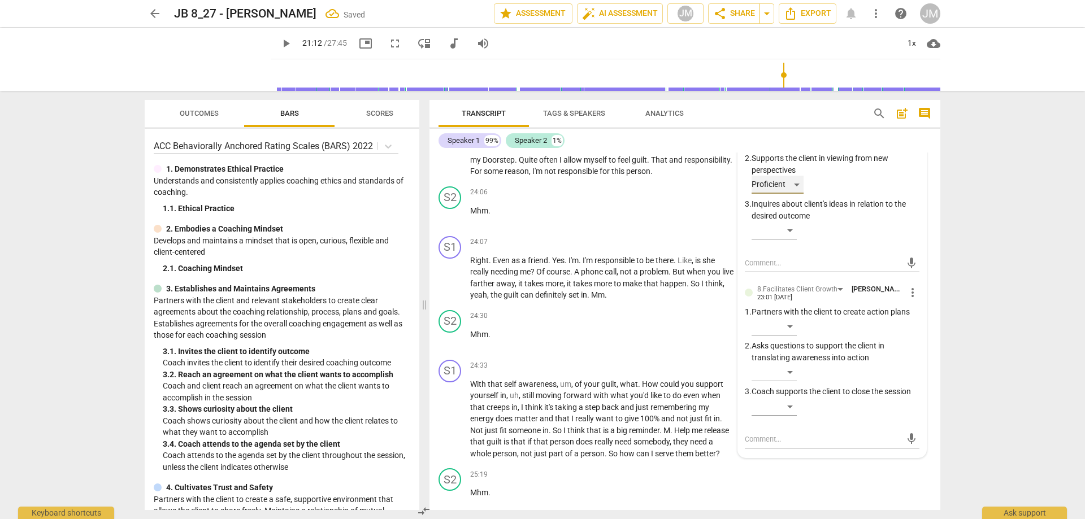
scroll to position [4941, 0]
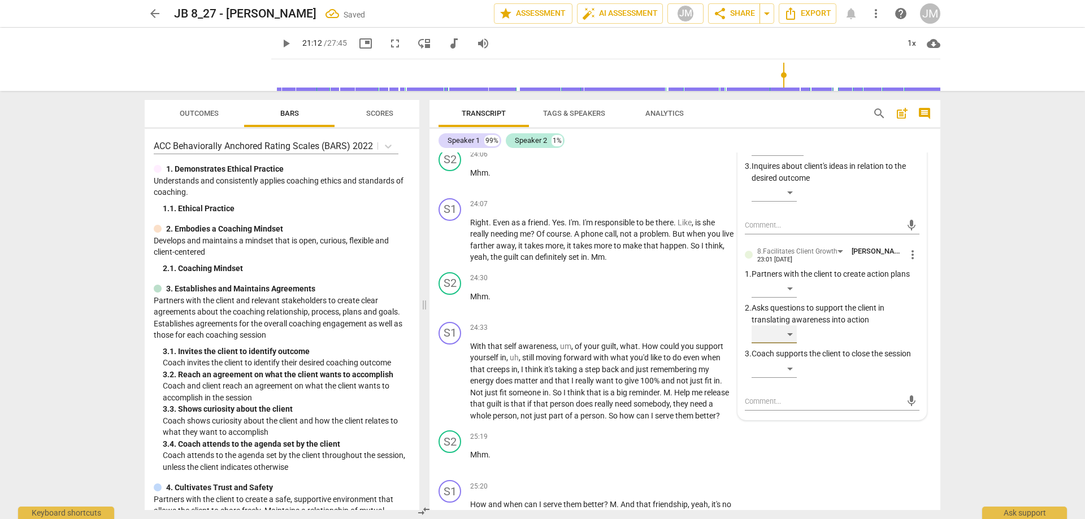
click at [791, 344] on div "​" at bounding box center [774, 335] width 45 height 18
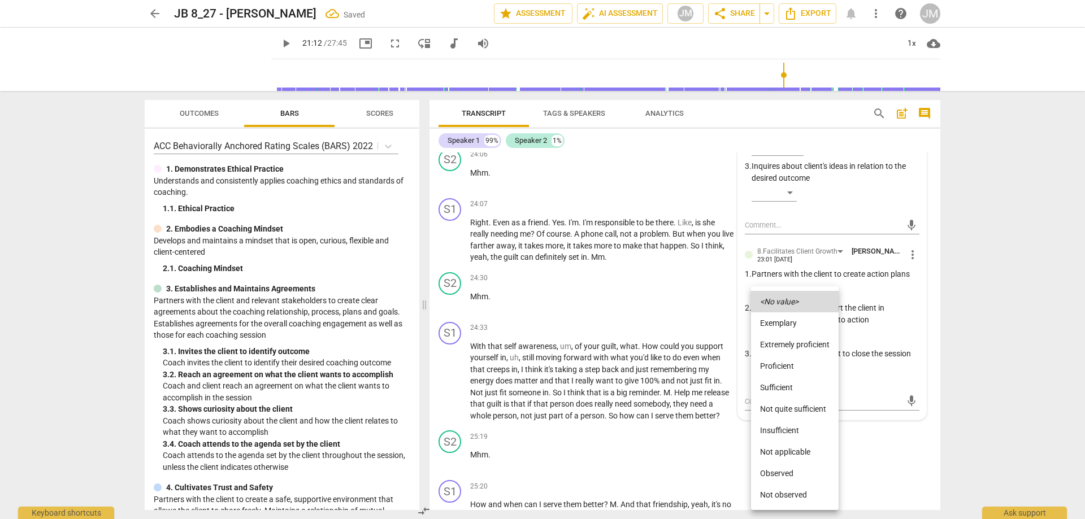
click at [787, 366] on li "Proficient" at bounding box center [795, 365] width 88 height 21
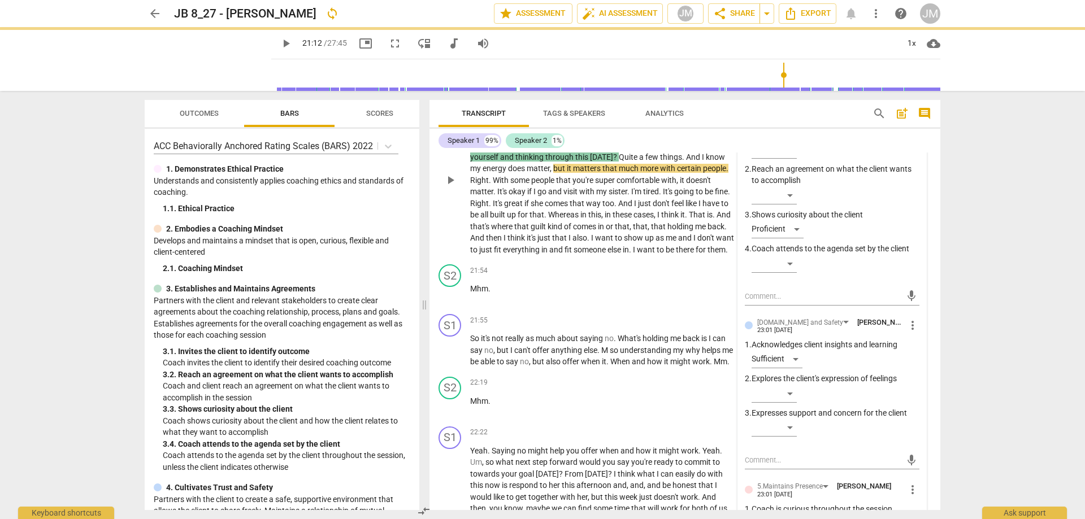
scroll to position [4150, 0]
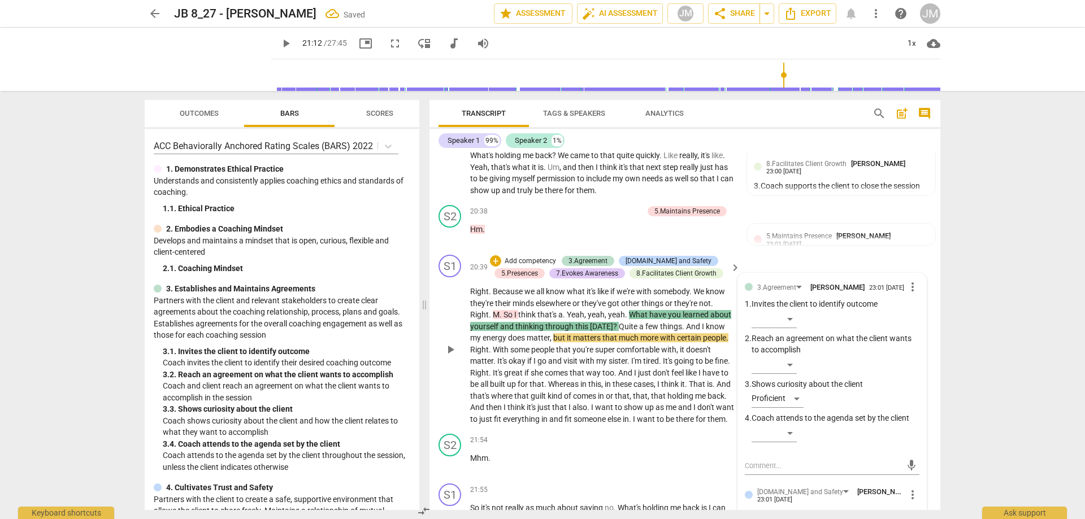
drag, startPoint x: 453, startPoint y: 392, endPoint x: 465, endPoint y: 391, distance: 12.5
click at [453, 357] on span "play_arrow" at bounding box center [451, 350] width 14 height 14
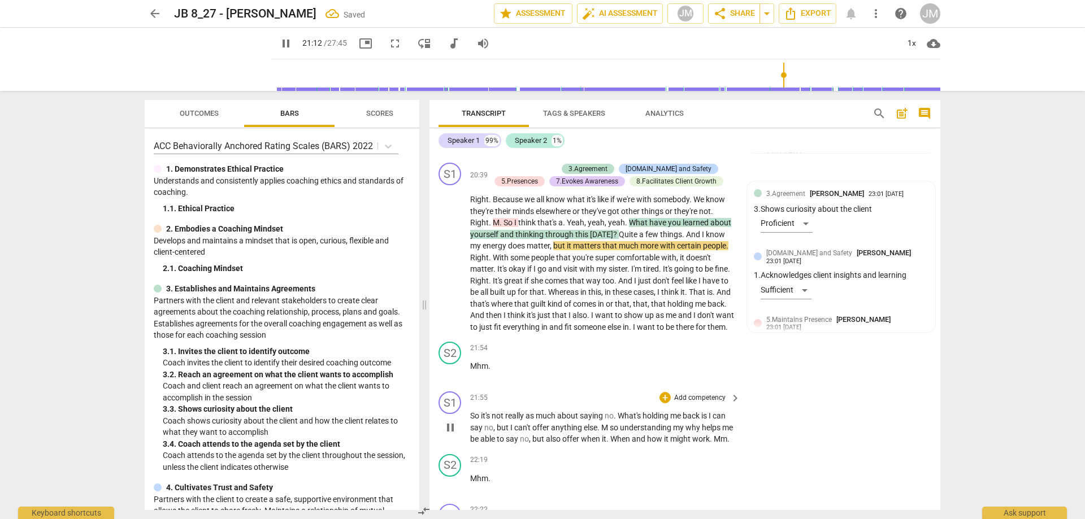
scroll to position [4319, 0]
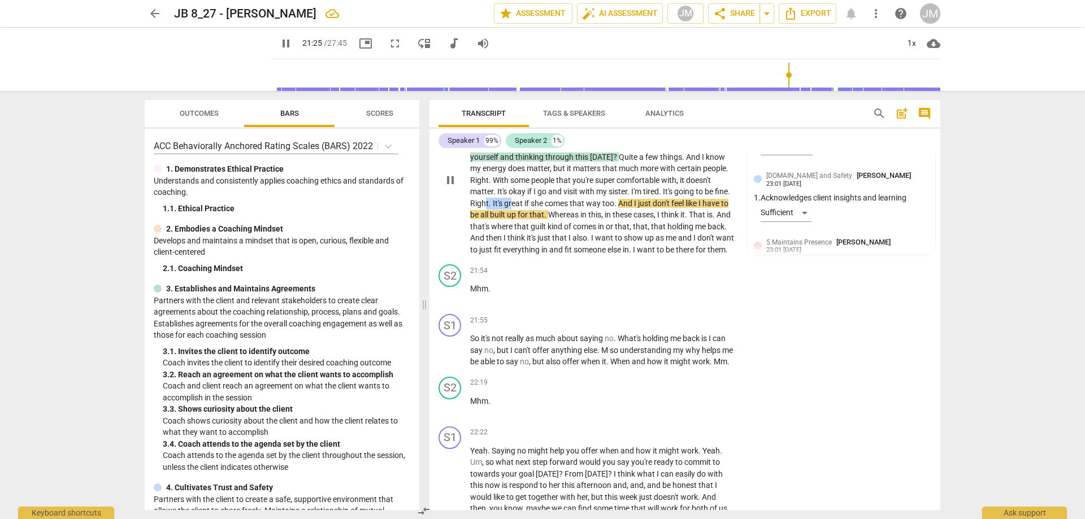
drag, startPoint x: 503, startPoint y: 239, endPoint x: 527, endPoint y: 239, distance: 24.3
click at [527, 239] on p "Right . Because we all know what it's like if we're with somebody . We know the…" at bounding box center [602, 185] width 265 height 139
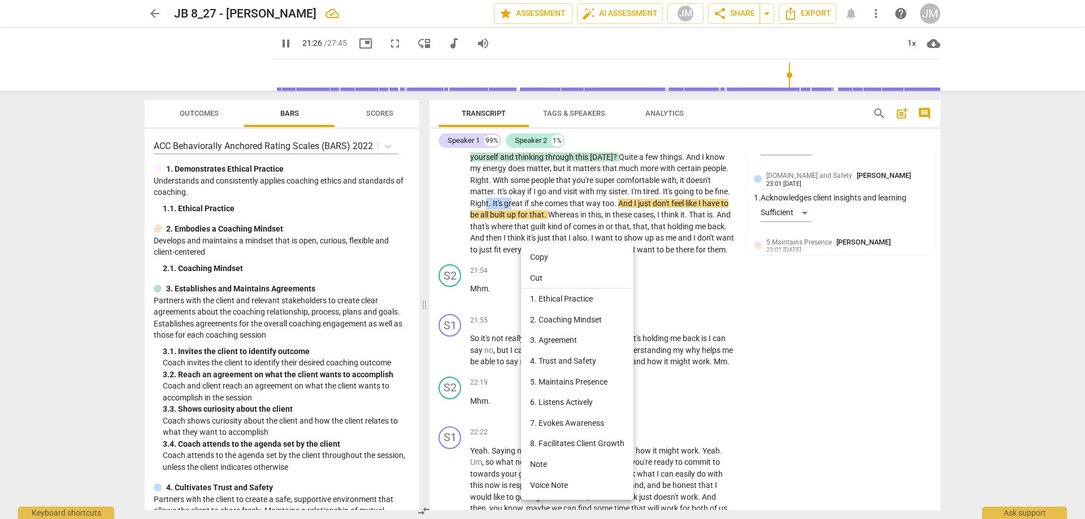
click at [585, 386] on li "5. Maintains Presence" at bounding box center [577, 382] width 112 height 21
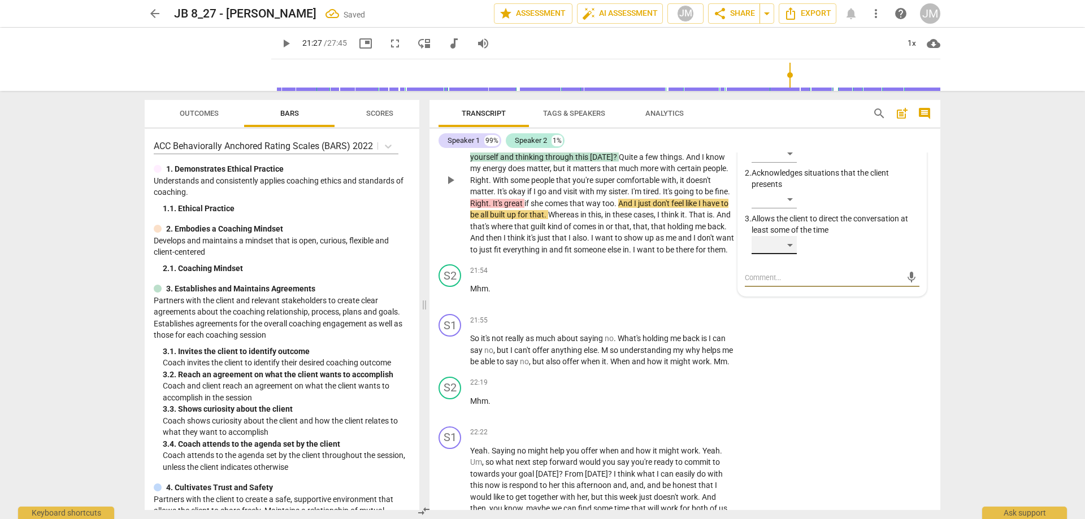
click at [790, 254] on div "​" at bounding box center [774, 245] width 45 height 18
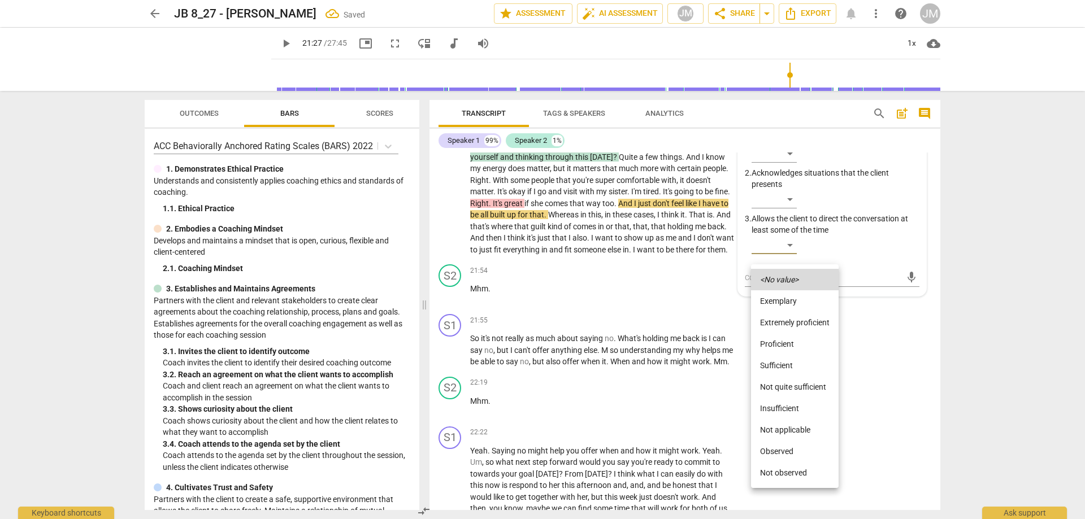
click at [794, 385] on li "Not quite sufficient" at bounding box center [795, 386] width 88 height 21
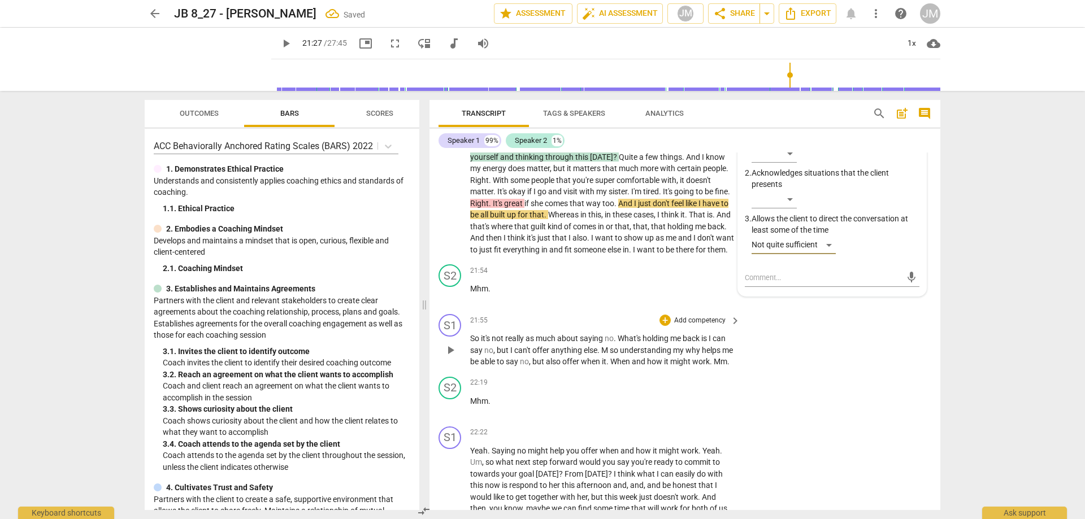
click at [901, 372] on div "S1 play_arrow pause 21:55 + Add competency keyboard_arrow_right So it's not rea…" at bounding box center [685, 341] width 511 height 63
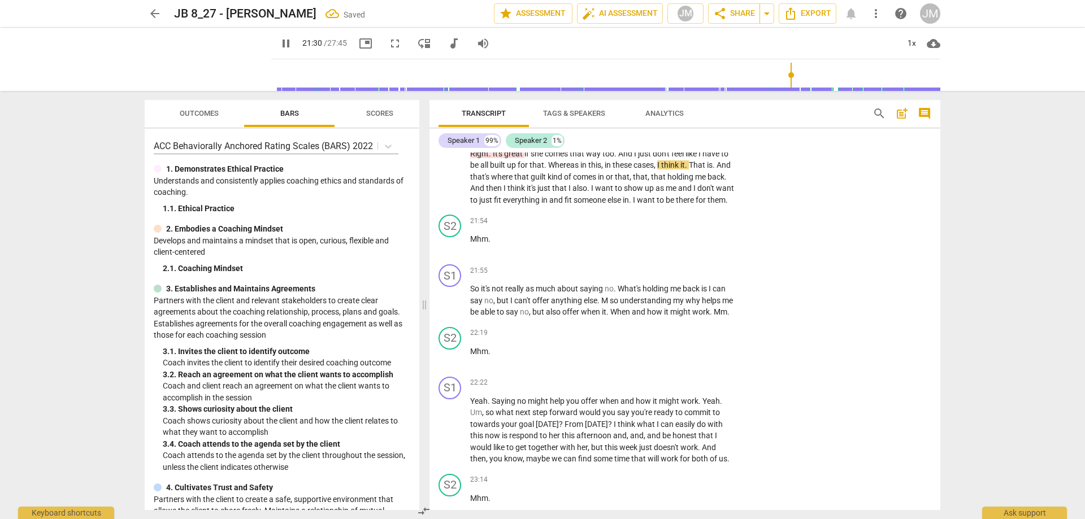
scroll to position [4376, 0]
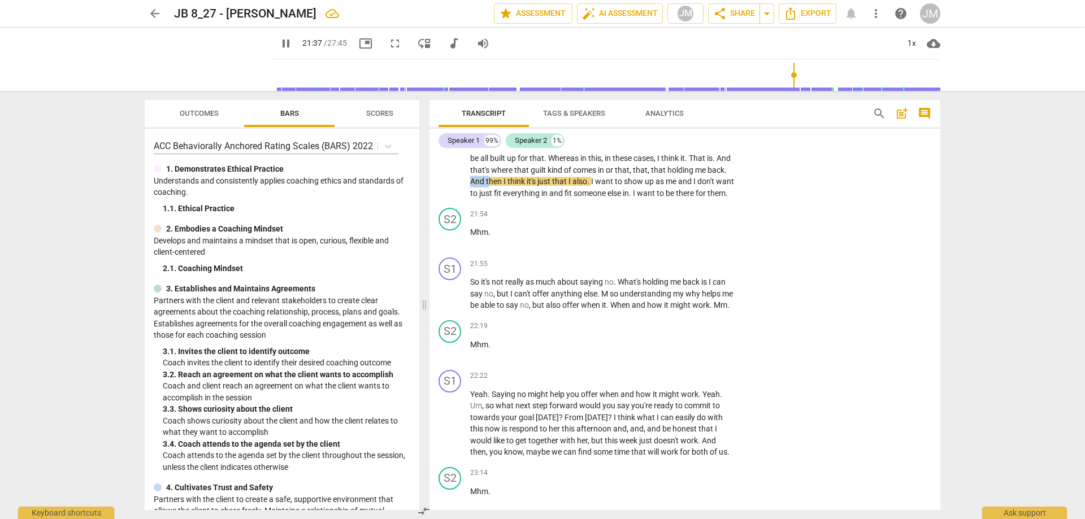
drag, startPoint x: 530, startPoint y: 215, endPoint x: 547, endPoint y: 214, distance: 17.0
click at [551, 199] on p "Right . Because we all know what it's like if we're with somebody . We know the…" at bounding box center [602, 129] width 265 height 139
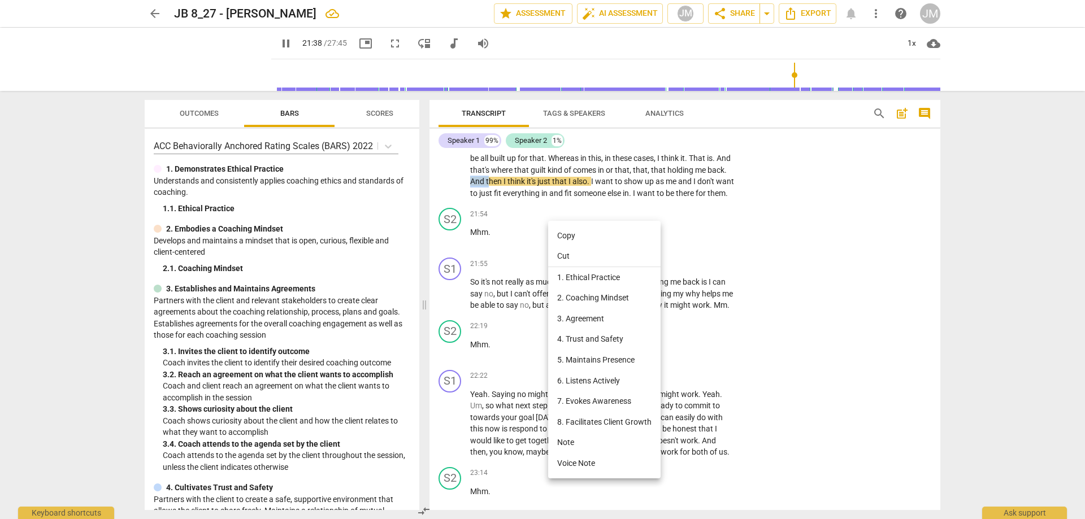
click at [603, 363] on li "5. Maintains Presence" at bounding box center [604, 360] width 112 height 21
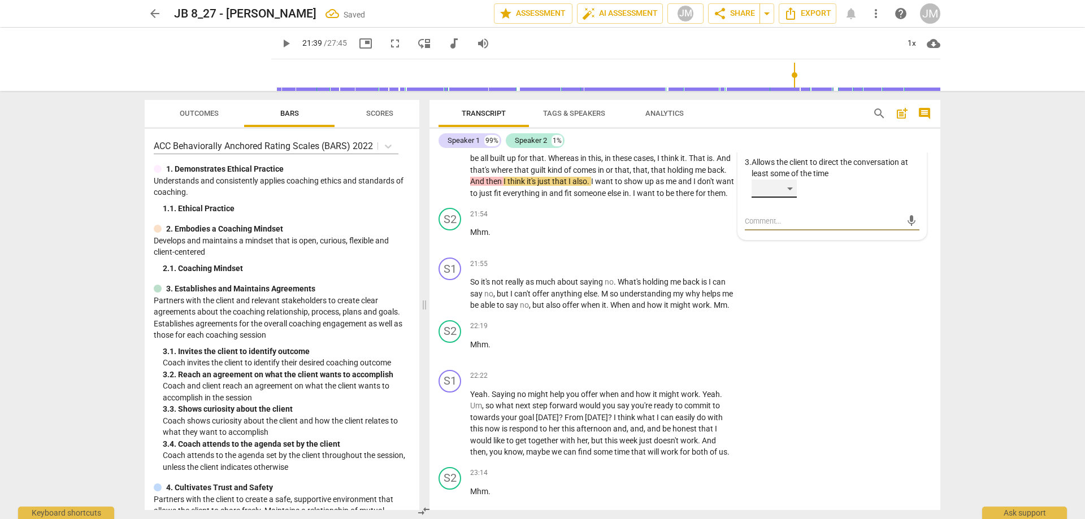
click at [792, 198] on div "​" at bounding box center [774, 189] width 45 height 18
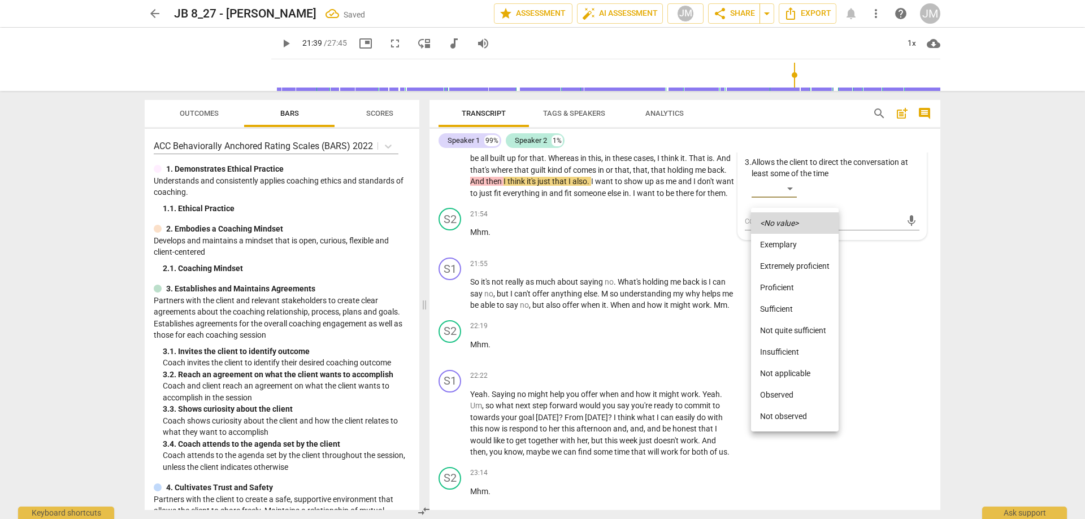
click at [790, 324] on li "Not quite sufficient" at bounding box center [795, 330] width 88 height 21
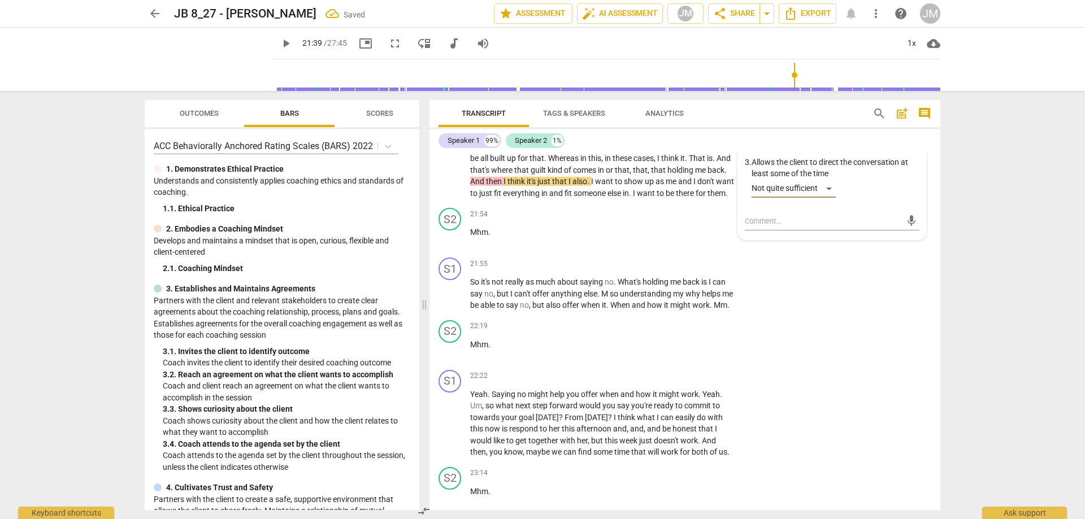
click at [908, 361] on div at bounding box center [542, 259] width 1085 height 519
click at [444, 131] on span "play_arrow" at bounding box center [451, 124] width 14 height 14
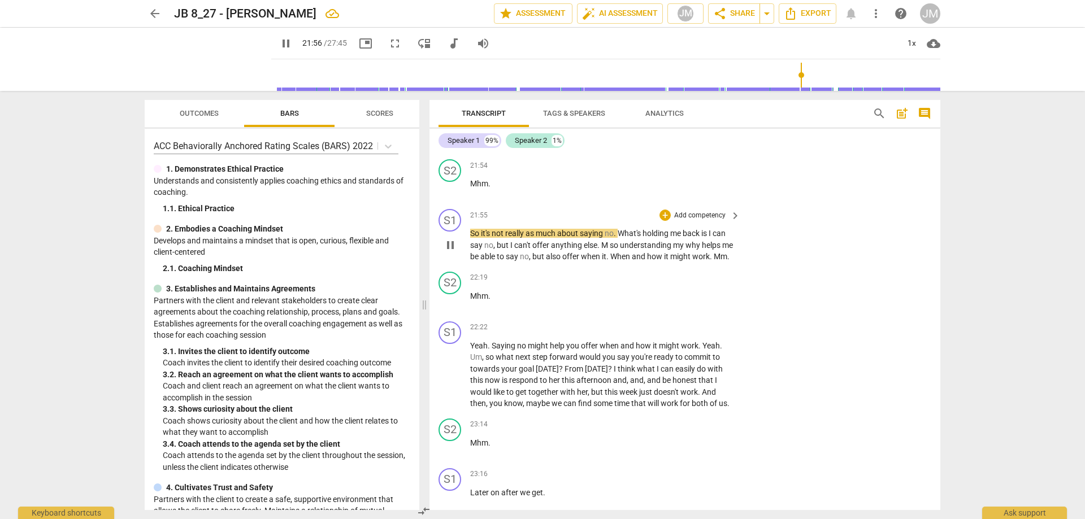
scroll to position [4489, 0]
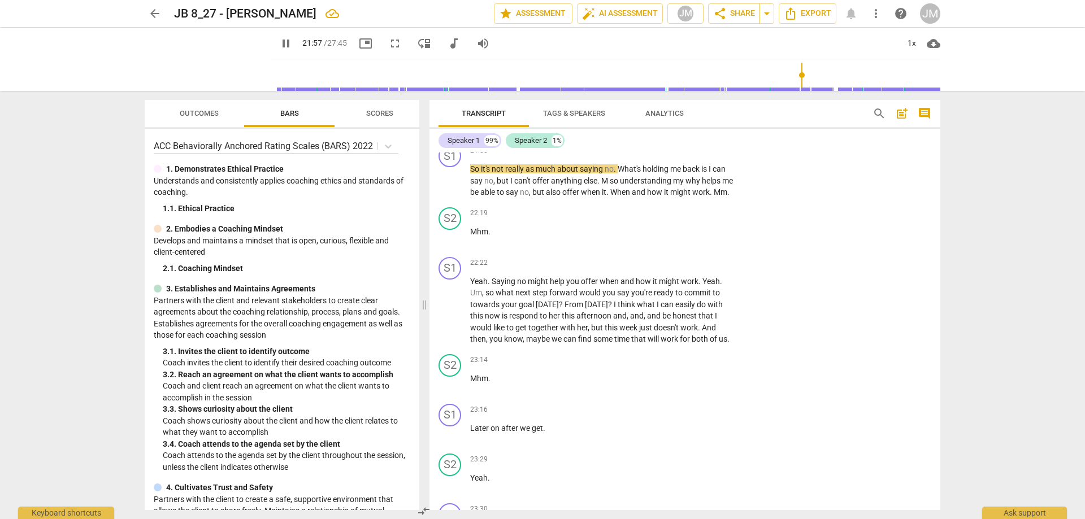
drag, startPoint x: 502, startPoint y: 168, endPoint x: 440, endPoint y: 167, distance: 61.6
click at [454, 140] on div "S2 play_arrow pause 21:54 + Add competency keyboard_arrow_right Mhm ." at bounding box center [685, 115] width 511 height 50
click at [498, 155] on div "+" at bounding box center [500, 150] width 11 height 11
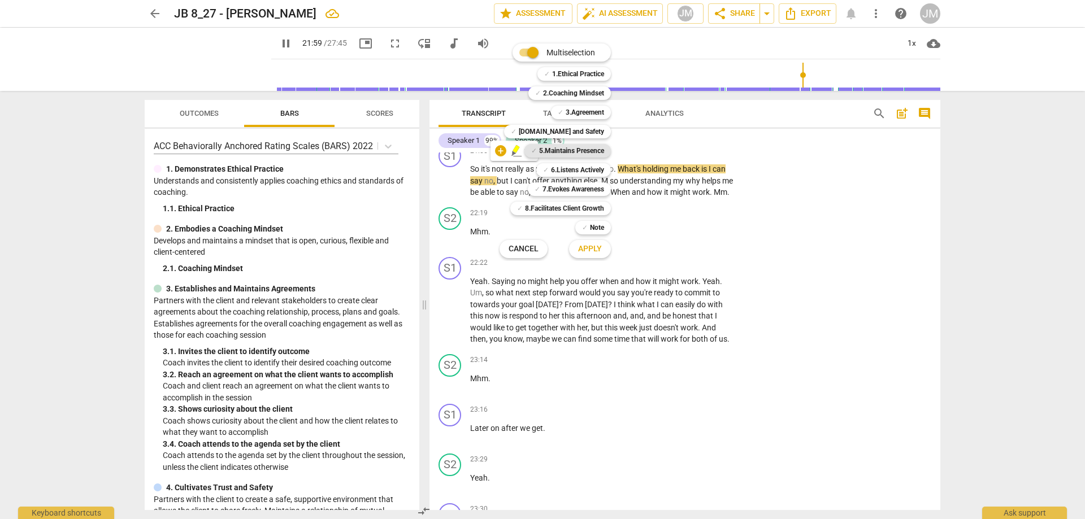
click at [571, 150] on b "5.Maintains Presence" at bounding box center [571, 151] width 65 height 14
drag, startPoint x: 591, startPoint y: 244, endPoint x: 634, endPoint y: 254, distance: 43.6
click at [591, 244] on span "Apply" at bounding box center [590, 249] width 24 height 11
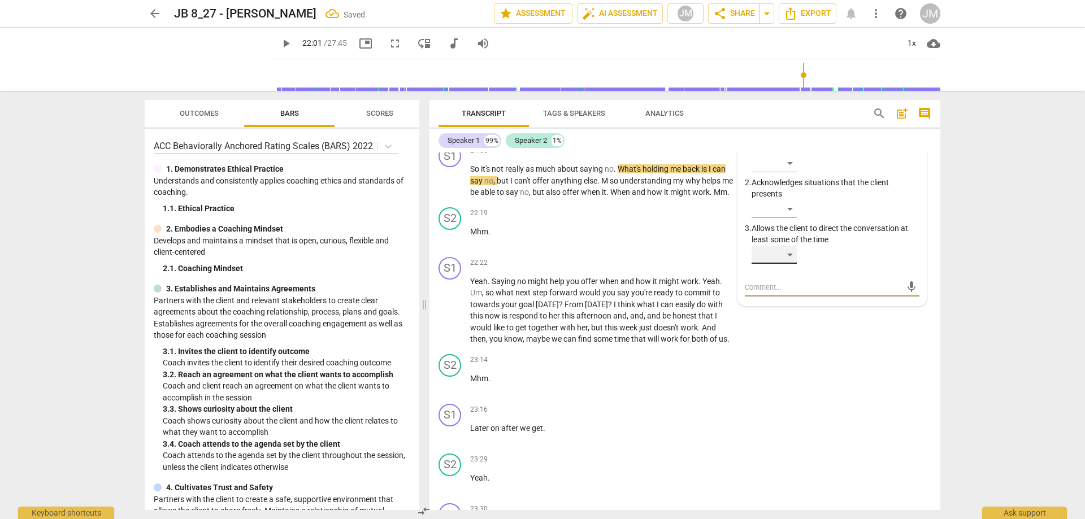
click at [786, 264] on div "​" at bounding box center [774, 255] width 45 height 18
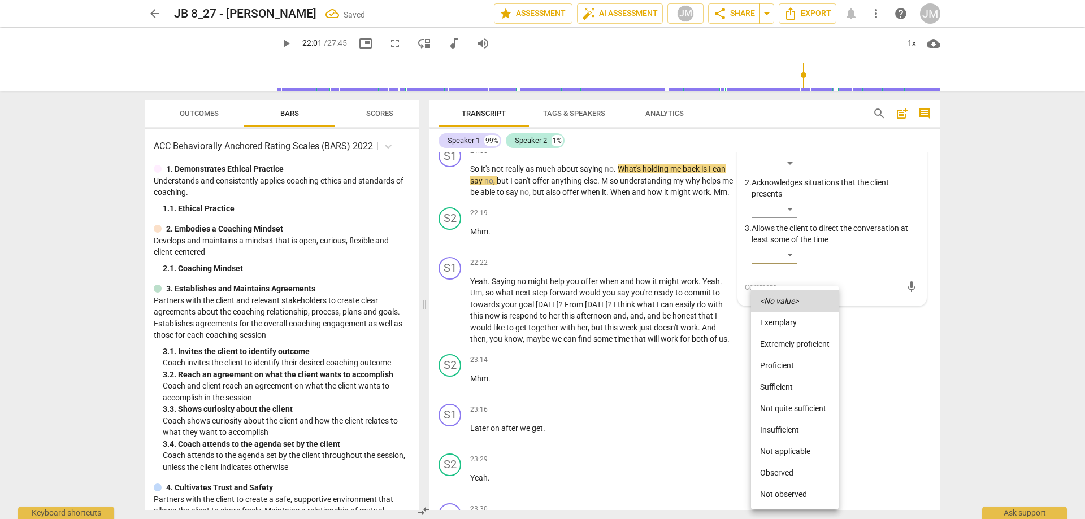
click at [793, 408] on li "Not quite sufficient" at bounding box center [795, 408] width 88 height 21
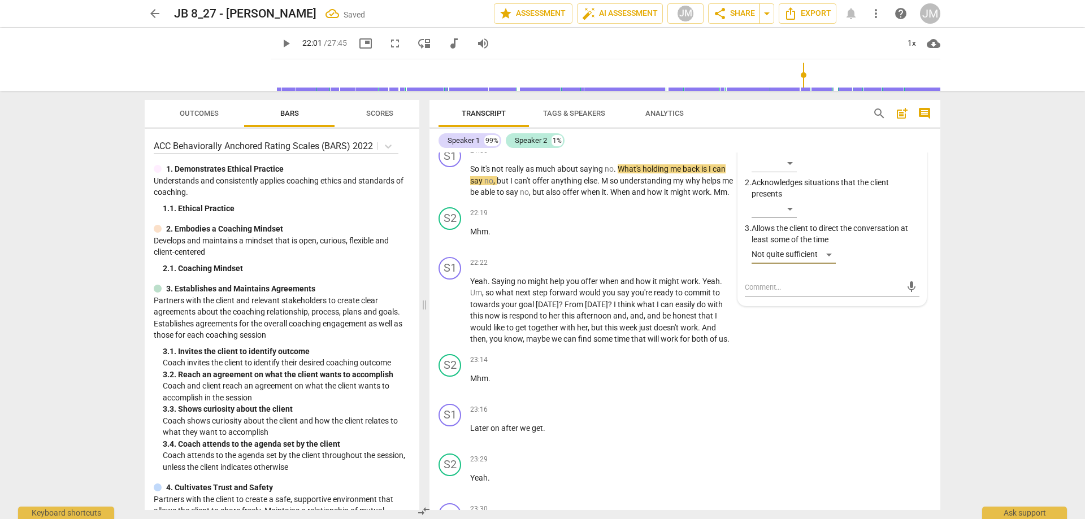
click at [856, 424] on div at bounding box center [542, 259] width 1085 height 519
click at [454, 188] on span "play_arrow" at bounding box center [451, 181] width 14 height 14
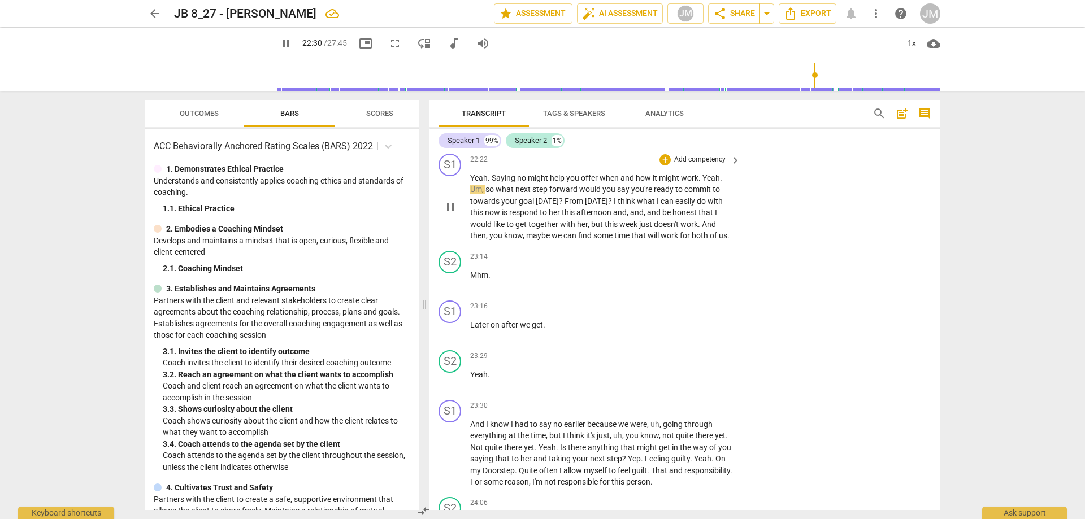
scroll to position [4602, 0]
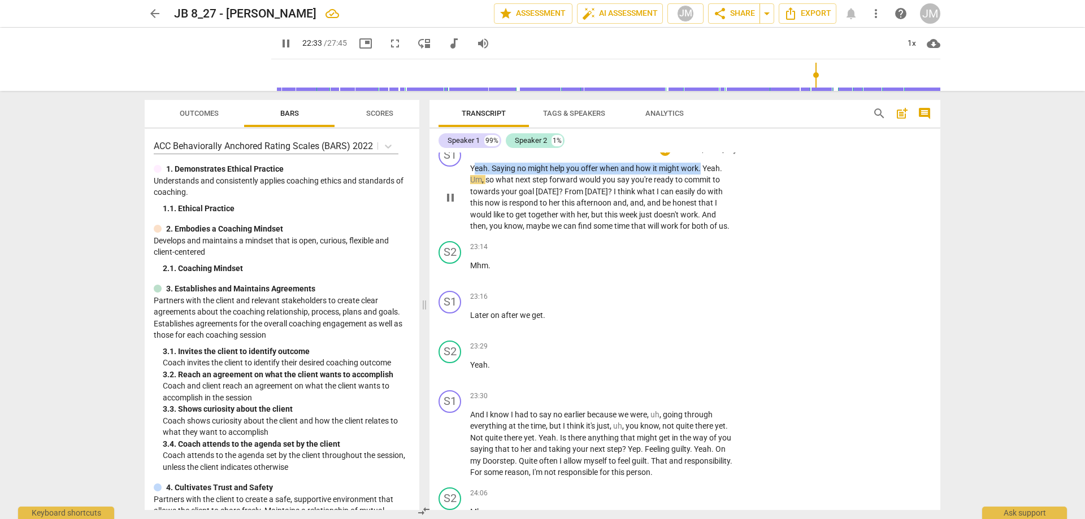
drag, startPoint x: 472, startPoint y: 224, endPoint x: 701, endPoint y: 223, distance: 228.3
click at [701, 223] on p "Yeah . Saying no might help you offer when and how it might work . Yeah . Um , …" at bounding box center [602, 198] width 265 height 70
click at [664, 156] on div "+" at bounding box center [665, 150] width 11 height 11
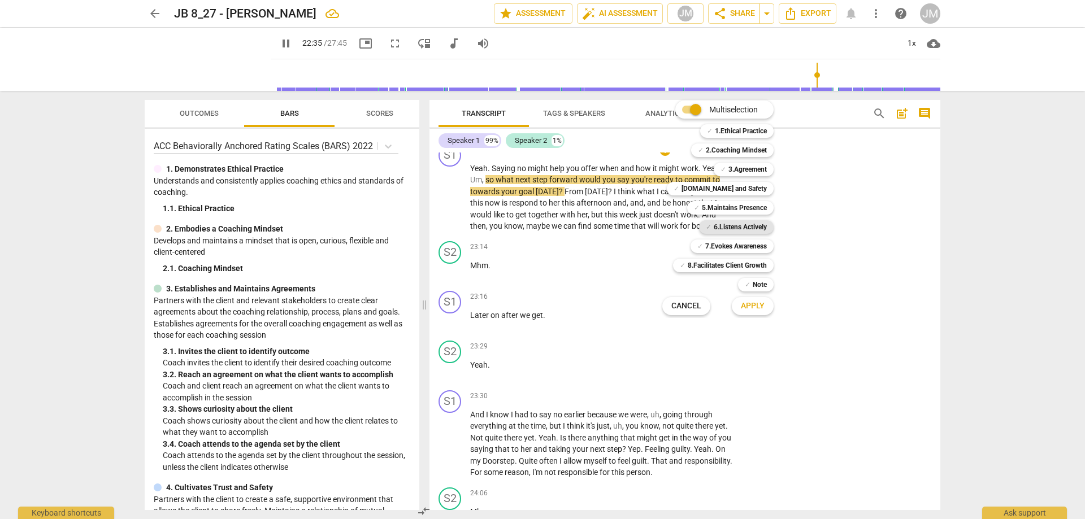
click at [732, 226] on b "6.Listens Actively" at bounding box center [740, 227] width 53 height 14
click at [760, 306] on span "Apply" at bounding box center [753, 306] width 24 height 11
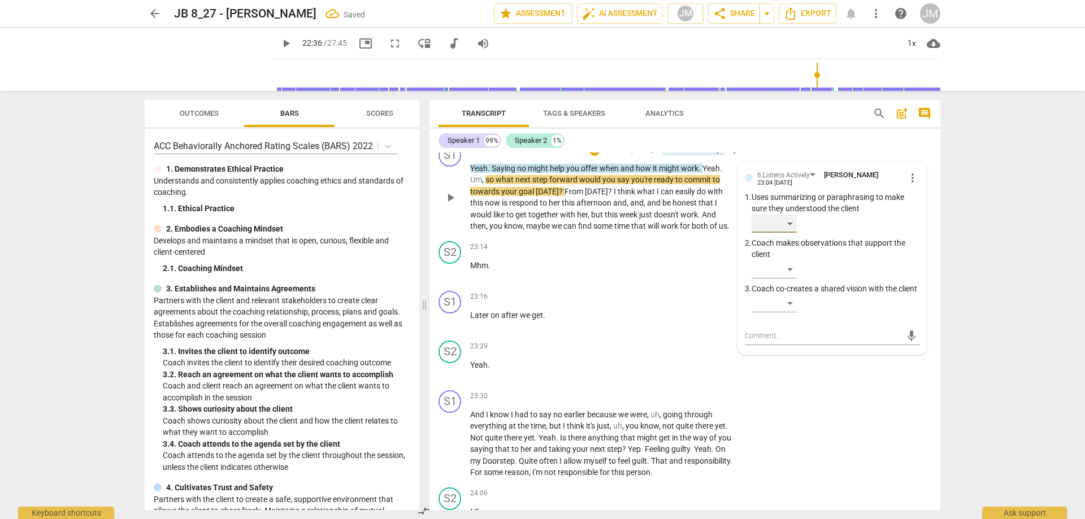
click at [792, 233] on div "​" at bounding box center [774, 224] width 45 height 18
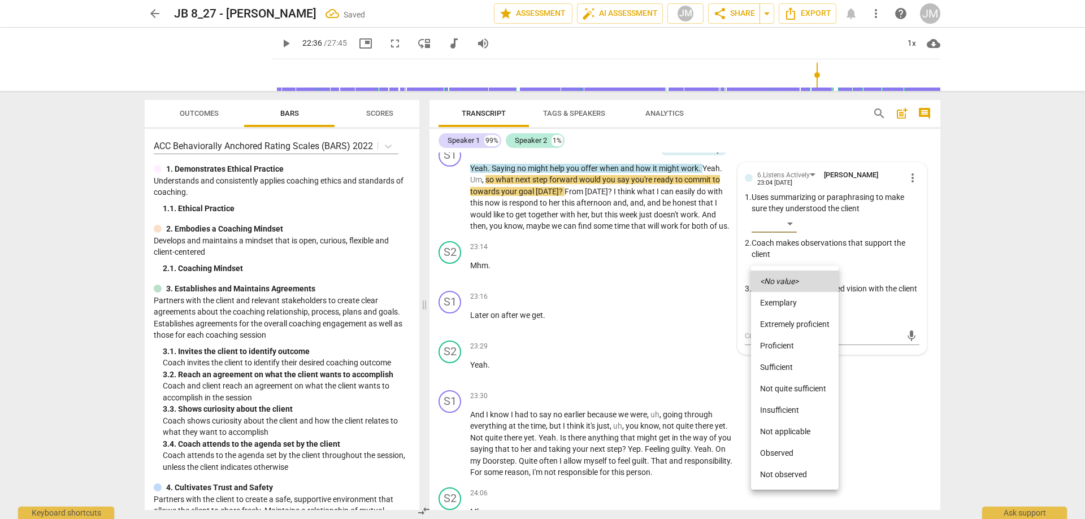
click at [796, 363] on li "Sufficient" at bounding box center [795, 367] width 88 height 21
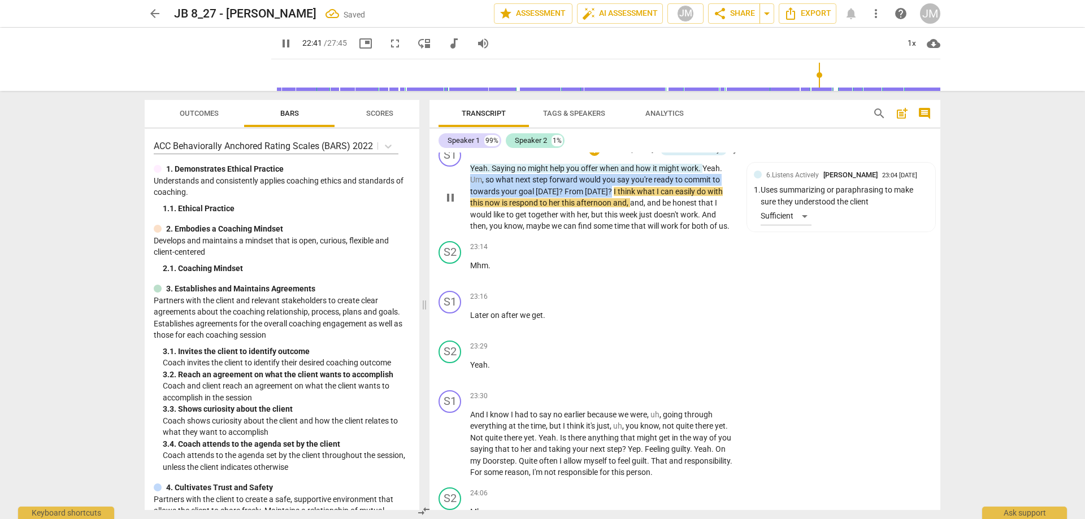
drag, startPoint x: 471, startPoint y: 237, endPoint x: 604, endPoint y: 250, distance: 132.9
click at [604, 232] on p "Yeah . Saying no might help you offer when and how it might work . Yeah . Um , …" at bounding box center [602, 198] width 265 height 70
click at [593, 156] on div "+" at bounding box center [594, 150] width 11 height 11
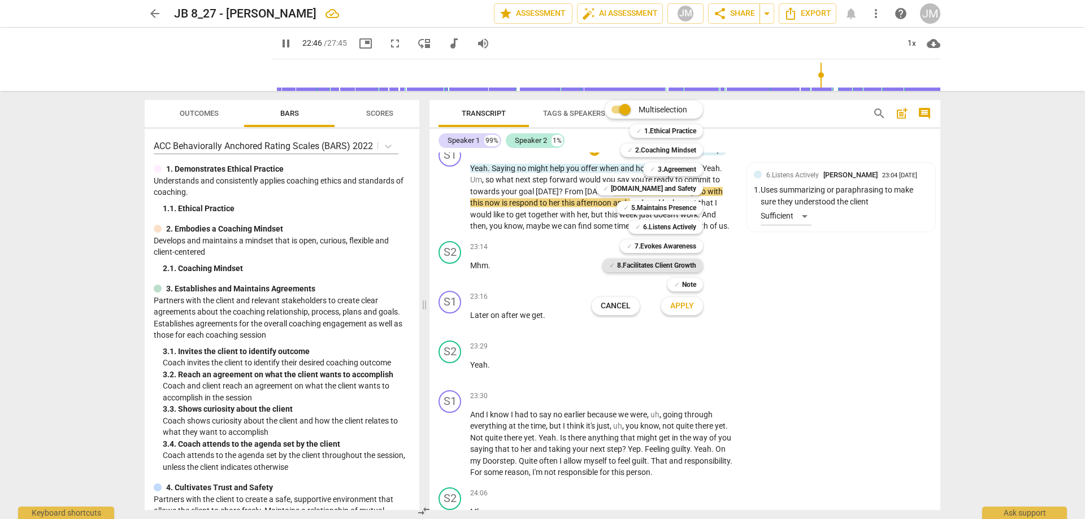
click at [681, 262] on b "8.Facilitates Client Growth" at bounding box center [656, 266] width 79 height 14
click at [688, 306] on span "Apply" at bounding box center [682, 306] width 24 height 11
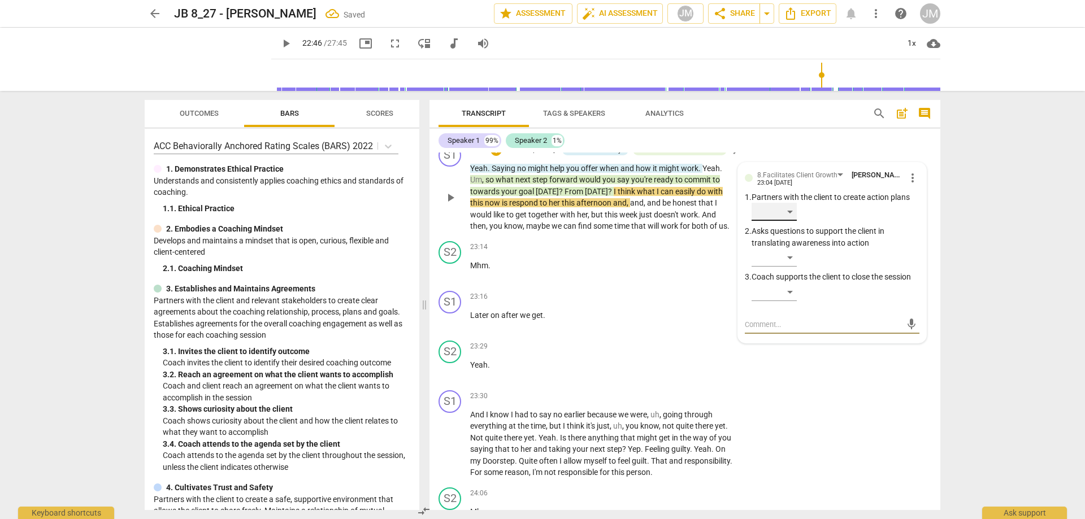
click at [786, 221] on div "​" at bounding box center [774, 212] width 45 height 18
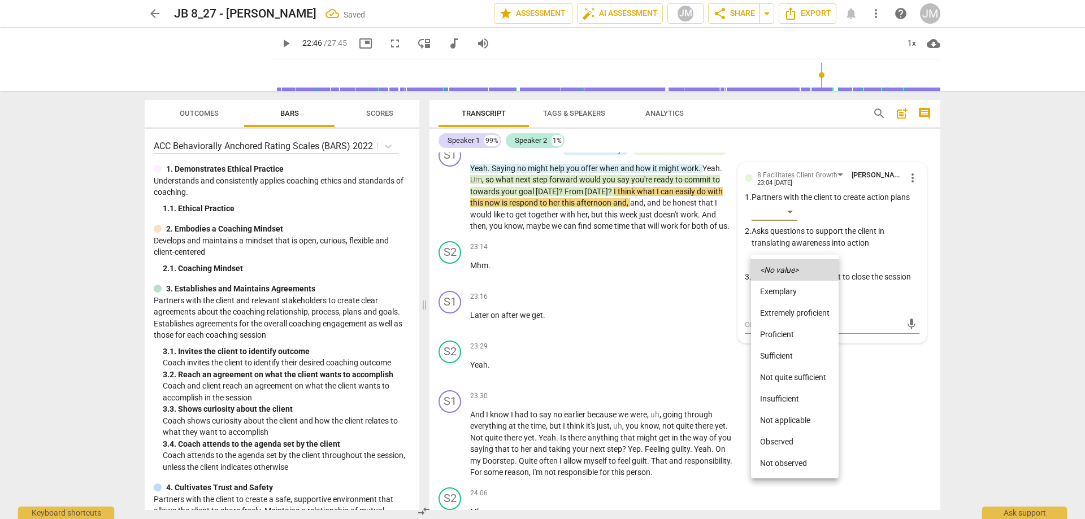
click at [787, 334] on li "Proficient" at bounding box center [795, 334] width 88 height 21
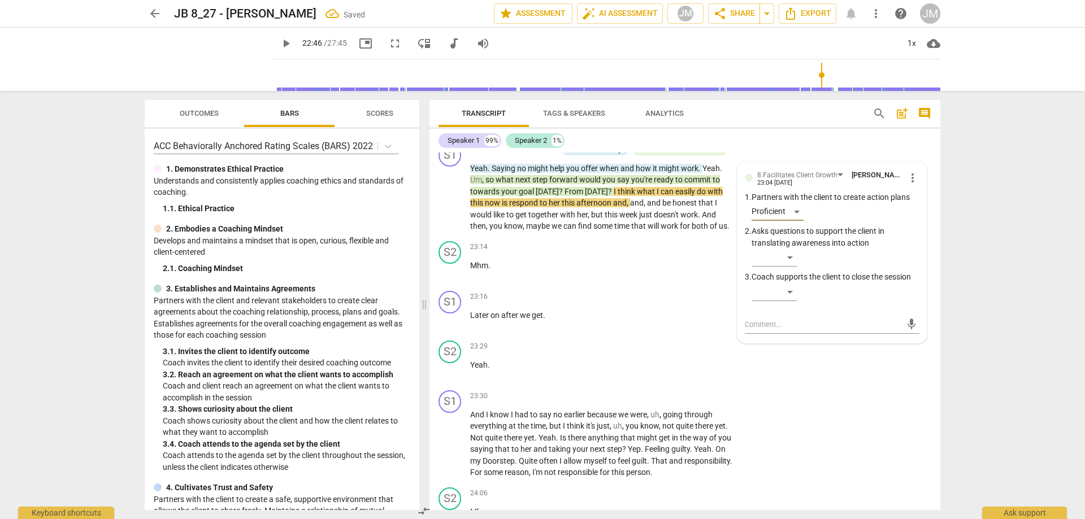
click at [808, 140] on div "S2 play_arrow pause 22:19 + Add competency keyboard_arrow_right Mhm ." at bounding box center [685, 115] width 511 height 50
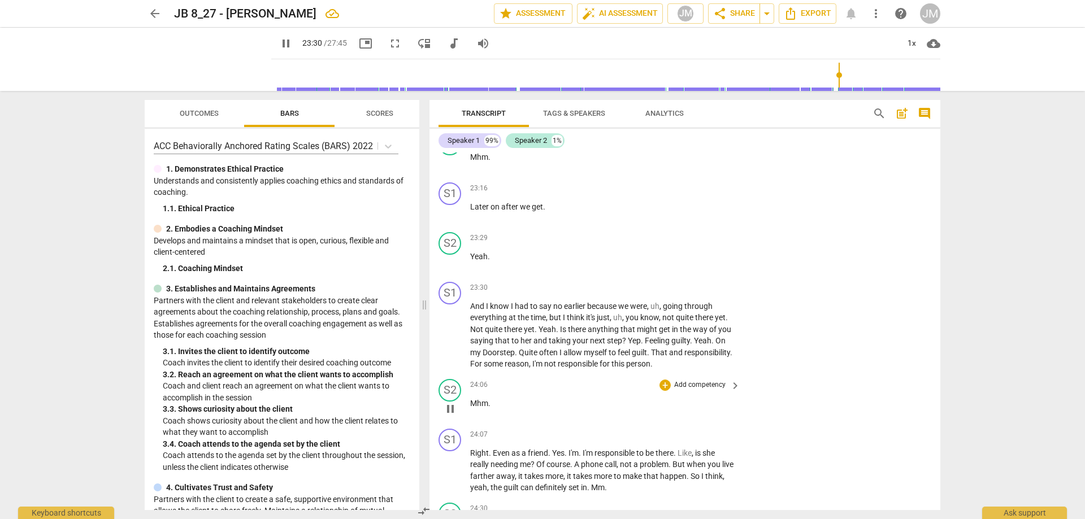
scroll to position [4771, 0]
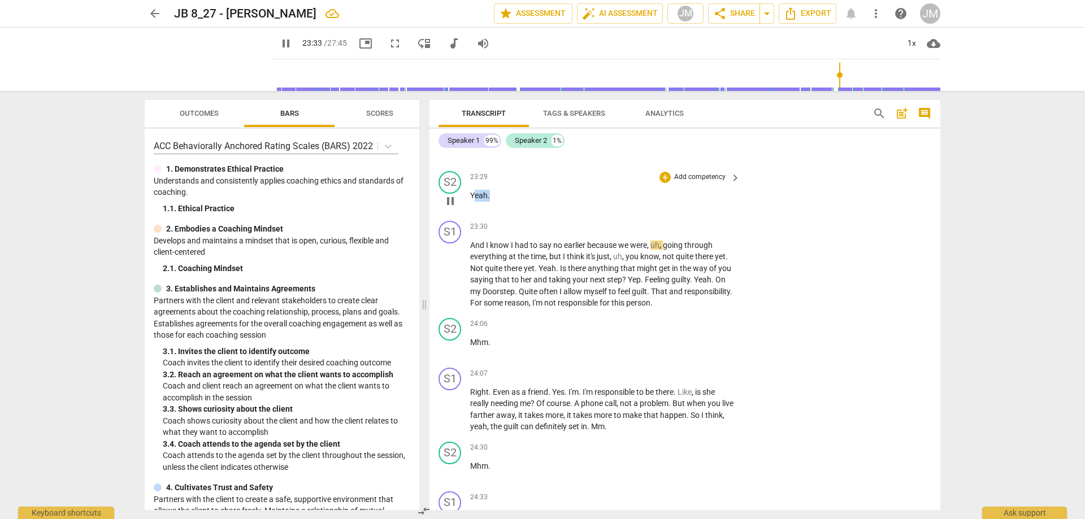
drag, startPoint x: 491, startPoint y: 252, endPoint x: 465, endPoint y: 253, distance: 26.0
click at [469, 216] on div "S2 play_arrow pause 23:29 + Add competency keyboard_arrow_right Yeah ." at bounding box center [685, 192] width 511 height 50
click at [668, 183] on div "+ Add competency" at bounding box center [693, 177] width 67 height 11
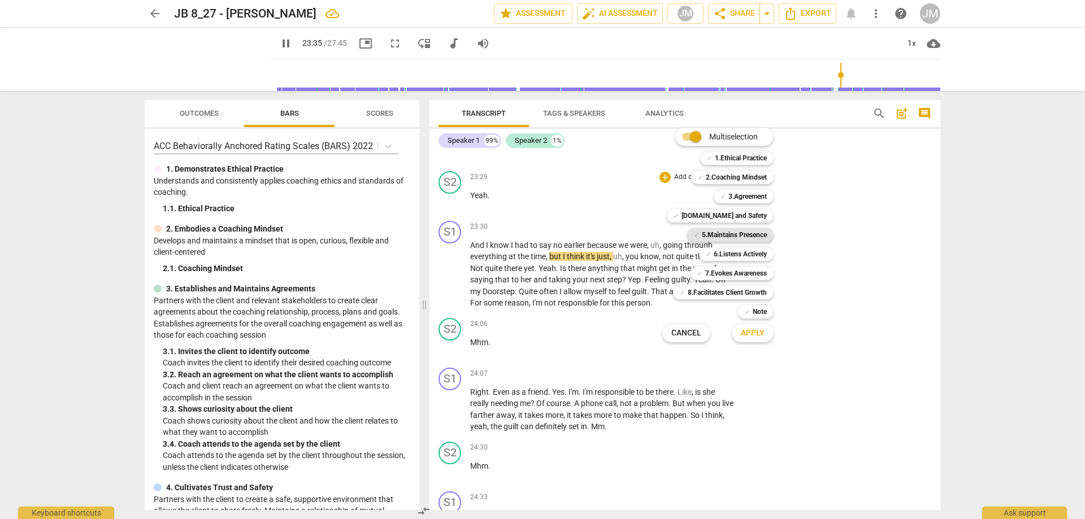
click at [727, 236] on b "5.Maintains Presence" at bounding box center [734, 235] width 65 height 14
click at [761, 341] on button "Apply" at bounding box center [753, 333] width 42 height 20
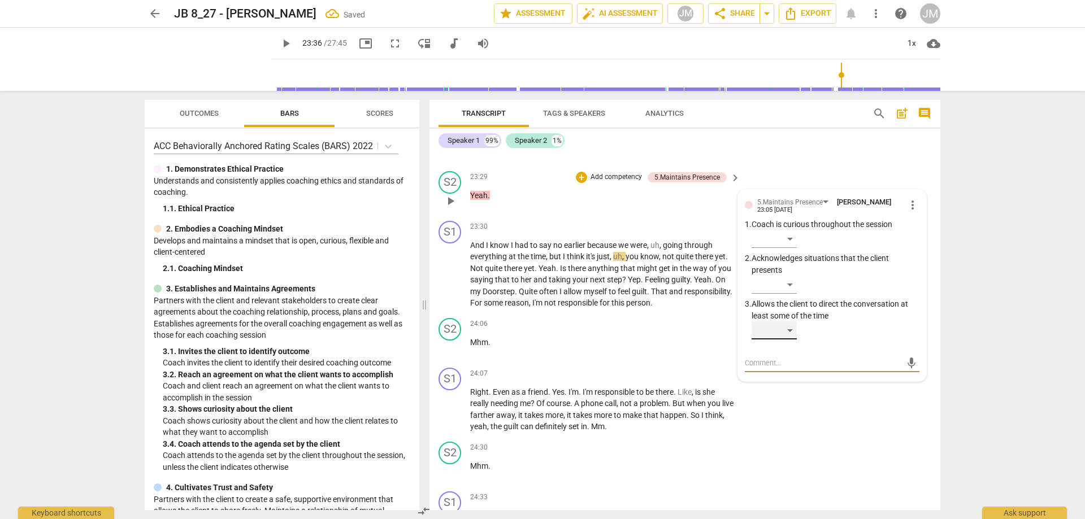
click at [791, 340] on div "​" at bounding box center [774, 331] width 45 height 18
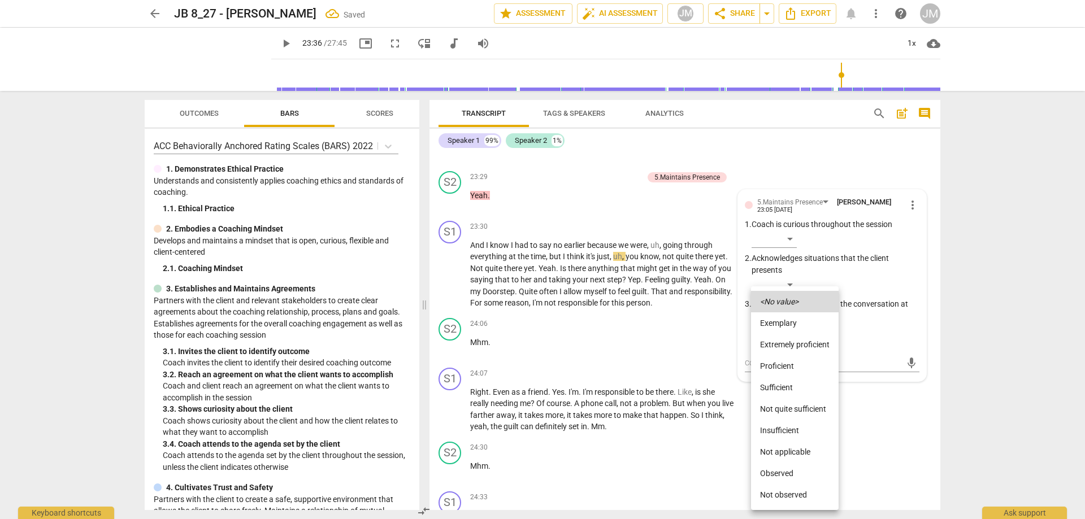
click at [786, 358] on li "Proficient" at bounding box center [795, 365] width 88 height 21
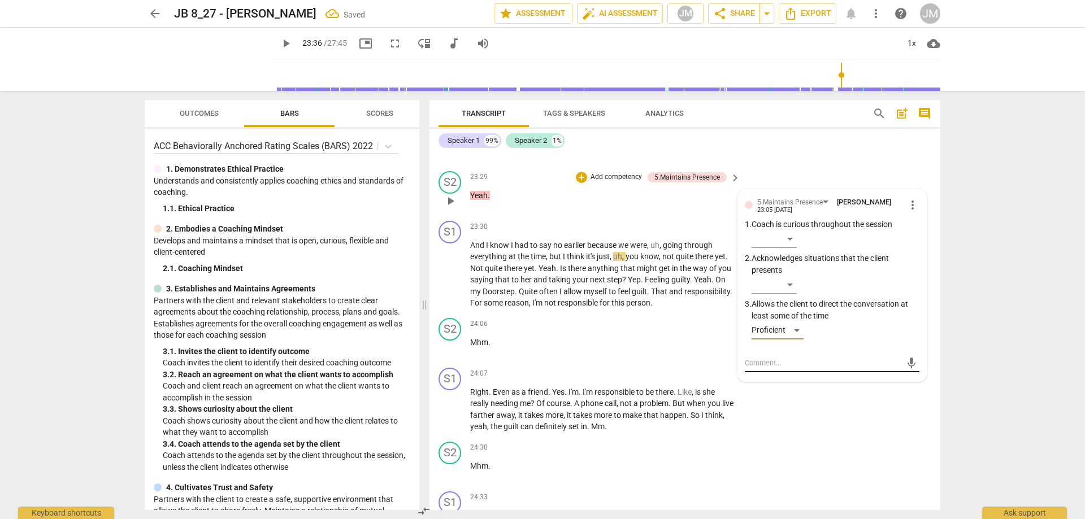
click at [797, 368] on textarea at bounding box center [823, 363] width 157 height 11
click at [905, 370] on span "send" at bounding box center [911, 363] width 12 height 12
click at [882, 167] on div "S1 play_arrow pause 23:16 + Add competency keyboard_arrow_right Later on after …" at bounding box center [685, 142] width 511 height 50
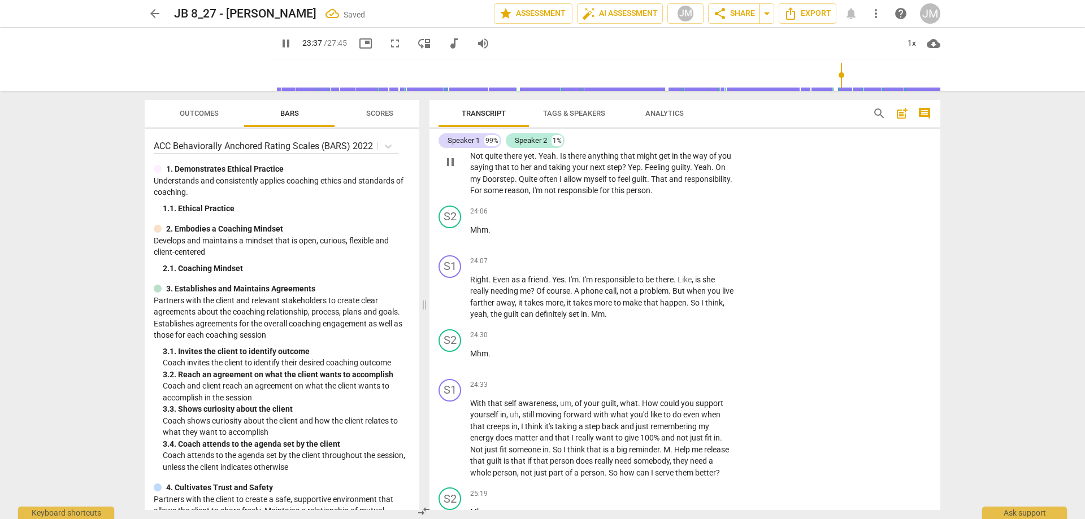
scroll to position [4884, 0]
click at [470, 193] on div "play_arrow pause" at bounding box center [455, 162] width 29 height 62
drag, startPoint x: 472, startPoint y: 213, endPoint x: 555, endPoint y: 210, distance: 83.1
click at [555, 196] on p "And I know I had to say no earlier because we were , uh , going through everyth…" at bounding box center [602, 162] width 265 height 70
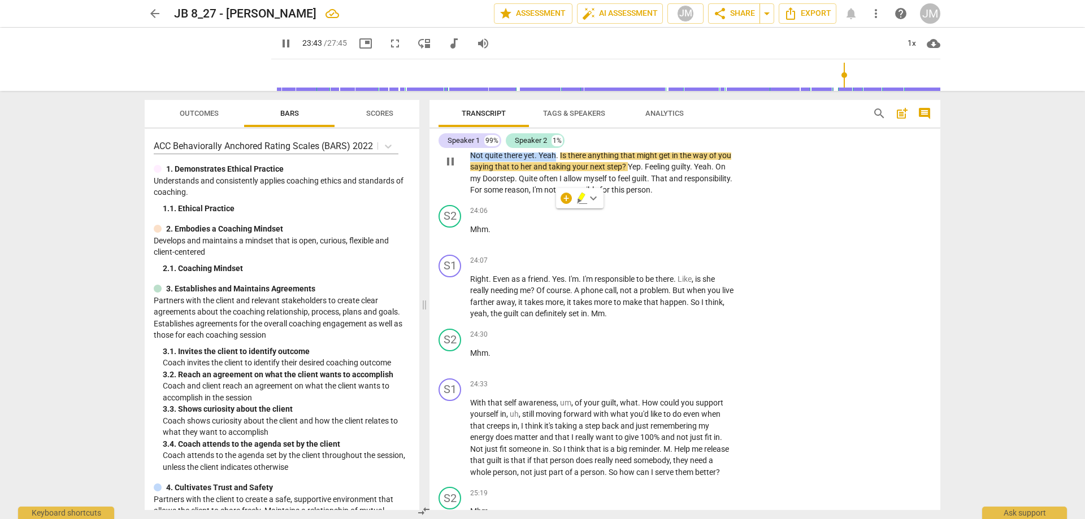
click at [666, 120] on div "+" at bounding box center [665, 114] width 11 height 11
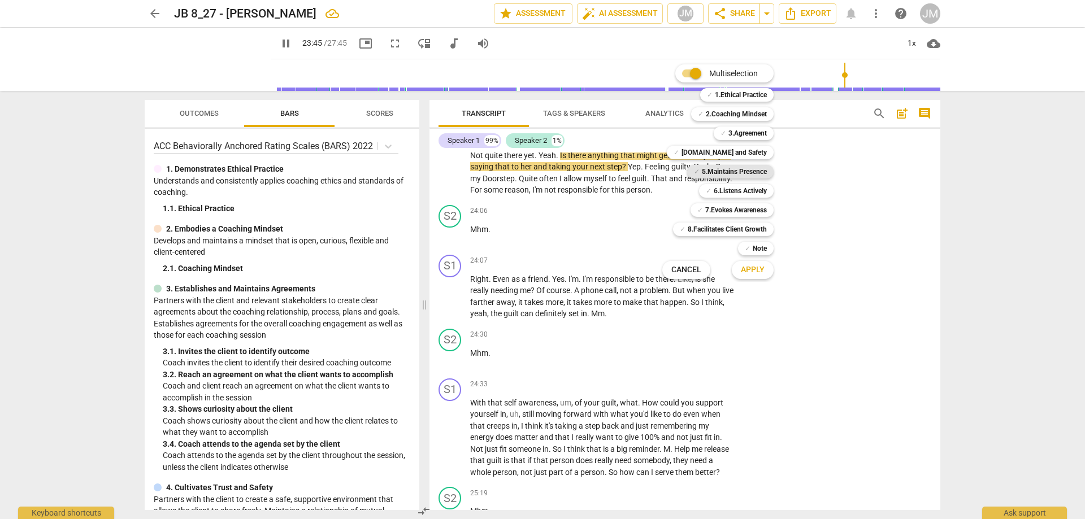
click at [743, 171] on b "5.Maintains Presence" at bounding box center [734, 172] width 65 height 14
click at [758, 276] on button "Apply" at bounding box center [753, 270] width 42 height 20
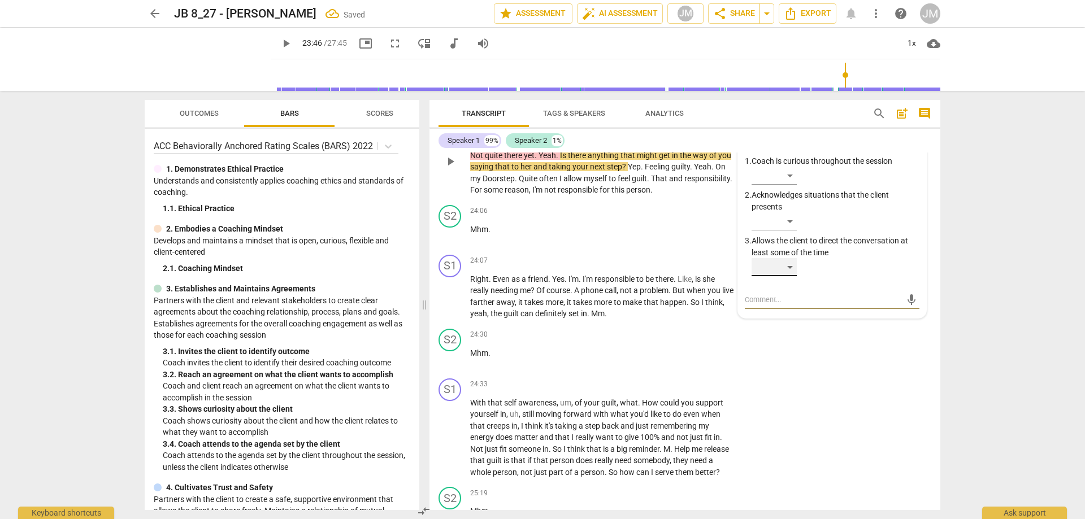
click at [788, 276] on div "​" at bounding box center [774, 267] width 45 height 18
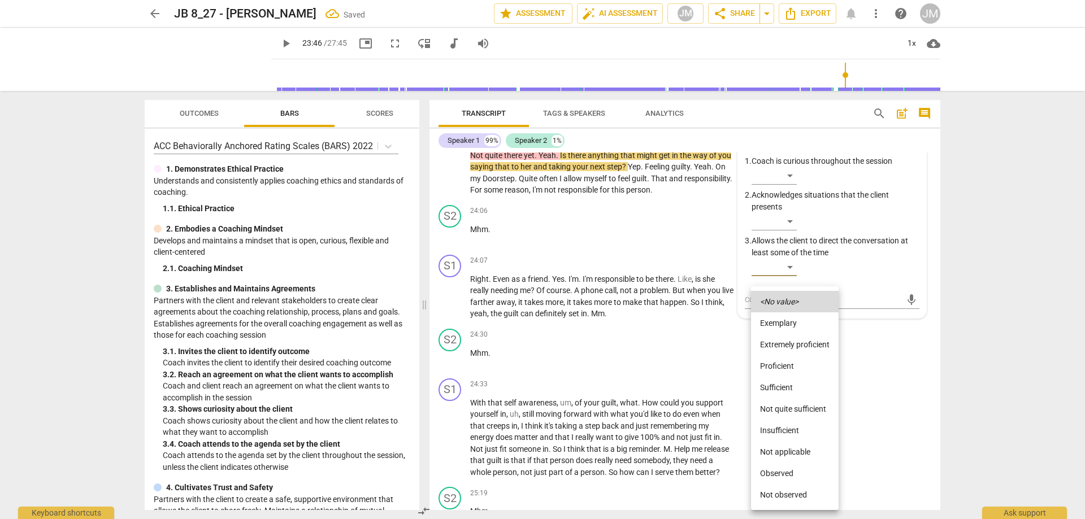
click at [800, 407] on li "Not quite sufficient" at bounding box center [795, 408] width 88 height 21
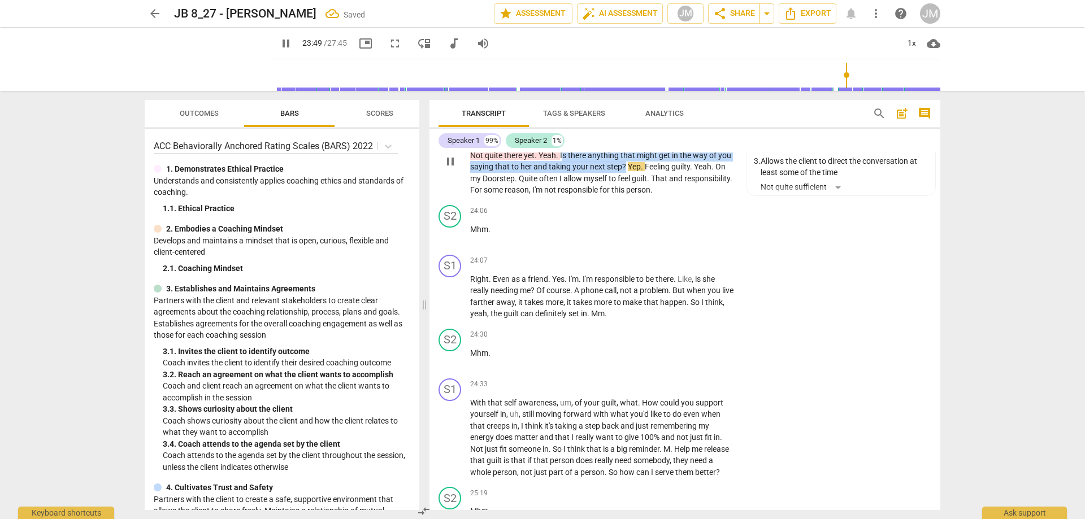
drag, startPoint x: 563, startPoint y: 211, endPoint x: 624, endPoint y: 230, distance: 63.8
click at [624, 196] on p "And I know I had to say no earlier because we were , uh , going through everyth…" at bounding box center [602, 162] width 265 height 70
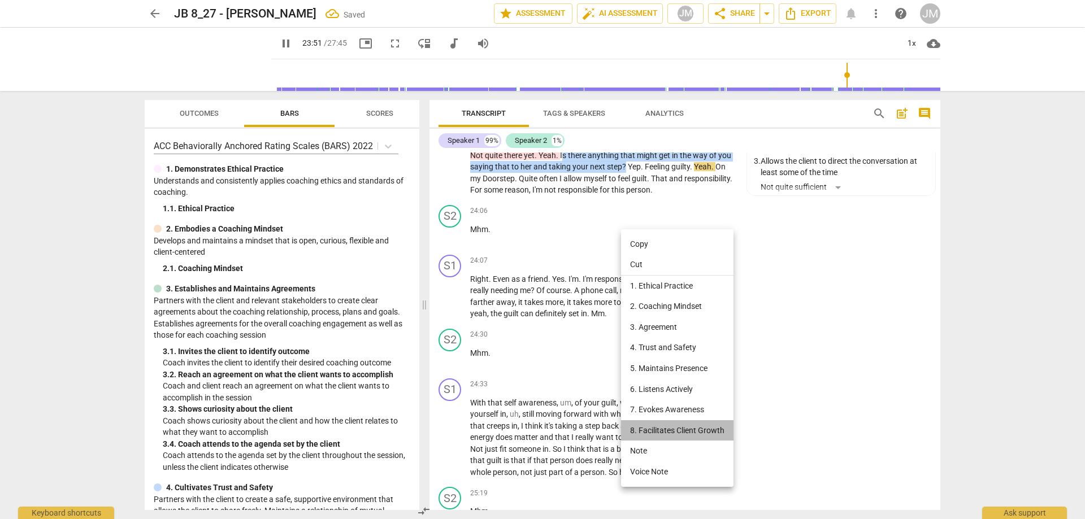
click at [675, 428] on li "8. Facilitates Client Growth" at bounding box center [677, 430] width 112 height 21
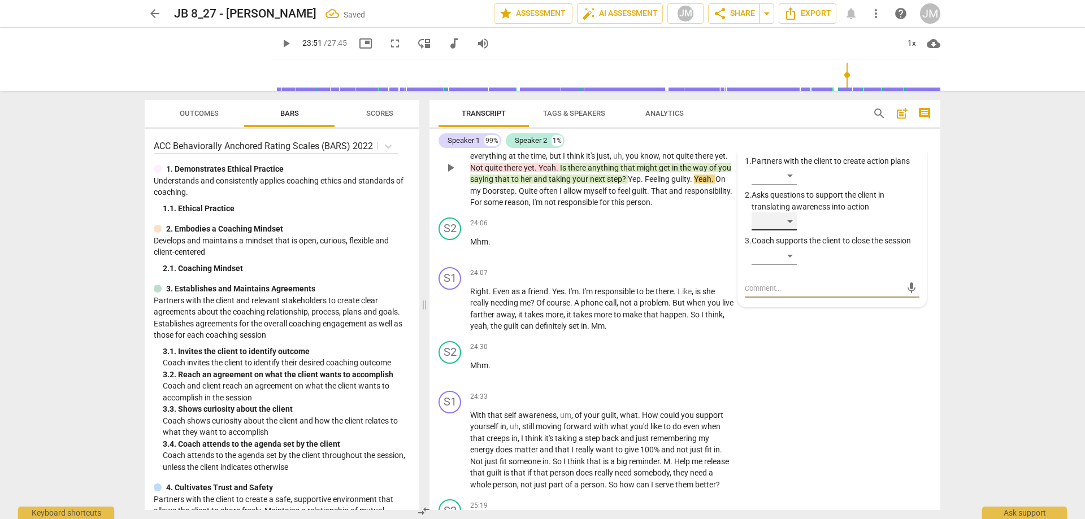
click at [785, 231] on div "​" at bounding box center [774, 222] width 45 height 18
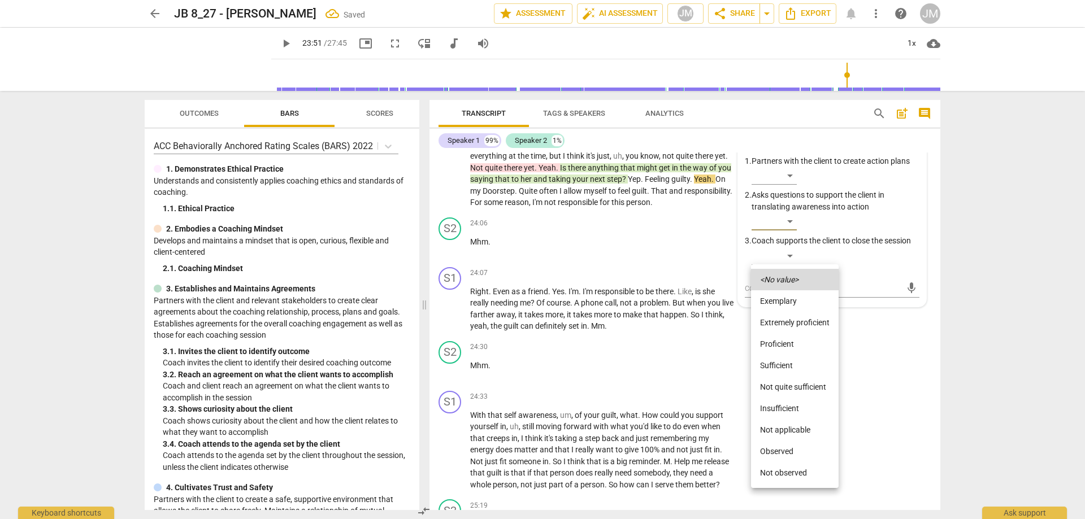
click at [813, 338] on li "Proficient" at bounding box center [795, 343] width 88 height 21
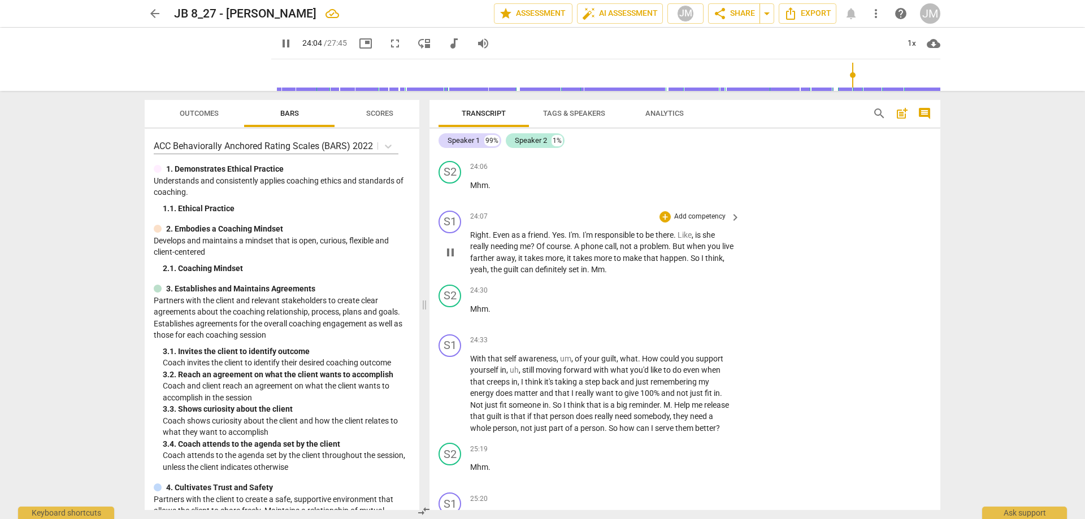
scroll to position [4997, 0]
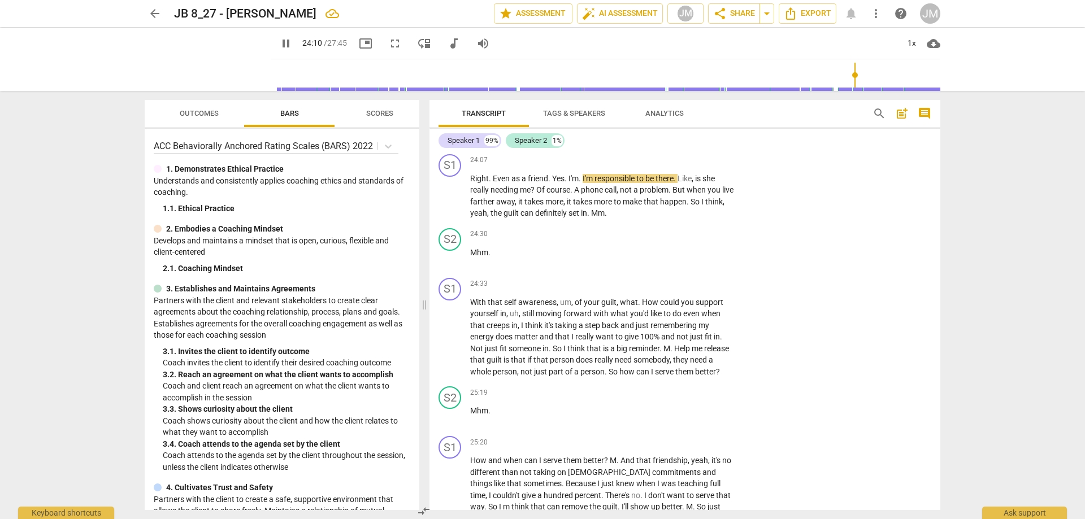
drag, startPoint x: 498, startPoint y: 181, endPoint x: 454, endPoint y: 183, distance: 44.7
click at [461, 150] on div "S2 play_arrow pause 24:06 + Add competency keyboard_arrow_right Mhm ." at bounding box center [685, 125] width 511 height 50
click at [666, 116] on div "+" at bounding box center [665, 110] width 11 height 11
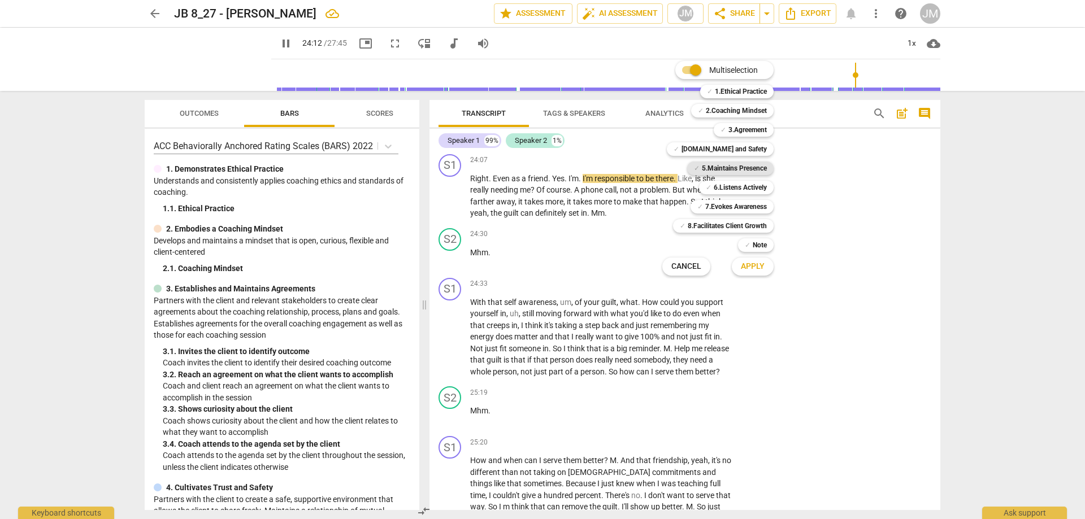
click at [746, 165] on b "5.Maintains Presence" at bounding box center [734, 169] width 65 height 14
click at [757, 265] on span "Apply" at bounding box center [753, 266] width 24 height 11
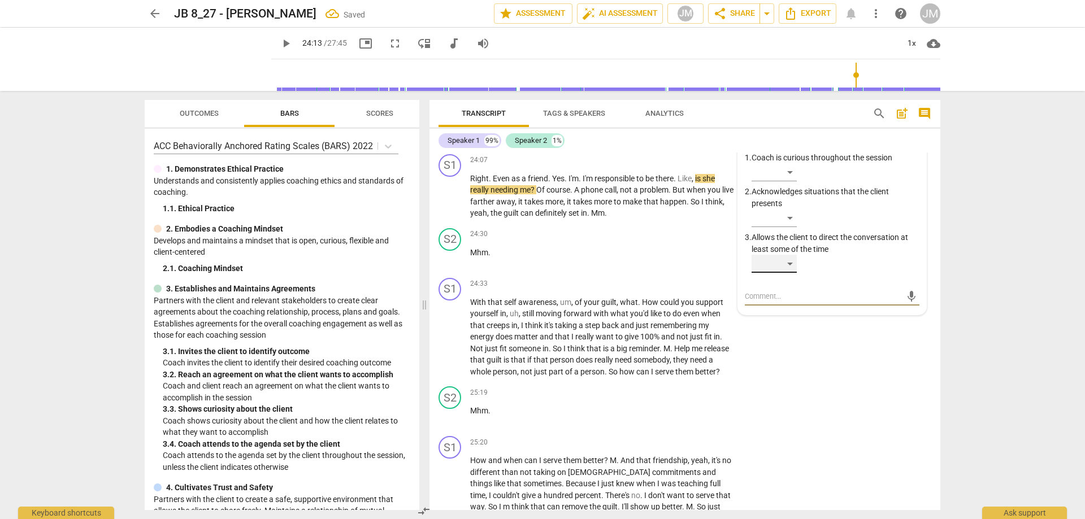
click at [782, 273] on div "​" at bounding box center [774, 264] width 45 height 18
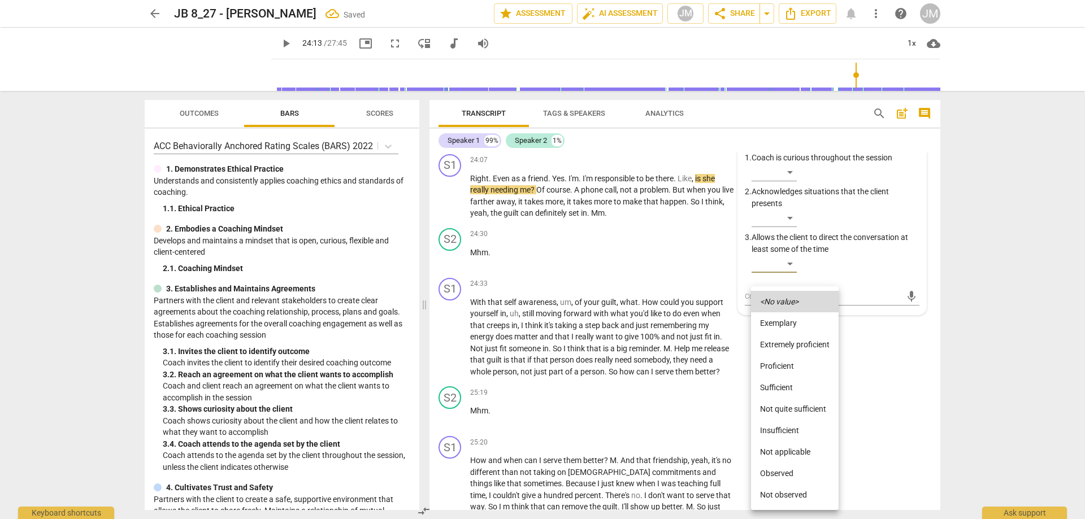
click at [799, 405] on li "Not quite sufficient" at bounding box center [795, 408] width 88 height 21
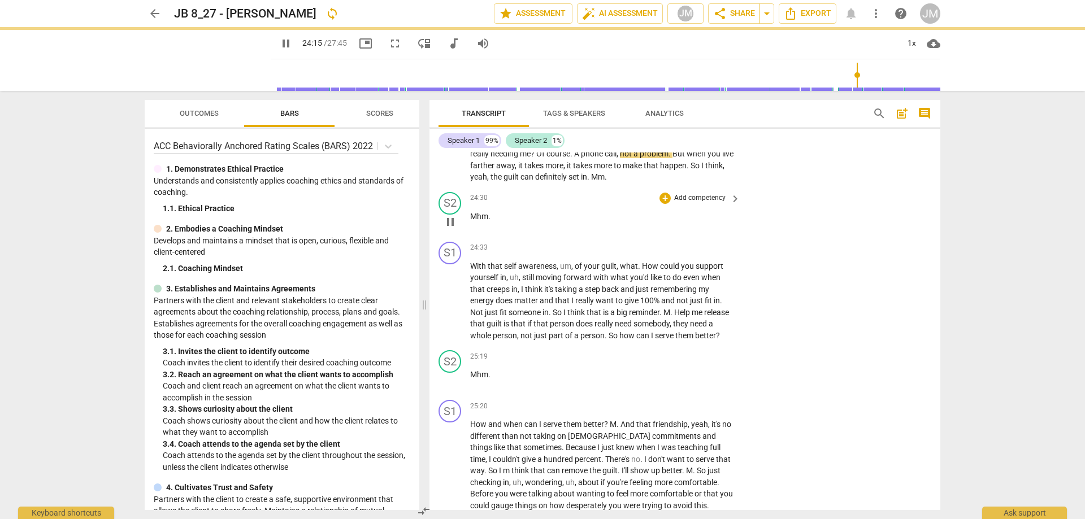
scroll to position [5054, 0]
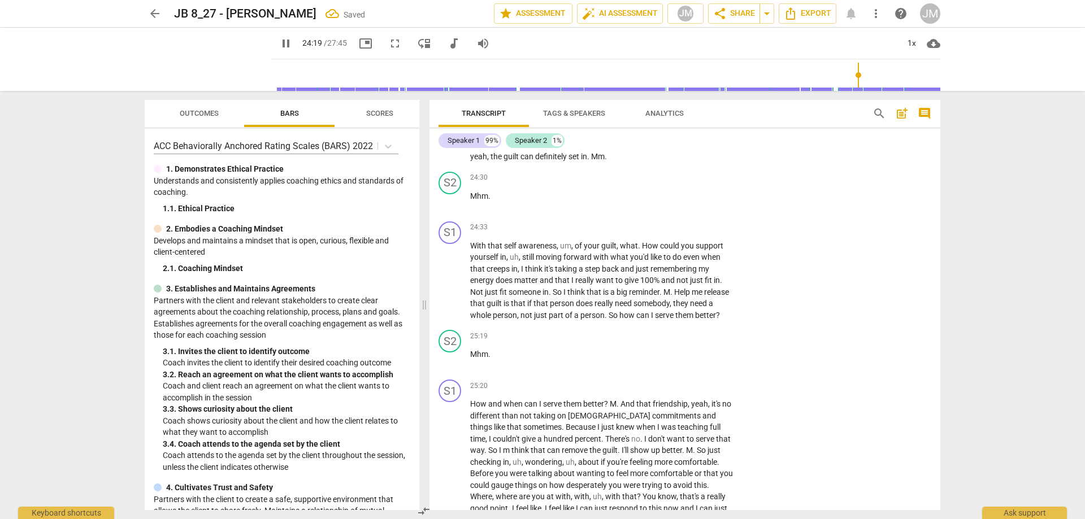
drag, startPoint x: 669, startPoint y: 190, endPoint x: 529, endPoint y: 203, distance: 140.3
click at [529, 163] on p "Right . Even as a friend . Yes . I'm . I'm responsible to be there . Like , is …" at bounding box center [602, 139] width 265 height 46
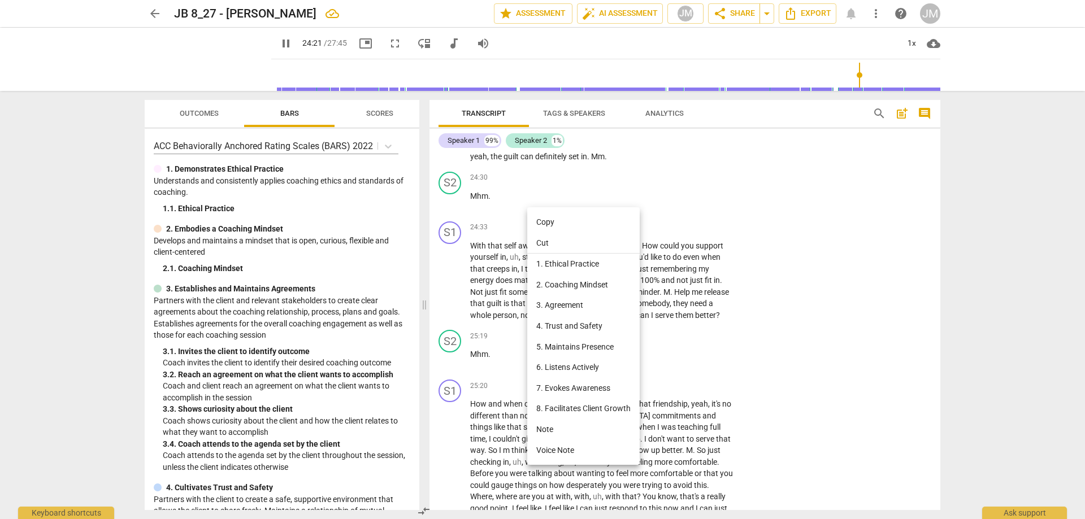
click at [599, 337] on li "5. Maintains Presence" at bounding box center [583, 347] width 112 height 21
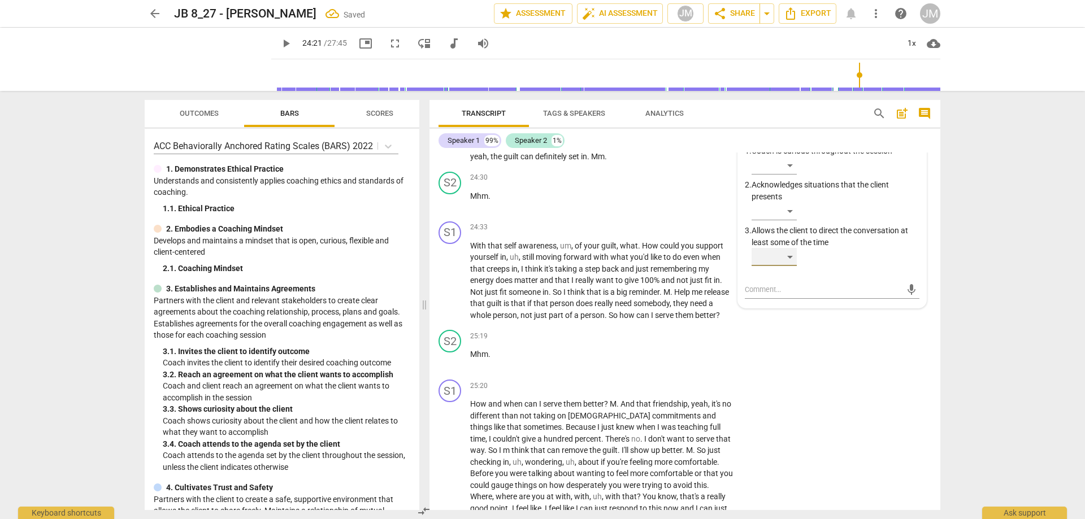
click at [794, 266] on div "​" at bounding box center [774, 257] width 45 height 18
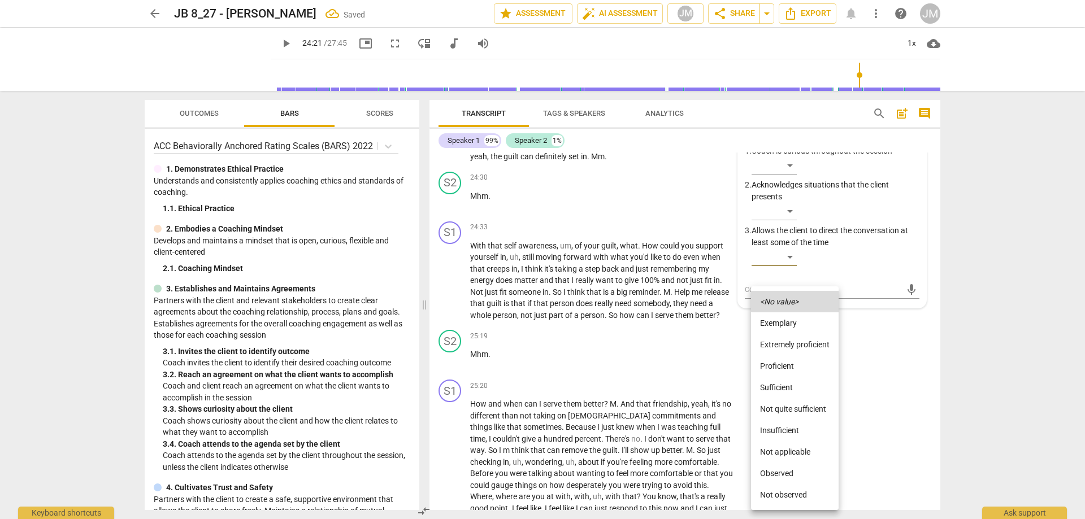
click at [790, 405] on li "Not quite sufficient" at bounding box center [795, 408] width 88 height 21
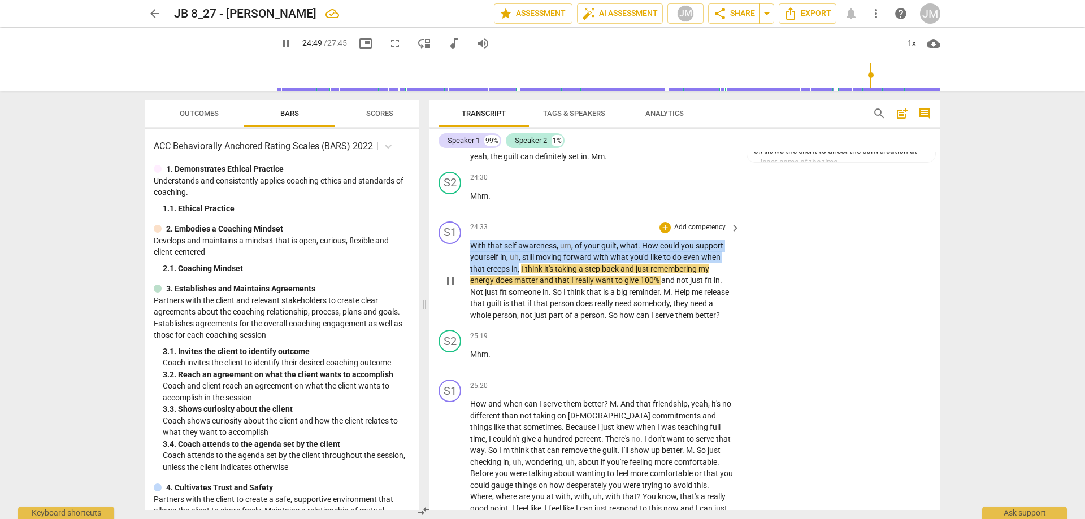
drag, startPoint x: 472, startPoint y: 302, endPoint x: 520, endPoint y: 323, distance: 52.4
click at [520, 322] on p "With that self awareness , um , of your guilt , what . How could you support yo…" at bounding box center [602, 280] width 265 height 81
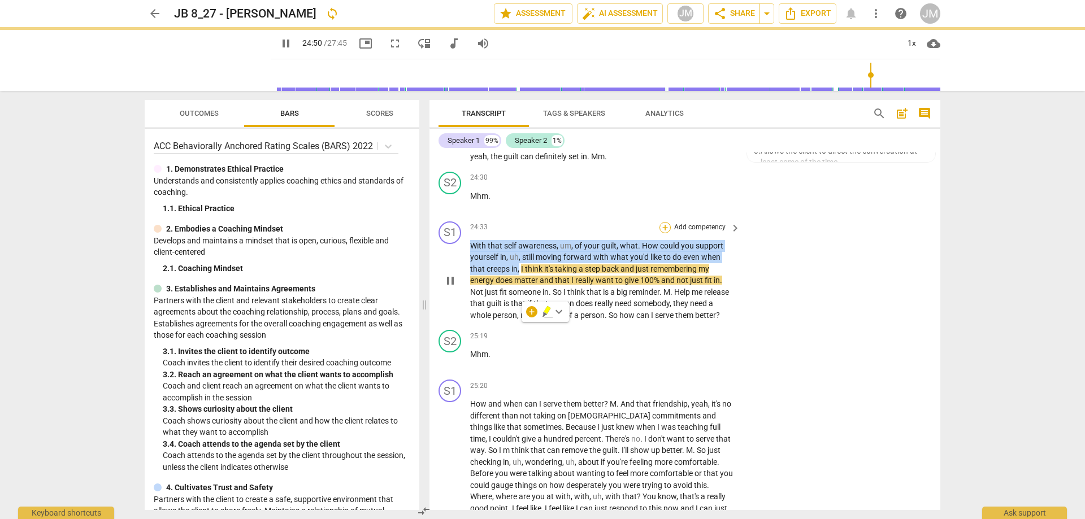
click at [661, 233] on div "+" at bounding box center [665, 227] width 11 height 11
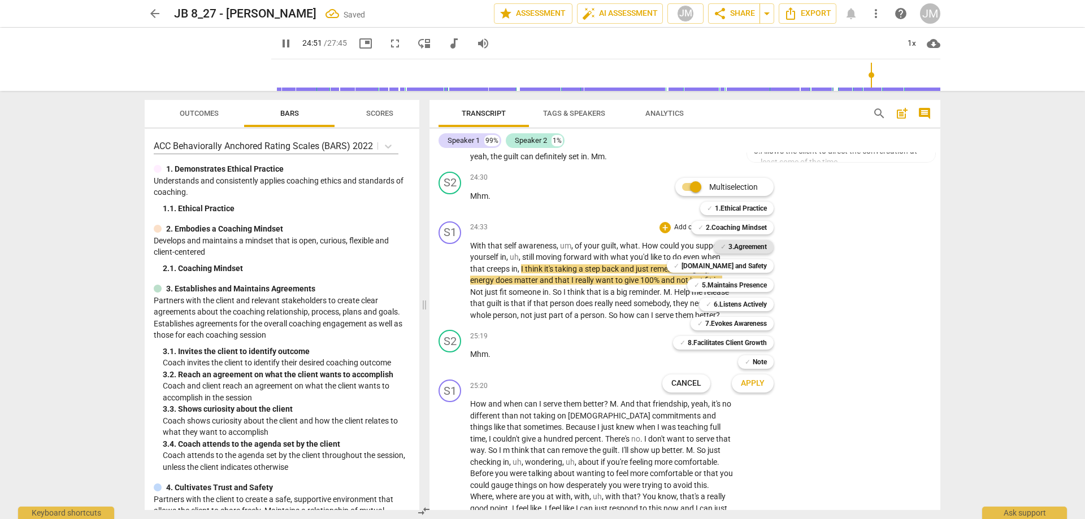
click at [730, 245] on b "3.Agreement" at bounding box center [748, 247] width 38 height 14
click at [730, 265] on b "[DOMAIN_NAME] and Safety" at bounding box center [724, 266] width 85 height 14
click at [723, 287] on b "5.Maintains Presence" at bounding box center [734, 286] width 65 height 14
click at [721, 310] on b "6.Listens Actively" at bounding box center [740, 305] width 53 height 14
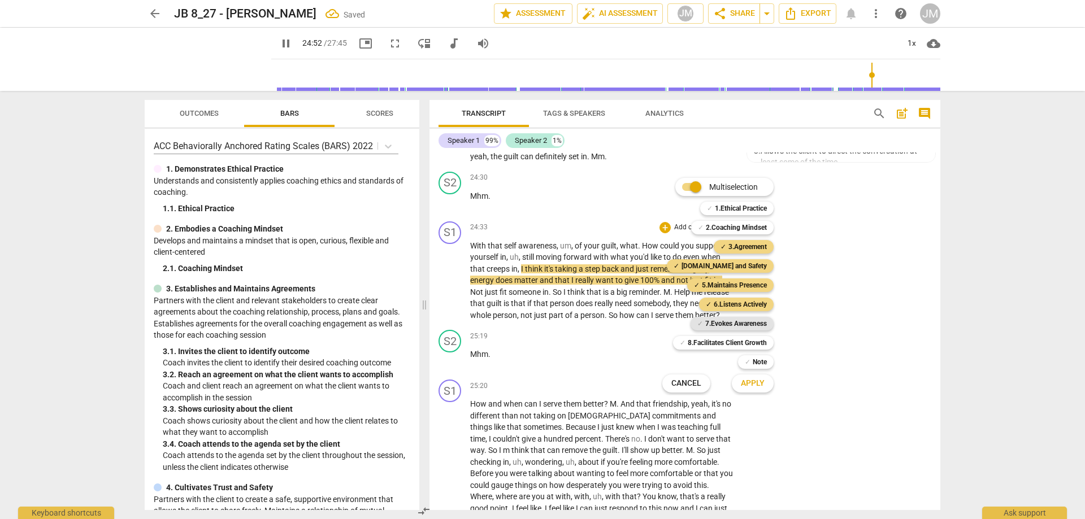
click at [723, 326] on b "7.Evokes Awareness" at bounding box center [736, 324] width 62 height 14
click at [736, 345] on b "8.Facilitates Client Growth" at bounding box center [727, 343] width 79 height 14
click at [744, 380] on span "Apply" at bounding box center [753, 383] width 24 height 11
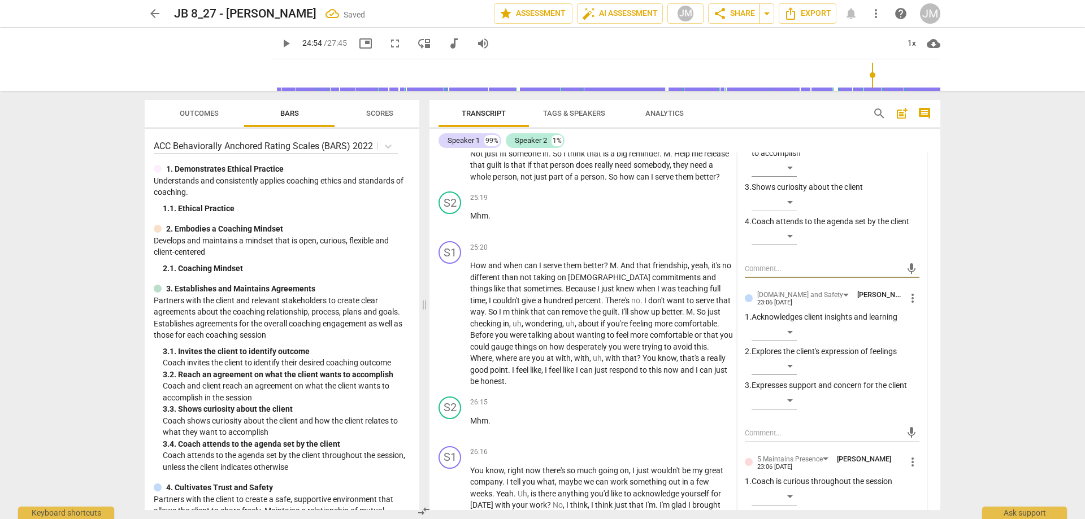
scroll to position [5223, 0]
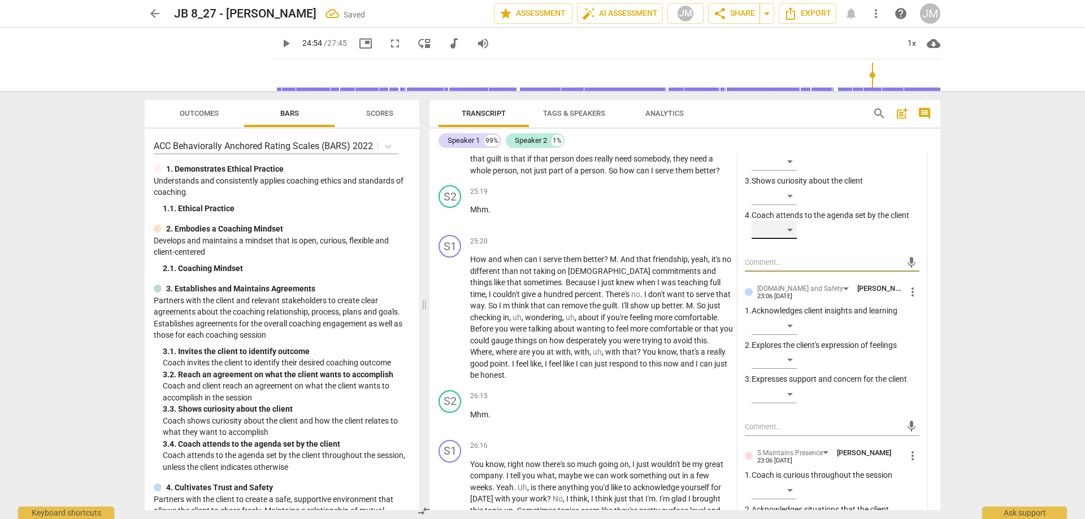
click at [791, 239] on div "​" at bounding box center [774, 230] width 45 height 18
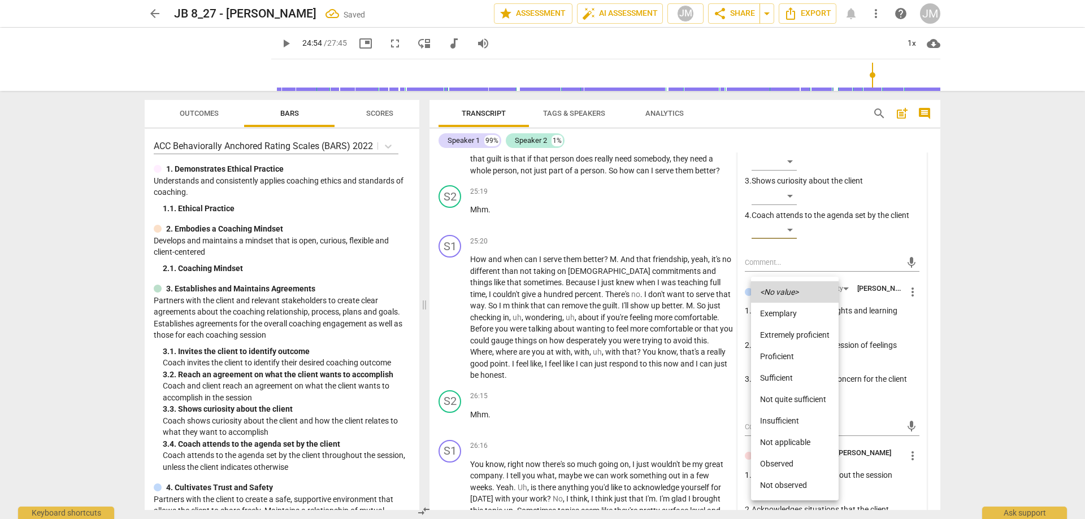
click at [799, 333] on li "Extremely proficient" at bounding box center [795, 334] width 88 height 21
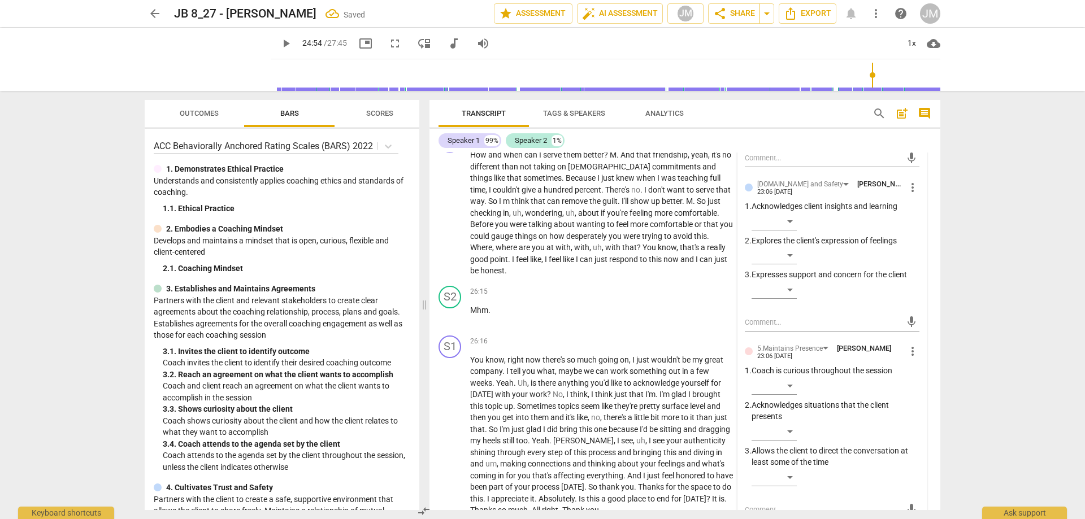
scroll to position [5336, 0]
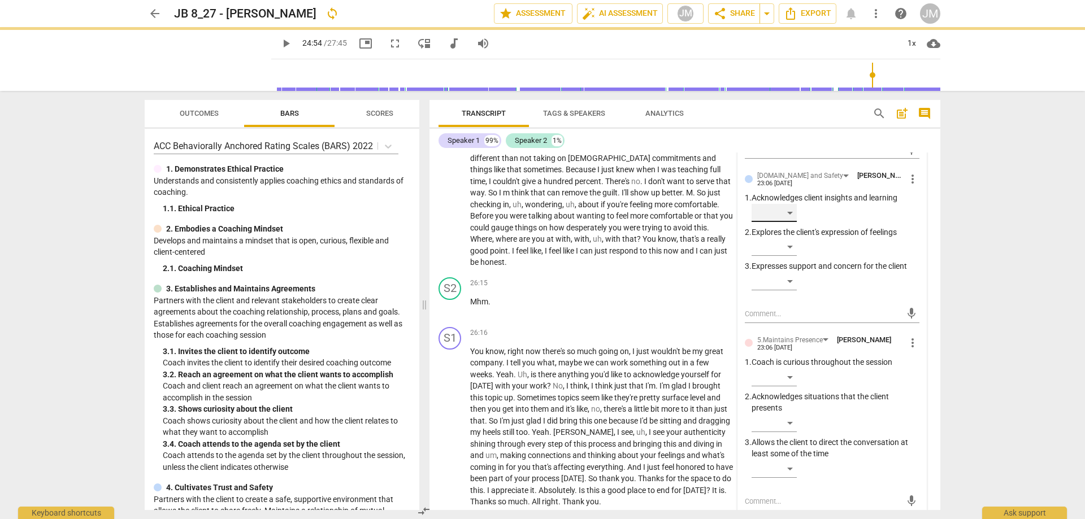
click at [784, 222] on div "​" at bounding box center [774, 213] width 45 height 18
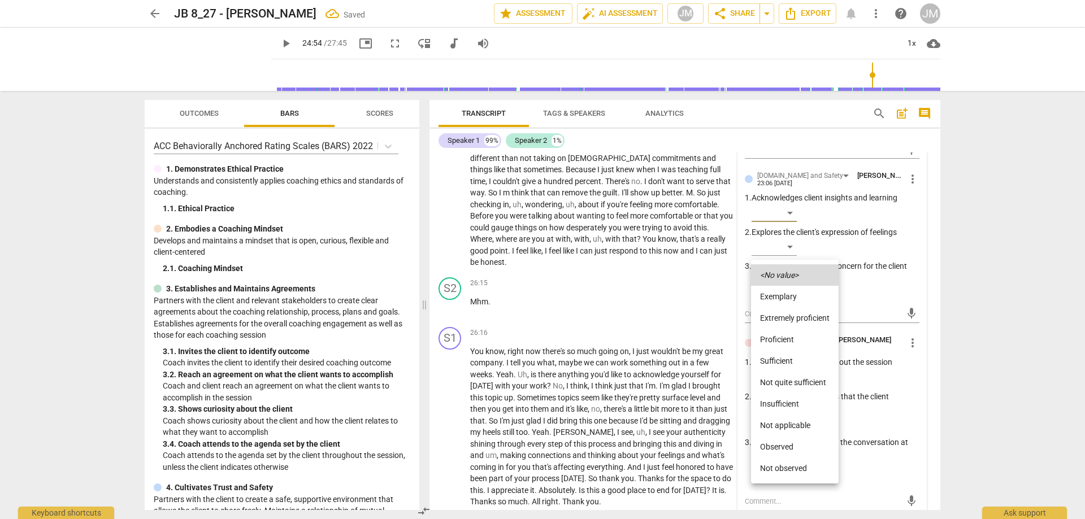
click at [786, 334] on li "Proficient" at bounding box center [795, 339] width 88 height 21
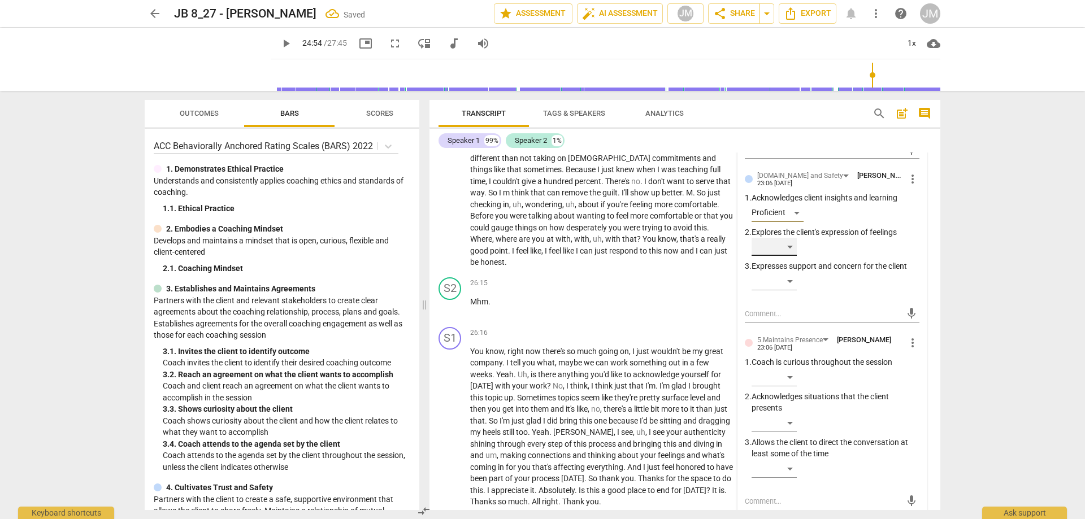
click at [793, 256] on div "​" at bounding box center [774, 247] width 45 height 18
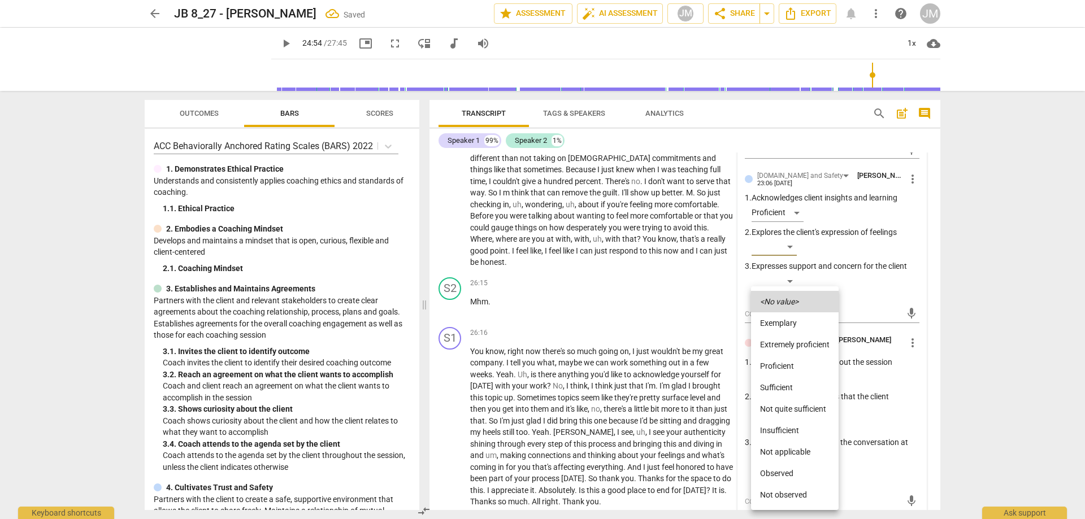
click at [803, 367] on li "Proficient" at bounding box center [795, 365] width 88 height 21
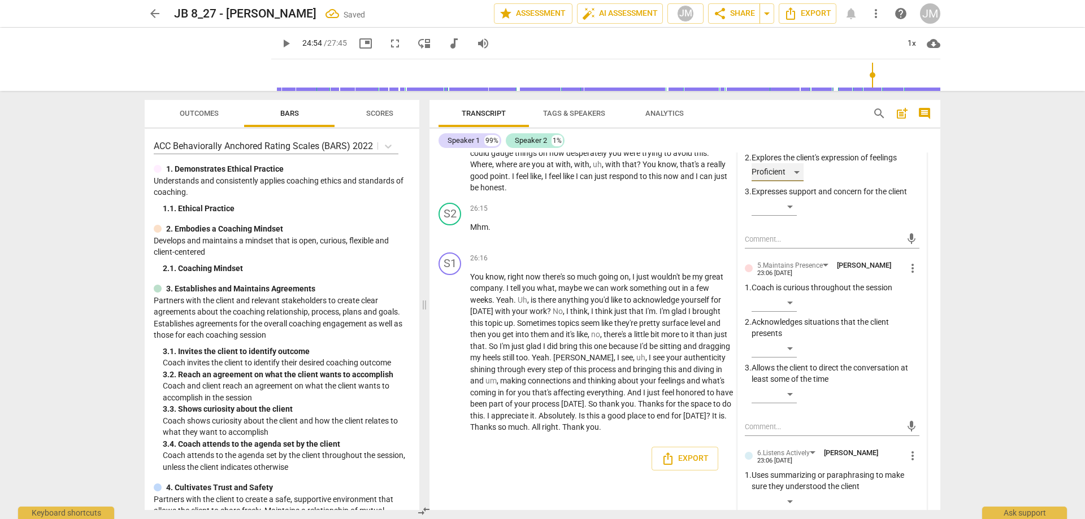
scroll to position [5506, 0]
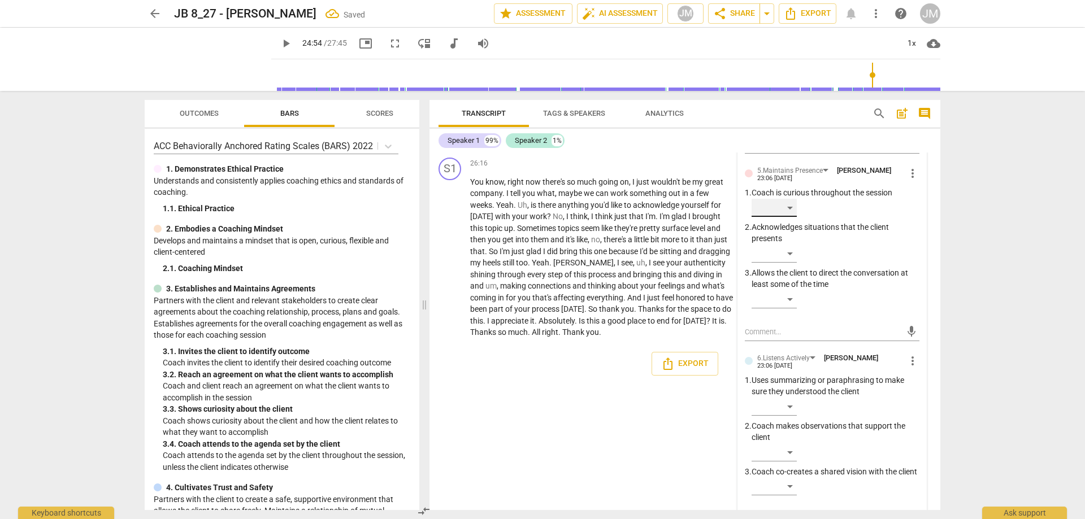
click at [795, 217] on div "​" at bounding box center [774, 208] width 45 height 18
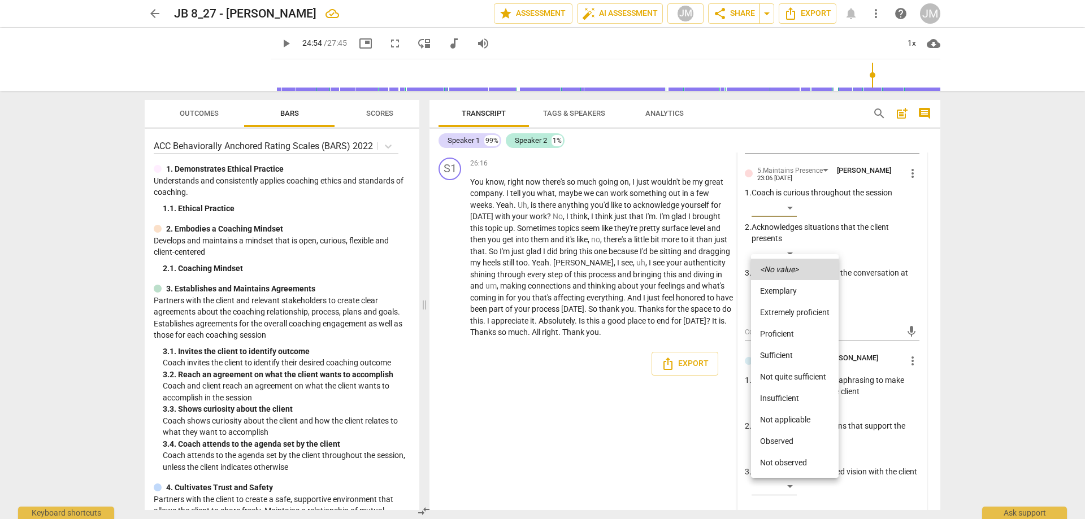
click at [692, 223] on div at bounding box center [542, 259] width 1085 height 519
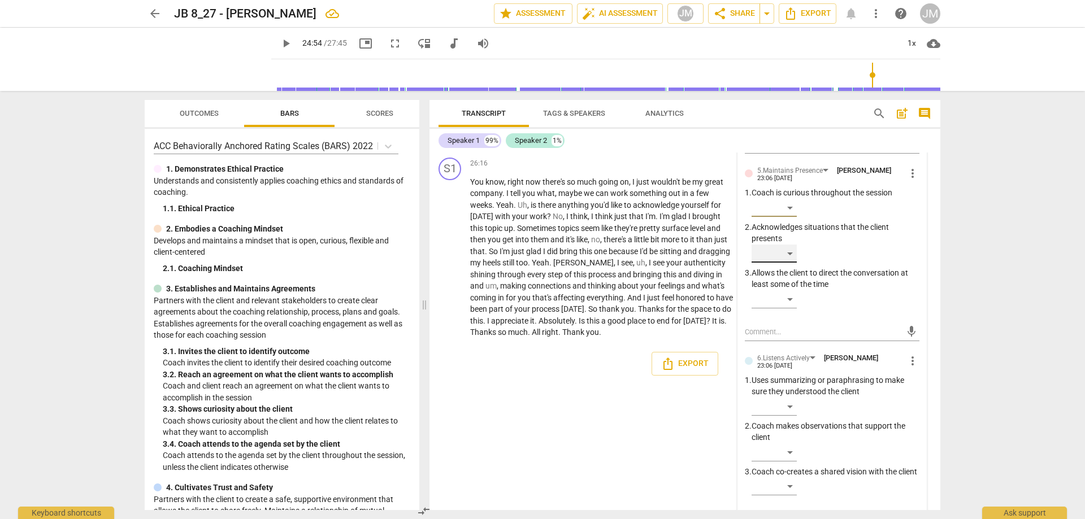
click at [789, 263] on div "​" at bounding box center [774, 254] width 45 height 18
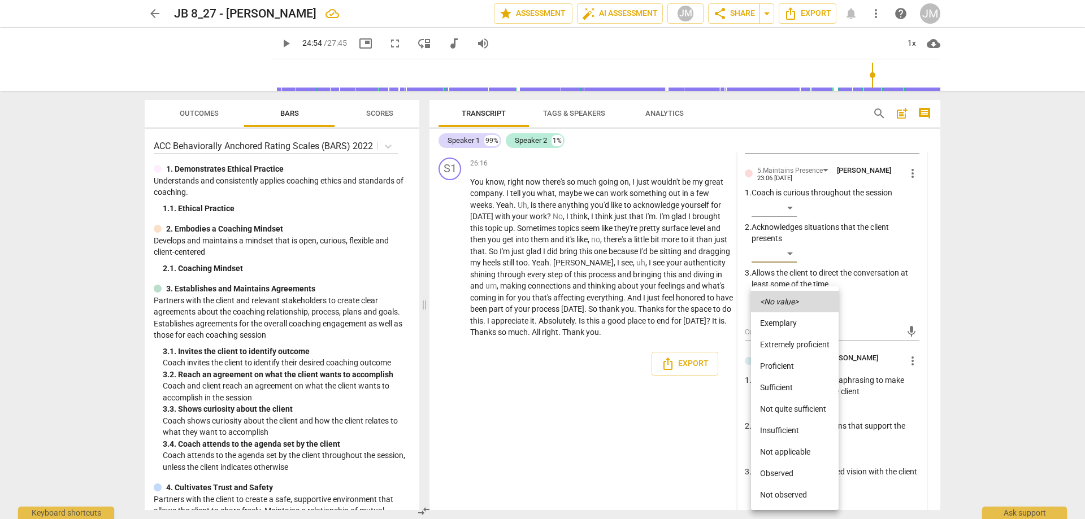
click at [796, 341] on li "Extremely proficient" at bounding box center [795, 344] width 88 height 21
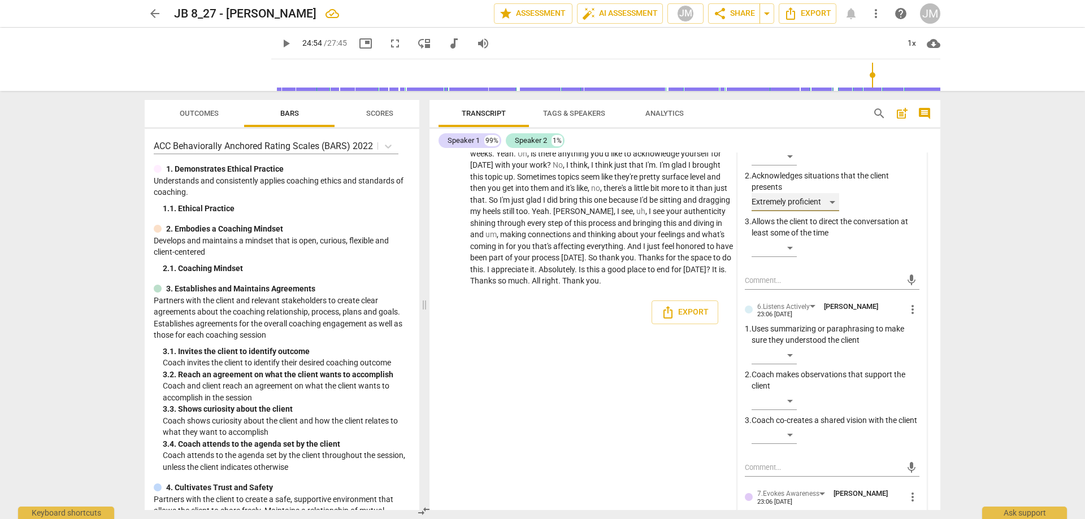
scroll to position [5676, 0]
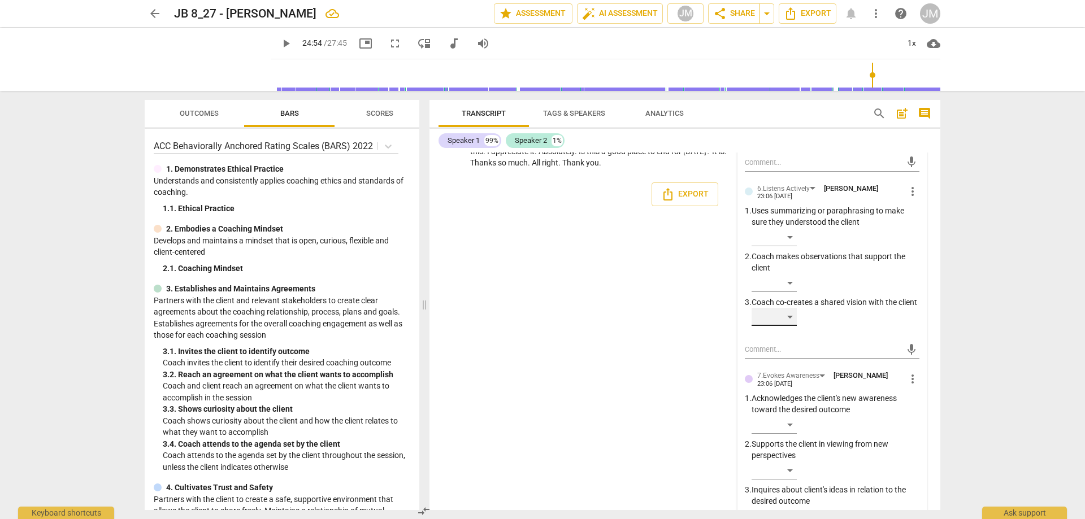
click at [790, 326] on div "​" at bounding box center [774, 317] width 45 height 18
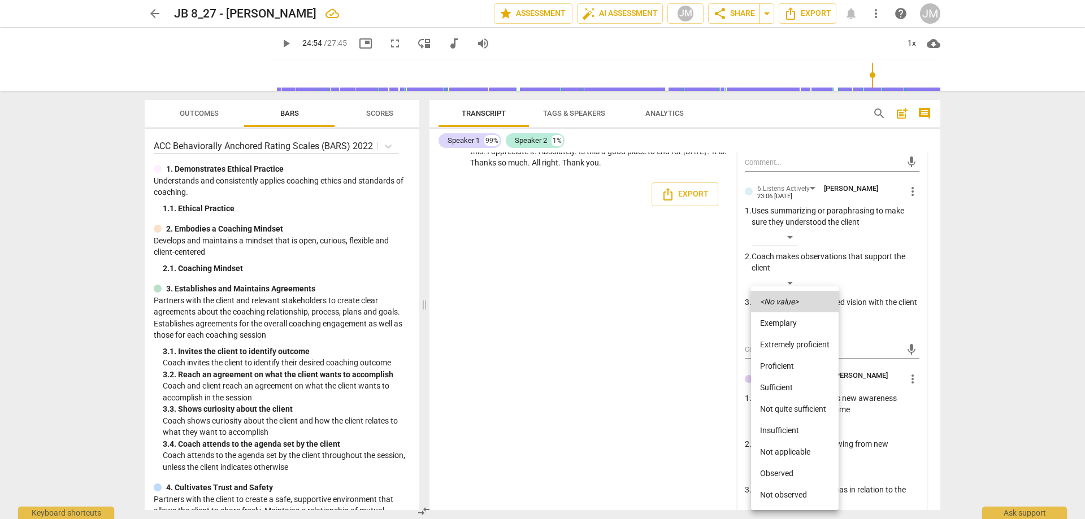
click at [802, 349] on li "Extremely proficient" at bounding box center [795, 344] width 88 height 21
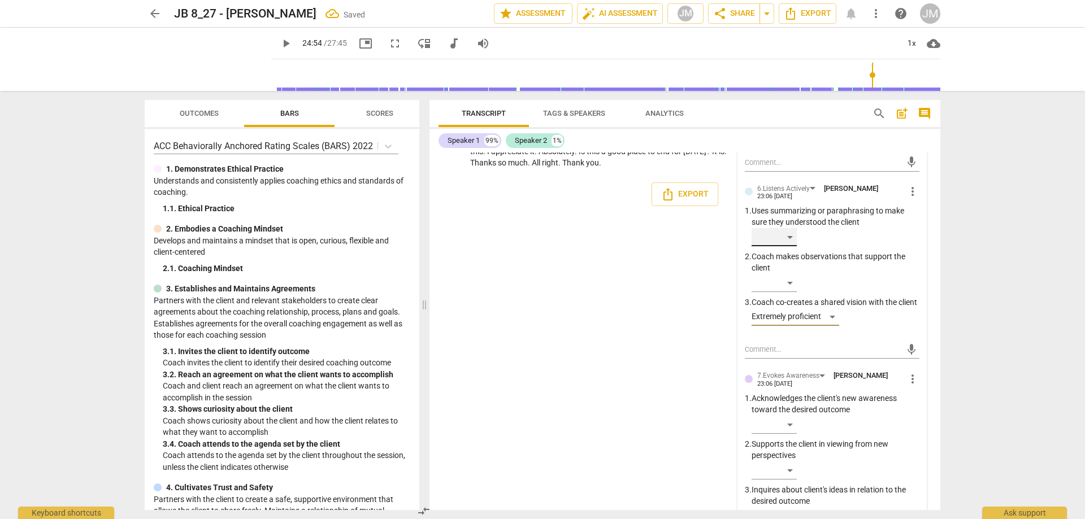
click at [791, 246] on div "​" at bounding box center [774, 237] width 45 height 18
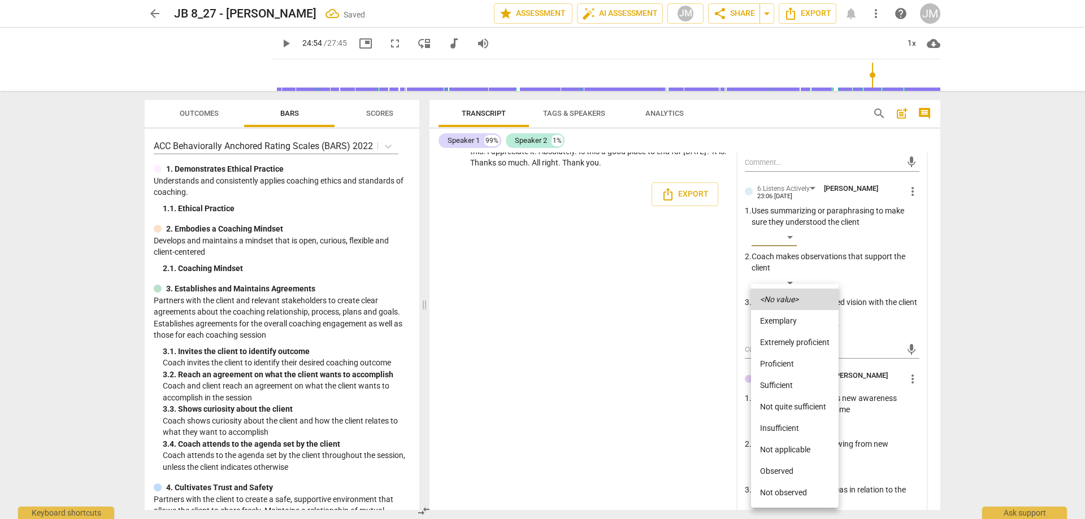
click at [791, 361] on li "Proficient" at bounding box center [795, 363] width 88 height 21
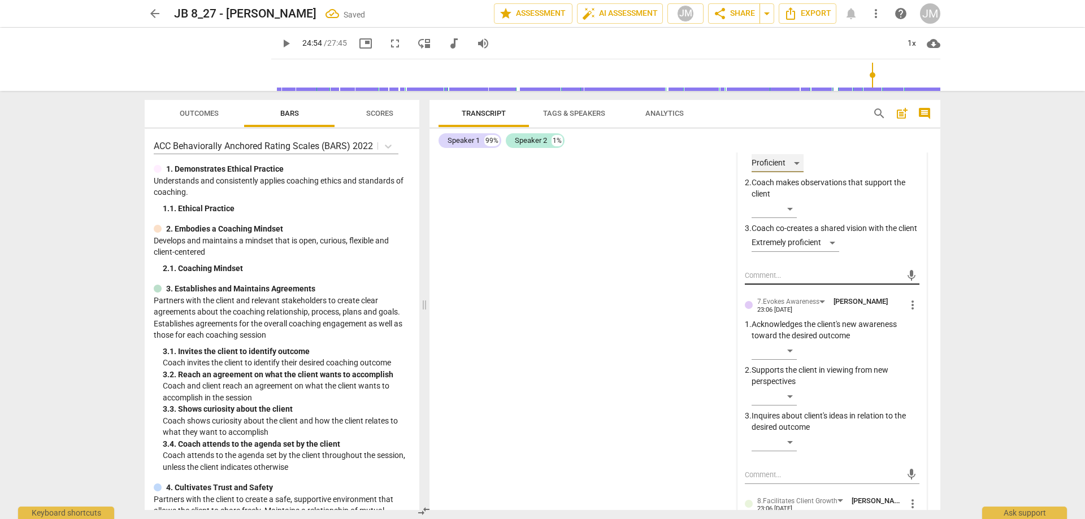
scroll to position [5845, 0]
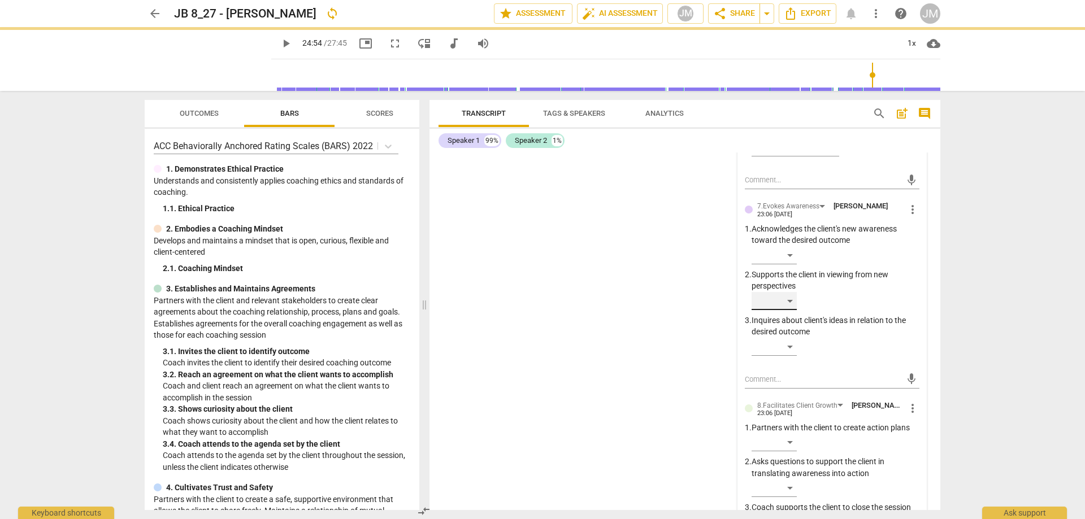
click at [781, 310] on div "​" at bounding box center [774, 301] width 45 height 18
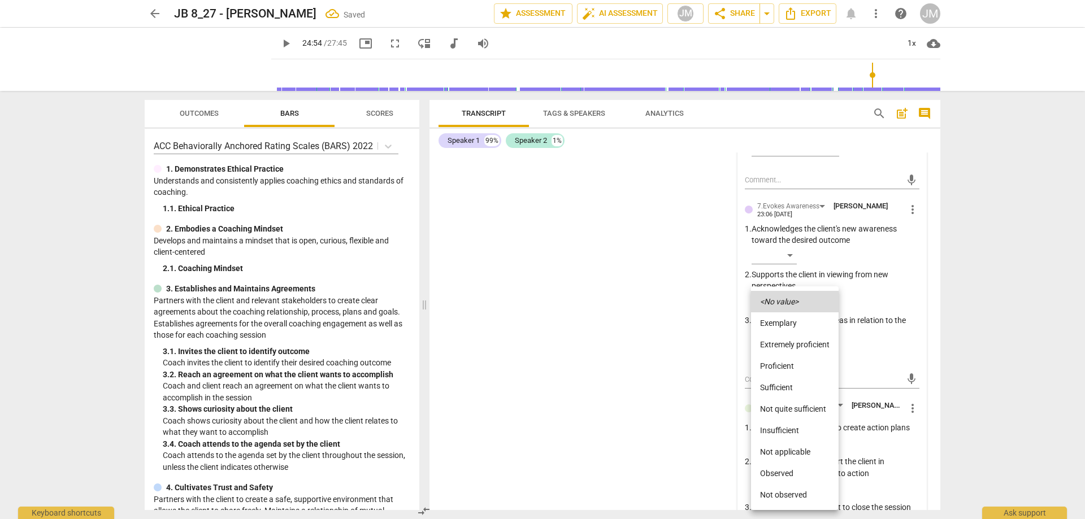
click at [797, 359] on li "Proficient" at bounding box center [795, 365] width 88 height 21
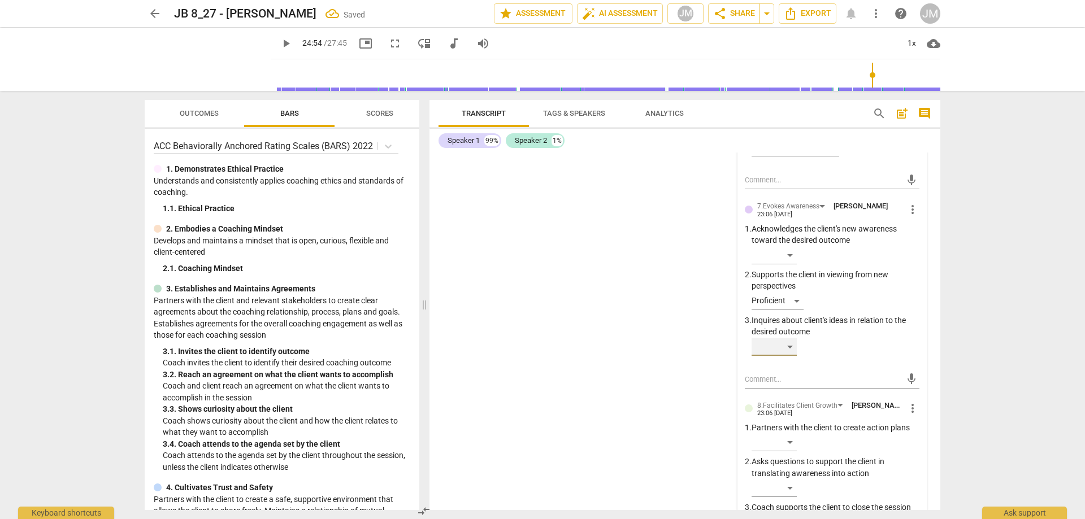
click at [786, 356] on div "​" at bounding box center [774, 347] width 45 height 18
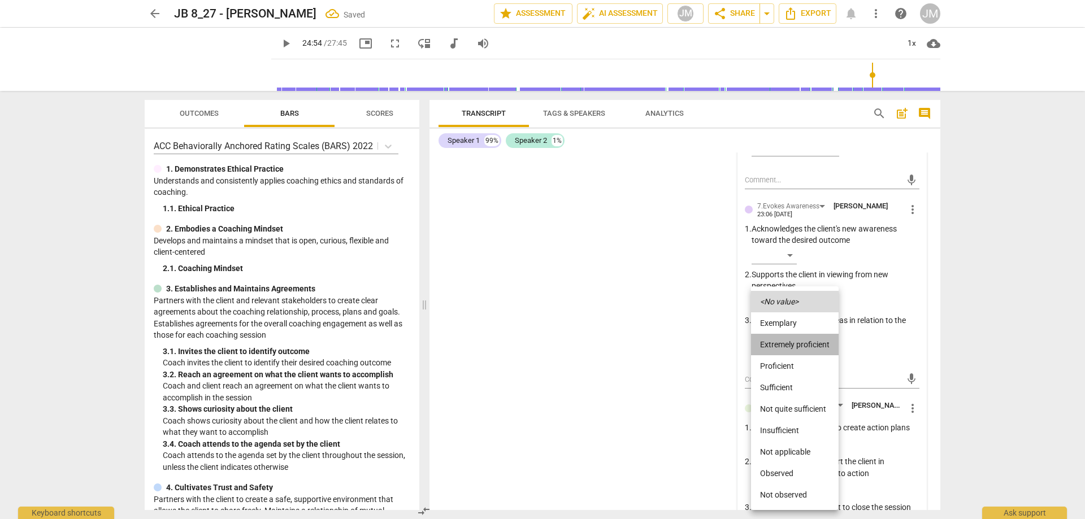
click at [792, 341] on li "Extremely proficient" at bounding box center [795, 344] width 88 height 21
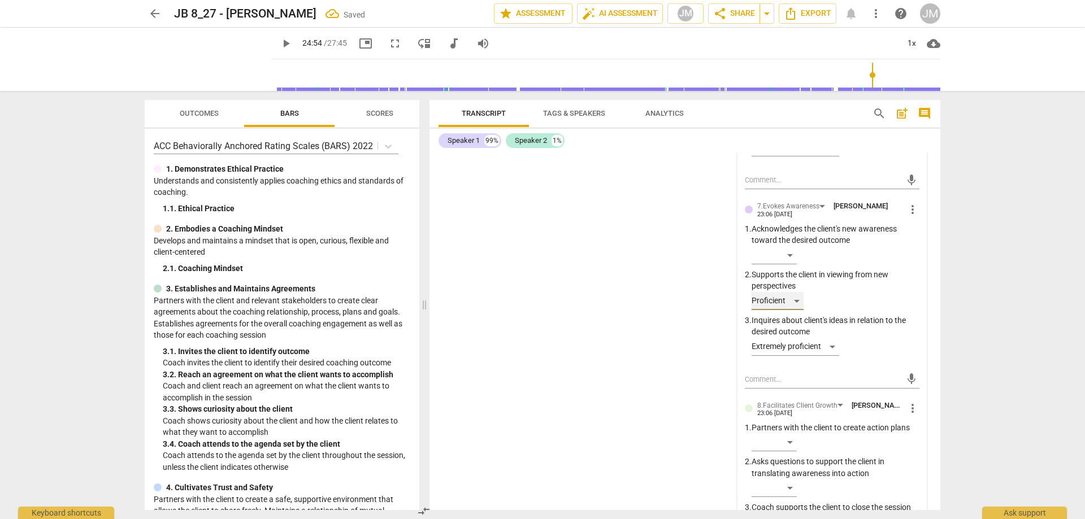
click at [790, 310] on div "Proficient" at bounding box center [778, 301] width 52 height 18
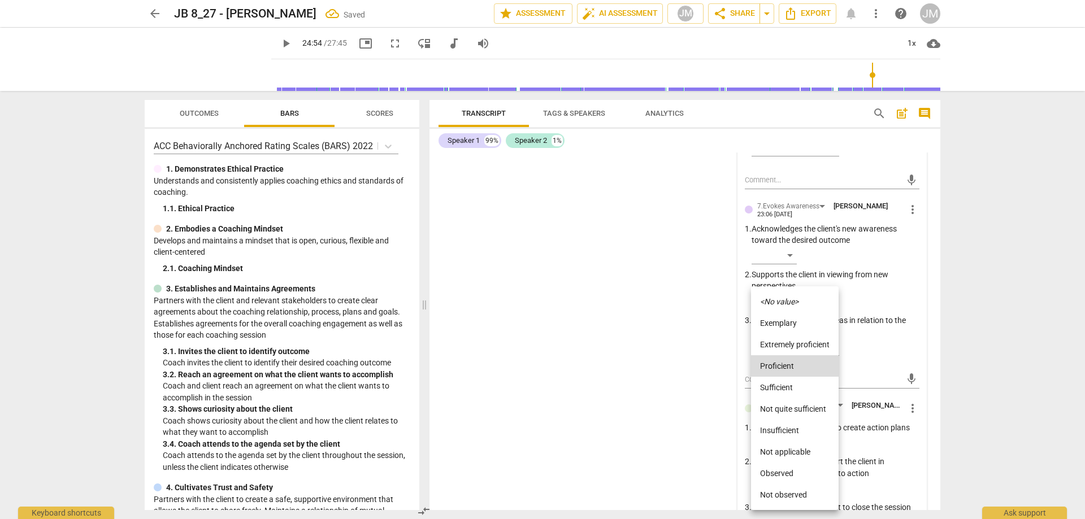
click at [794, 341] on li "Extremely proficient" at bounding box center [795, 344] width 88 height 21
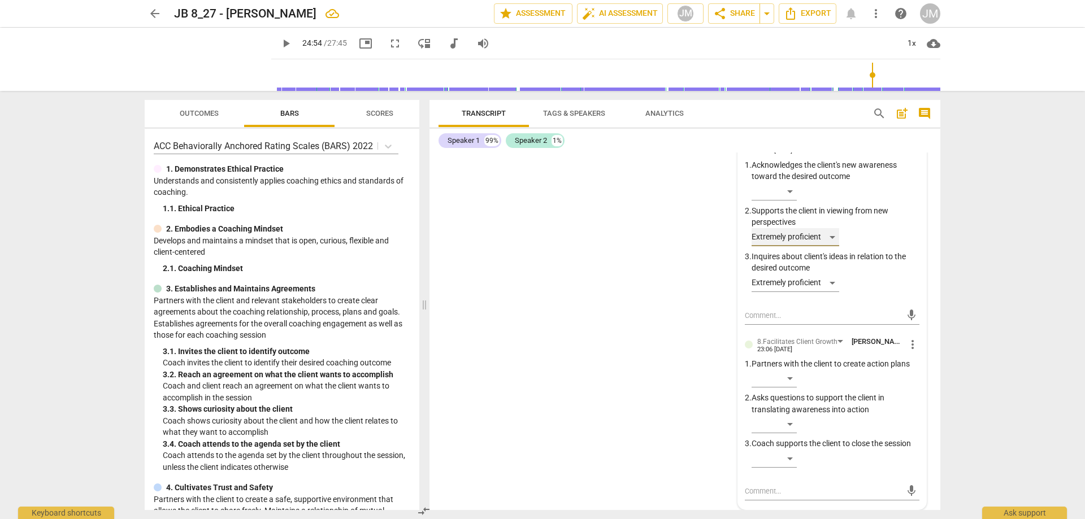
scroll to position [5958, 0]
click at [796, 201] on div "​" at bounding box center [774, 192] width 45 height 18
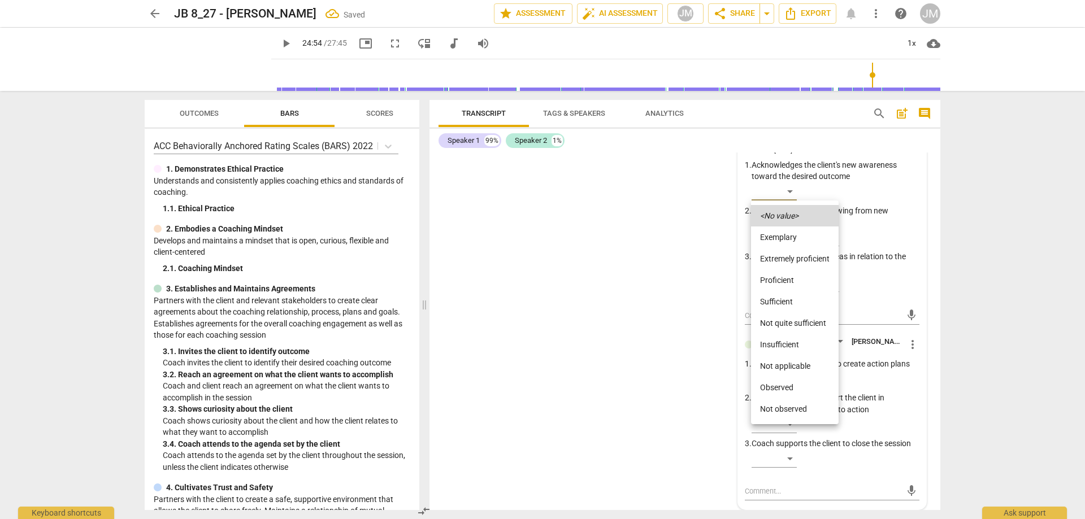
click at [799, 256] on li "Extremely proficient" at bounding box center [795, 258] width 88 height 21
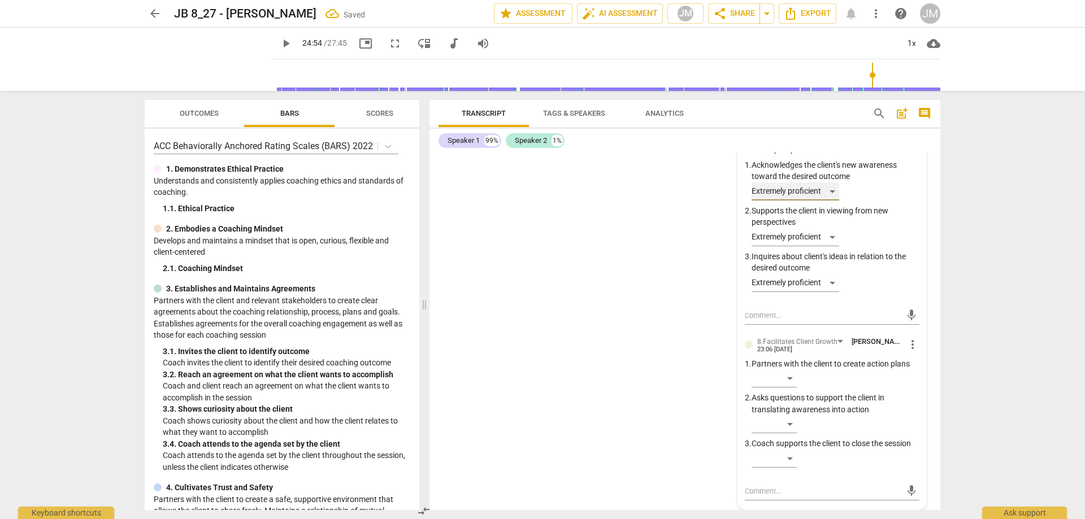
scroll to position [5982, 0]
click at [792, 426] on div "​" at bounding box center [774, 424] width 45 height 18
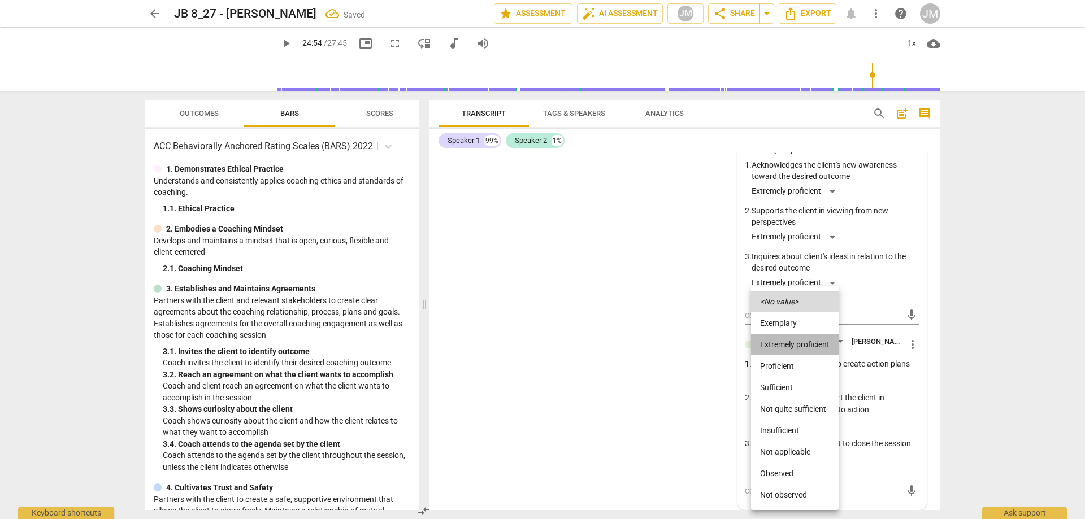
click at [794, 346] on li "Extremely proficient" at bounding box center [795, 344] width 88 height 21
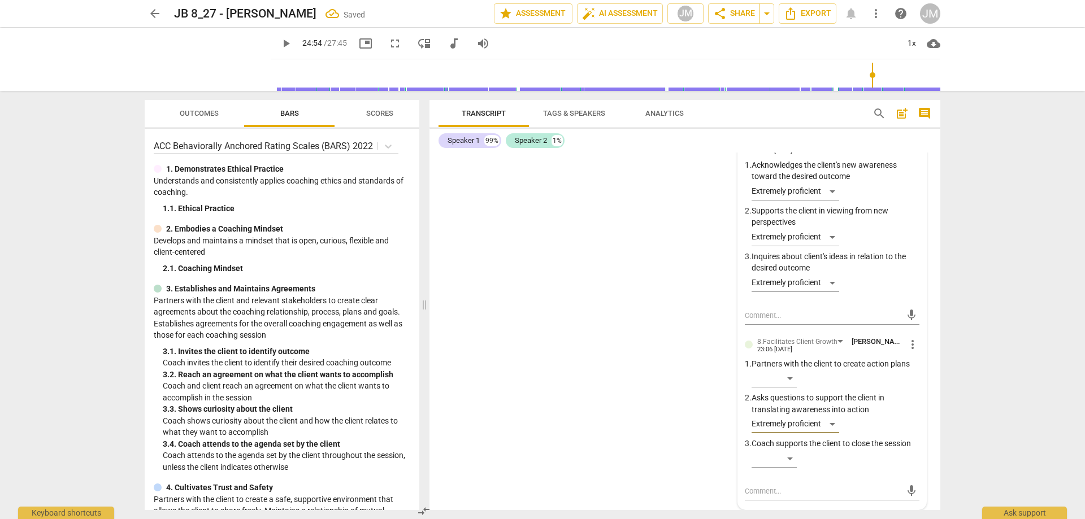
drag, startPoint x: 667, startPoint y: 362, endPoint x: 670, endPoint y: 381, distance: 18.9
click at [668, 363] on div "S1 play_arrow pause 00:03 + Add competency 3.Agreement keyboard_arrow_right Goo…" at bounding box center [685, 332] width 511 height 358
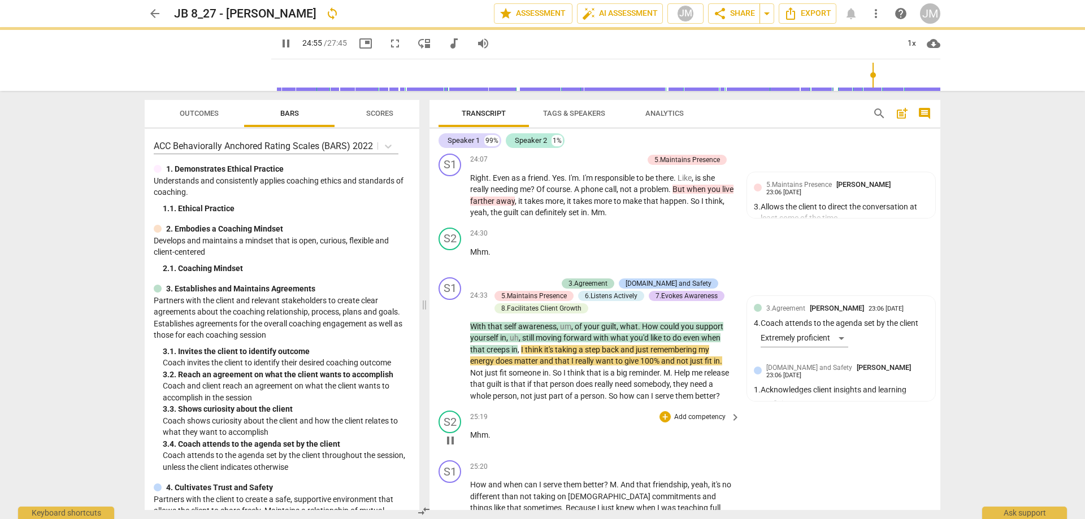
scroll to position [5167, 0]
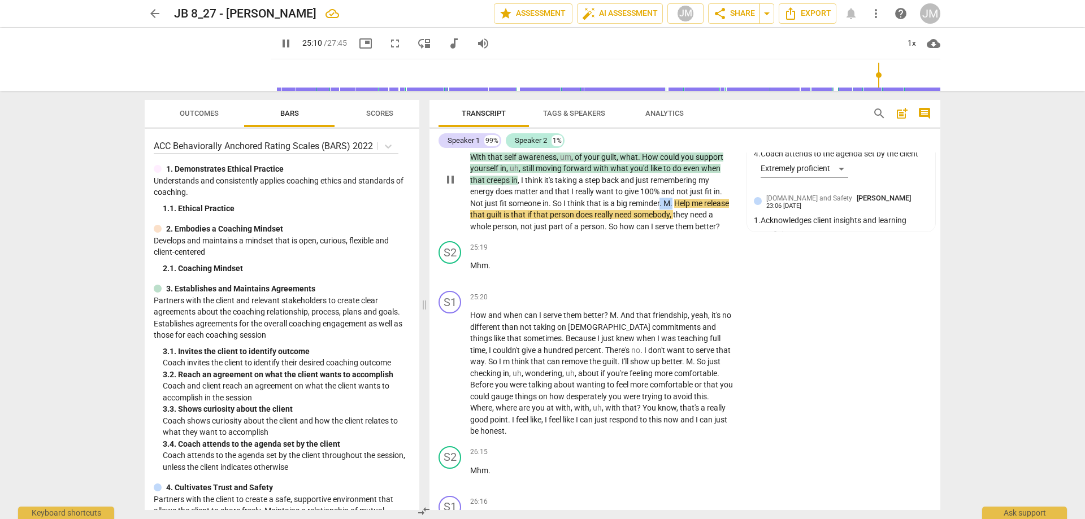
drag, startPoint x: 661, startPoint y: 263, endPoint x: 675, endPoint y: 263, distance: 14.1
click at [675, 233] on p "With that self awareness , um , of your guilt , what . How could you support yo…" at bounding box center [602, 191] width 265 height 81
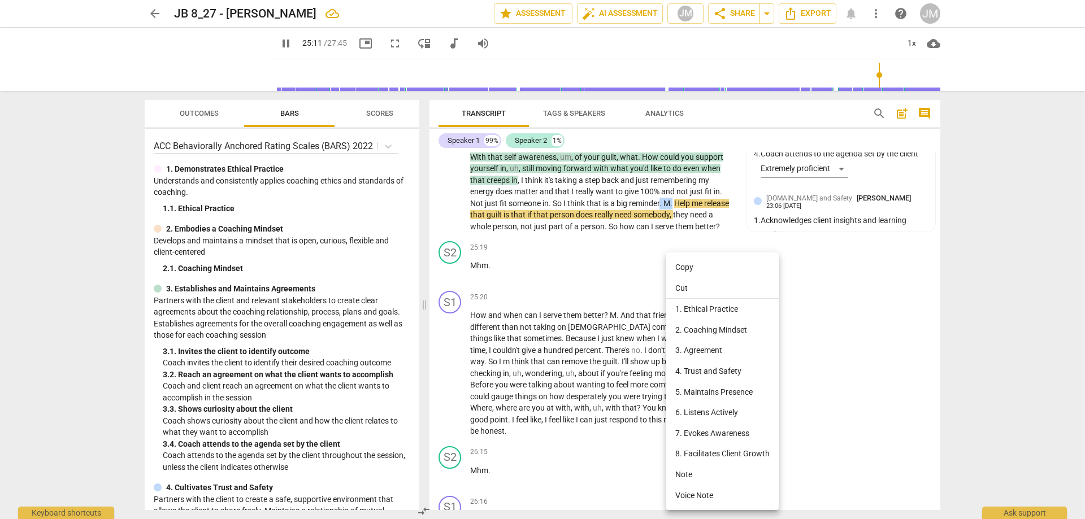
click at [740, 395] on li "5. Maintains Presence" at bounding box center [722, 392] width 112 height 21
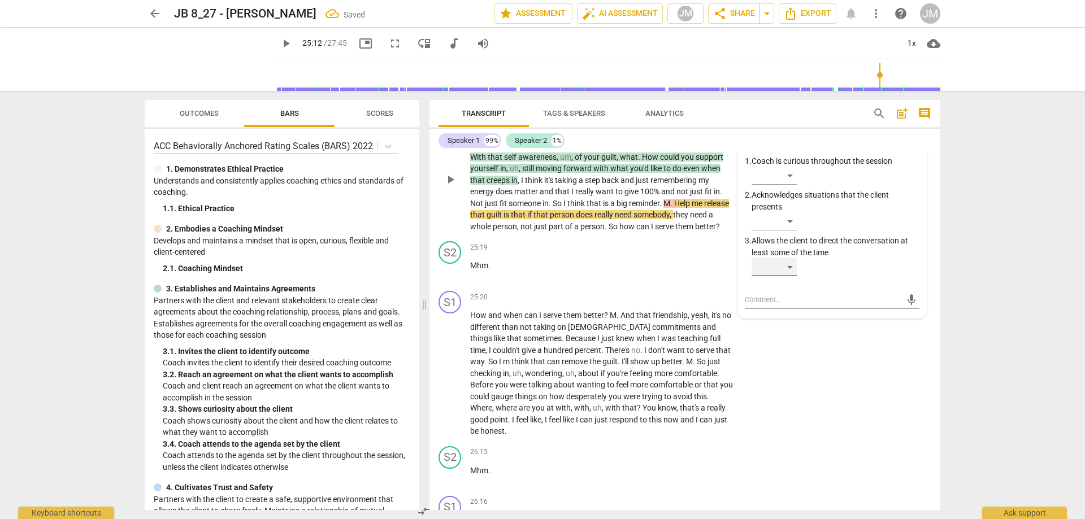
click at [794, 276] on div "​" at bounding box center [774, 267] width 45 height 18
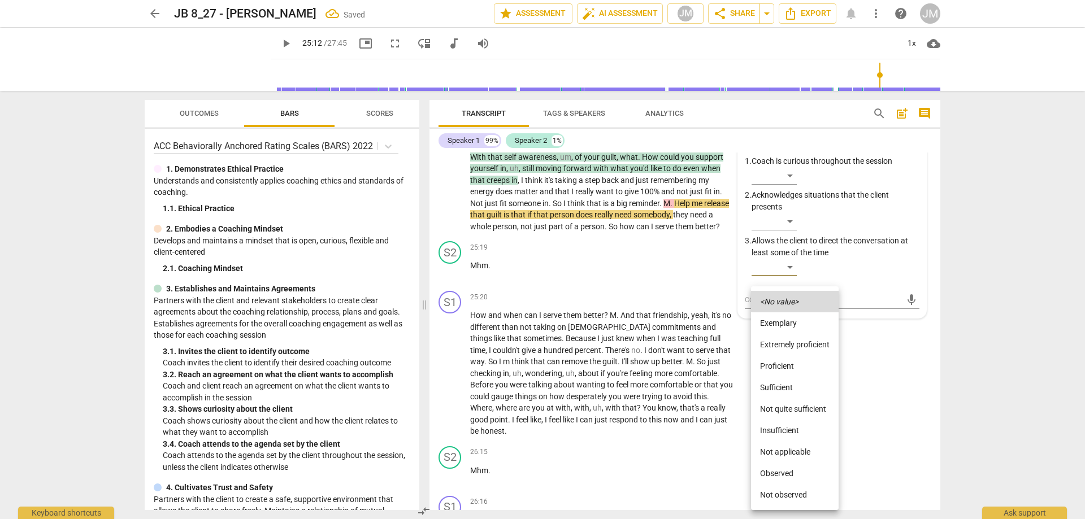
click at [803, 405] on li "Not quite sufficient" at bounding box center [795, 408] width 88 height 21
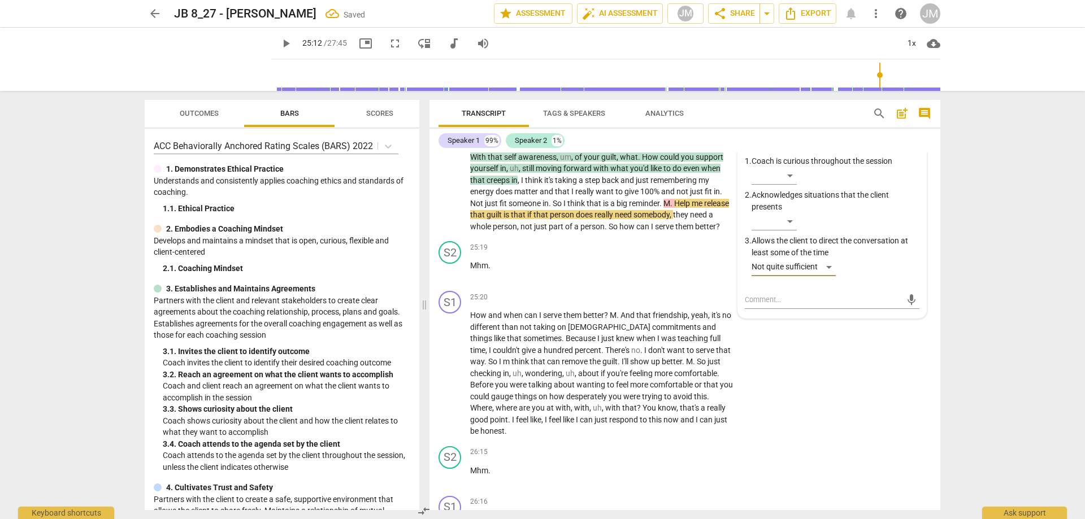
click at [876, 422] on div at bounding box center [542, 259] width 1085 height 519
click at [855, 410] on div "S1 play_arrow pause 25:20 + Add competency keyboard_arrow_right How and when ca…" at bounding box center [685, 364] width 511 height 155
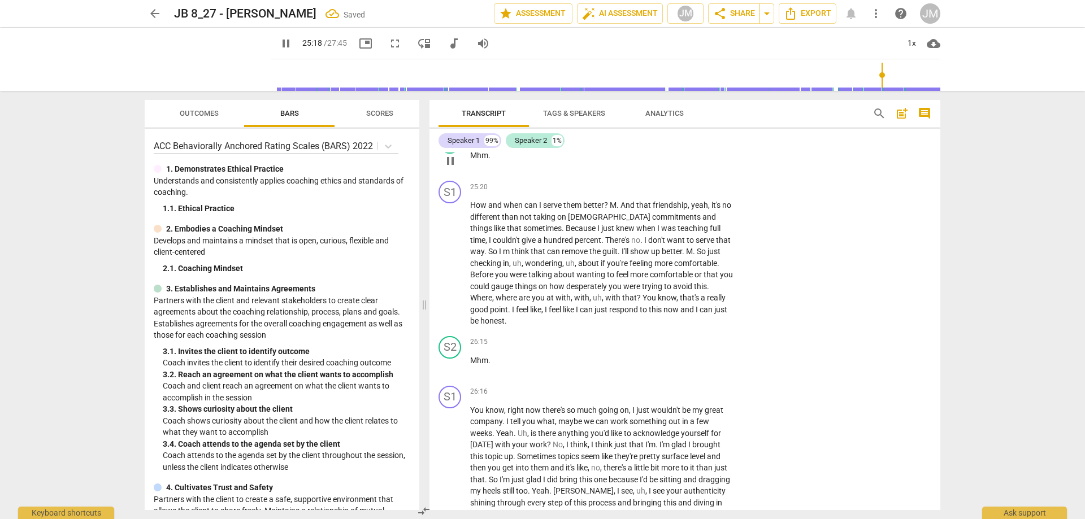
scroll to position [5280, 0]
drag, startPoint x: 614, startPoint y: 269, endPoint x: 627, endPoint y: 271, distance: 13.1
click at [627, 271] on p "How and when can I serve them better ? M . And that friendship , yeah , it's no…" at bounding box center [602, 261] width 265 height 128
click at [650, 257] on div "+" at bounding box center [647, 257] width 11 height 11
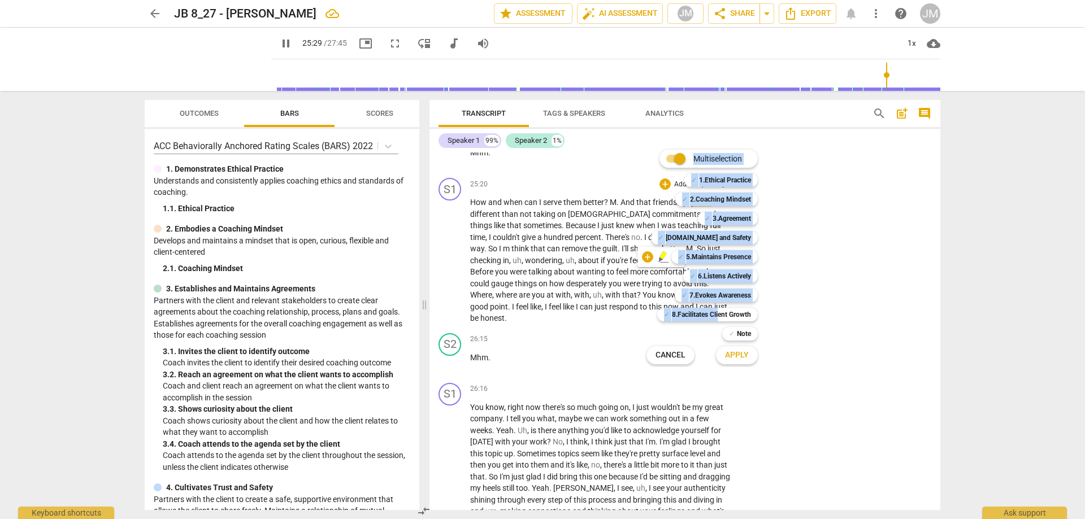
drag, startPoint x: 718, startPoint y: 314, endPoint x: 844, endPoint y: 195, distance: 173.1
click at [846, 195] on div "Multiselection m ✓ 1.Ethical Practice 1 ✓ 2.Coaching Mindset 2 ✓ 3.Agreement 3 …" at bounding box center [542, 259] width 1085 height 519
click at [838, 198] on div at bounding box center [542, 259] width 1085 height 519
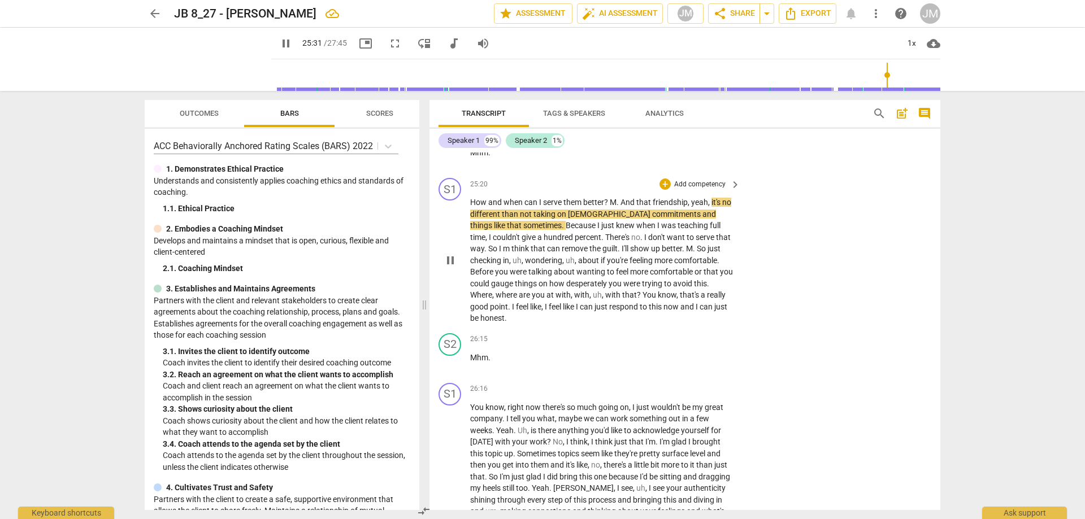
drag, startPoint x: 610, startPoint y: 266, endPoint x: 622, endPoint y: 269, distance: 12.8
click at [622, 269] on div "25:20 + Add competency keyboard_arrow_right How and when can I serve them bette…" at bounding box center [605, 251] width 271 height 146
drag, startPoint x: 622, startPoint y: 269, endPoint x: 609, endPoint y: 268, distance: 12.5
click at [609, 268] on p "How and when can I serve them better ? M . And that friendship , yeah , it's no…" at bounding box center [602, 261] width 265 height 128
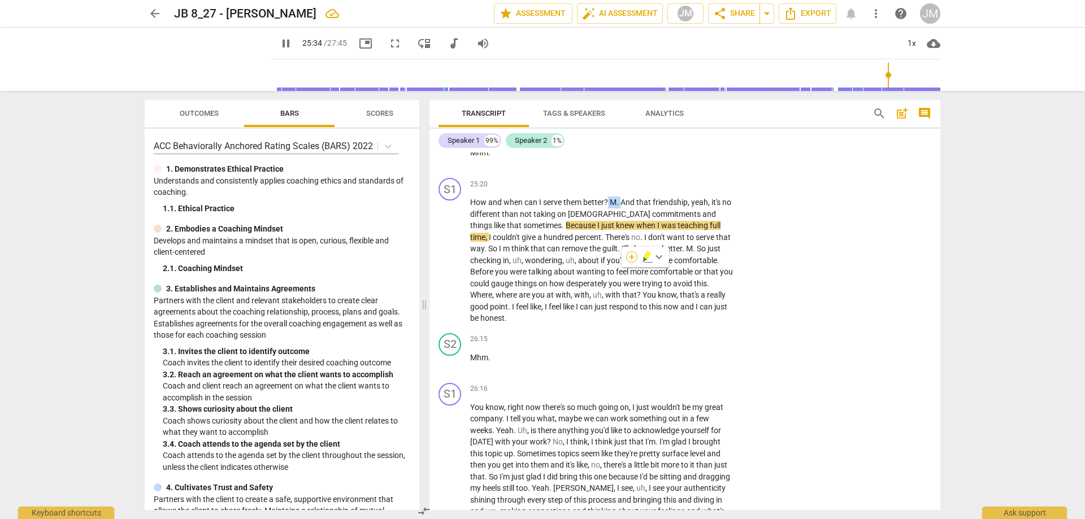
click at [634, 255] on div "+" at bounding box center [631, 257] width 11 height 11
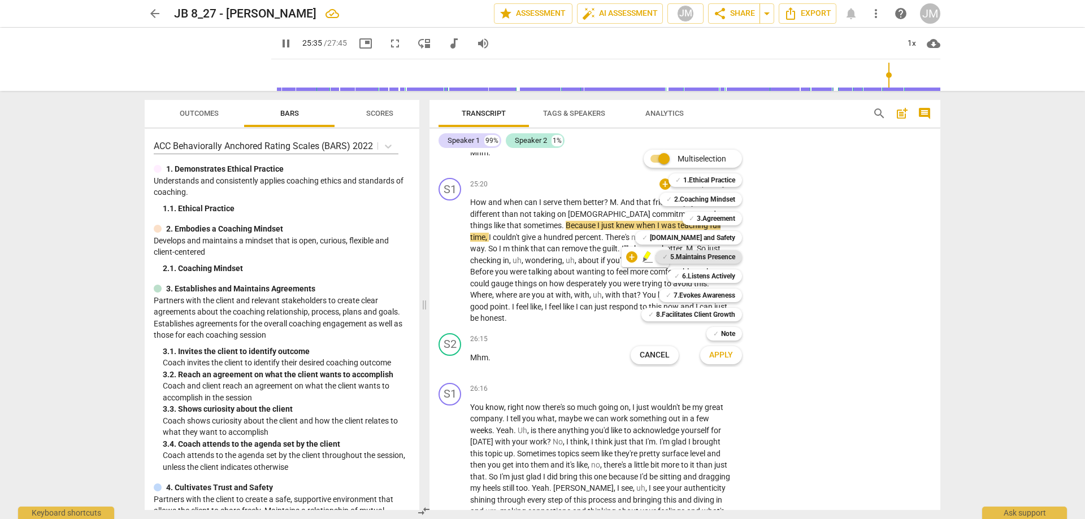
click at [686, 257] on b "5.Maintains Presence" at bounding box center [702, 257] width 65 height 14
click at [709, 357] on span "Apply" at bounding box center [721, 355] width 24 height 11
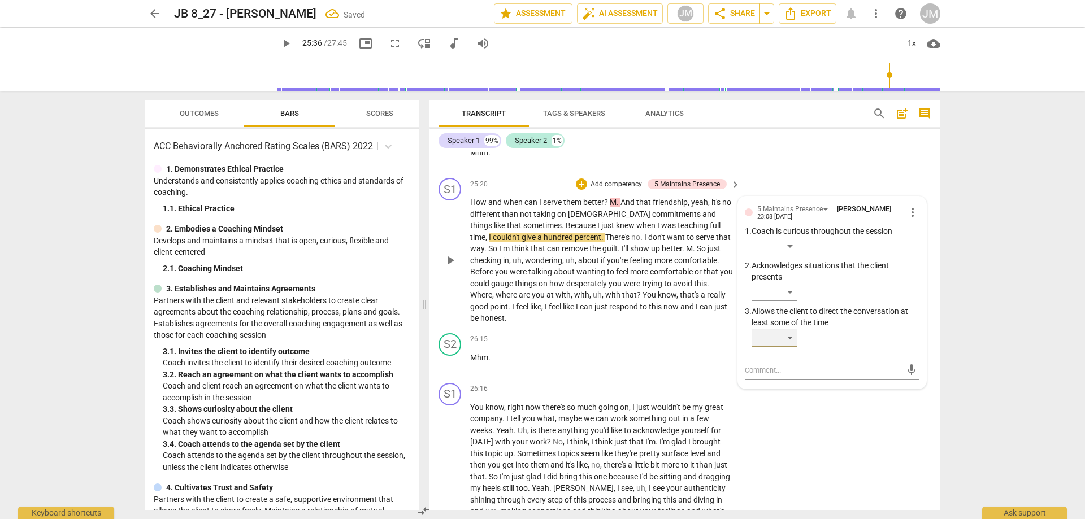
click at [788, 347] on div "​" at bounding box center [774, 338] width 45 height 18
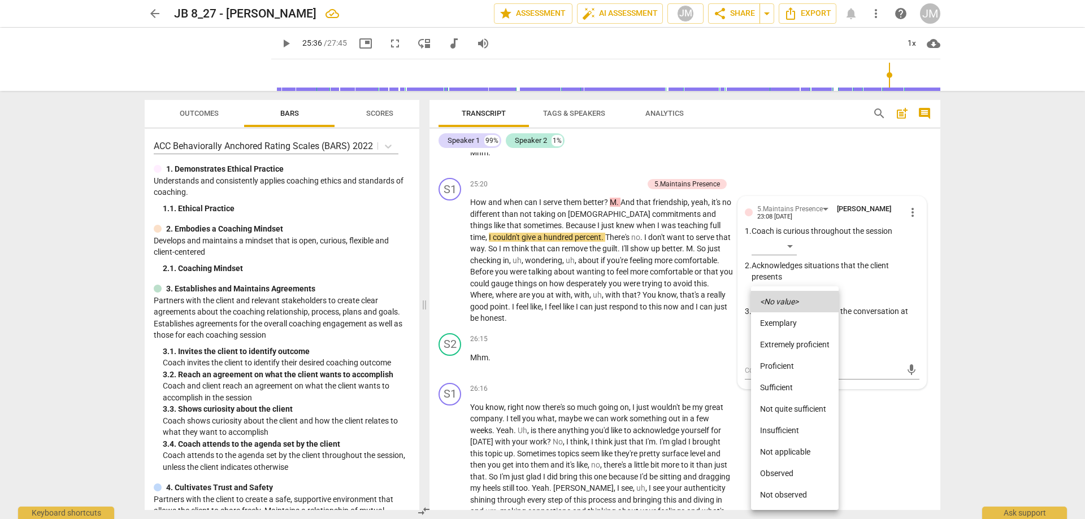
click at [804, 414] on li "Not quite sufficient" at bounding box center [795, 408] width 88 height 21
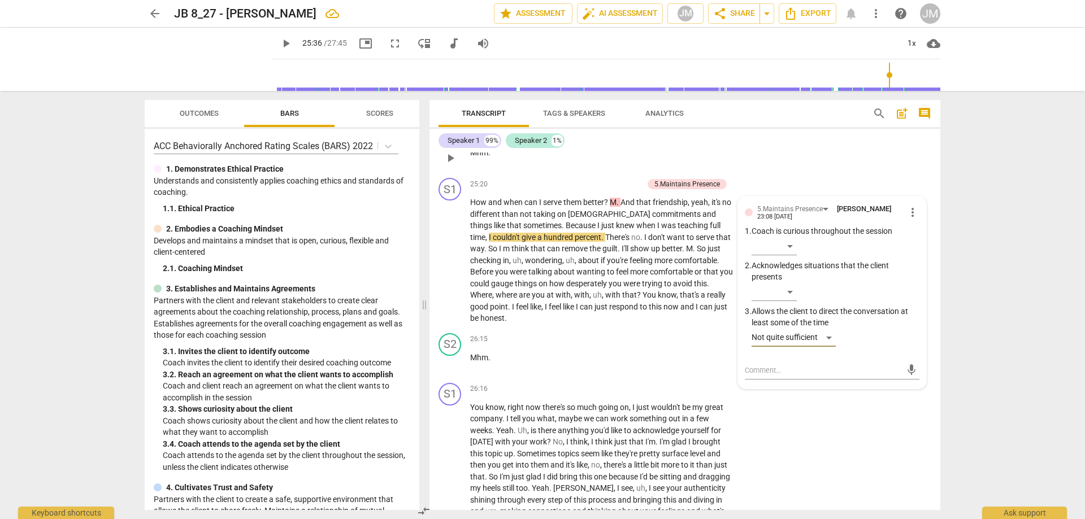
click at [830, 174] on div "S2 play_arrow pause 25:19 + Add competency keyboard_arrow_right Mhm ." at bounding box center [685, 149] width 511 height 50
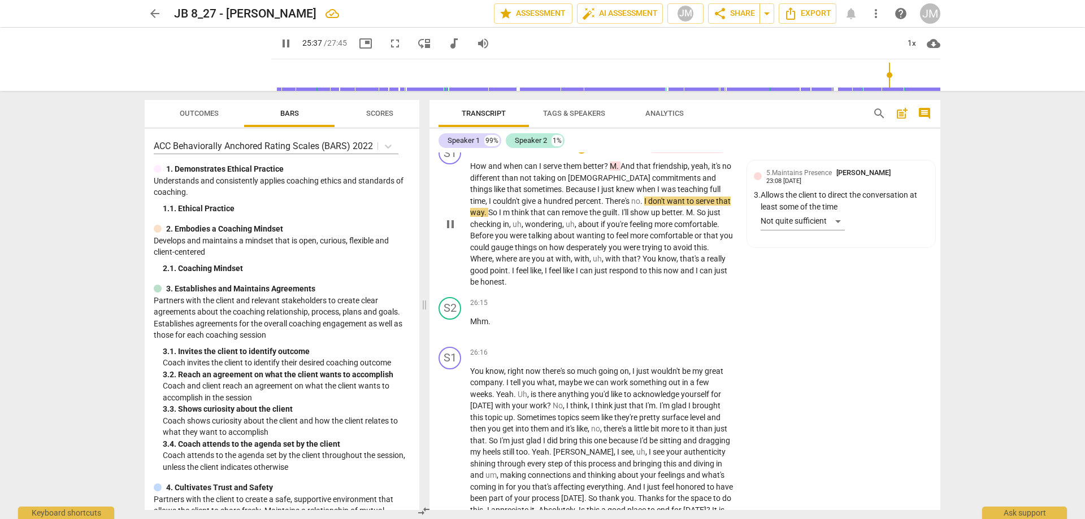
scroll to position [5337, 0]
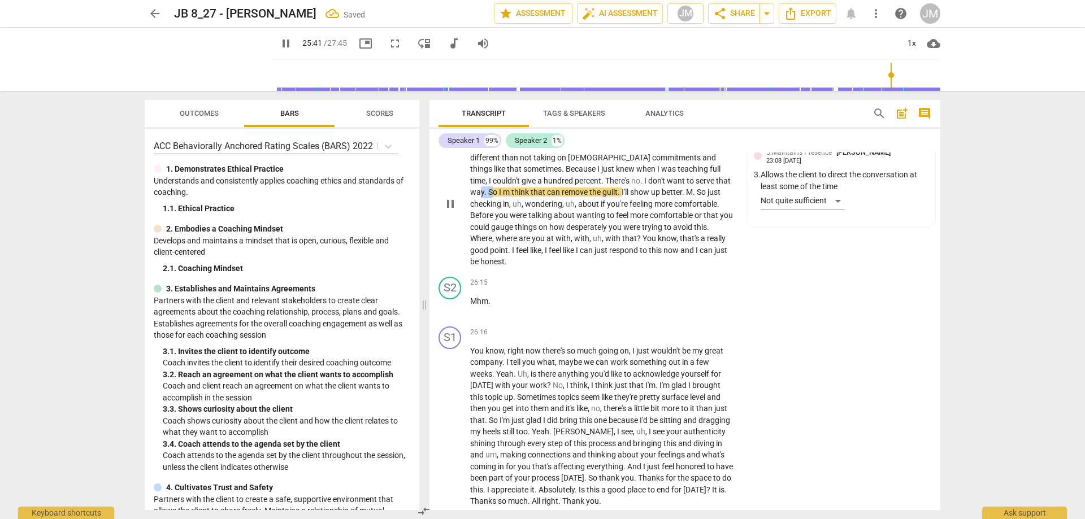
drag, startPoint x: 693, startPoint y: 249, endPoint x: 703, endPoint y: 250, distance: 9.8
click at [705, 250] on p "How and when can I serve them better ? M . And that friendship , yeah , it's no…" at bounding box center [602, 204] width 265 height 128
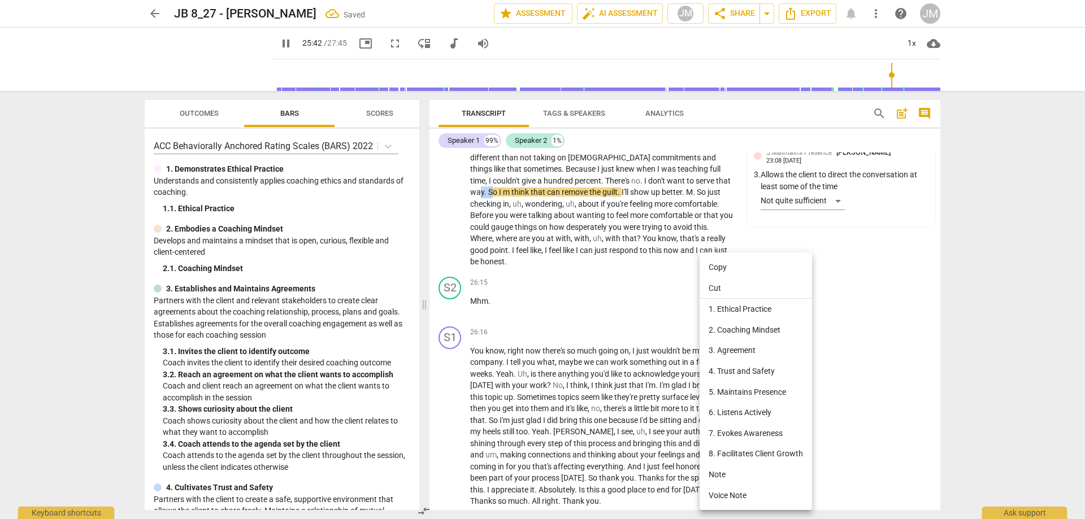
click at [734, 391] on li "5. Maintains Presence" at bounding box center [756, 392] width 112 height 21
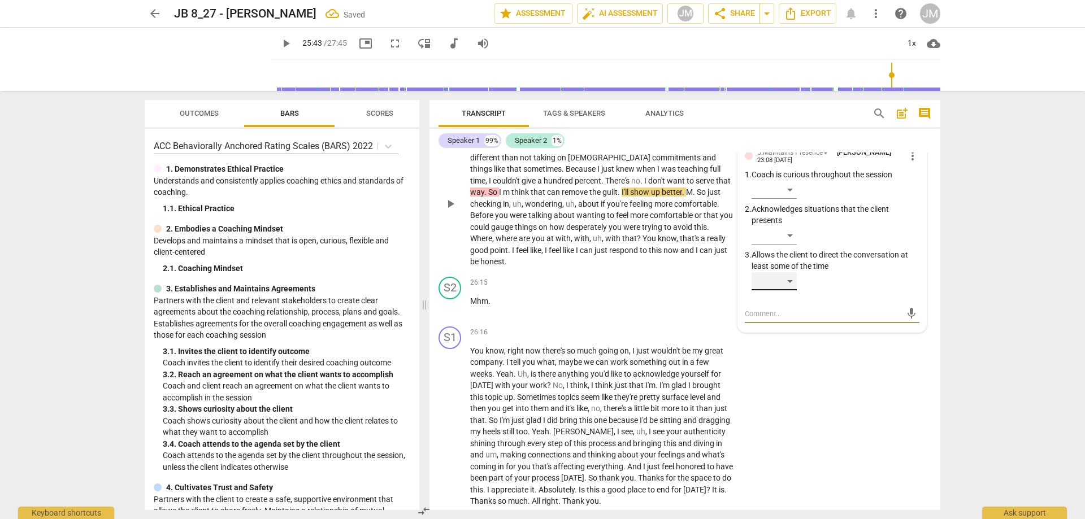
click at [788, 291] on div "​" at bounding box center [774, 281] width 45 height 18
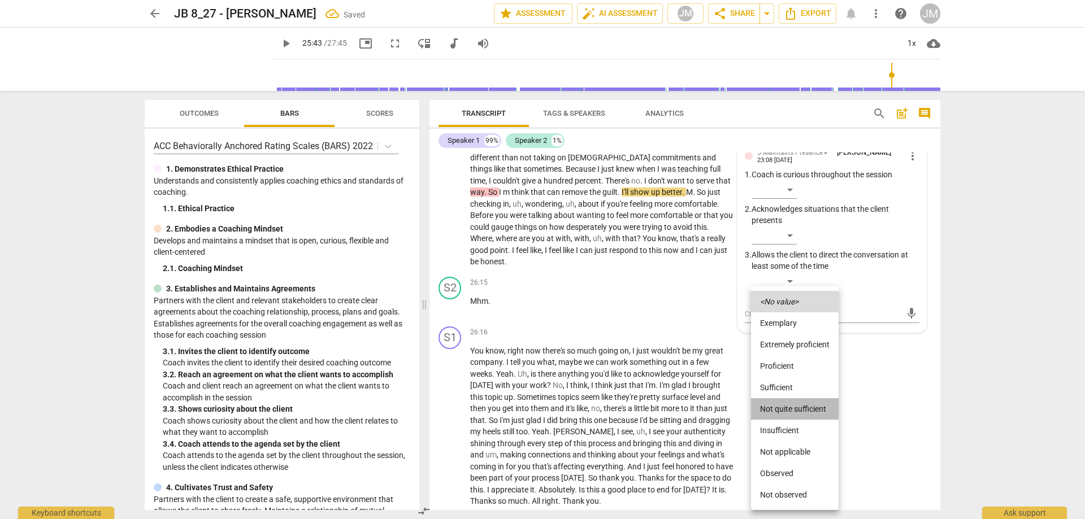
click at [783, 412] on li "Not quite sufficient" at bounding box center [795, 408] width 88 height 21
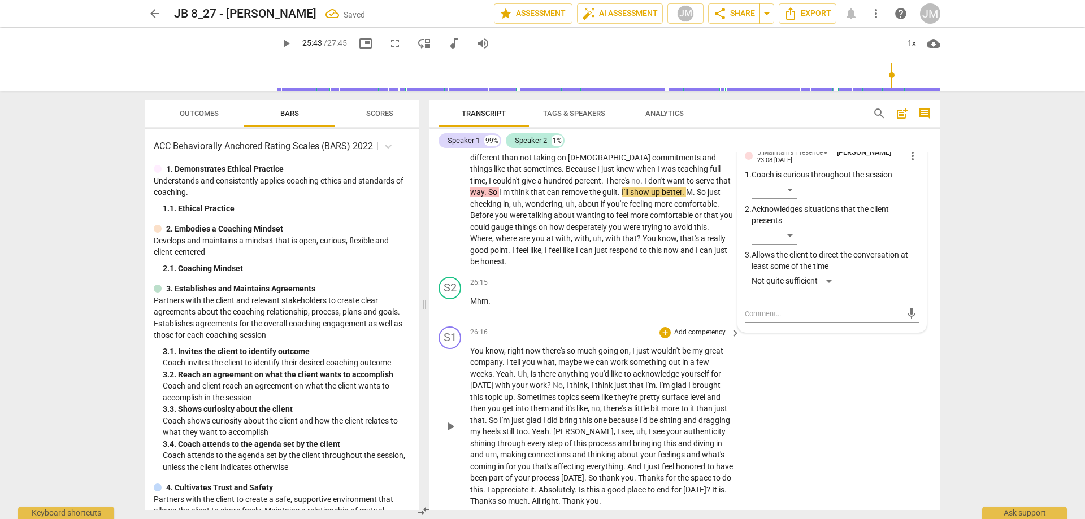
click at [861, 441] on div "S1 play_arrow pause 26:16 + Add competency keyboard_arrow_right You know , righ…" at bounding box center [685, 417] width 511 height 190
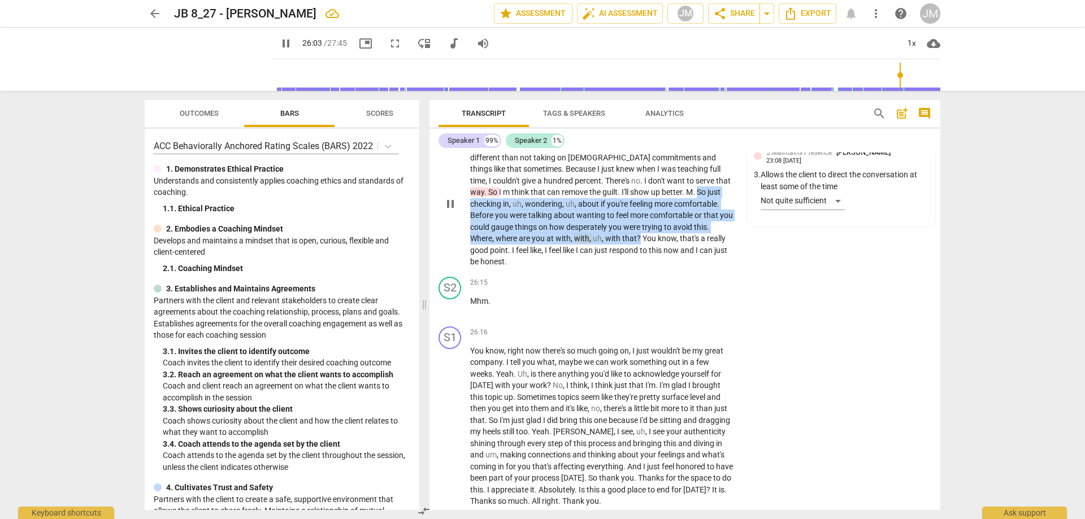
drag, startPoint x: 658, startPoint y: 259, endPoint x: 612, endPoint y: 304, distance: 64.7
click at [612, 268] on p "How and when can I serve them better ? M . And that friendship , yeah , it's no…" at bounding box center [602, 204] width 265 height 128
click at [607, 134] on div "+ Add competency 5.Presences" at bounding box center [666, 128] width 122 height 12
click at [609, 133] on div "+" at bounding box center [610, 127] width 11 height 11
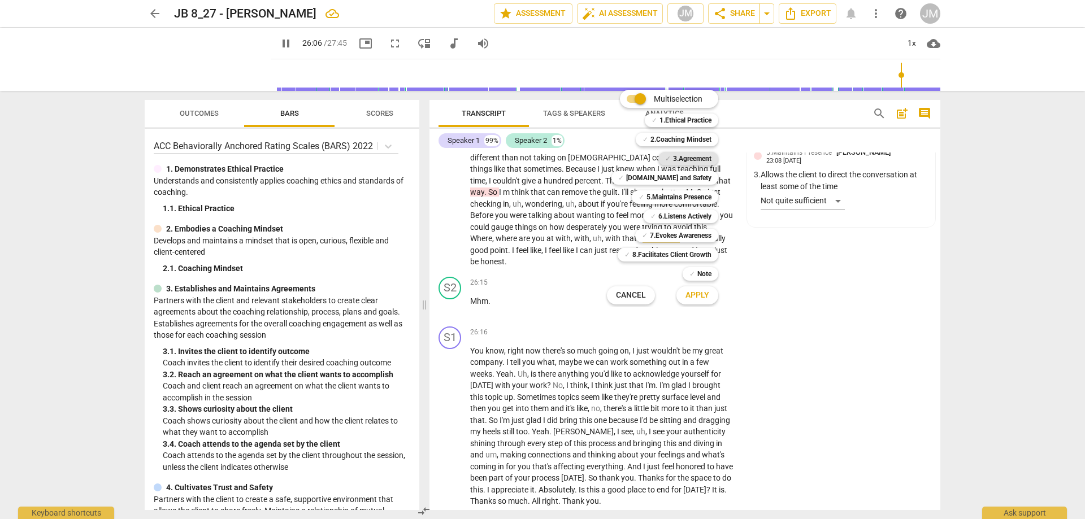
click at [690, 160] on b "3.Agreement" at bounding box center [692, 159] width 38 height 14
click at [695, 174] on b "[DOMAIN_NAME] and Safety" at bounding box center [668, 178] width 85 height 14
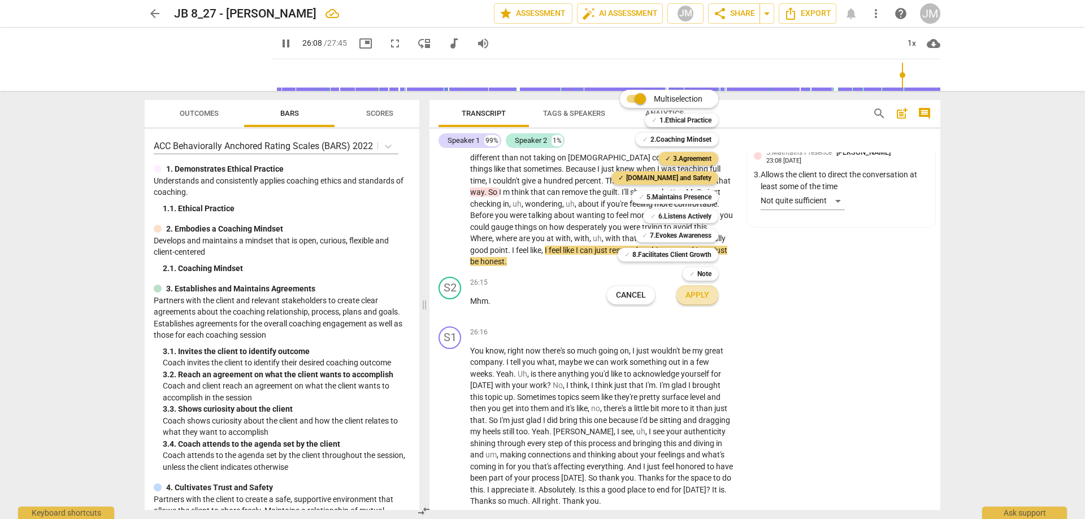
click at [697, 298] on span "Apply" at bounding box center [698, 295] width 24 height 11
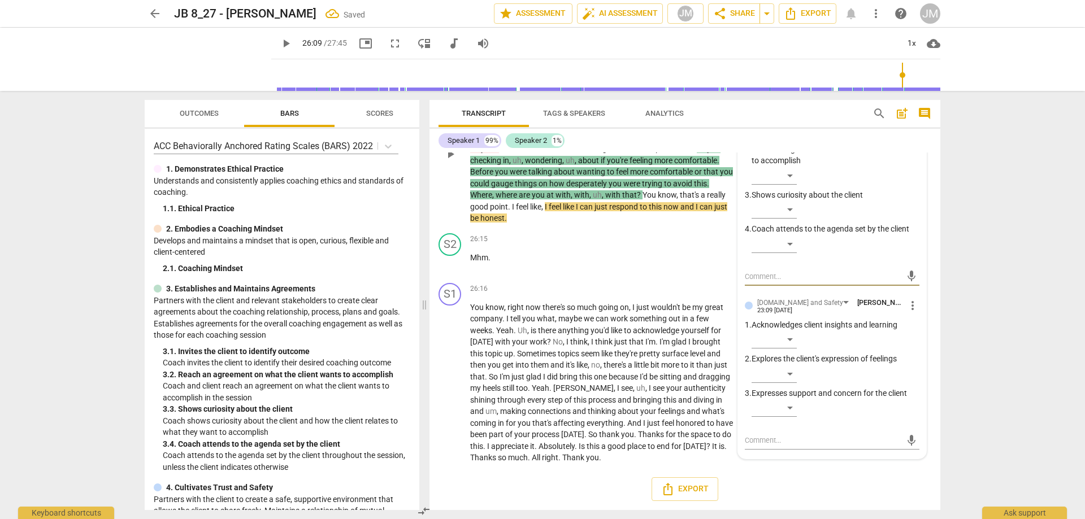
scroll to position [5462, 0]
click at [788, 412] on div "​" at bounding box center [774, 408] width 45 height 18
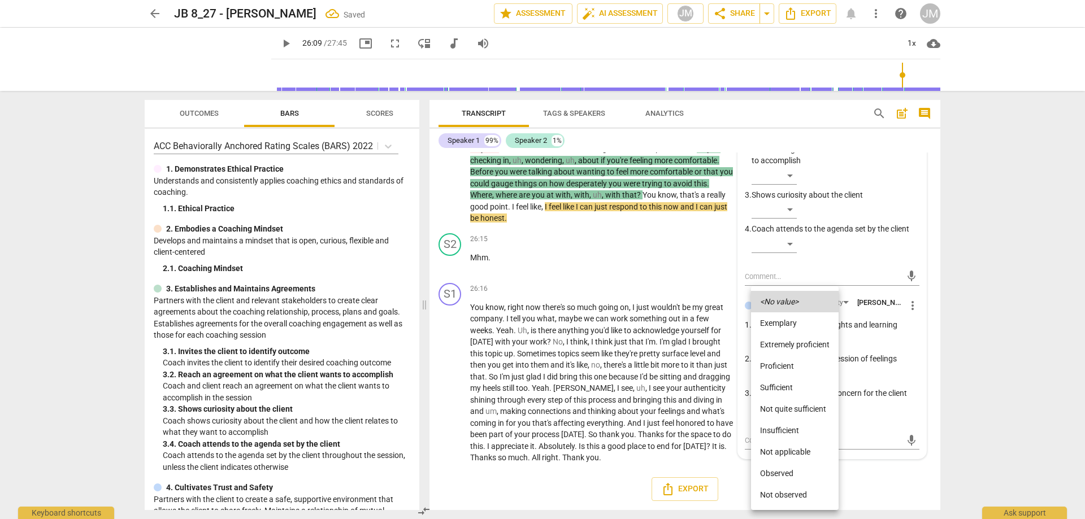
click at [791, 366] on li "Proficient" at bounding box center [795, 365] width 88 height 21
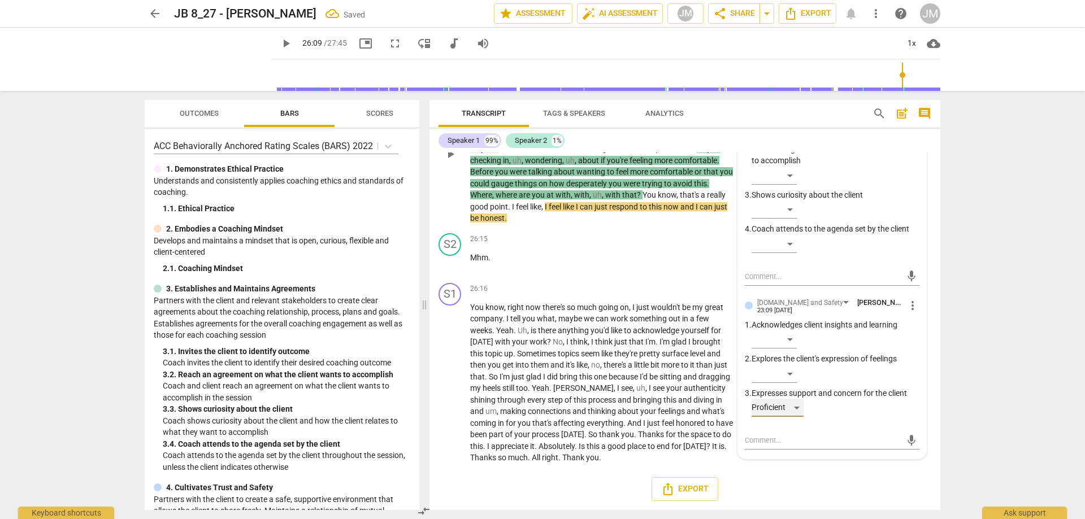
scroll to position [5406, 0]
click at [789, 253] on div "​" at bounding box center [774, 244] width 45 height 18
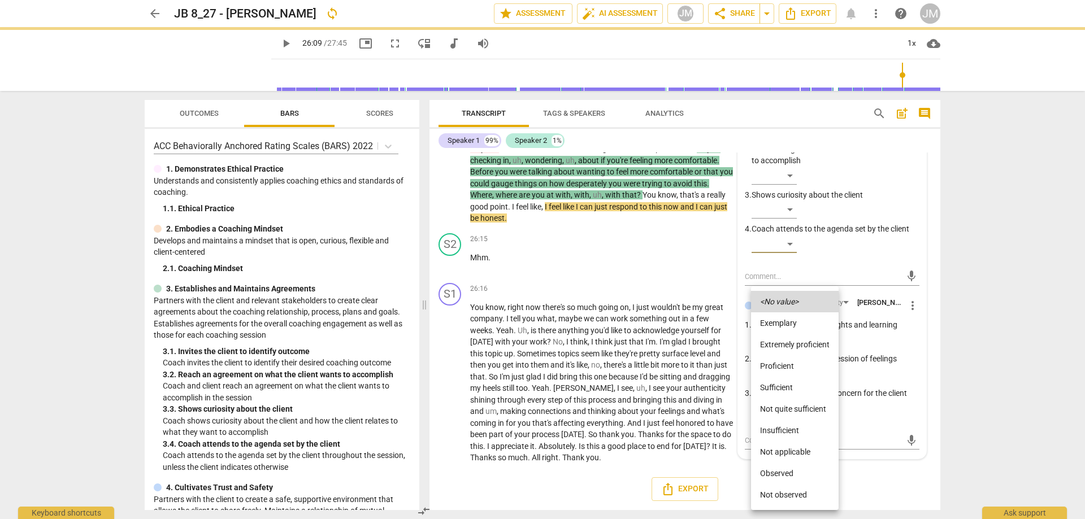
click at [787, 362] on li "Proficient" at bounding box center [795, 365] width 88 height 21
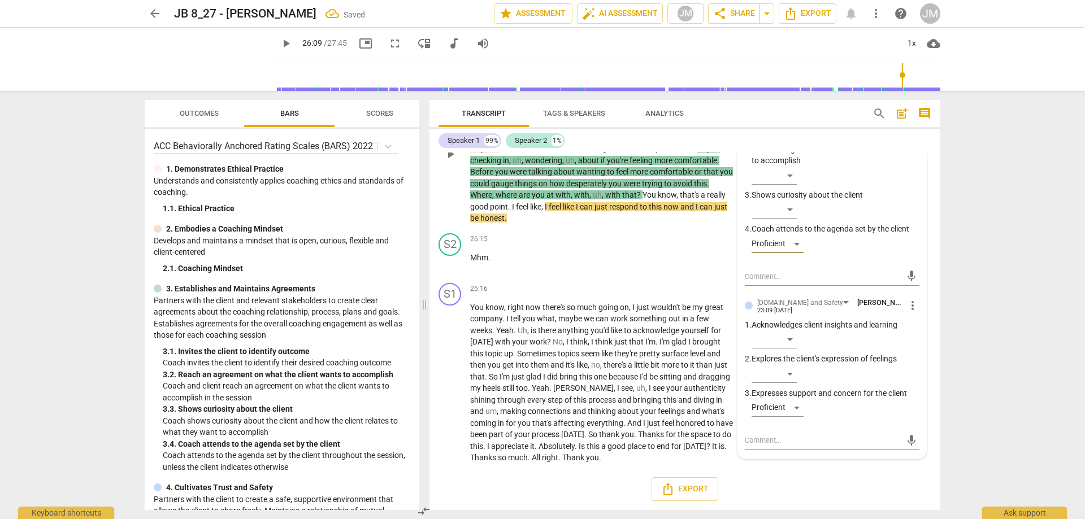
click at [451, 161] on span "play_arrow" at bounding box center [451, 155] width 14 height 14
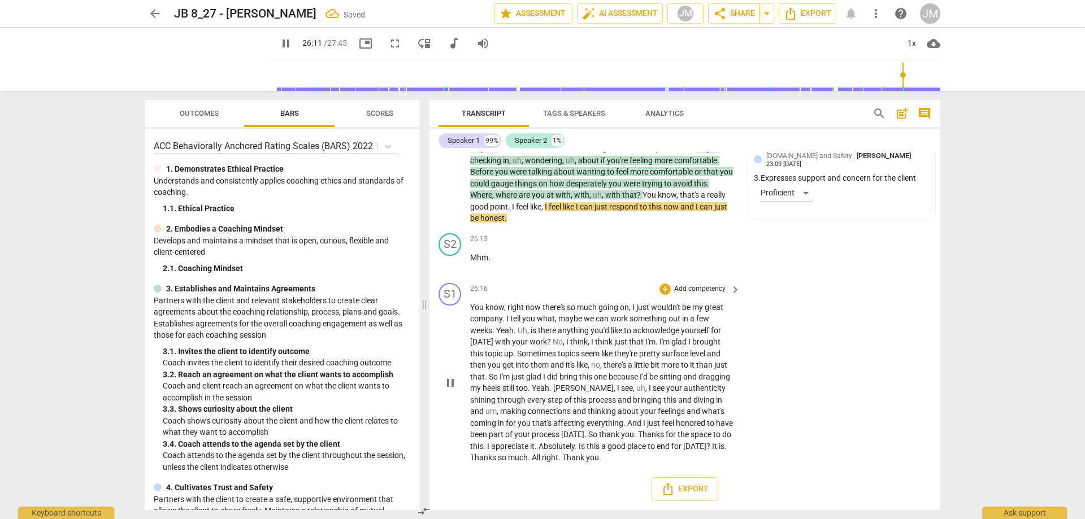
scroll to position [5462, 0]
click at [678, 208] on p "How and when can I serve them better ? M . And that friendship , yeah , it's no…" at bounding box center [602, 161] width 265 height 128
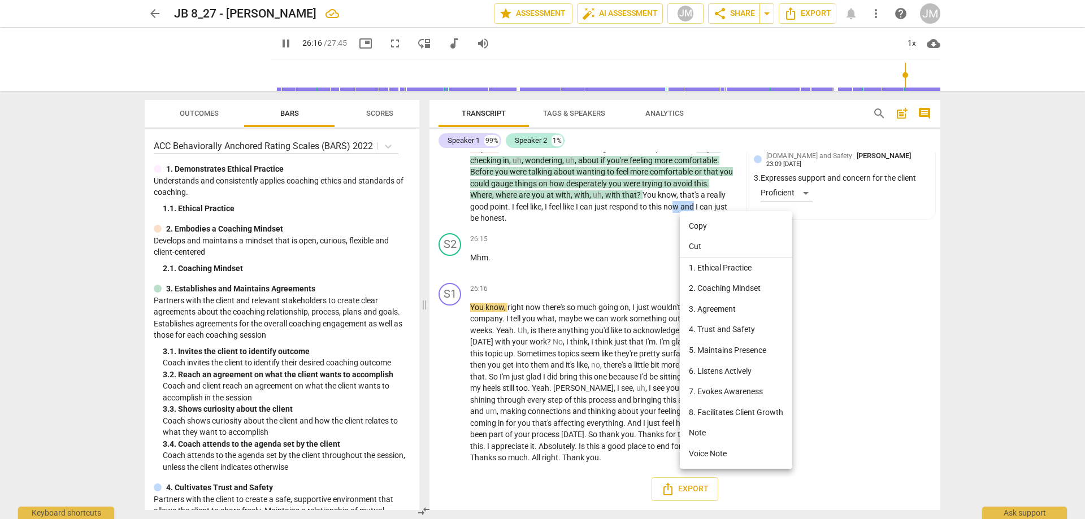
click at [717, 348] on li "5. Maintains Presence" at bounding box center [736, 350] width 112 height 21
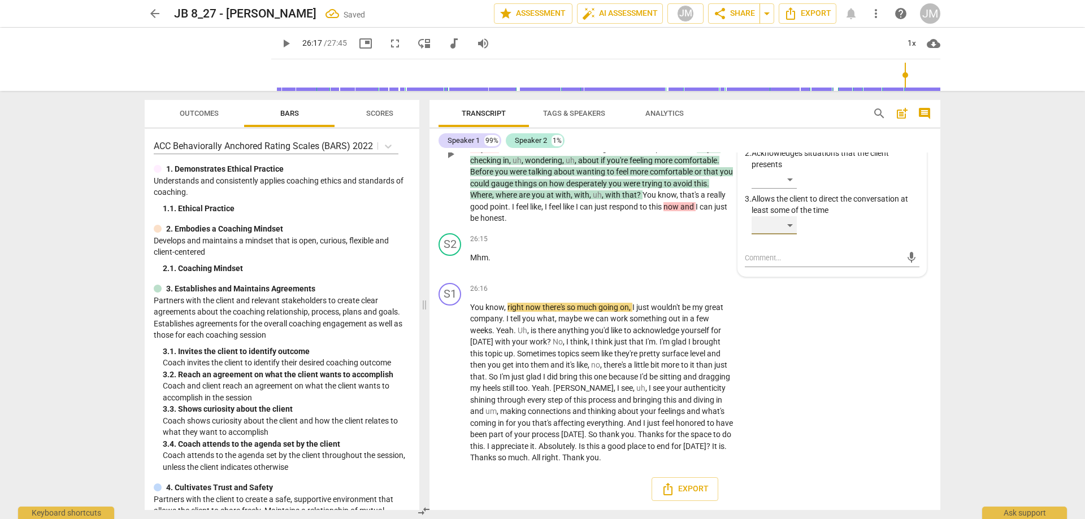
click at [788, 226] on div "​" at bounding box center [774, 225] width 45 height 18
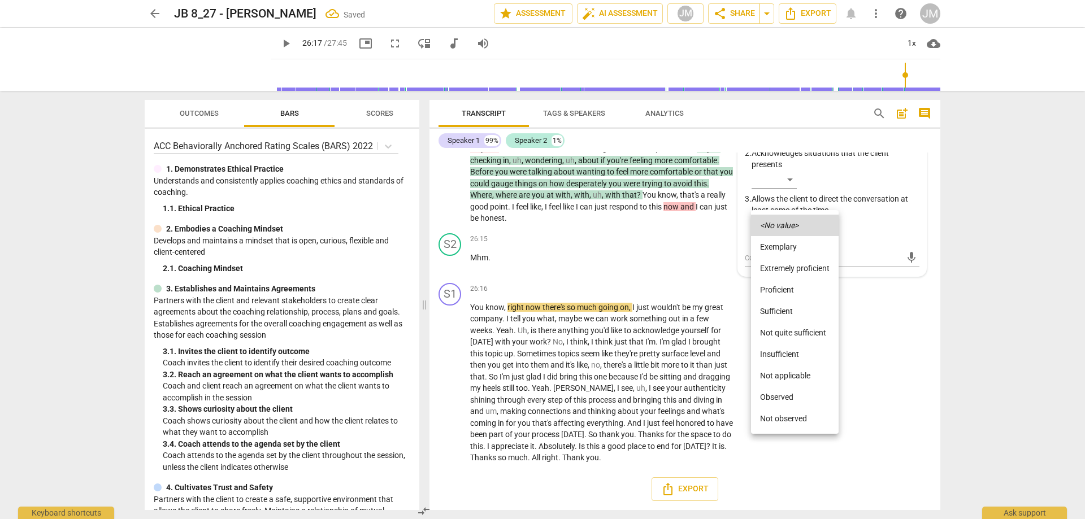
click at [796, 335] on li "Not quite sufficient" at bounding box center [795, 332] width 88 height 21
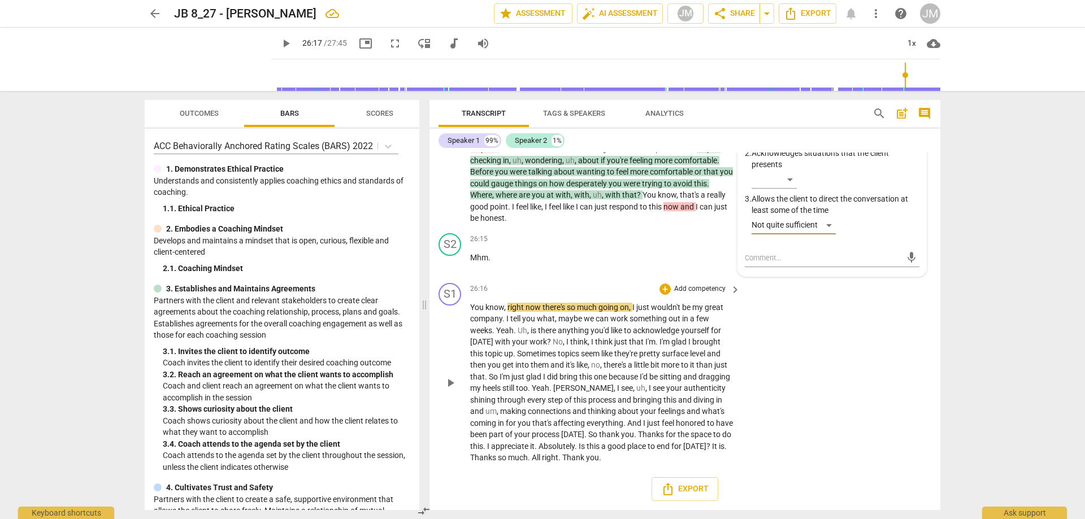
click at [454, 381] on span "play_arrow" at bounding box center [451, 383] width 14 height 14
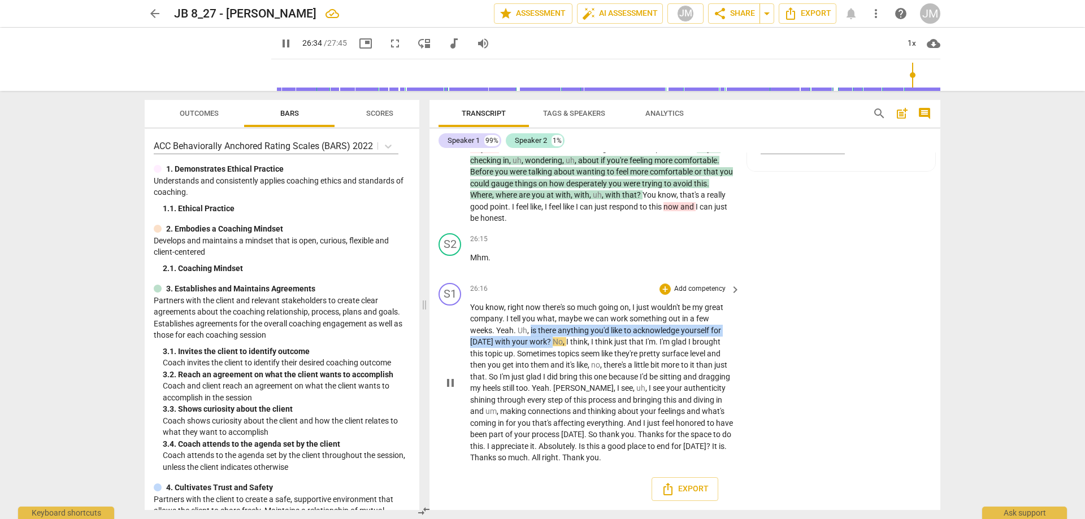
drag, startPoint x: 531, startPoint y: 331, endPoint x: 548, endPoint y: 341, distance: 19.6
click at [548, 341] on p "You know , right now there's so much going on , I just wouldn't be my great com…" at bounding box center [602, 383] width 265 height 162
click at [662, 289] on div "+" at bounding box center [665, 289] width 11 height 11
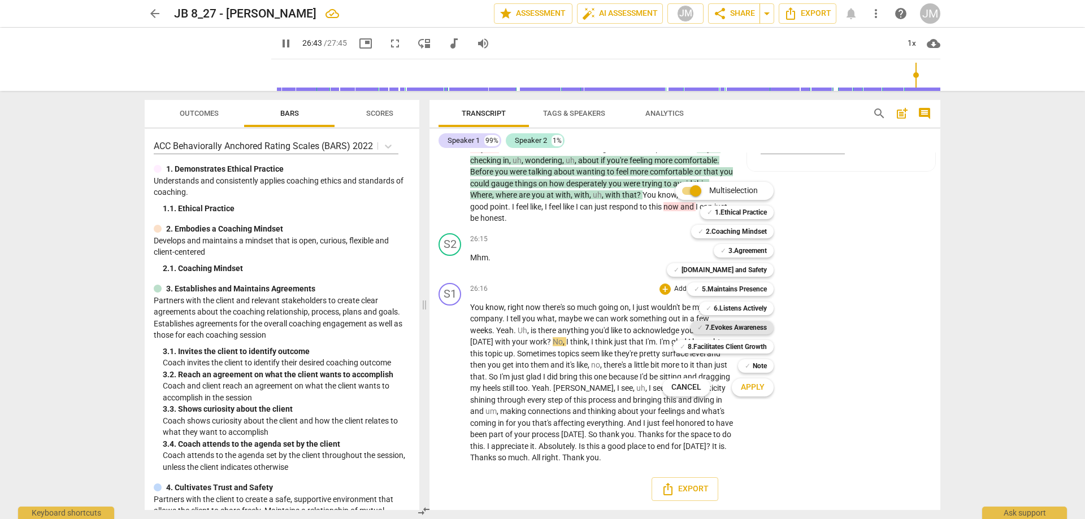
click at [740, 326] on b "7.Evokes Awareness" at bounding box center [736, 328] width 62 height 14
click at [760, 387] on span "Apply" at bounding box center [753, 387] width 24 height 11
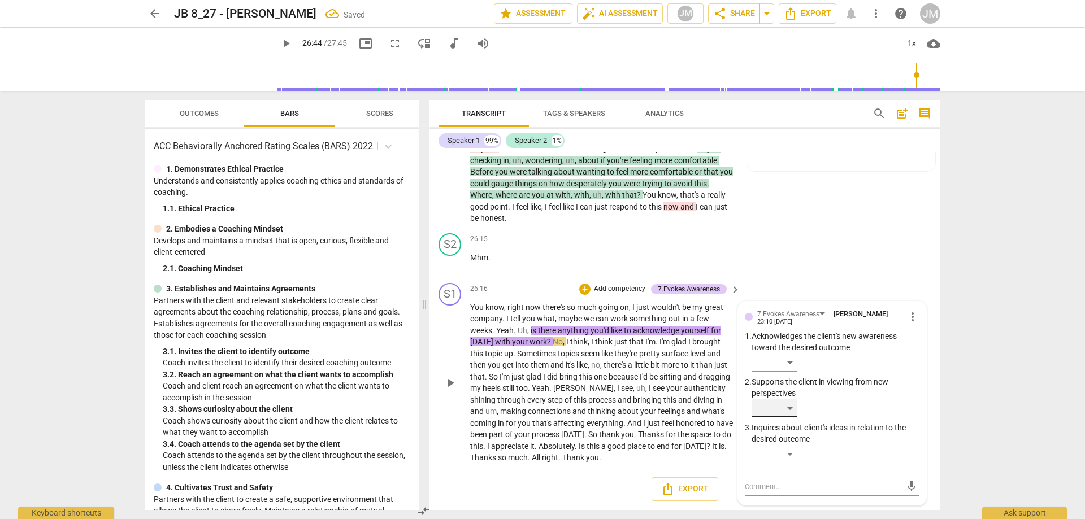
click at [792, 409] on div "​" at bounding box center [774, 409] width 45 height 18
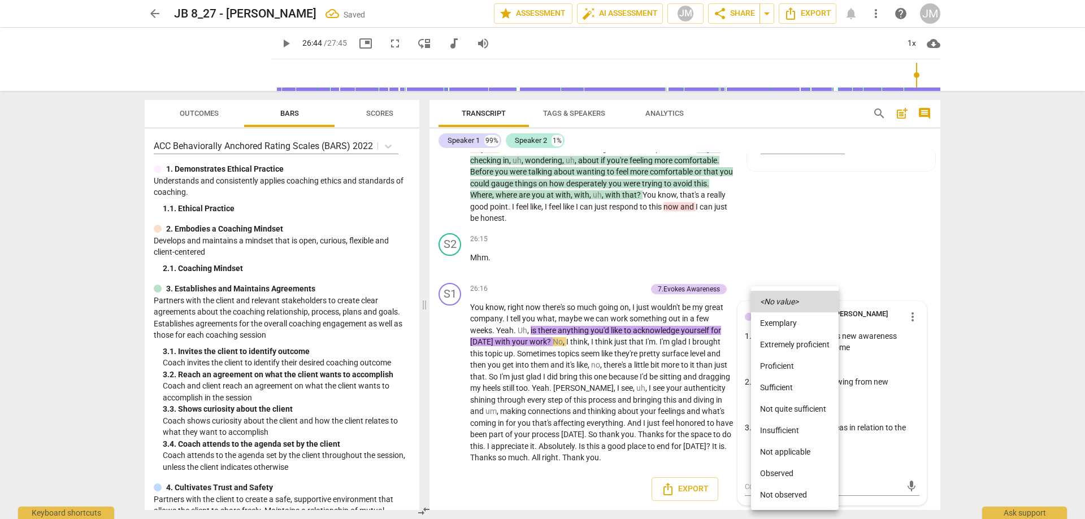
click at [792, 365] on li "Proficient" at bounding box center [795, 365] width 88 height 21
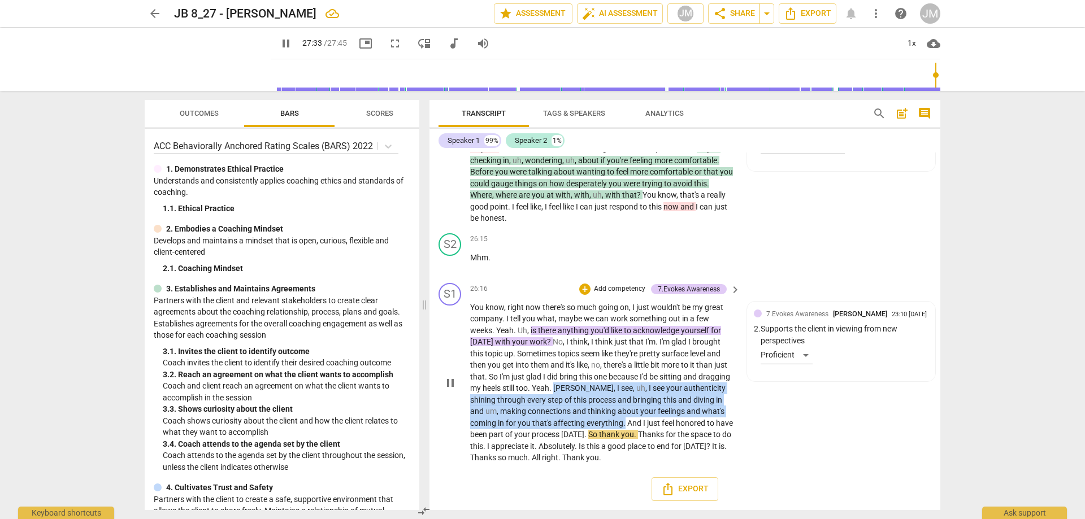
drag, startPoint x: 543, startPoint y: 387, endPoint x: 562, endPoint y: 422, distance: 40.2
click at [562, 422] on p "You know , right now there's so much going on , I just wouldn't be my great com…" at bounding box center [602, 383] width 265 height 162
click at [580, 292] on div "+" at bounding box center [584, 289] width 11 height 11
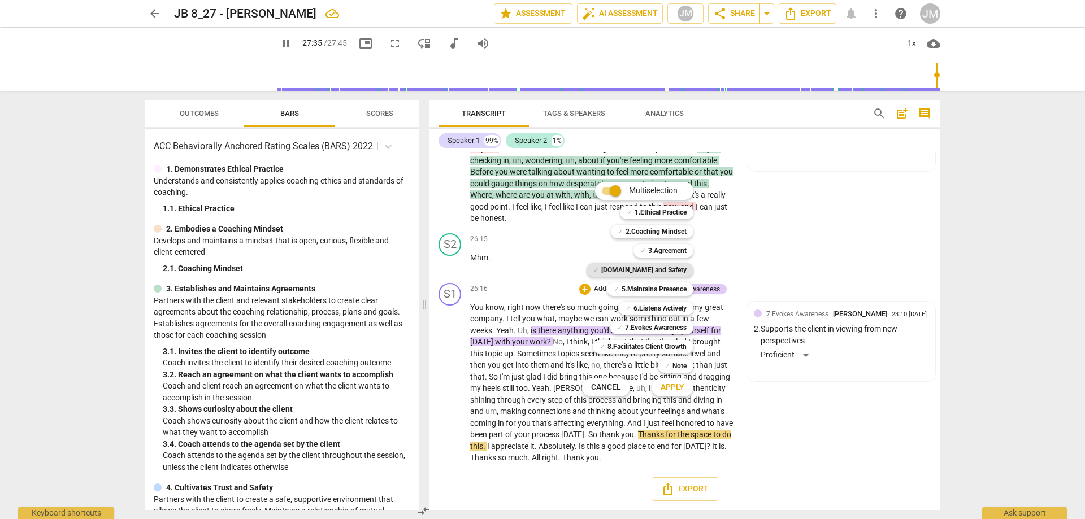
click at [642, 269] on b "[DOMAIN_NAME] and Safety" at bounding box center [643, 270] width 85 height 14
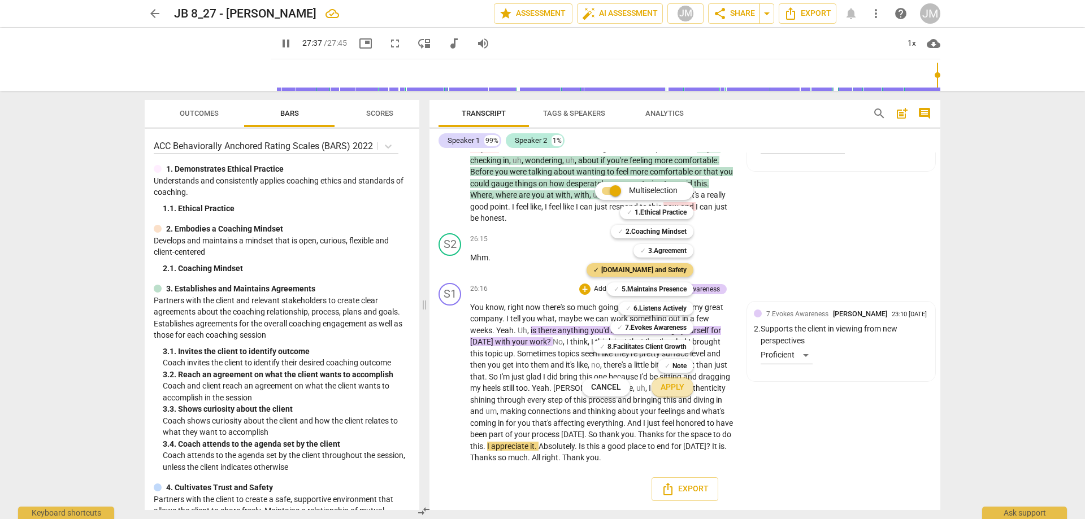
click at [671, 379] on button "Apply" at bounding box center [673, 388] width 42 height 20
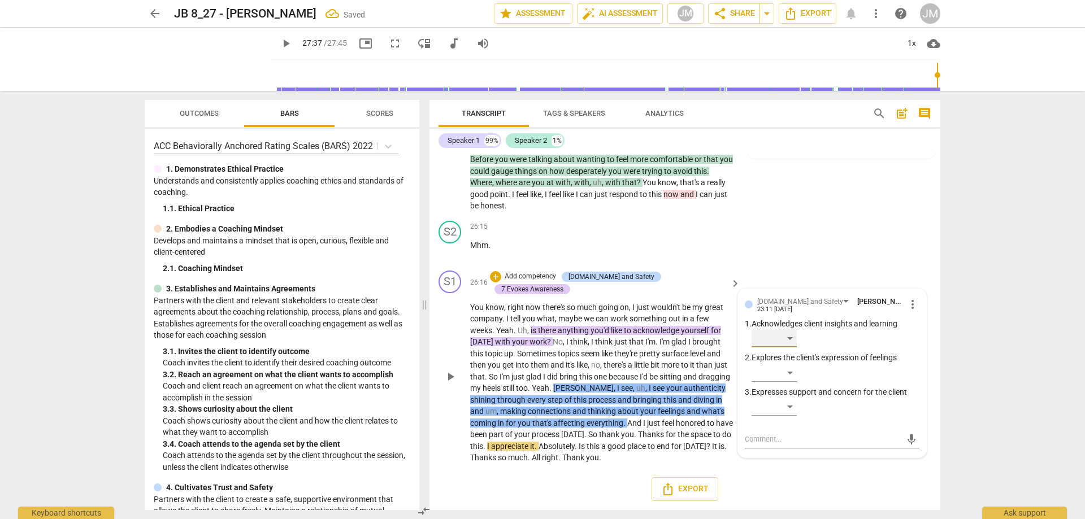
click at [792, 348] on div "​" at bounding box center [774, 339] width 45 height 18
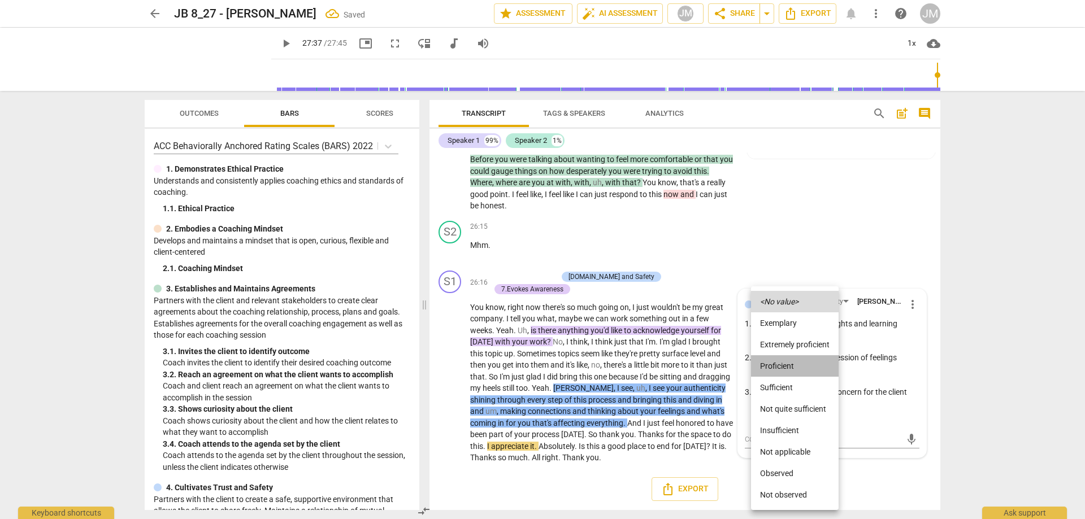
click at [788, 361] on li "Proficient" at bounding box center [795, 365] width 88 height 21
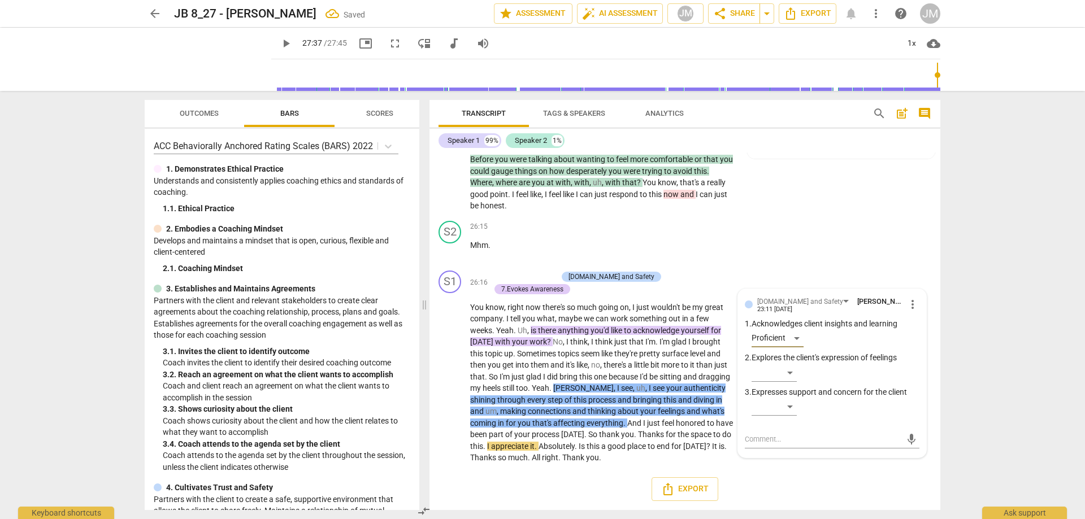
click at [846, 211] on div "S1 play_arrow pause 25:20 + Add competency 3.Agreement [DOMAIN_NAME] and Safety…" at bounding box center [685, 133] width 511 height 168
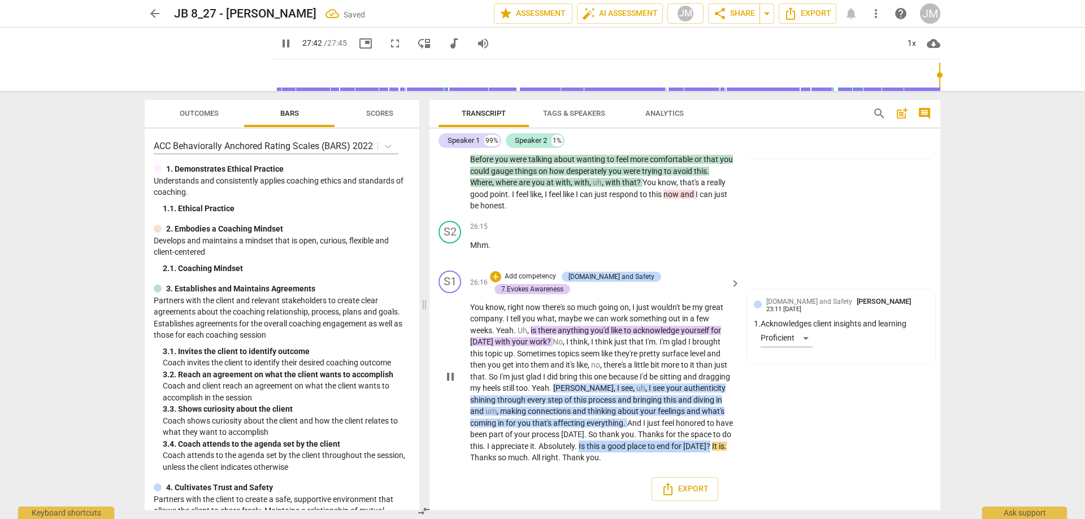
drag, startPoint x: 559, startPoint y: 448, endPoint x: 686, endPoint y: 450, distance: 127.2
click at [686, 450] on p "You know , right now there's so much going on , I just wouldn't be my great com…" at bounding box center [602, 383] width 265 height 162
click at [700, 428] on div "+" at bounding box center [700, 431] width 11 height 11
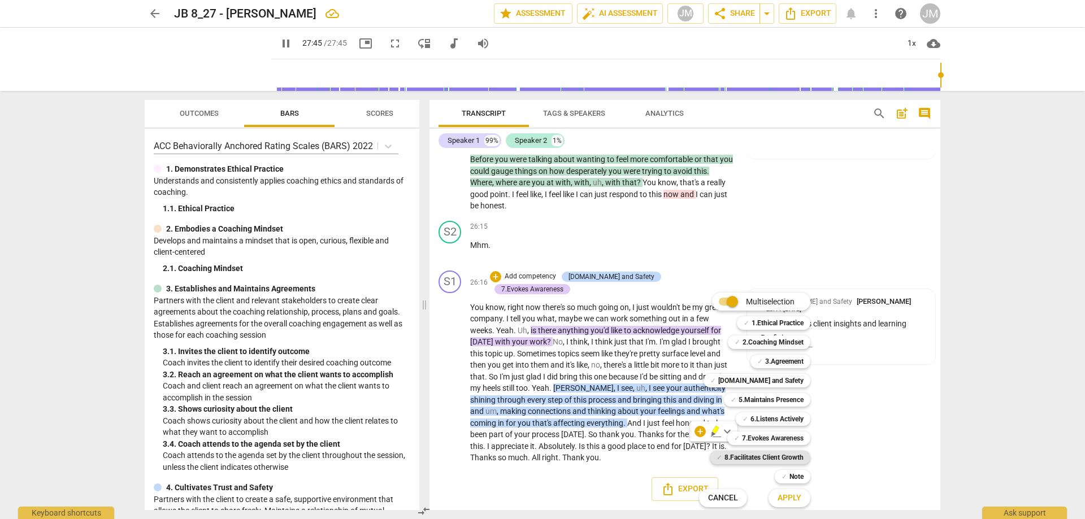
click at [740, 458] on b "8.Facilitates Client Growth" at bounding box center [764, 458] width 79 height 14
click at [797, 498] on span "Apply" at bounding box center [790, 498] width 24 height 11
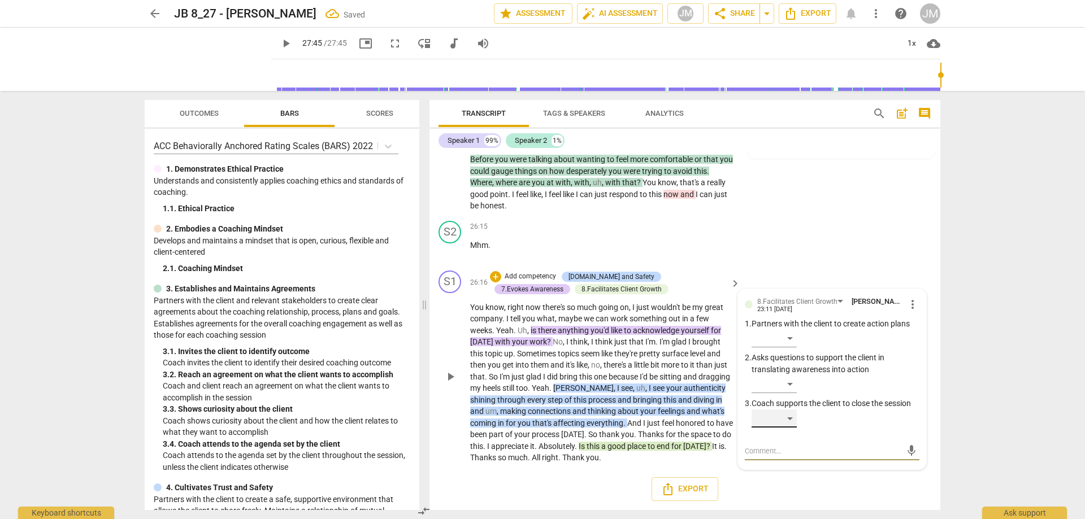
click at [788, 428] on div "​" at bounding box center [774, 419] width 45 height 18
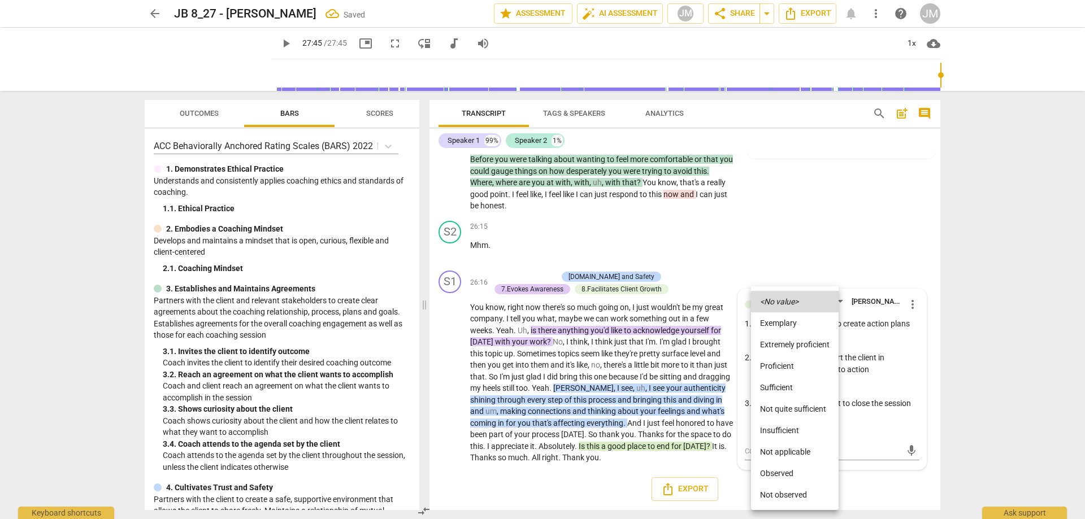
click at [784, 366] on li "Proficient" at bounding box center [795, 365] width 88 height 21
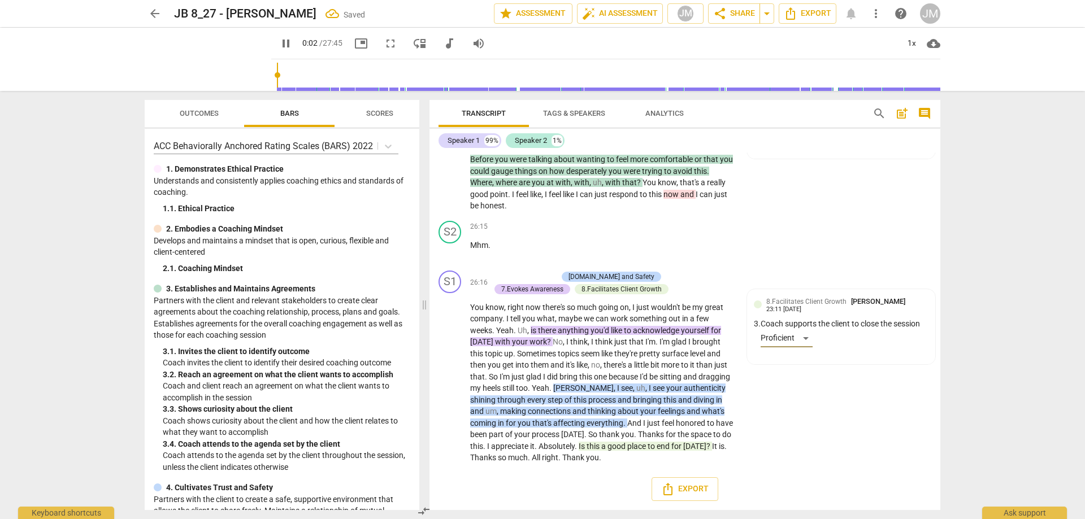
click at [279, 43] on span "pause" at bounding box center [286, 44] width 14 height 14
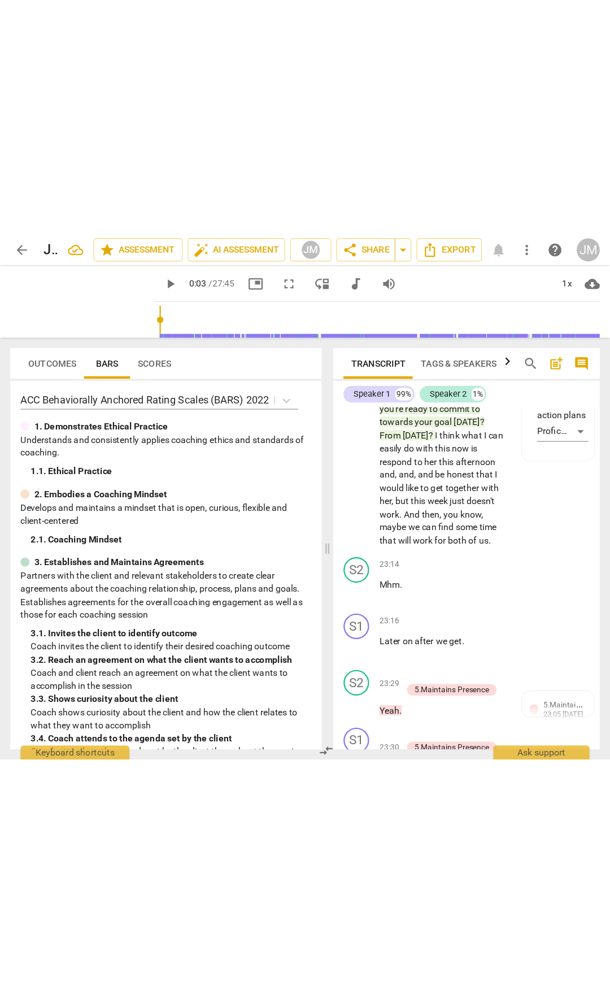
scroll to position [6751, 0]
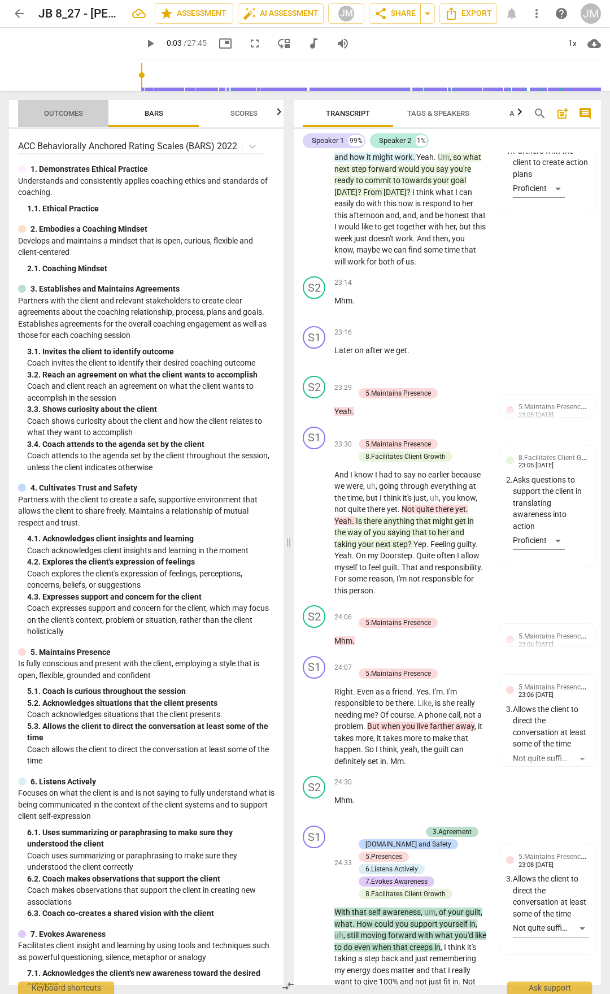
click at [69, 112] on span "Outcomes" at bounding box center [63, 113] width 39 height 8
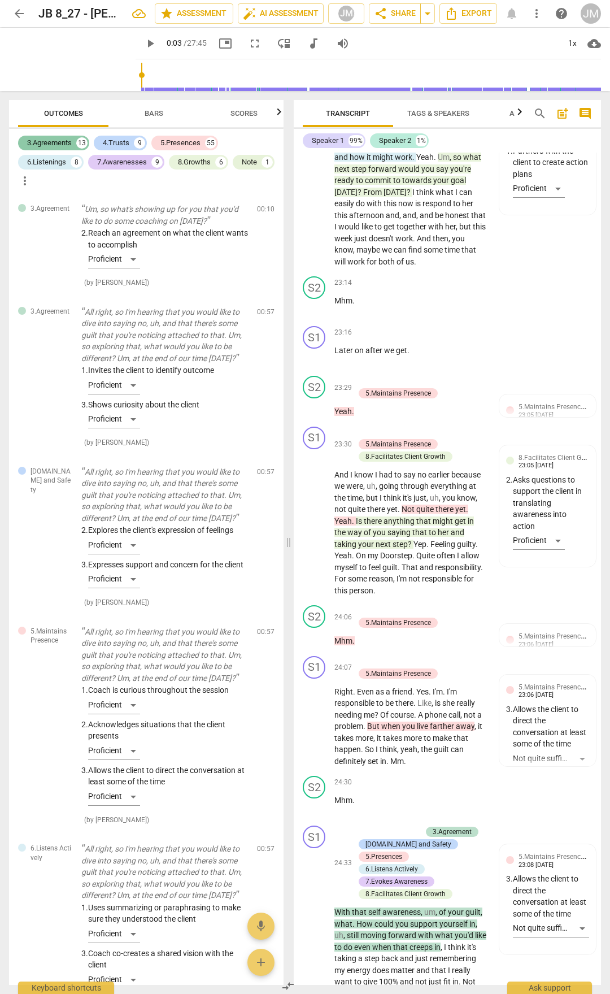
click at [80, 144] on div "13" at bounding box center [81, 142] width 11 height 11
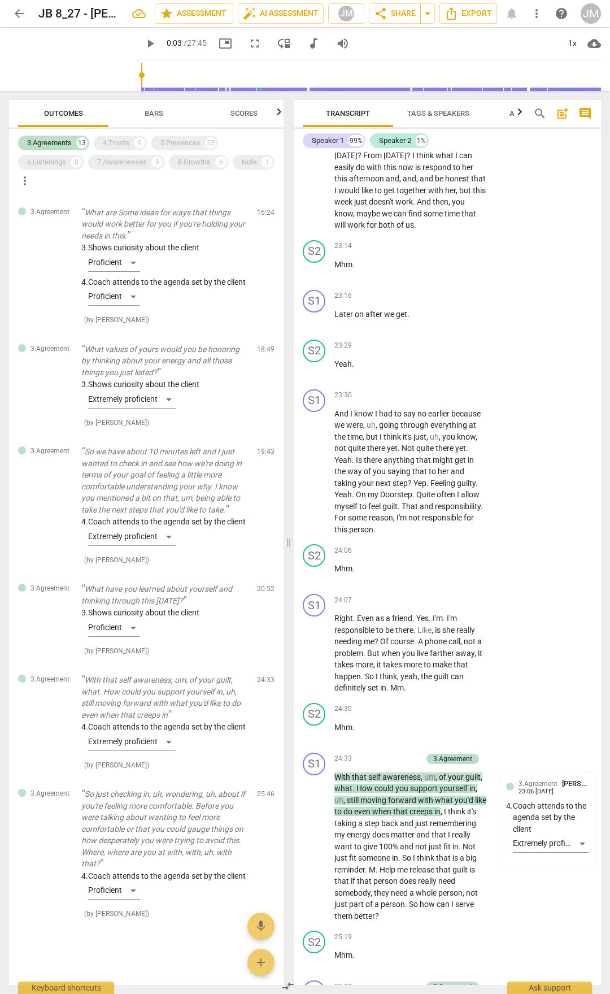
scroll to position [1094, 0]
click at [133, 142] on div "4.Trusts 9" at bounding box center [120, 143] width 53 height 15
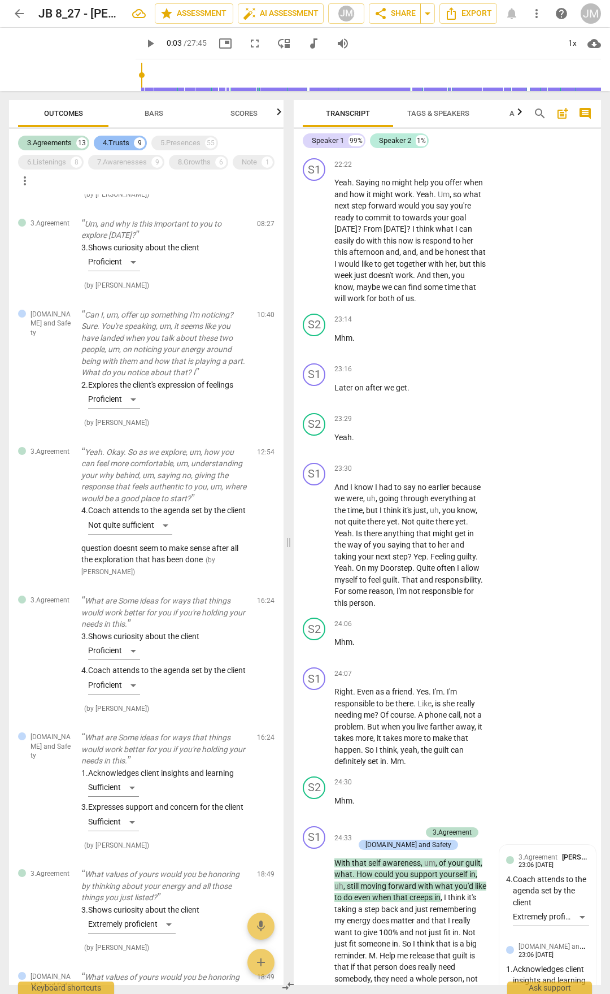
scroll to position [6419, 0]
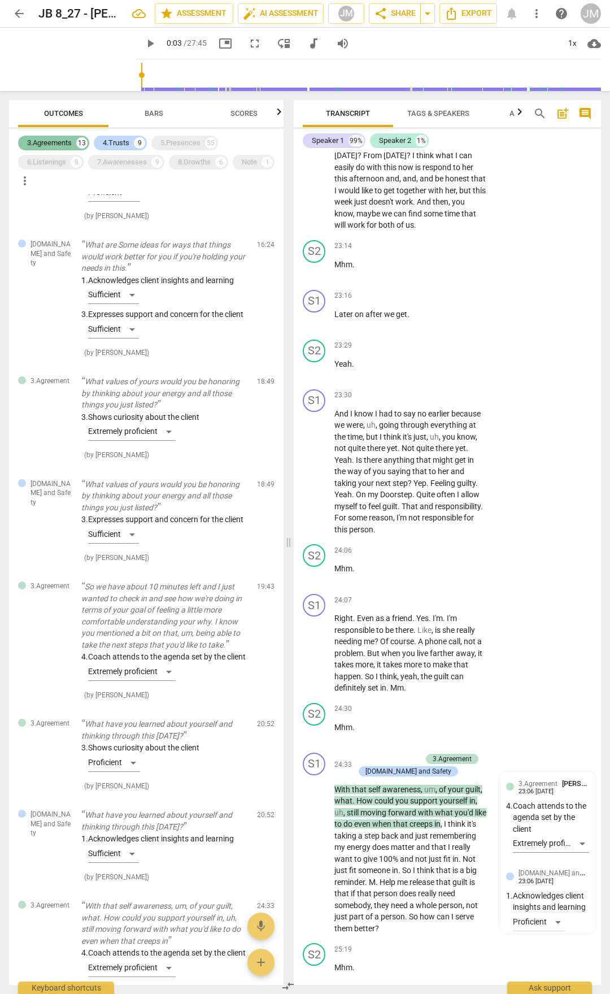
click at [56, 141] on div "3.Agreements" at bounding box center [49, 142] width 45 height 11
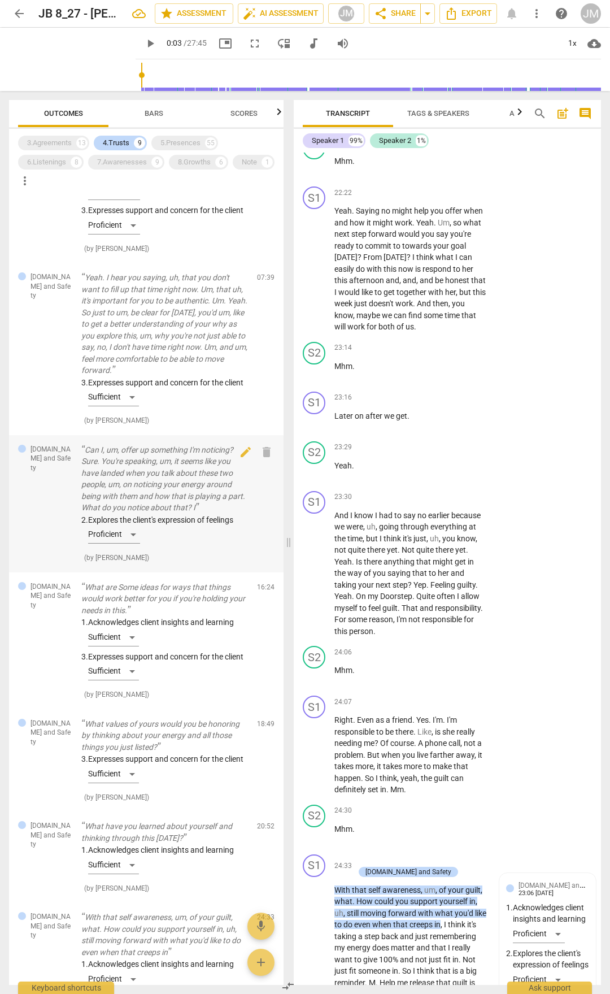
scroll to position [170, 0]
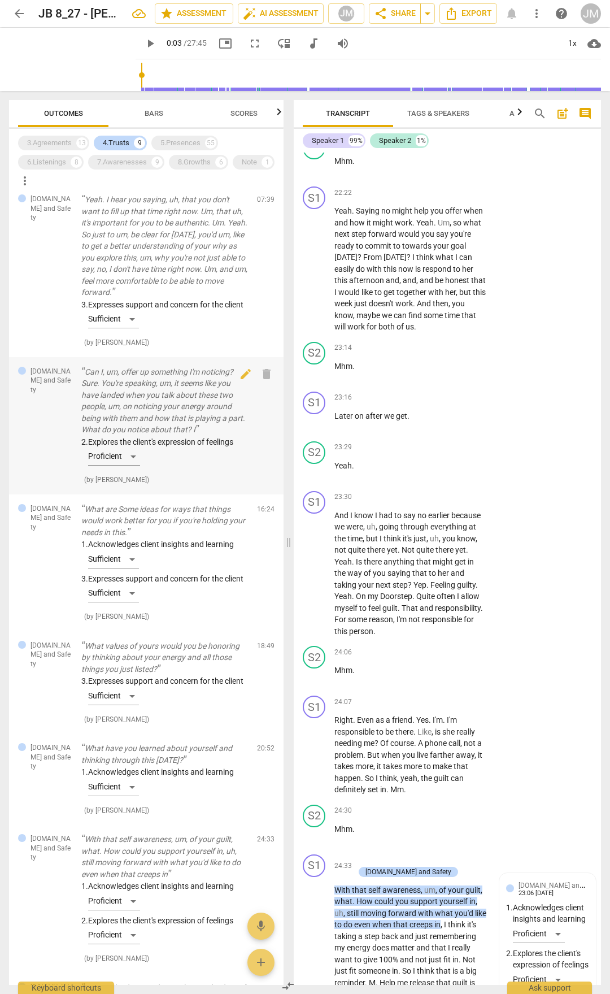
click at [127, 471] on div "2. Explores the client's expression of feelings Proficient" at bounding box center [164, 453] width 167 height 34
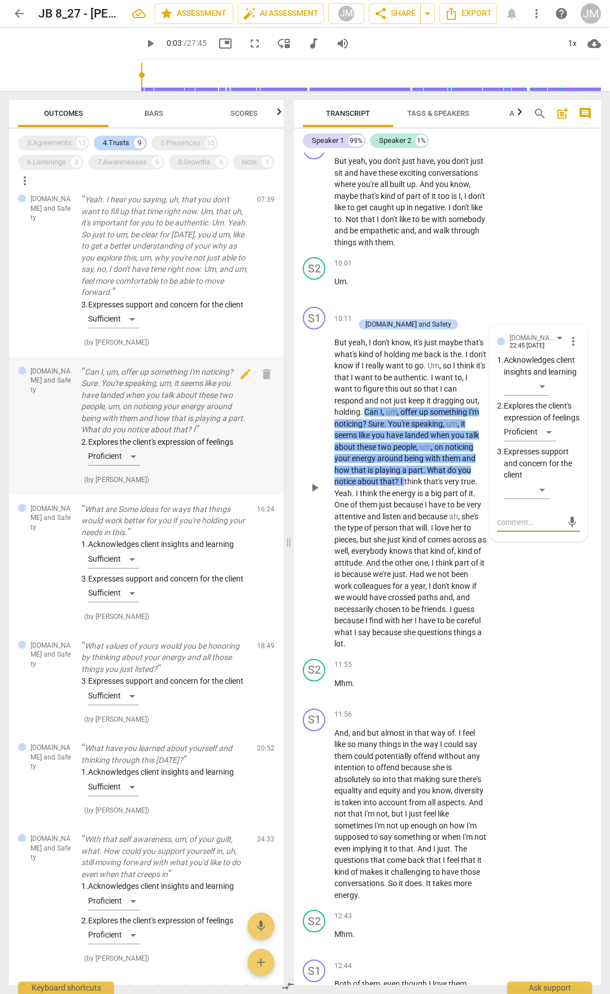
click at [136, 471] on div "2. Explores the client's expression of feelings Proficient" at bounding box center [164, 453] width 167 height 34
click at [550, 441] on div "Proficient" at bounding box center [530, 432] width 52 height 18
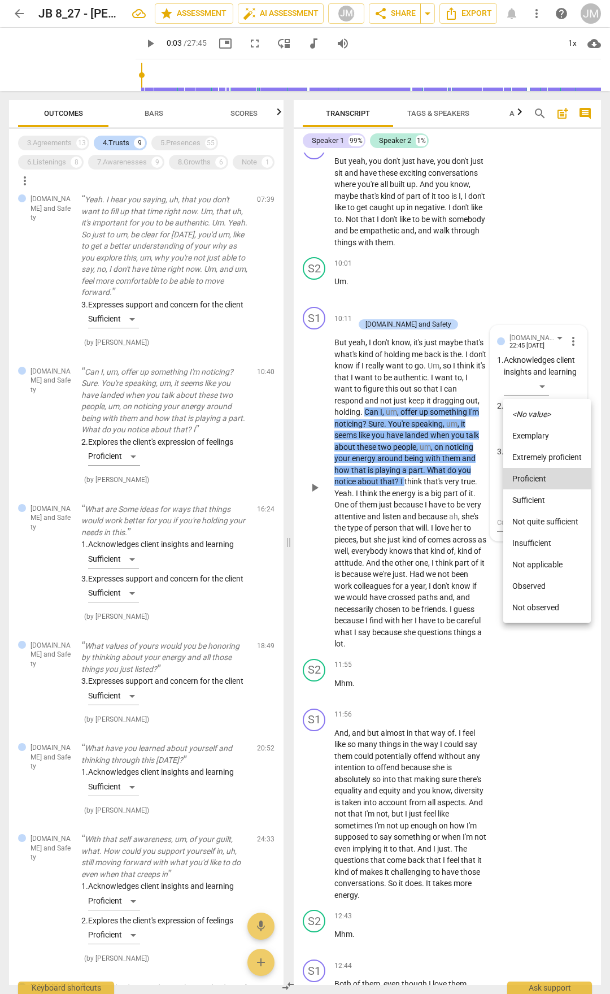
click at [545, 459] on li "Extremely proficient" at bounding box center [548, 456] width 88 height 21
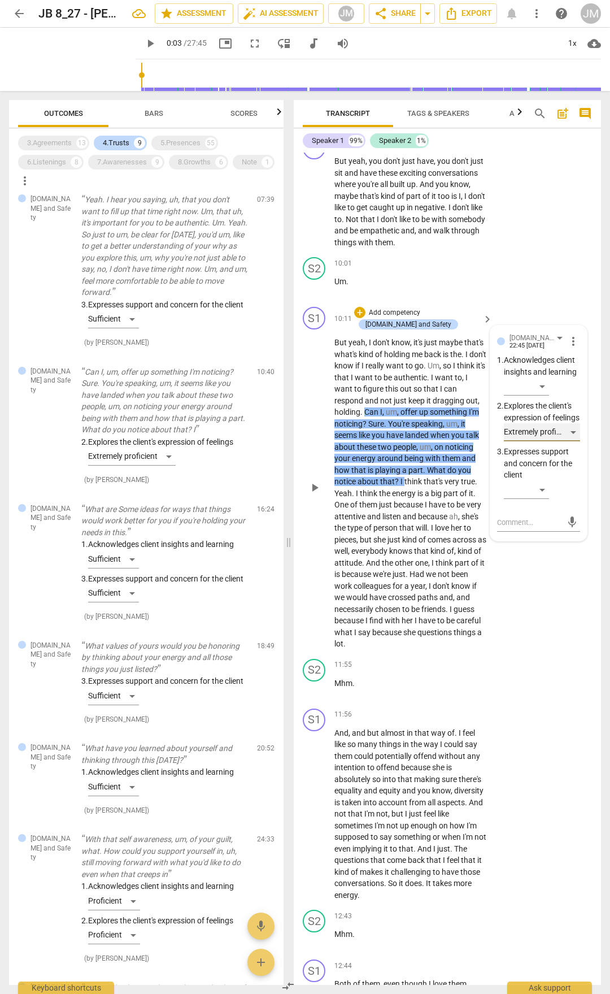
click at [570, 441] on div "Extremely proficient" at bounding box center [542, 432] width 76 height 18
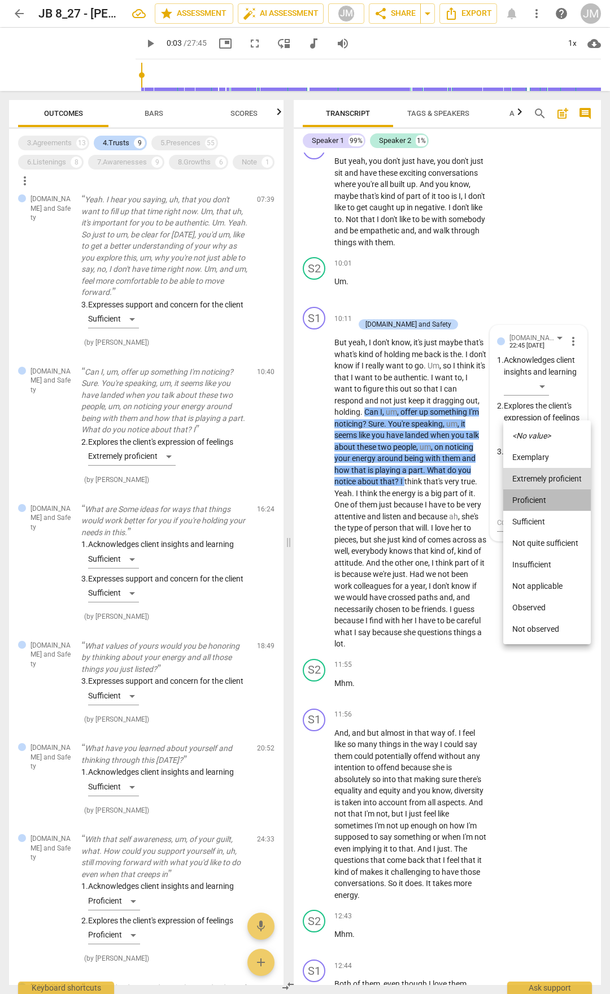
click at [542, 497] on li "Proficient" at bounding box center [548, 499] width 88 height 21
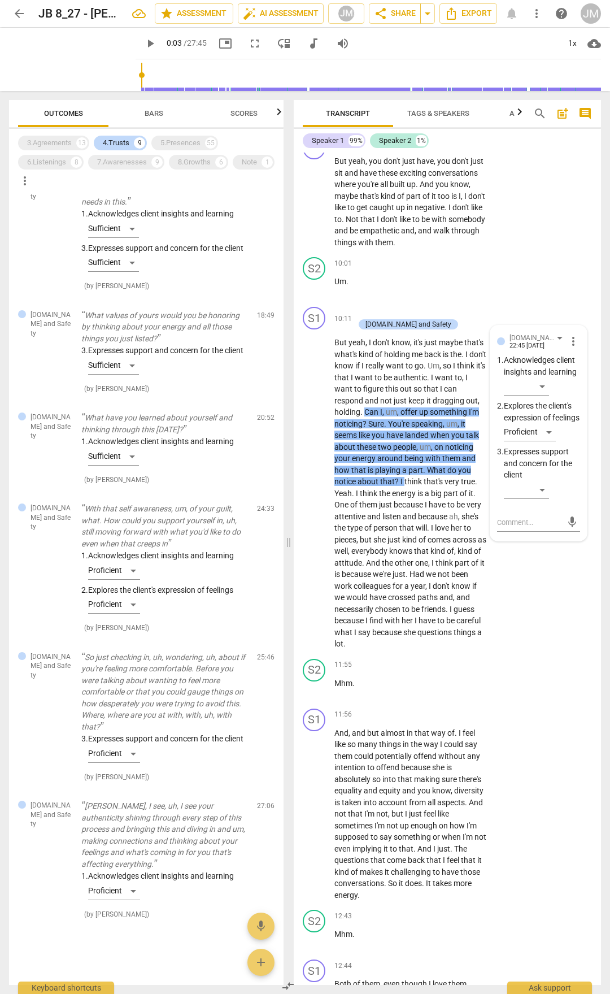
scroll to position [558, 0]
drag, startPoint x: 198, startPoint y: 142, endPoint x: 57, endPoint y: 166, distance: 143.7
click at [198, 142] on div "5.Presences" at bounding box center [181, 142] width 40 height 11
click at [127, 144] on div "4.Trusts" at bounding box center [116, 142] width 27 height 11
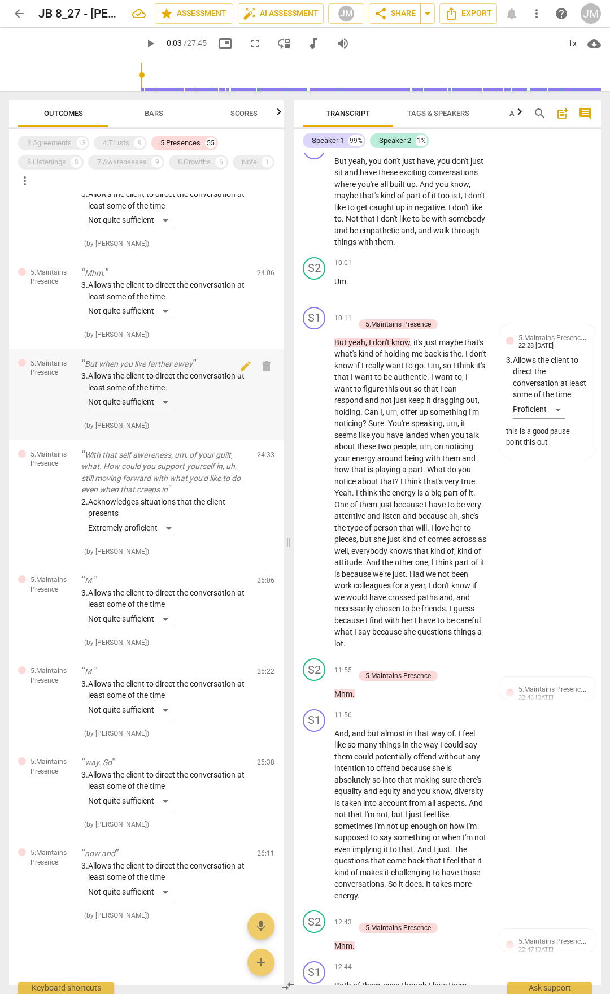
scroll to position [4732, 0]
click at [75, 159] on div "8" at bounding box center [76, 162] width 11 height 11
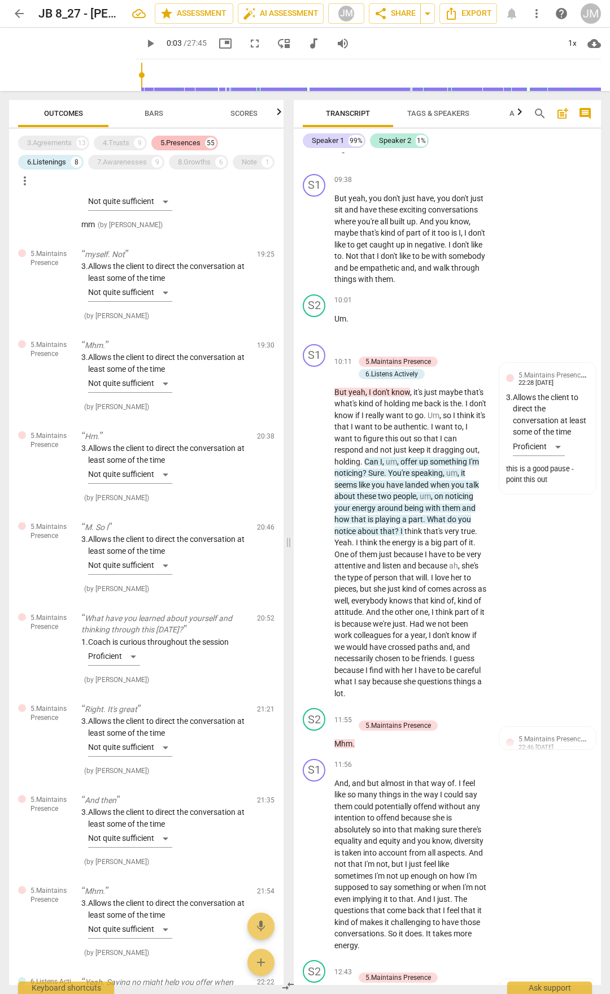
scroll to position [3159, 0]
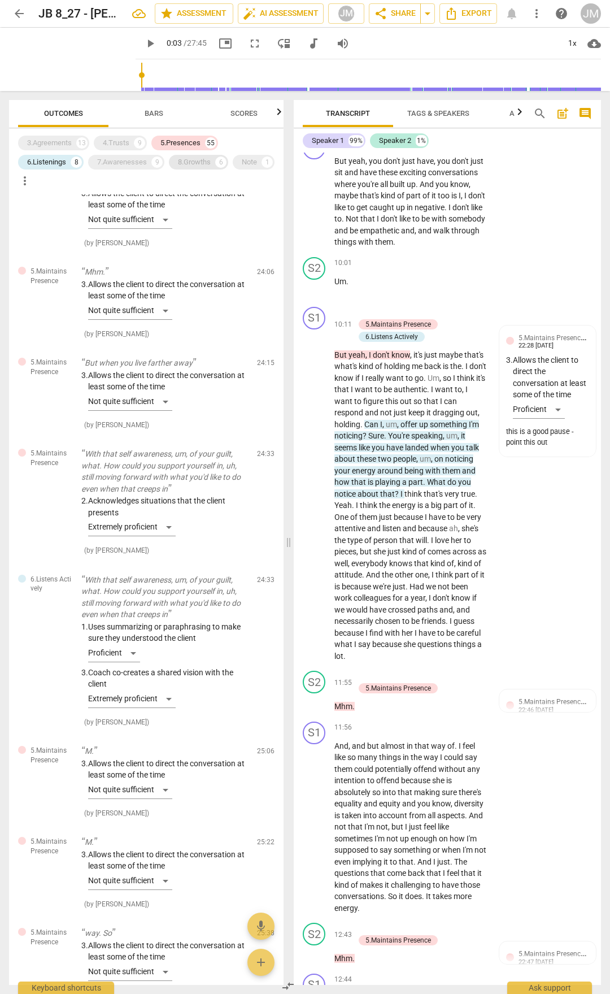
drag, startPoint x: 178, startPoint y: 138, endPoint x: 212, endPoint y: 155, distance: 37.9
click at [179, 138] on div "5.Presences" at bounding box center [181, 142] width 40 height 11
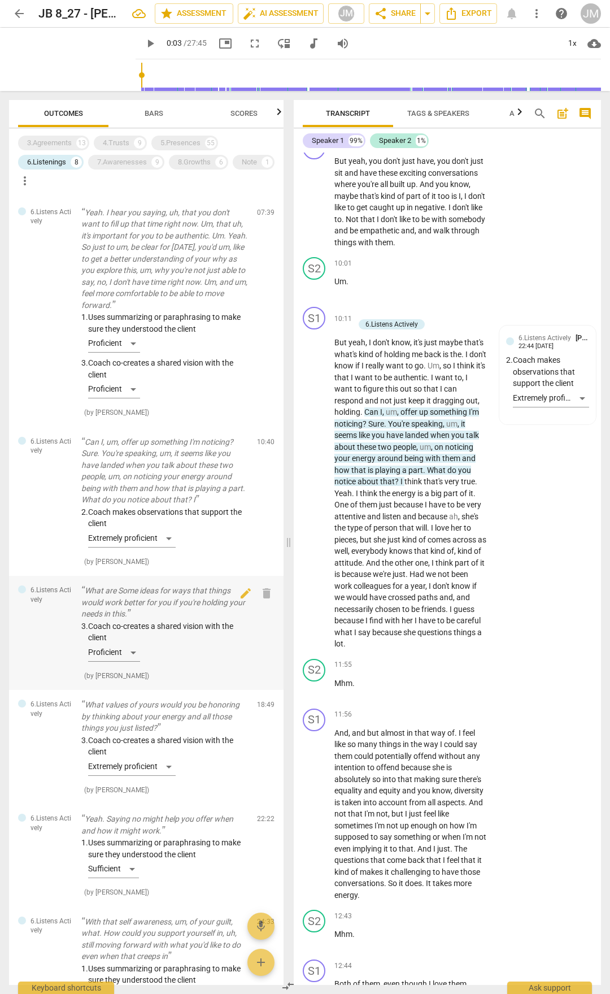
scroll to position [432, 0]
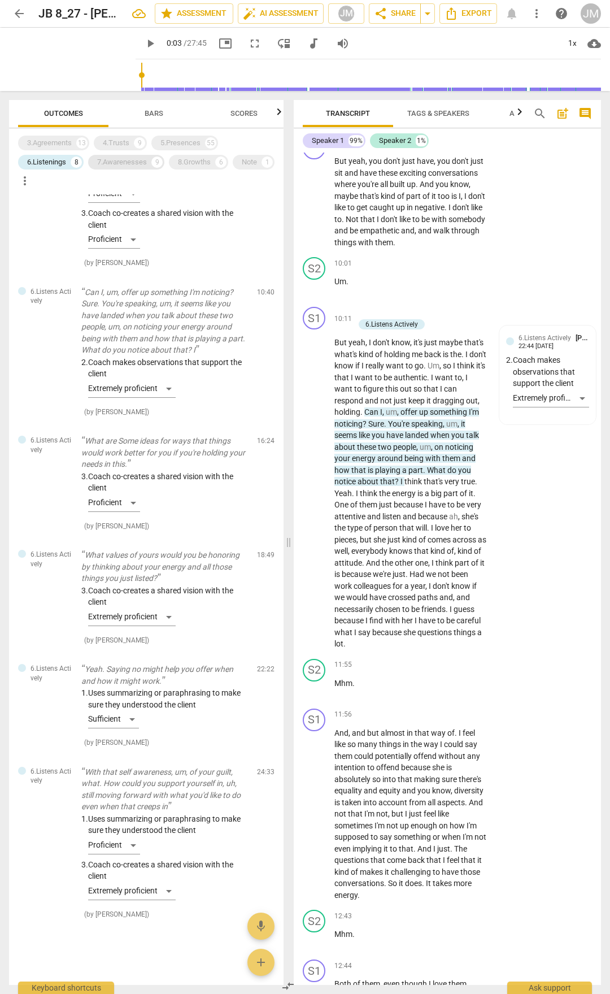
click at [107, 166] on div "7.Awarenesses" at bounding box center [122, 162] width 50 height 11
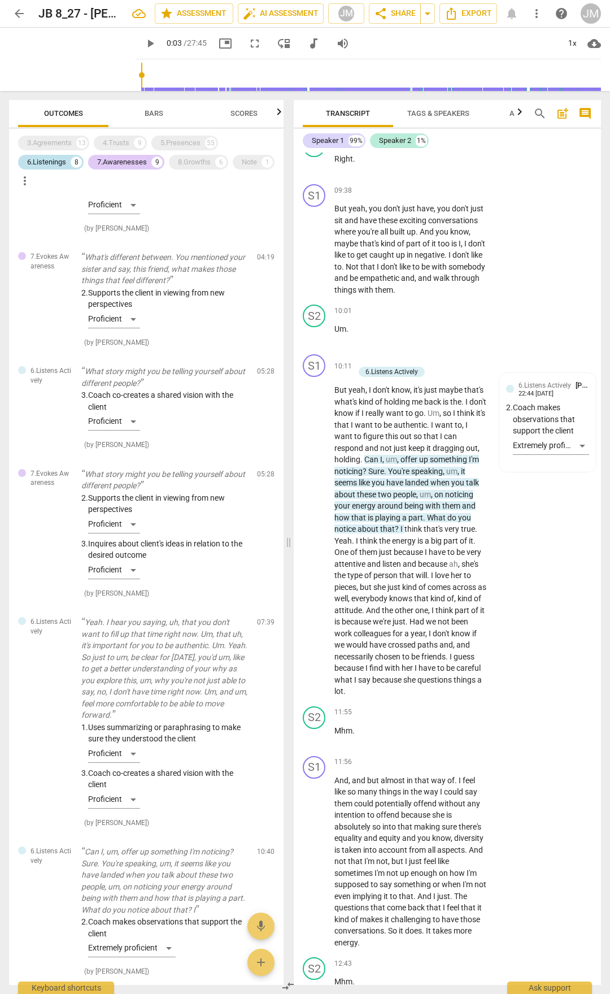
scroll to position [3140, 0]
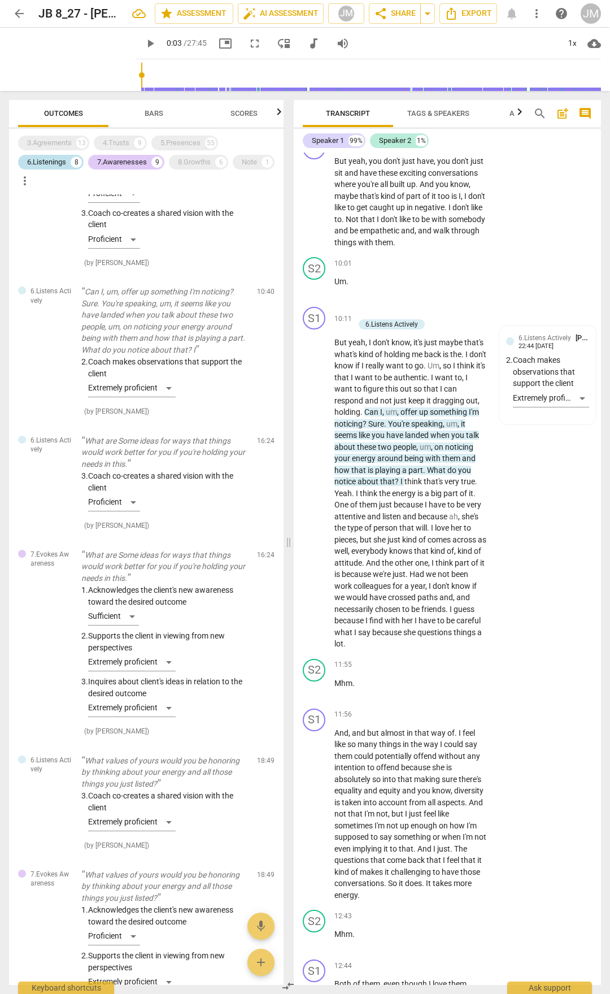
click at [54, 165] on div "6.Listenings" at bounding box center [46, 162] width 39 height 11
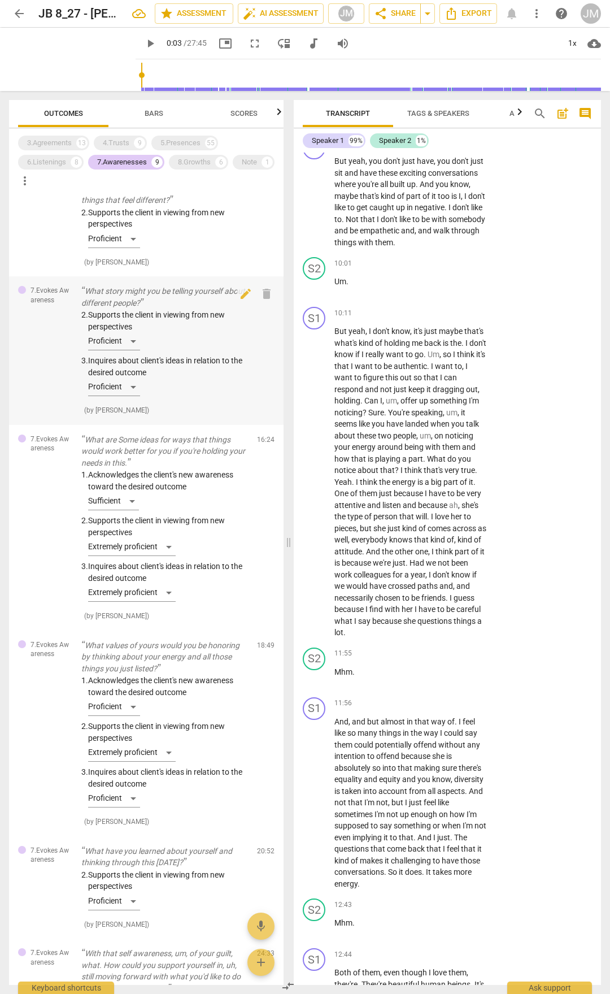
scroll to position [339, 0]
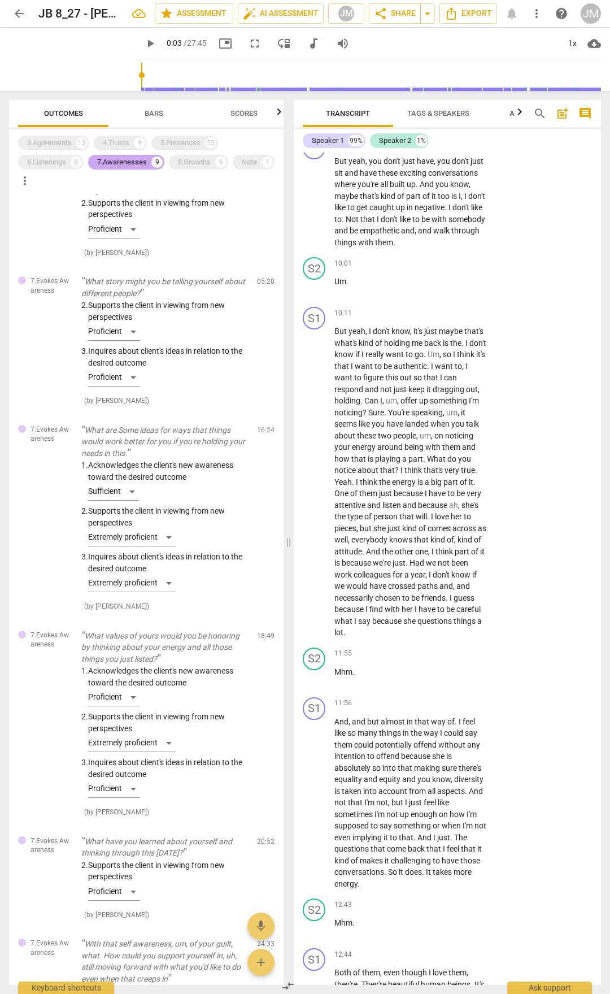
click at [205, 161] on div "8.Growths" at bounding box center [194, 162] width 33 height 11
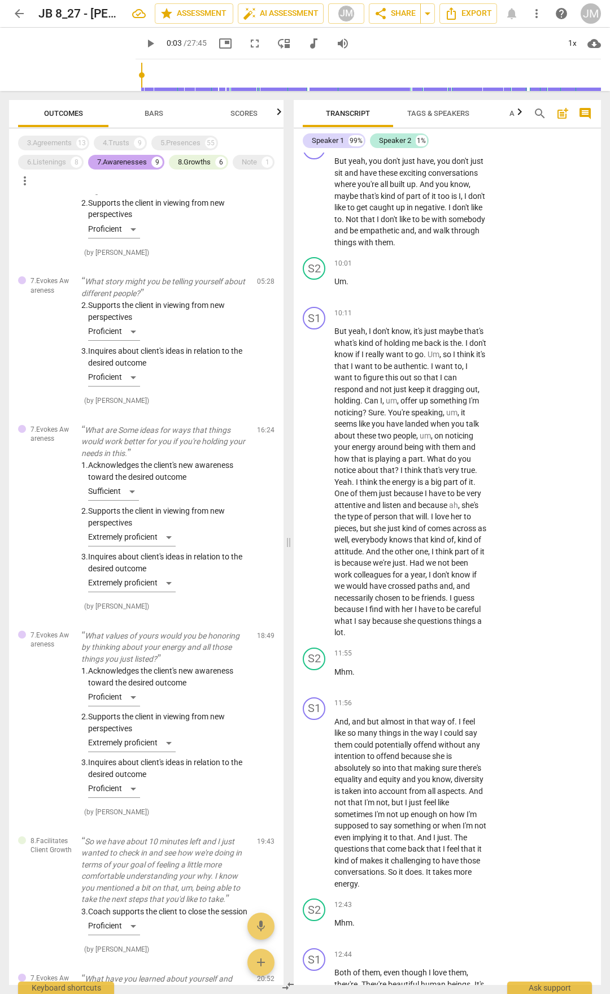
click at [115, 165] on div "7.Awarenesses" at bounding box center [122, 162] width 50 height 11
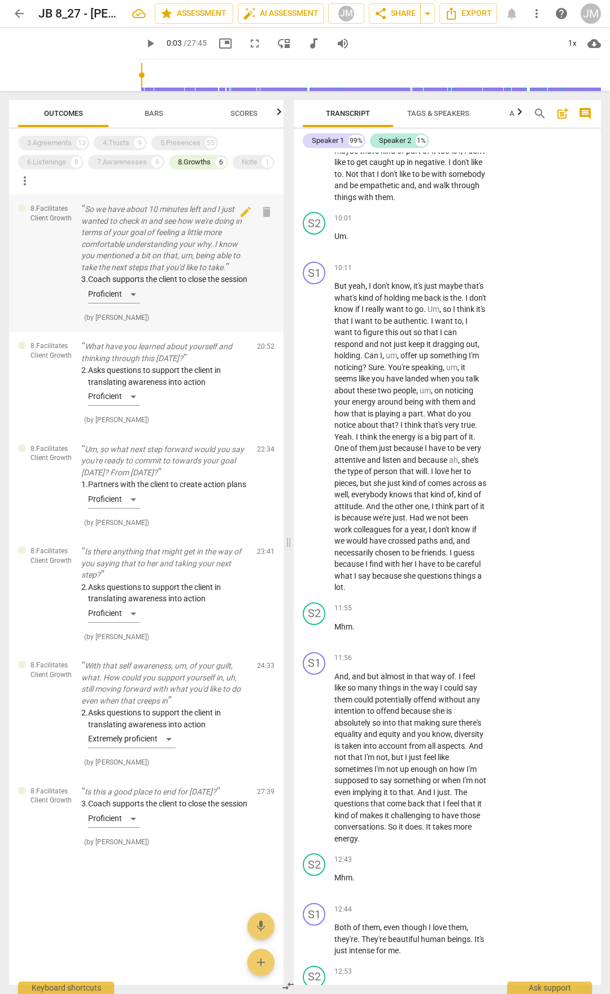
scroll to position [3059, 0]
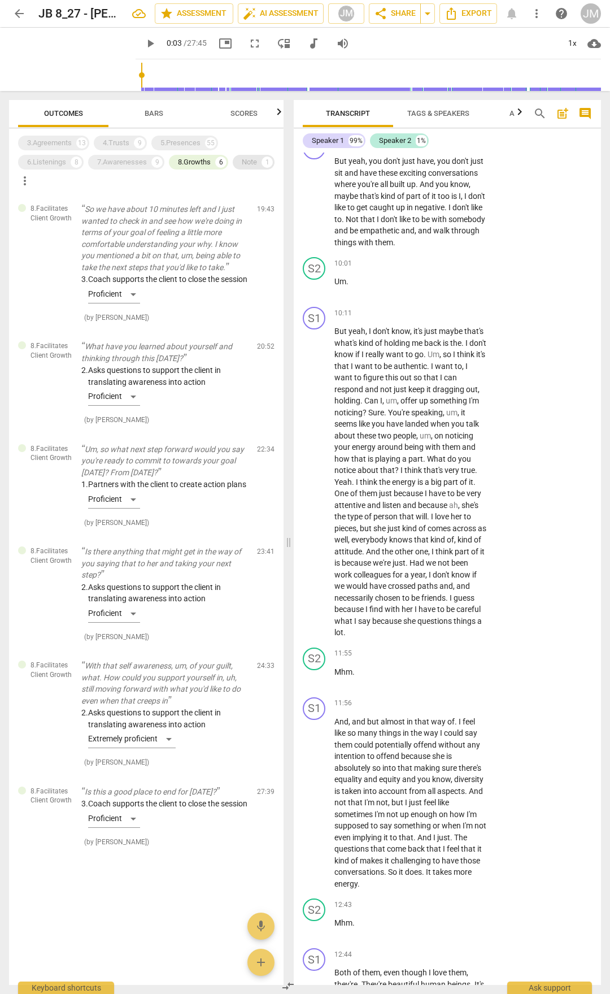
click at [257, 158] on div "Note" at bounding box center [249, 162] width 15 height 11
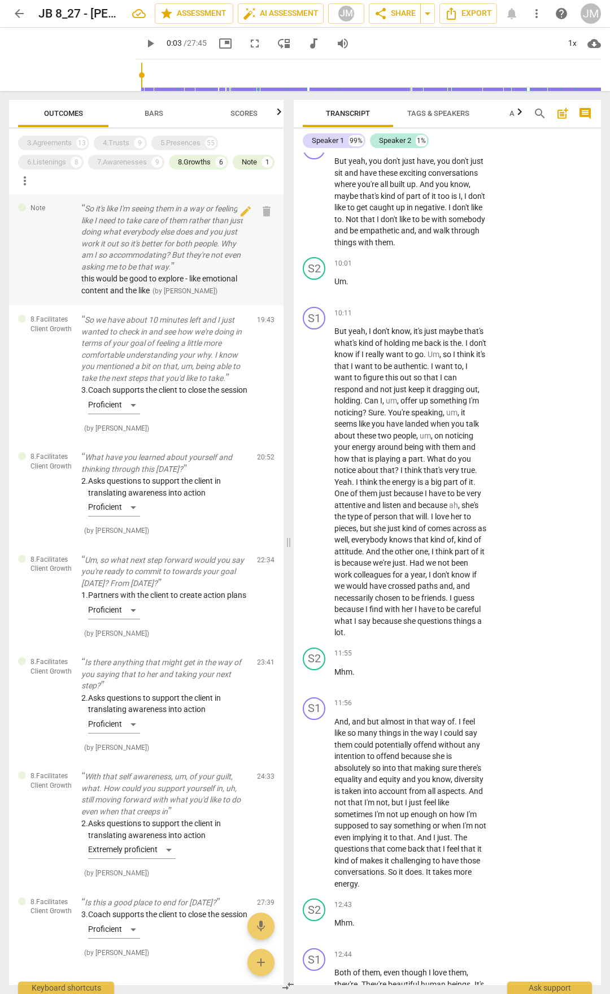
scroll to position [0, 0]
click at [187, 235] on p "So it's like I'm seeing them in a way or feeling like I need to take care of th…" at bounding box center [164, 238] width 167 height 70
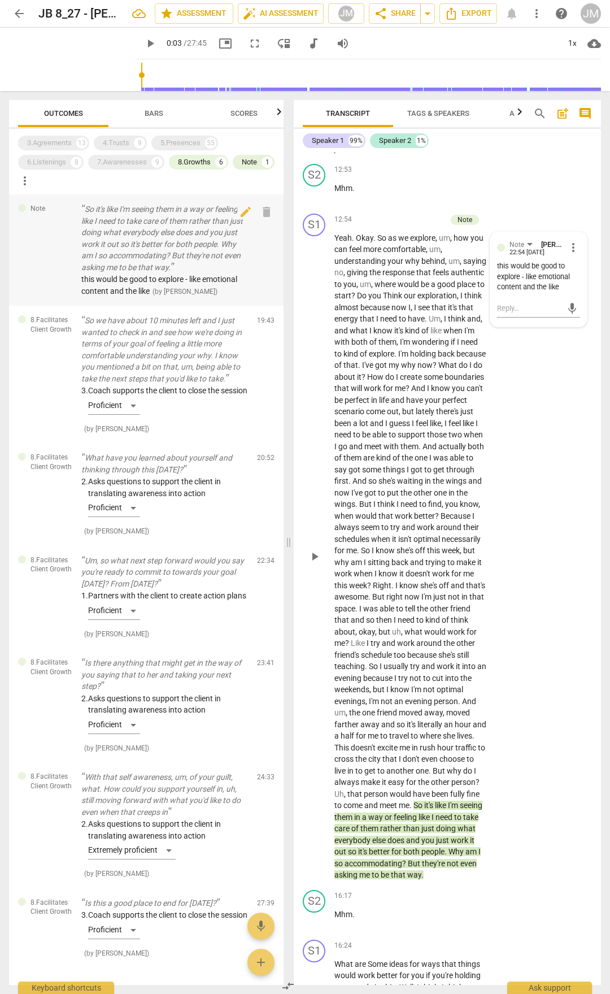
scroll to position [3913, 0]
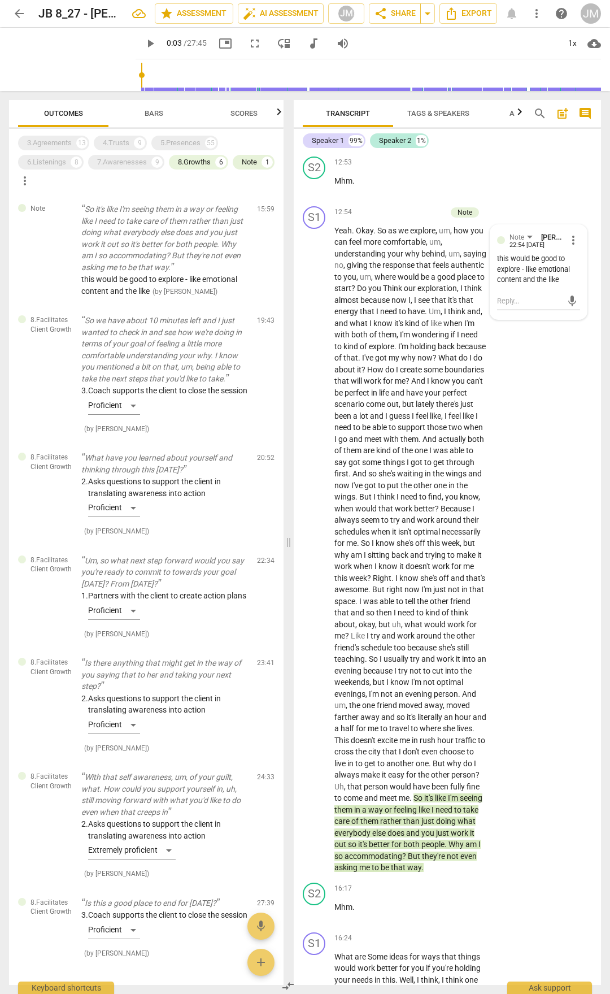
click at [179, 144] on div "5.Presences" at bounding box center [181, 142] width 40 height 11
click at [144, 143] on div "9" at bounding box center [139, 142] width 11 height 11
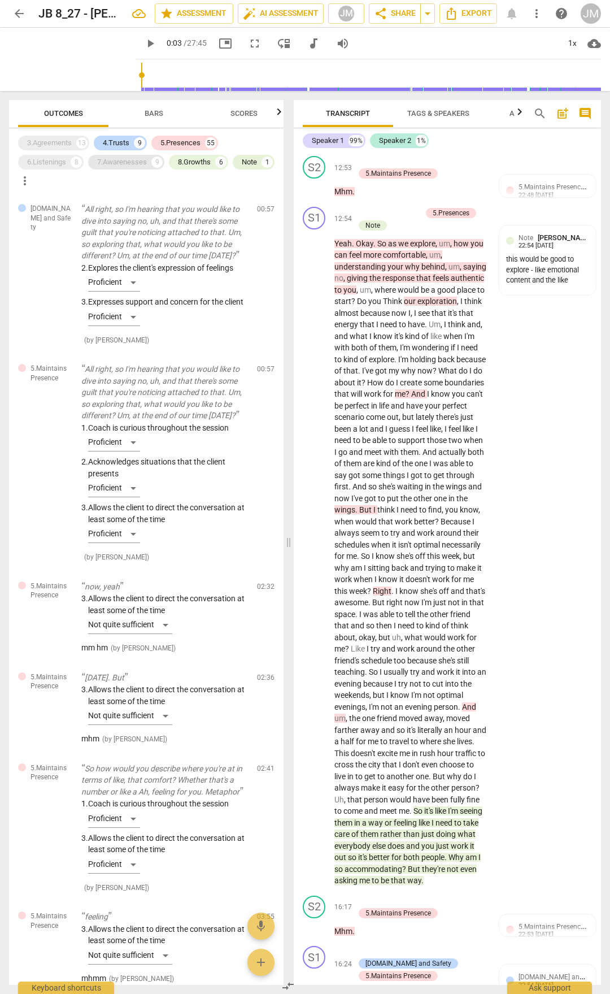
click at [123, 159] on div "7.Awarenesses" at bounding box center [122, 162] width 50 height 11
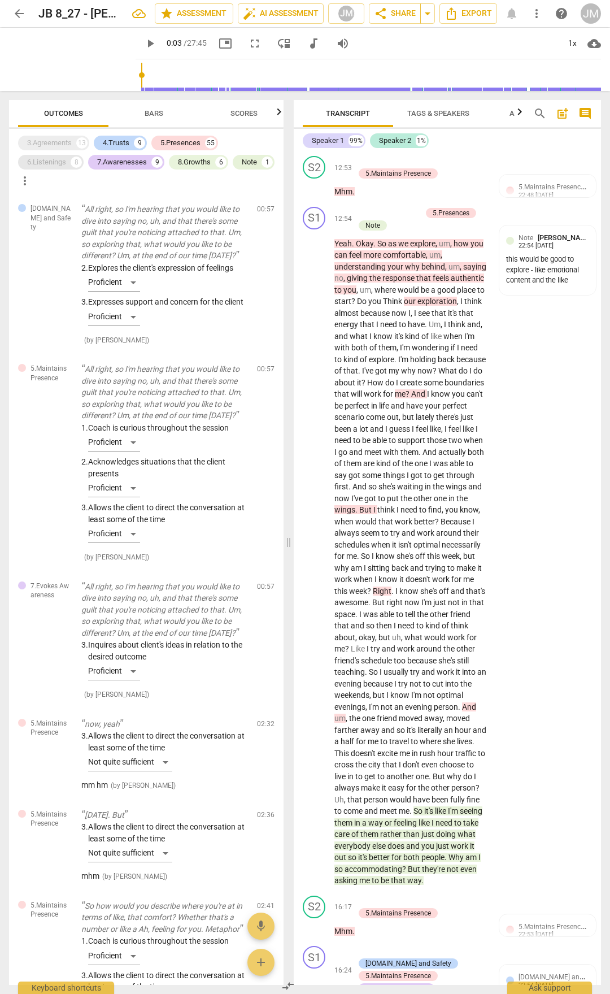
click at [62, 161] on div "6.Listenings" at bounding box center [46, 162] width 39 height 11
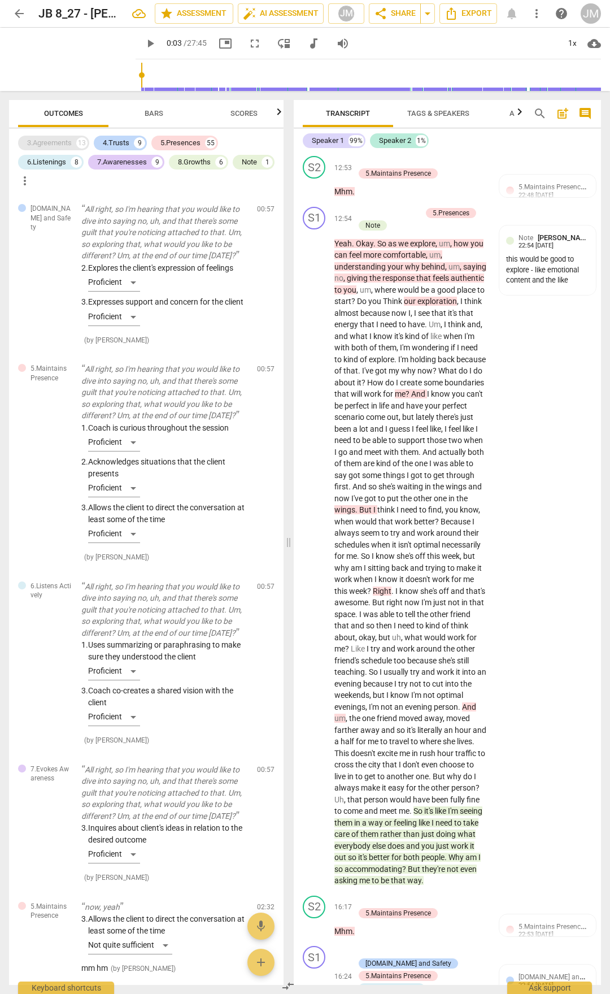
click at [46, 143] on div "3.Agreements" at bounding box center [49, 142] width 45 height 11
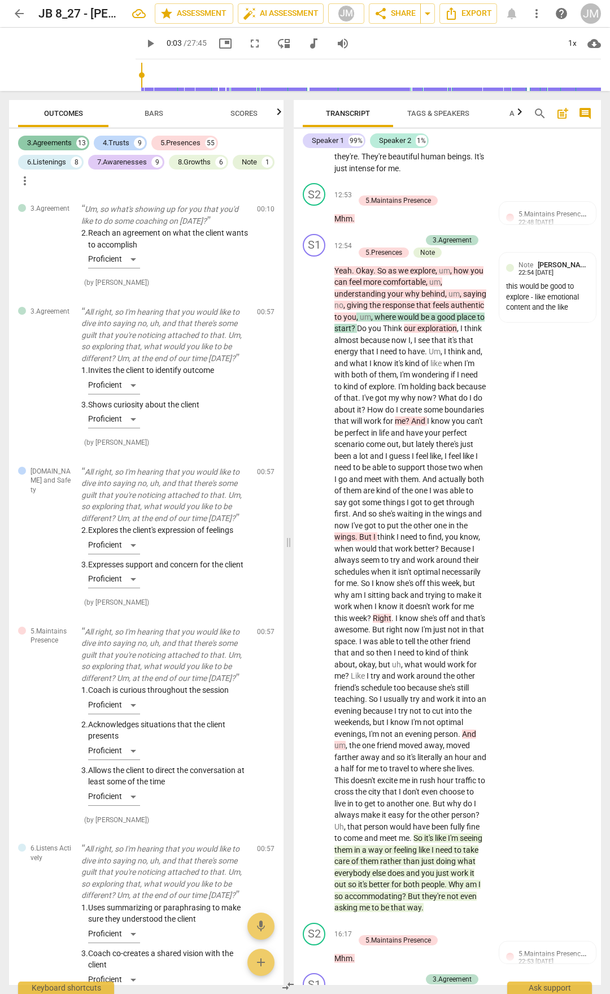
scroll to position [4186, 0]
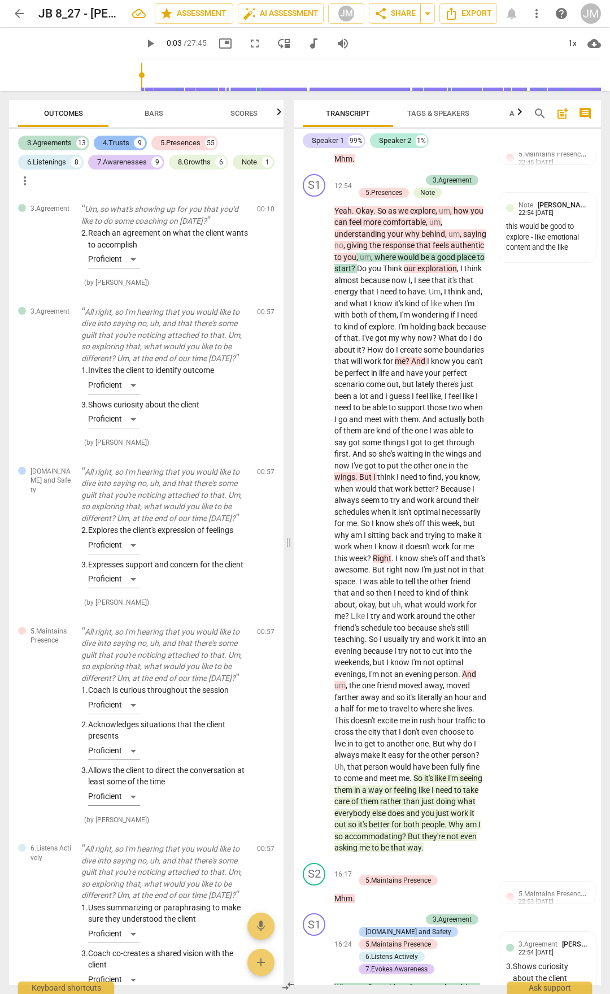
click at [124, 142] on div "4.Trusts" at bounding box center [116, 142] width 27 height 11
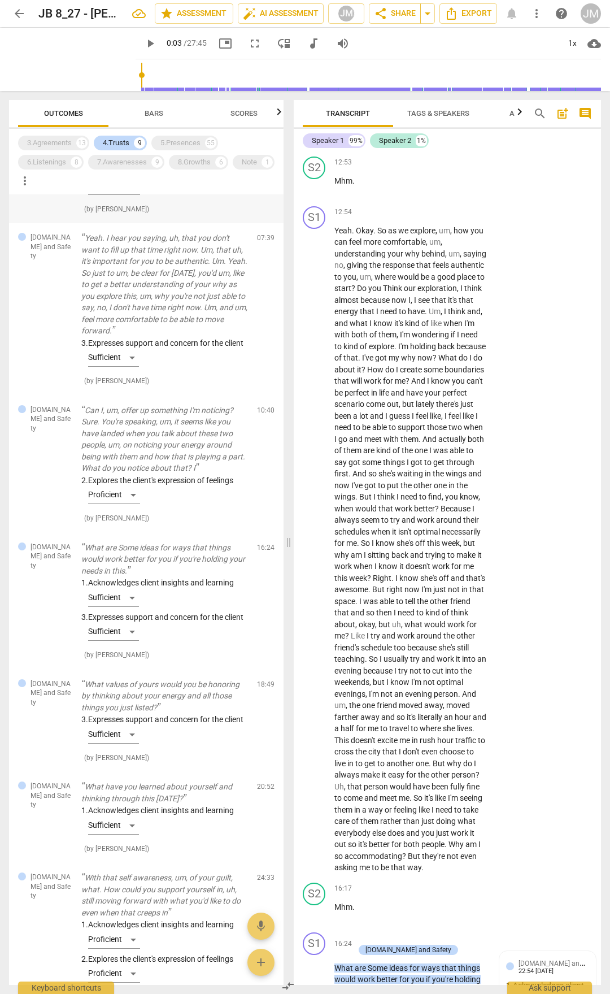
scroll to position [0, 0]
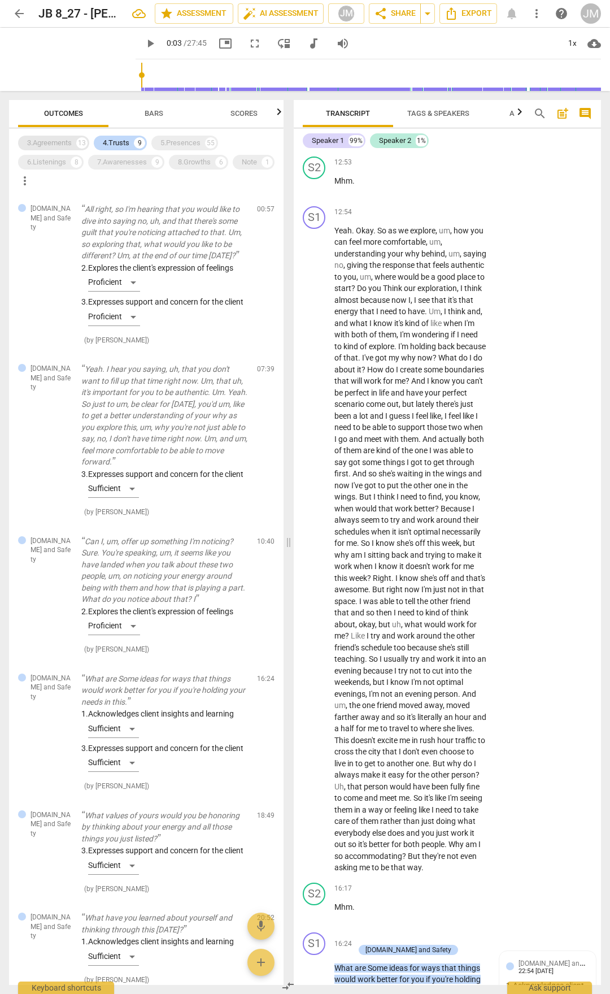
click at [54, 146] on div "3.Agreements" at bounding box center [49, 142] width 45 height 11
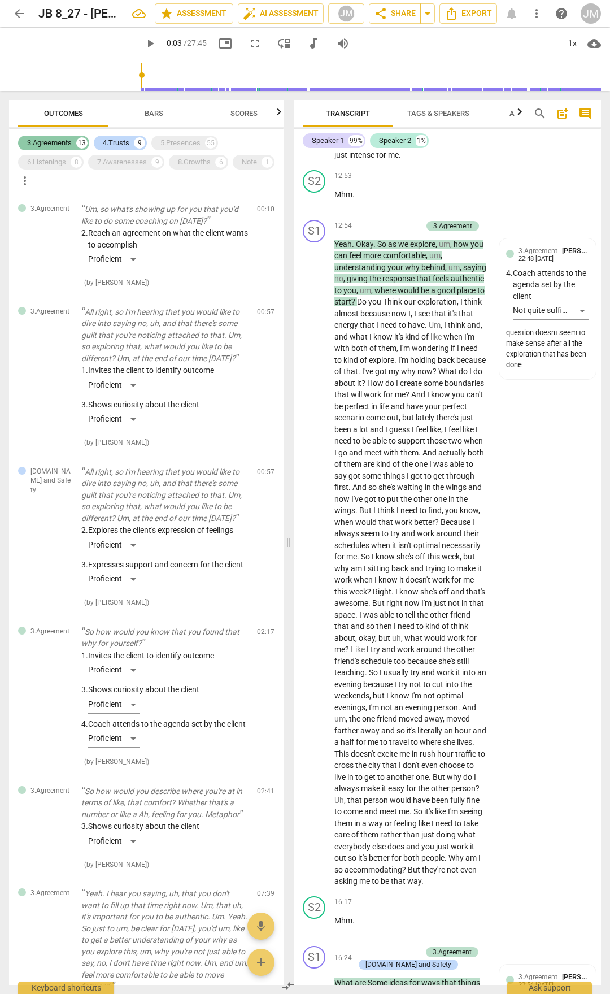
scroll to position [4006, 0]
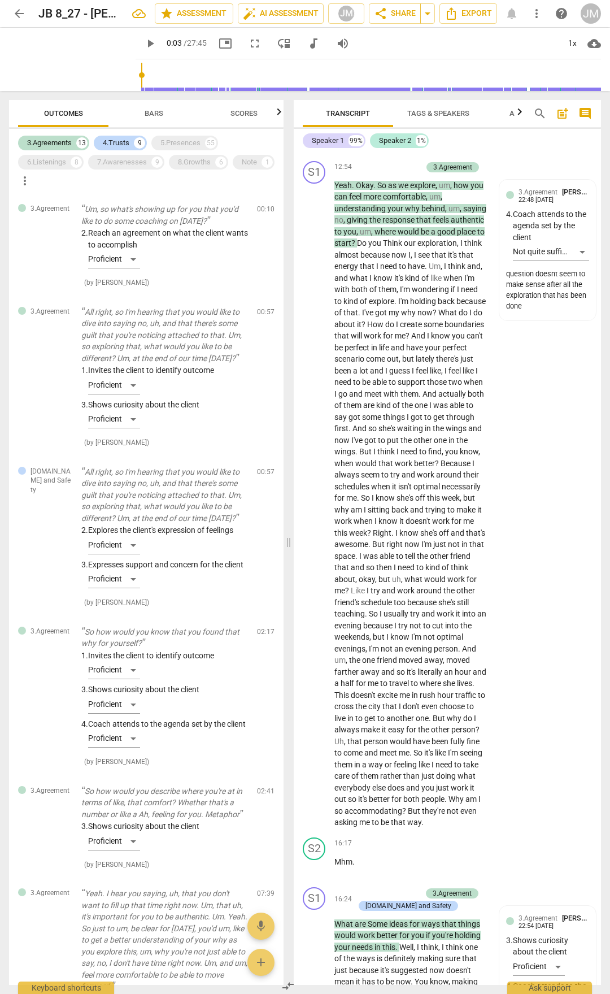
click at [191, 132] on div "3.Agreements 13 4.Trusts 9 5.Presences 55 6.Listenings 8 7.Awarenesses 9 8.Grow…" at bounding box center [146, 557] width 275 height 856
click at [192, 135] on div "3.Agreements 13 4.Trusts 9 5.Presences 55 6.Listenings 8 7.Awarenesses 9 8.Grow…" at bounding box center [151, 161] width 266 height 57
drag, startPoint x: 190, startPoint y: 138, endPoint x: 71, endPoint y: 168, distance: 123.0
click at [190, 138] on div "5.Presences" at bounding box center [181, 142] width 40 height 11
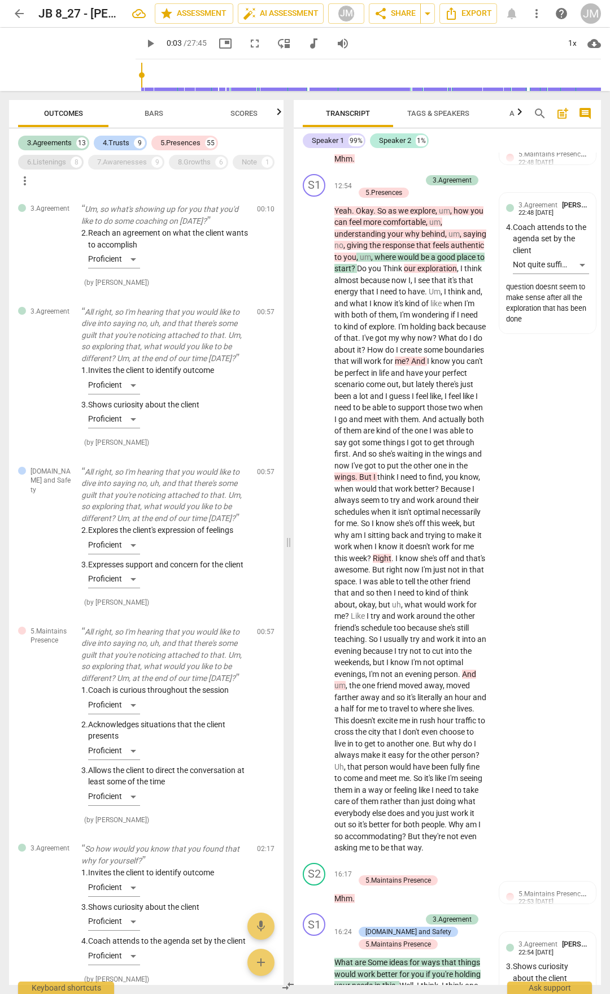
click at [65, 163] on div "6.Listenings" at bounding box center [46, 162] width 39 height 11
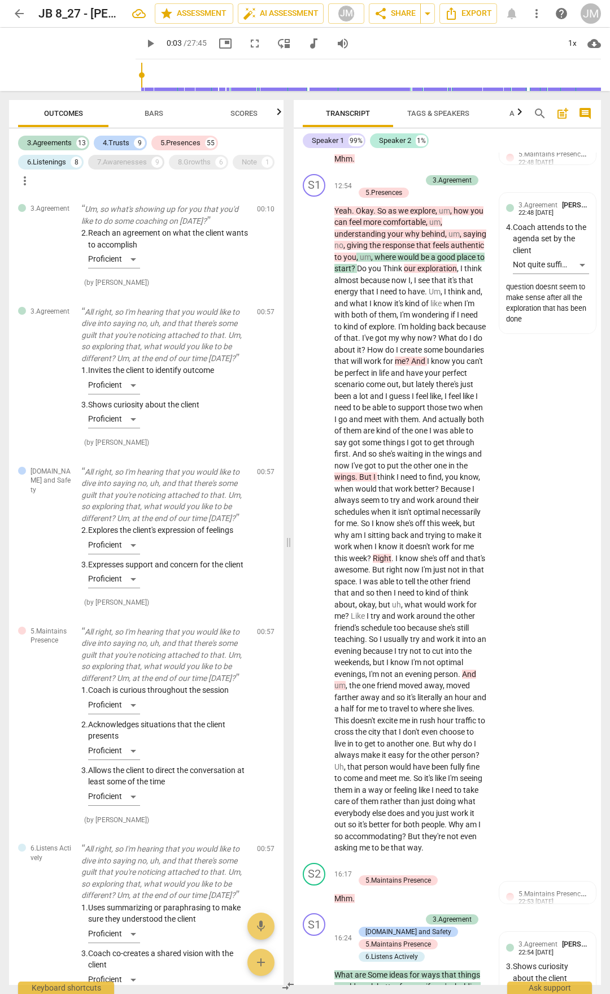
click at [137, 157] on div "7.Awarenesses" at bounding box center [122, 162] width 50 height 11
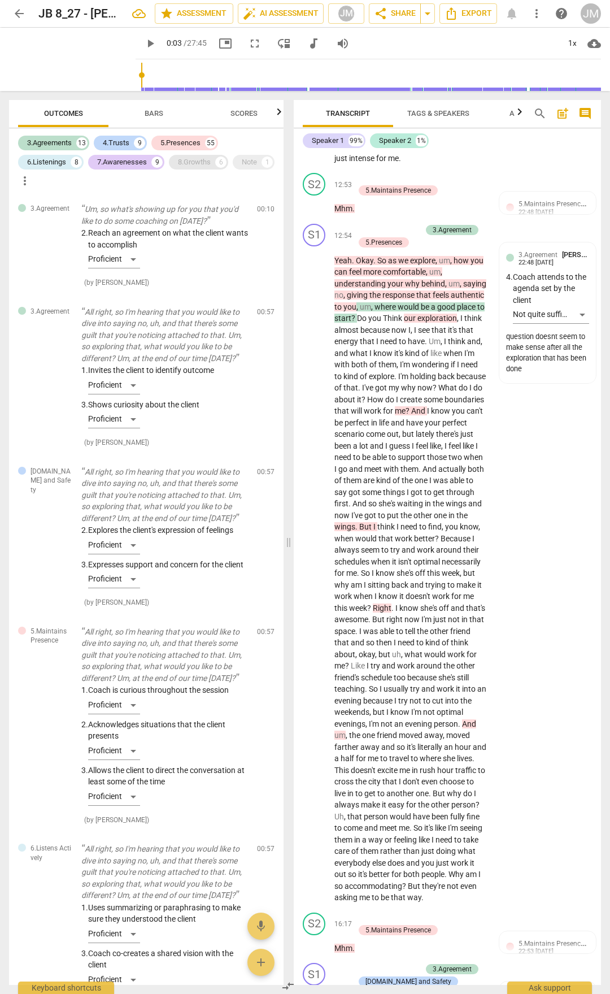
scroll to position [4186, 0]
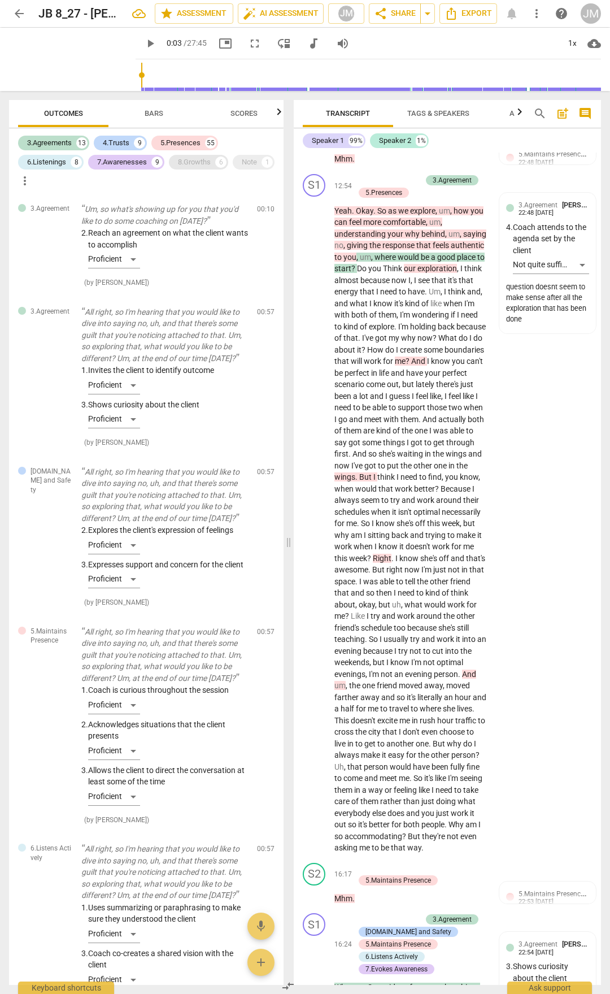
click at [202, 162] on div "8.Growths" at bounding box center [194, 162] width 33 height 11
click at [261, 162] on div "Note 1" at bounding box center [254, 162] width 42 height 15
